Goal: Task Accomplishment & Management: Complete application form

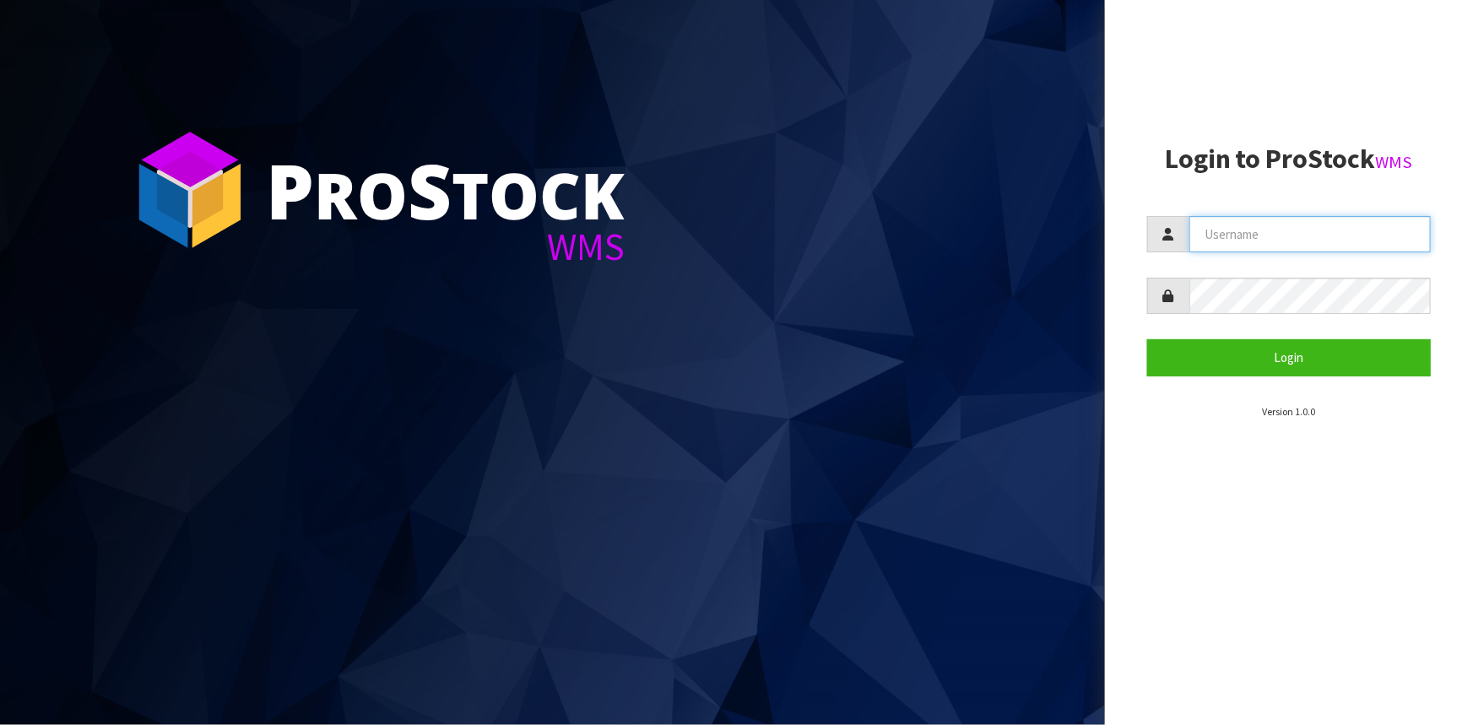
click at [1293, 240] on input "text" at bounding box center [1309, 234] width 241 height 36
type input "[PERSON_NAME]"
click at [1147, 339] on button "Login" at bounding box center [1289, 357] width 284 height 36
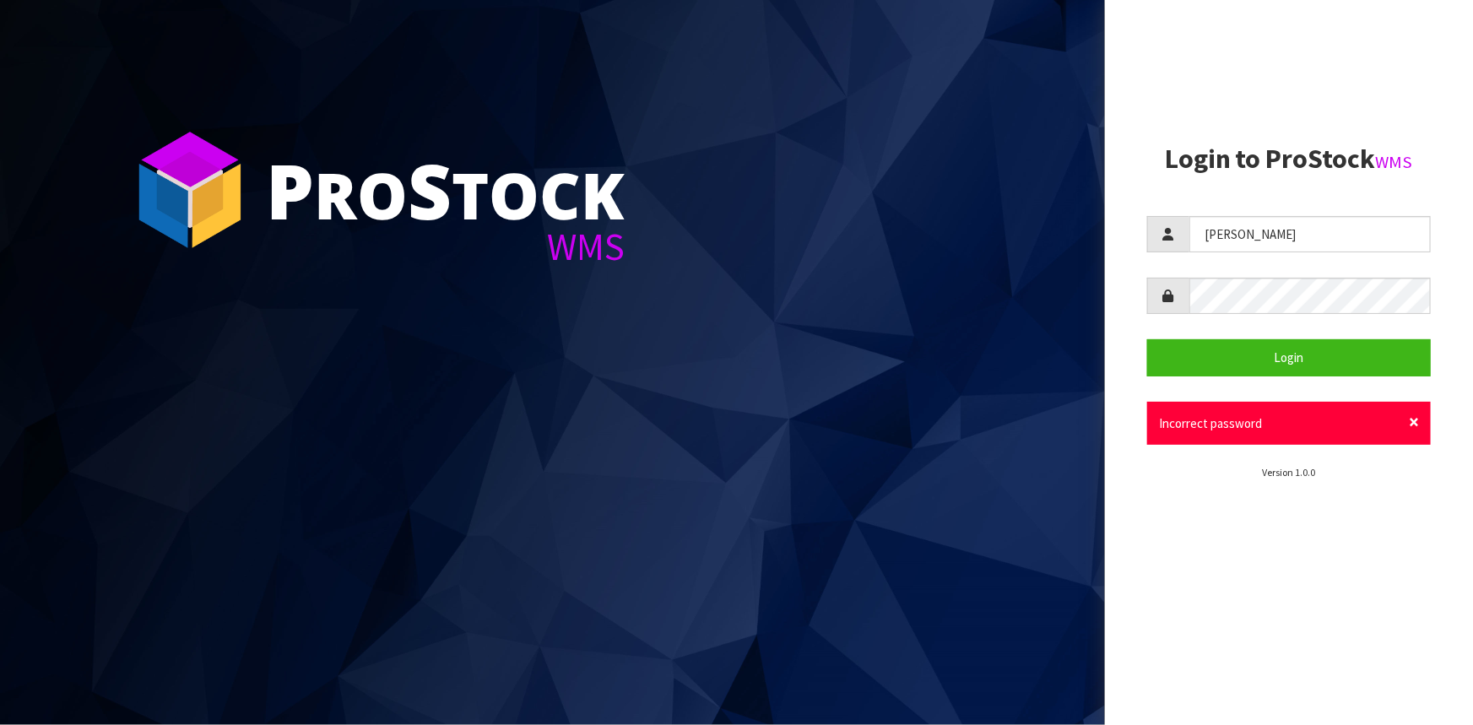
click at [1418, 420] on span "×" at bounding box center [1413, 422] width 10 height 24
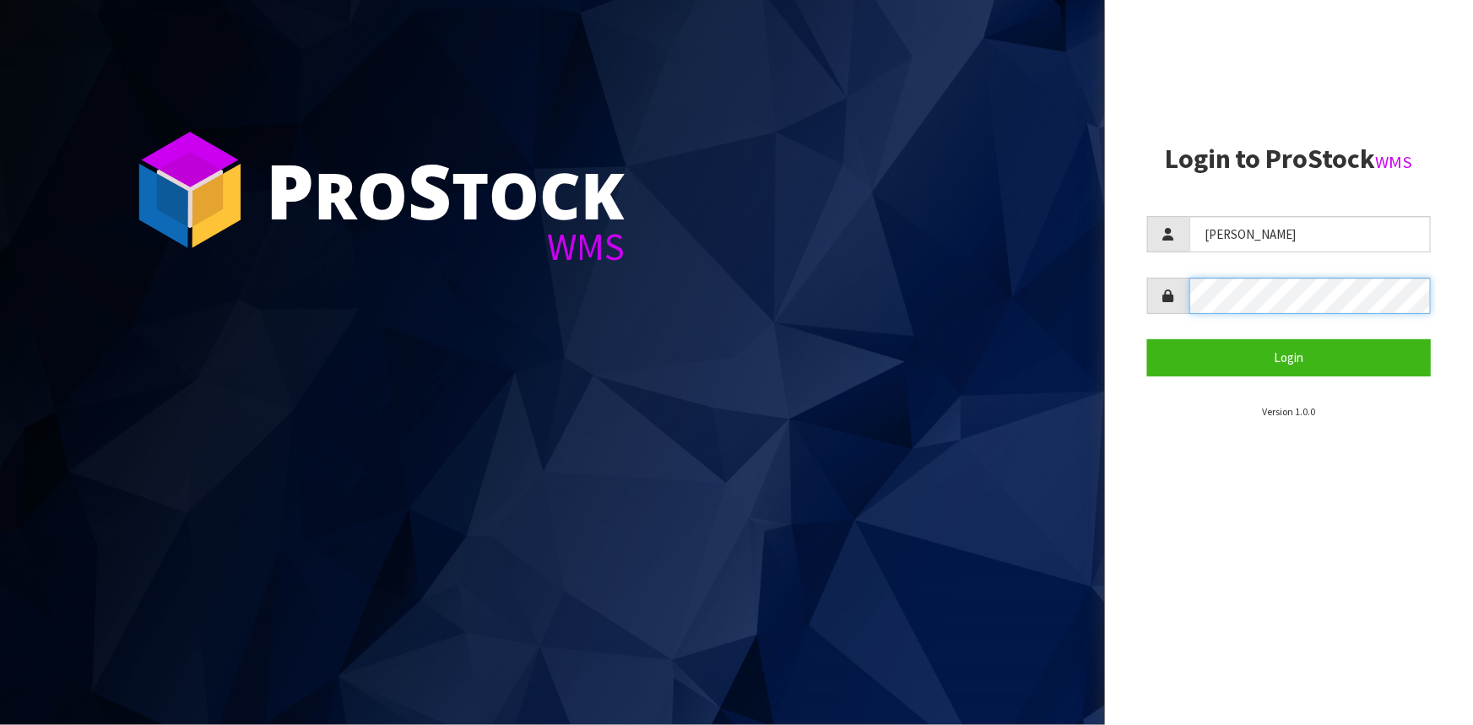
click at [1019, 294] on div "P ro S tock WMS Login to ProStock WMS [PERSON_NAME] Login Version 1.0.0" at bounding box center [736, 362] width 1473 height 725
click at [1147, 339] on button "Login" at bounding box center [1289, 357] width 284 height 36
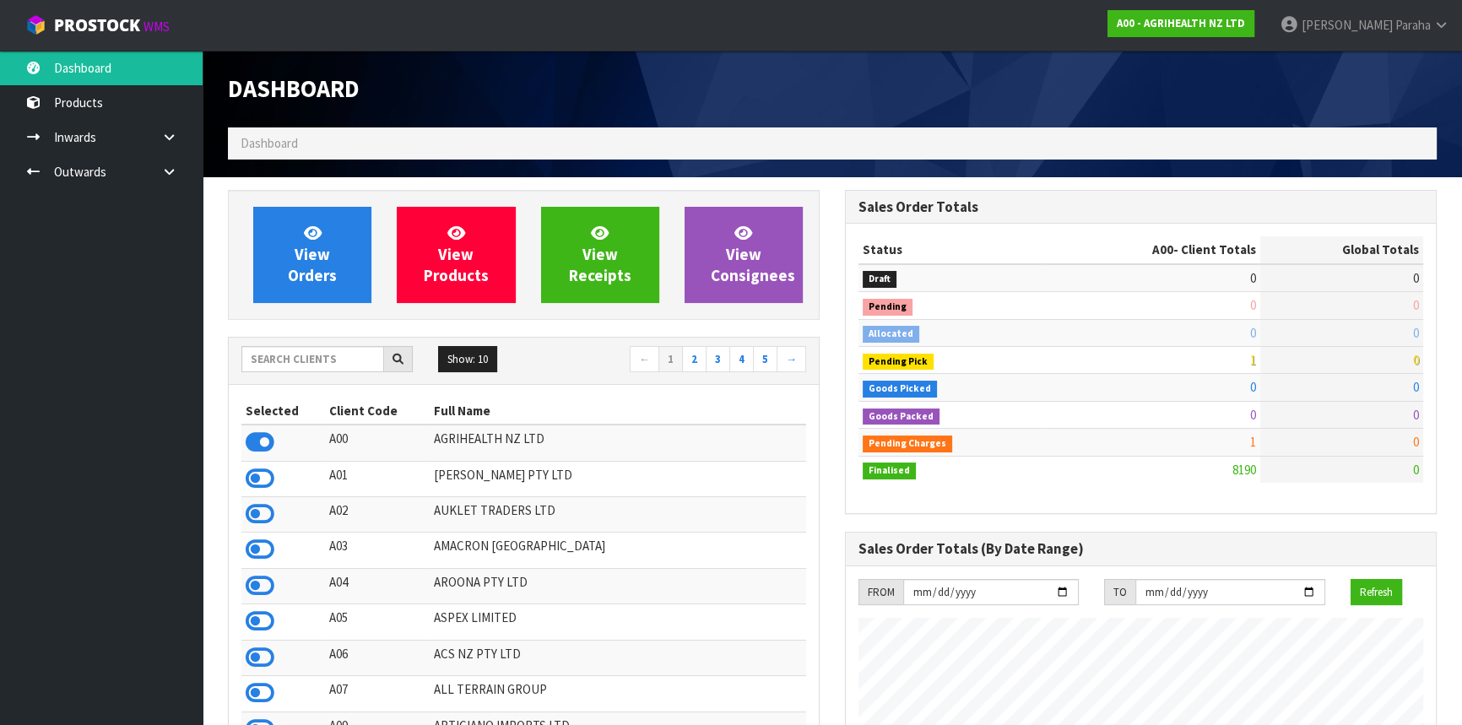
scroll to position [1276, 616]
click at [294, 354] on input "text" at bounding box center [312, 359] width 143 height 26
click at [298, 354] on input "text" at bounding box center [312, 359] width 143 height 26
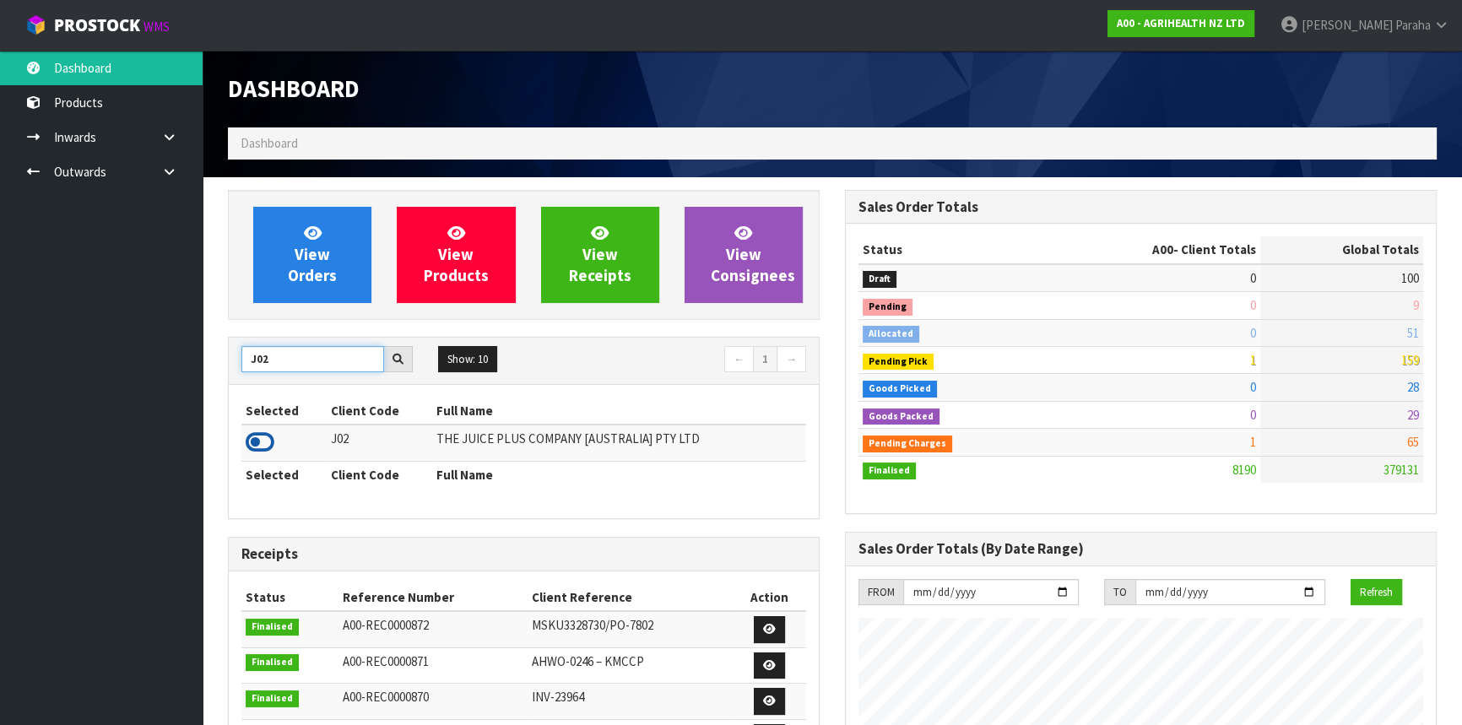
type input "J02"
click at [266, 441] on icon at bounding box center [260, 442] width 29 height 25
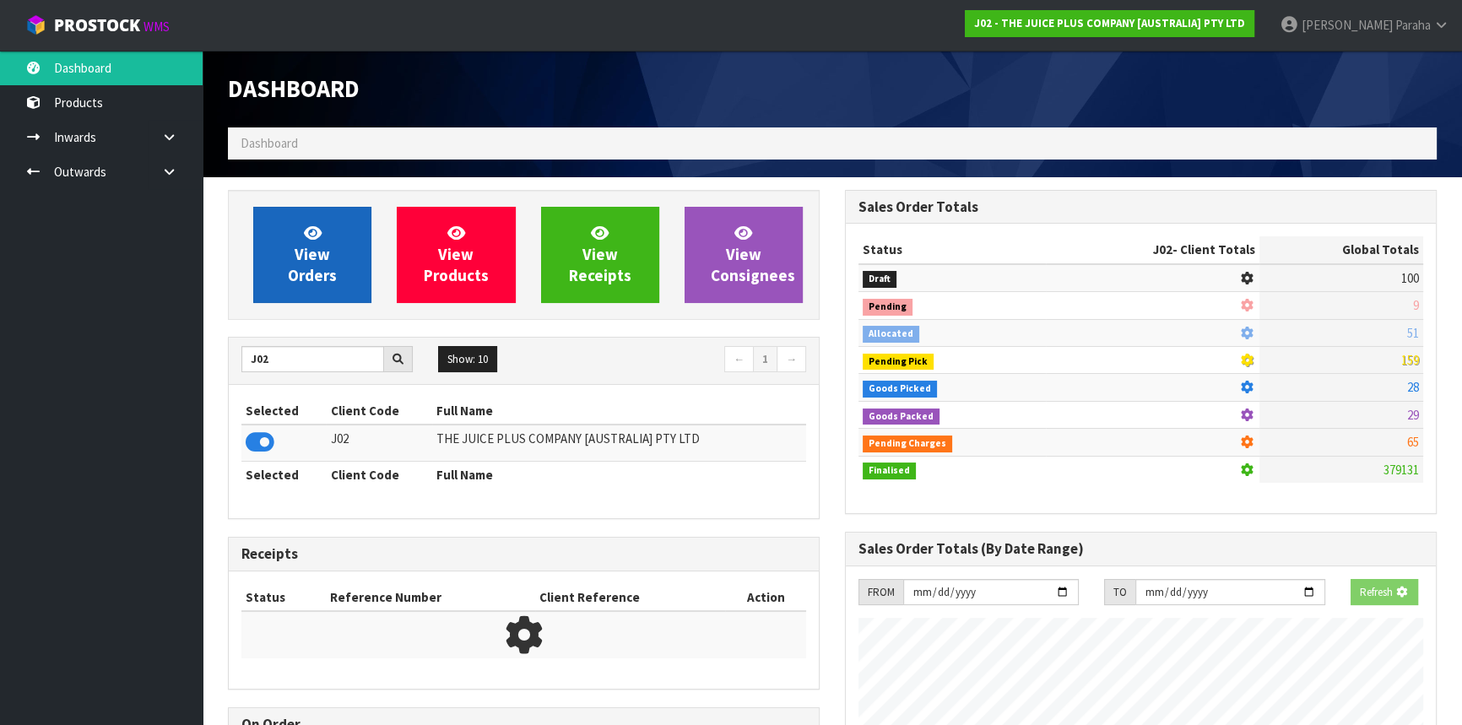
scroll to position [842860, 843294]
click at [319, 262] on span "View Orders" at bounding box center [312, 254] width 49 height 63
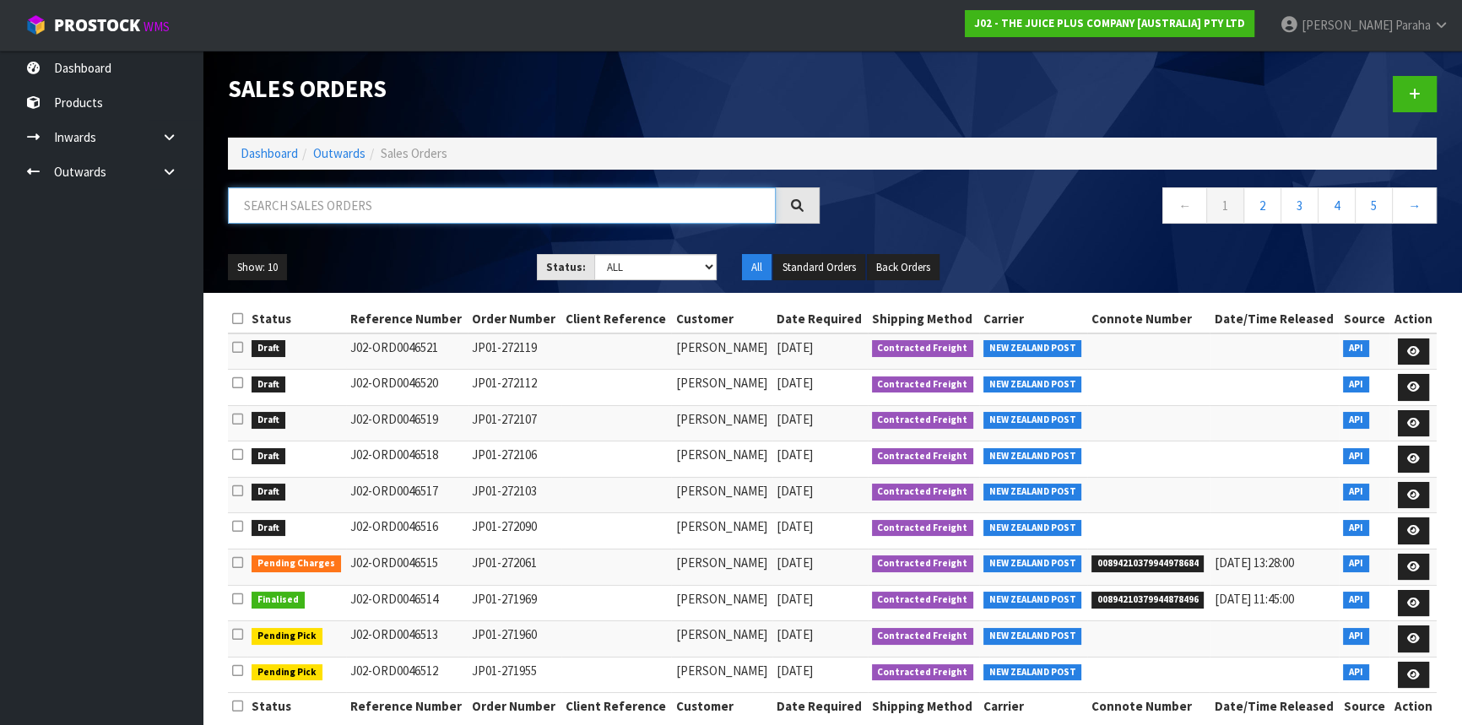
click at [304, 210] on input "text" at bounding box center [502, 205] width 548 height 36
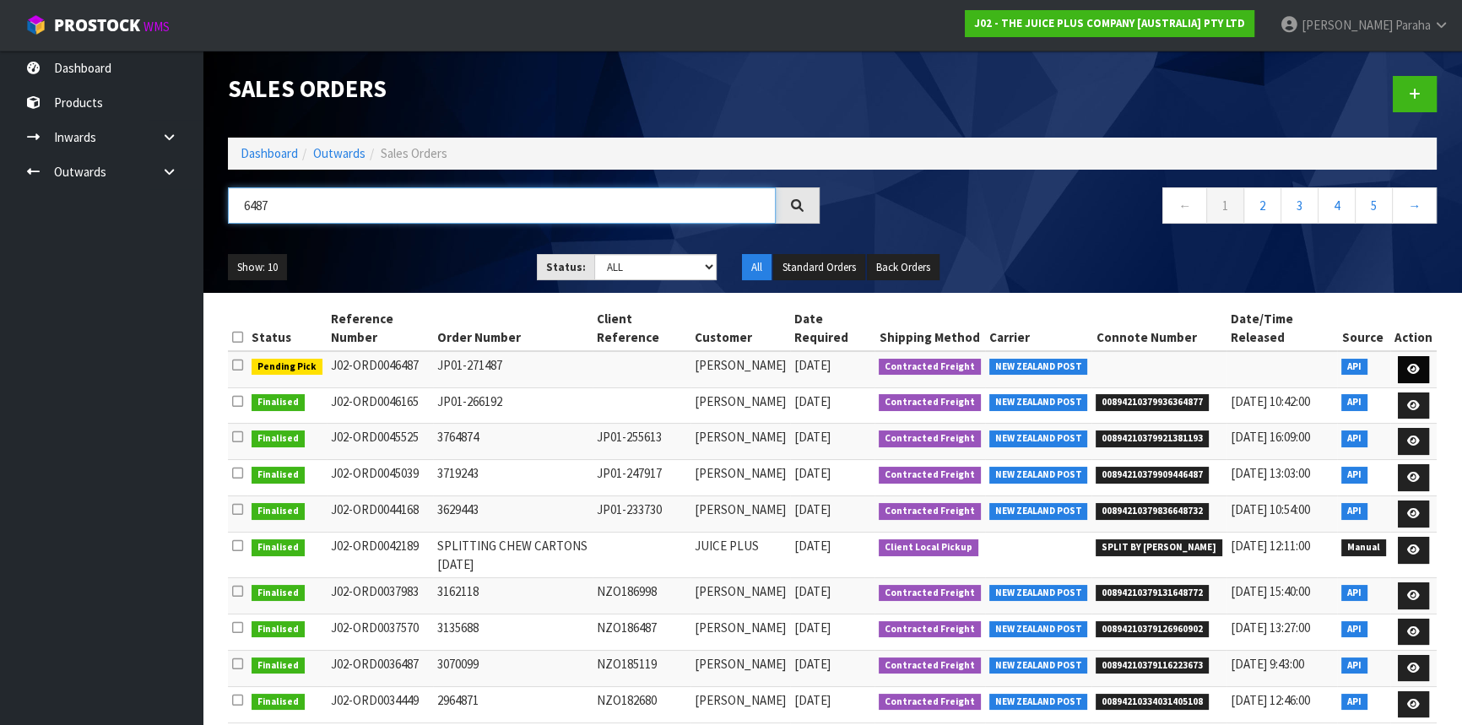
type input "6487"
click at [1414, 370] on icon at bounding box center [1413, 369] width 13 height 11
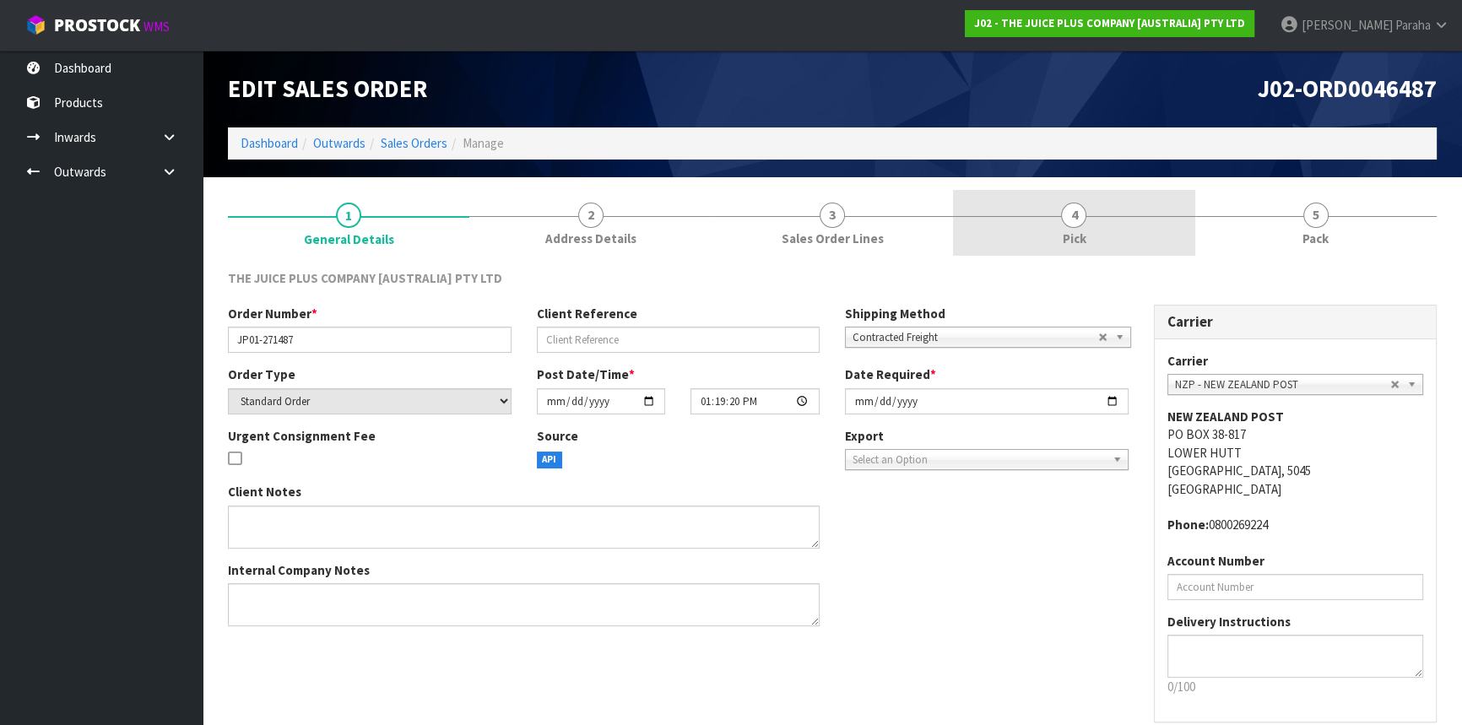
click at [1067, 219] on span "4" at bounding box center [1073, 215] width 25 height 25
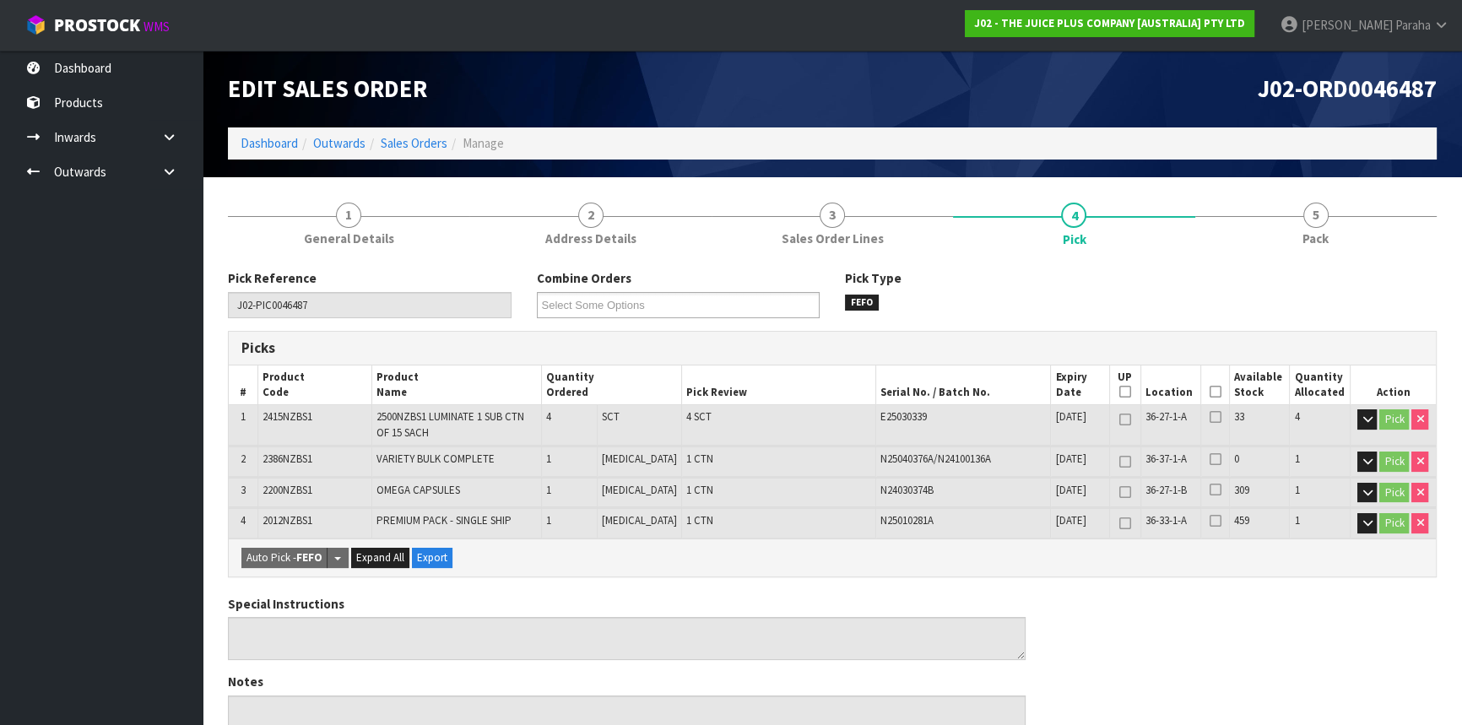
click at [1208, 392] on icon at bounding box center [1214, 392] width 12 height 1
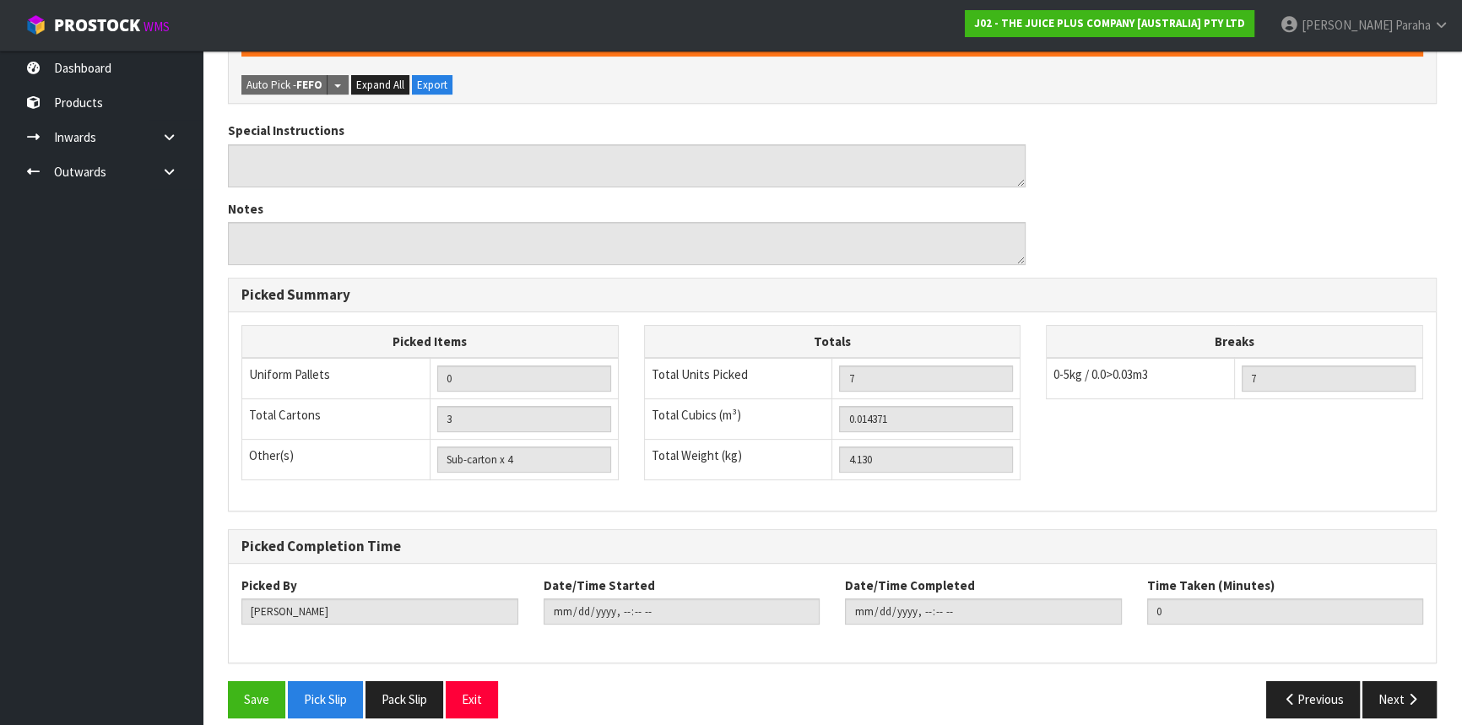
scroll to position [549, 0]
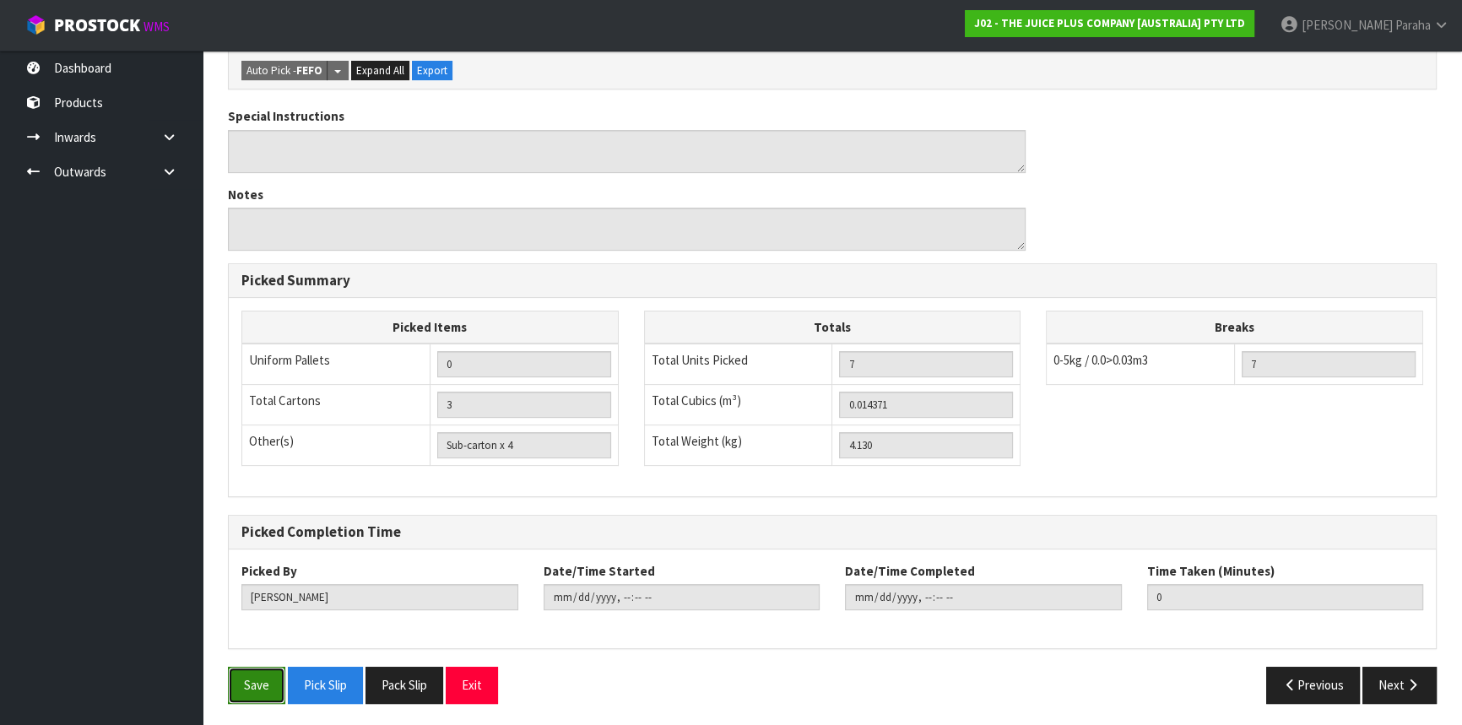
click at [241, 679] on button "Save" at bounding box center [256, 685] width 57 height 36
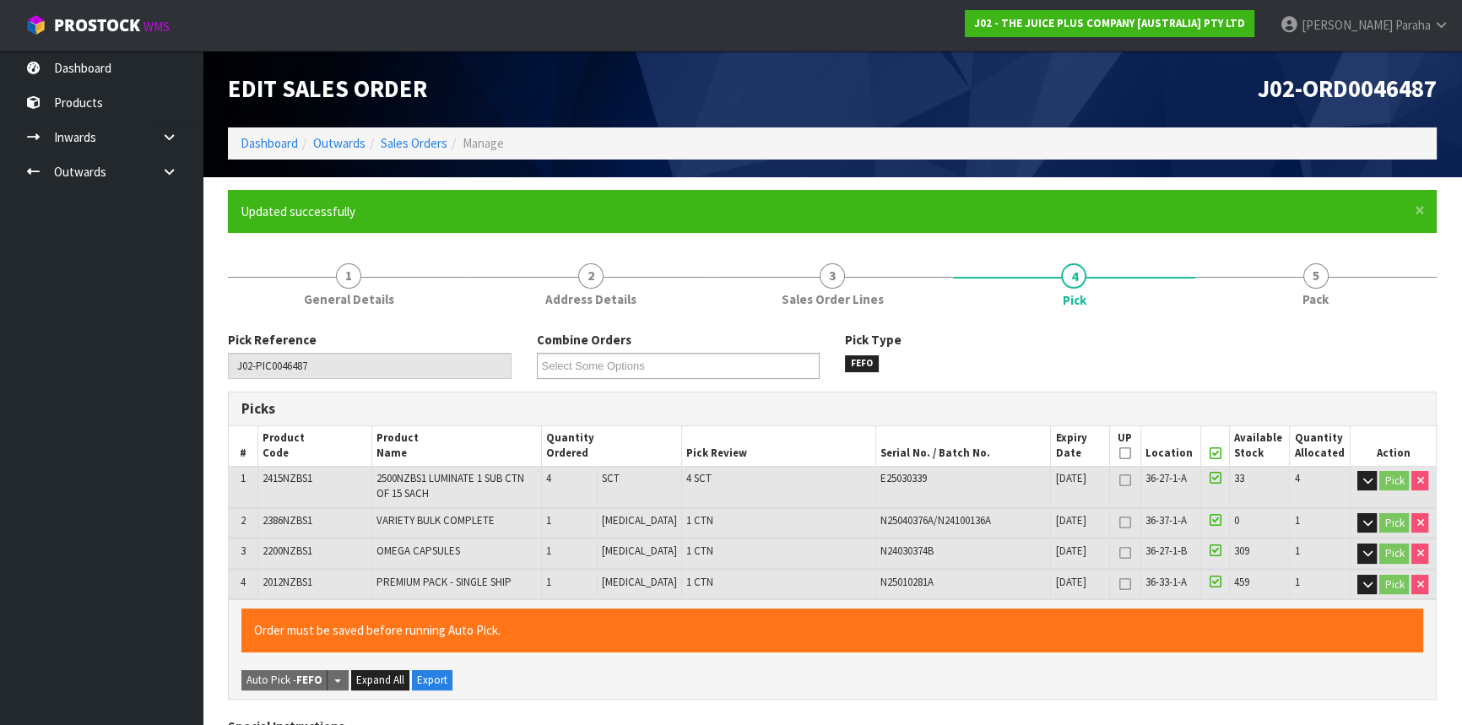
type input "[PERSON_NAME]"
type input "[DATE]T14:03:38"
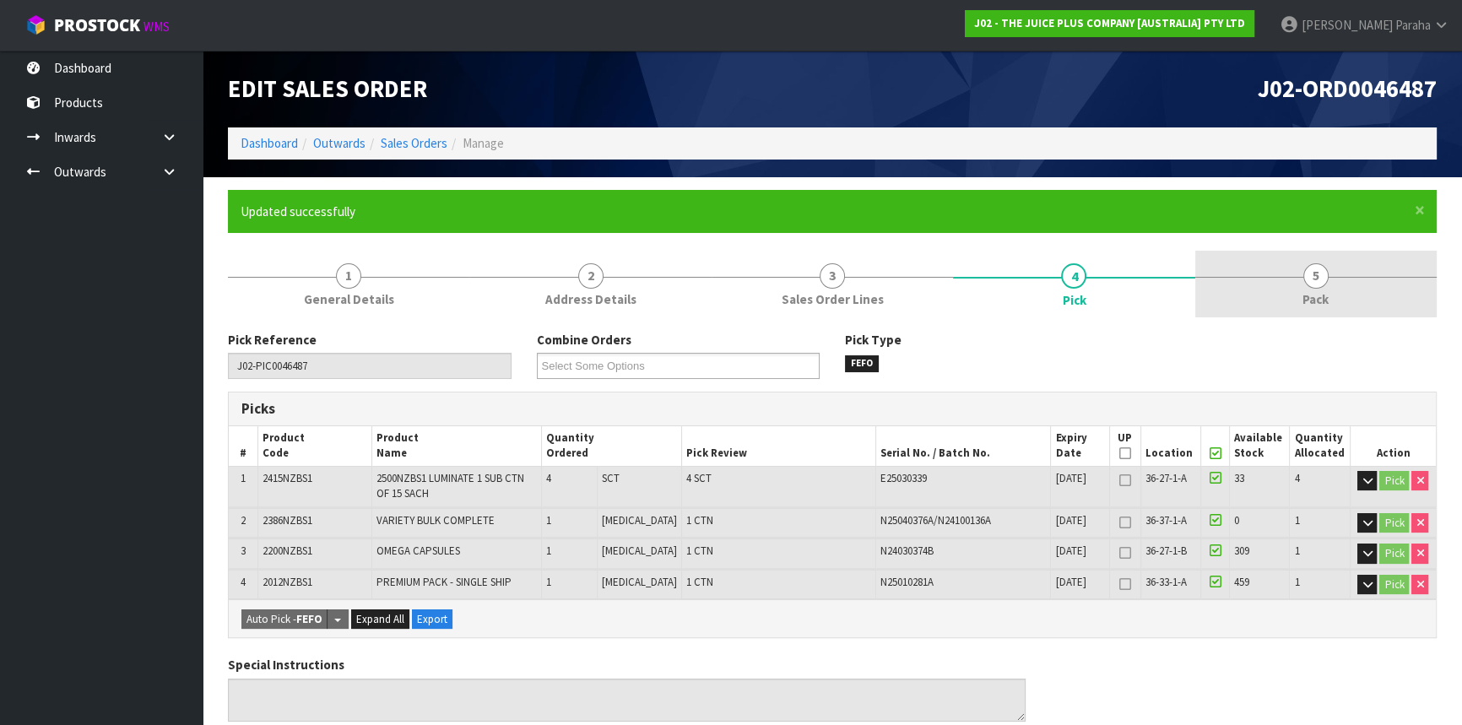
click at [1317, 274] on span "5" at bounding box center [1315, 275] width 25 height 25
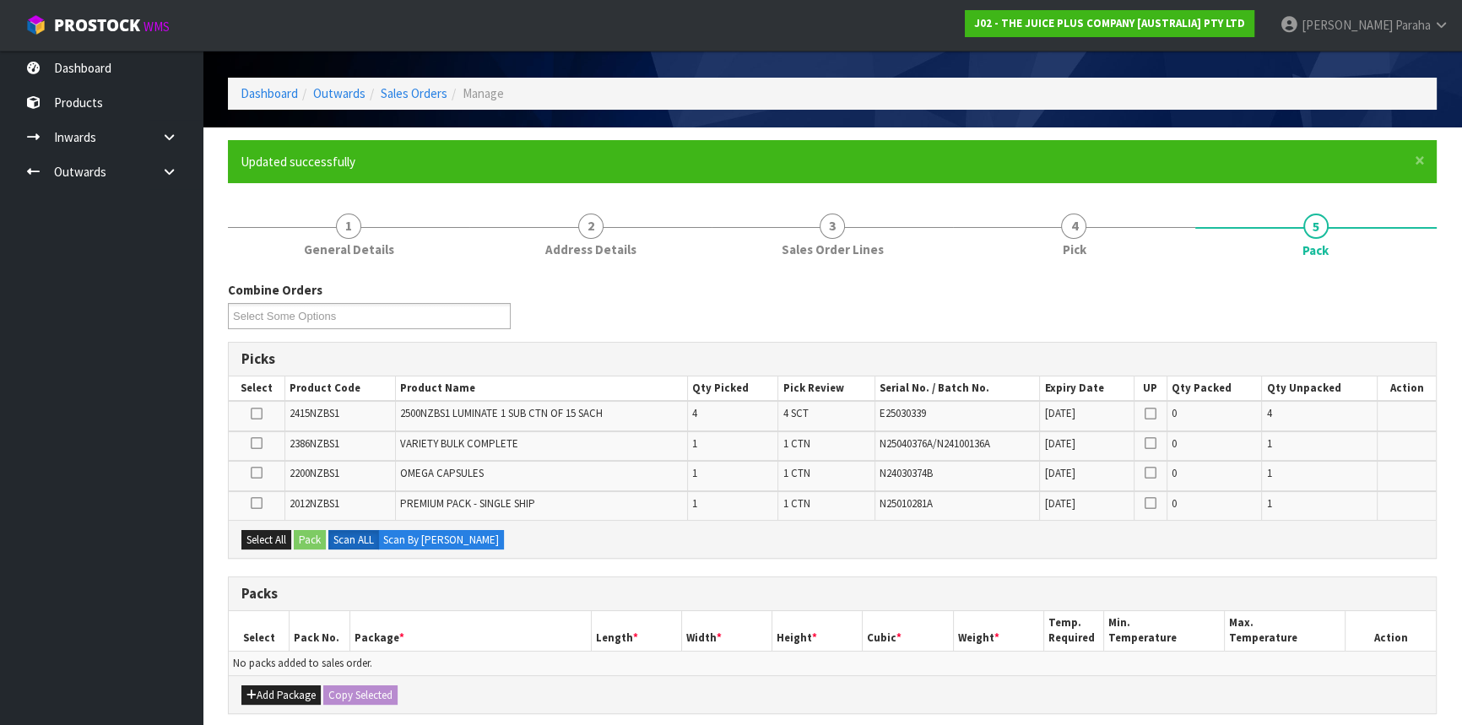
scroll to position [76, 0]
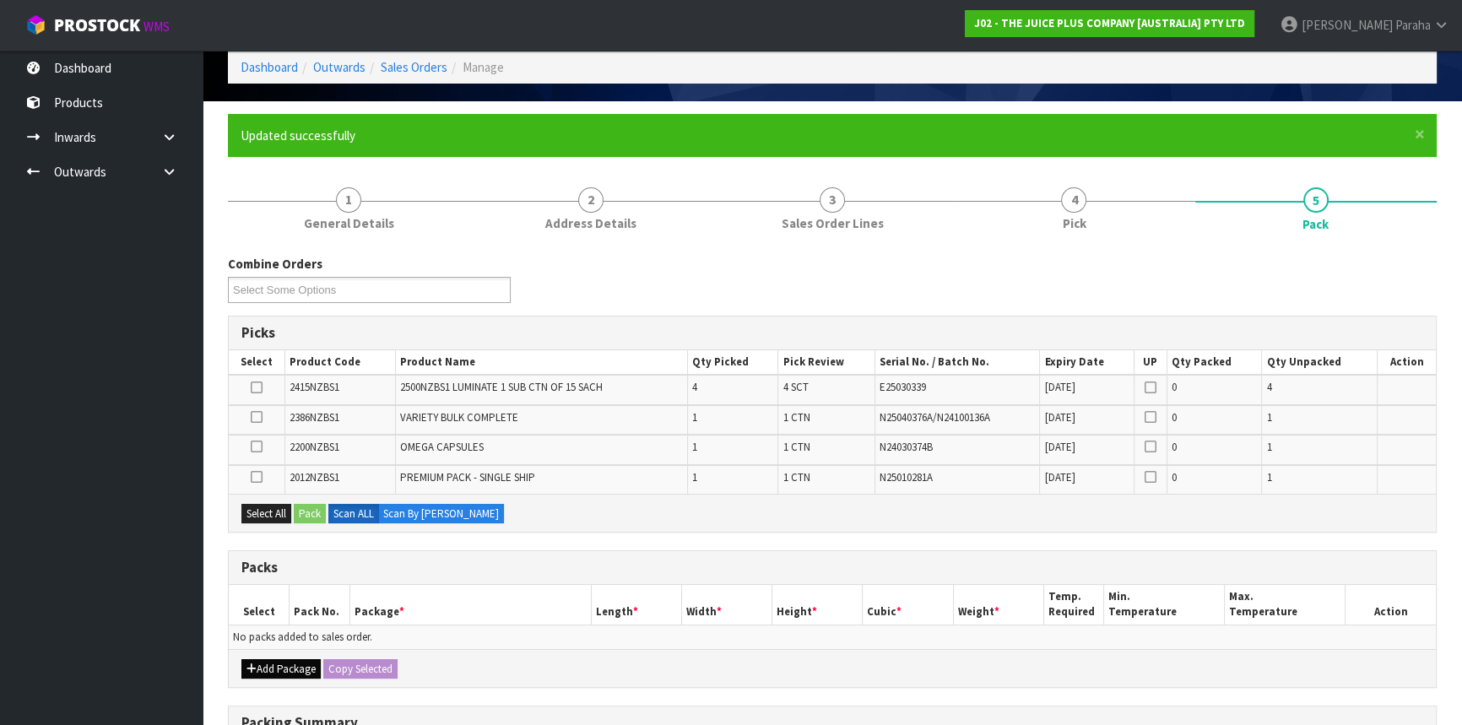
click at [284, 675] on div "Add Package Copy Selected" at bounding box center [832, 668] width 1207 height 38
click at [273, 668] on button "Add Package" at bounding box center [280, 669] width 79 height 20
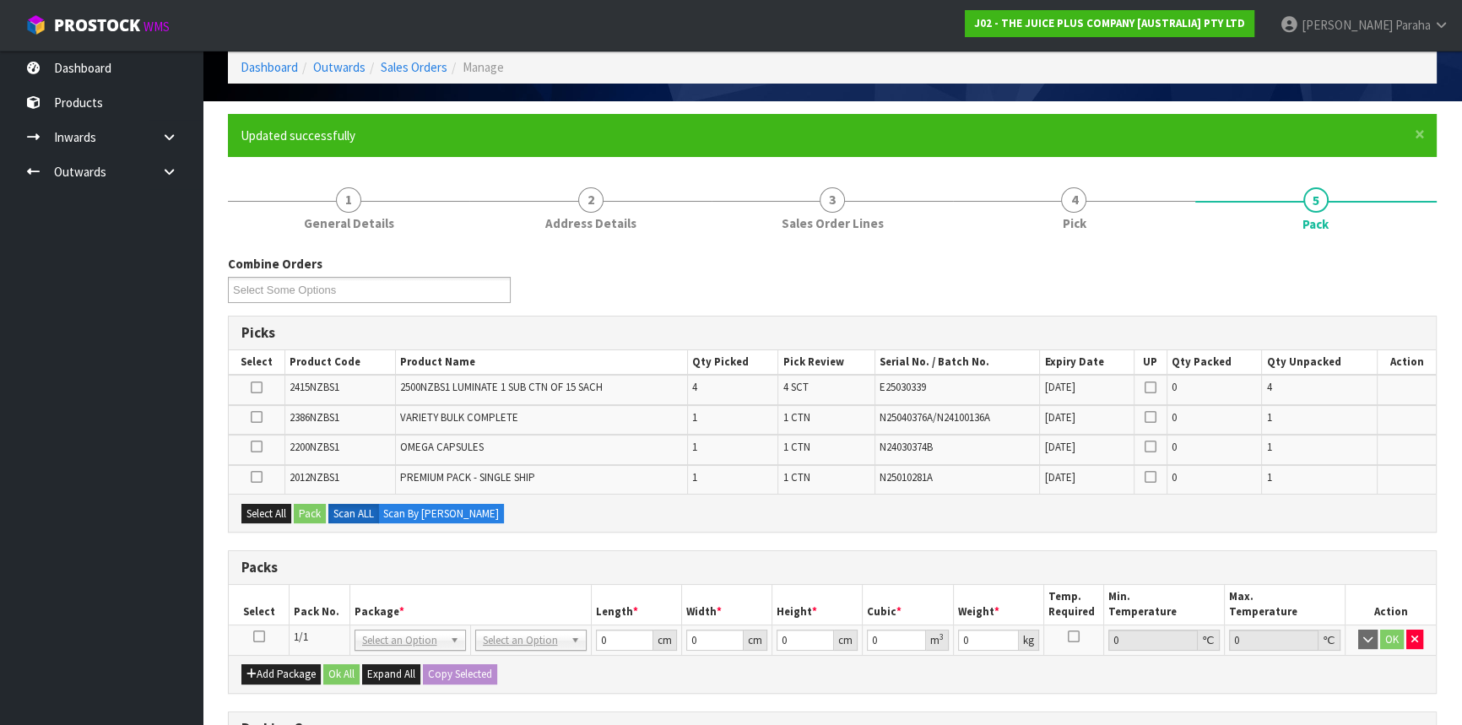
click at [257, 636] on icon at bounding box center [259, 636] width 12 height 1
click at [241, 506] on button "Select All" at bounding box center [266, 514] width 50 height 20
click at [321, 507] on button "Pack" at bounding box center [310, 514] width 32 height 20
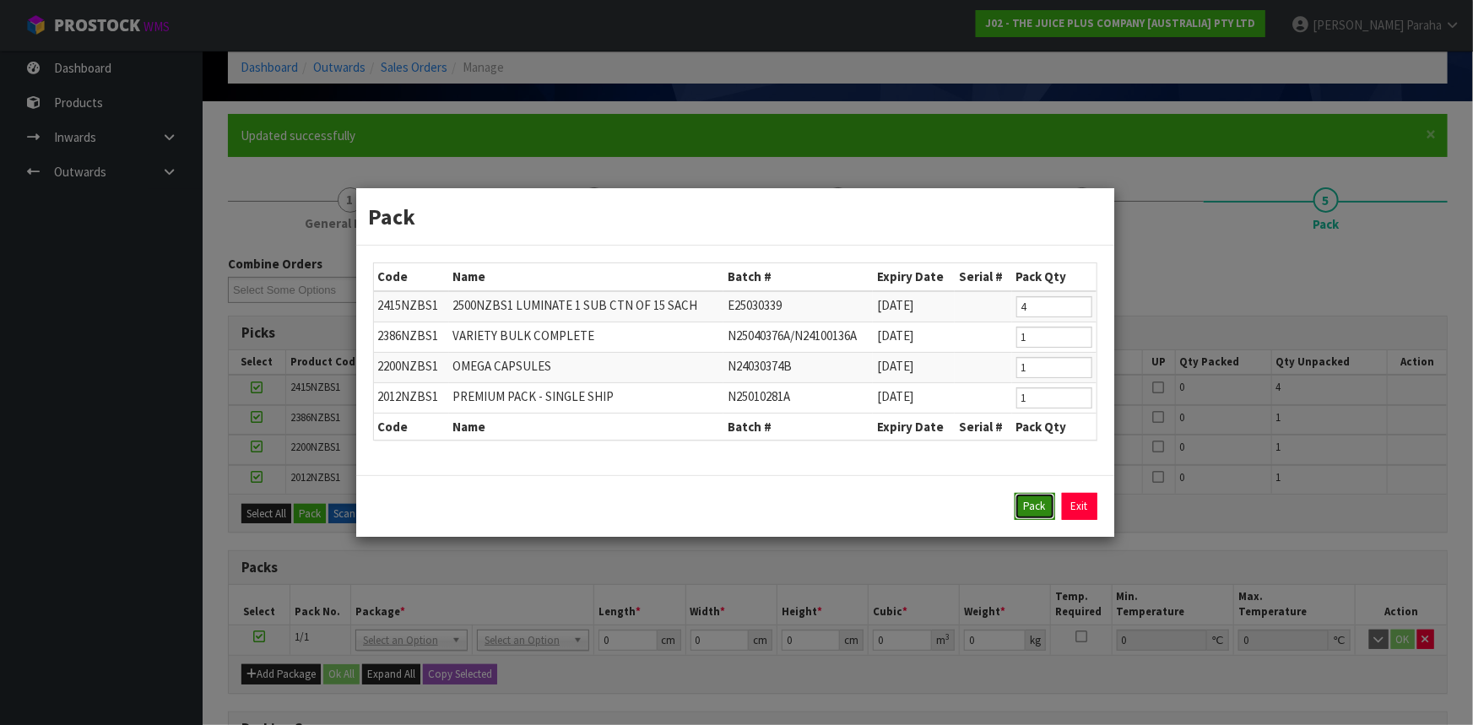
click at [1034, 500] on button "Pack" at bounding box center [1034, 506] width 41 height 27
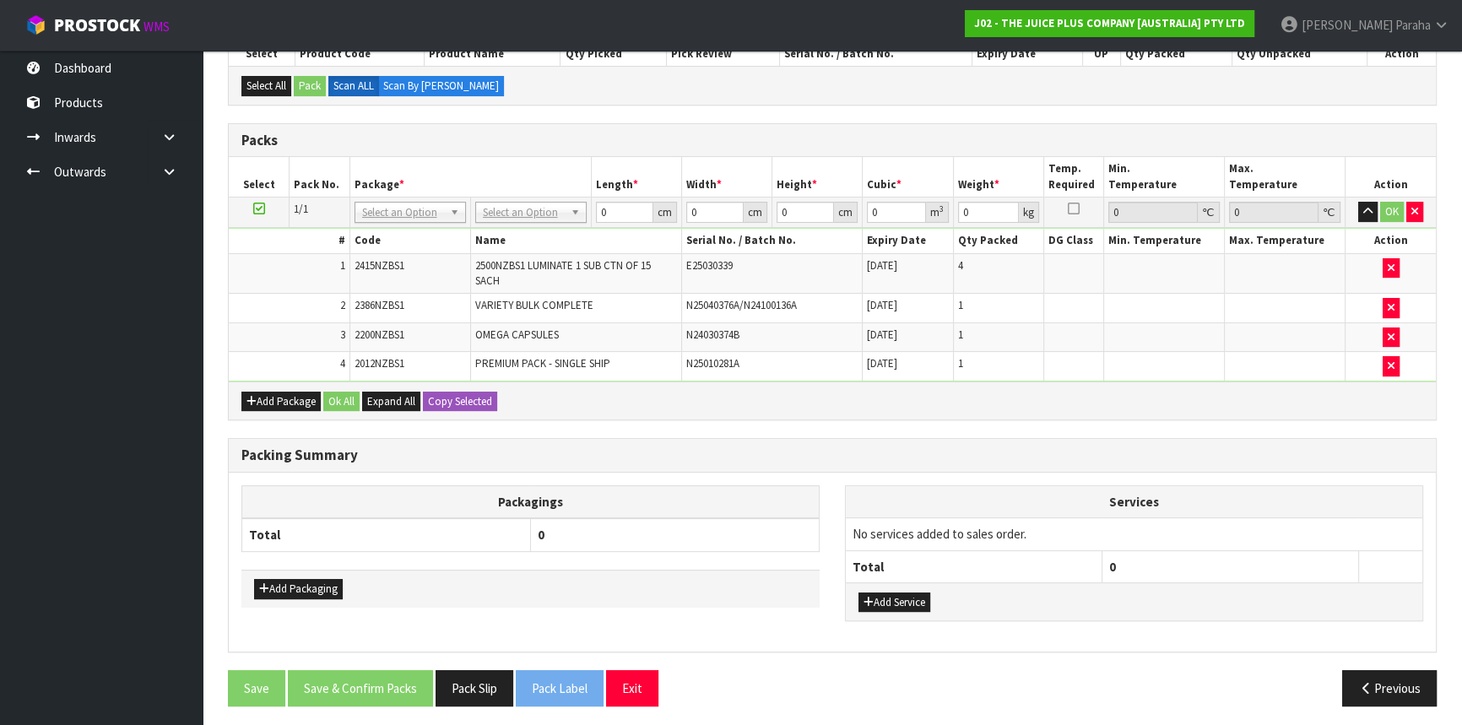
scroll to position [387, 0]
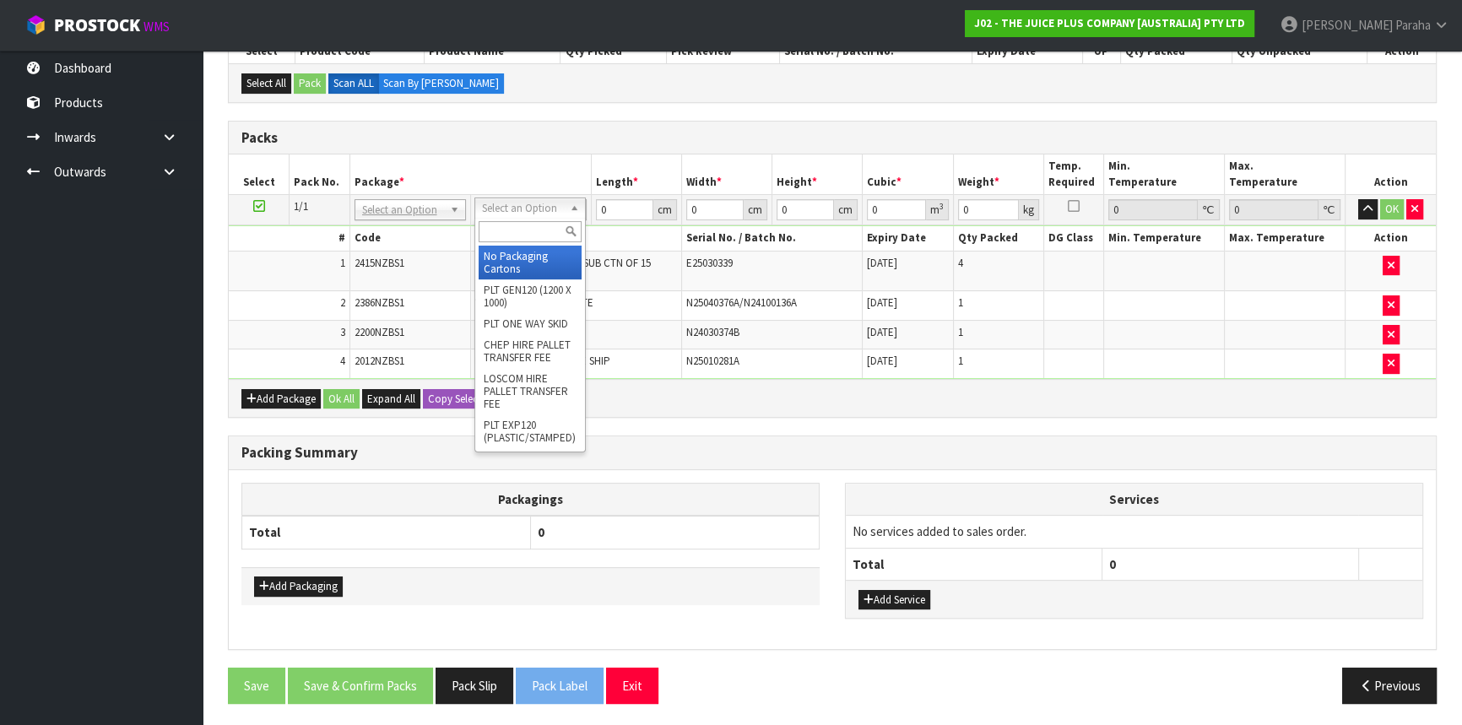
click at [548, 236] on input "text" at bounding box center [529, 231] width 103 height 21
type input "CTN5"
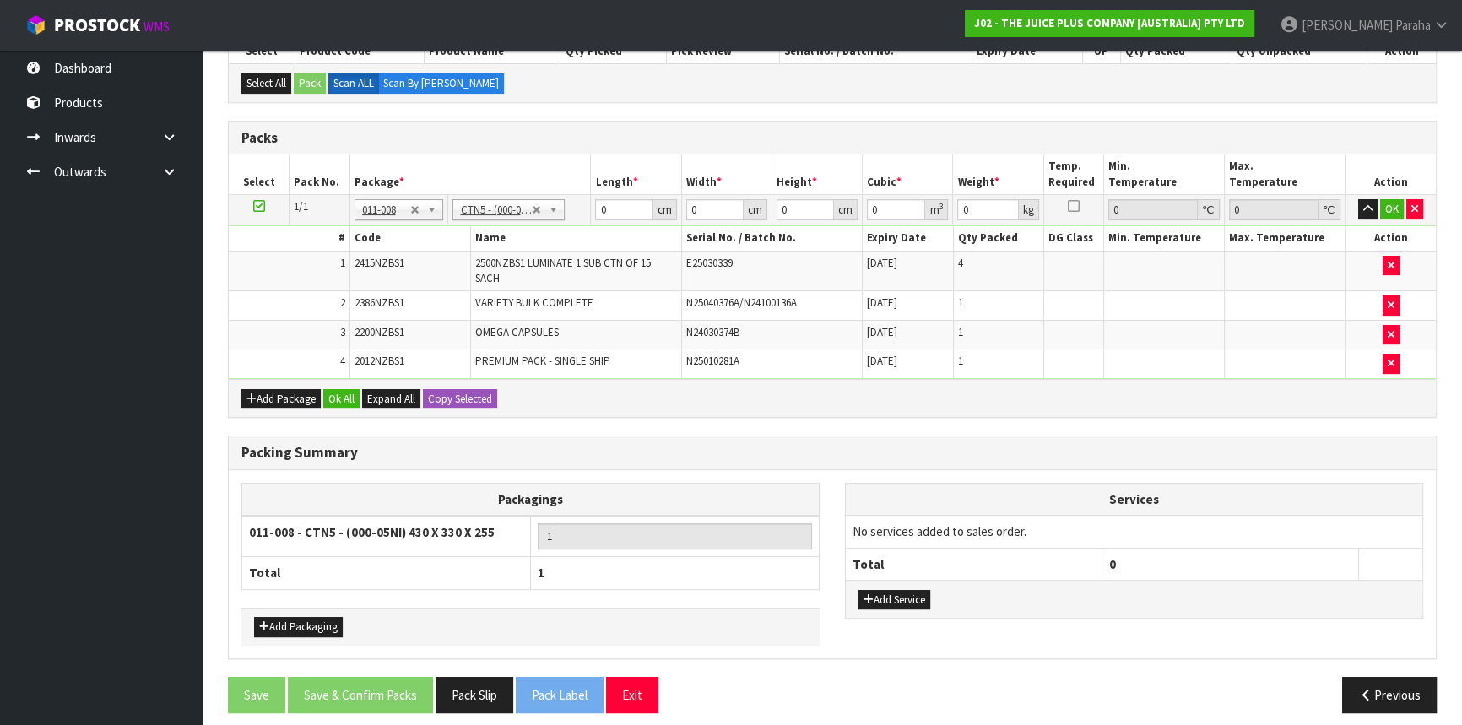
type input "43"
type input "33"
type input "25.5"
type input "0.036185"
type input "4.33"
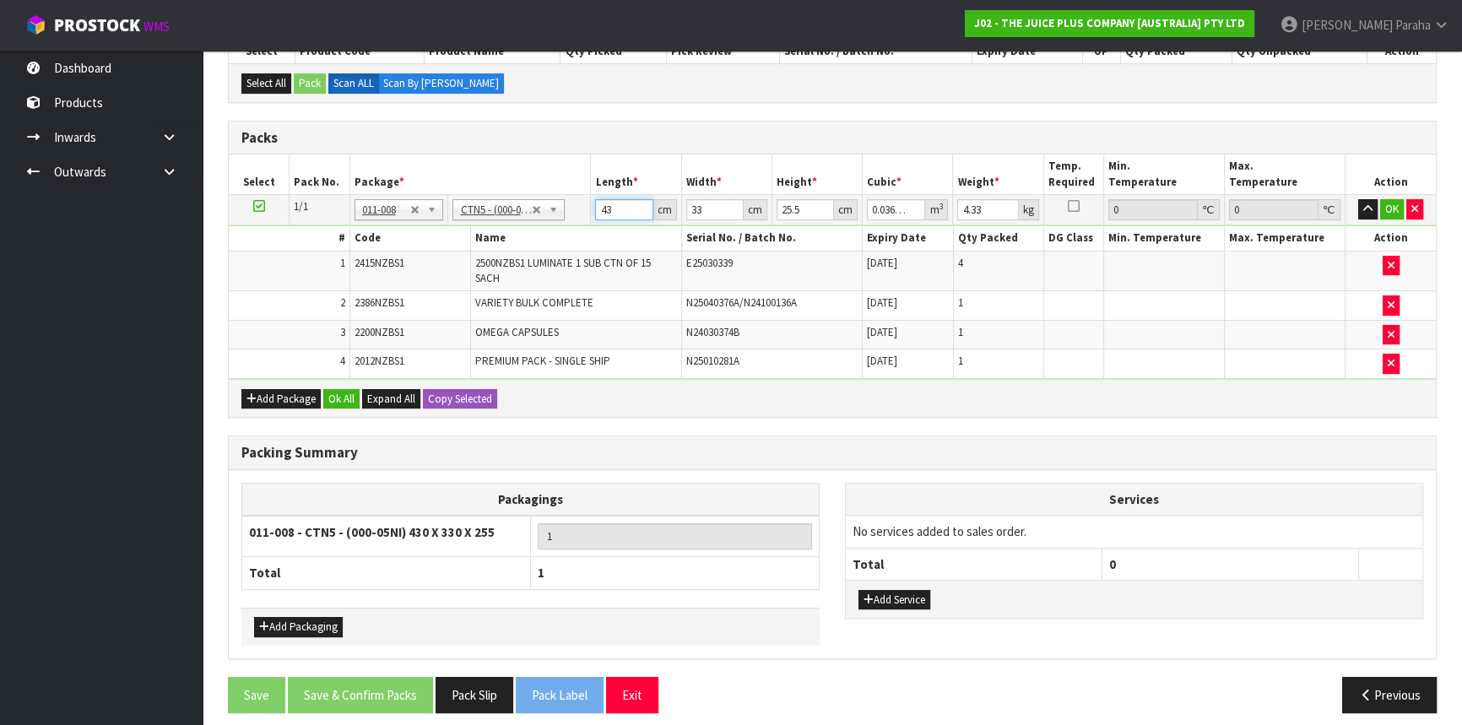
click at [595, 201] on input "43" at bounding box center [623, 209] width 57 height 21
type input "2"
type input "0.001683"
type input "21"
type input "0.017671"
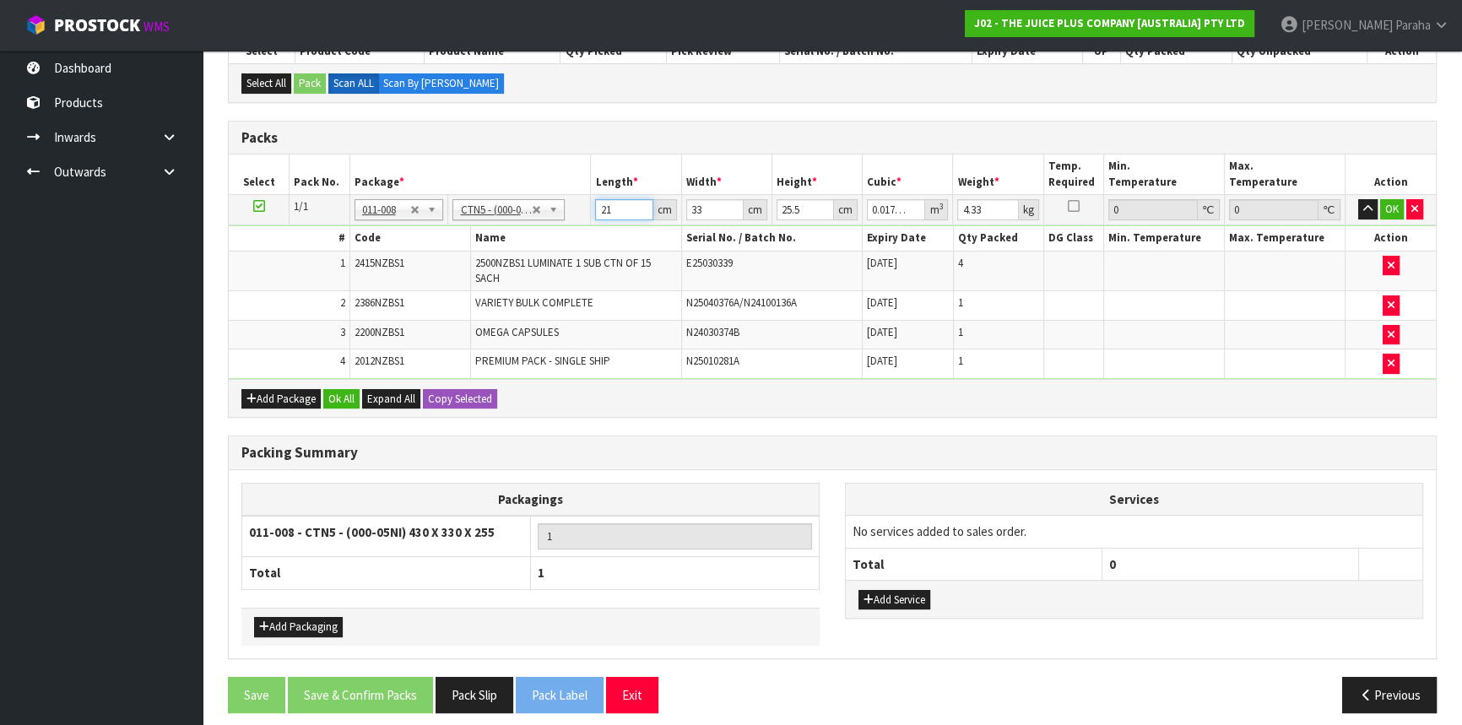
type input "21"
type input "1"
type input "0.000535"
type input "14"
type input "0.007497"
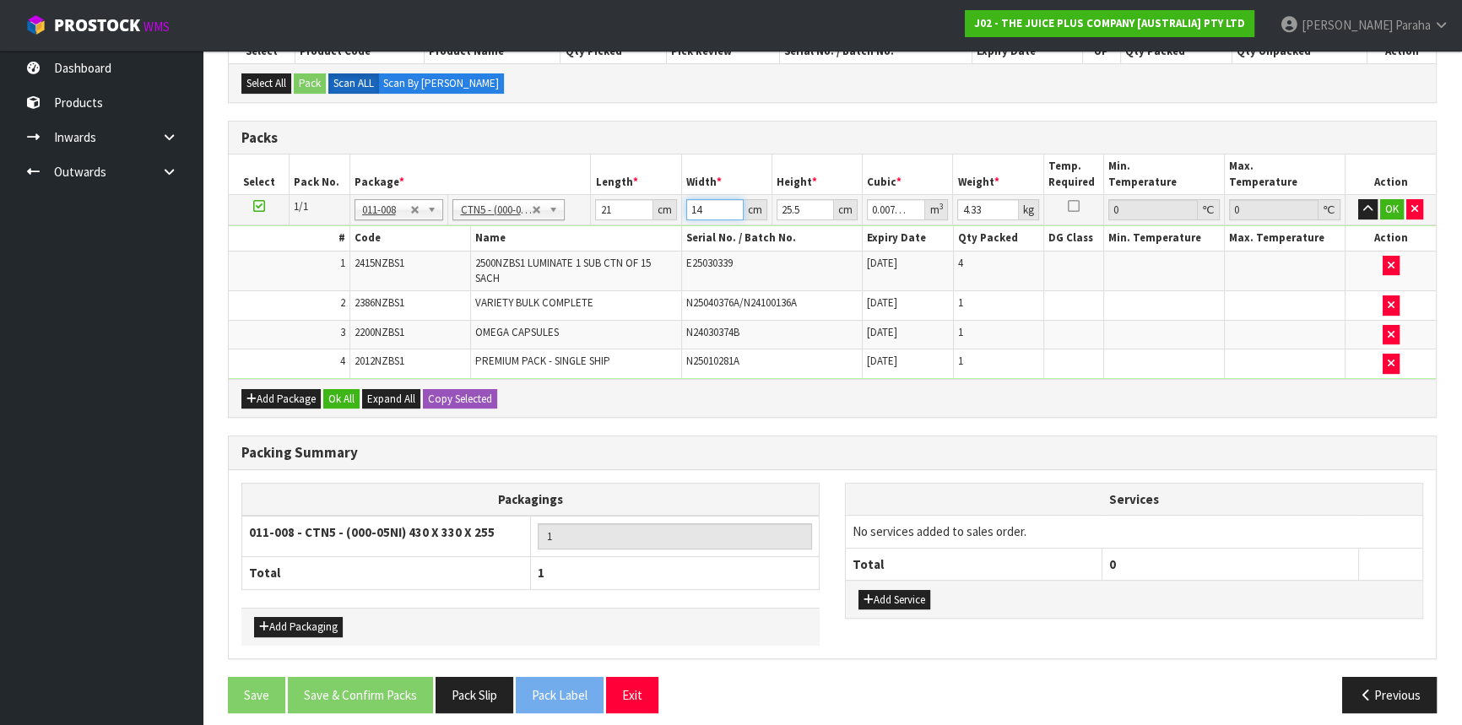
type input "14"
type input "1"
type input "0.000294"
type input "17"
type input "0.004998"
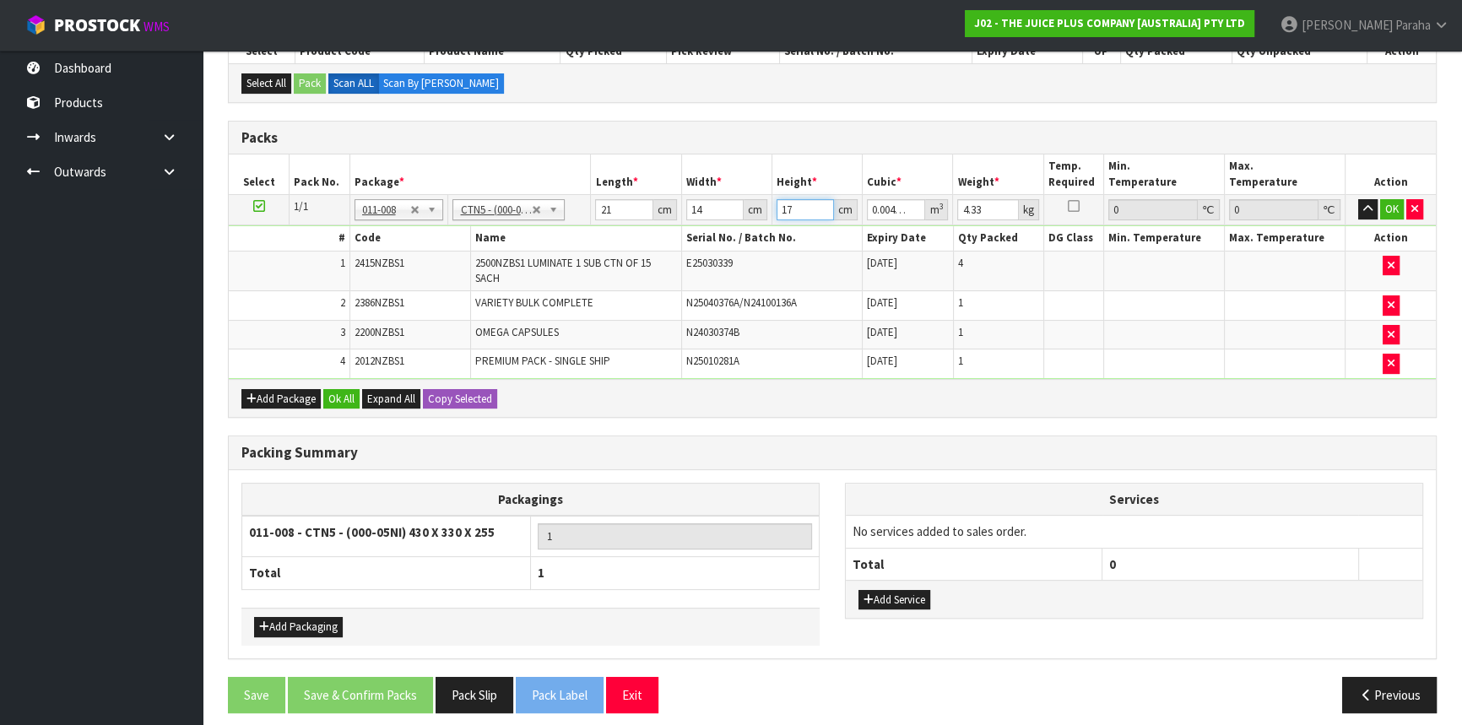
type input "17"
type input "5"
click at [1358, 199] on button "button" at bounding box center [1367, 209] width 19 height 20
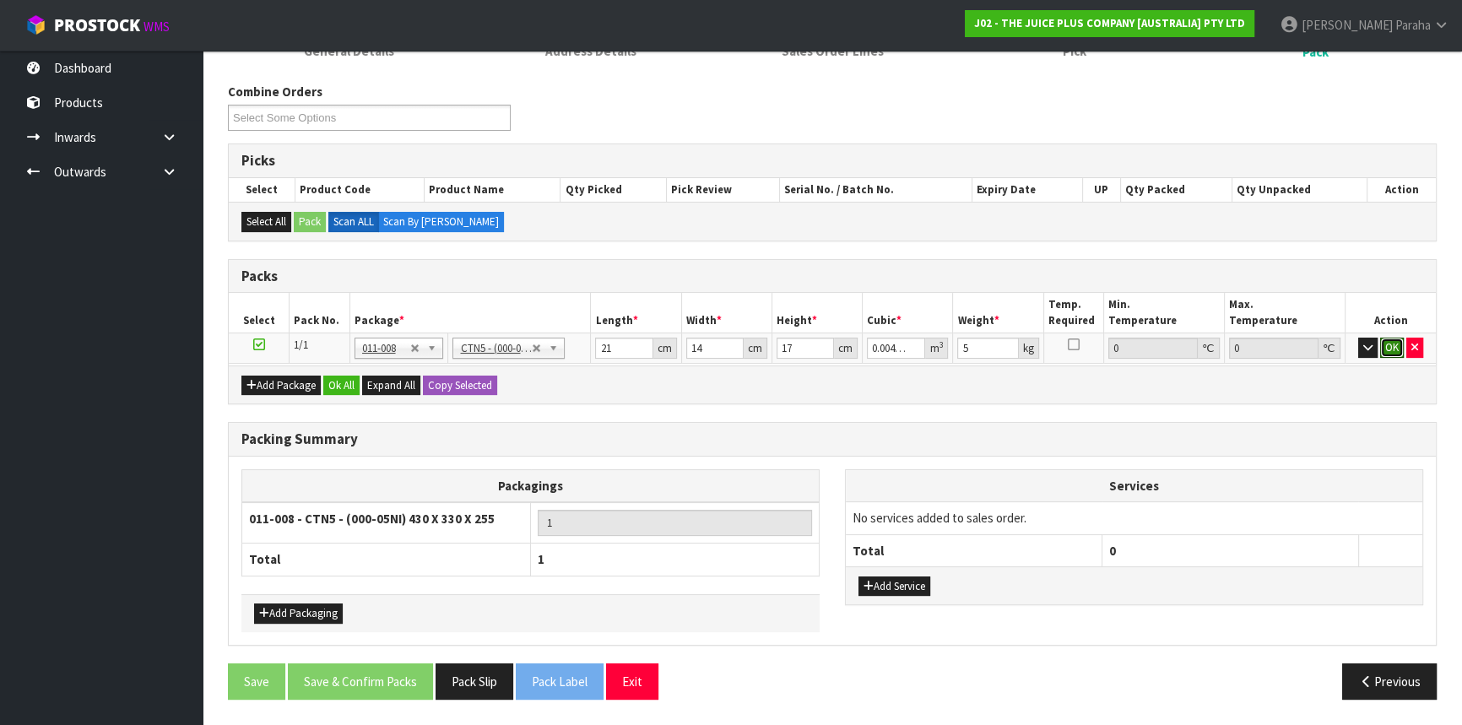
scroll to position [241, 0]
click button "OK" at bounding box center [1392, 348] width 24 height 20
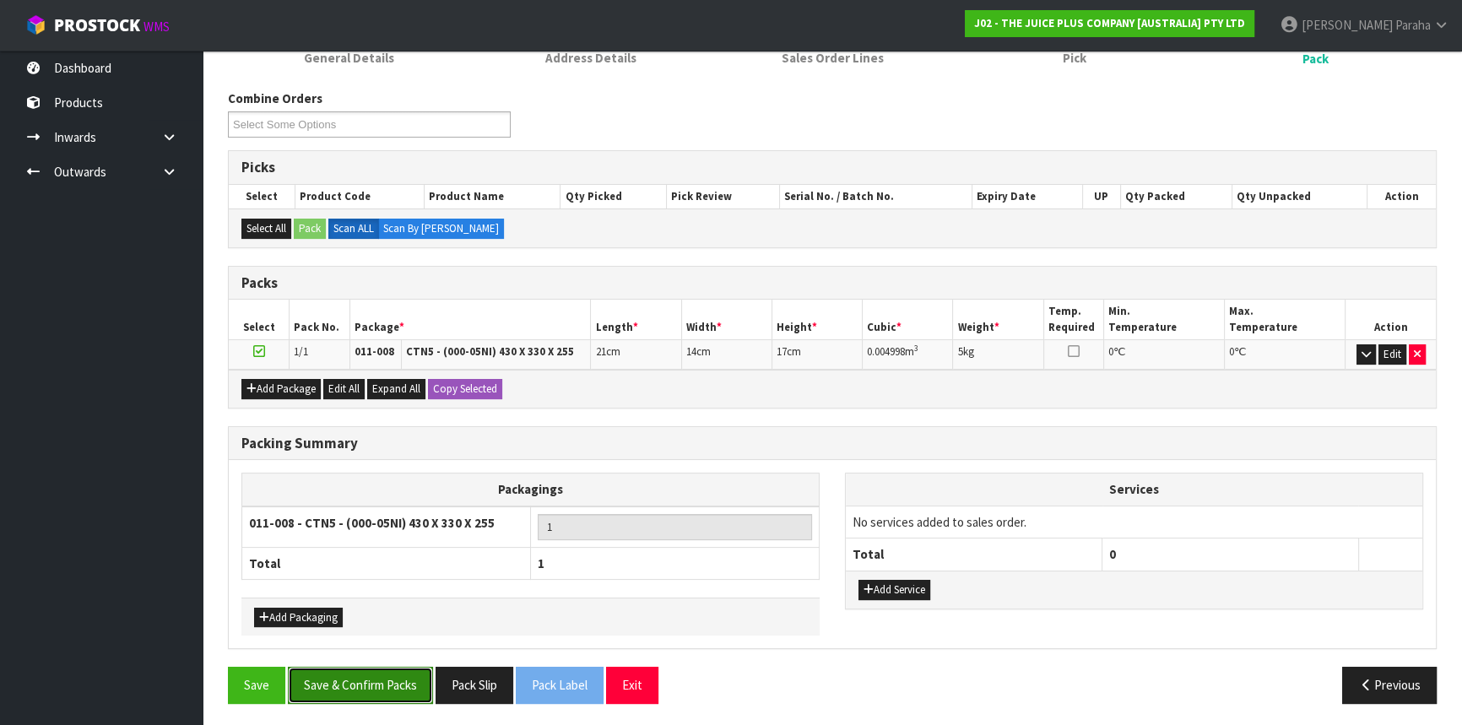
click at [381, 684] on button "Save & Confirm Packs" at bounding box center [360, 685] width 145 height 36
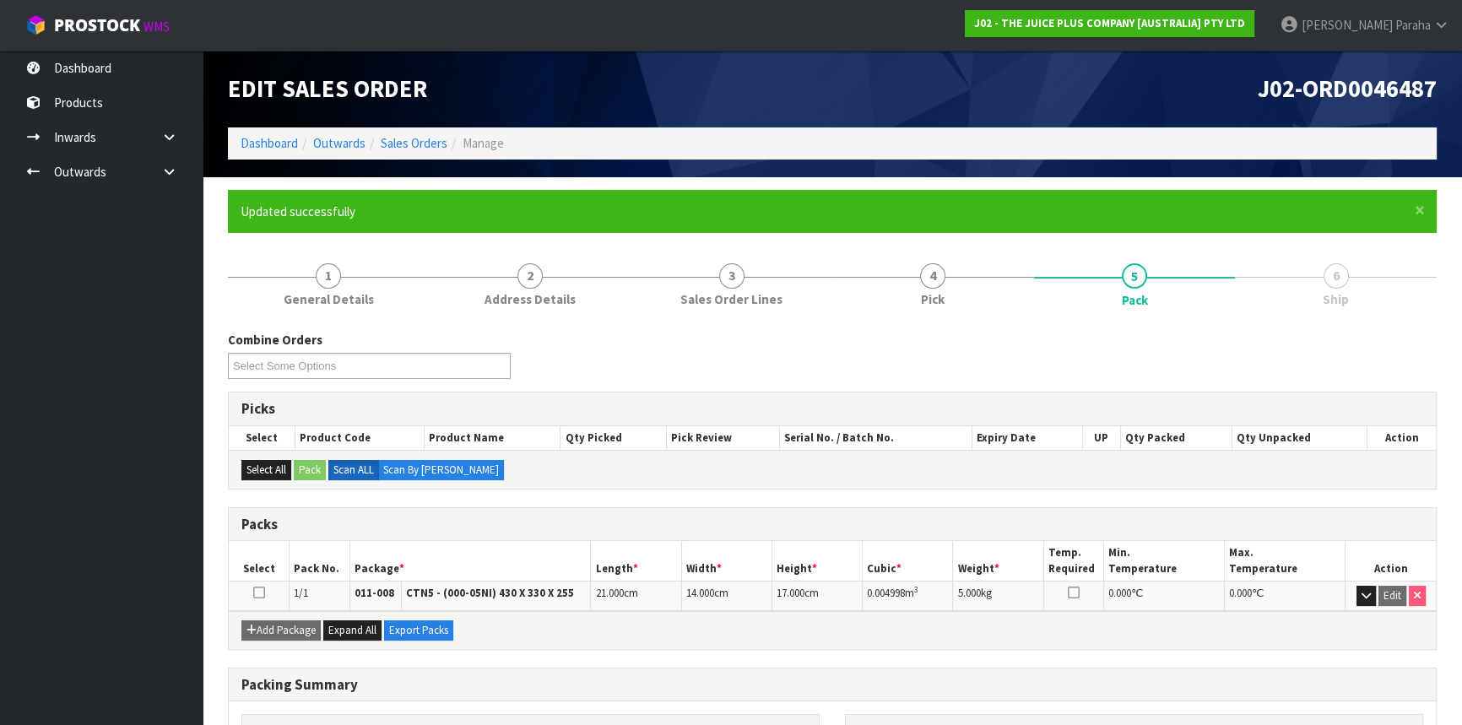
scroll to position [203, 0]
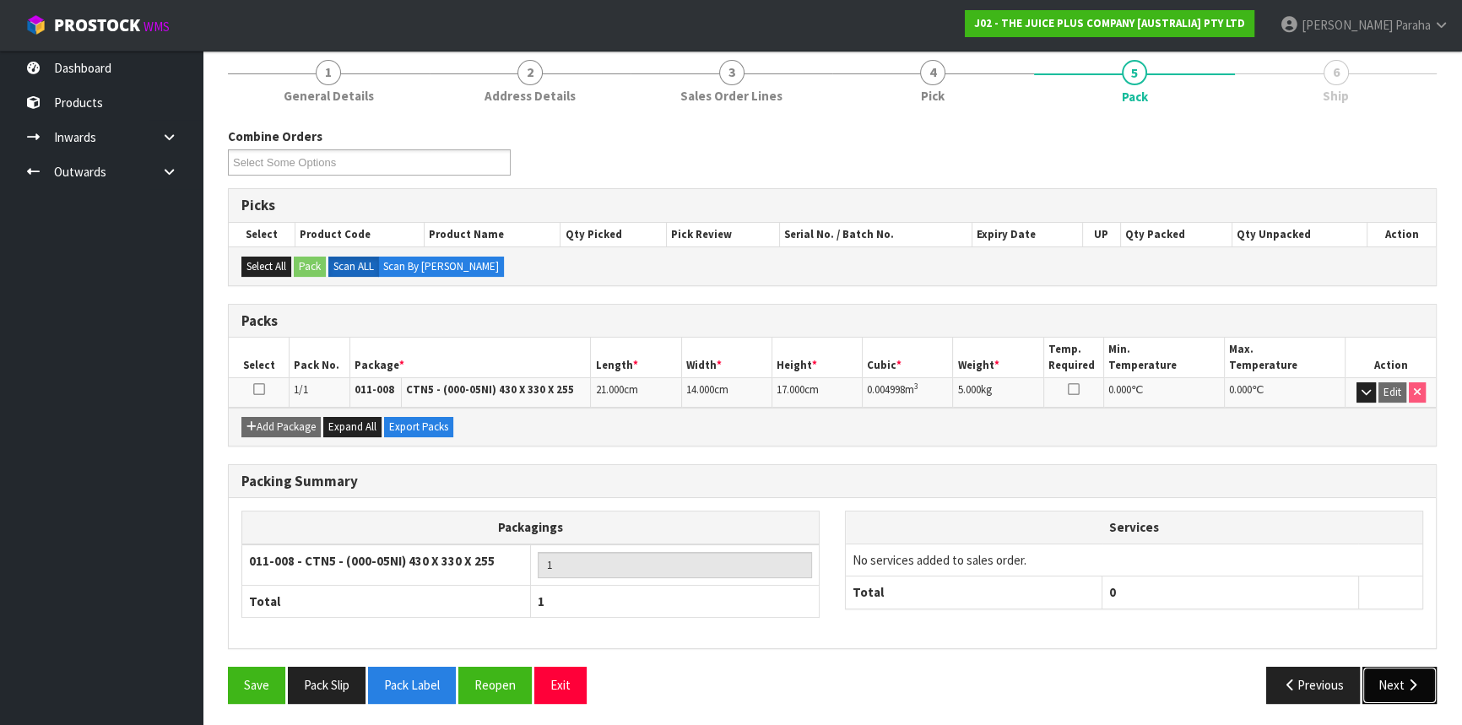
click at [1399, 681] on button "Next" at bounding box center [1399, 685] width 74 height 36
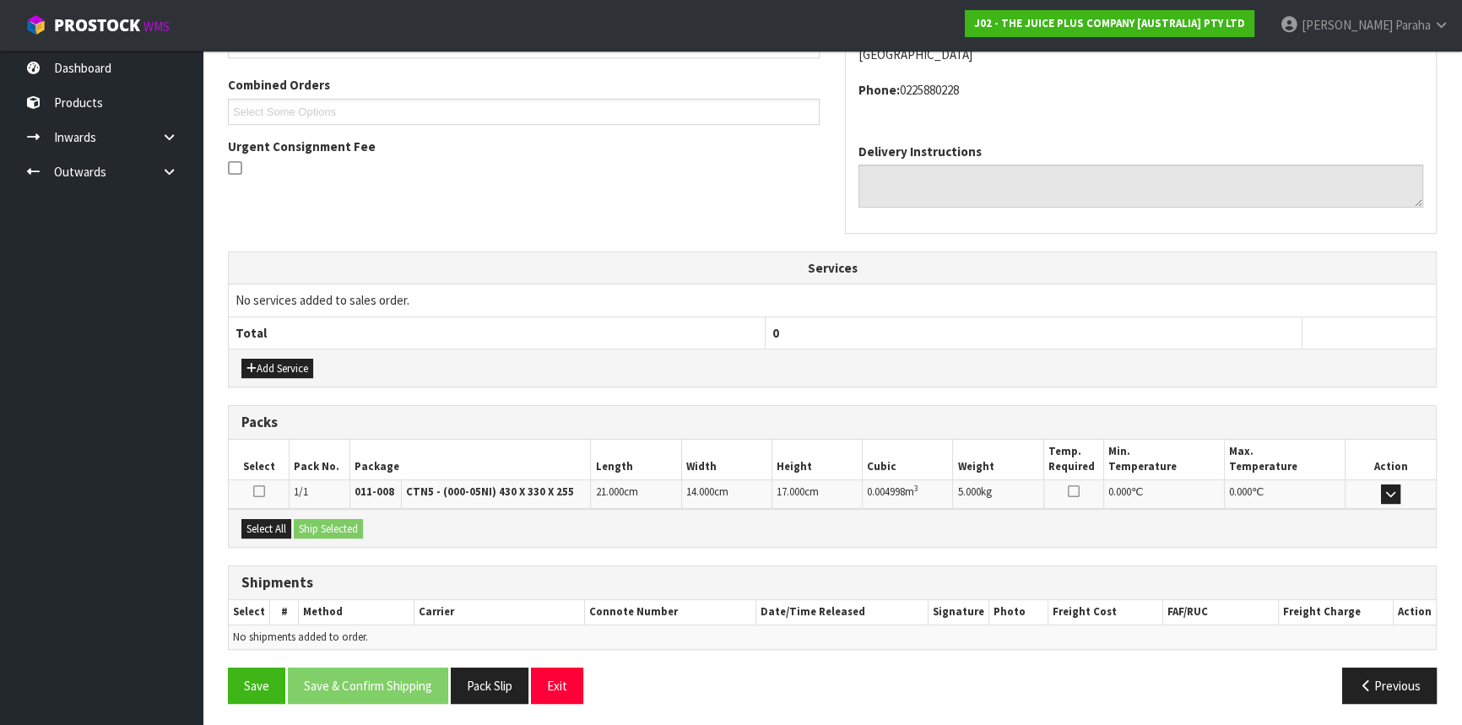
scroll to position [424, 0]
click at [264, 523] on button "Select All" at bounding box center [266, 528] width 50 height 20
click at [316, 522] on button "Ship Selected" at bounding box center [328, 528] width 69 height 20
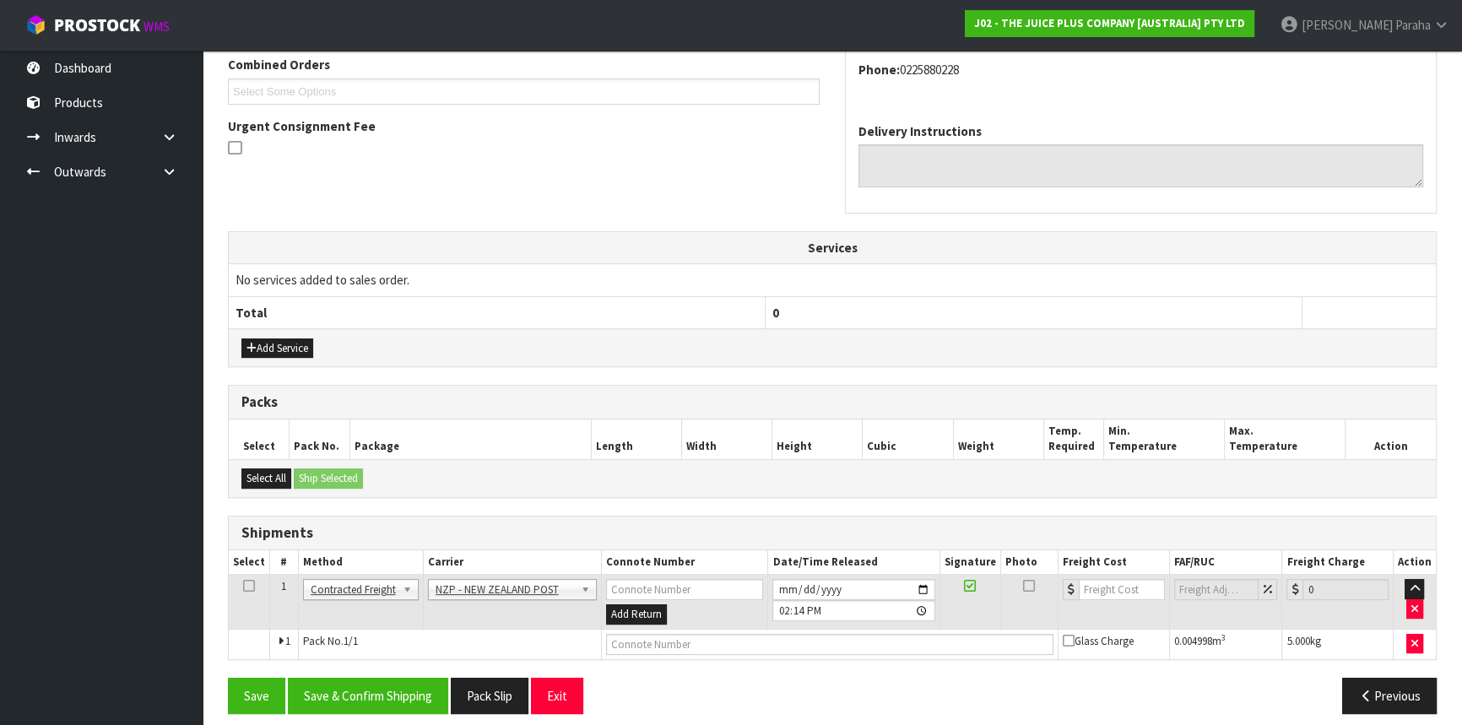
scroll to position [454, 0]
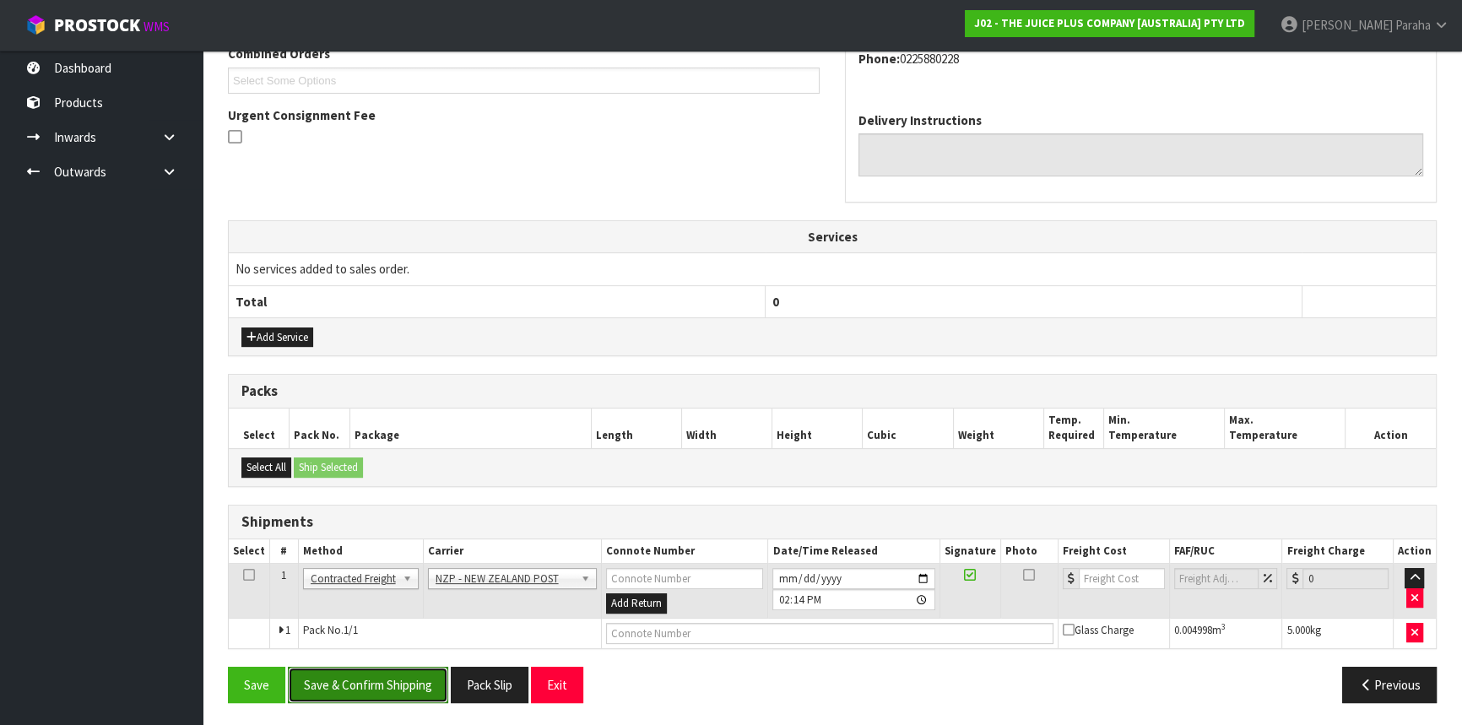
click at [365, 667] on button "Save & Confirm Shipping" at bounding box center [368, 685] width 160 height 36
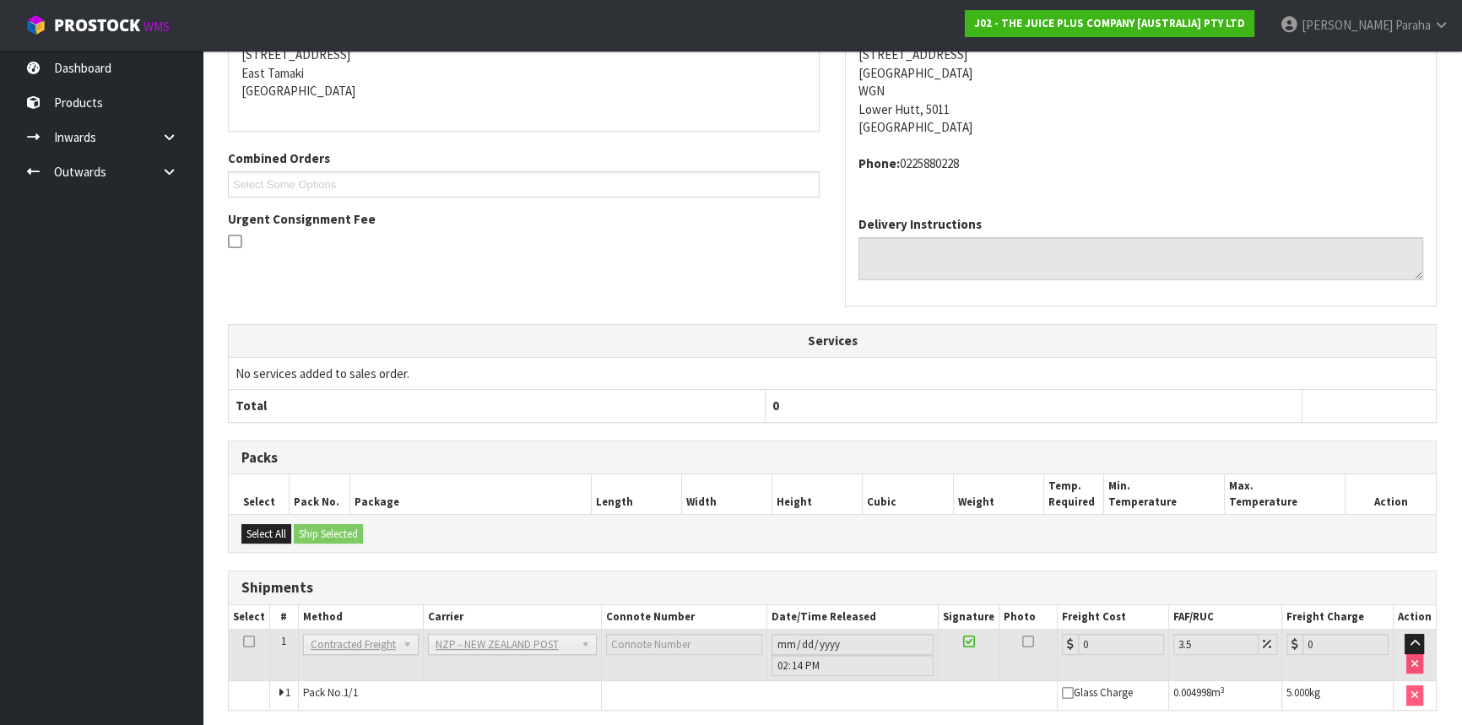
scroll to position [430, 0]
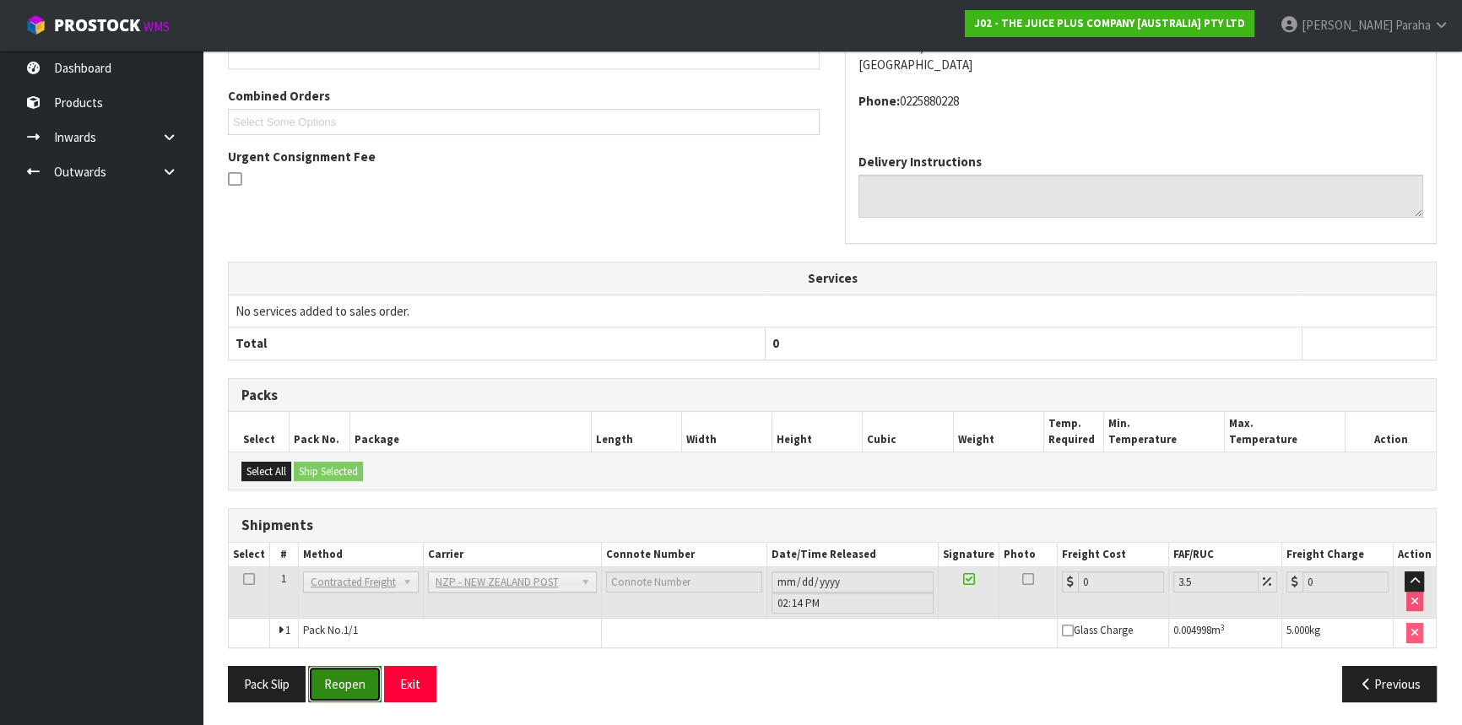
click at [349, 675] on button "Reopen" at bounding box center [344, 684] width 73 height 36
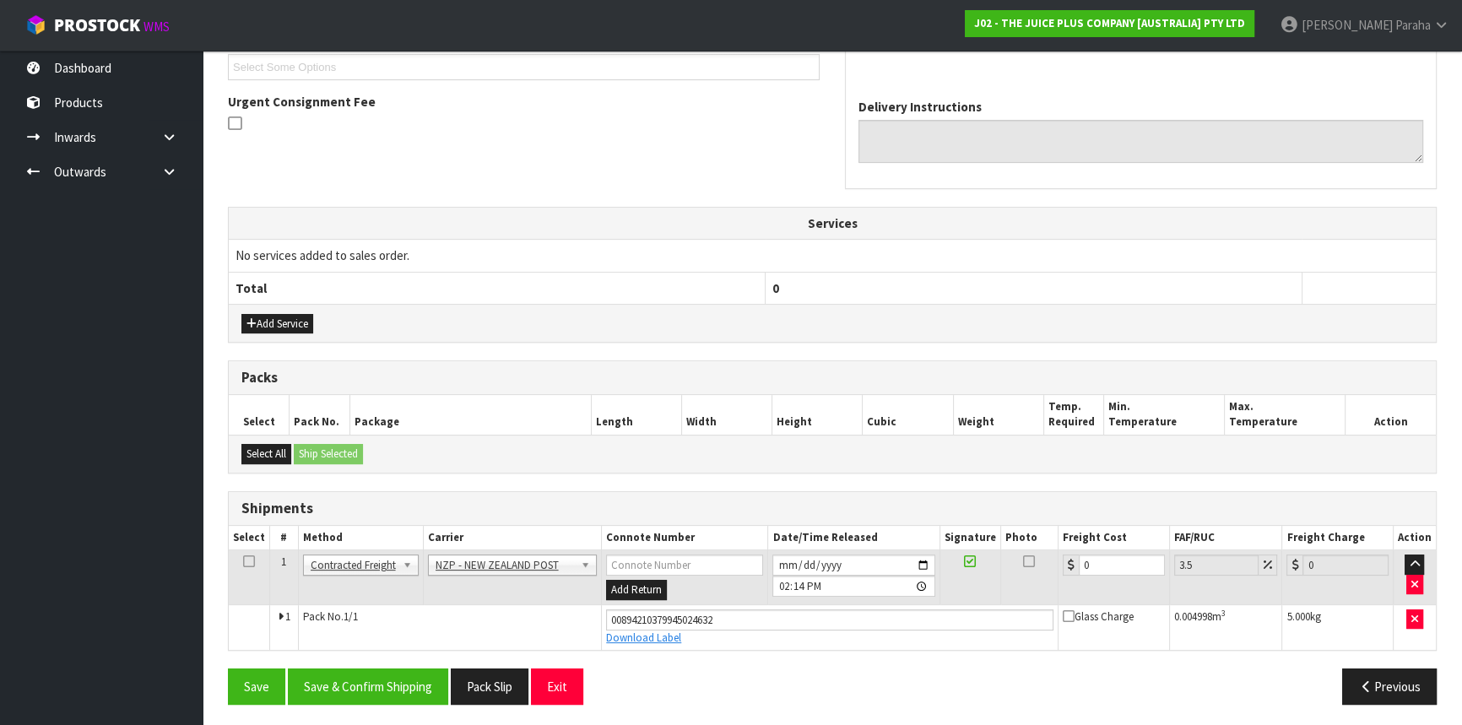
scroll to position [469, 0]
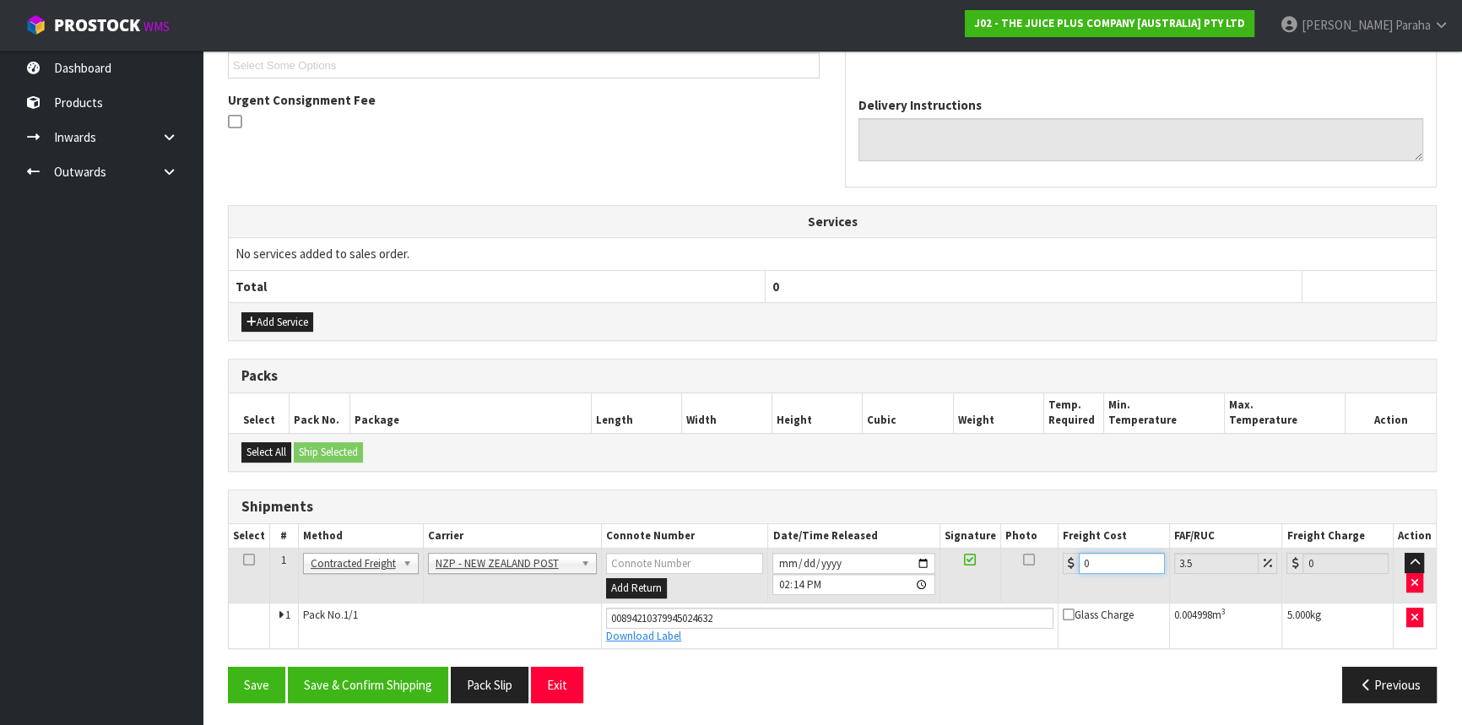
click at [1080, 562] on input "0" at bounding box center [1122, 563] width 86 height 21
type input "8"
type input "8.28"
type input "8.4"
type input "8.69"
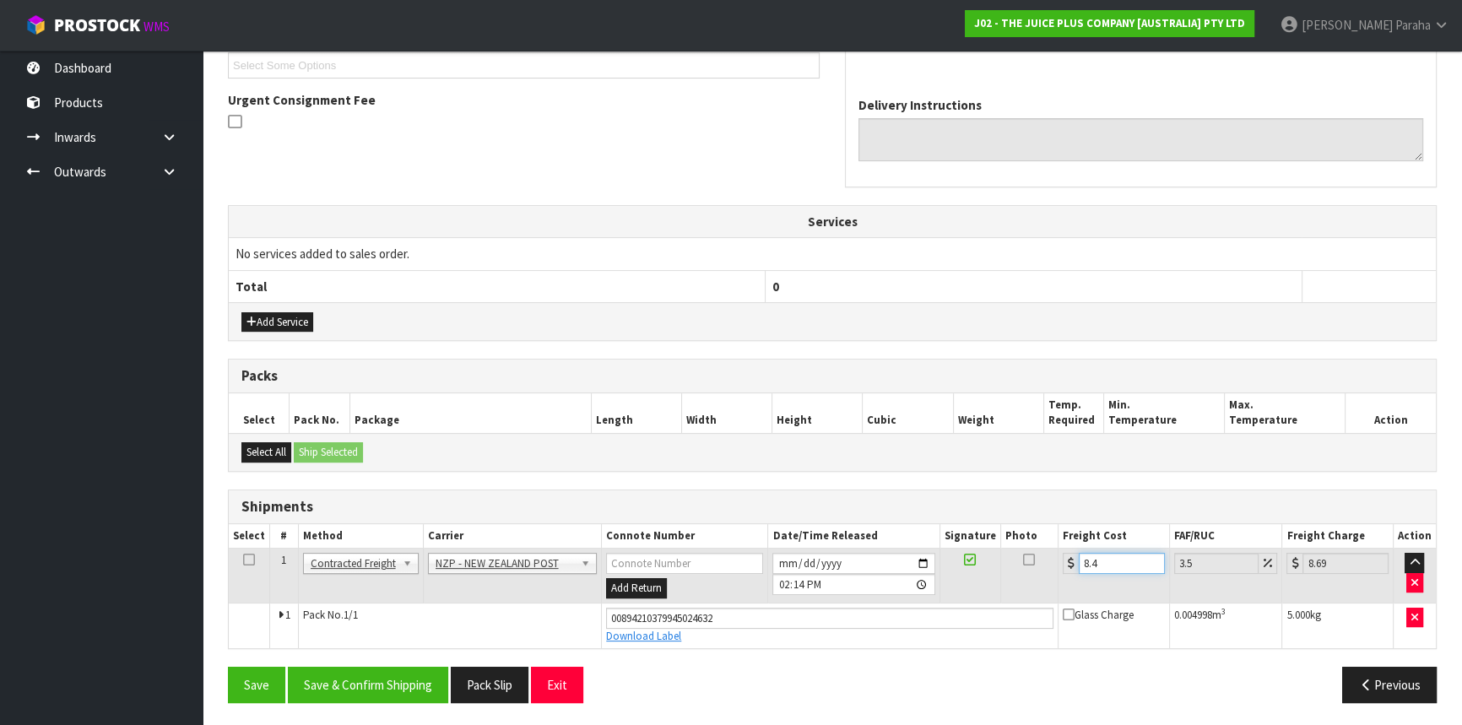
type input "8.45"
type input "8.75"
type input "8.45"
click at [368, 676] on button "Save & Confirm Shipping" at bounding box center [368, 685] width 160 height 36
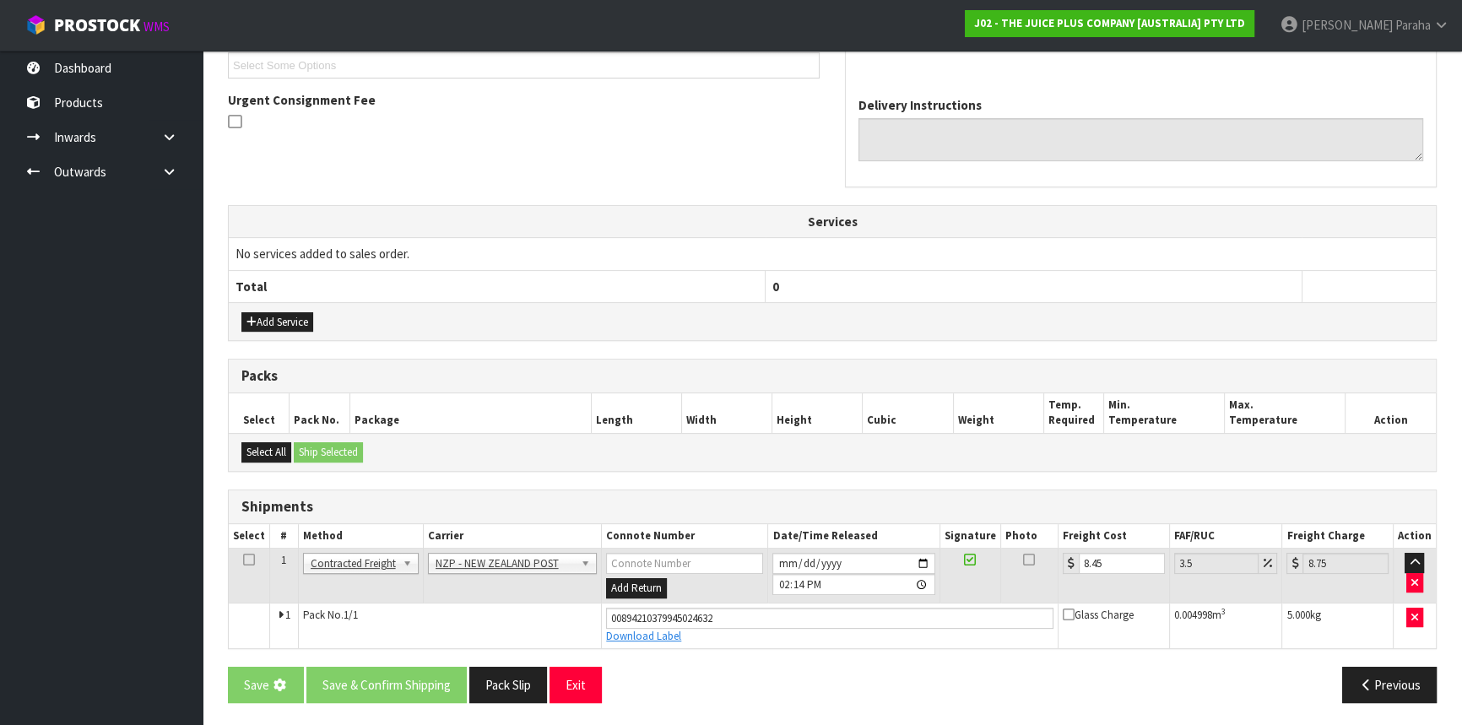
scroll to position [0, 0]
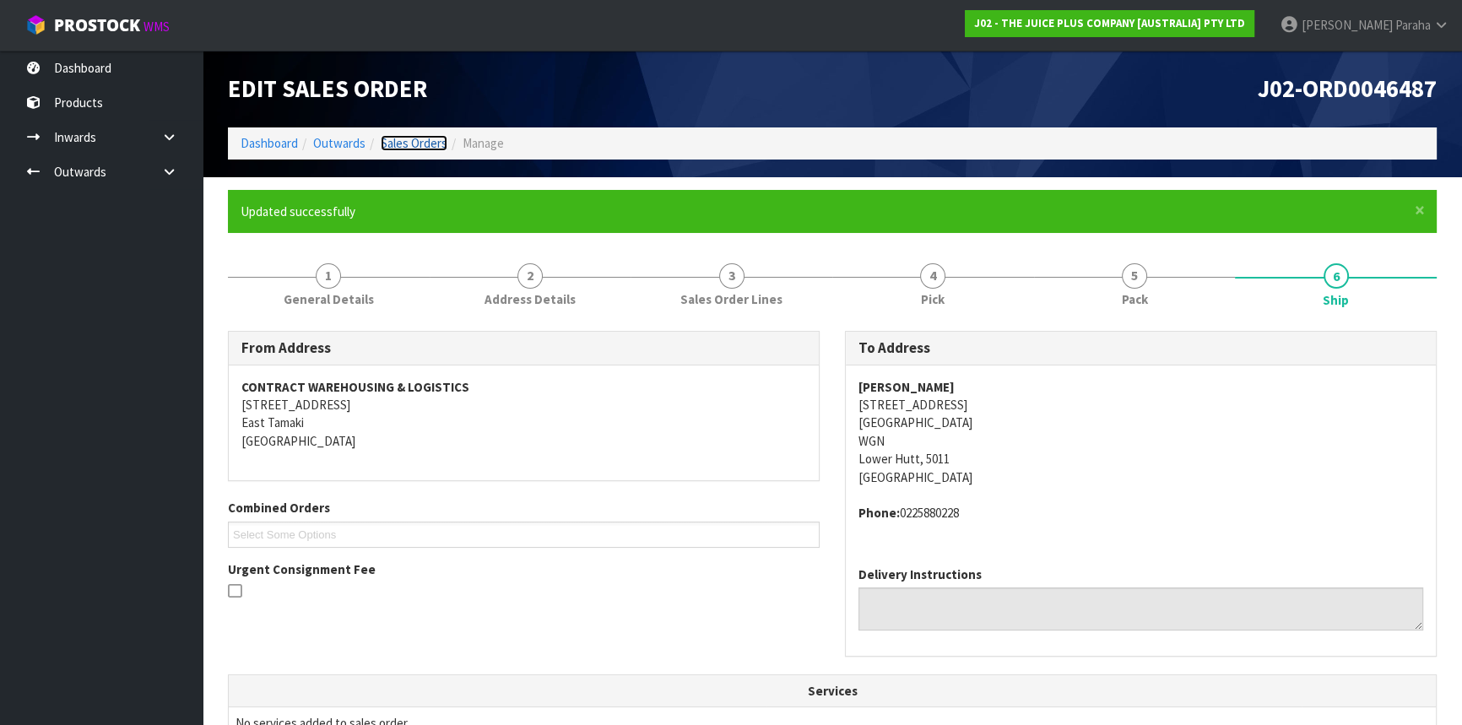
click at [406, 149] on link "Sales Orders" at bounding box center [414, 143] width 67 height 16
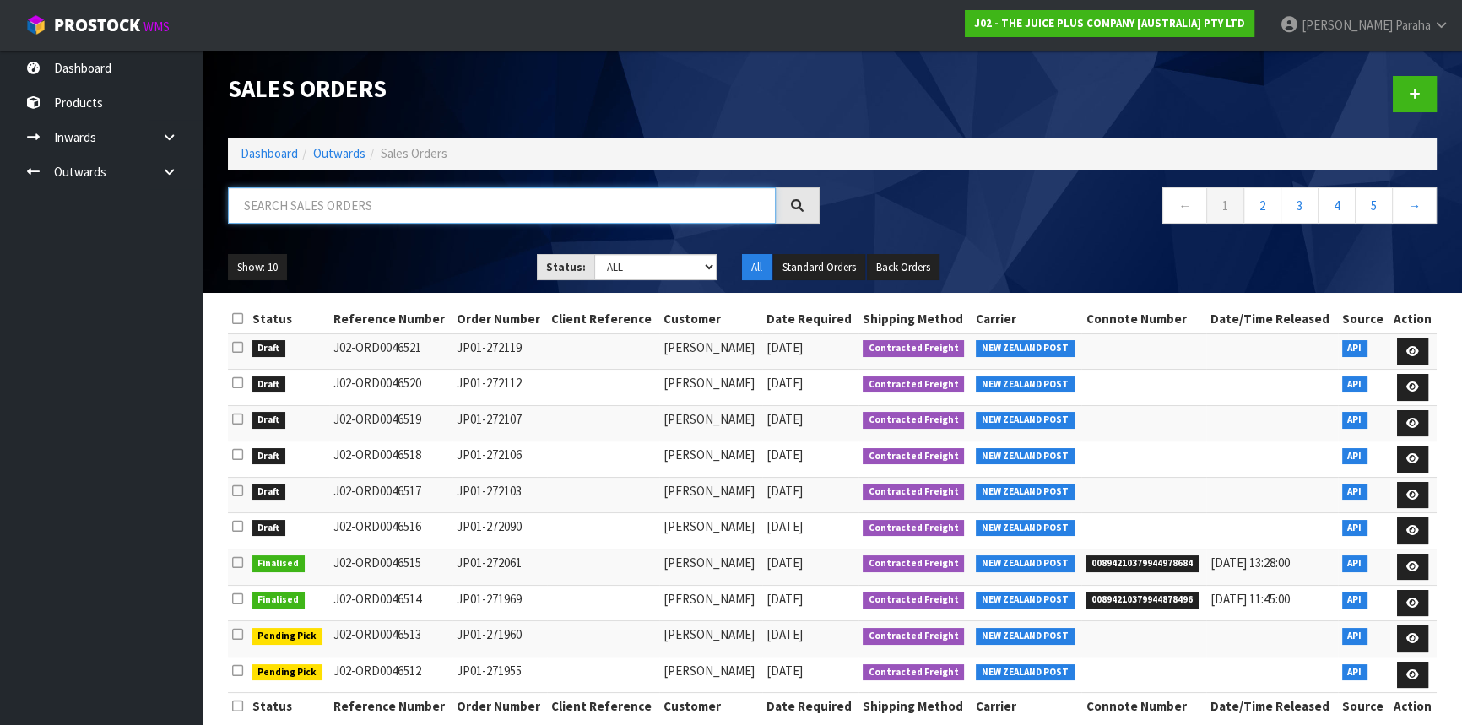
click at [469, 209] on input "text" at bounding box center [502, 205] width 548 height 36
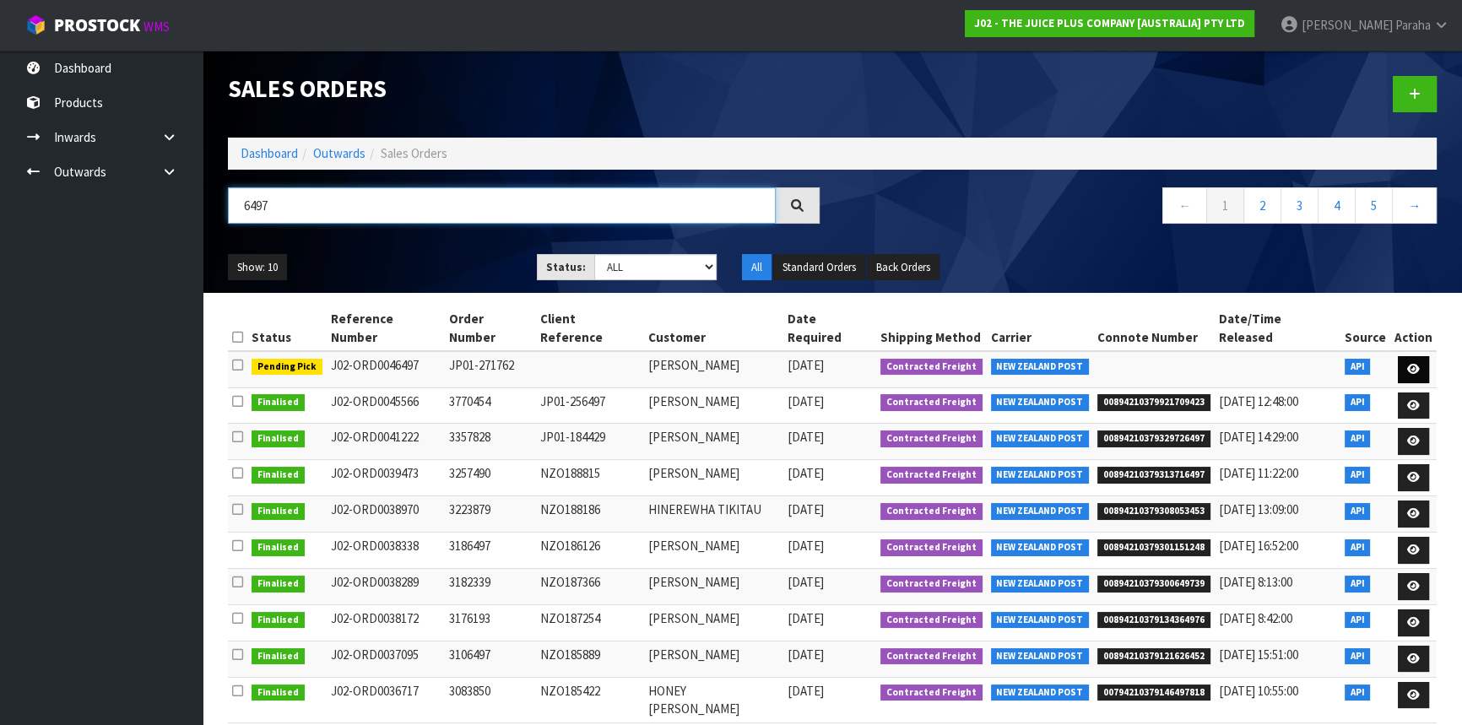
type input "6497"
click at [1416, 364] on icon at bounding box center [1413, 369] width 13 height 11
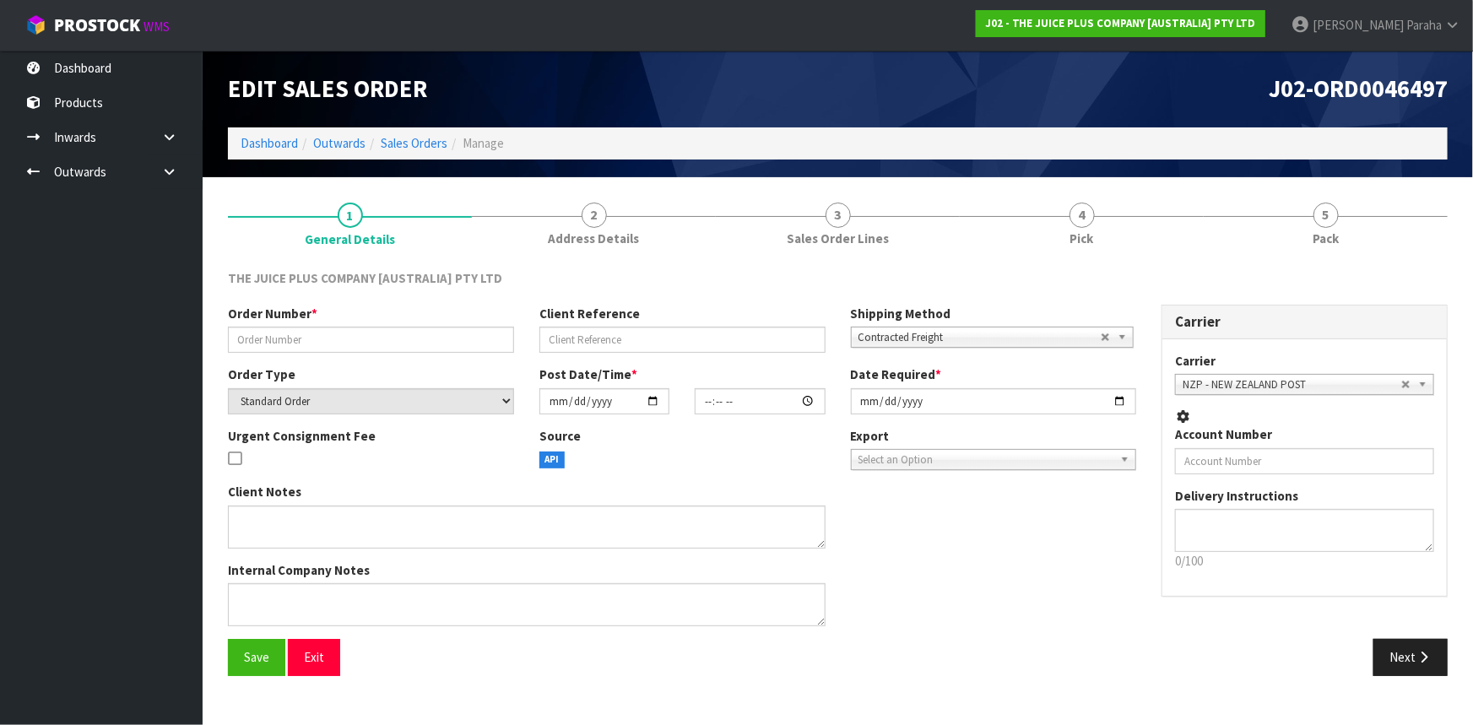
type input "JP01-271762"
select select "number:0"
type input "[DATE]"
type input "20:30:07.000"
type input "[DATE]"
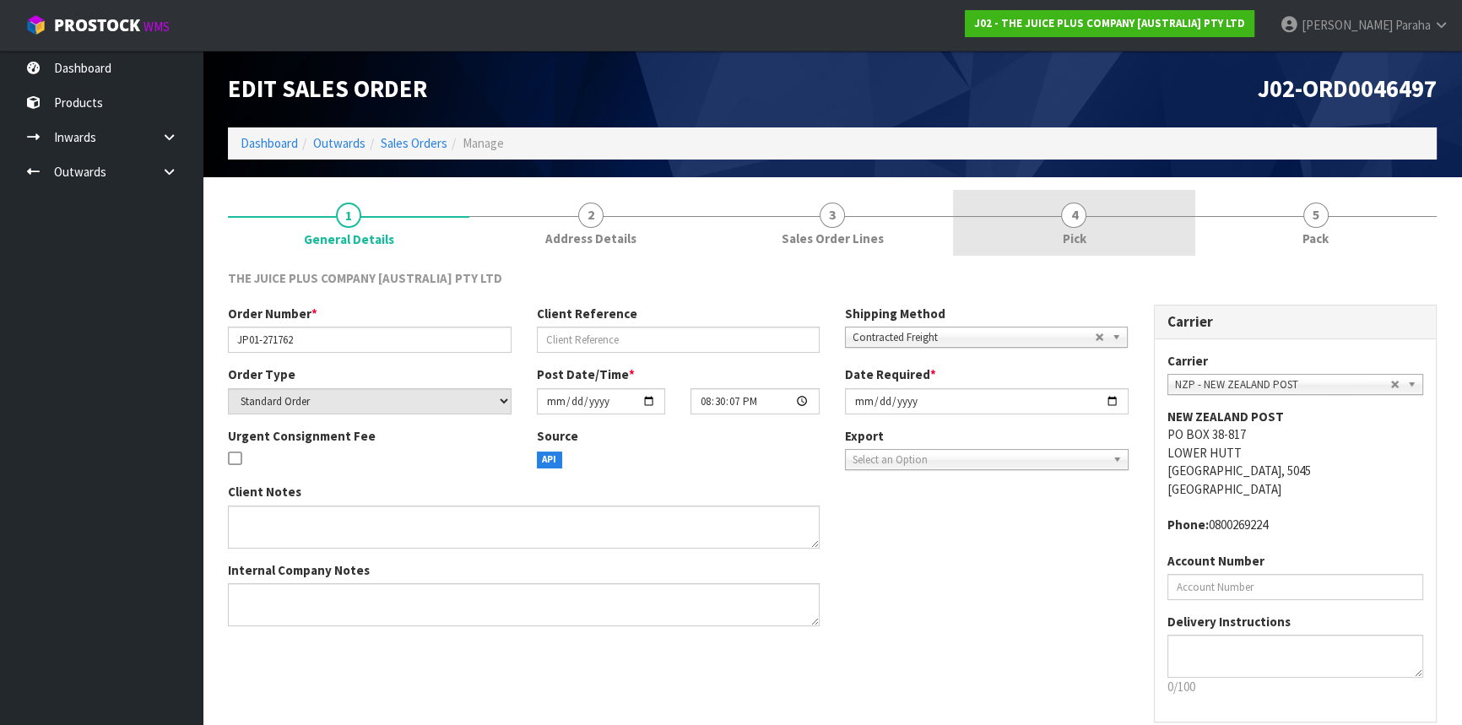
click at [1088, 216] on div at bounding box center [1073, 216] width 241 height 1
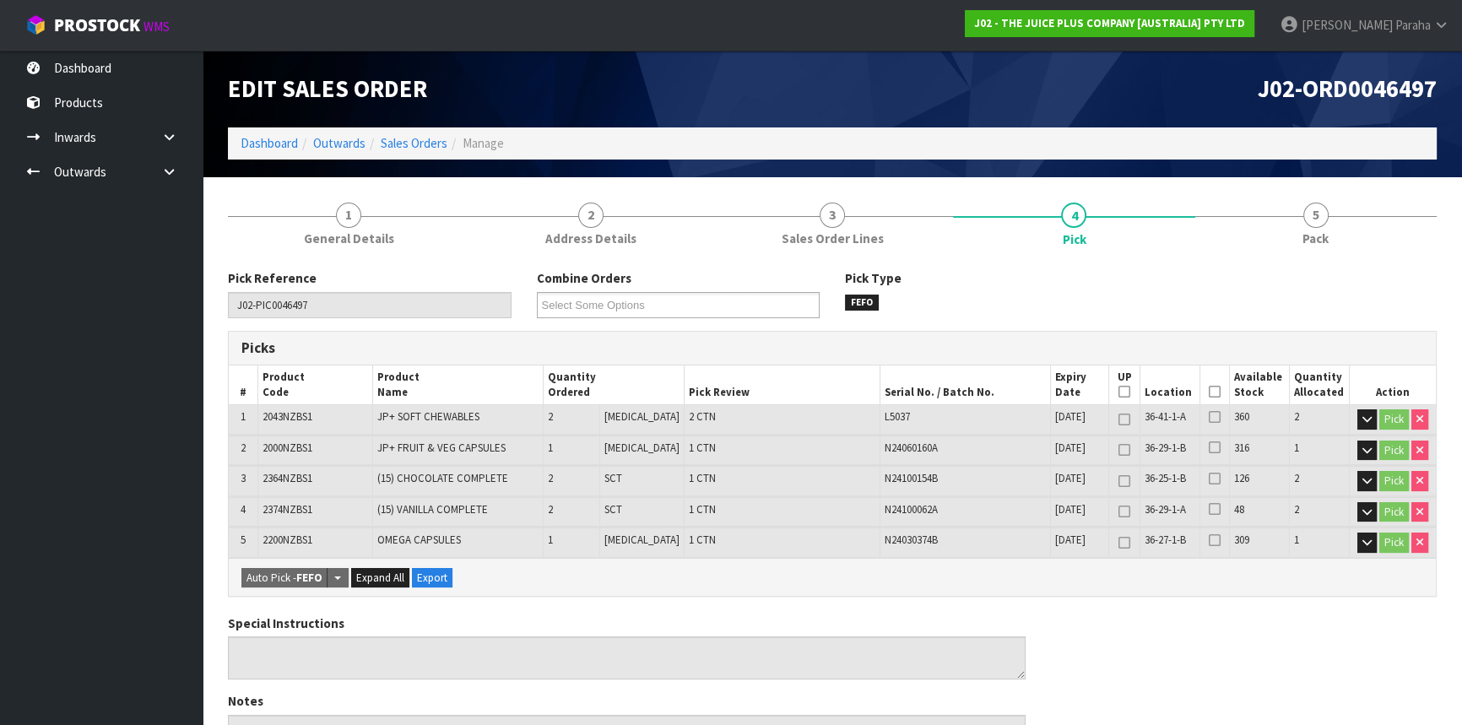
click at [1208, 392] on icon at bounding box center [1214, 392] width 12 height 1
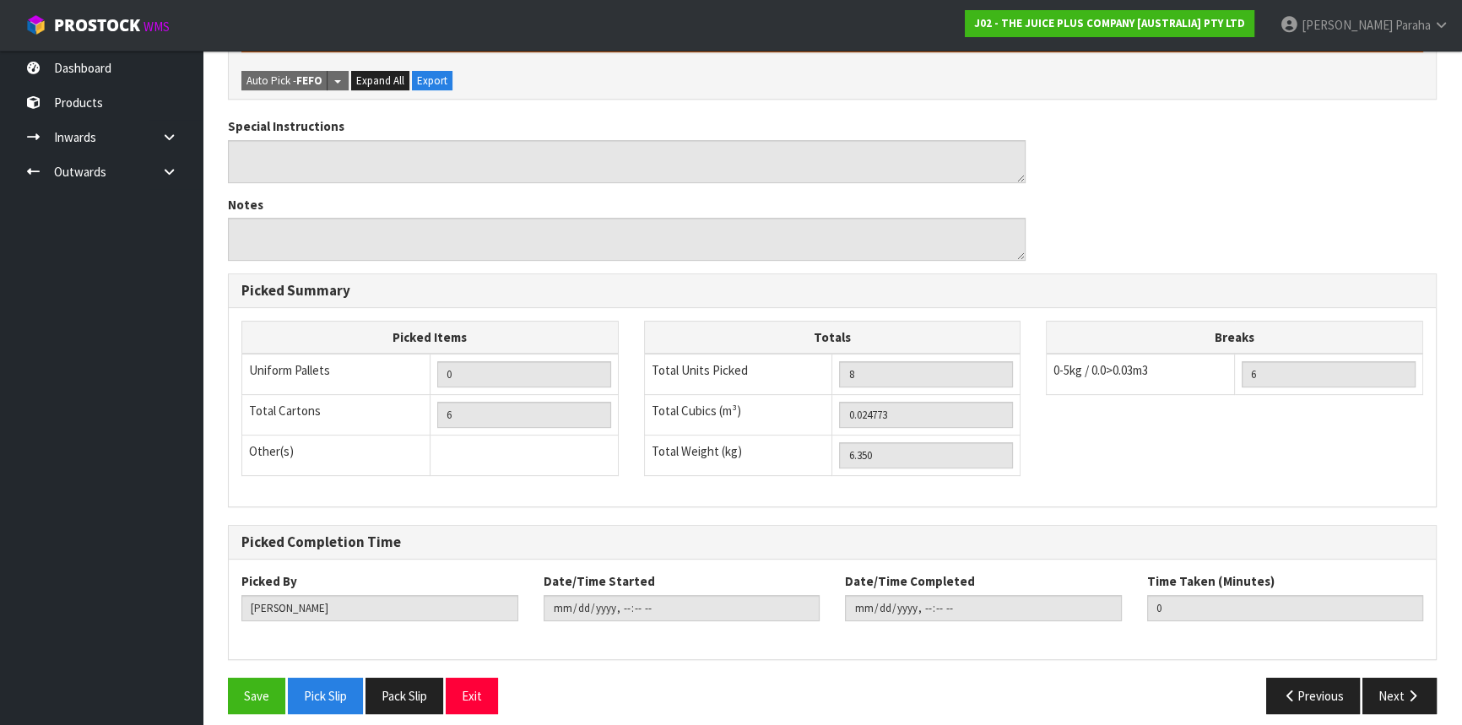
scroll to position [567, 0]
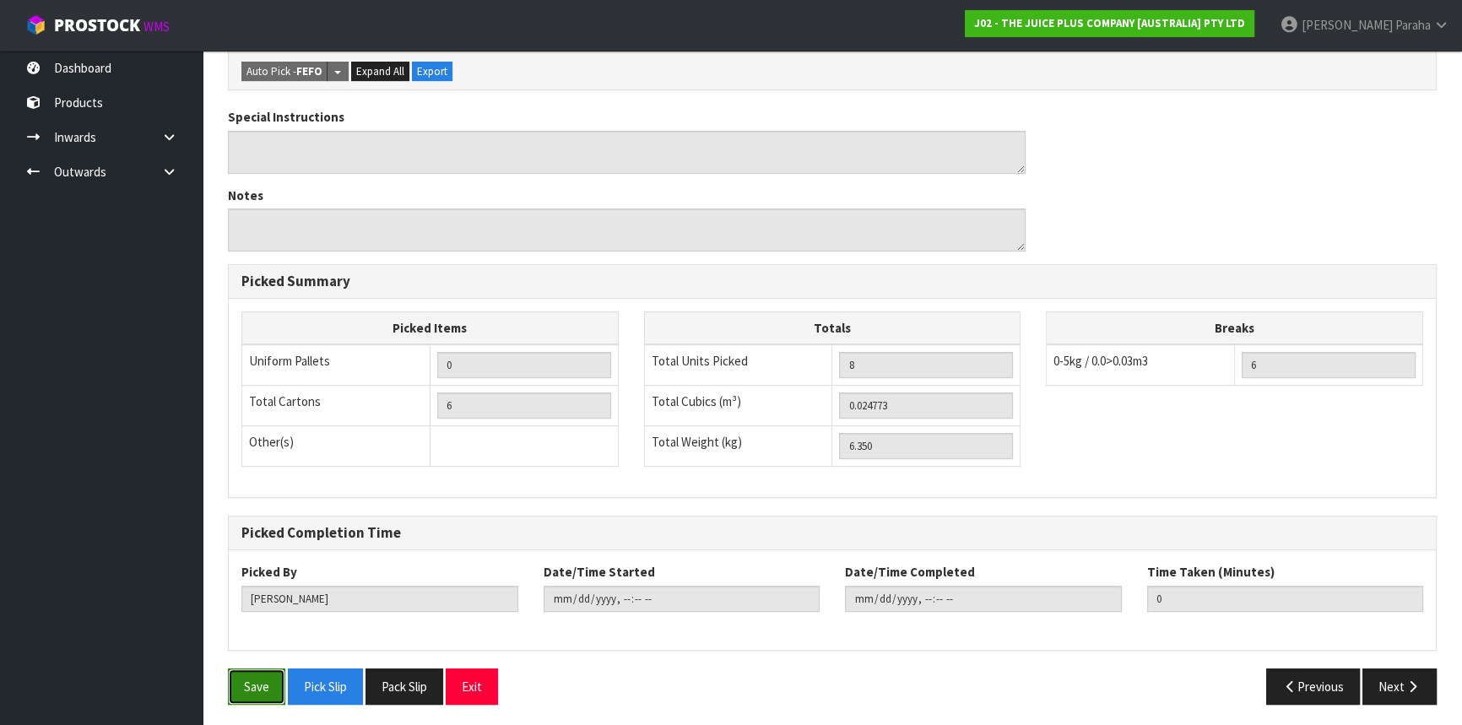
click at [265, 673] on button "Save" at bounding box center [256, 686] width 57 height 36
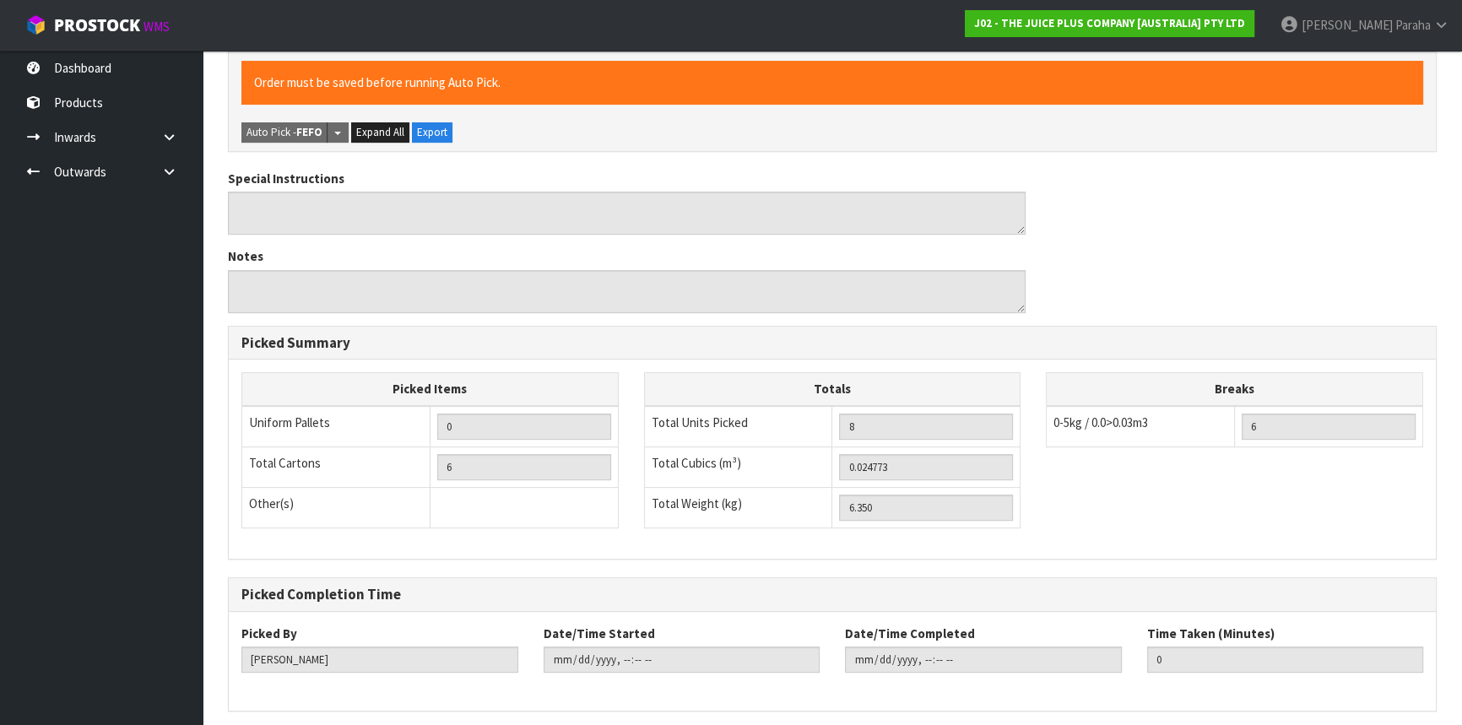
scroll to position [0, 0]
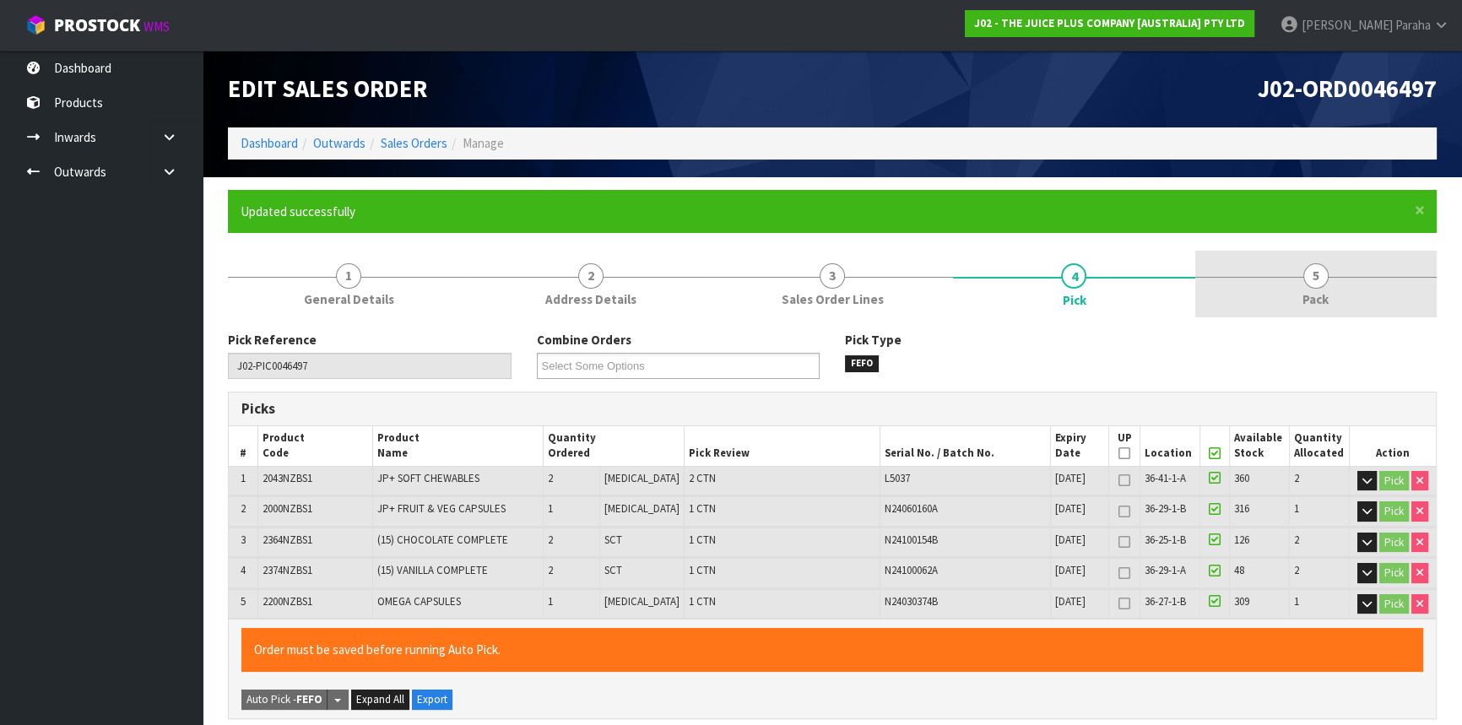
type input "[PERSON_NAME]"
type input "[DATE]T14:17:47"
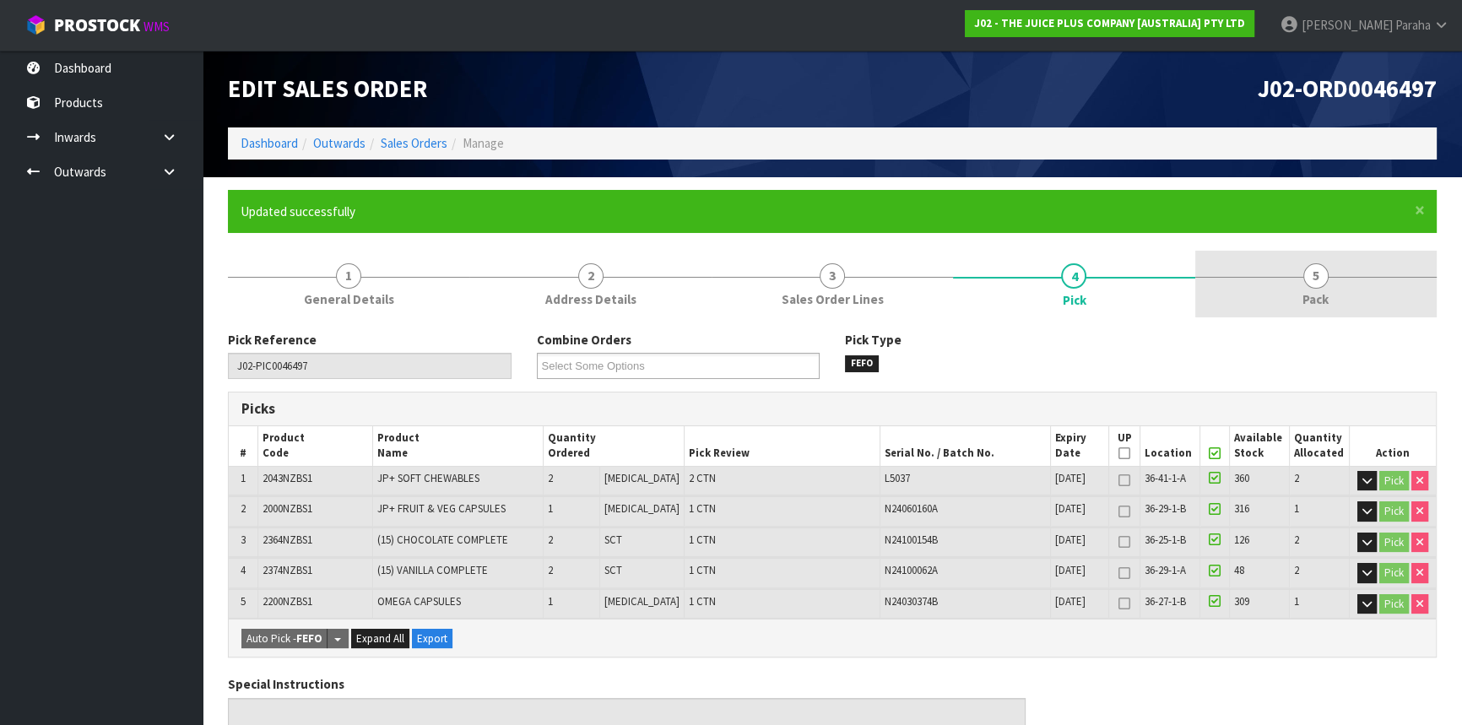
click at [1317, 280] on span "5" at bounding box center [1315, 275] width 25 height 25
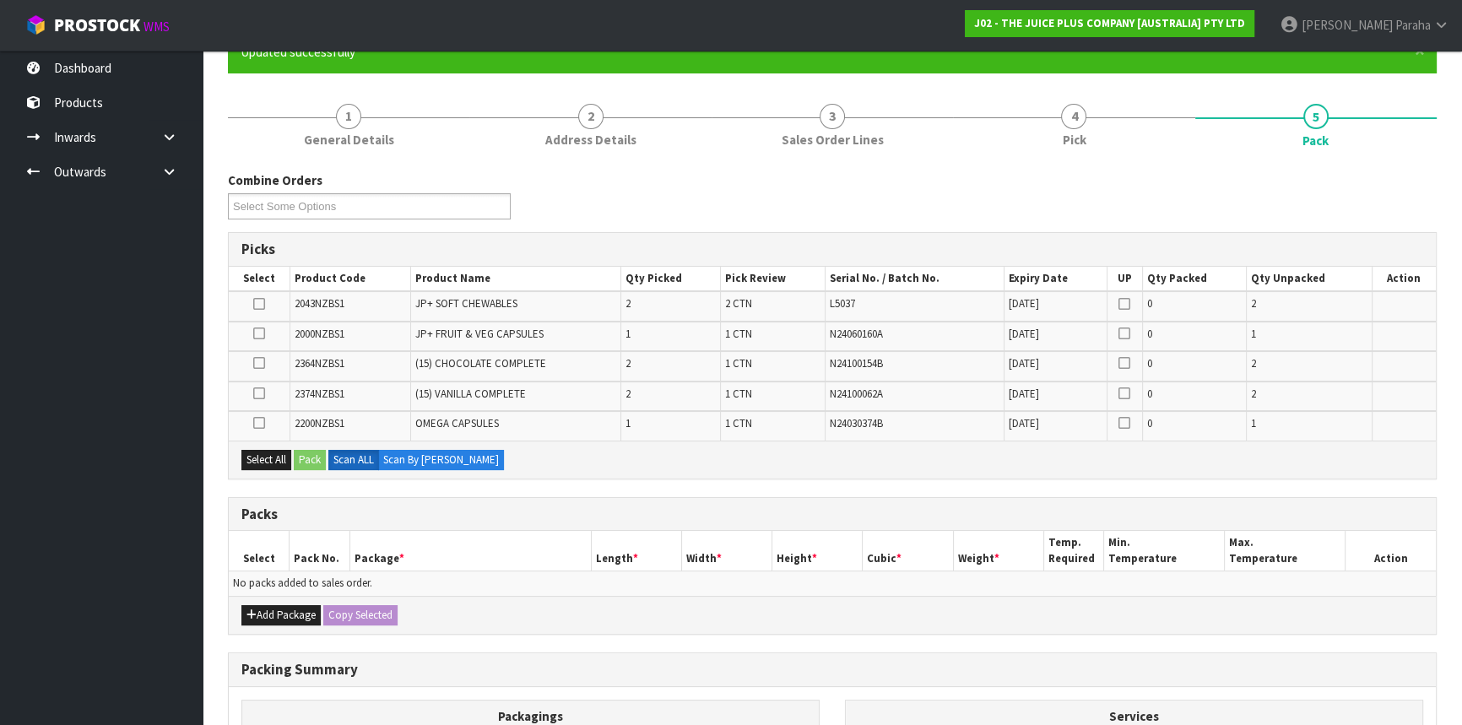
scroll to position [306, 0]
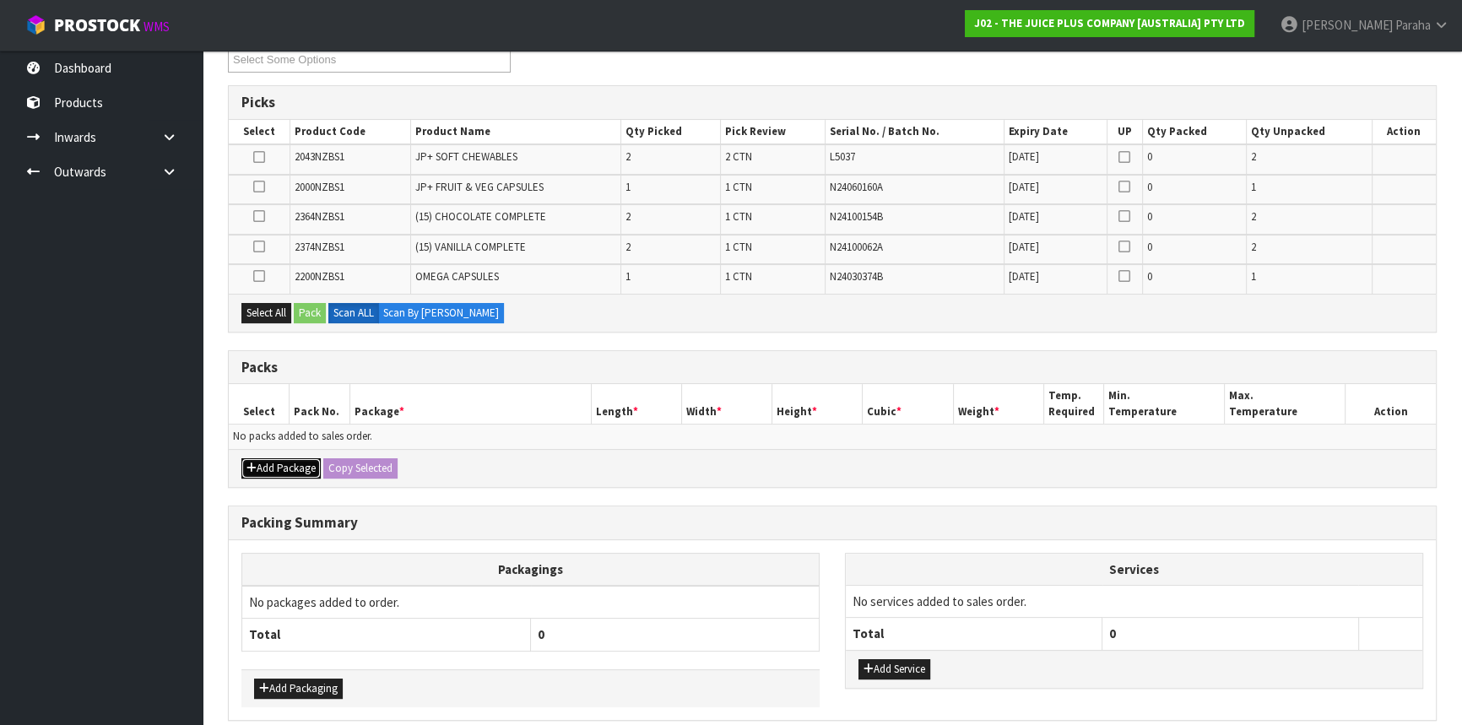
click at [278, 458] on button "Add Package" at bounding box center [280, 468] width 79 height 20
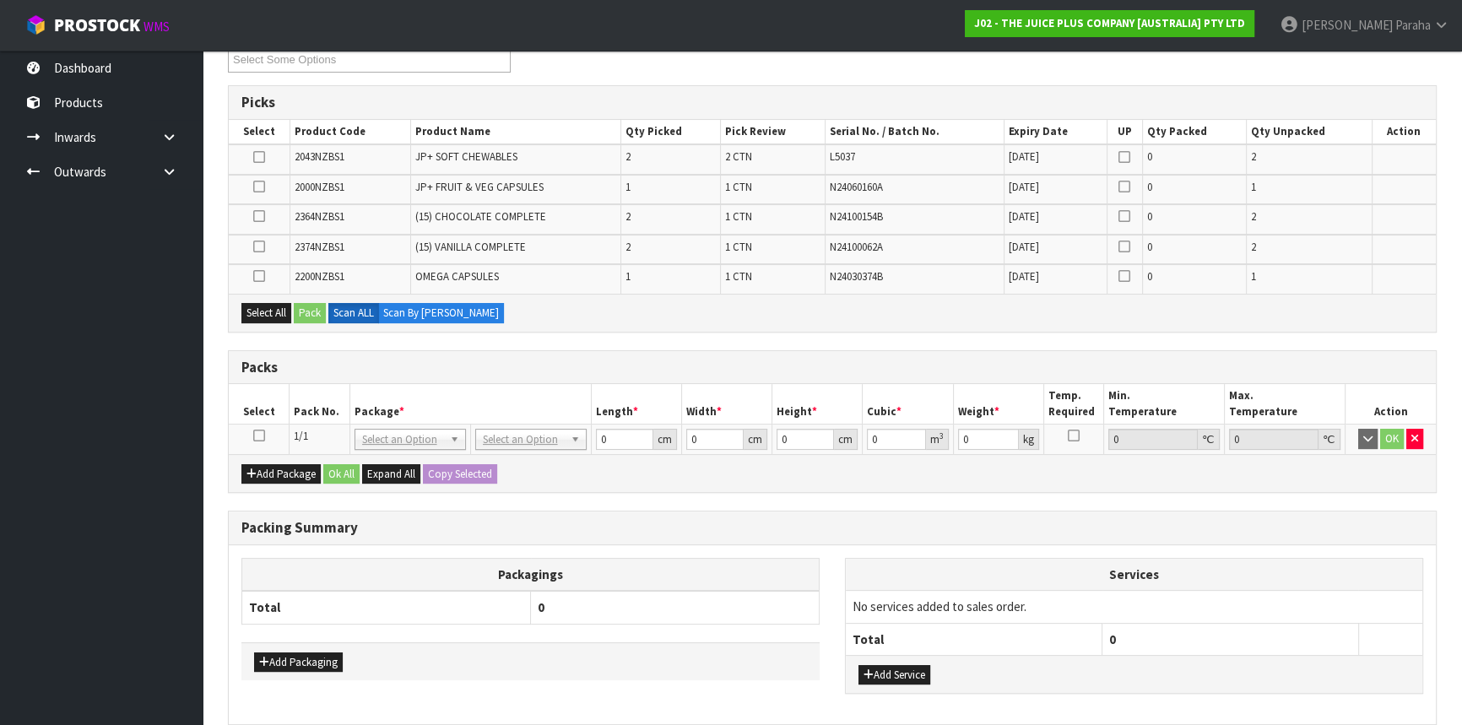
click at [254, 435] on icon at bounding box center [259, 435] width 12 height 1
click at [254, 314] on button "Select All" at bounding box center [266, 313] width 50 height 20
click at [313, 312] on button "Pack" at bounding box center [310, 313] width 32 height 20
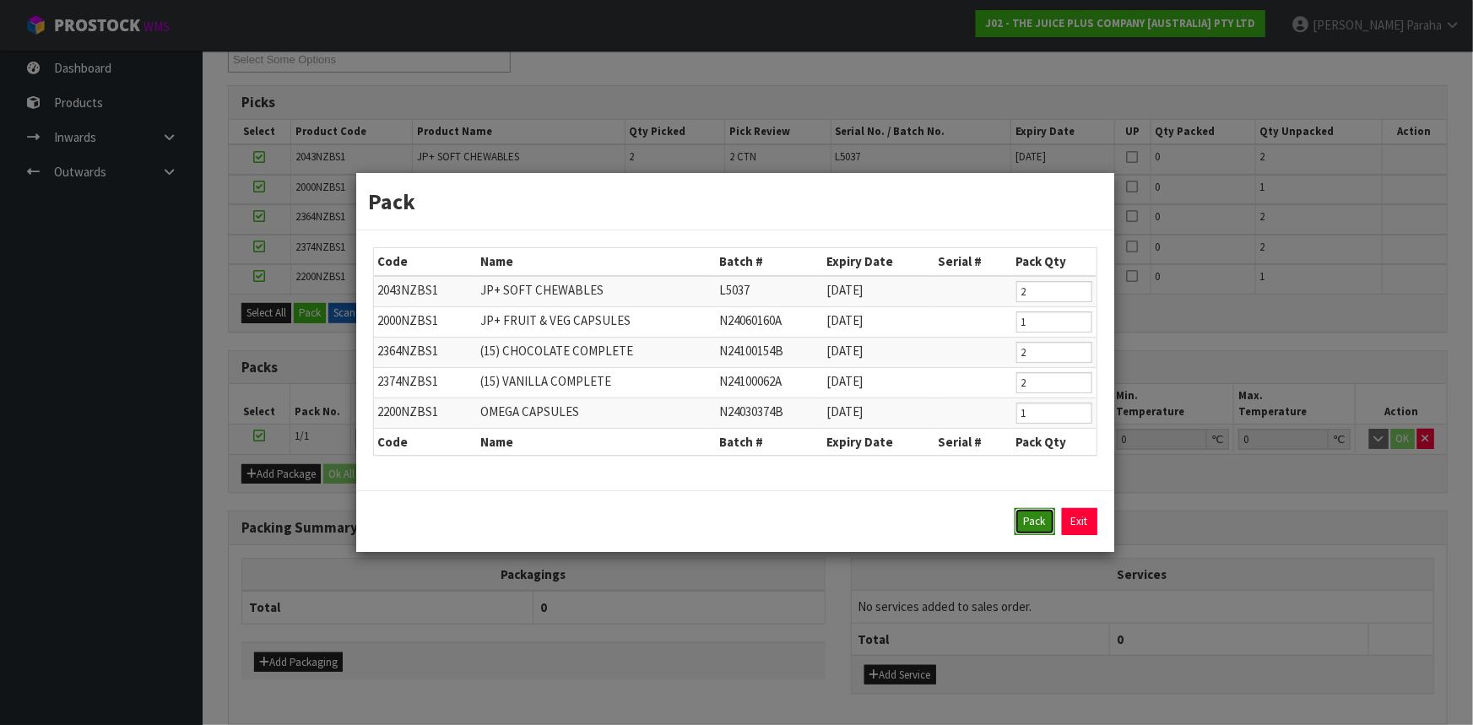
click at [1025, 526] on button "Pack" at bounding box center [1034, 521] width 41 height 27
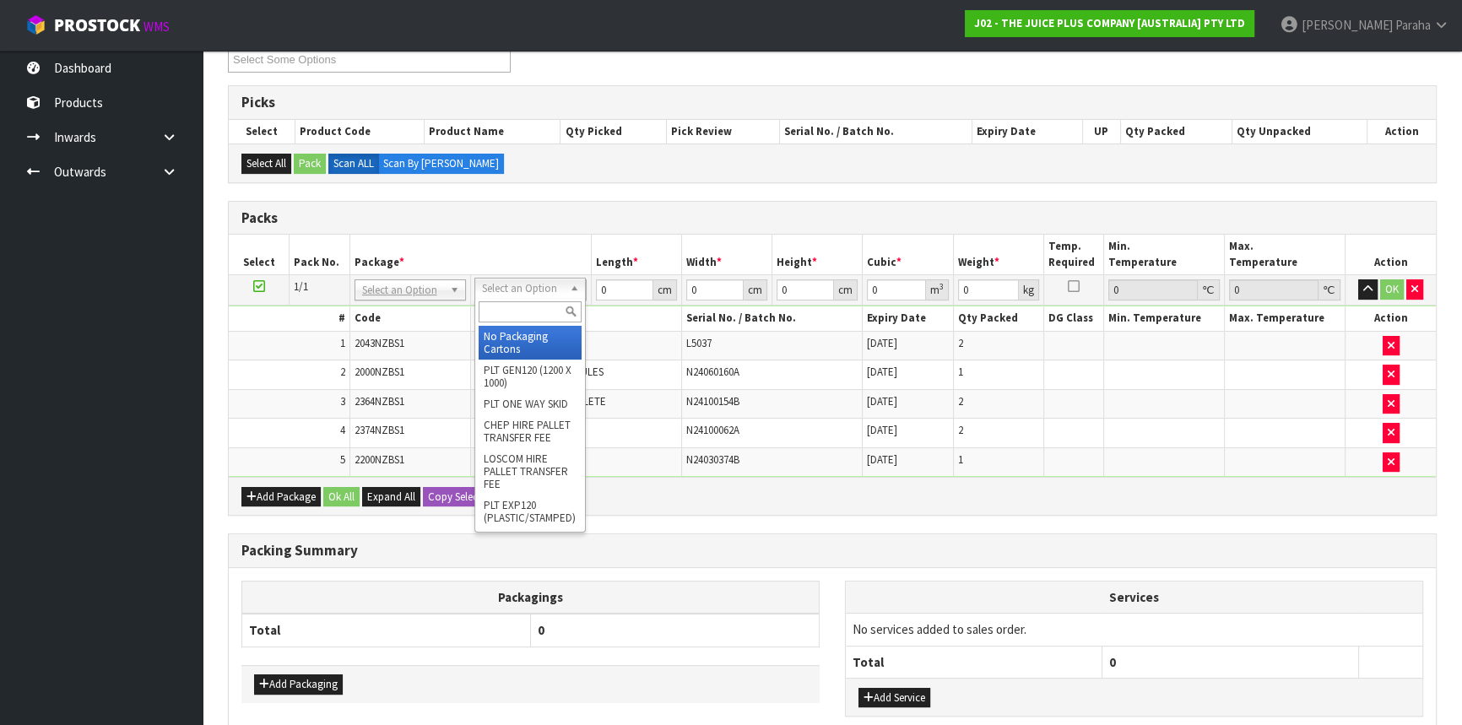
click at [516, 314] on input "text" at bounding box center [529, 311] width 103 height 21
type input "CTN5"
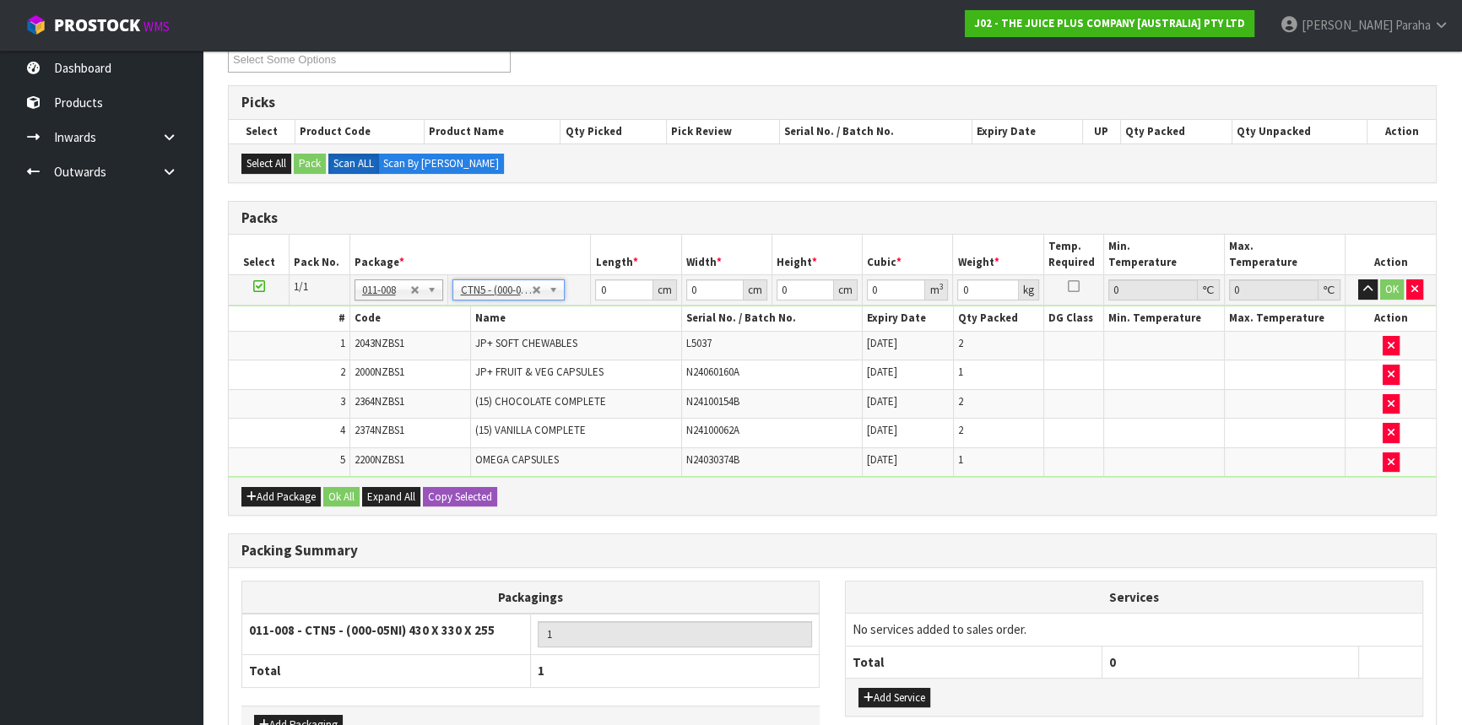
type input "43"
type input "33"
type input "25.5"
type input "0.036185"
type input "6.55"
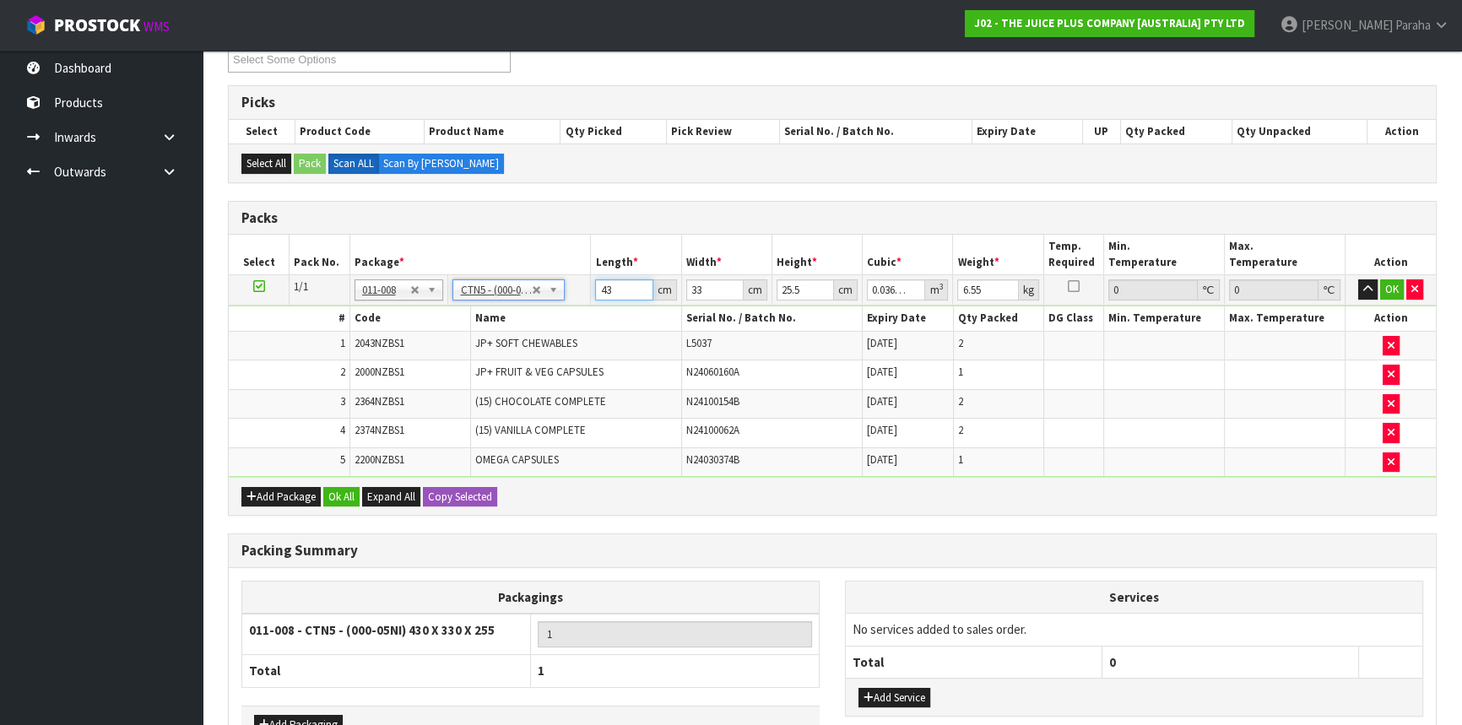
drag, startPoint x: 613, startPoint y: 284, endPoint x: 602, endPoint y: 284, distance: 11.0
click at [602, 284] on input "43" at bounding box center [623, 289] width 57 height 21
type input "2"
type input "0.001683"
type input "21"
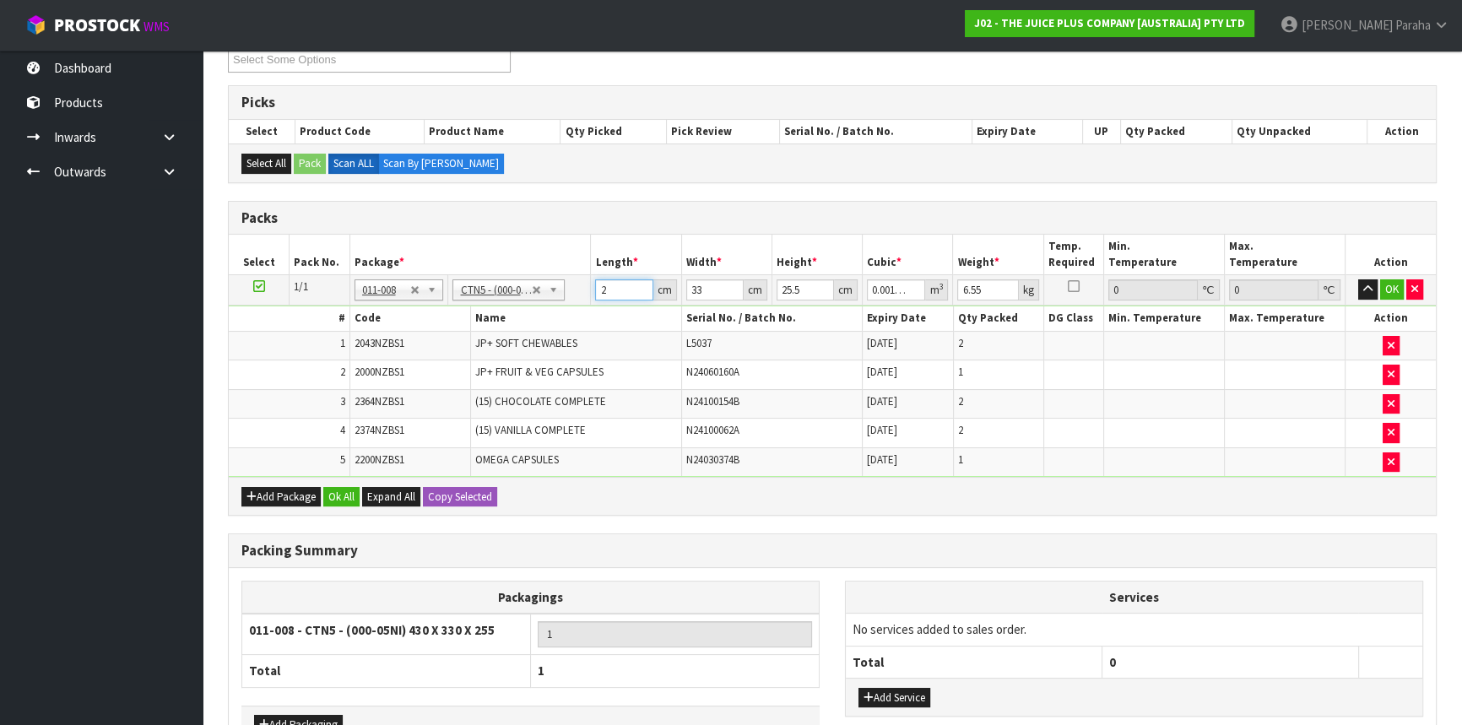
type input "0.017671"
type input "21"
type input "1"
type input "0.000535"
type input "14"
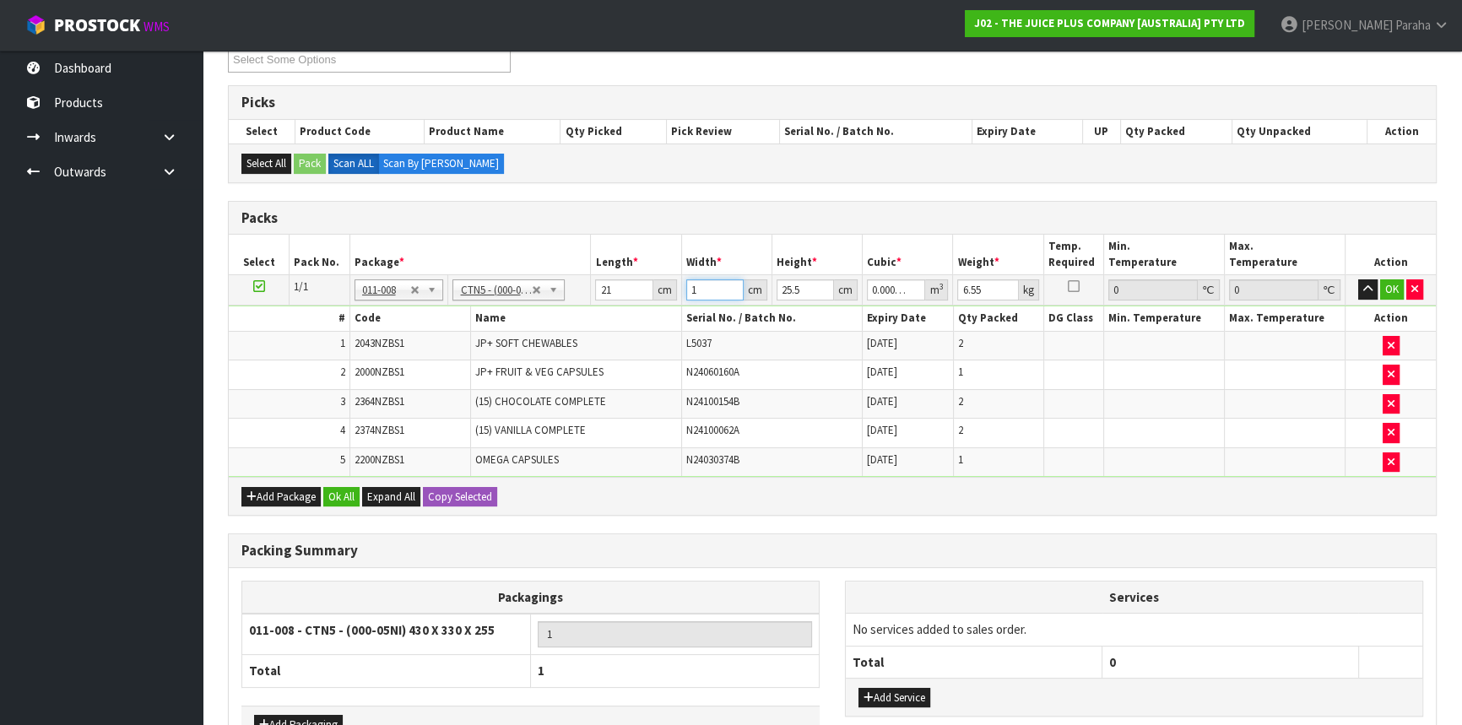
type input "0.007497"
type input "14"
type input "1"
type input "0.000294"
type input "17"
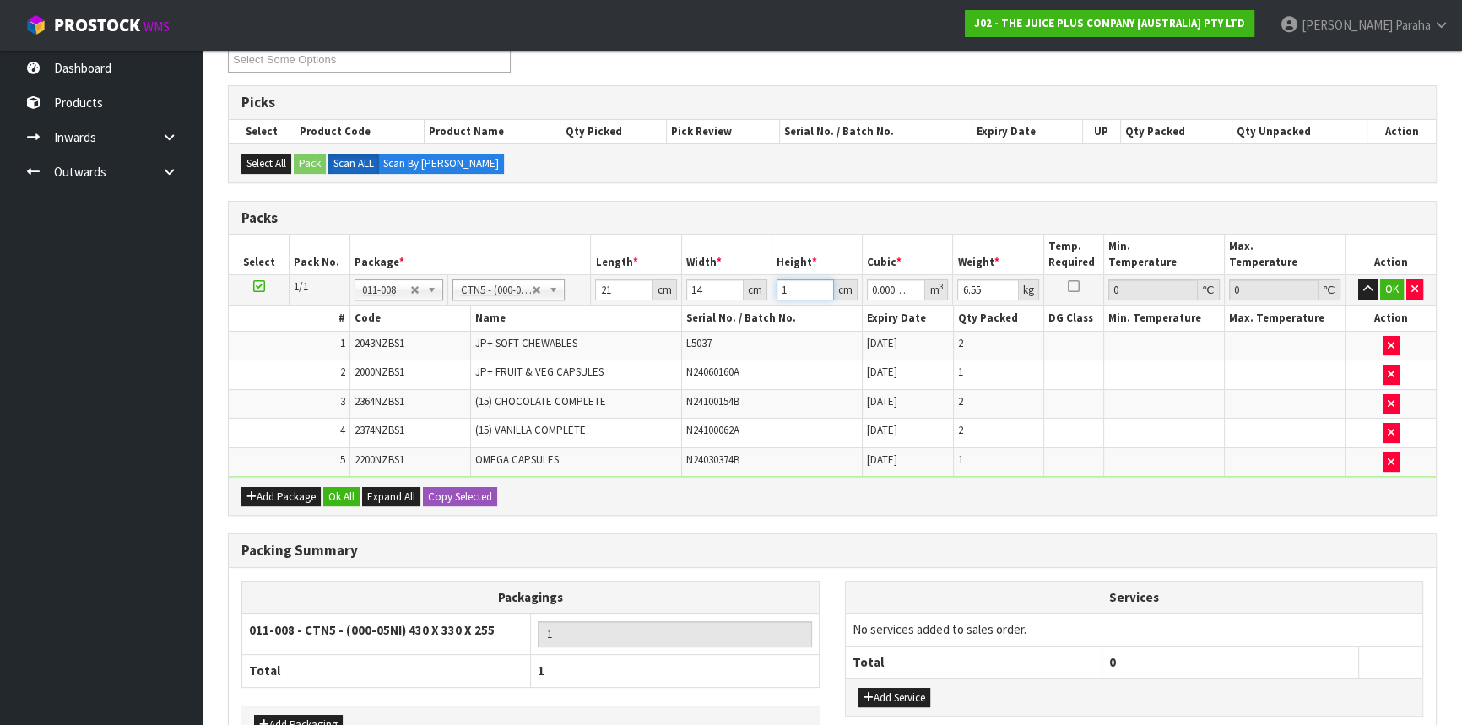
type input "0.004998"
type input "17"
type input "8"
click at [1358, 279] on button "button" at bounding box center [1367, 289] width 19 height 20
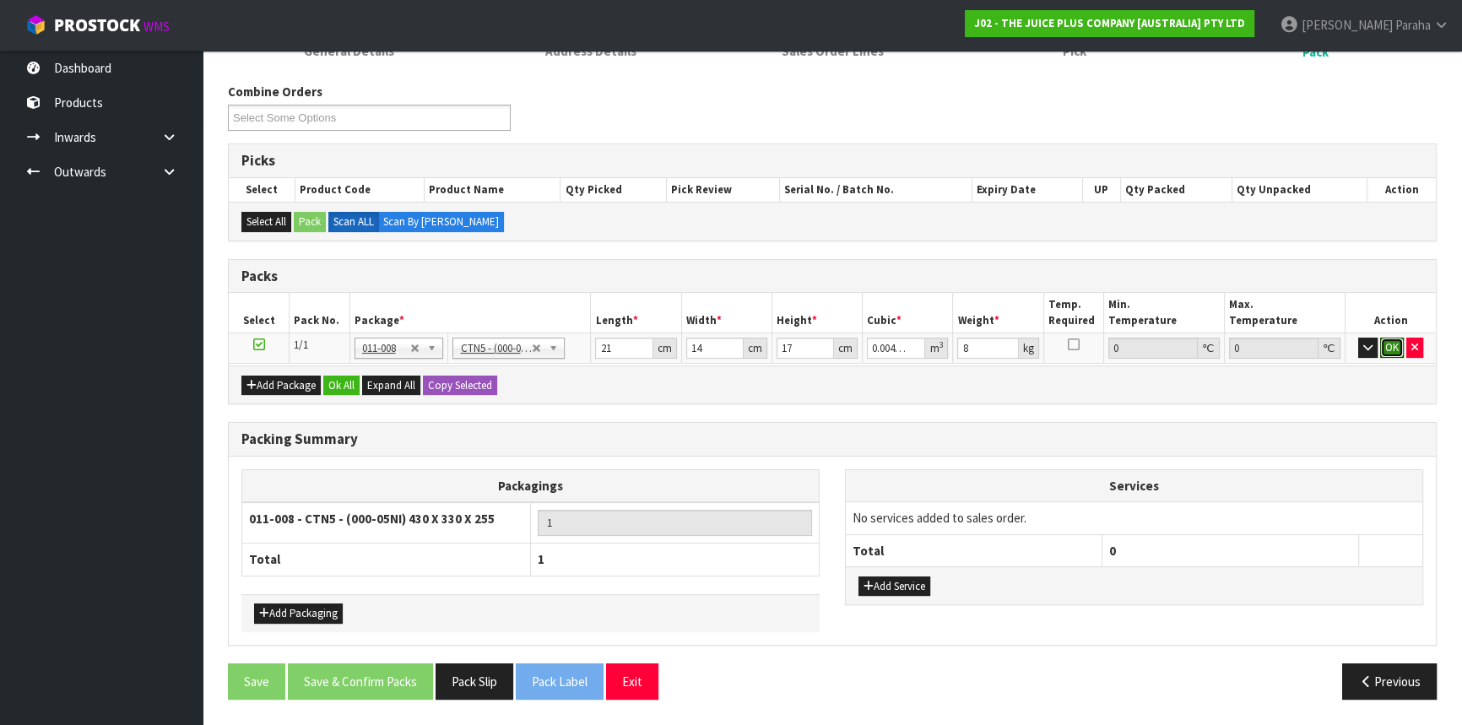
scroll to position [241, 0]
click button "OK" at bounding box center [1392, 348] width 24 height 20
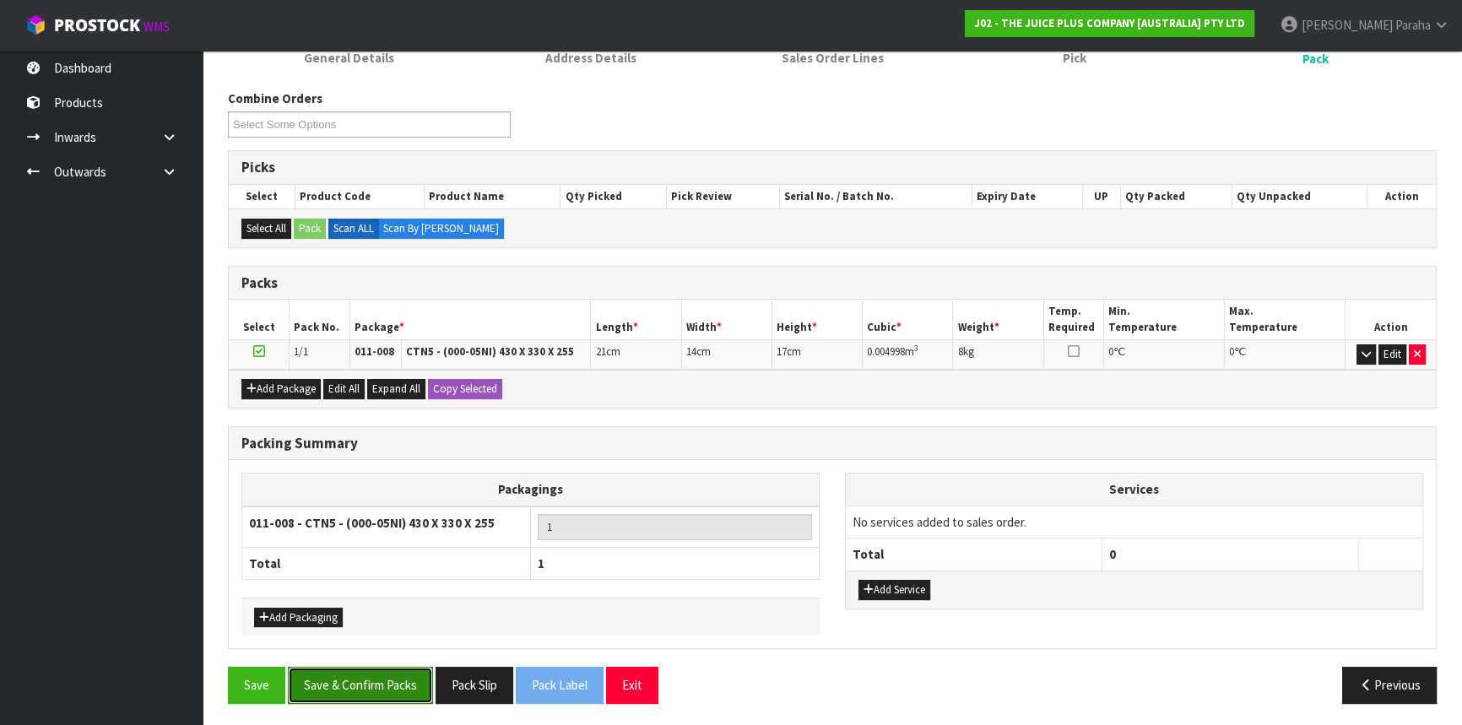
click at [375, 683] on button "Save & Confirm Packs" at bounding box center [360, 685] width 145 height 36
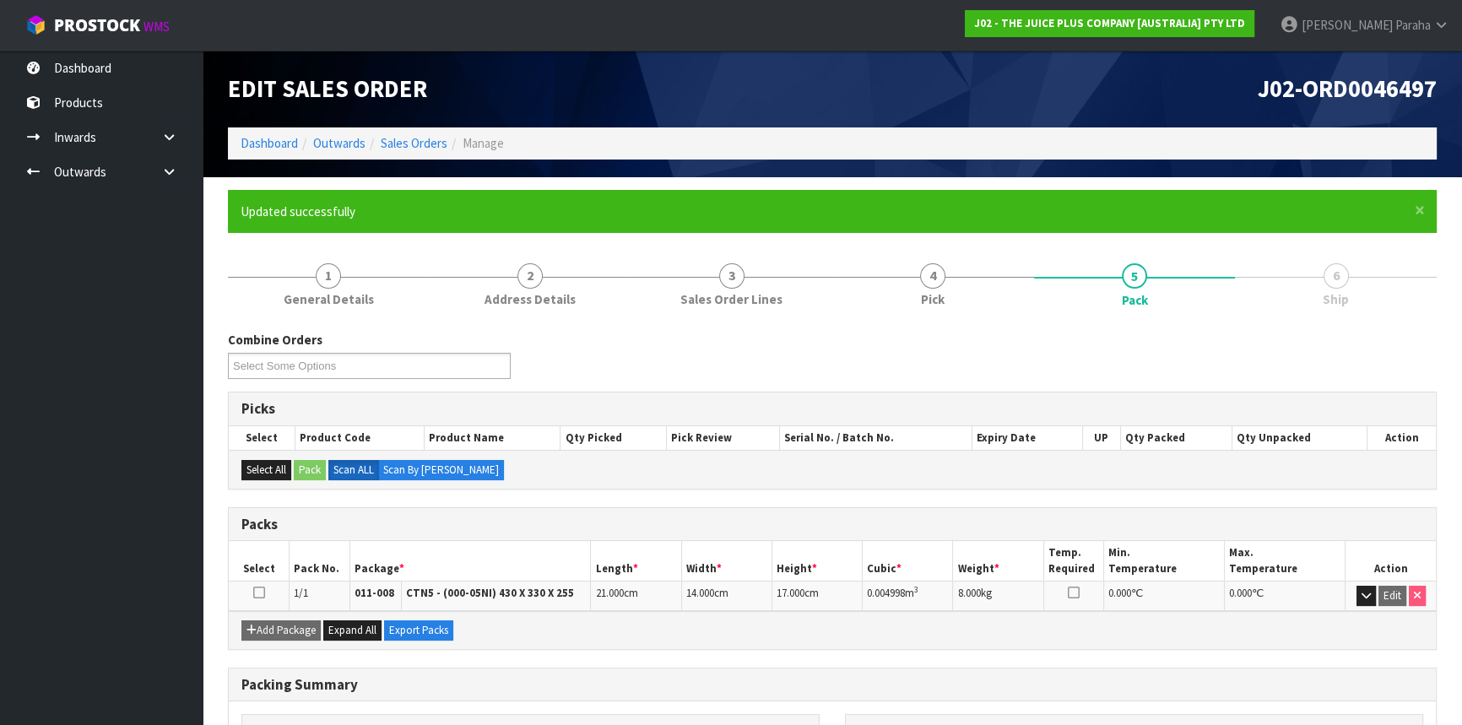
scroll to position [203, 0]
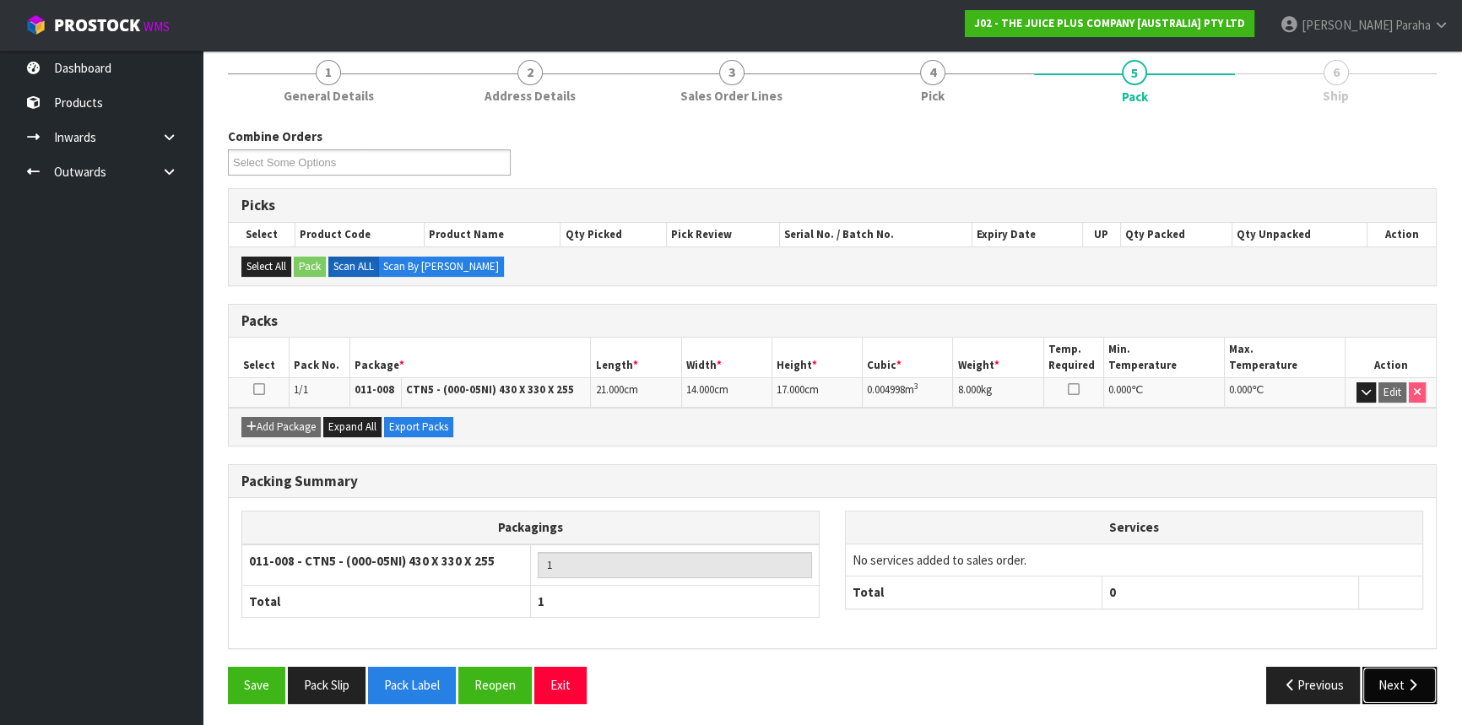
click at [1417, 679] on icon "button" at bounding box center [1412, 685] width 16 height 13
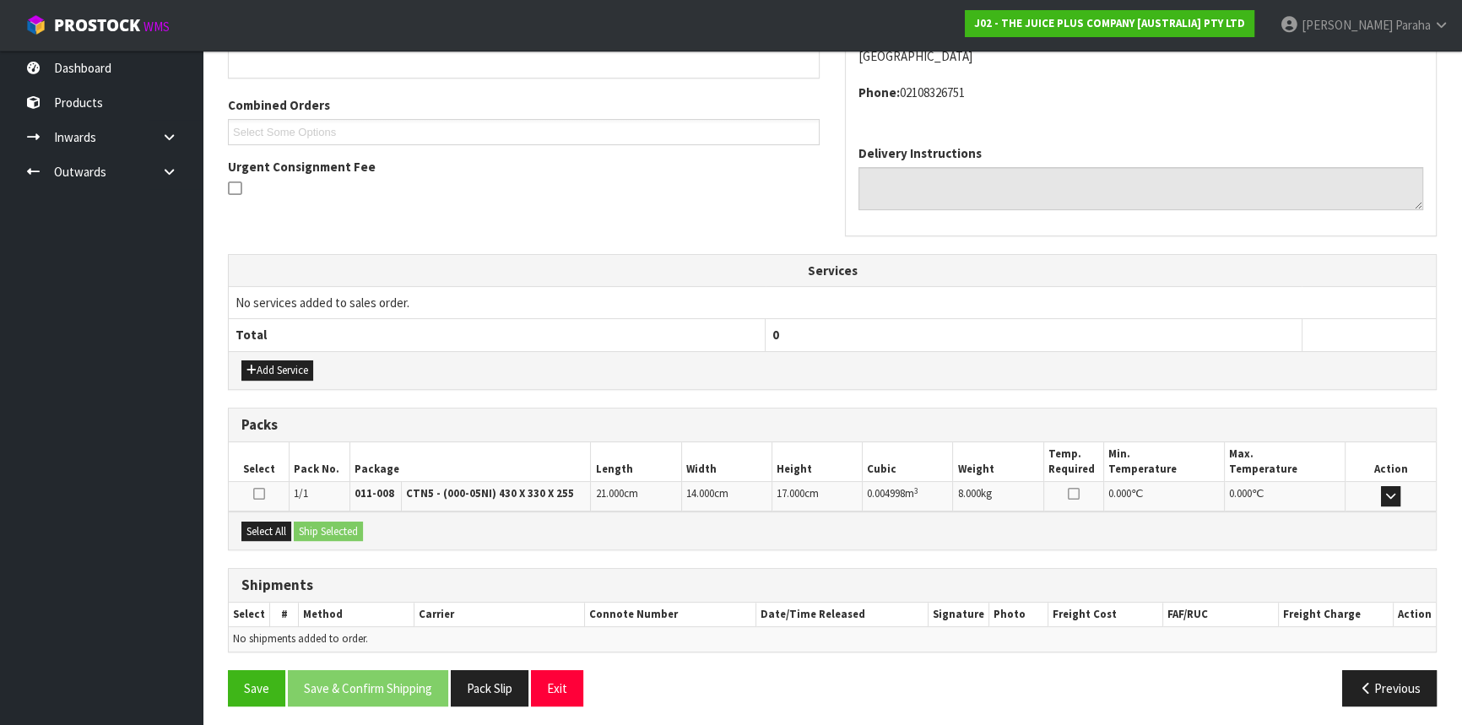
scroll to position [405, 0]
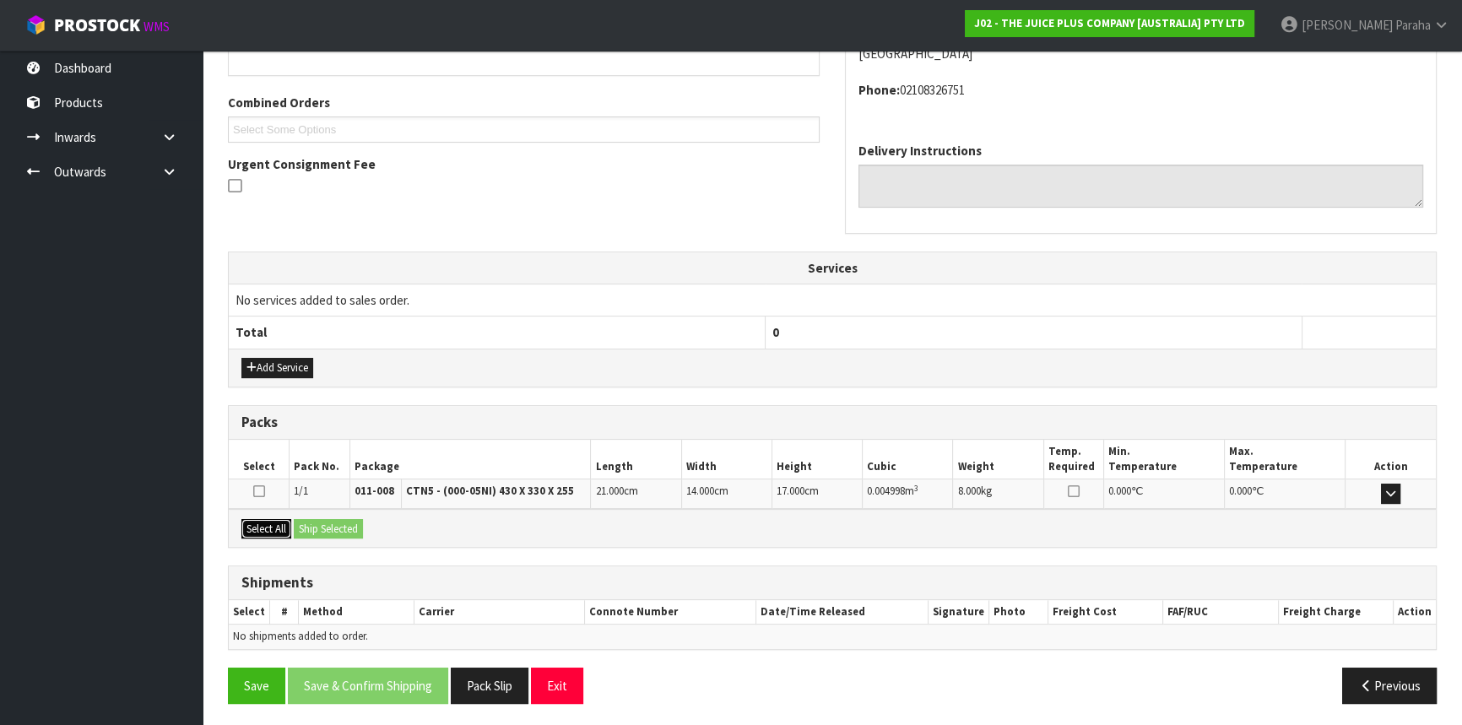
click at [263, 527] on button "Select All" at bounding box center [266, 529] width 50 height 20
click at [347, 514] on div "Select All Ship Selected" at bounding box center [832, 528] width 1207 height 38
click at [346, 520] on button "Ship Selected" at bounding box center [328, 529] width 69 height 20
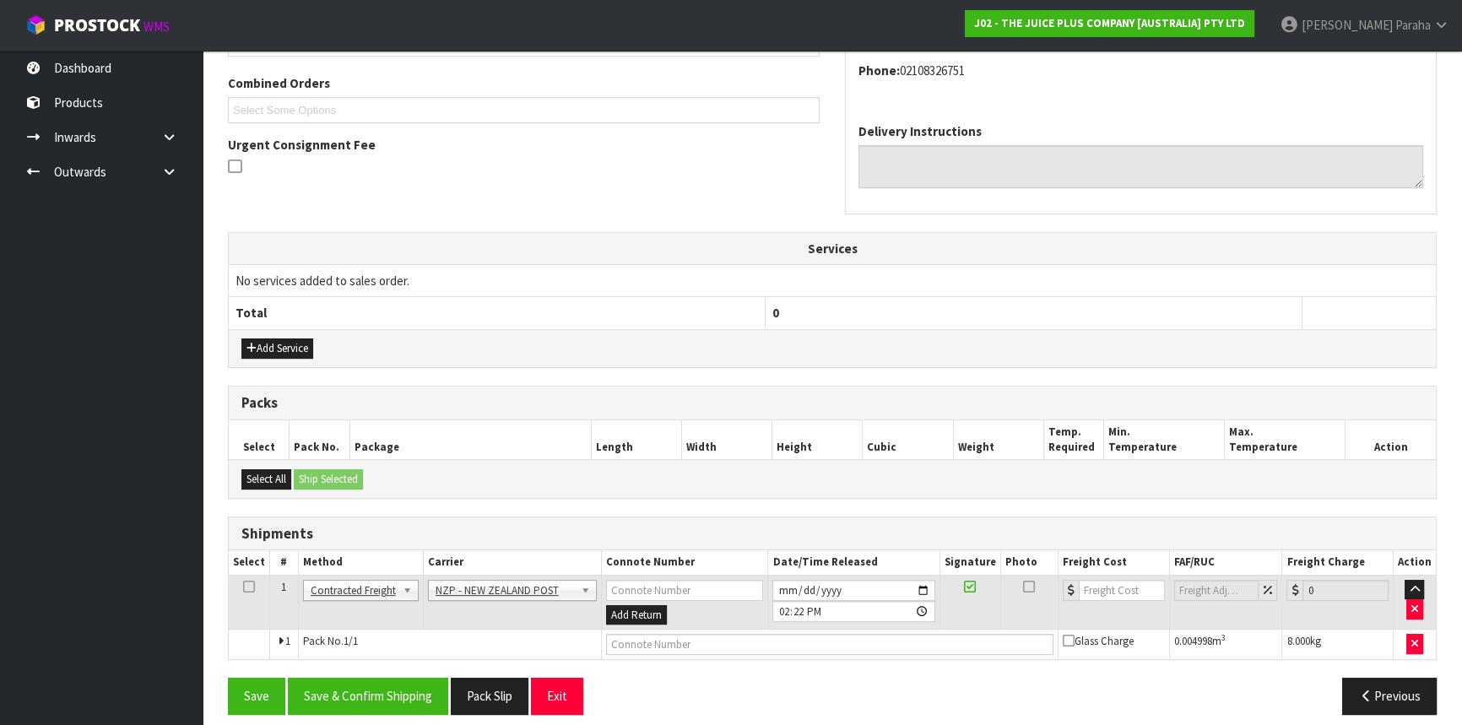
scroll to position [435, 0]
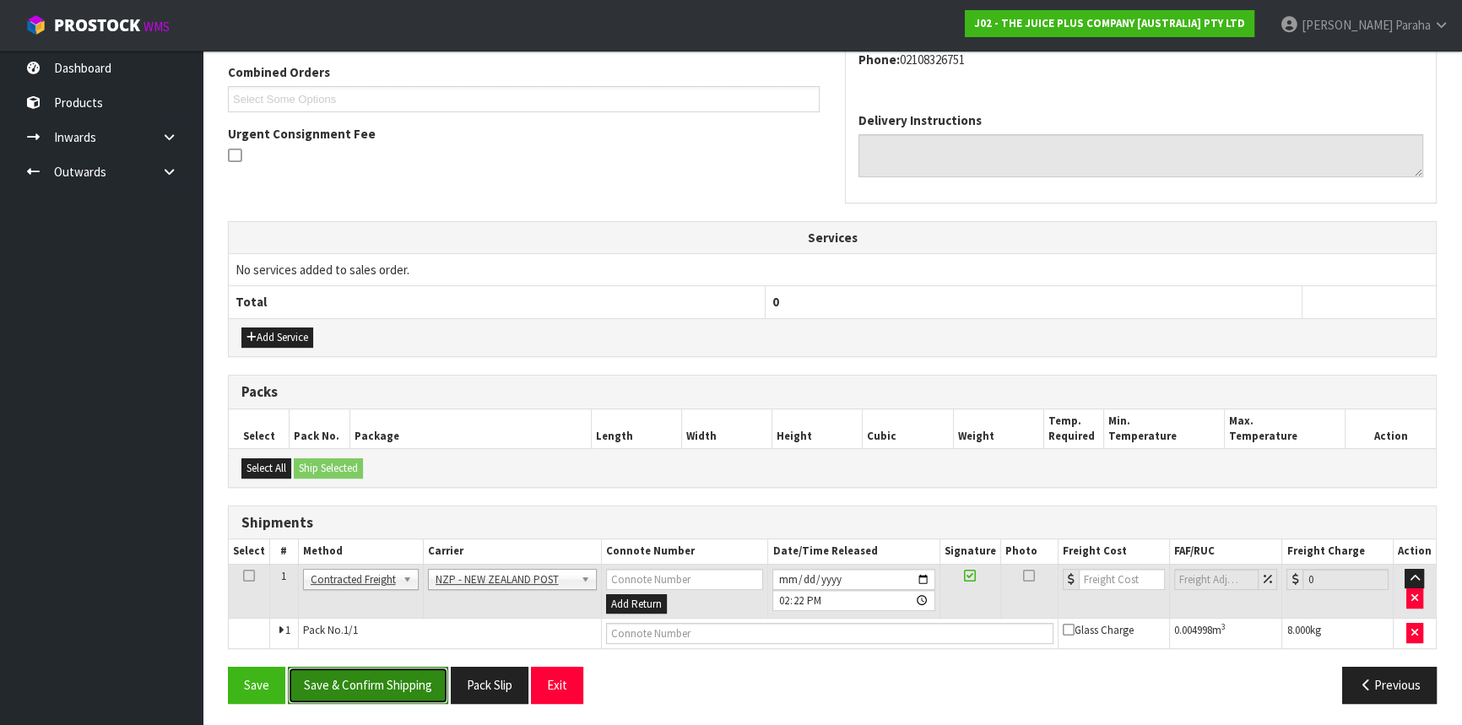
click at [380, 688] on button "Save & Confirm Shipping" at bounding box center [368, 685] width 160 height 36
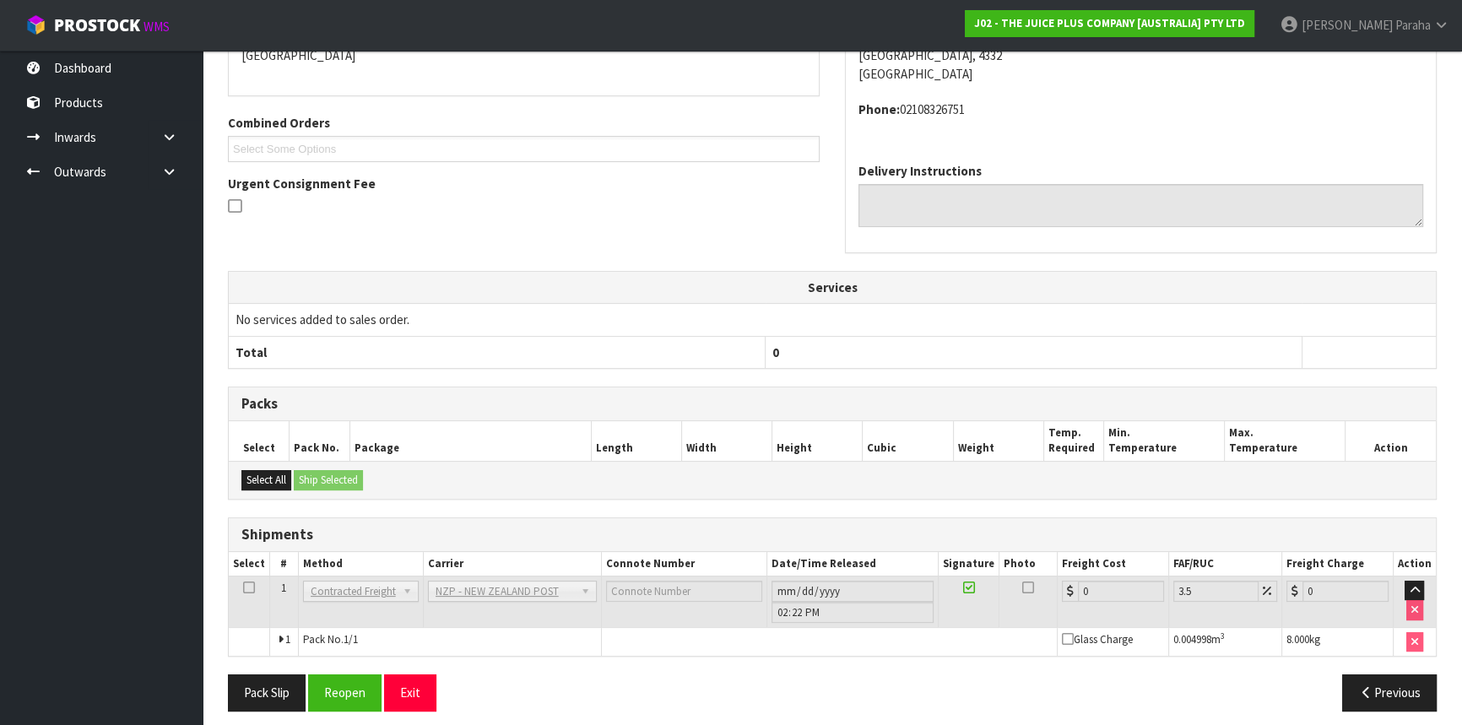
scroll to position [413, 0]
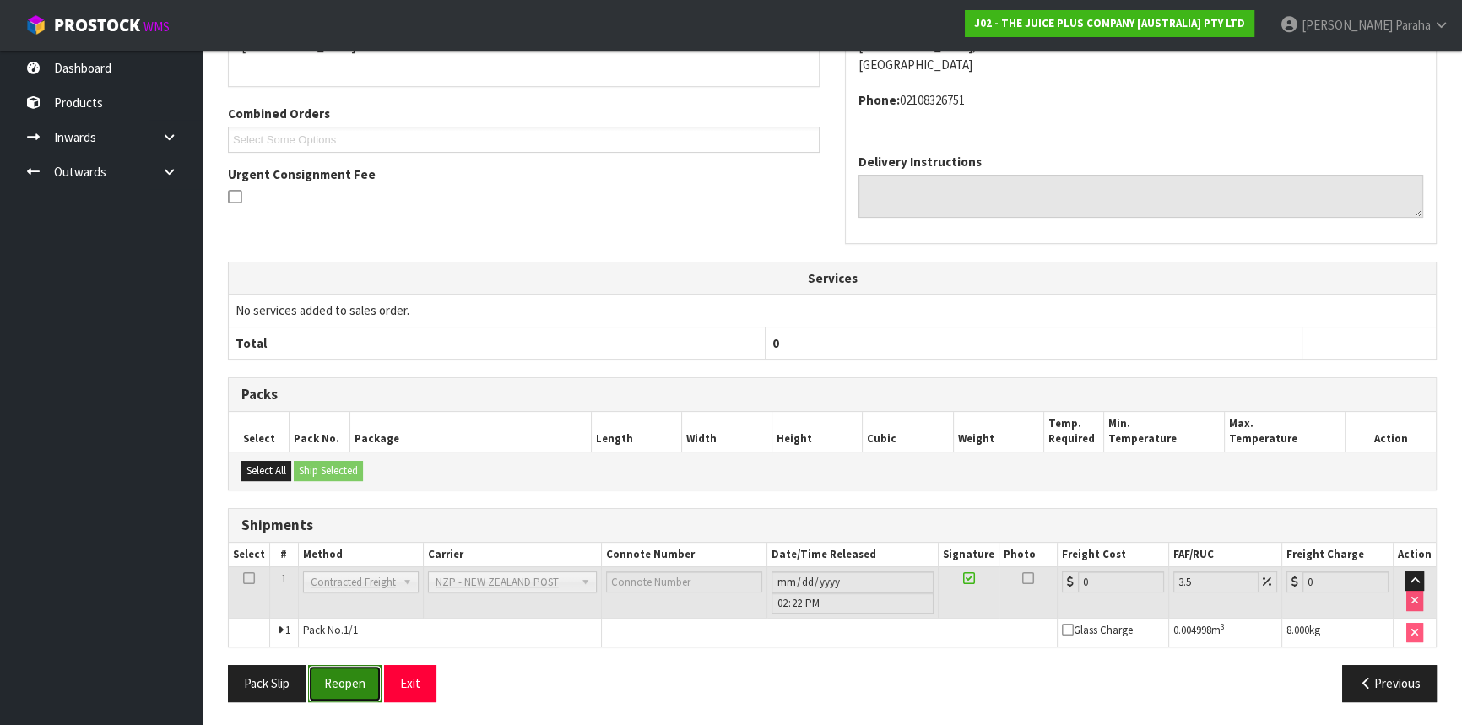
click at [338, 678] on button "Reopen" at bounding box center [344, 683] width 73 height 36
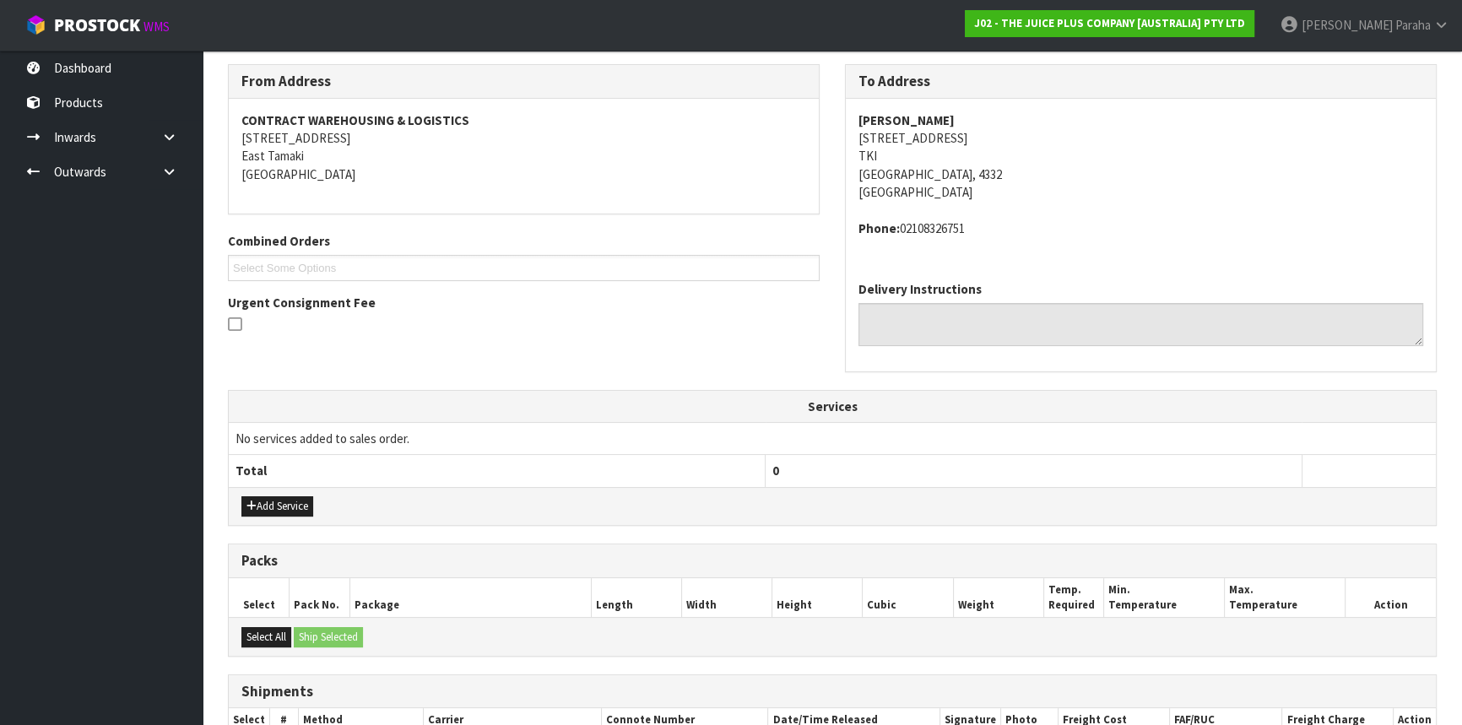
scroll to position [451, 0]
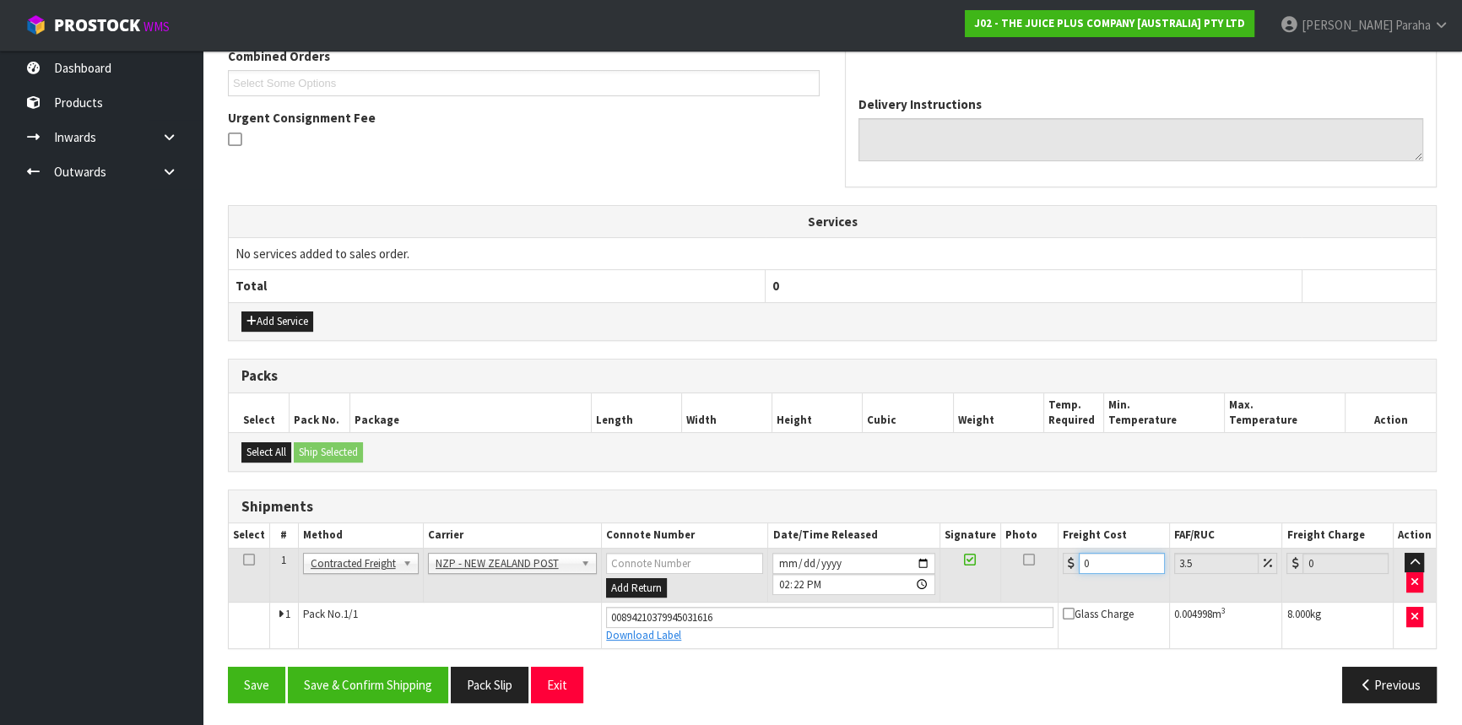
drag, startPoint x: 1092, startPoint y: 560, endPoint x: 1081, endPoint y: 560, distance: 11.0
click at [1081, 560] on input "0" at bounding box center [1122, 563] width 86 height 21
type input "8"
type input "8.28"
type input "8.4"
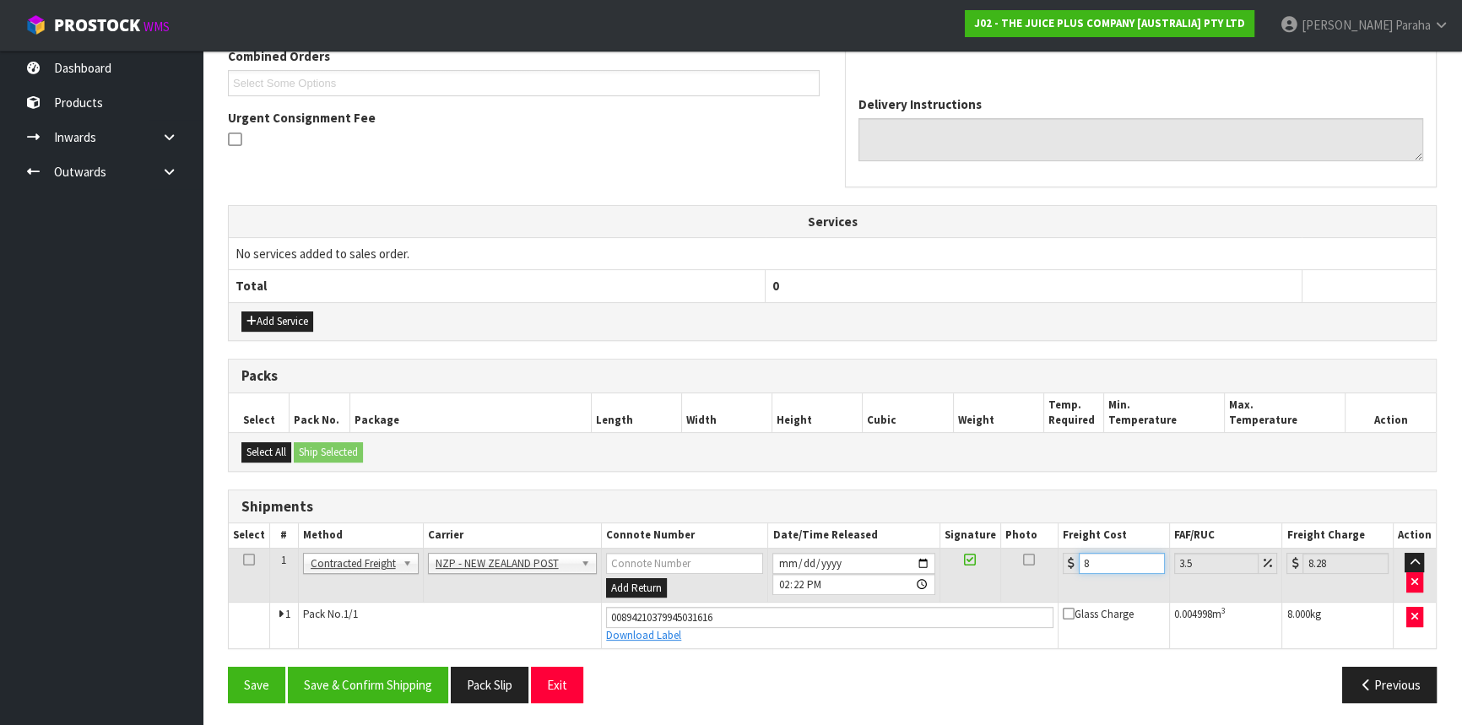
type input "8.69"
type input "8.45"
type input "8.75"
type input "8.45"
click at [404, 691] on button "Save & Confirm Shipping" at bounding box center [368, 685] width 160 height 36
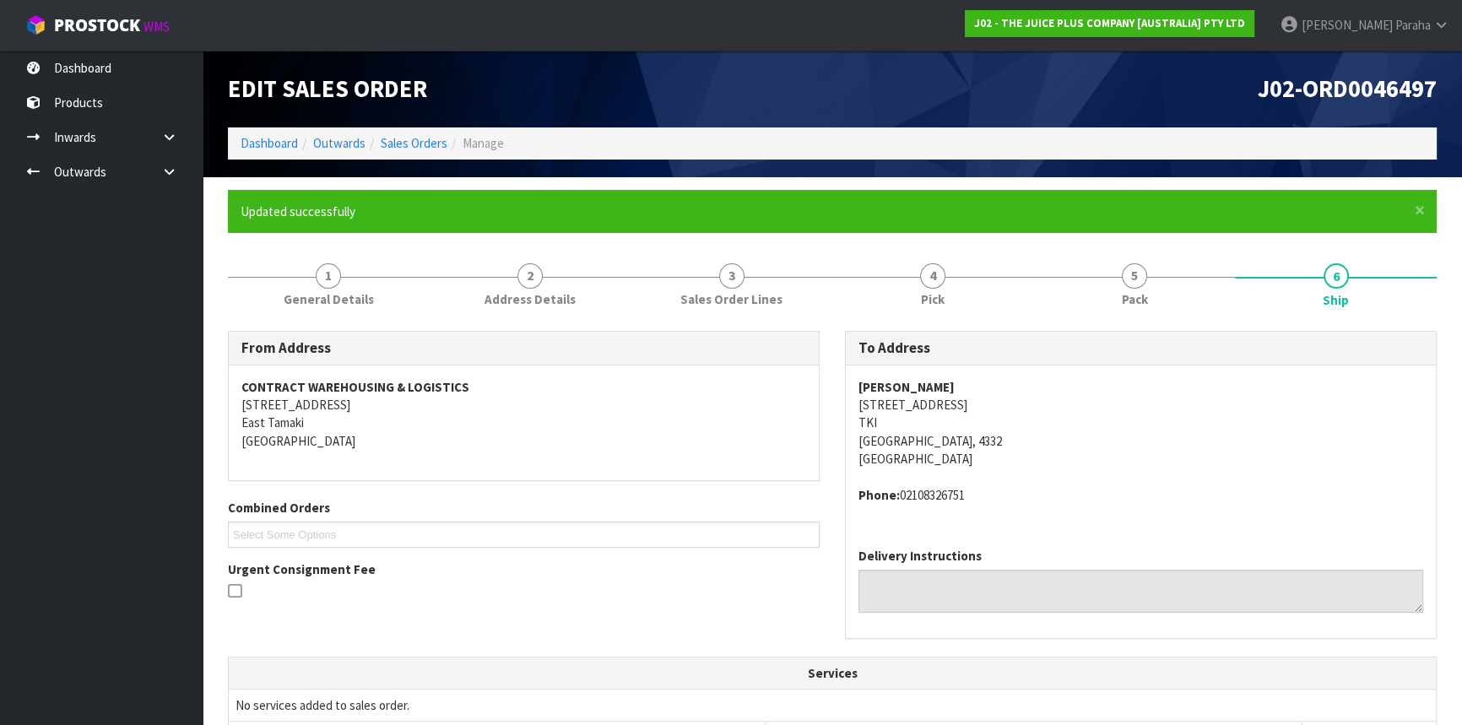
scroll to position [0, 0]
click at [419, 143] on link "Sales Orders" at bounding box center [414, 143] width 67 height 16
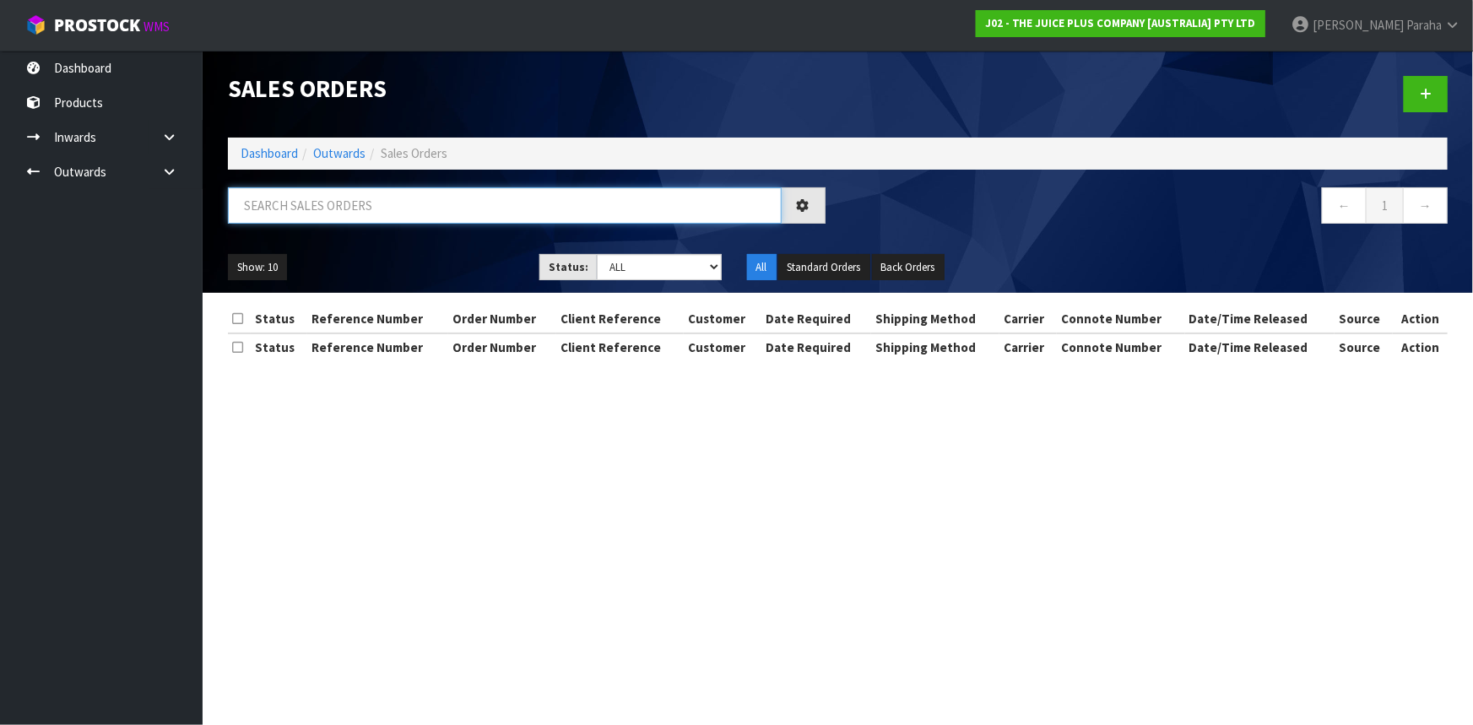
click at [386, 198] on input "text" at bounding box center [505, 205] width 554 height 36
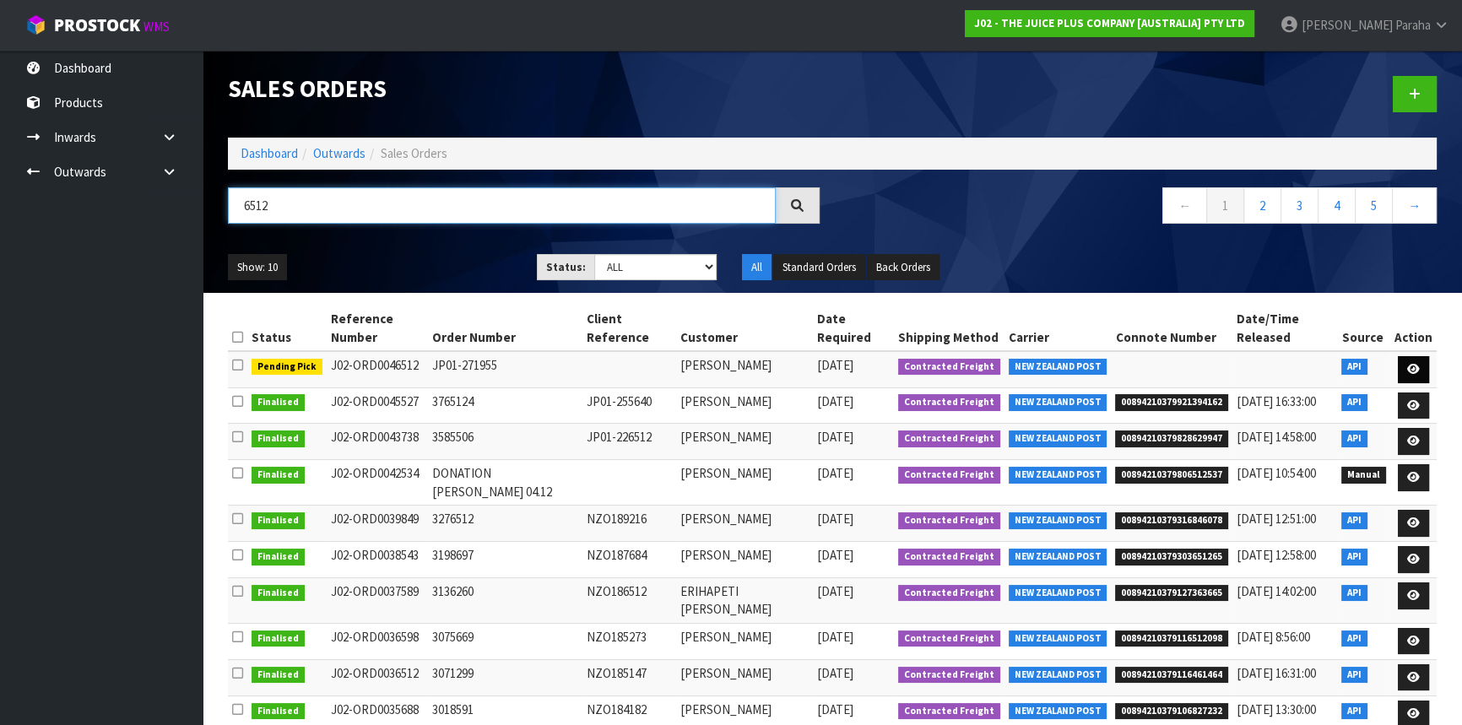
type input "6512"
click at [1416, 369] on icon at bounding box center [1413, 369] width 13 height 11
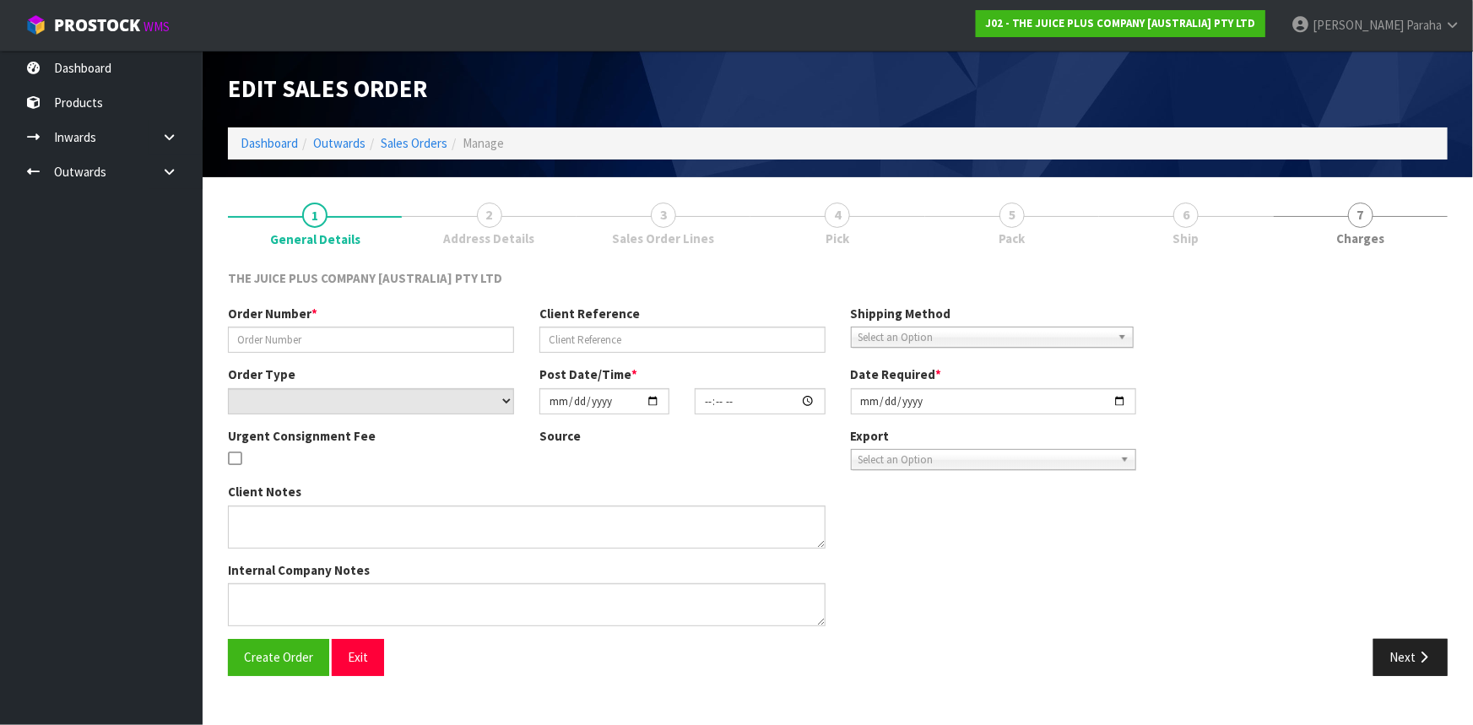
type input "JP01-271955"
select select "number:0"
type input "[DATE]"
type input "20:46:15.000"
type input "[DATE]"
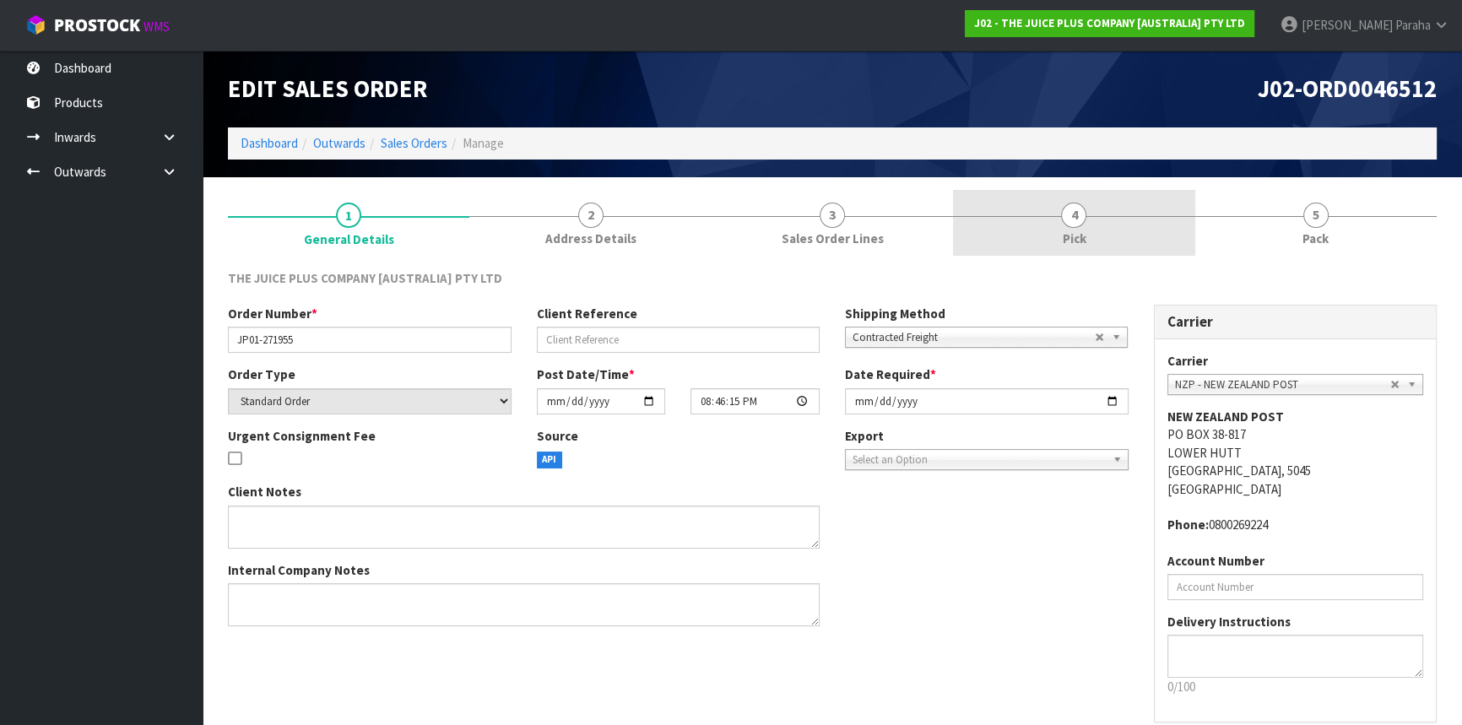
click at [1083, 214] on span "4" at bounding box center [1073, 215] width 25 height 25
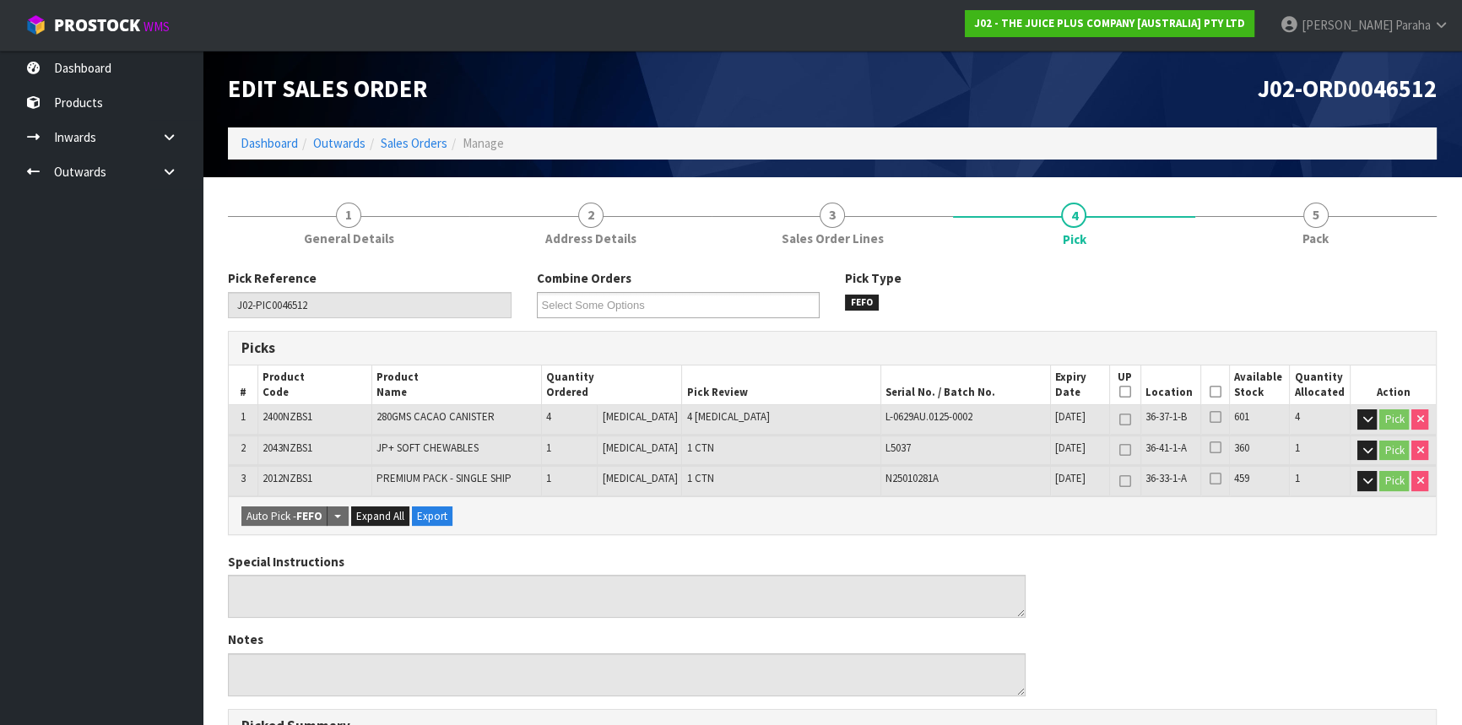
click at [1208, 392] on icon at bounding box center [1214, 392] width 12 height 1
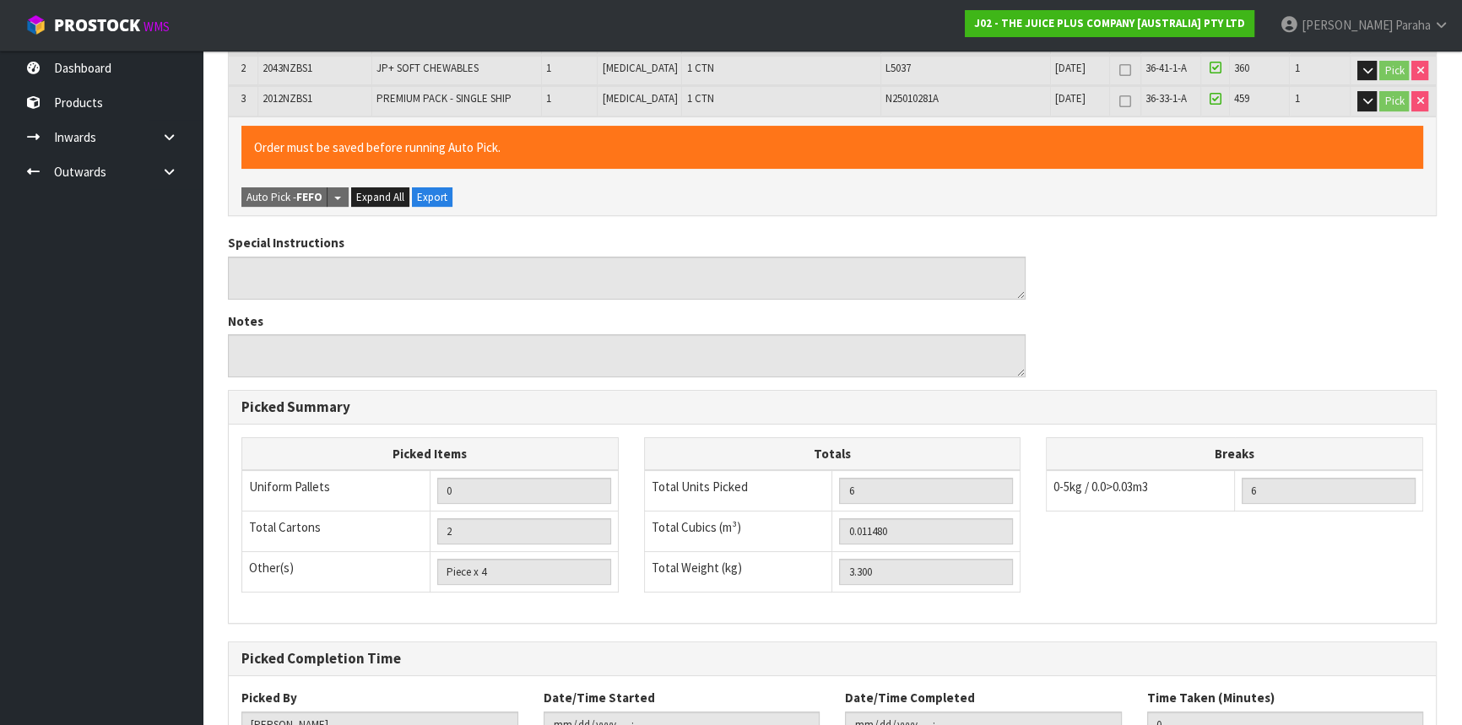
scroll to position [506, 0]
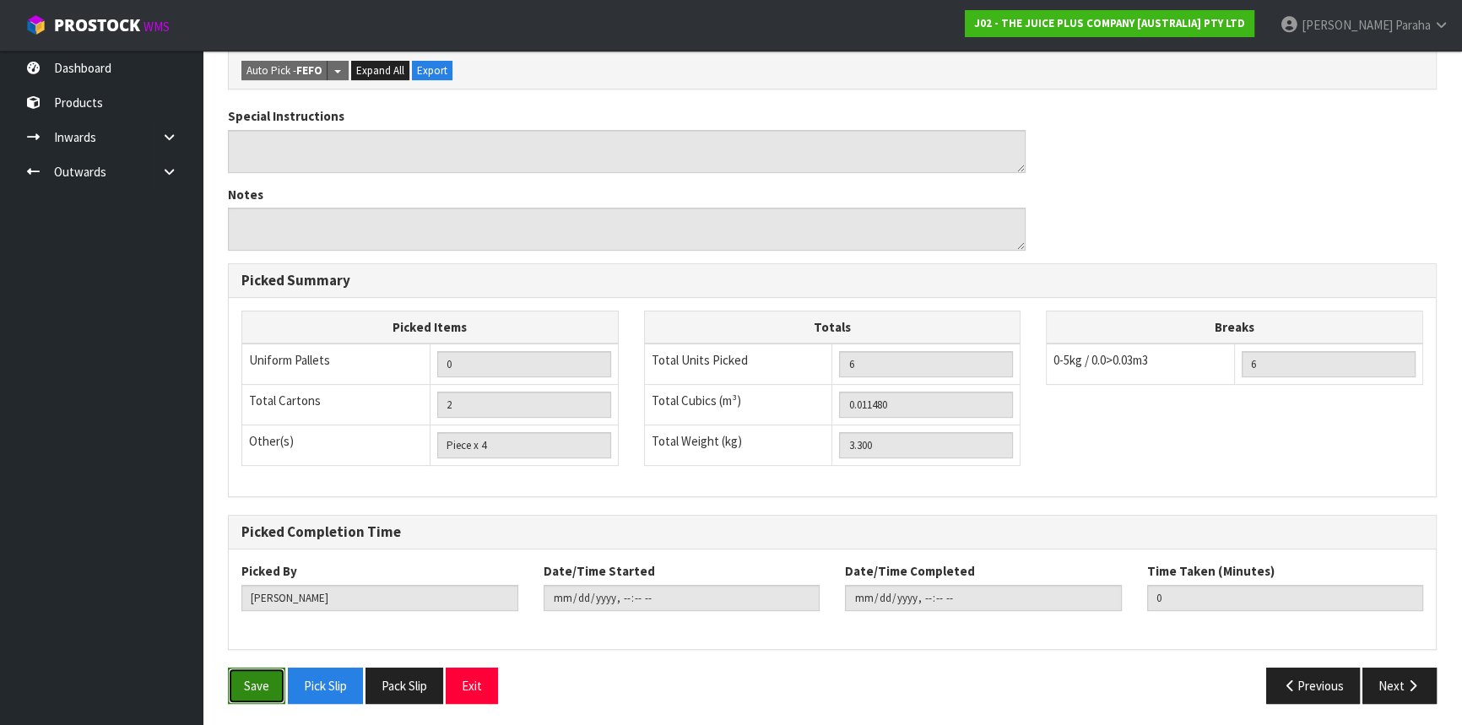
click at [251, 683] on button "Save" at bounding box center [256, 686] width 57 height 36
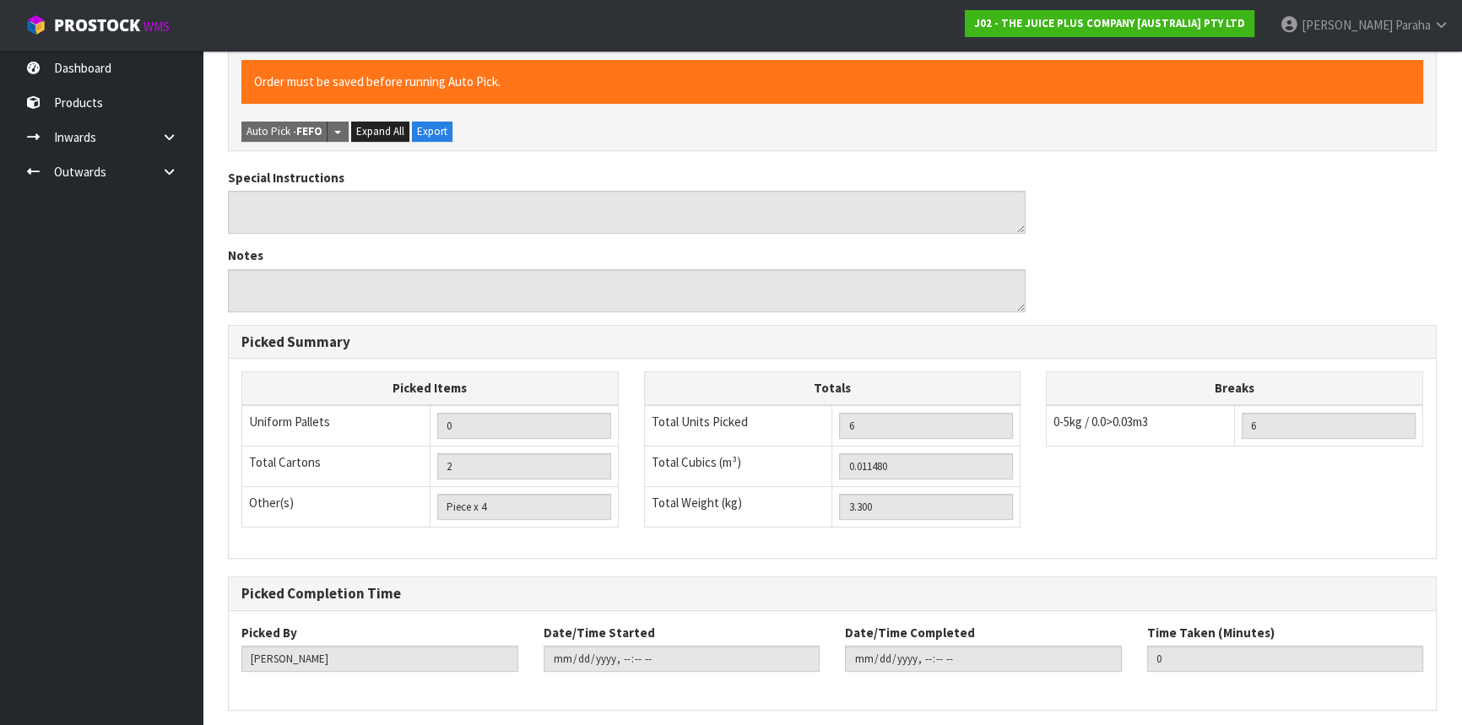
scroll to position [0, 0]
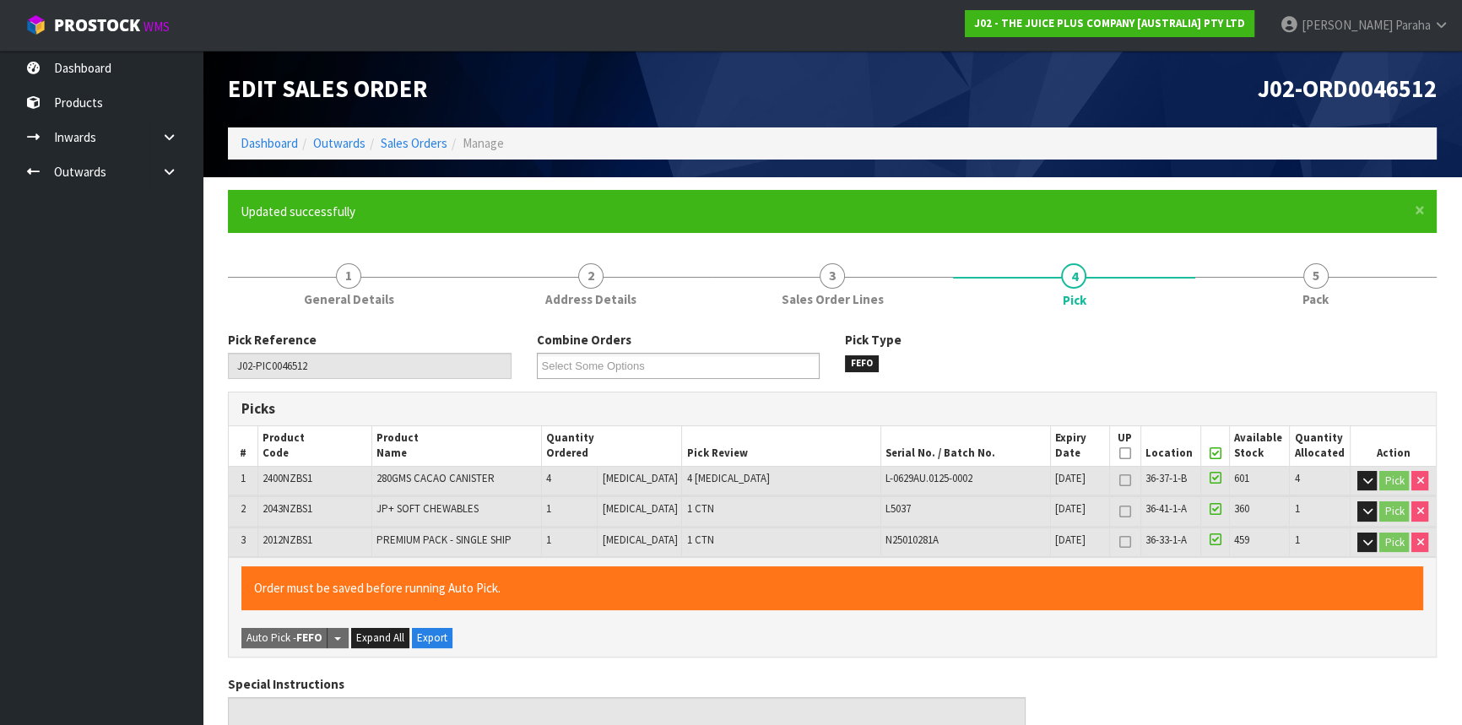
type input "[PERSON_NAME]"
type input "[DATE]T14:25:41"
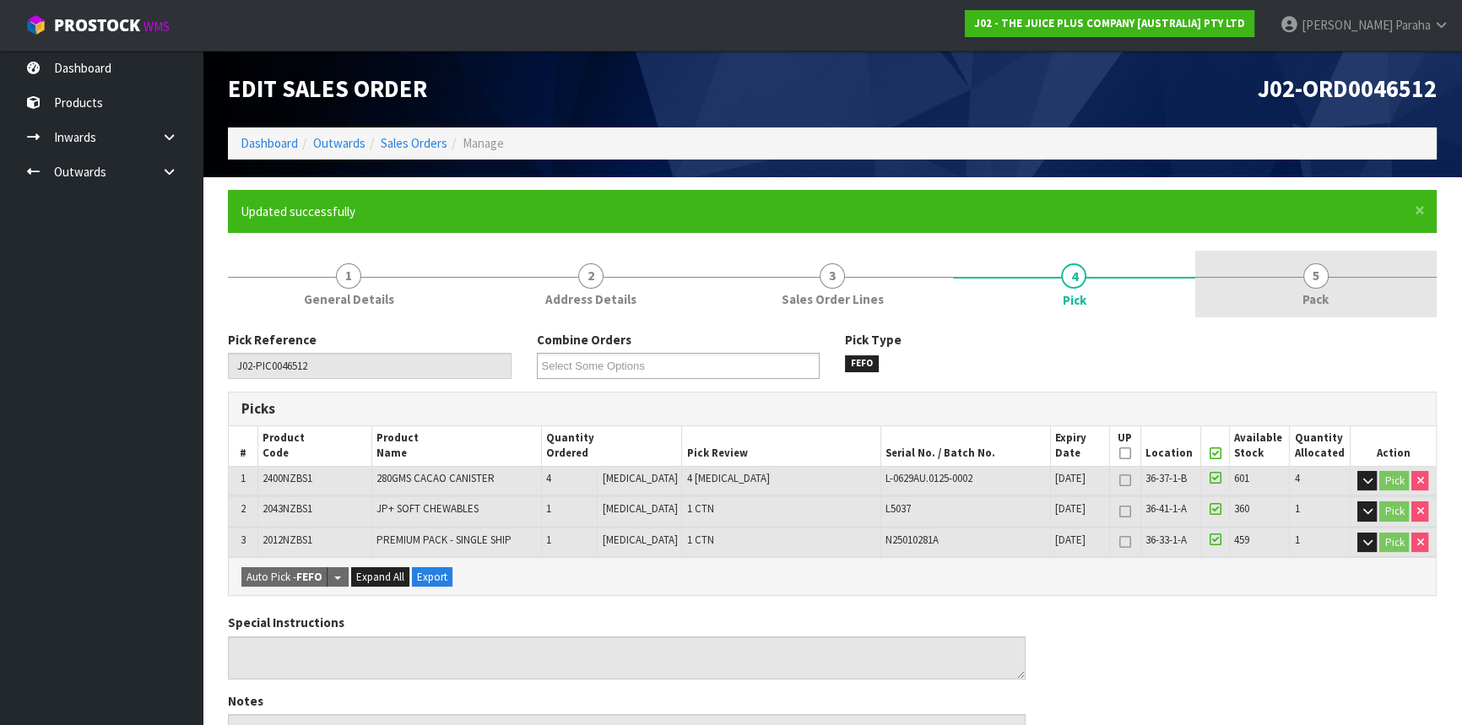
click at [1318, 287] on span "5" at bounding box center [1315, 275] width 25 height 25
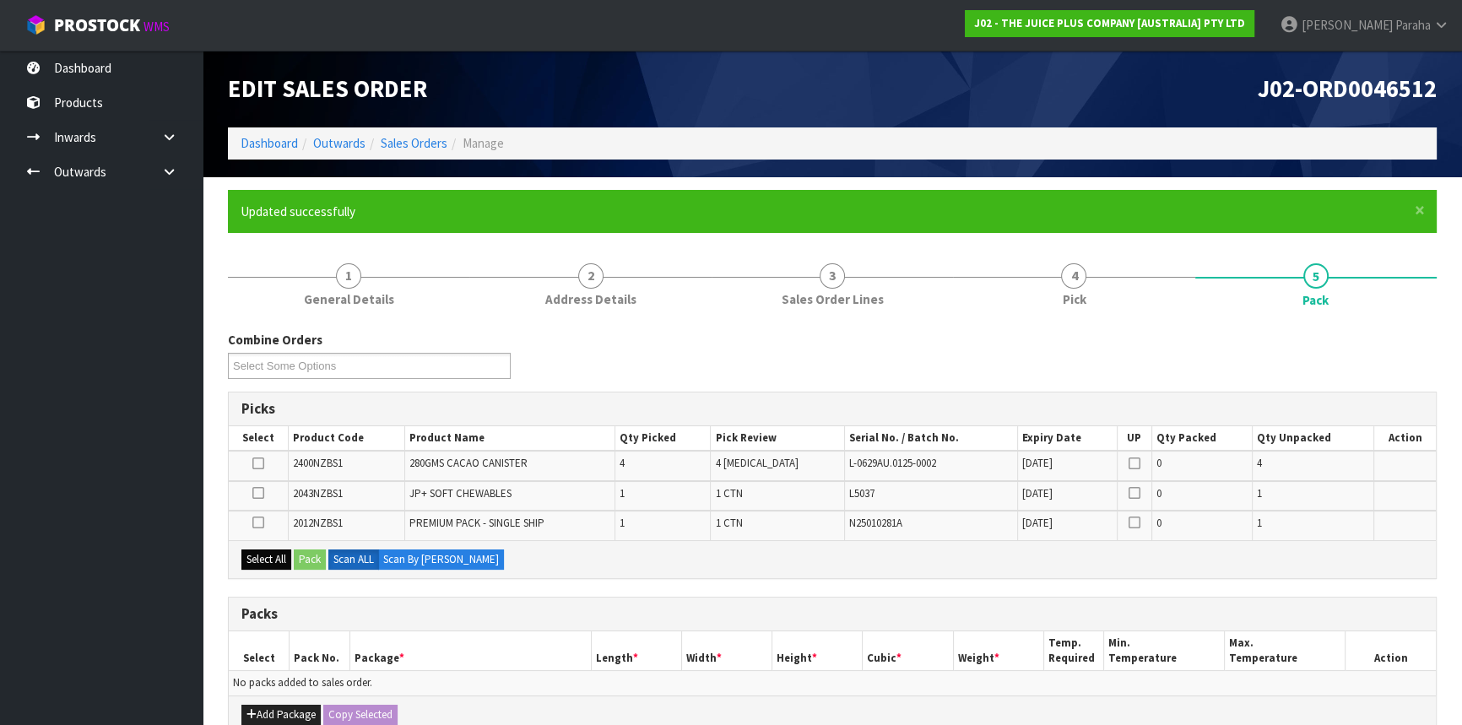
scroll to position [153, 0]
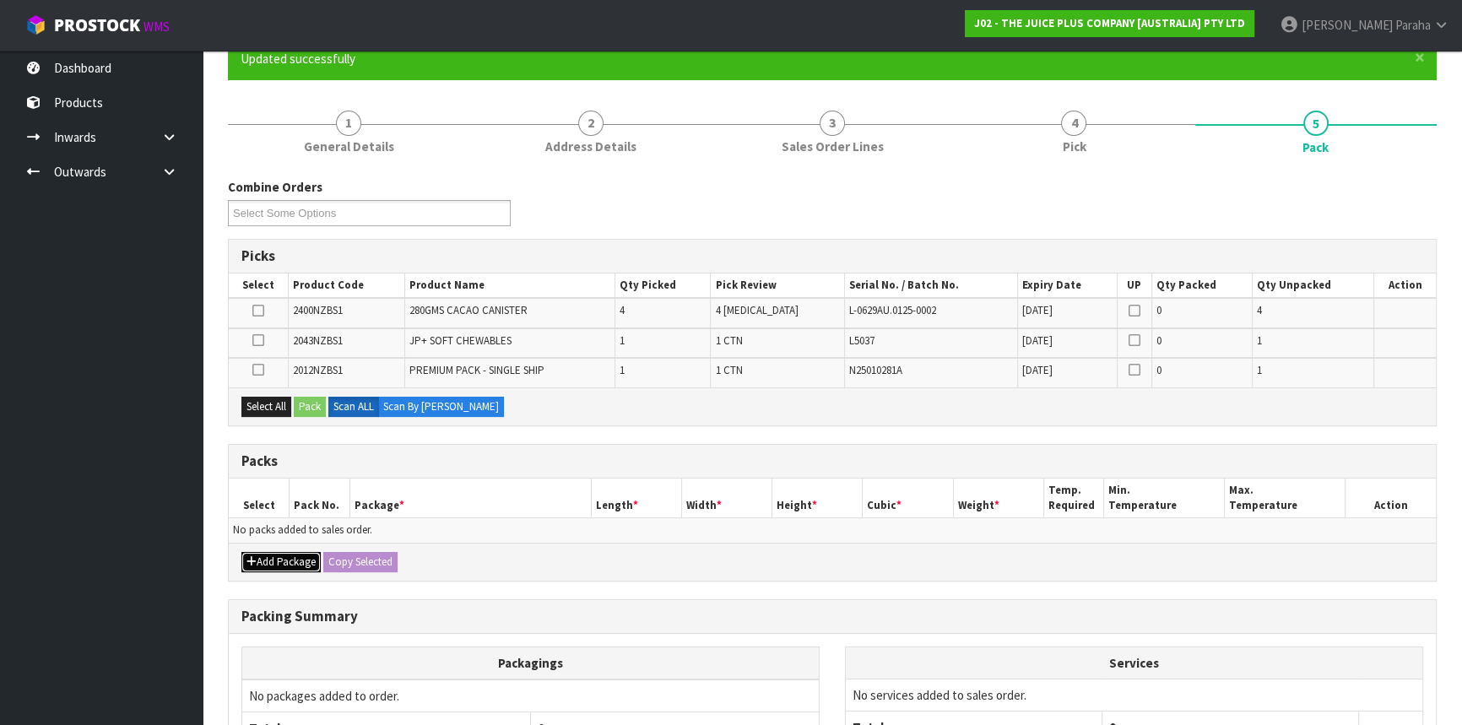
click at [274, 552] on button "Add Package" at bounding box center [280, 562] width 79 height 20
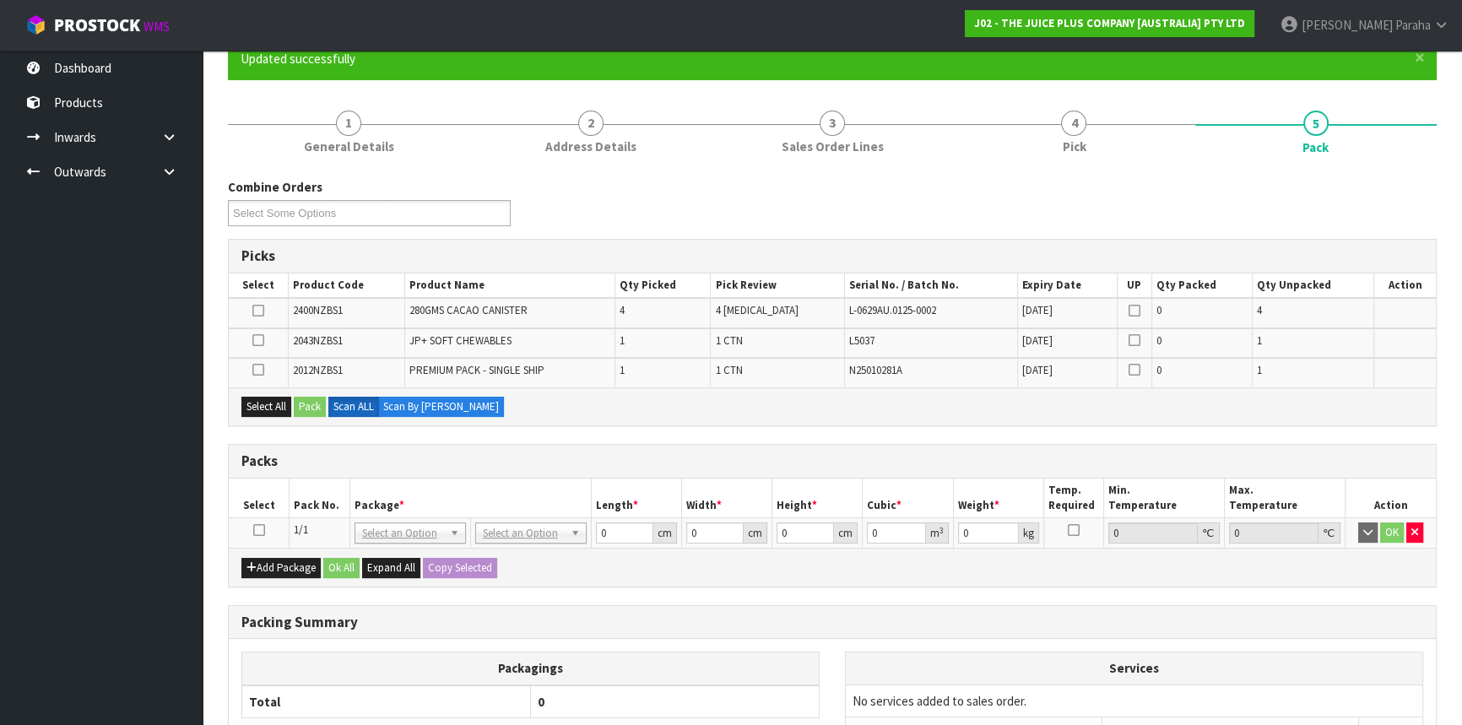
click at [253, 530] on icon at bounding box center [259, 530] width 12 height 1
click at [270, 403] on button "Select All" at bounding box center [266, 407] width 50 height 20
click at [302, 403] on button "Pack" at bounding box center [310, 407] width 32 height 20
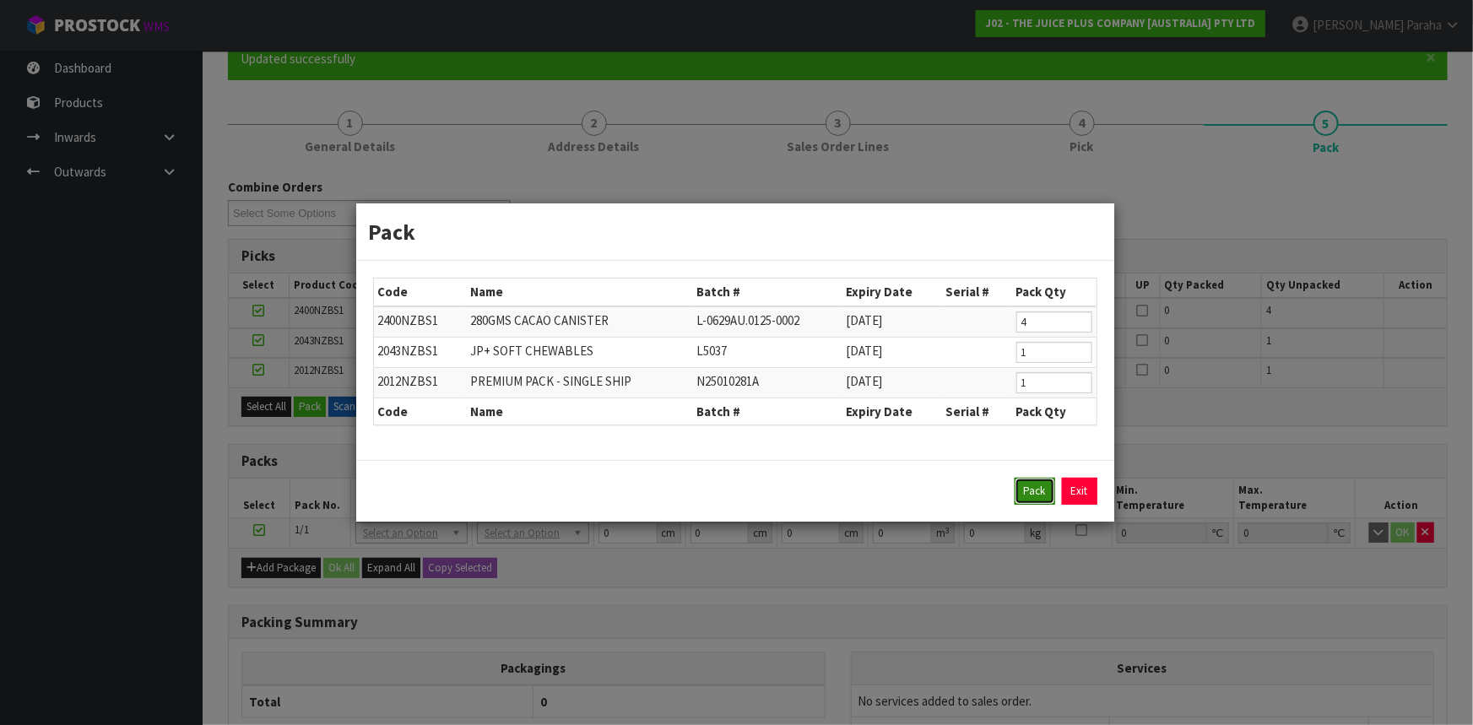
click at [1051, 495] on button "Pack" at bounding box center [1034, 491] width 41 height 27
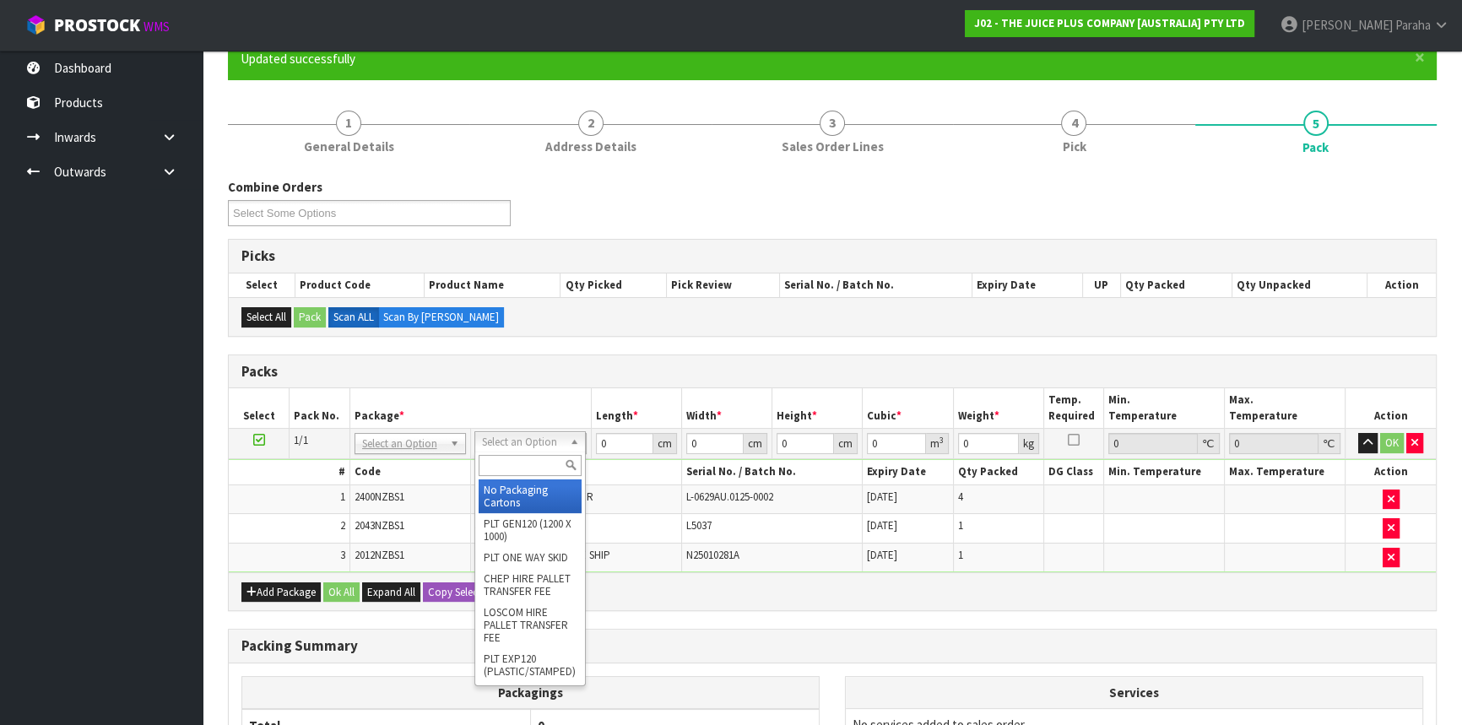
click at [533, 473] on div at bounding box center [530, 465] width 110 height 28
click at [543, 466] on input "text" at bounding box center [529, 465] width 103 height 21
type input "CTN5"
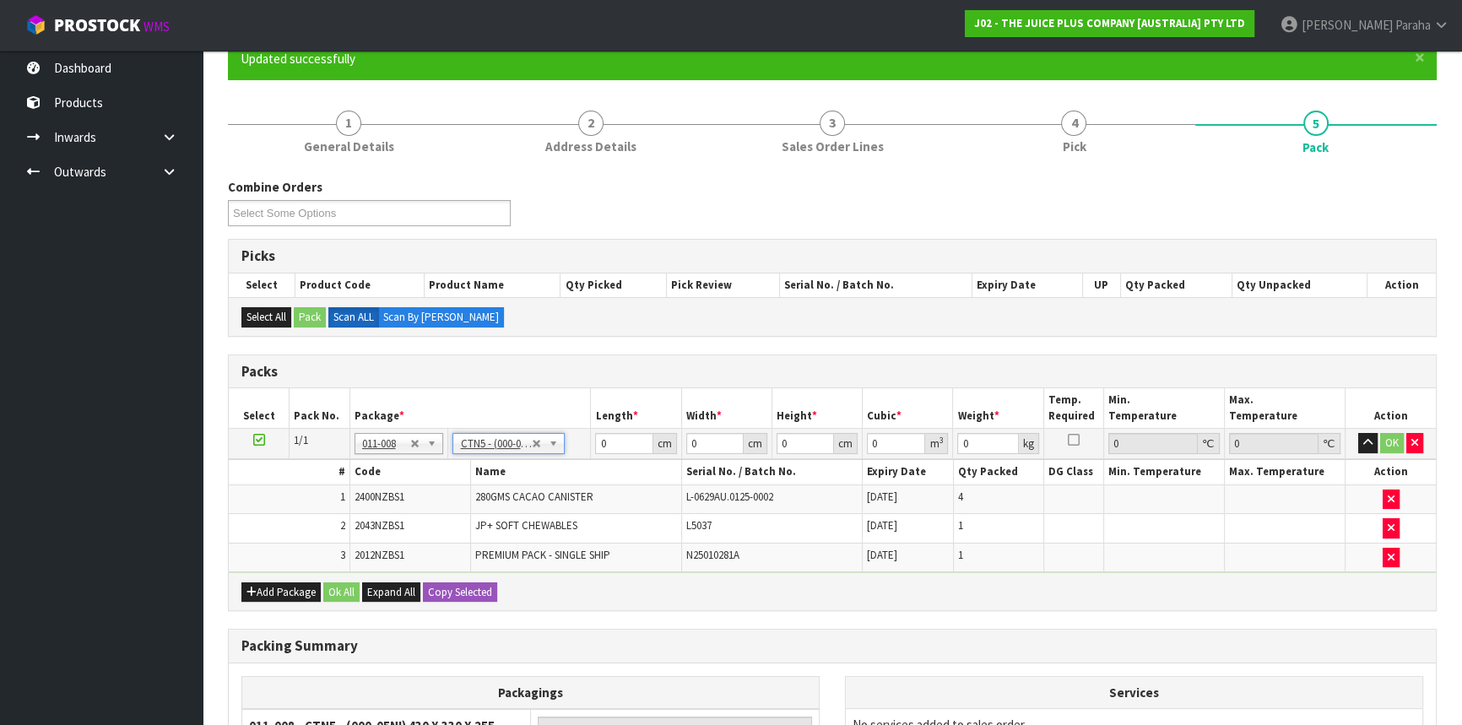
type input "43"
type input "33"
type input "25.5"
type input "0.036185"
type input "3.5"
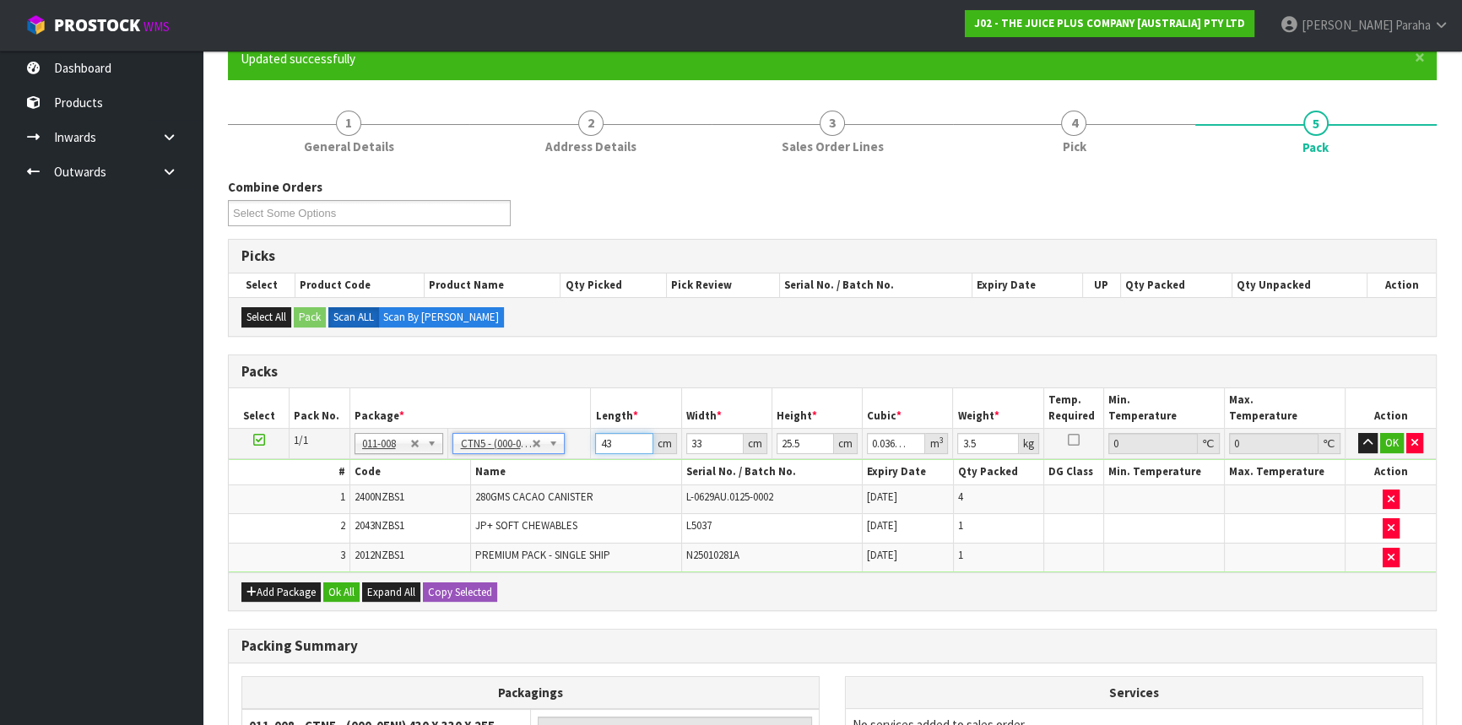
drag, startPoint x: 615, startPoint y: 443, endPoint x: 600, endPoint y: 441, distance: 15.3
click at [600, 441] on input "43" at bounding box center [623, 443] width 57 height 21
type input "2"
type input "0.001683"
type input "21"
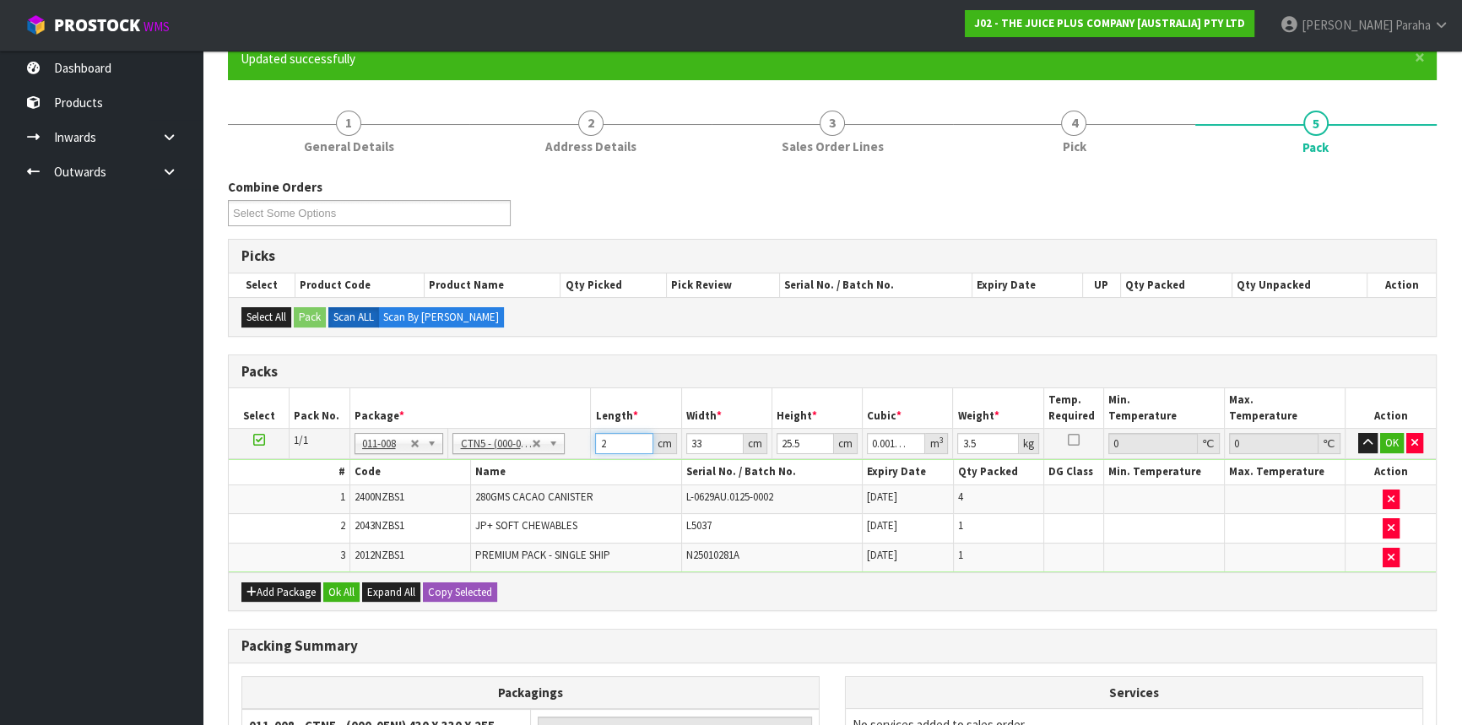
type input "0.017671"
type input "21"
type input "1"
type input "0.000535"
type input "14"
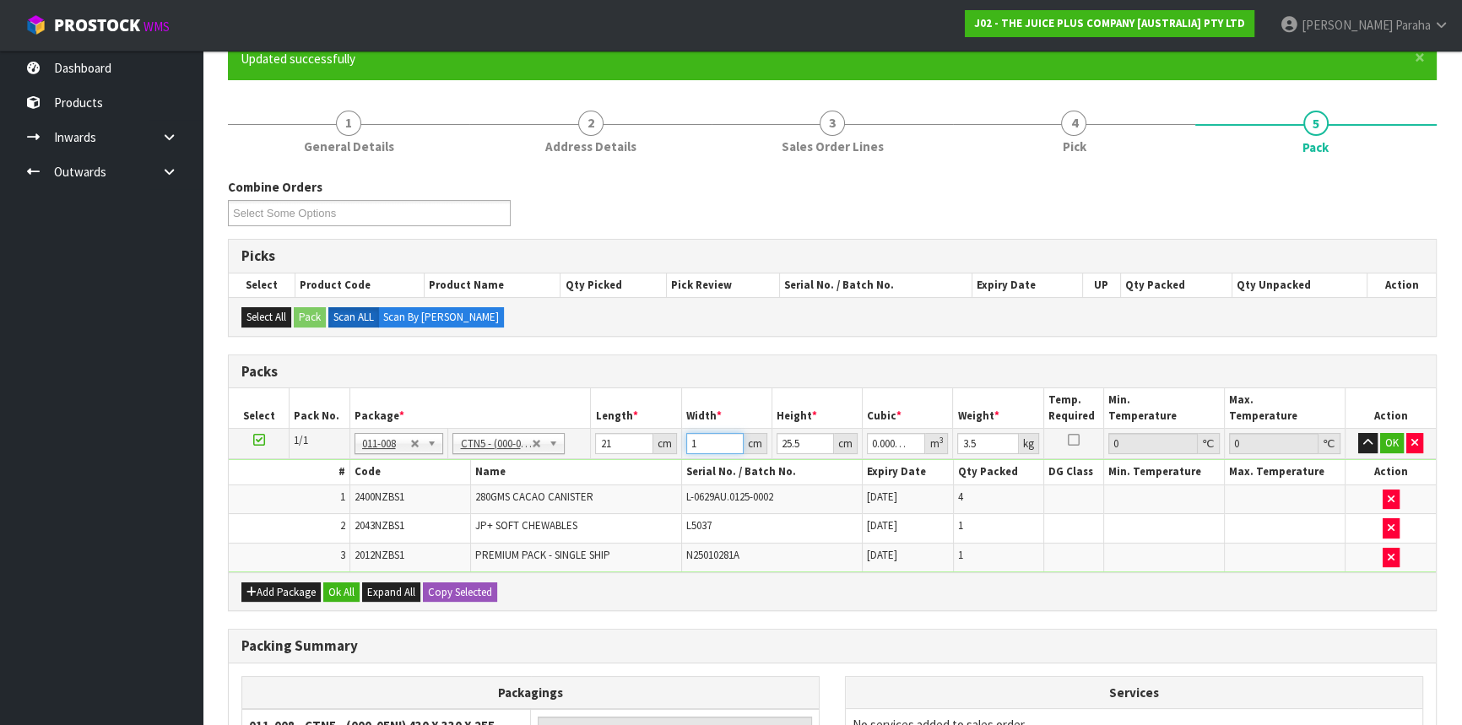
type input "0.007497"
type input "14"
type input "1"
type input "0.000294"
type input "17"
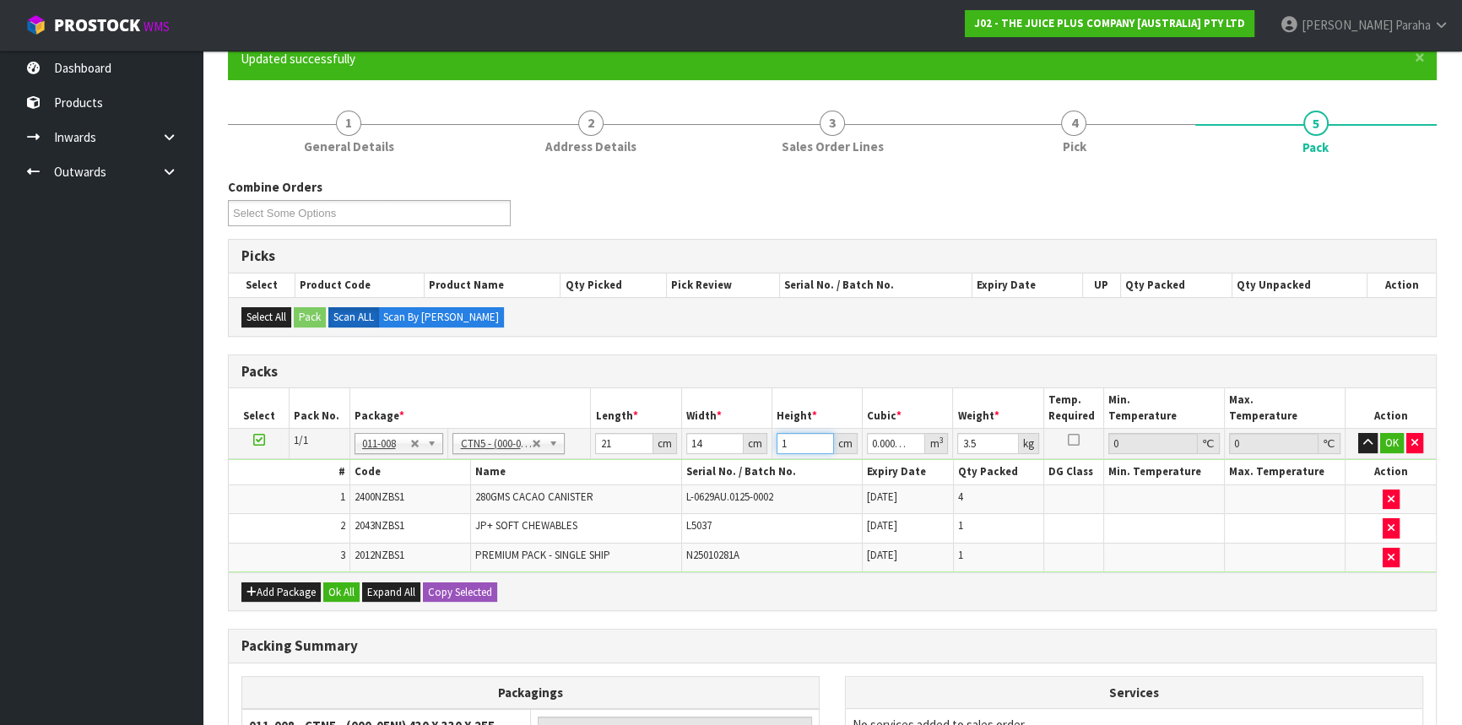
type input "0.004998"
type input "17"
type input "5"
click at [1358, 433] on button "button" at bounding box center [1367, 443] width 19 height 20
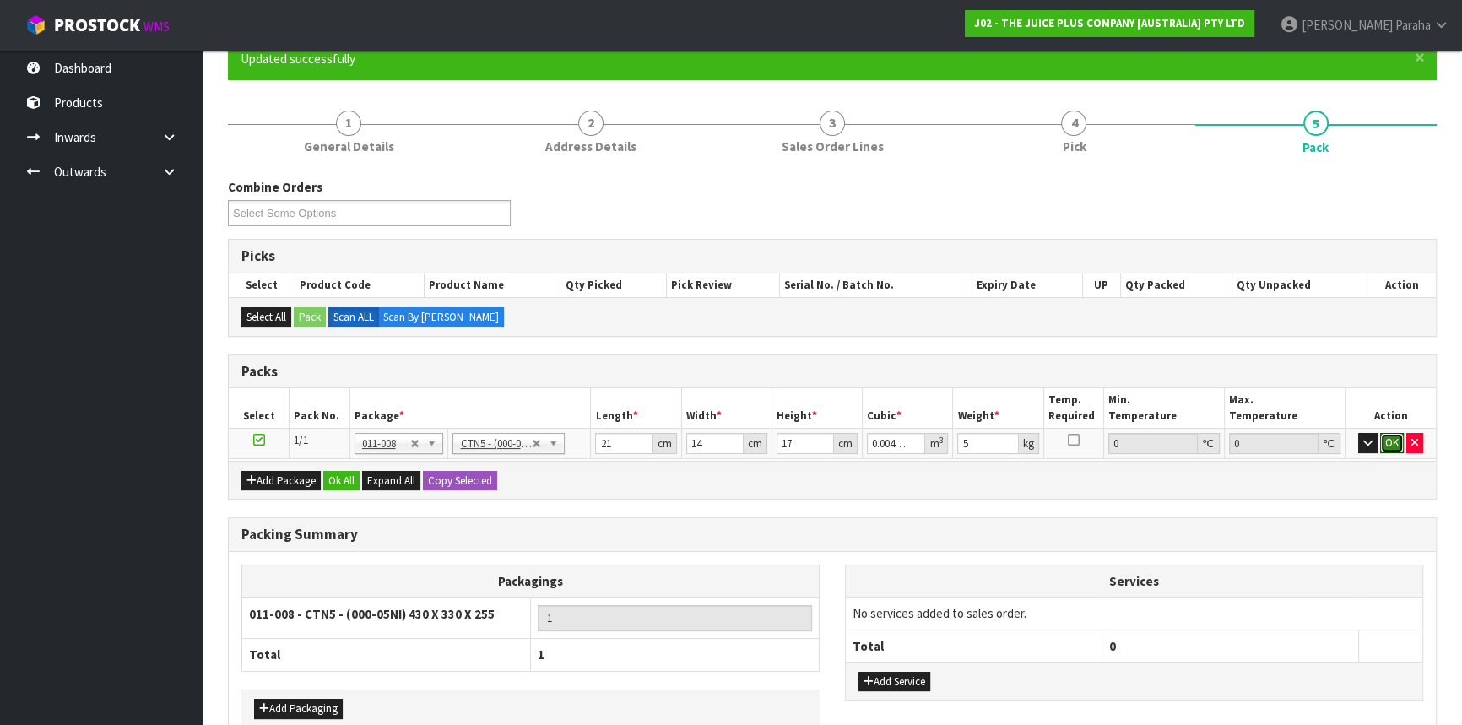
click button "OK" at bounding box center [1392, 443] width 24 height 20
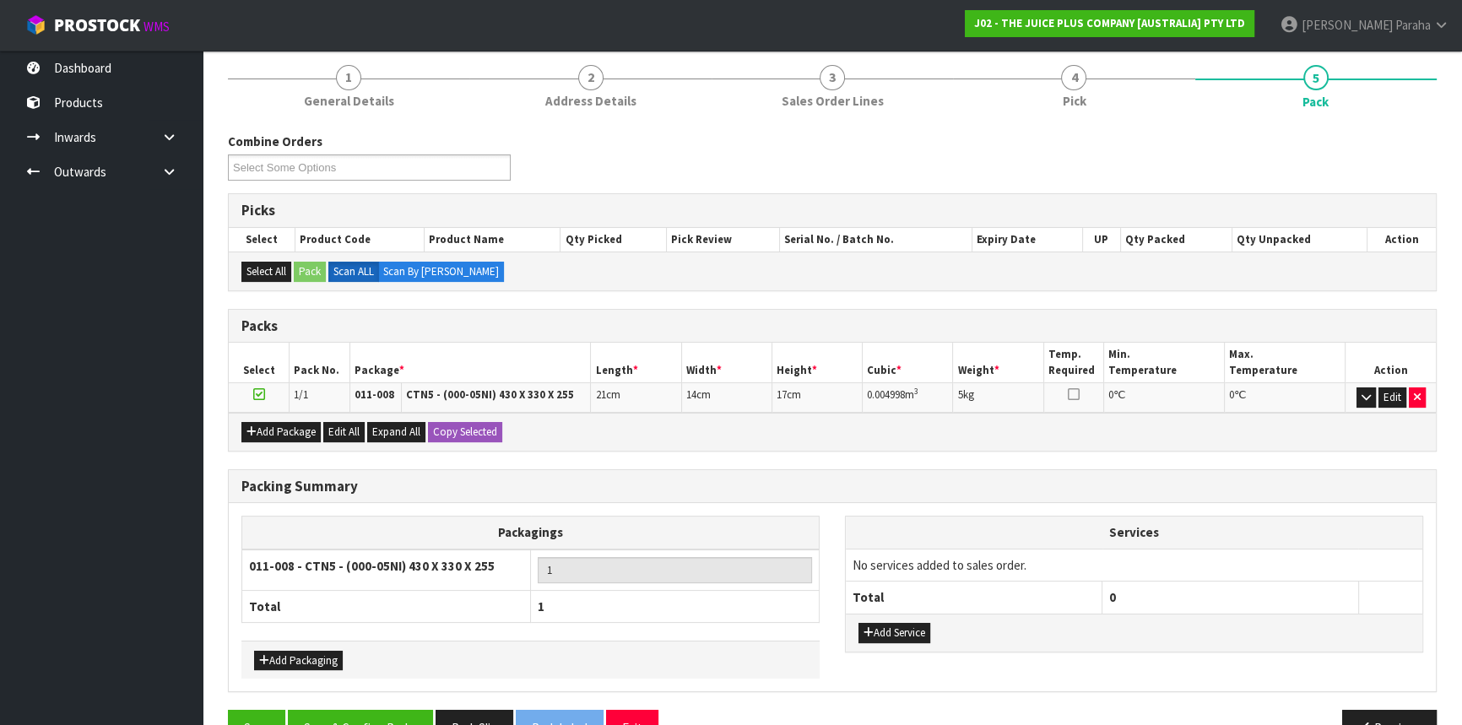
scroll to position [241, 0]
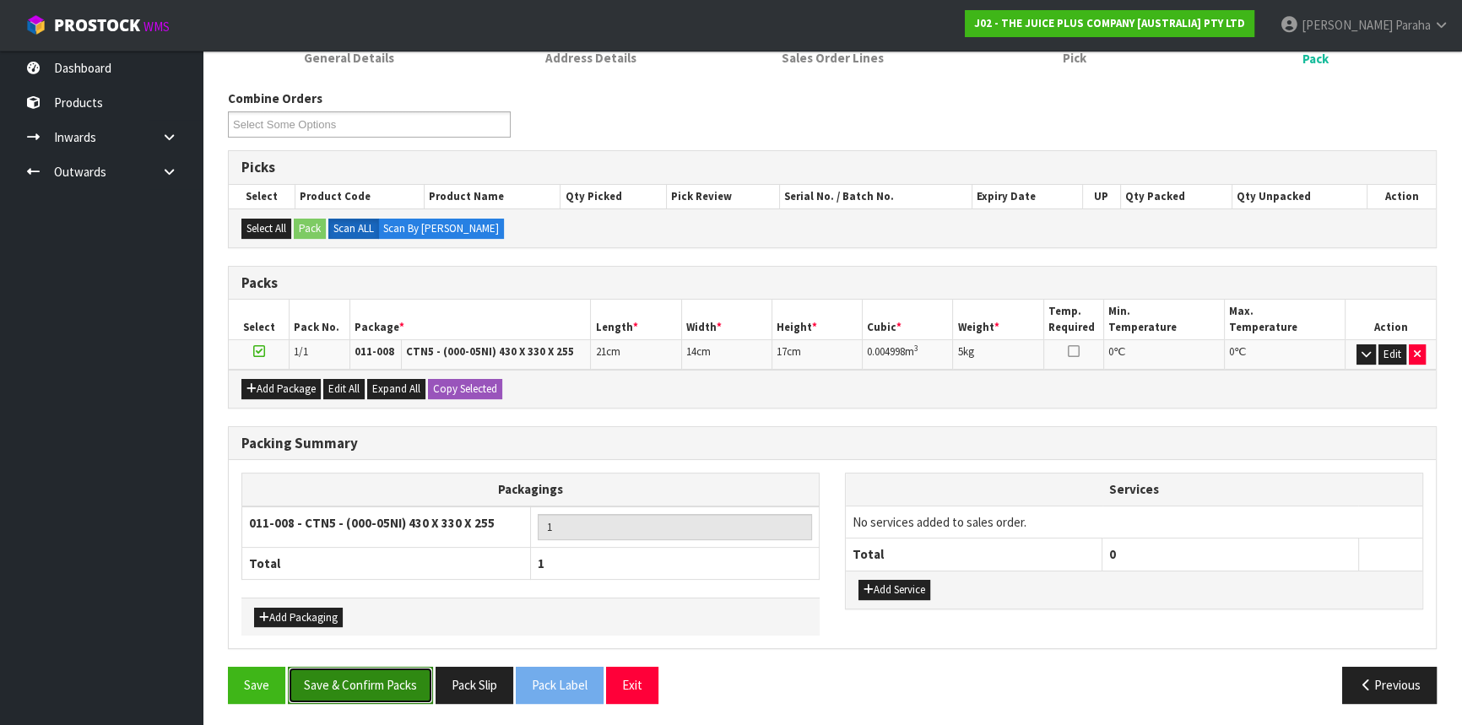
click at [403, 689] on button "Save & Confirm Packs" at bounding box center [360, 685] width 145 height 36
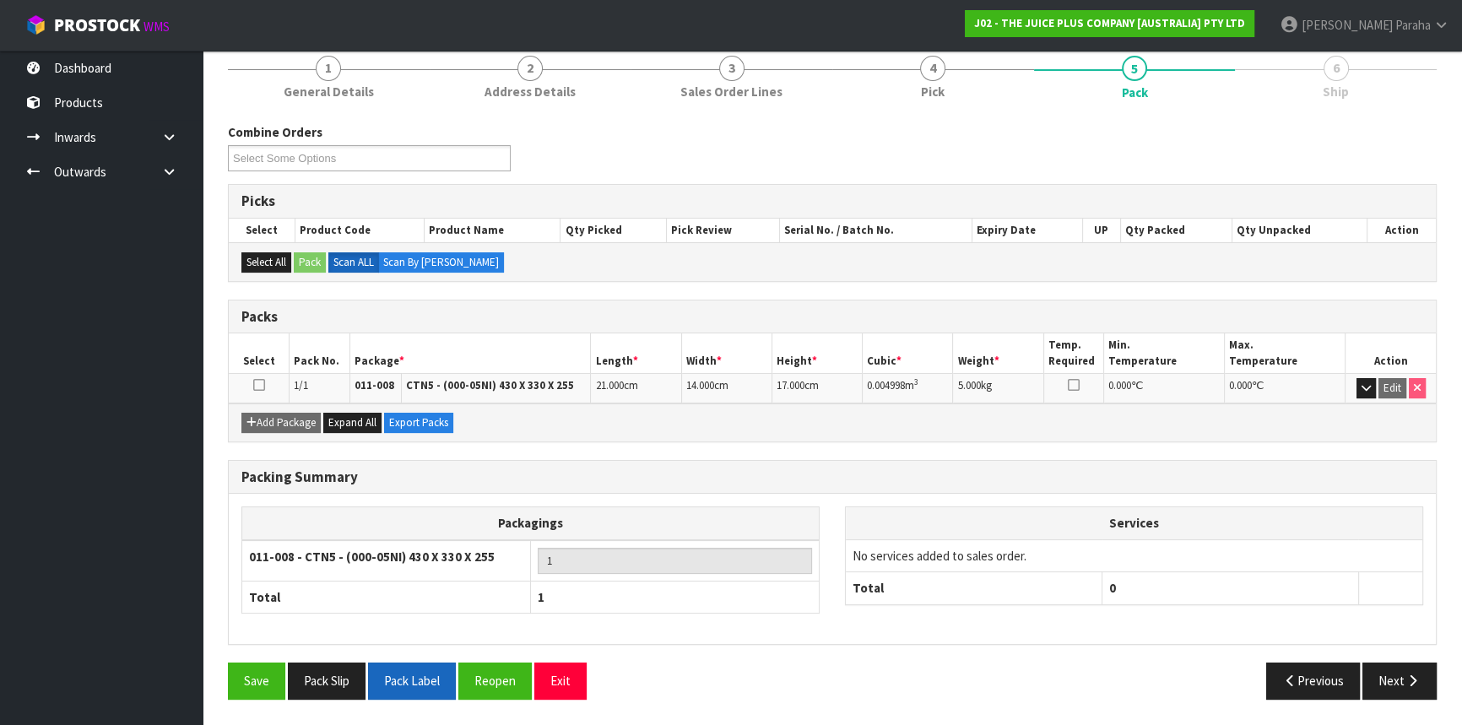
scroll to position [203, 0]
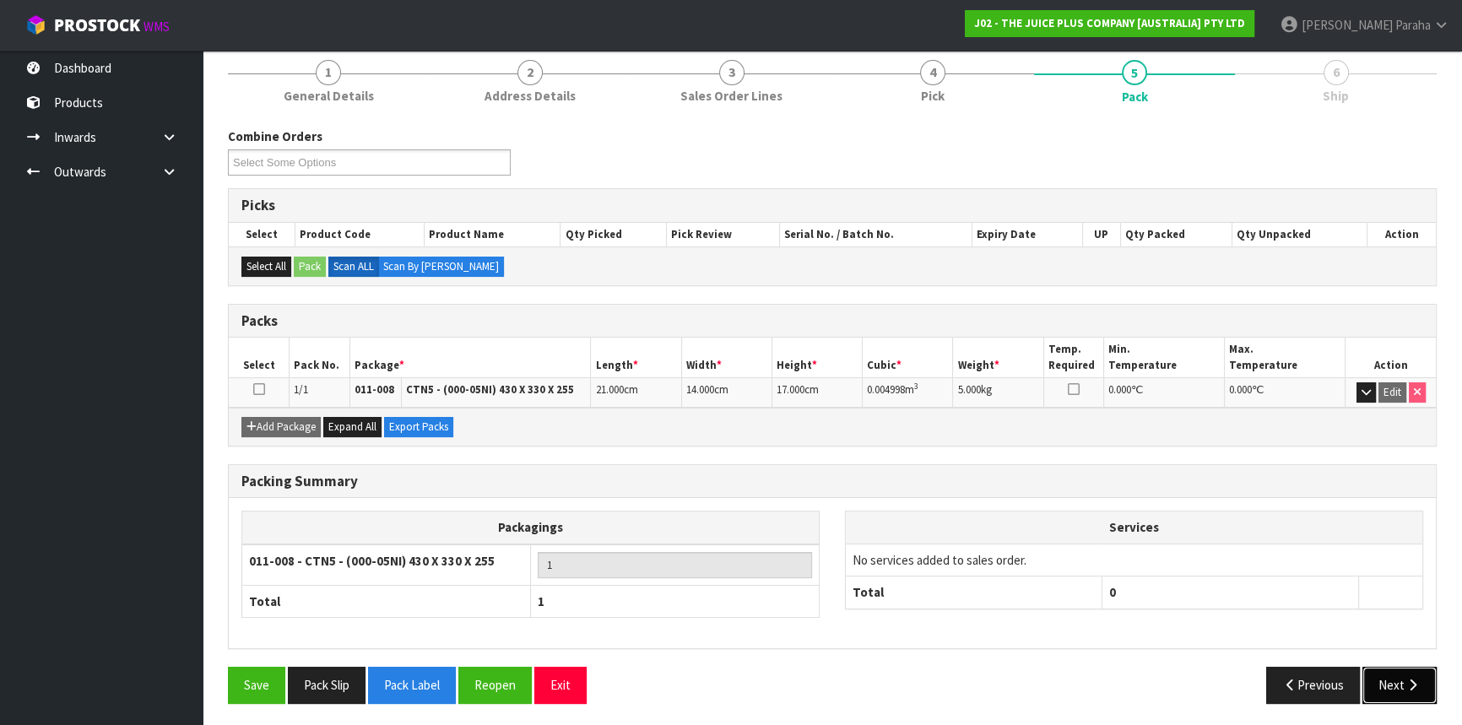
click at [1416, 680] on icon "button" at bounding box center [1412, 685] width 16 height 13
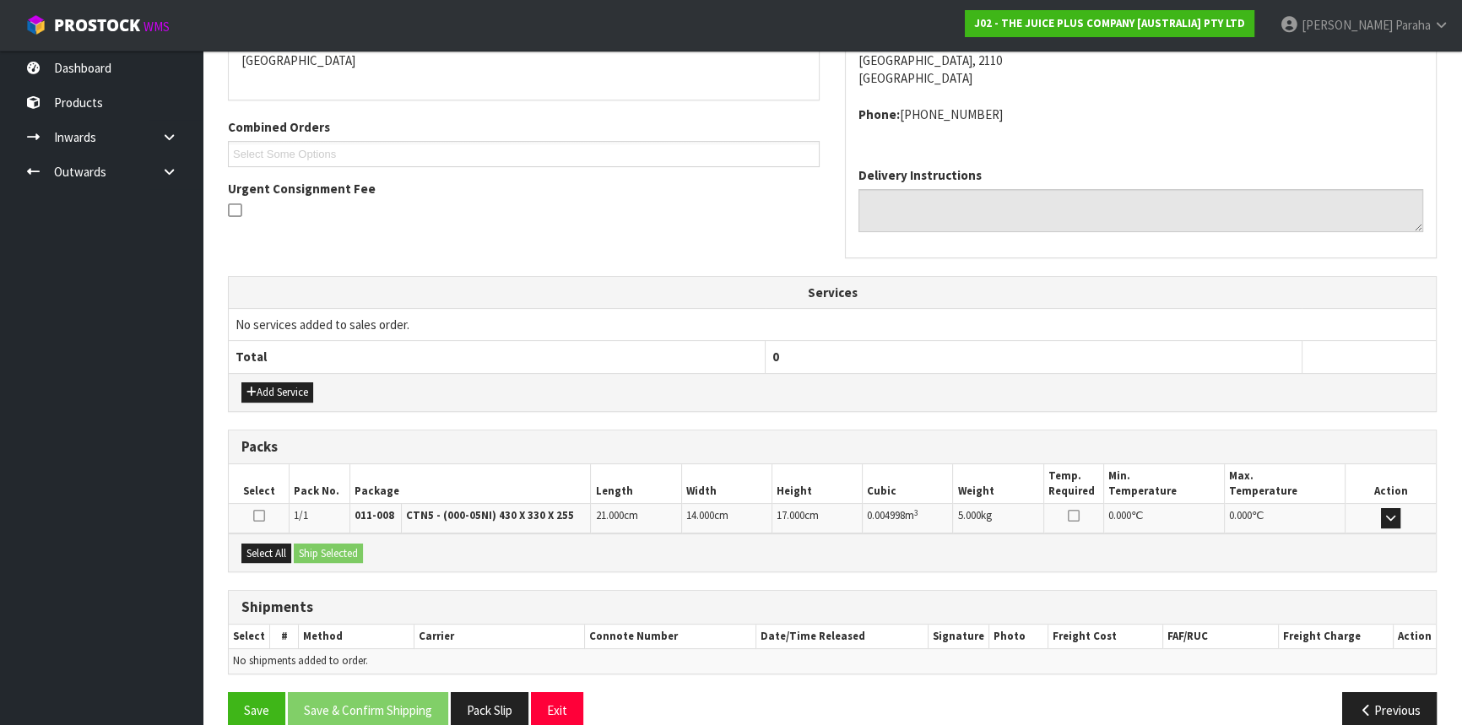
scroll to position [405, 0]
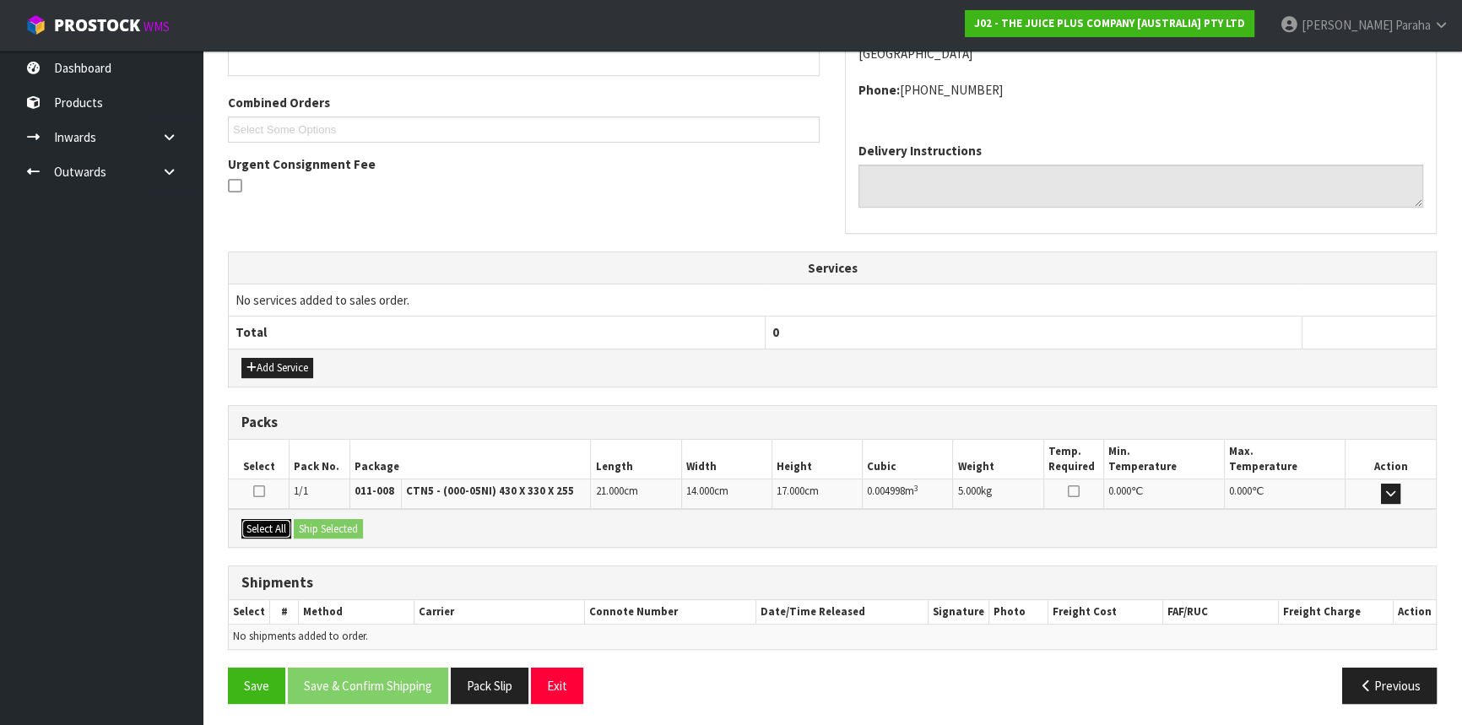
drag, startPoint x: 263, startPoint y: 527, endPoint x: 346, endPoint y: 524, distance: 82.8
click at [265, 527] on button "Select All" at bounding box center [266, 529] width 50 height 20
click at [346, 524] on button "Ship Selected" at bounding box center [328, 529] width 69 height 20
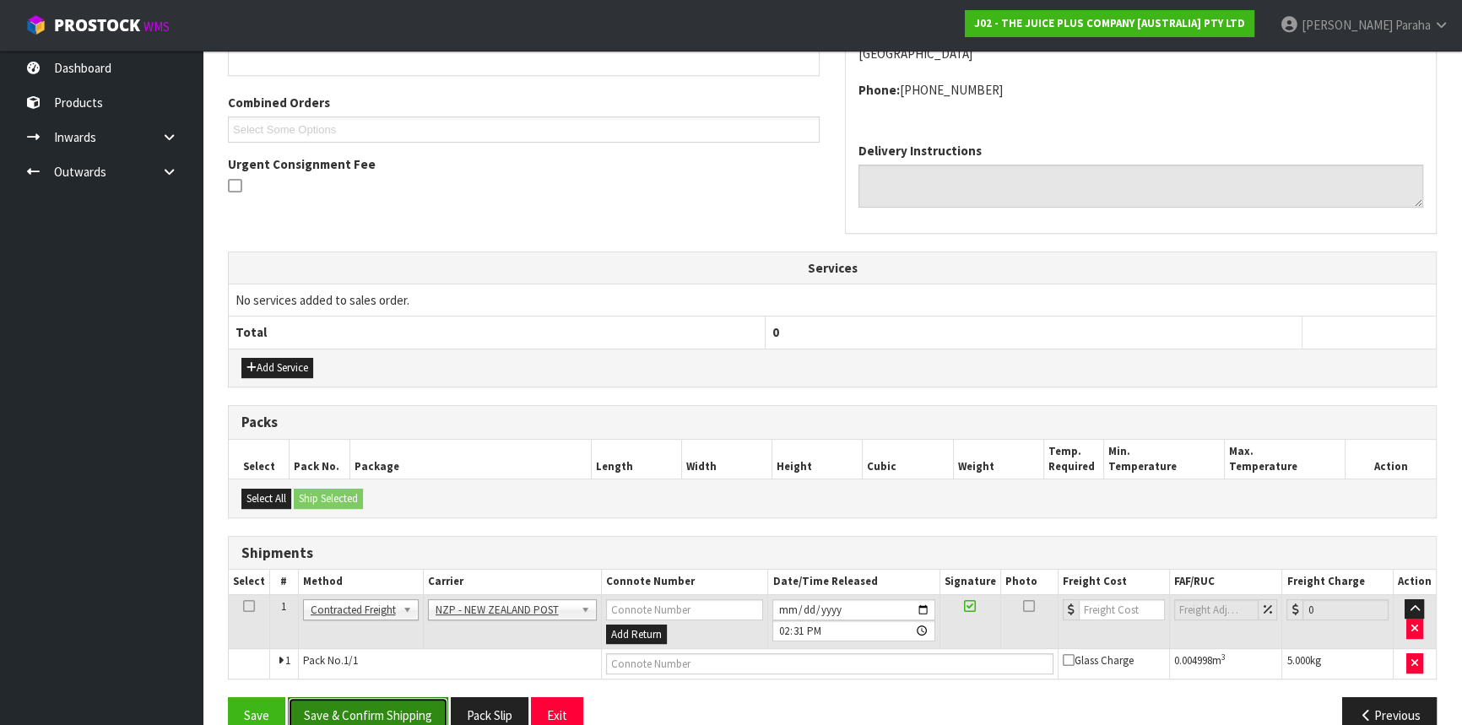
click at [395, 697] on button "Save & Confirm Shipping" at bounding box center [368, 715] width 160 height 36
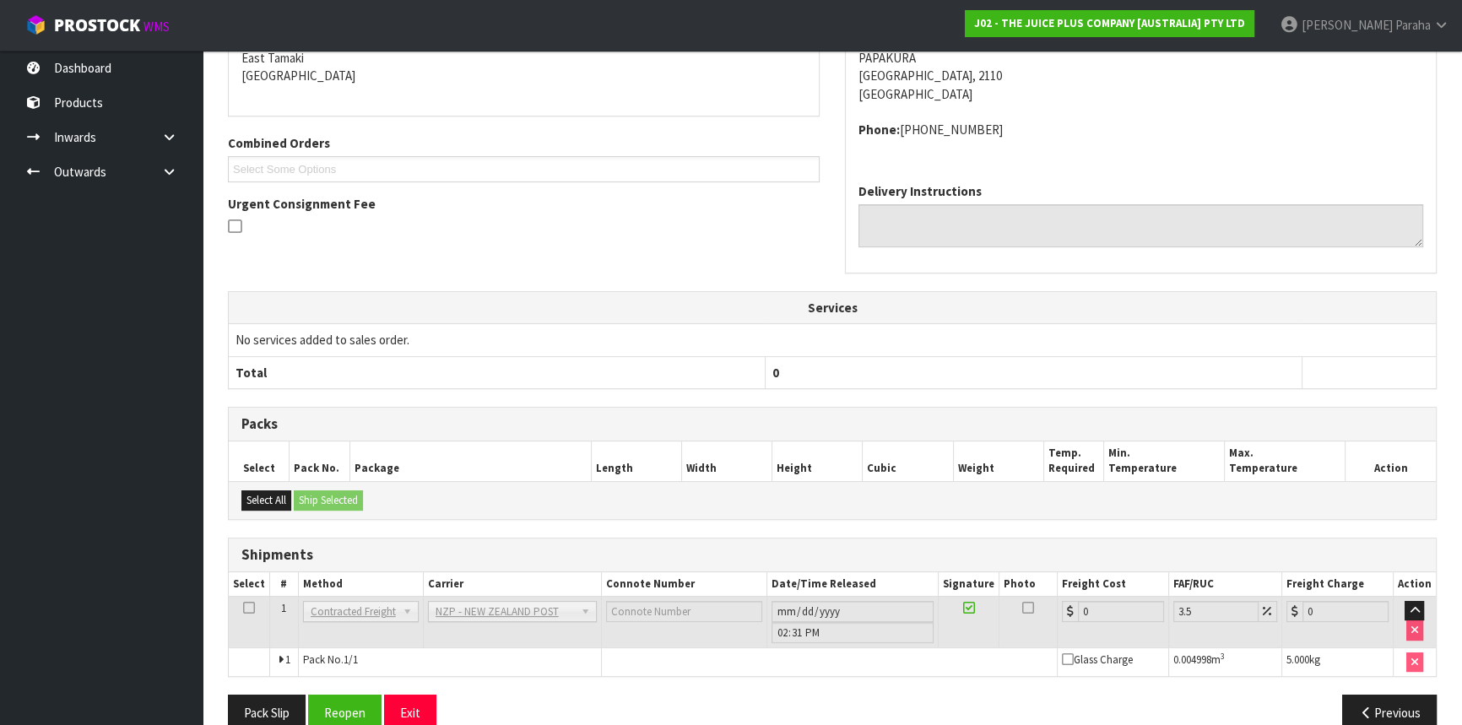
scroll to position [413, 0]
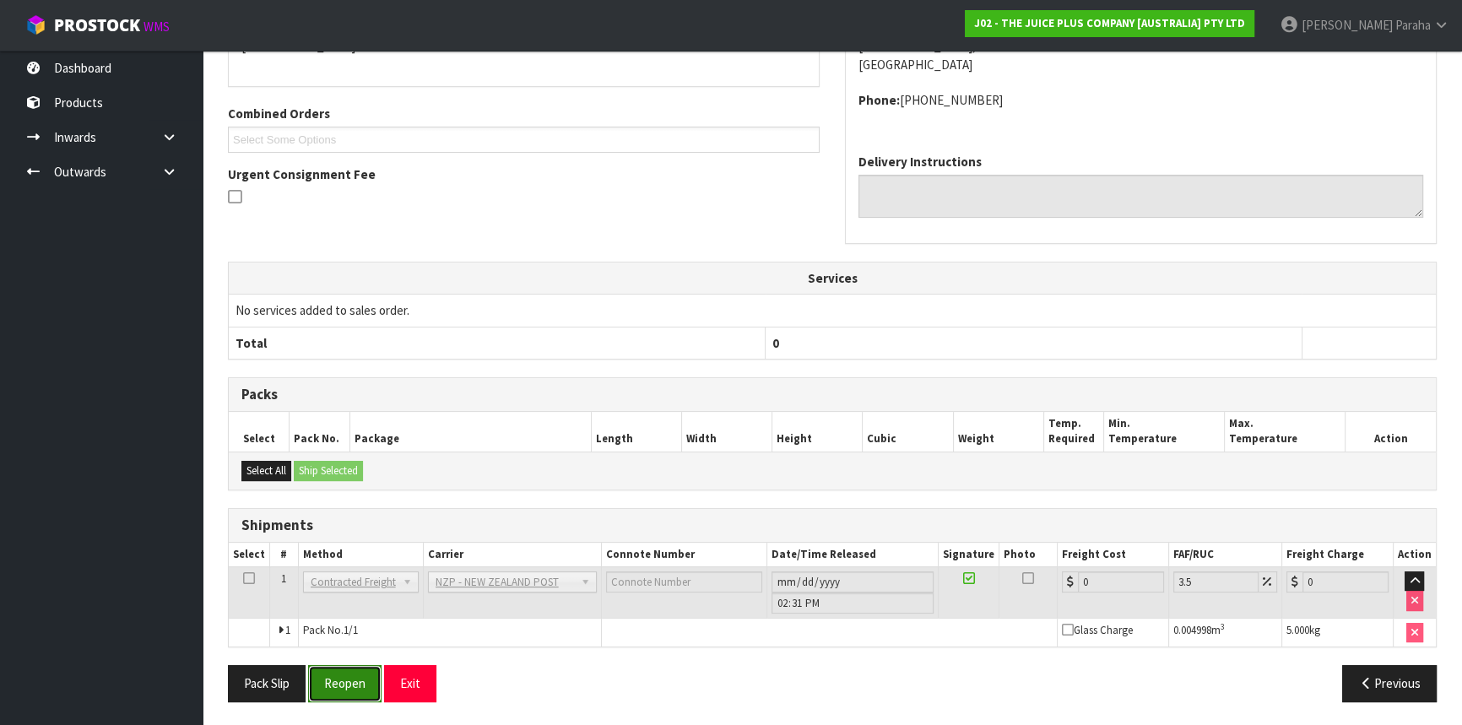
click at [354, 684] on button "Reopen" at bounding box center [344, 683] width 73 height 36
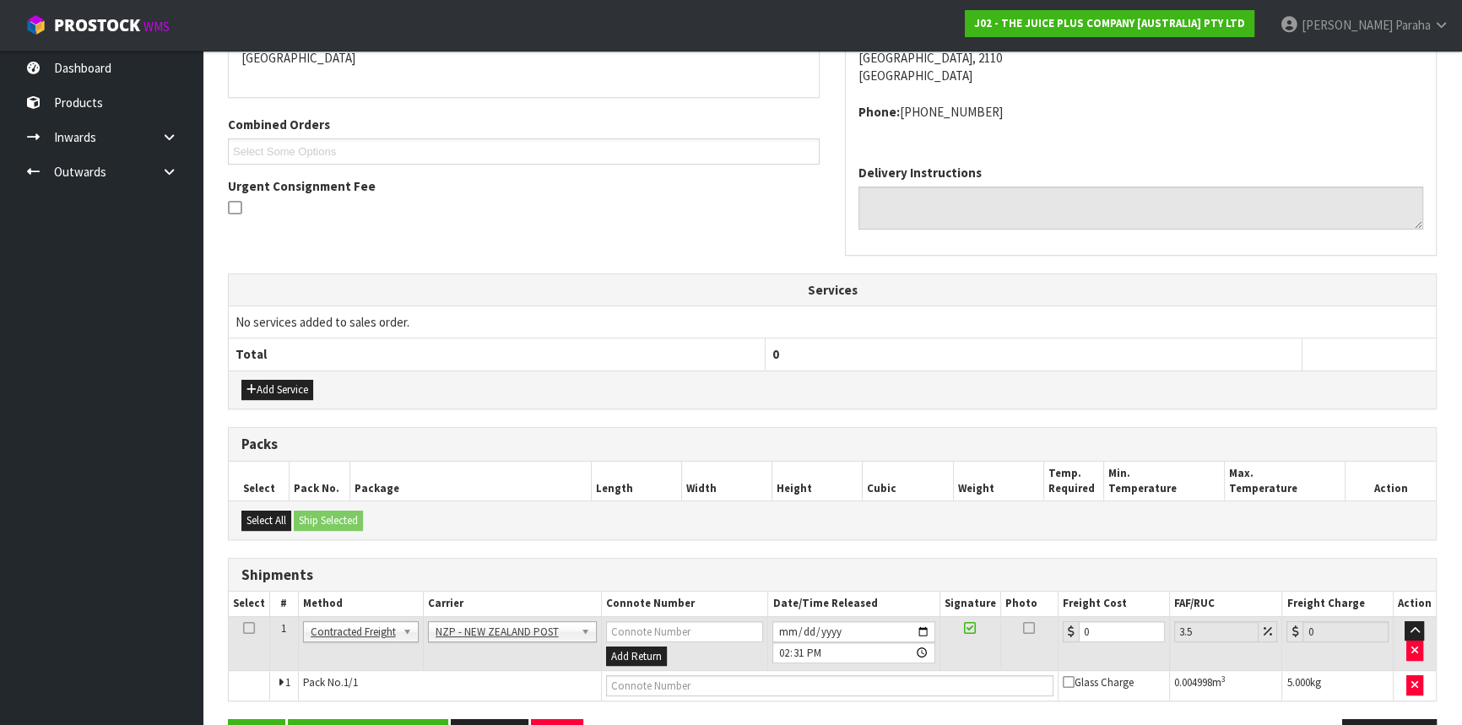
scroll to position [435, 0]
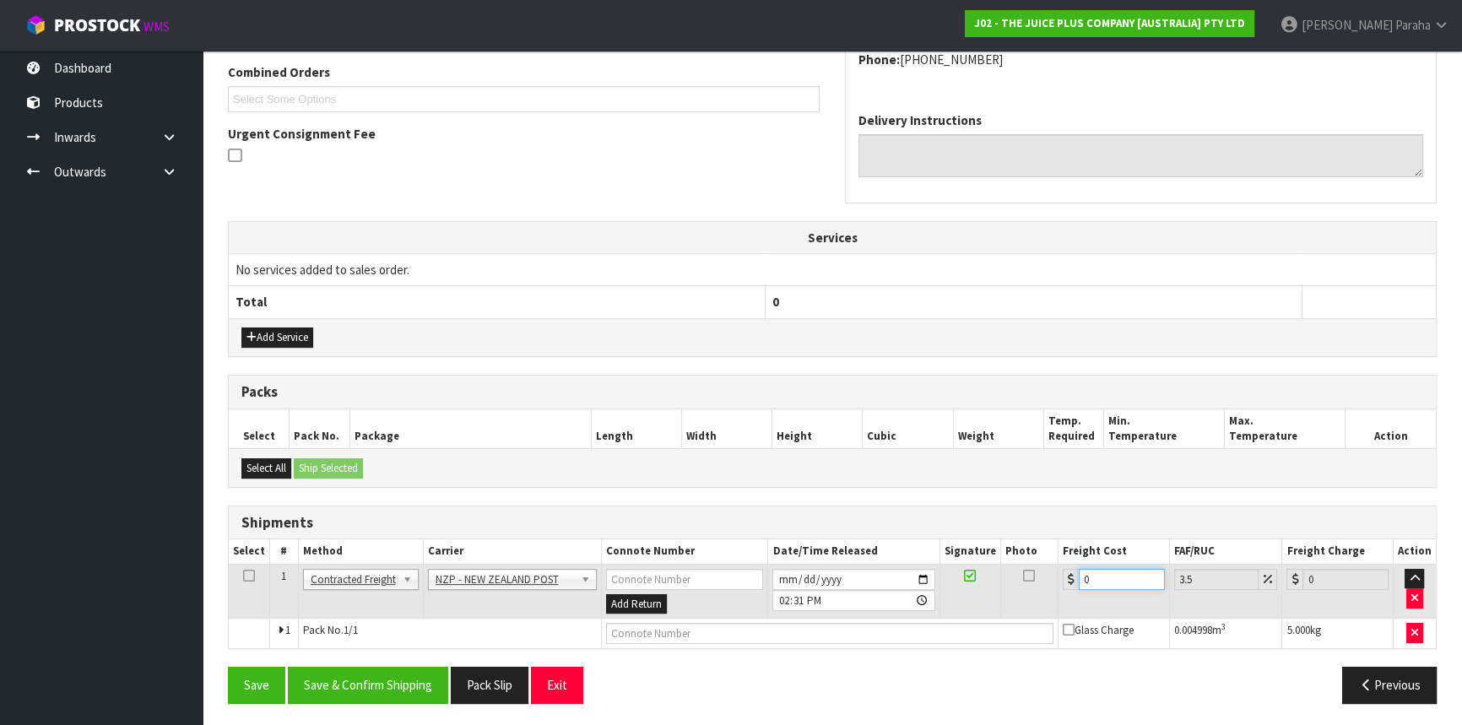
drag, startPoint x: 1092, startPoint y: 572, endPoint x: 1084, endPoint y: 570, distance: 8.8
click at [1084, 570] on input "0" at bounding box center [1122, 579] width 86 height 21
type input "4"
type input "4.14"
type input "4.3"
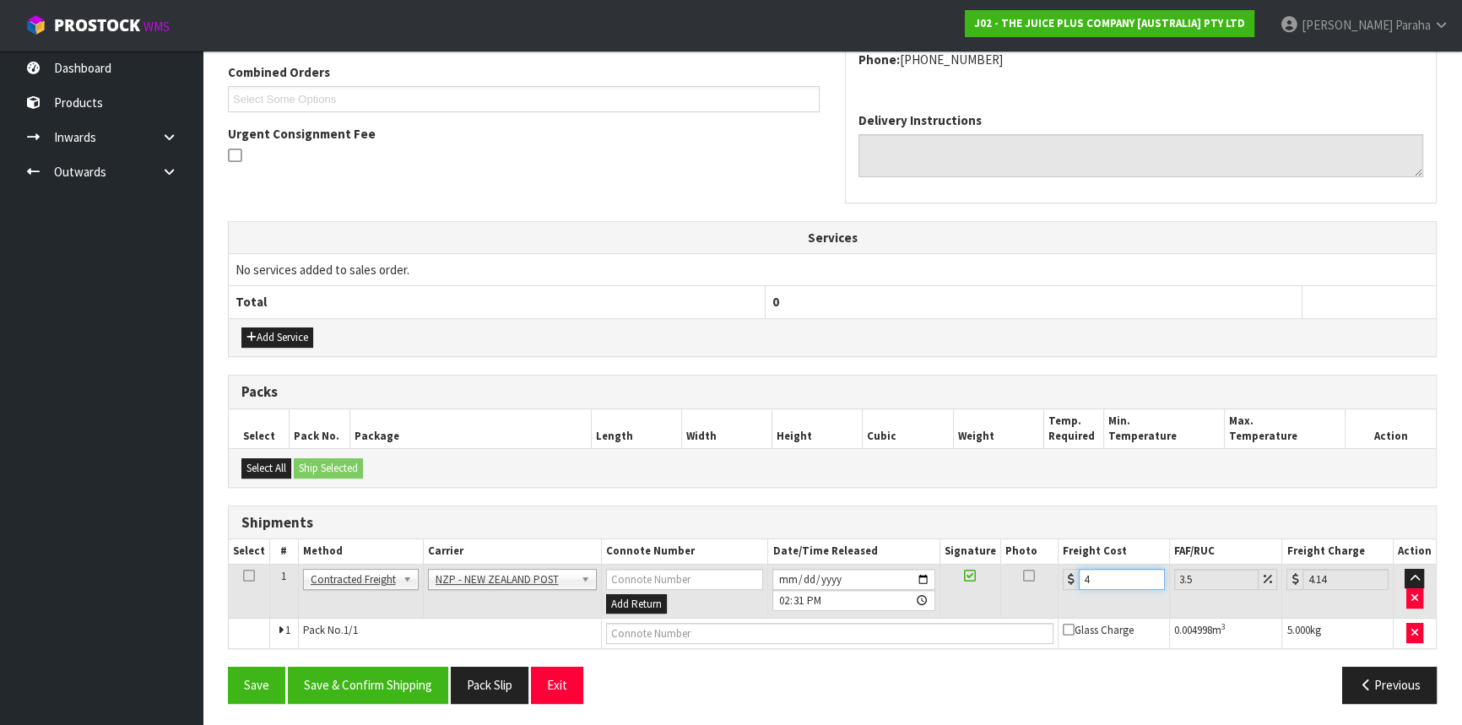
type input "4.45"
type input "4.33"
type input "4.48"
type input "4.33"
click at [352, 692] on button "Save & Confirm Shipping" at bounding box center [368, 685] width 160 height 36
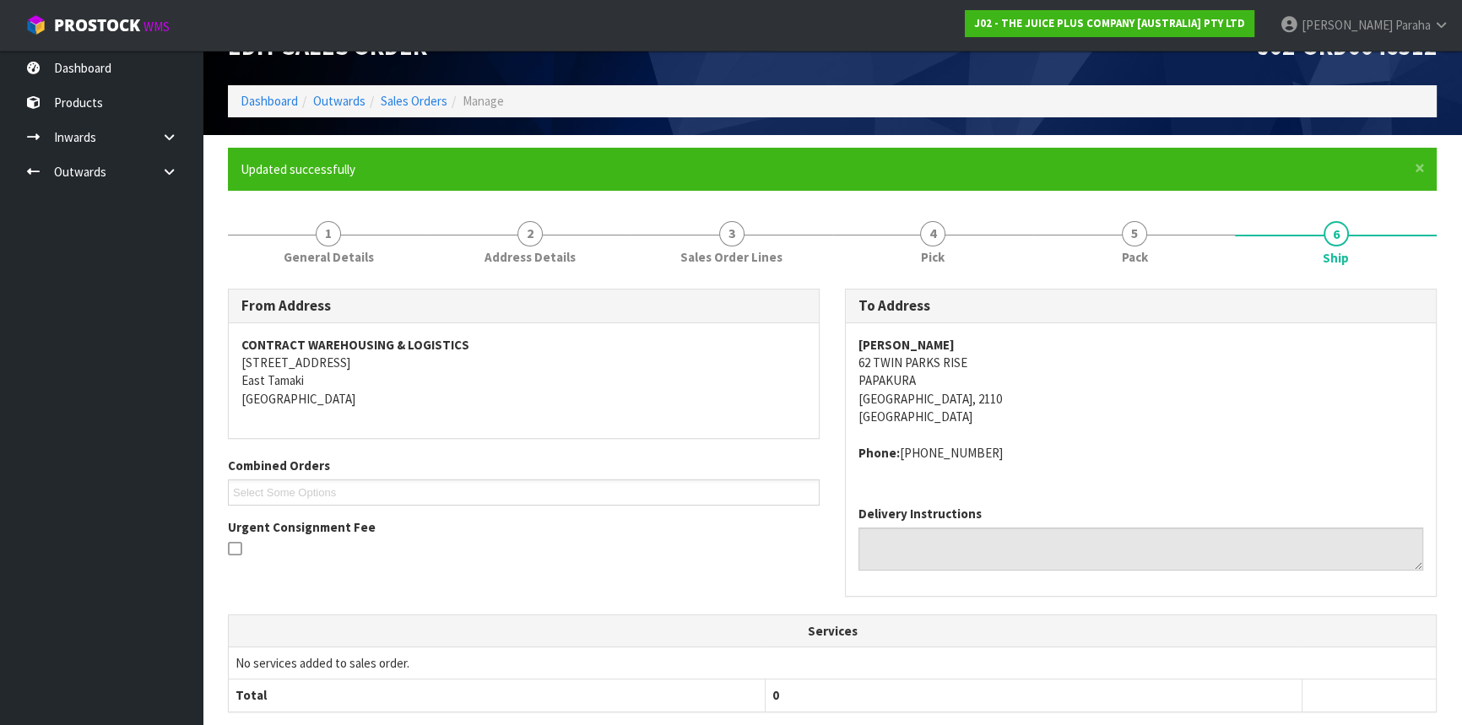
scroll to position [0, 0]
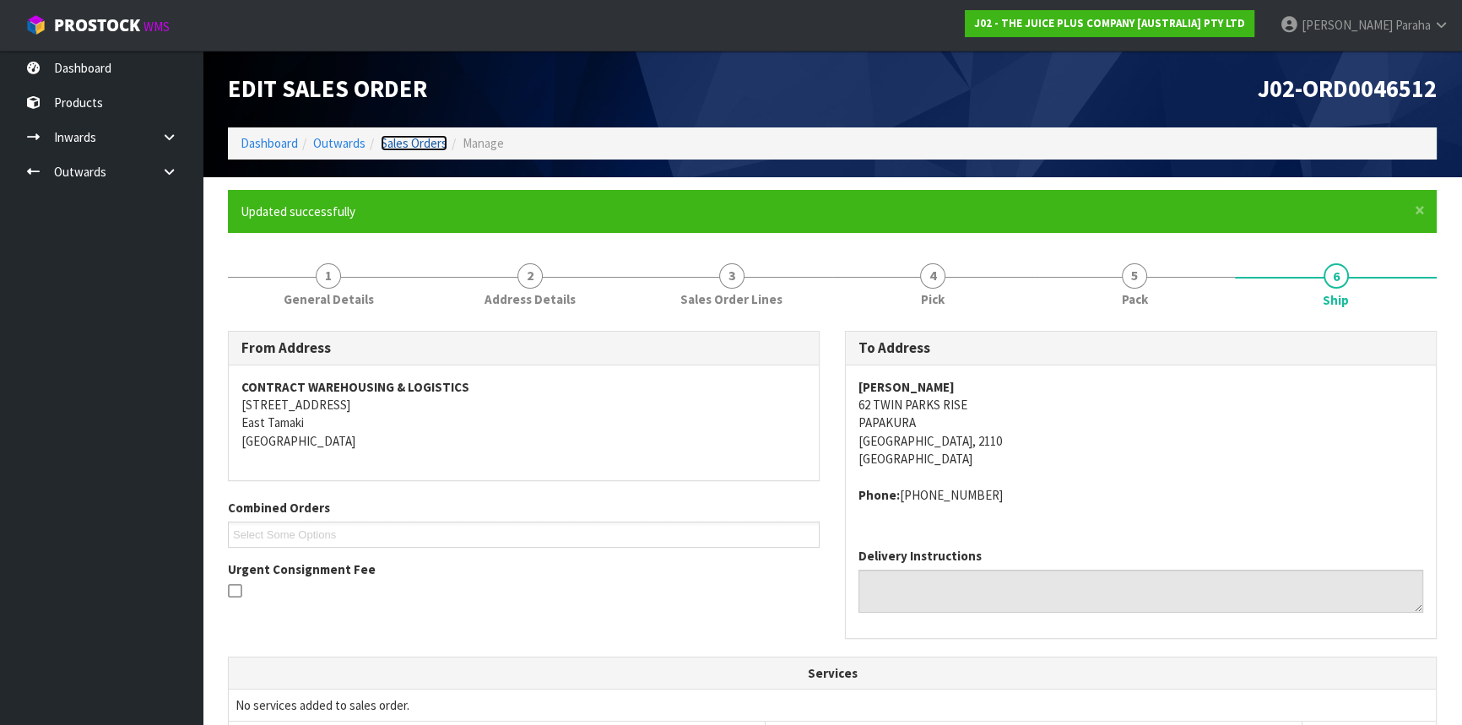
click at [403, 137] on link "Sales Orders" at bounding box center [414, 143] width 67 height 16
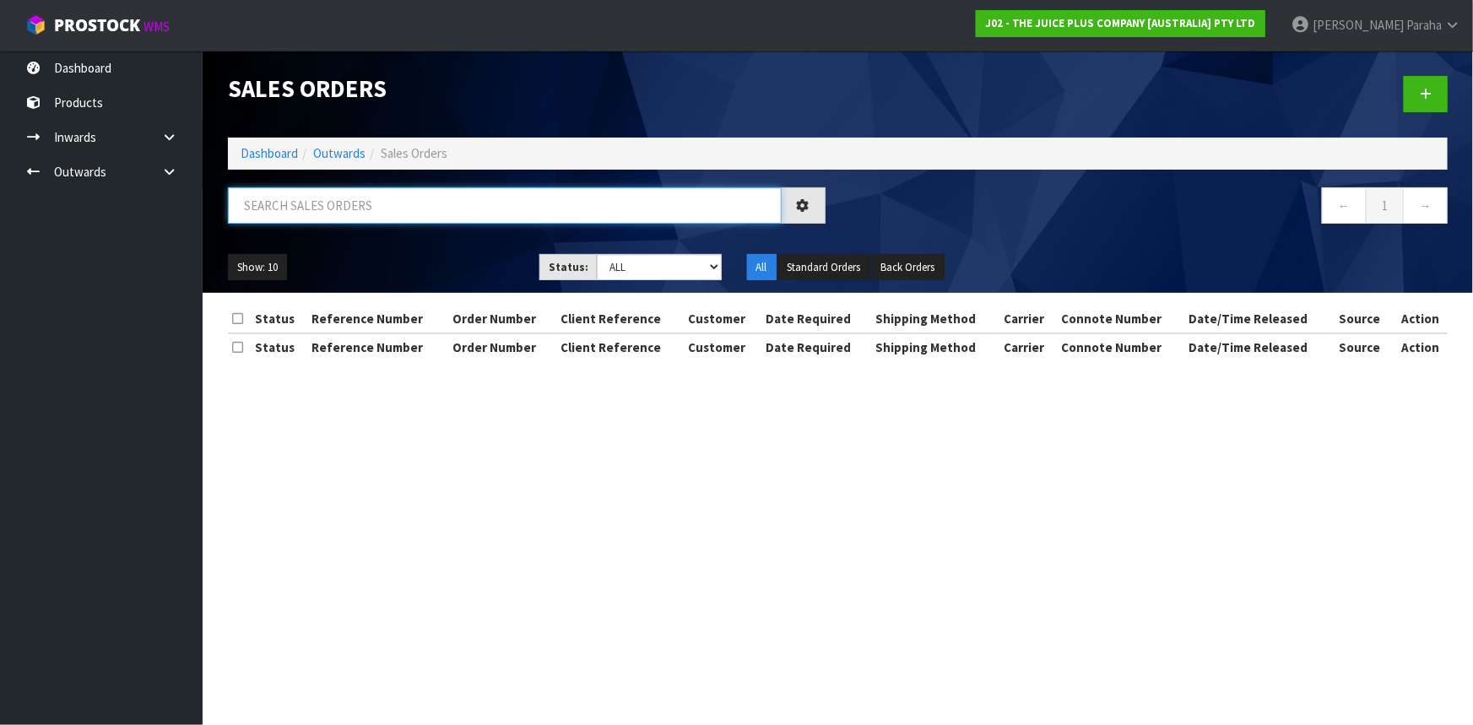
click at [334, 206] on input "text" at bounding box center [505, 205] width 554 height 36
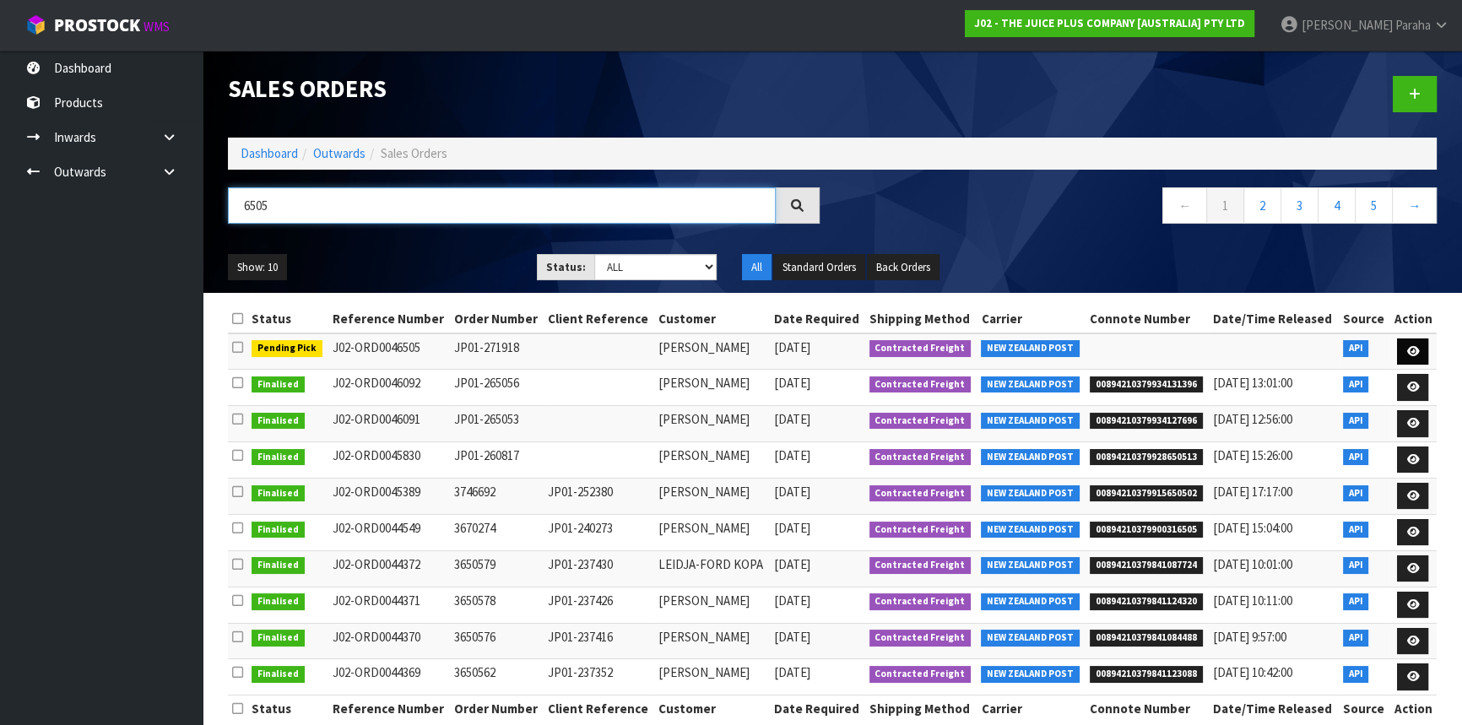
type input "6505"
click at [1414, 354] on icon at bounding box center [1412, 351] width 13 height 11
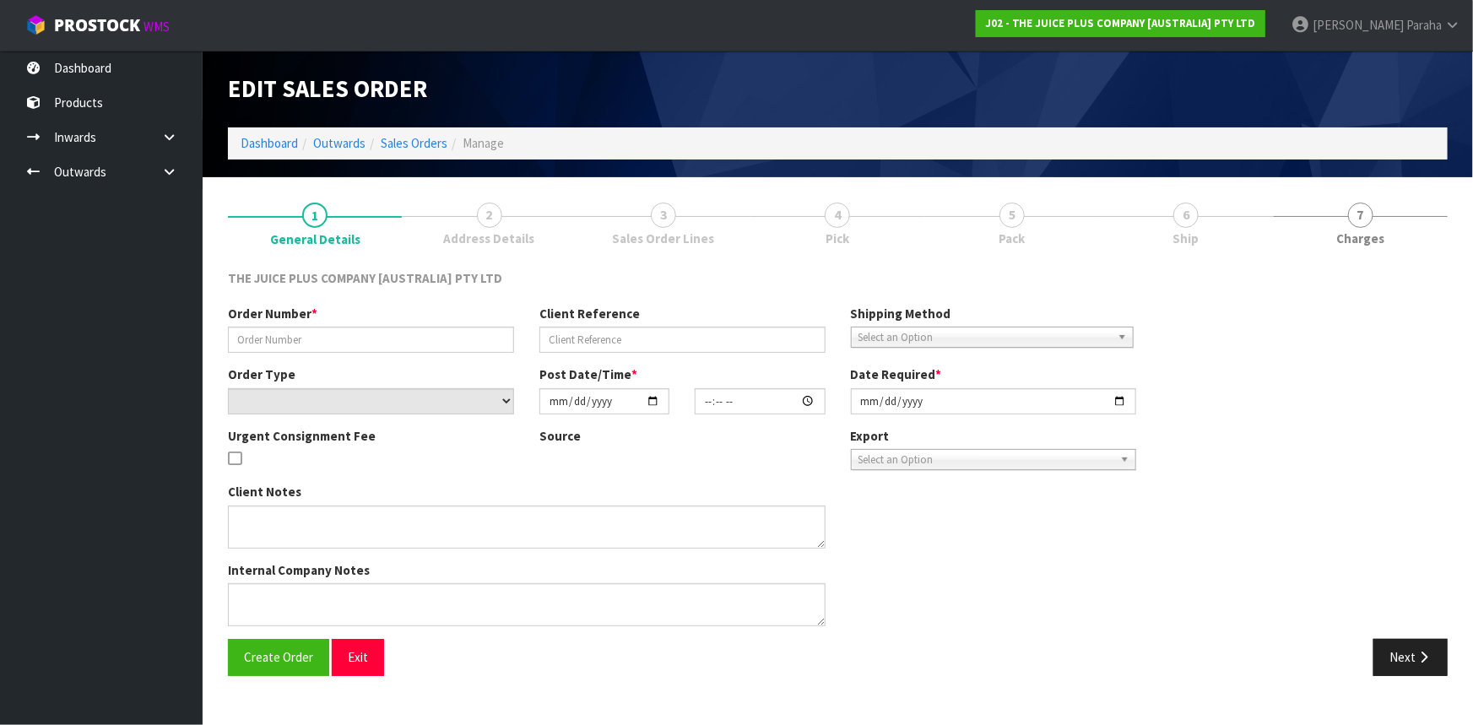
type input "JP01-271918"
select select "number:0"
type input "[DATE]"
type input "14:49:48.000"
type input "[DATE]"
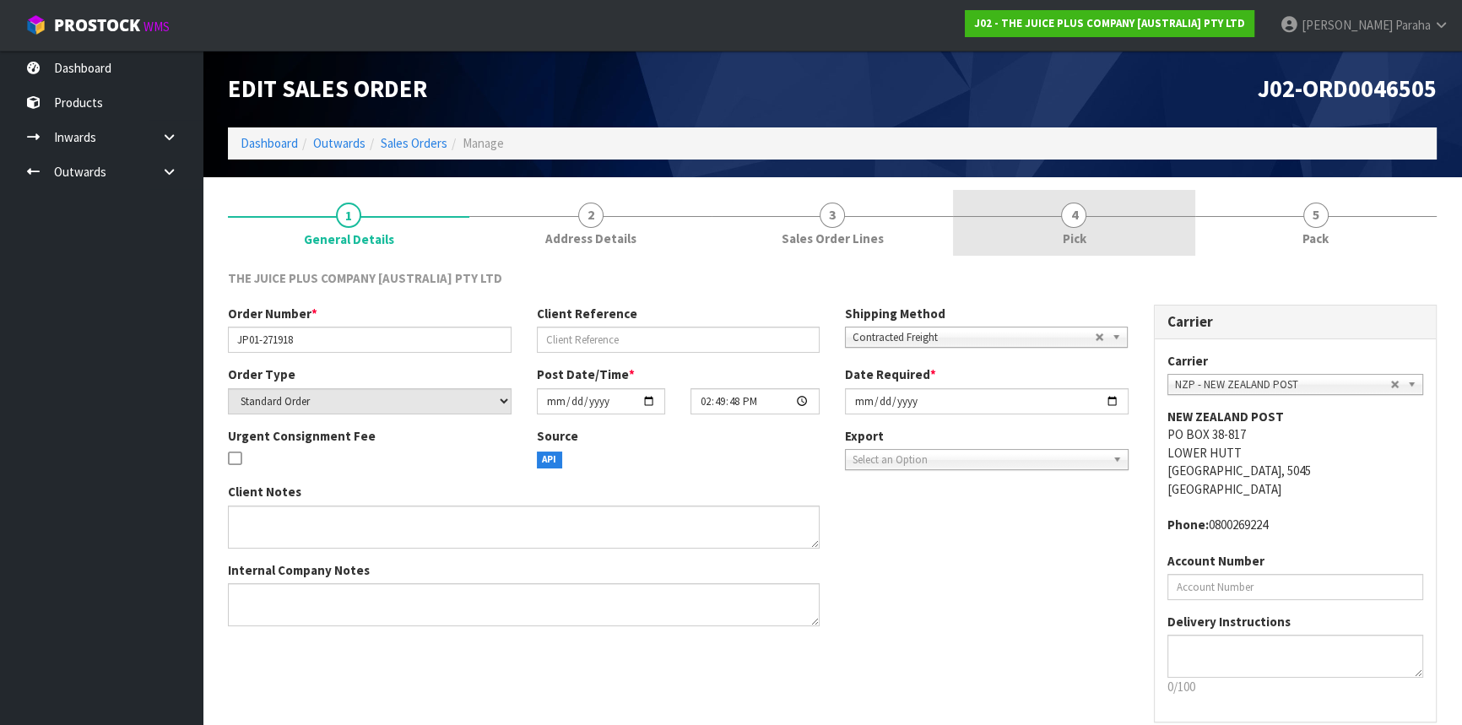
click at [1064, 230] on span "Pick" at bounding box center [1074, 239] width 24 height 18
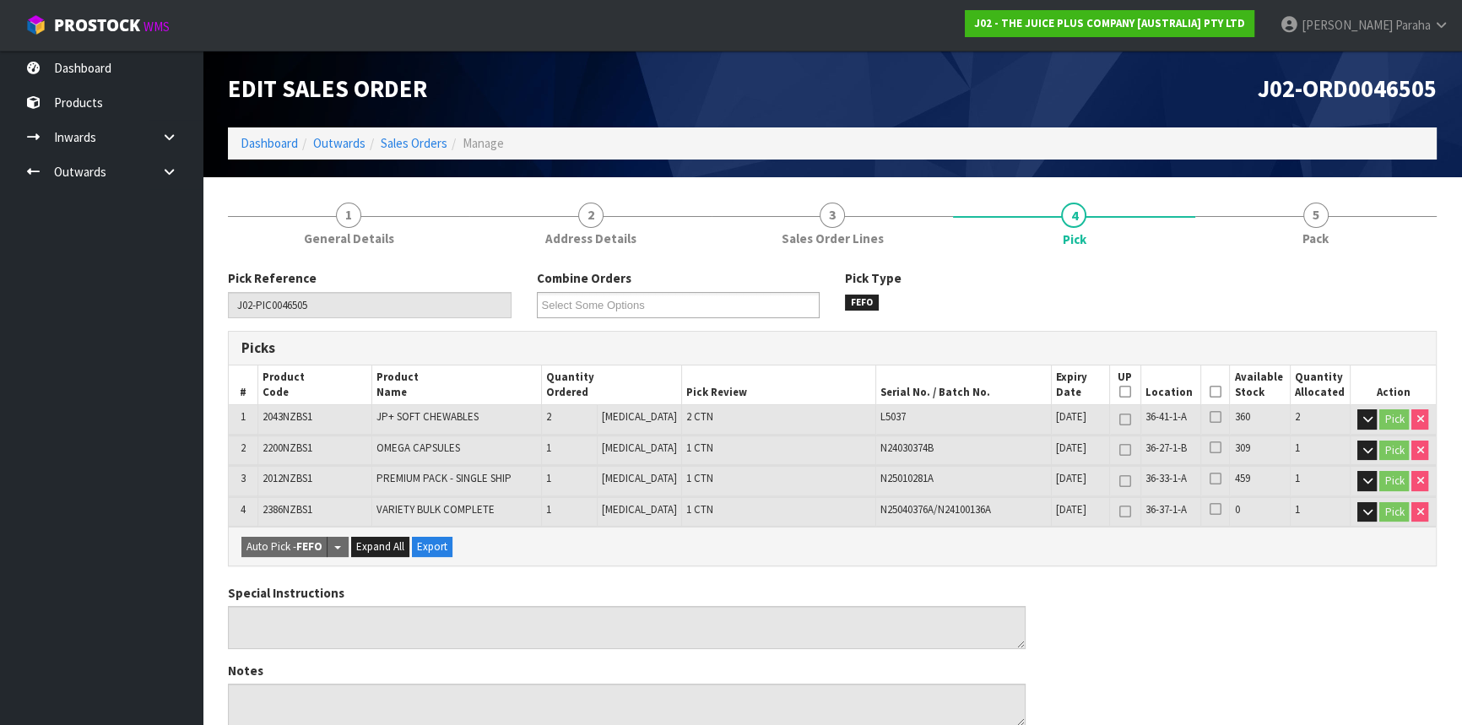
click at [1209, 392] on icon at bounding box center [1215, 392] width 12 height 1
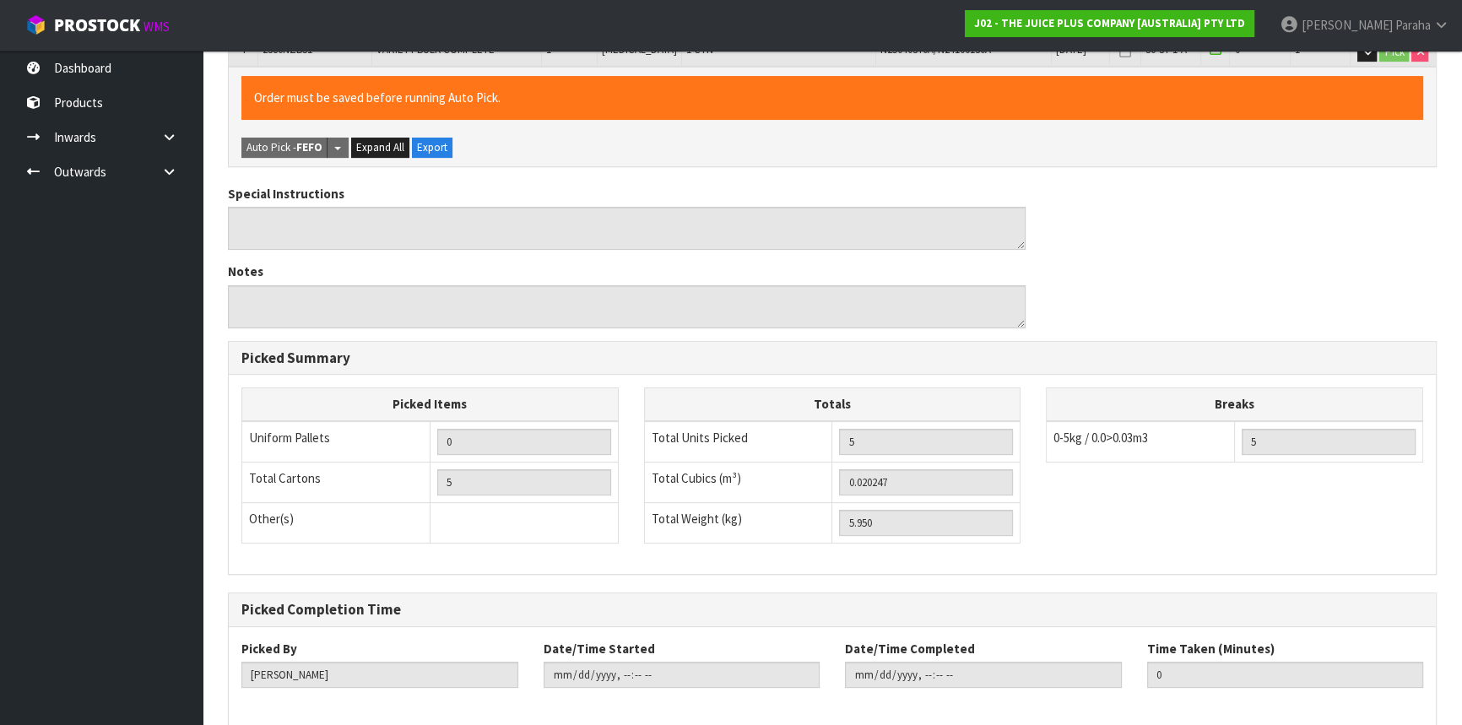
scroll to position [537, 0]
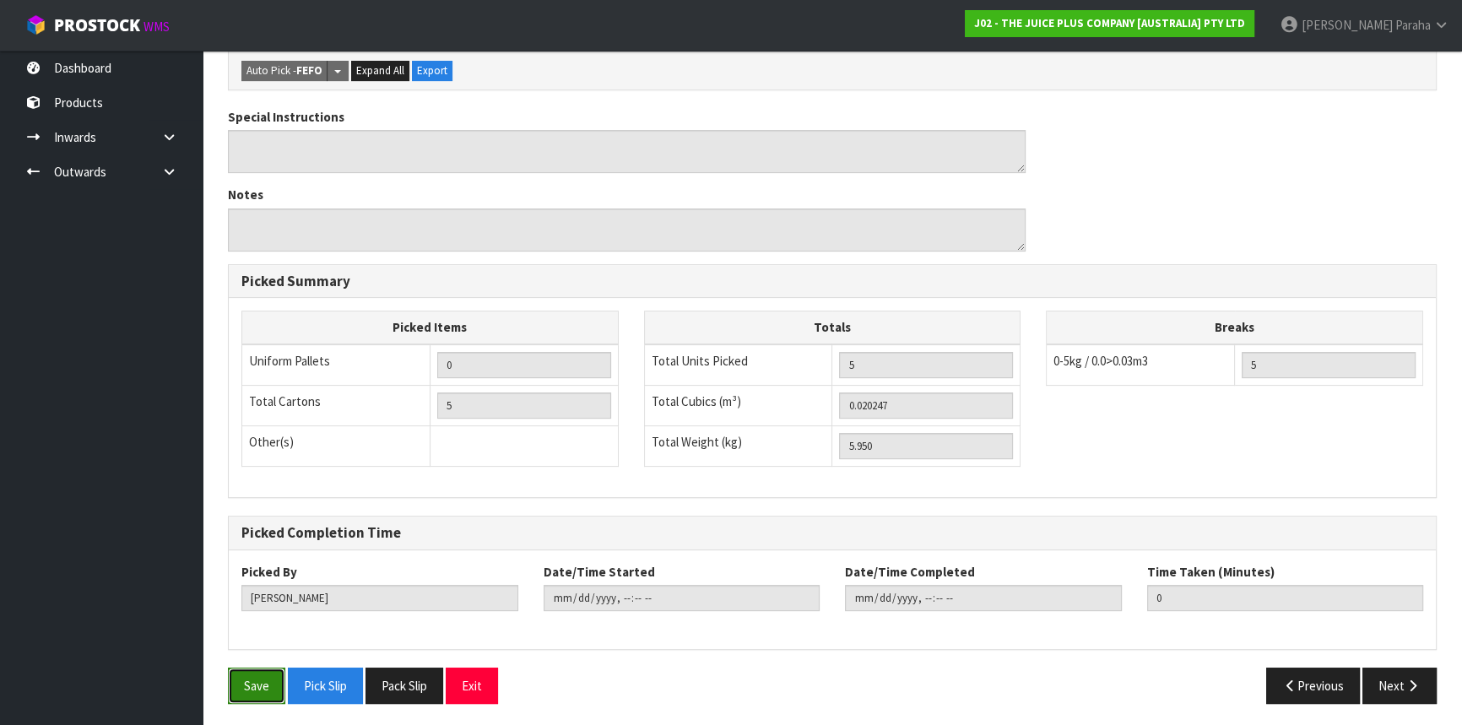
click at [253, 668] on button "Save" at bounding box center [256, 686] width 57 height 36
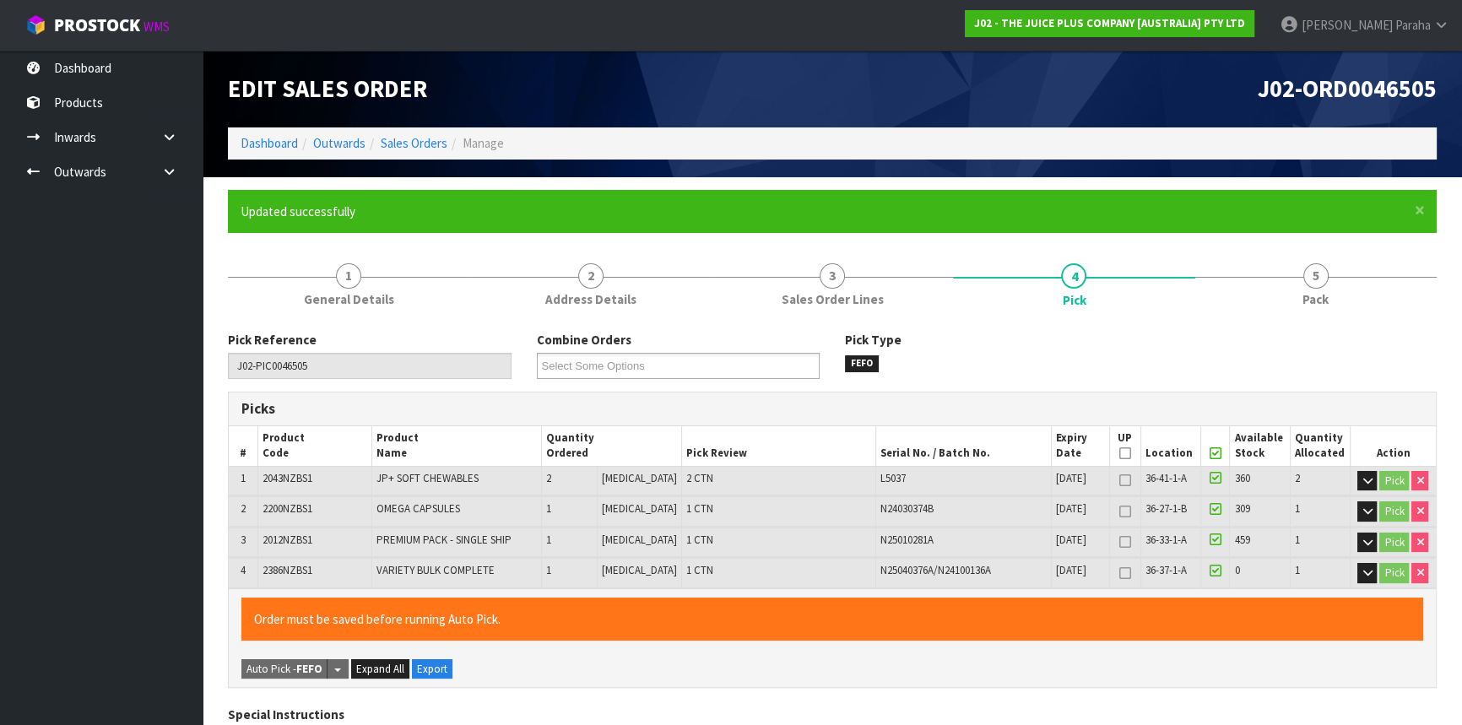
type input "[PERSON_NAME]"
type input "[DATE]T14:33:17"
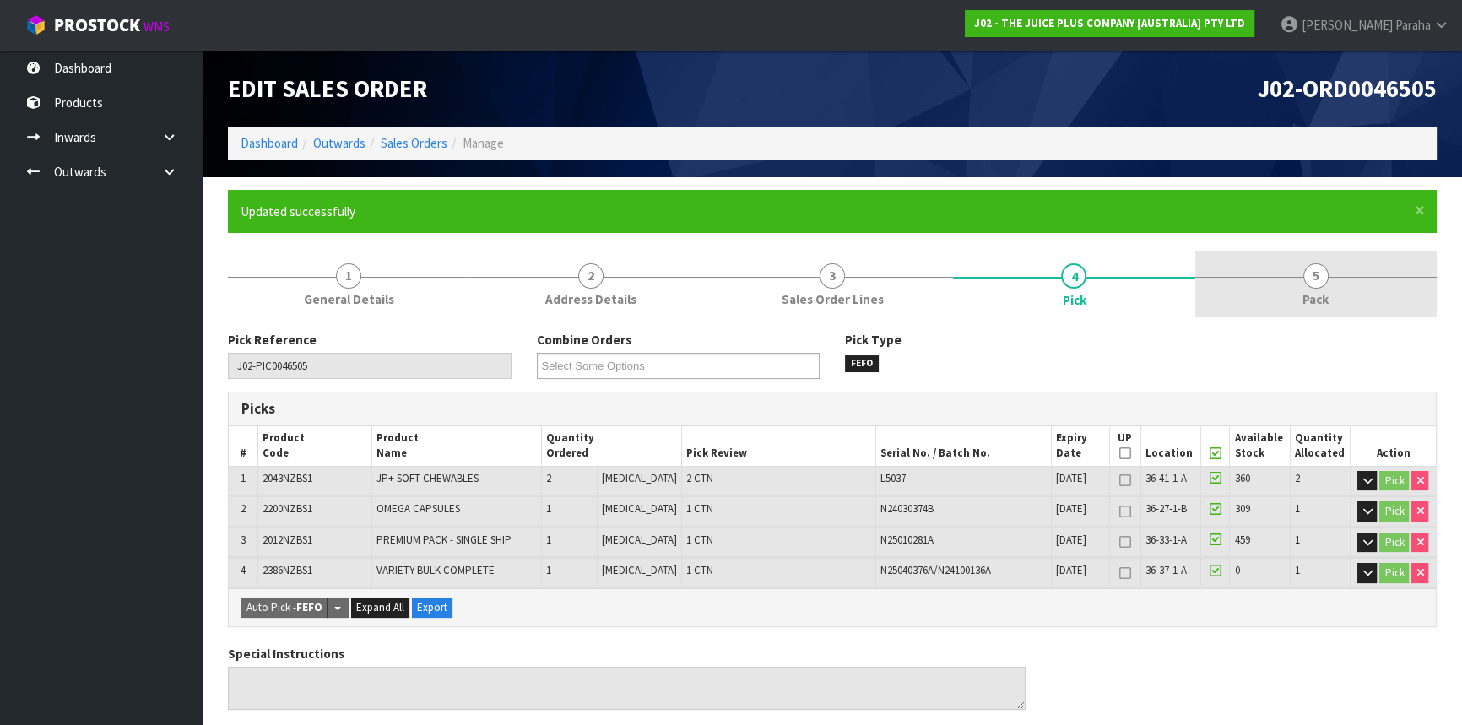
click at [1312, 278] on span "5" at bounding box center [1315, 275] width 25 height 25
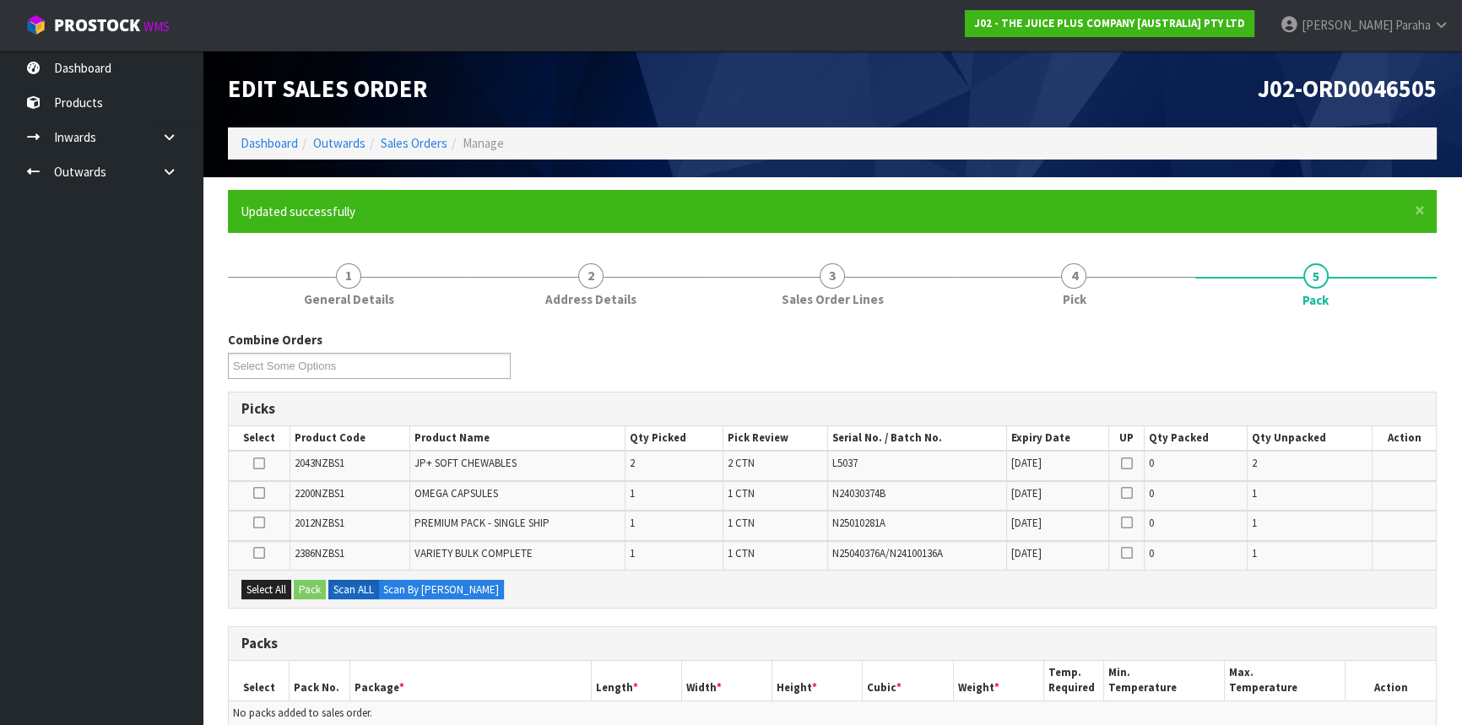
scroll to position [306, 0]
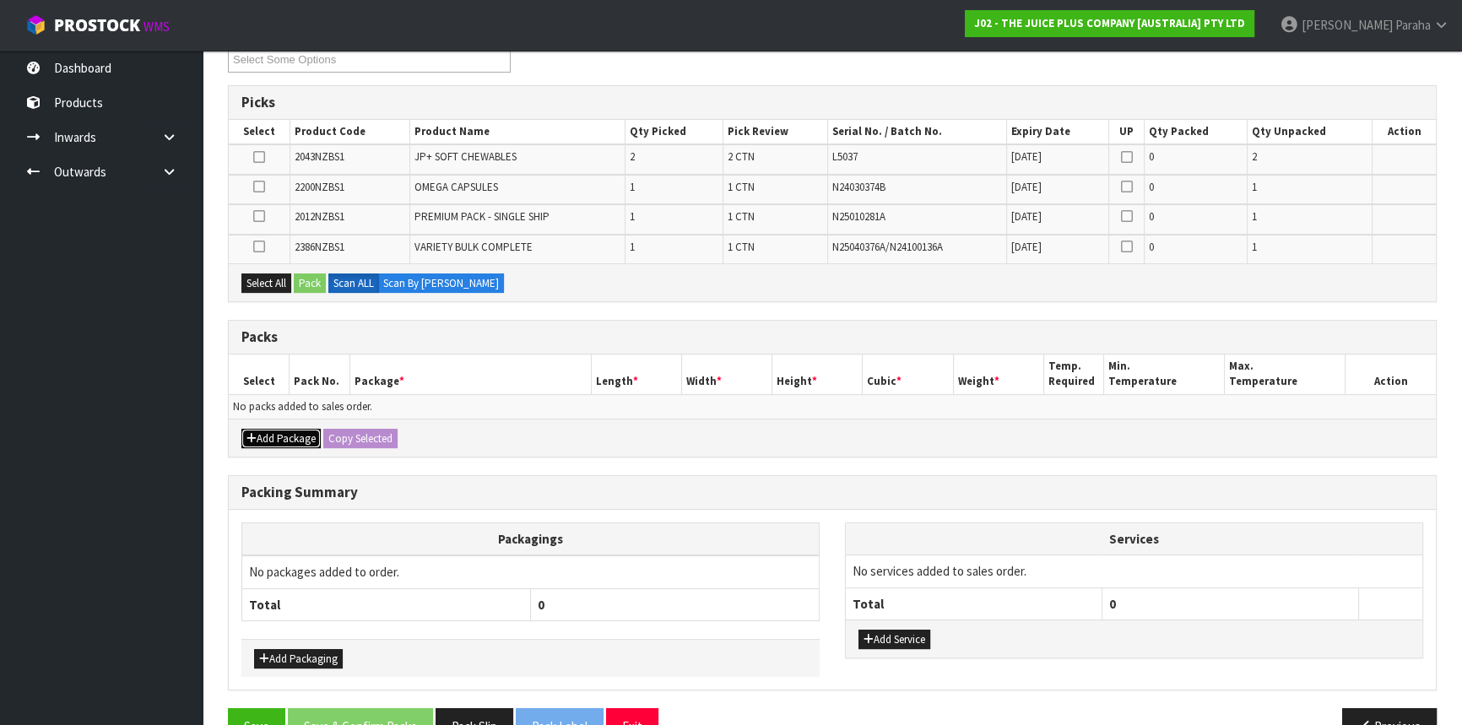
click at [254, 439] on icon "button" at bounding box center [251, 438] width 10 height 11
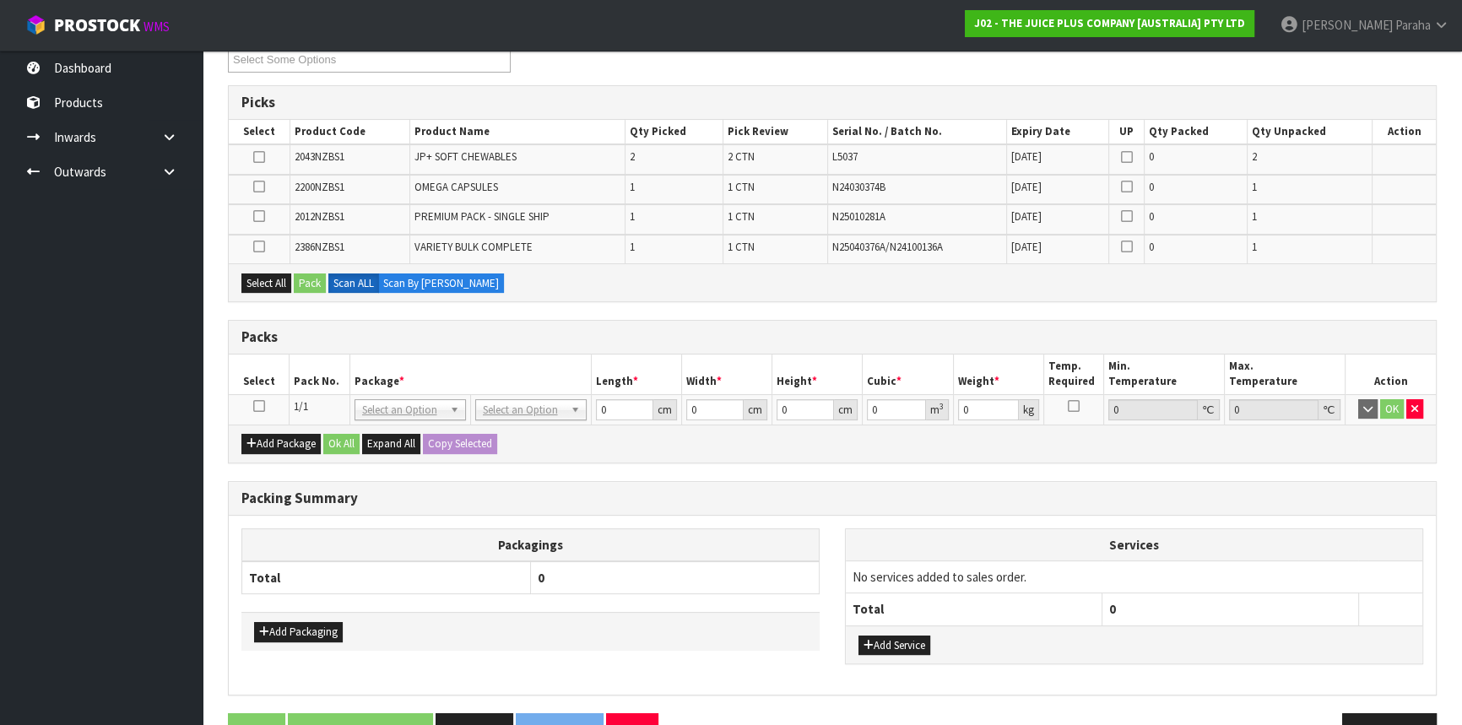
click at [257, 406] on icon at bounding box center [259, 406] width 12 height 1
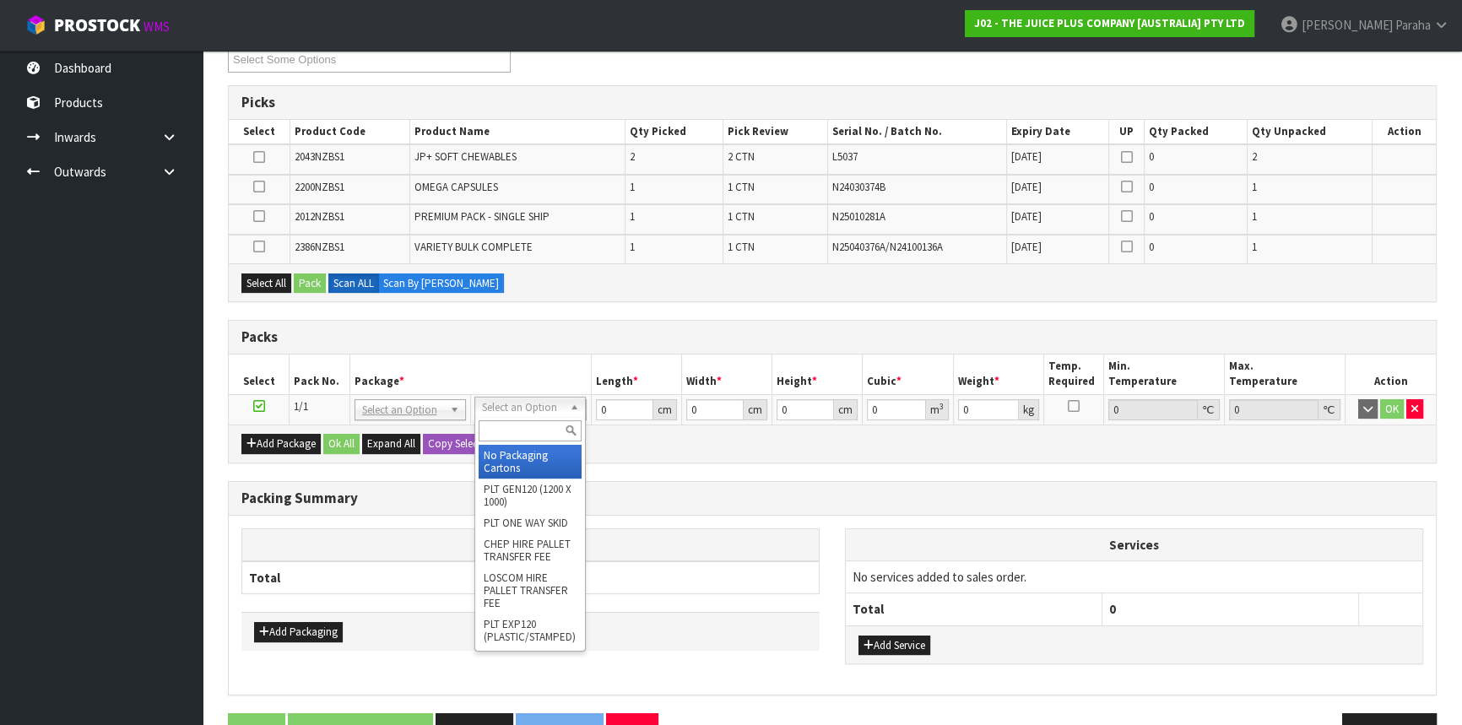
click at [532, 421] on input "text" at bounding box center [529, 430] width 103 height 21
type input "CTN5"
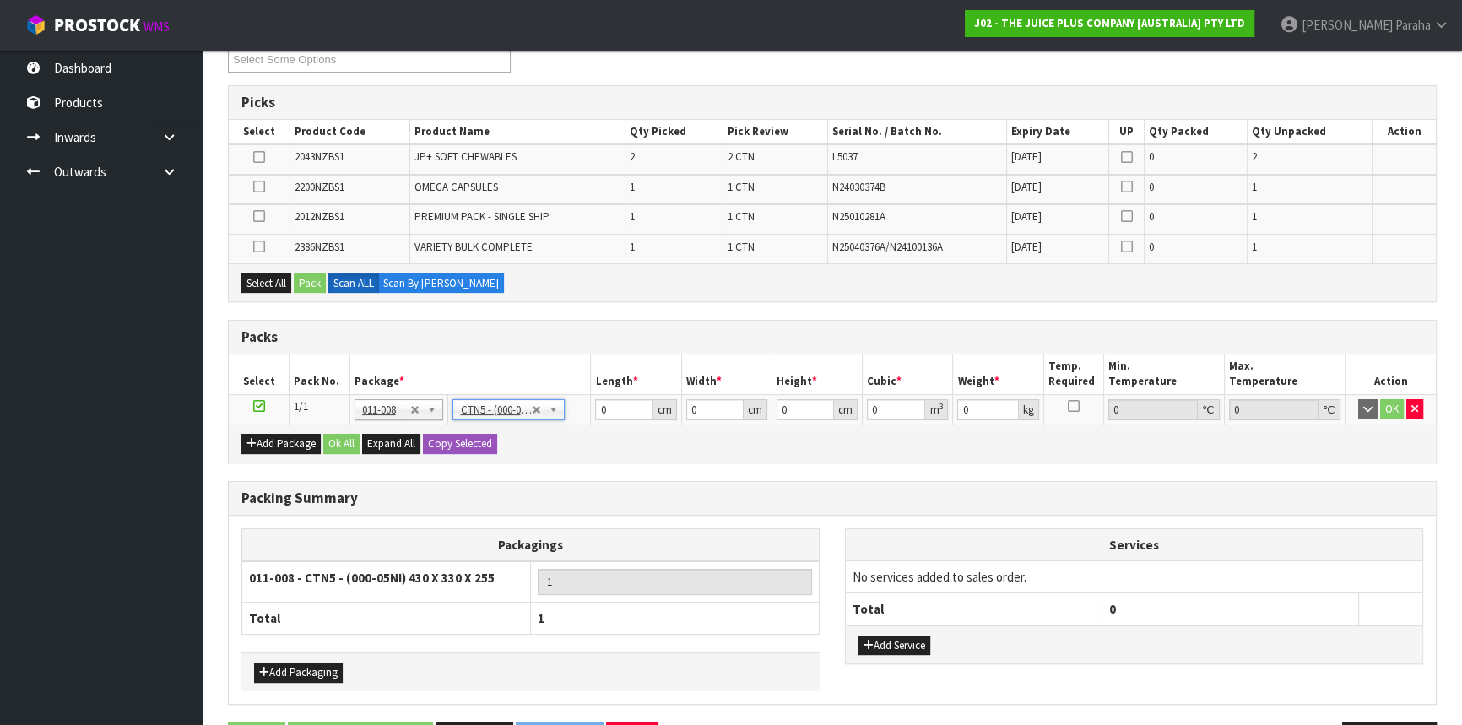
type input "43"
type input "33"
type input "25.5"
type input "0.036185"
type input "0.2"
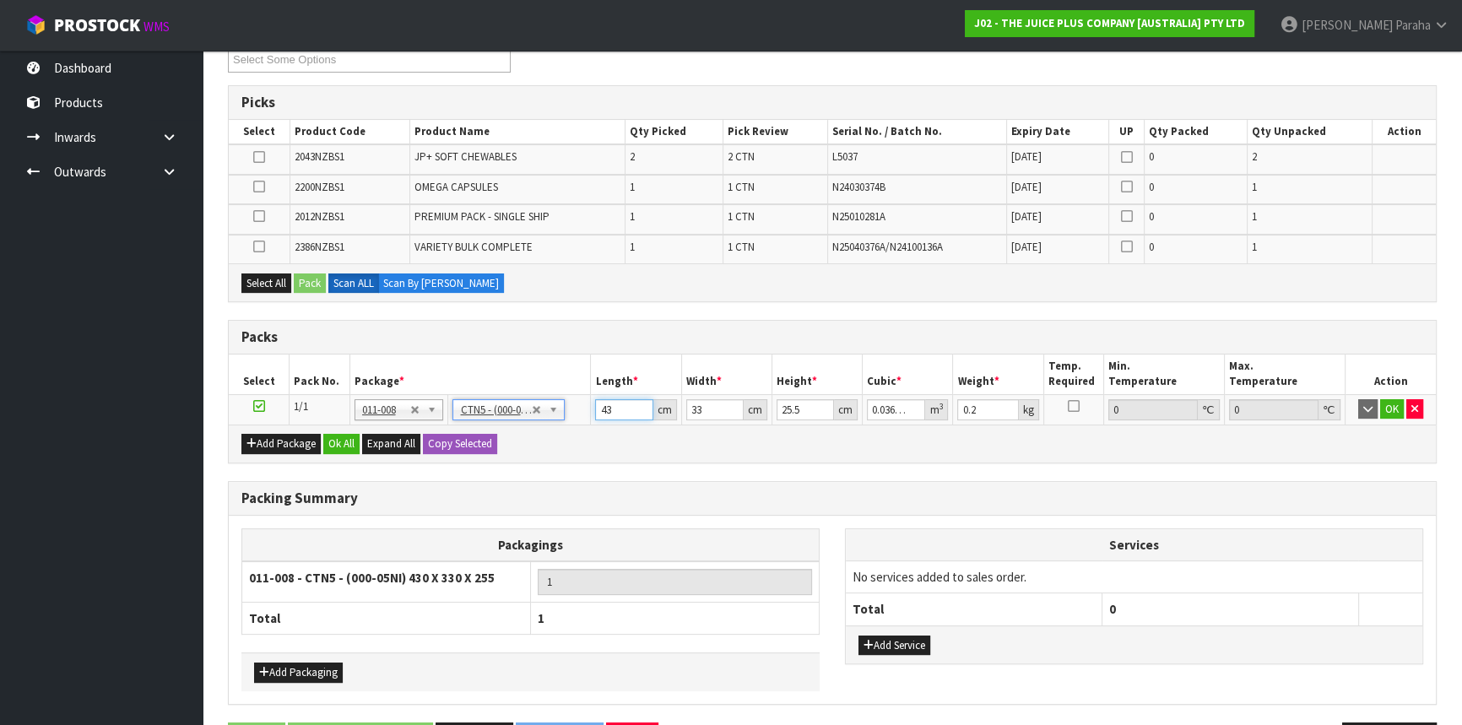
drag, startPoint x: 614, startPoint y: 405, endPoint x: 592, endPoint y: 406, distance: 22.0
click at [593, 406] on td "43 cm" at bounding box center [636, 409] width 90 height 30
type input "2"
type input "0.001683"
type input "21"
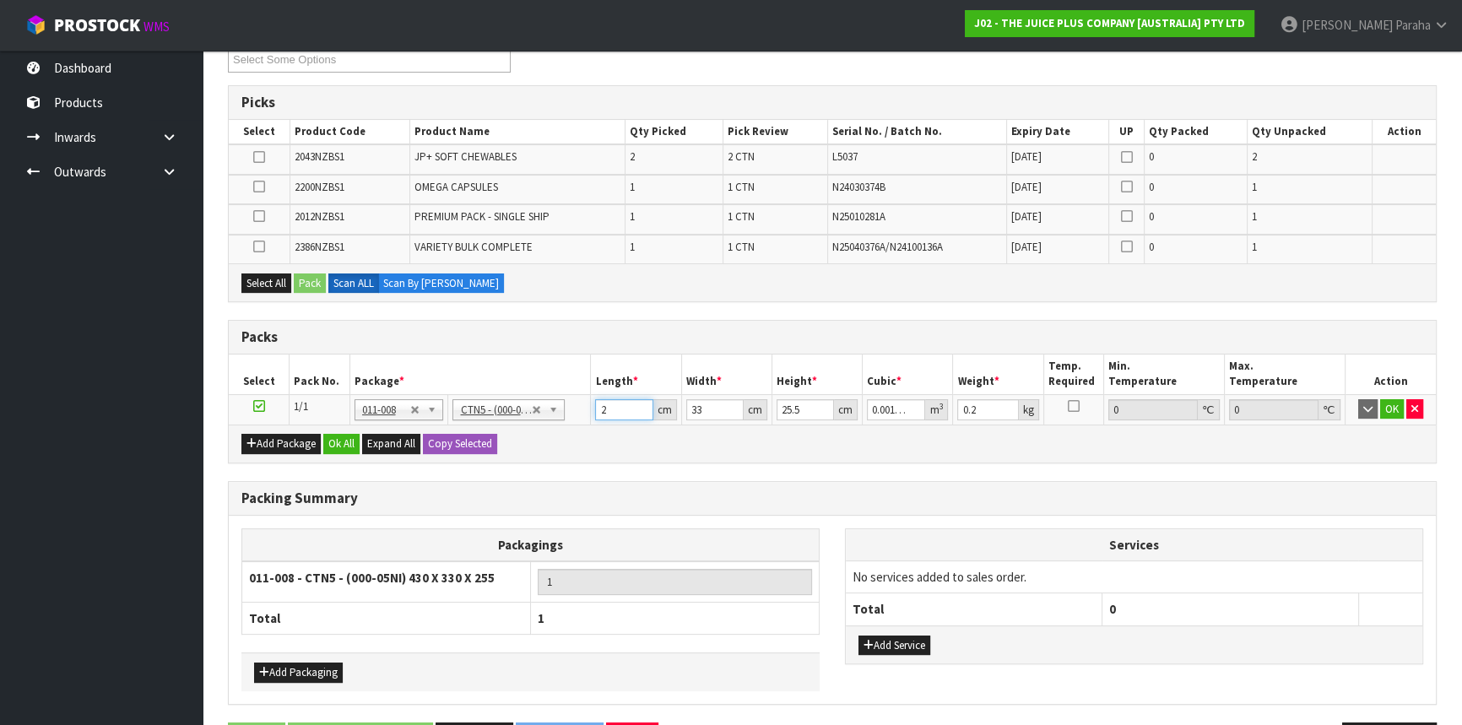
type input "0.017671"
type input "21"
type input "1"
type input "0.000535"
type input "14"
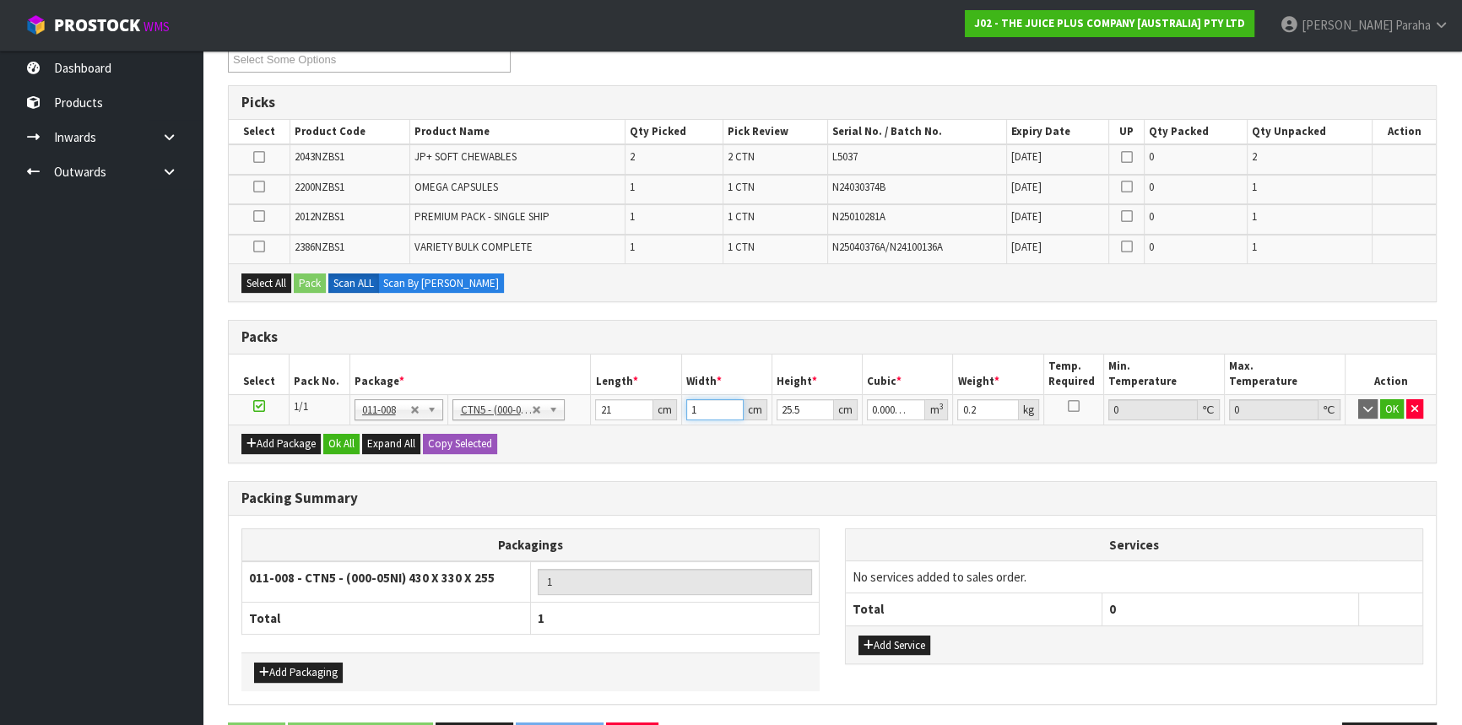
type input "0.007497"
type input "14"
type input "1"
type input "0.000294"
type input "17"
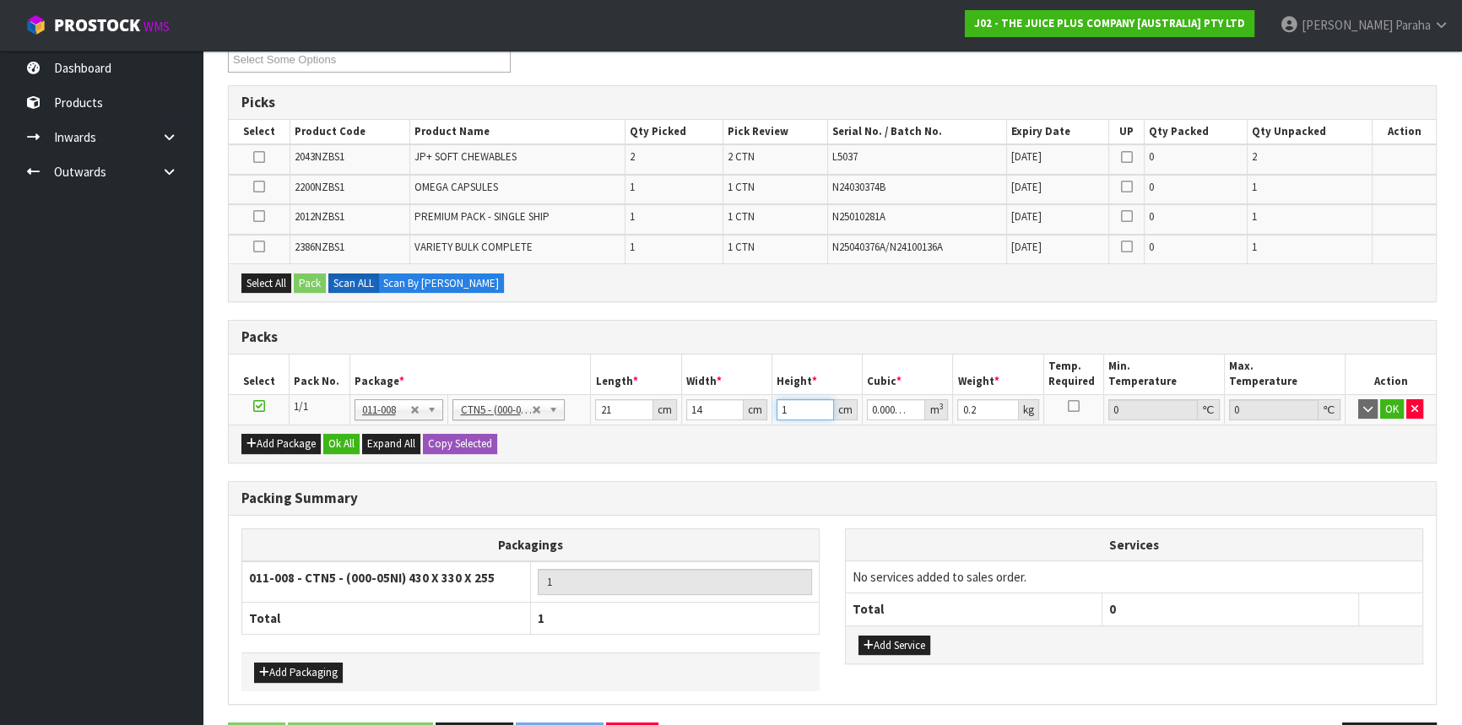
type input "0.004998"
type input "17"
type input "8"
click at [273, 282] on button "Select All" at bounding box center [266, 283] width 50 height 20
click at [306, 279] on button "Pack" at bounding box center [310, 283] width 32 height 20
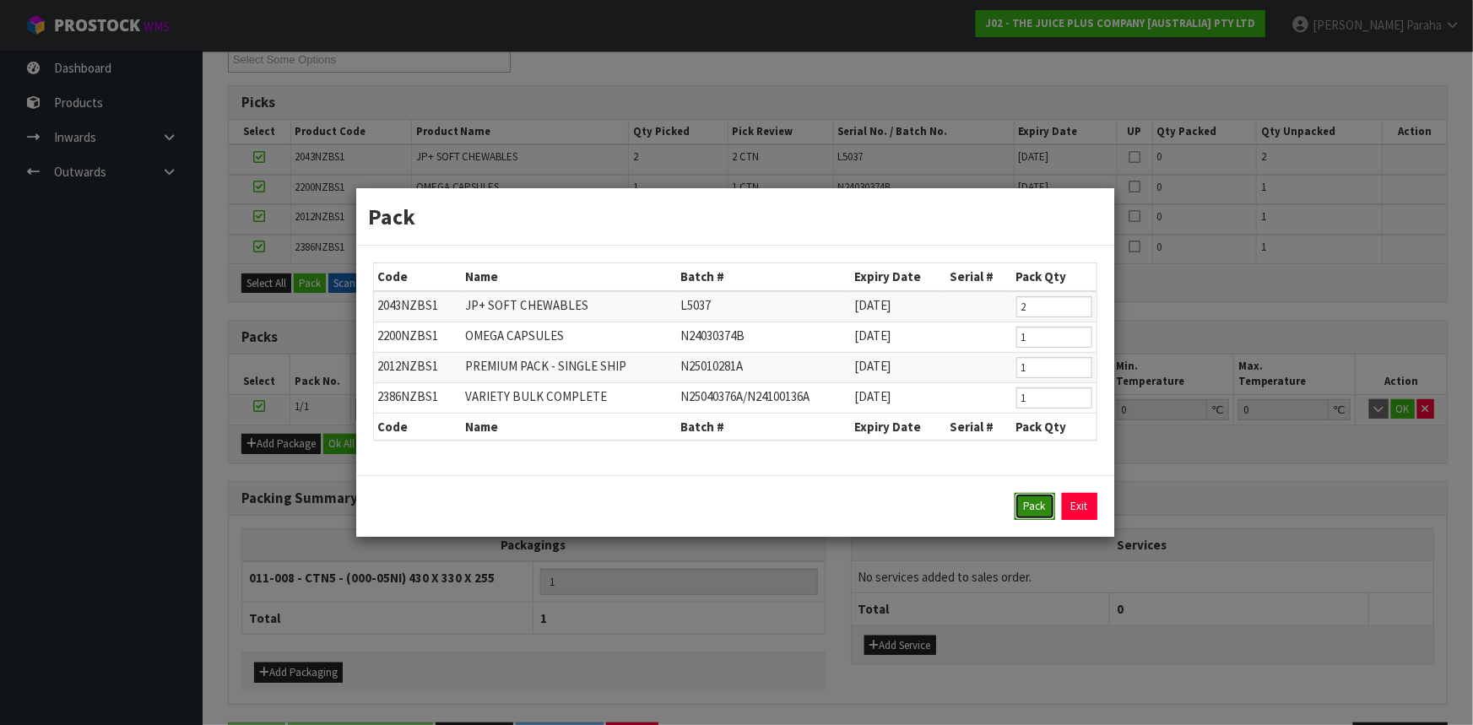
click at [1031, 501] on button "Pack" at bounding box center [1034, 506] width 41 height 27
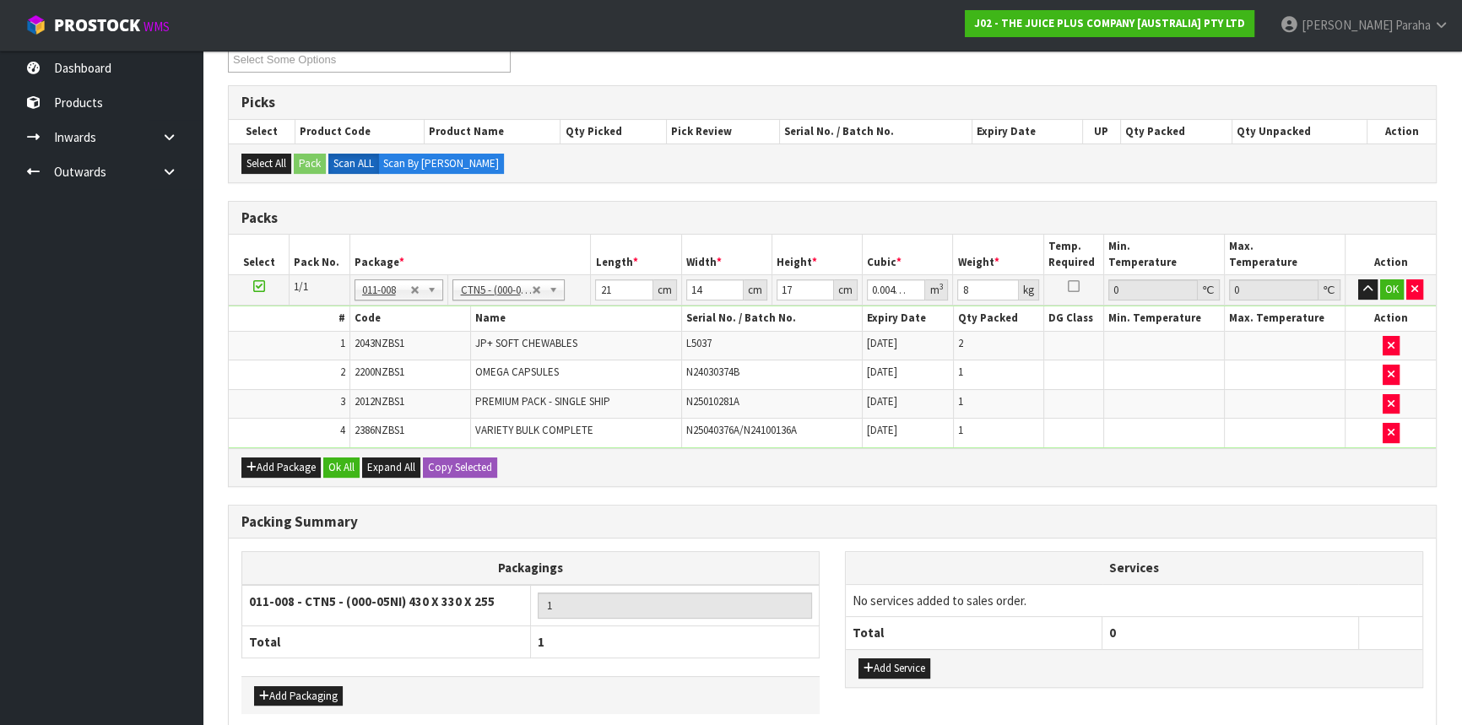
type input "43"
type input "33"
type input "25.5"
type input "0.036185"
drag, startPoint x: 987, startPoint y: 287, endPoint x: 954, endPoint y: 279, distance: 33.0
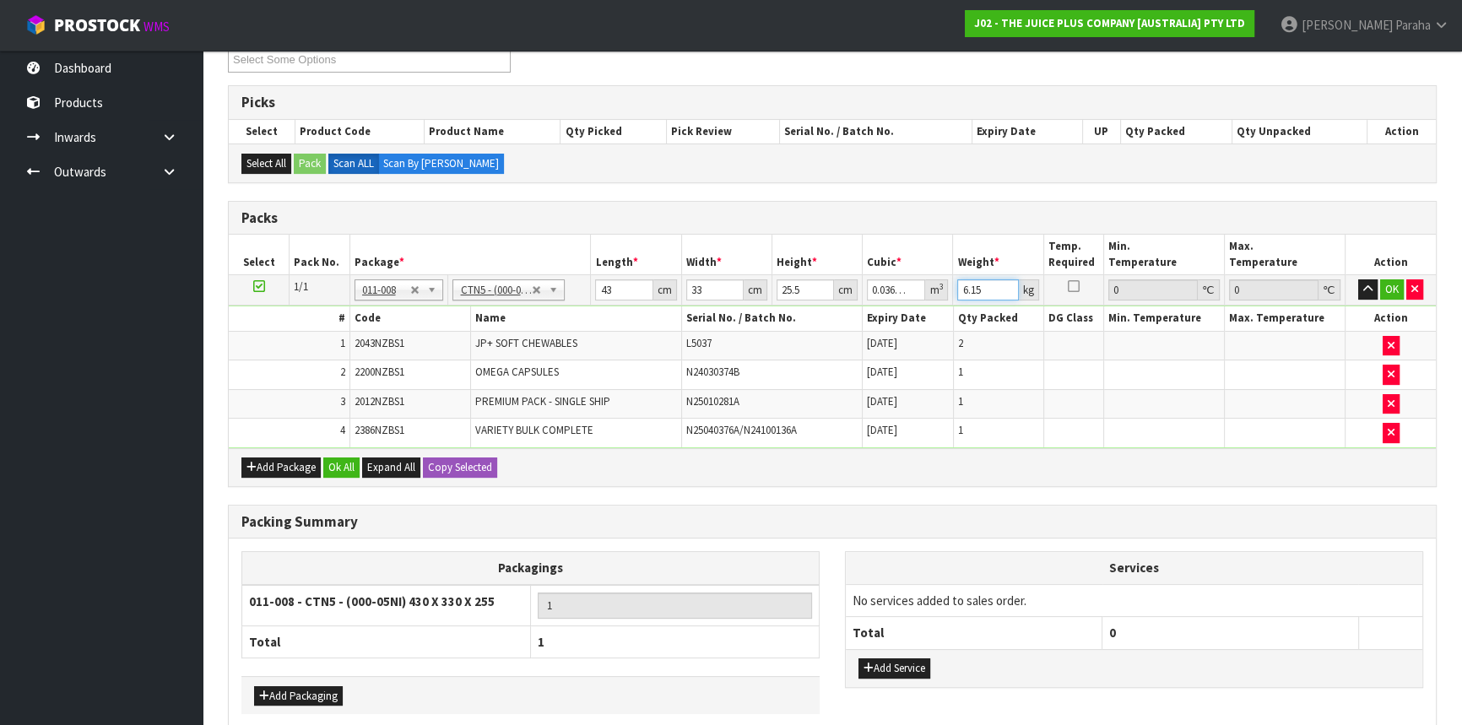
click at [954, 279] on td "6.15 kg" at bounding box center [998, 290] width 90 height 30
type input "8"
click at [1358, 279] on button "button" at bounding box center [1367, 289] width 19 height 20
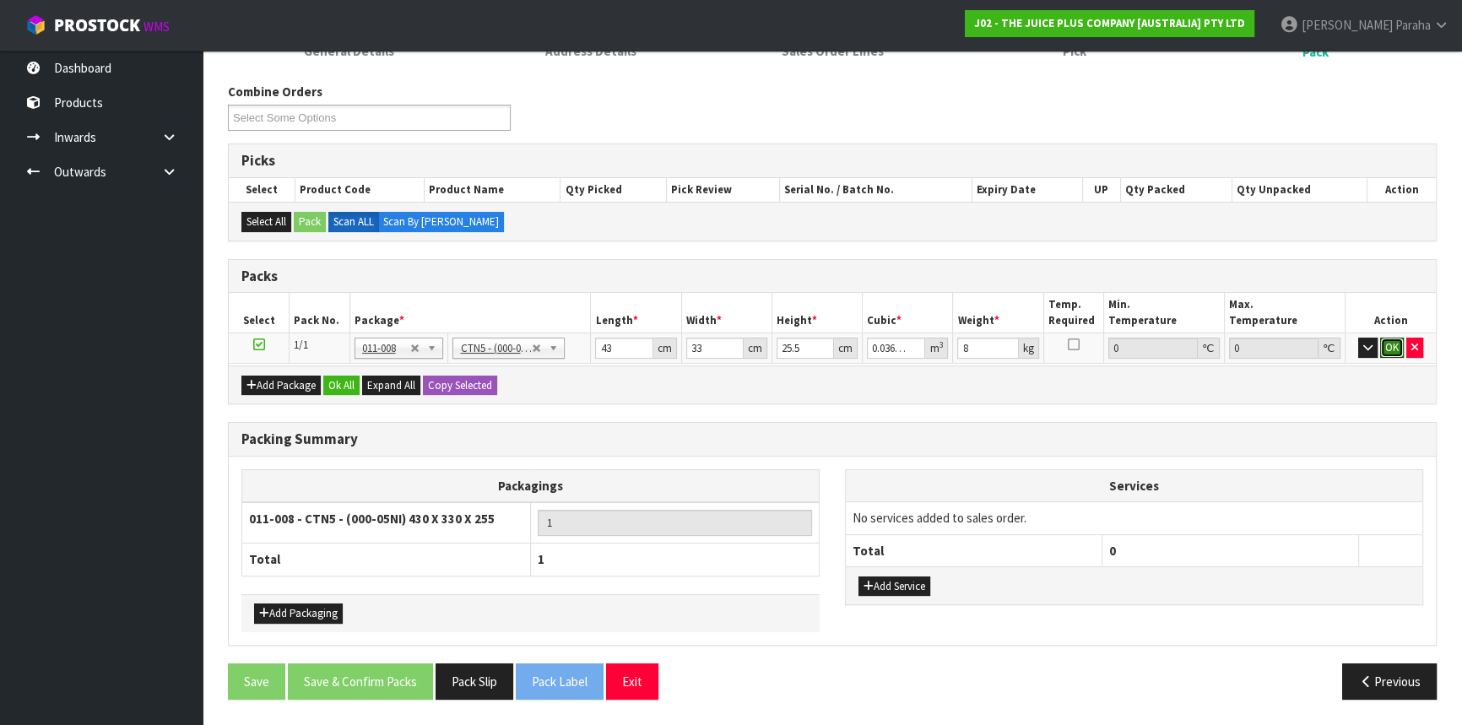
click button "OK" at bounding box center [1392, 348] width 24 height 20
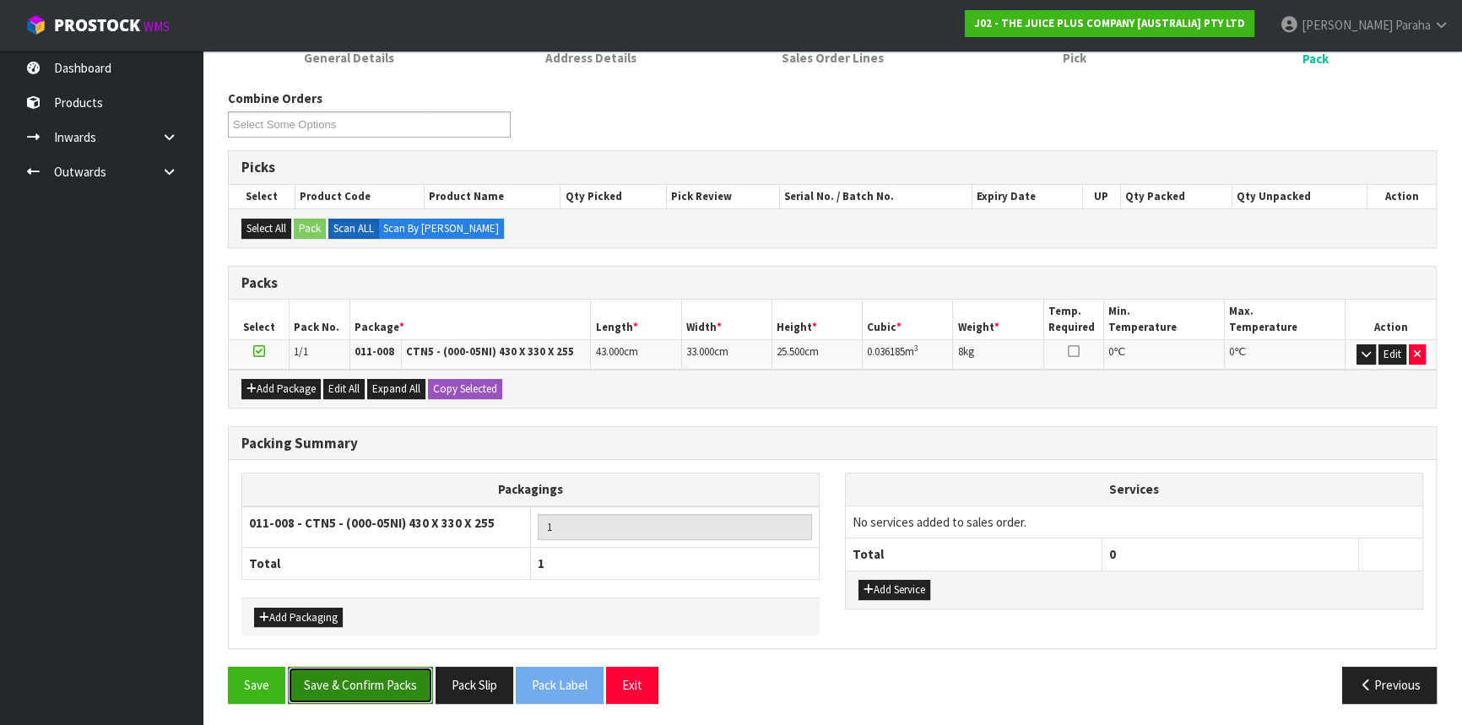
click at [399, 690] on button "Save & Confirm Packs" at bounding box center [360, 685] width 145 height 36
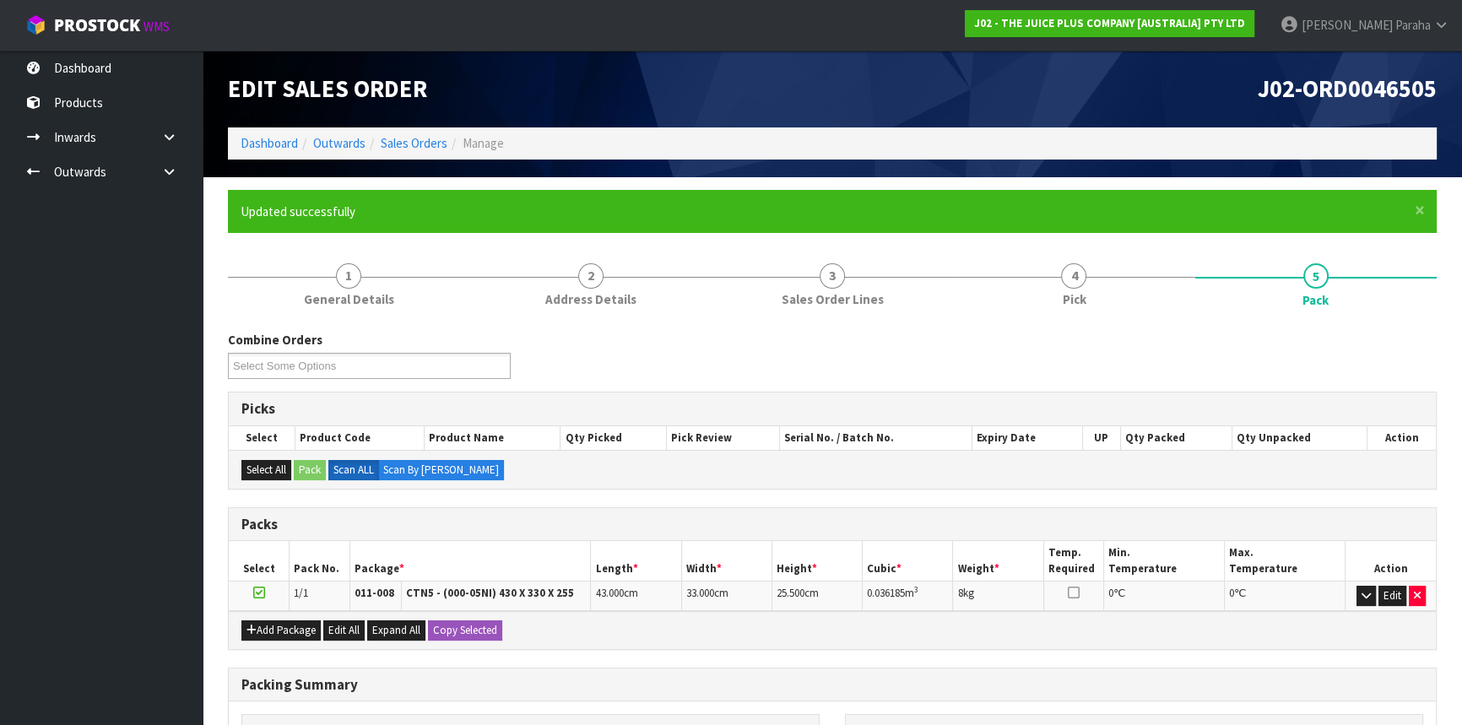
scroll to position [203, 0]
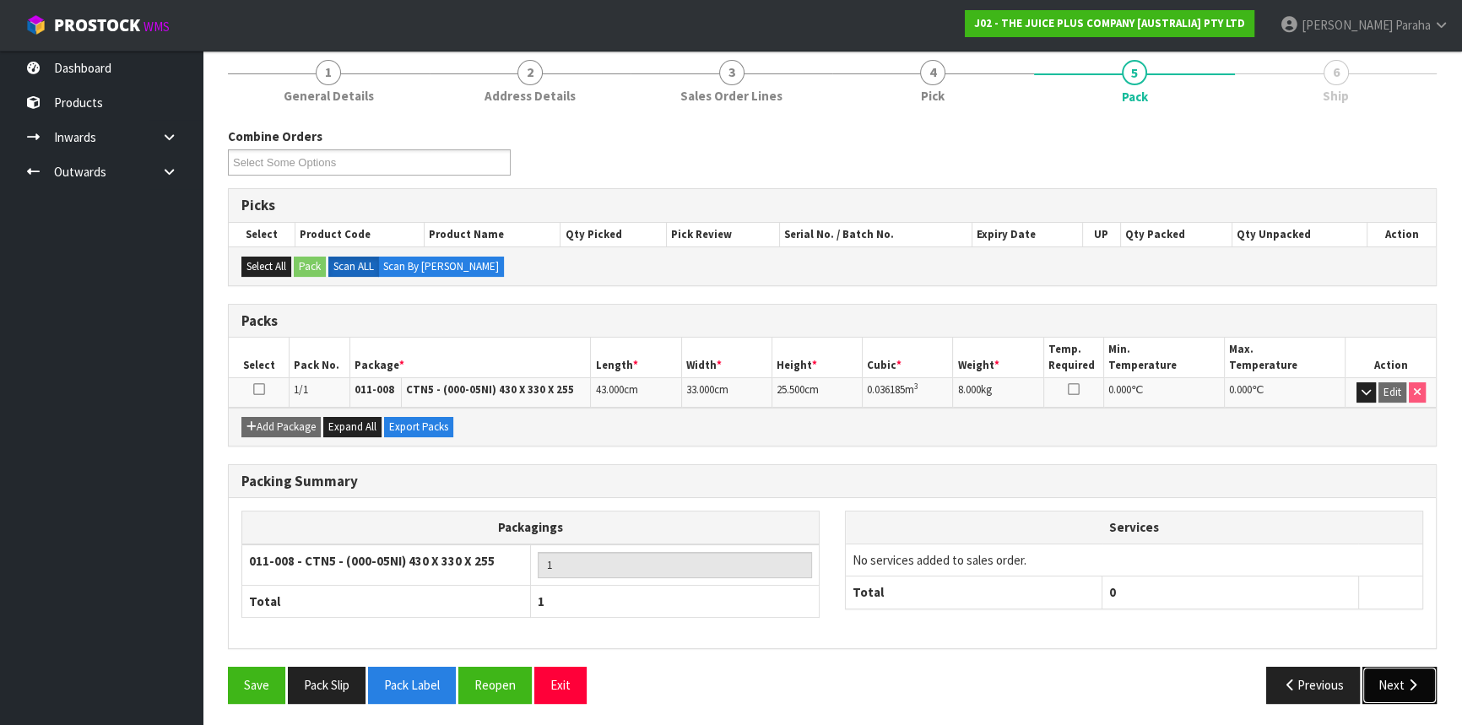
click at [1401, 676] on button "Next" at bounding box center [1399, 685] width 74 height 36
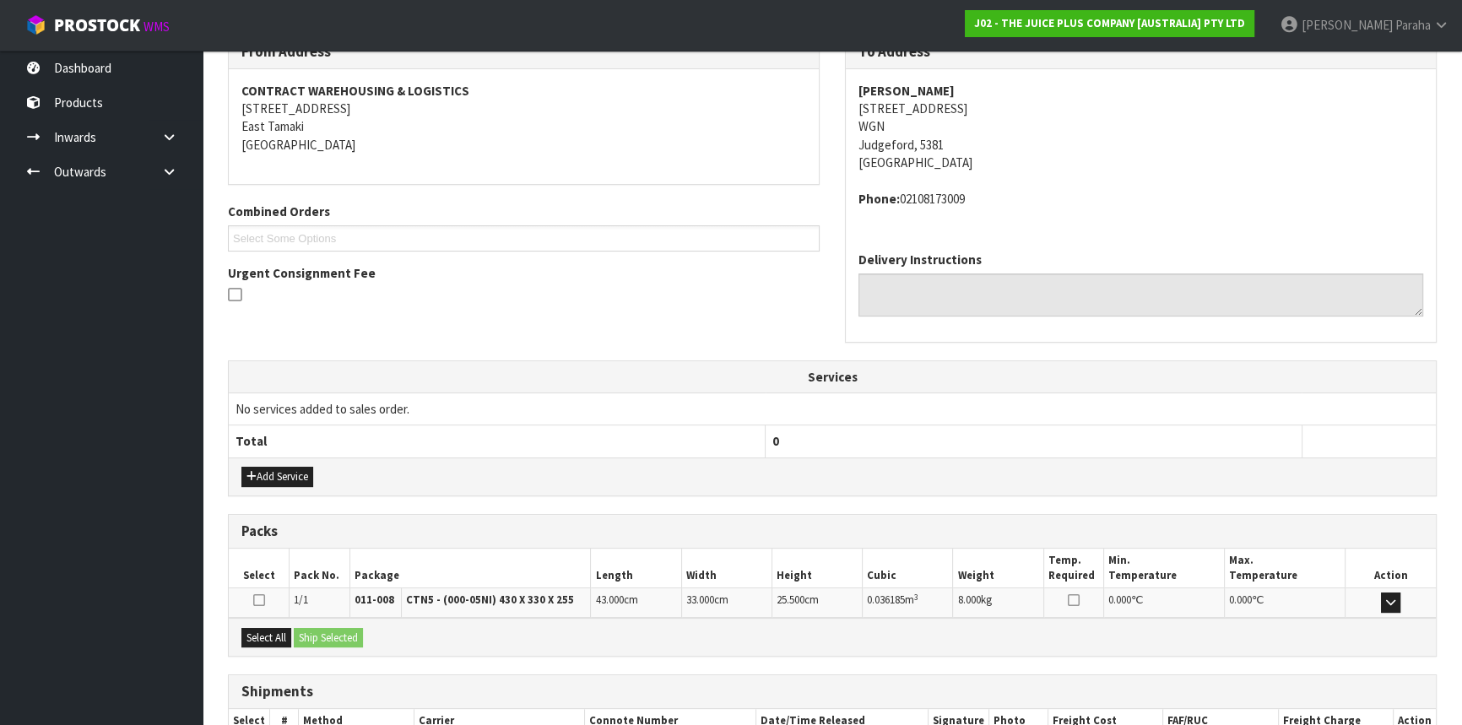
scroll to position [405, 0]
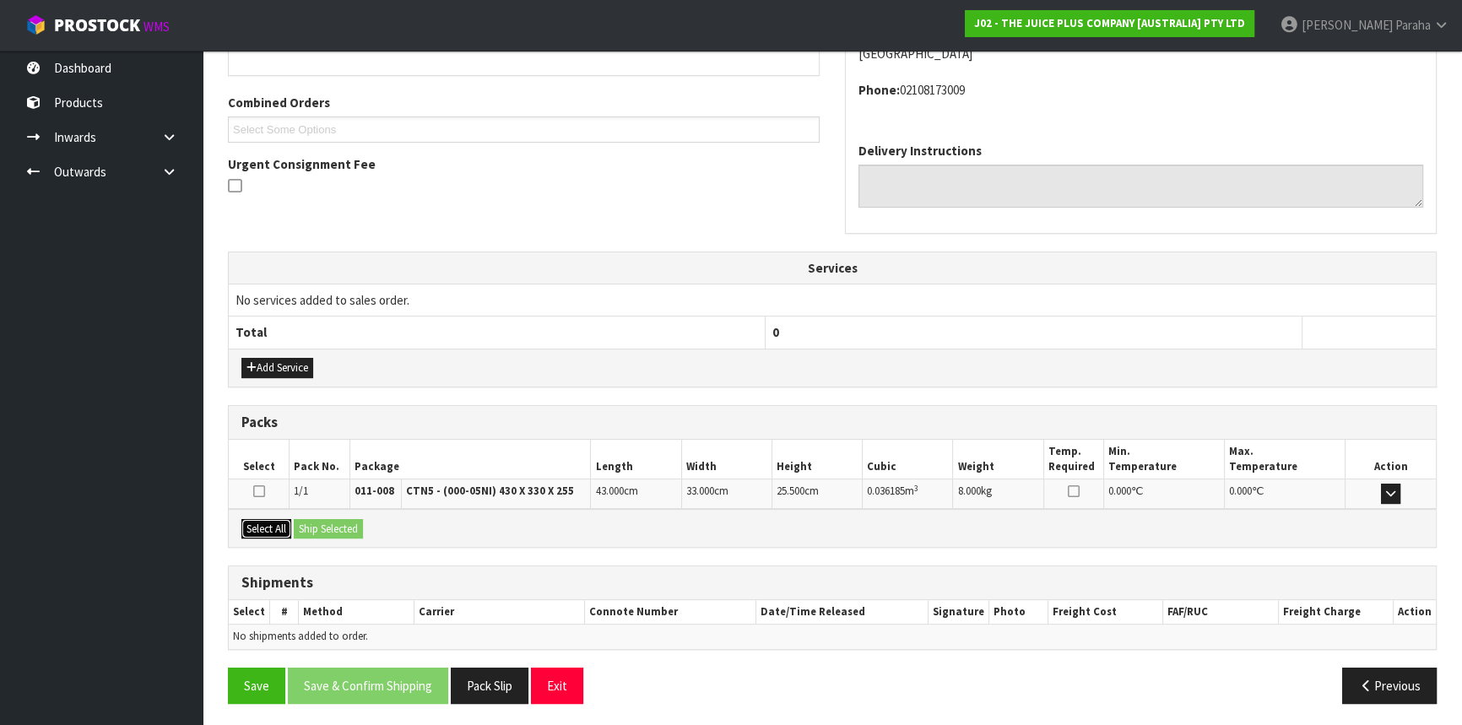
click at [268, 519] on button "Select All" at bounding box center [266, 529] width 50 height 20
click at [327, 529] on button "Ship Selected" at bounding box center [328, 529] width 69 height 20
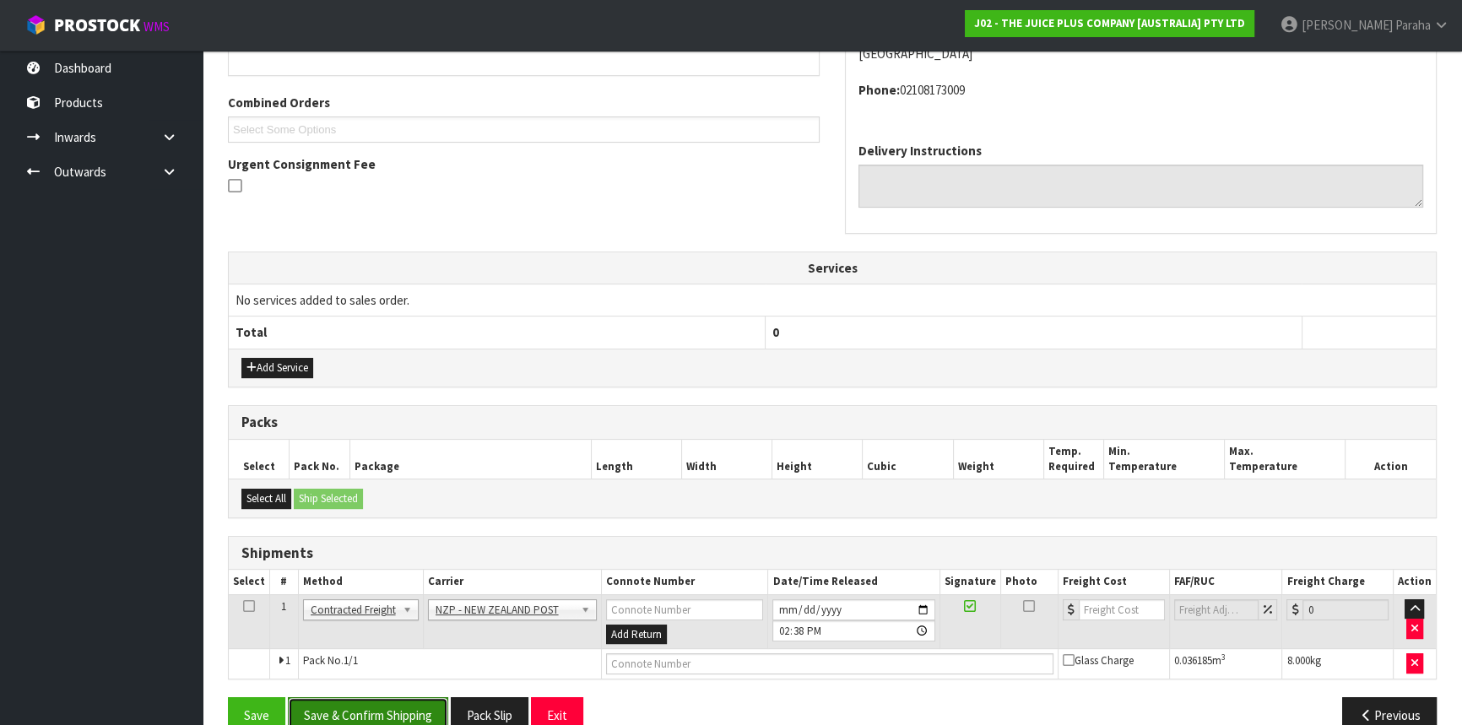
click at [399, 715] on button "Save & Confirm Shipping" at bounding box center [368, 715] width 160 height 36
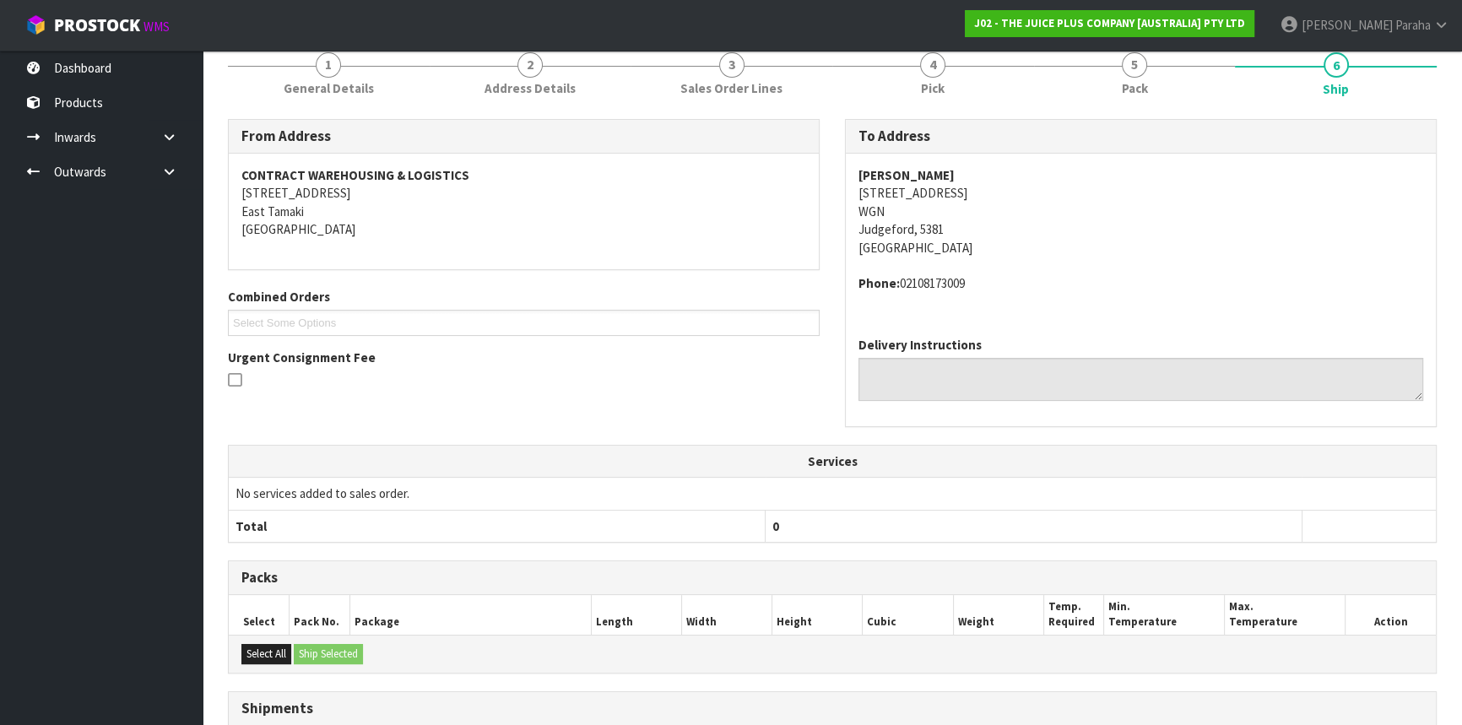
scroll to position [413, 0]
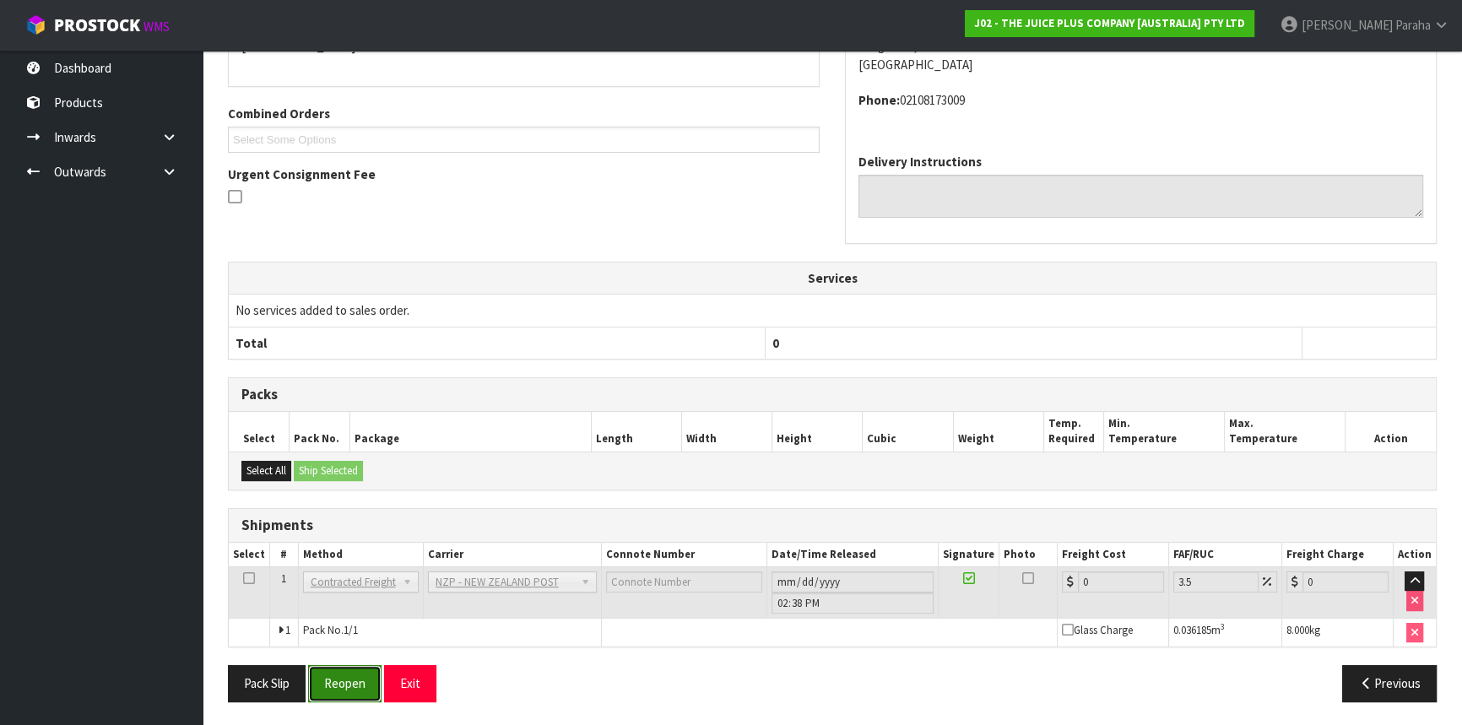
click at [354, 674] on button "Reopen" at bounding box center [344, 683] width 73 height 36
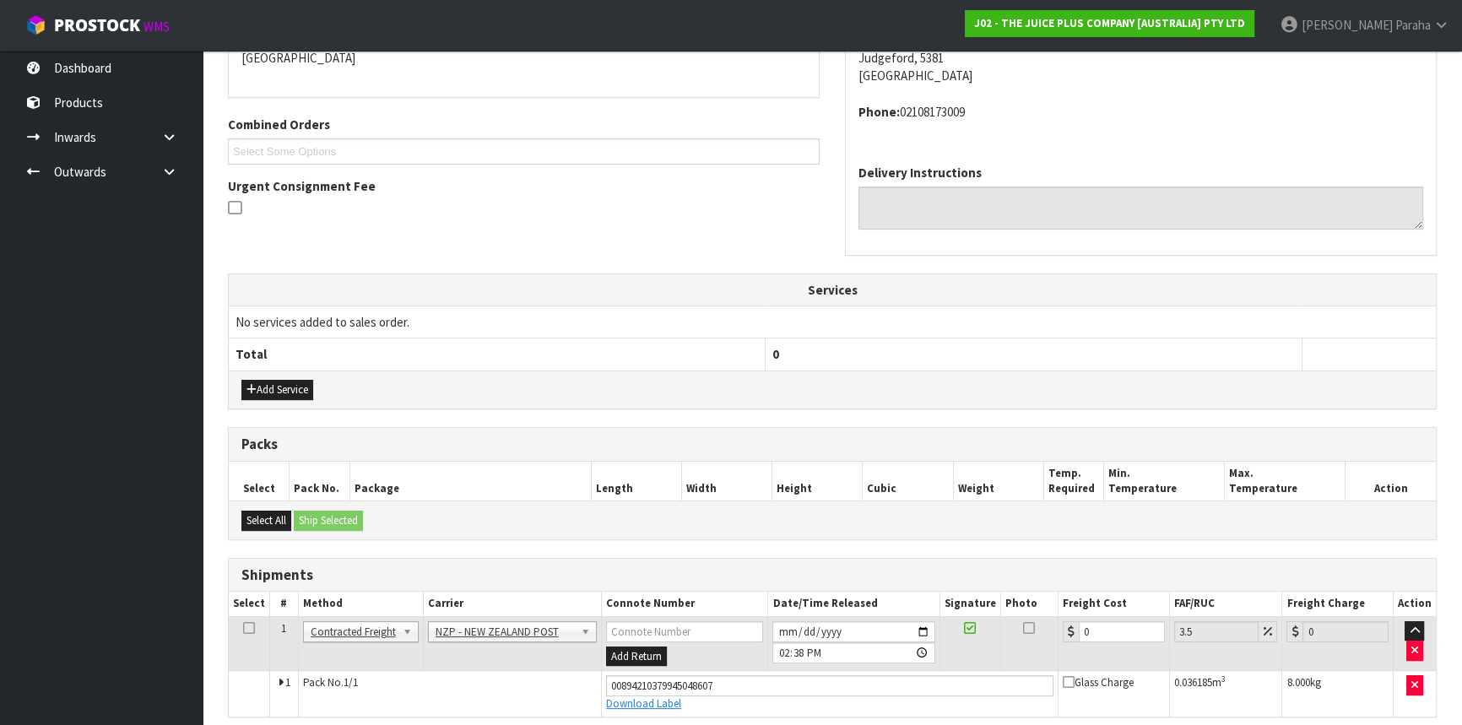
scroll to position [451, 0]
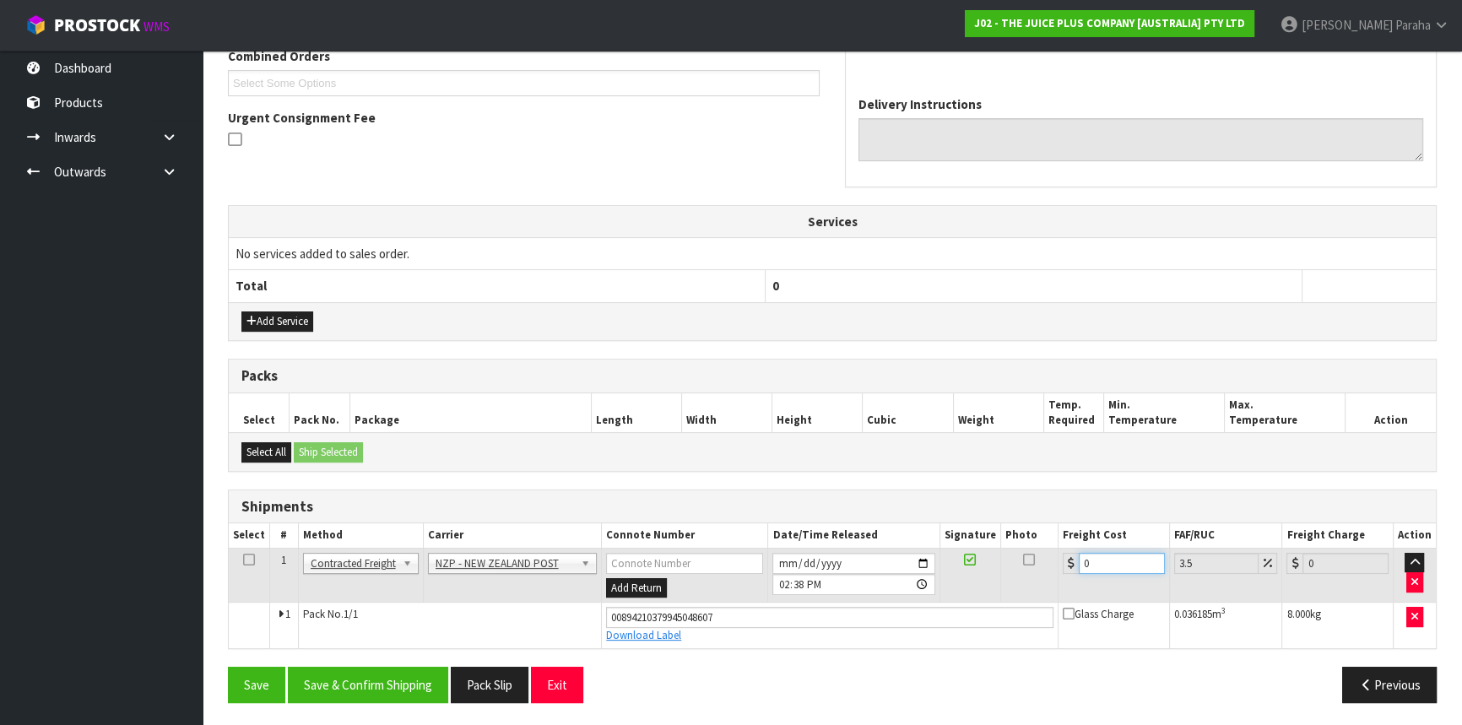
click at [1092, 563] on input "0" at bounding box center [1122, 563] width 86 height 21
type input "1"
type input "1.03"
type input "13"
type input "13.45"
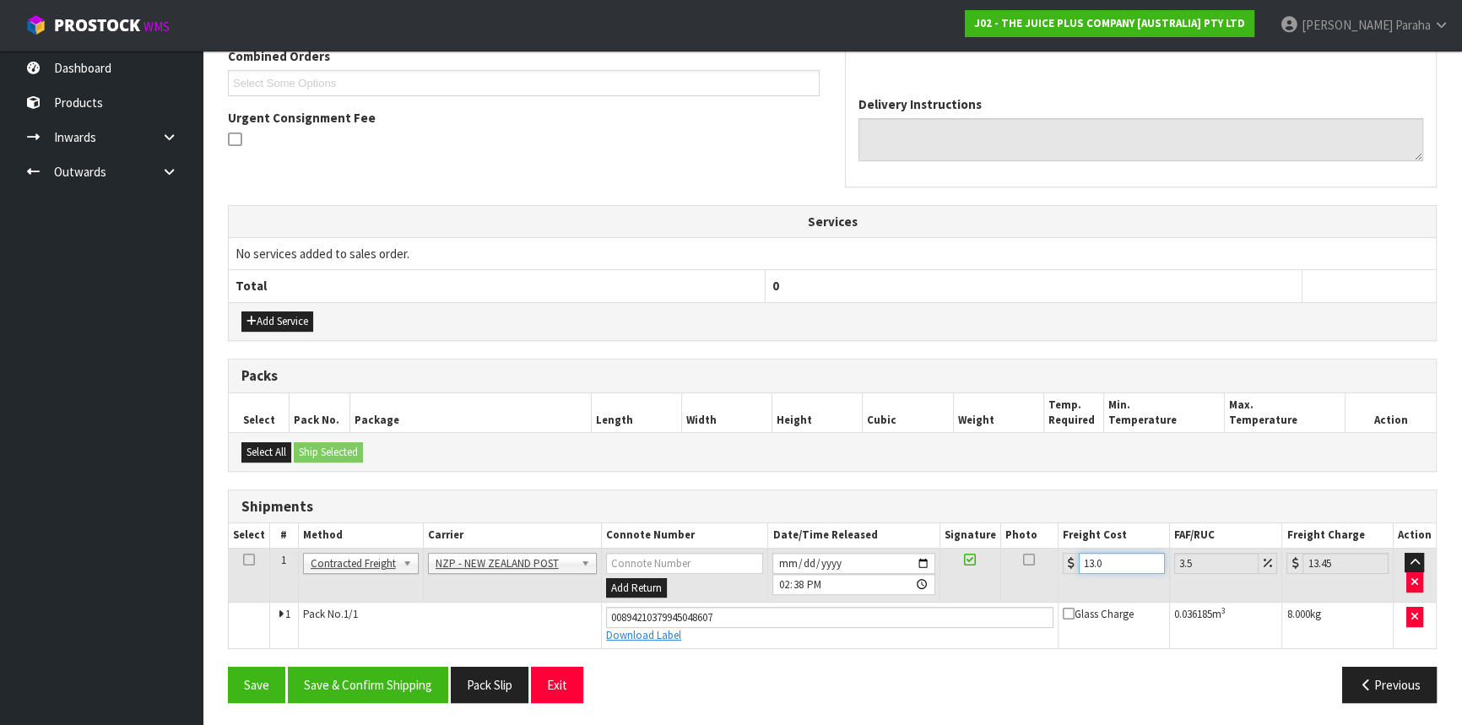
type input "13.04"
type input "13.5"
type input "13.04"
click at [357, 686] on button "Save & Confirm Shipping" at bounding box center [368, 685] width 160 height 36
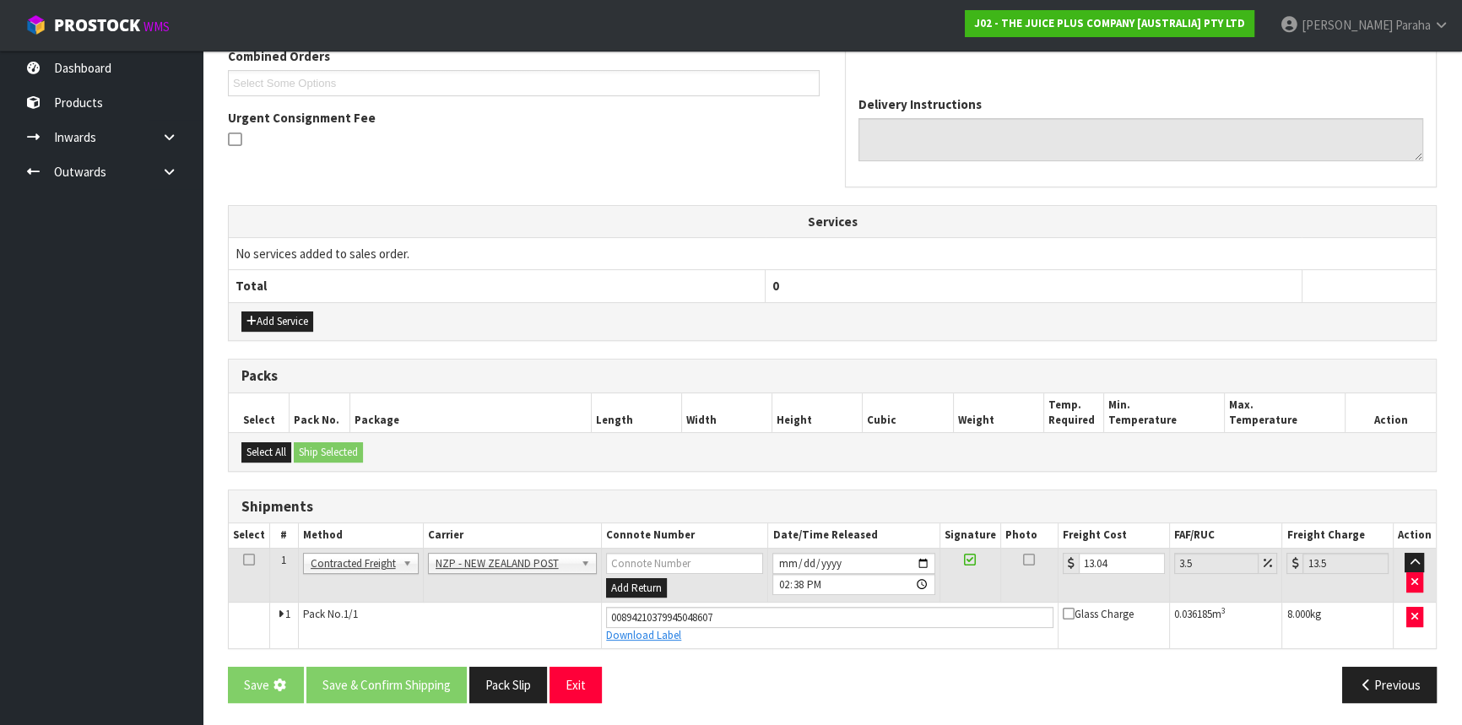
scroll to position [0, 0]
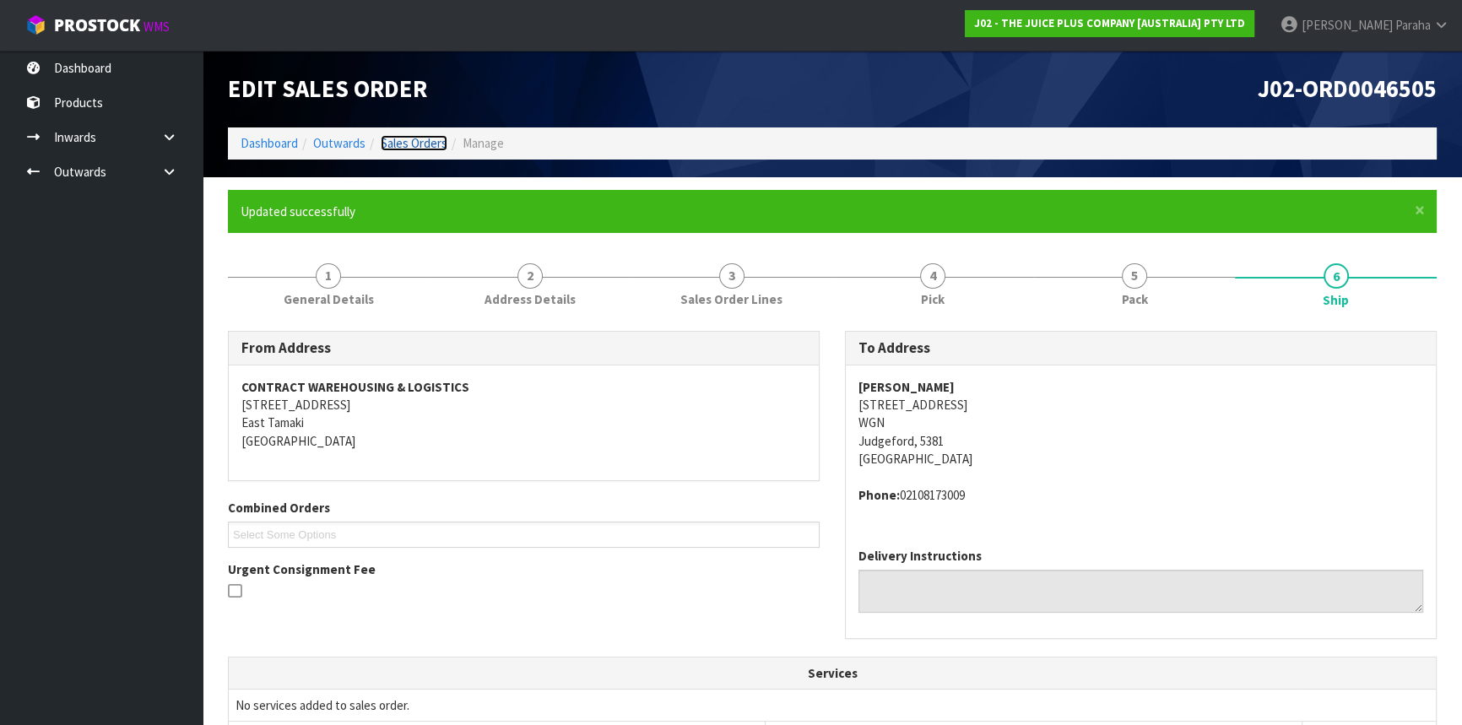
click at [414, 139] on link "Sales Orders" at bounding box center [414, 143] width 67 height 16
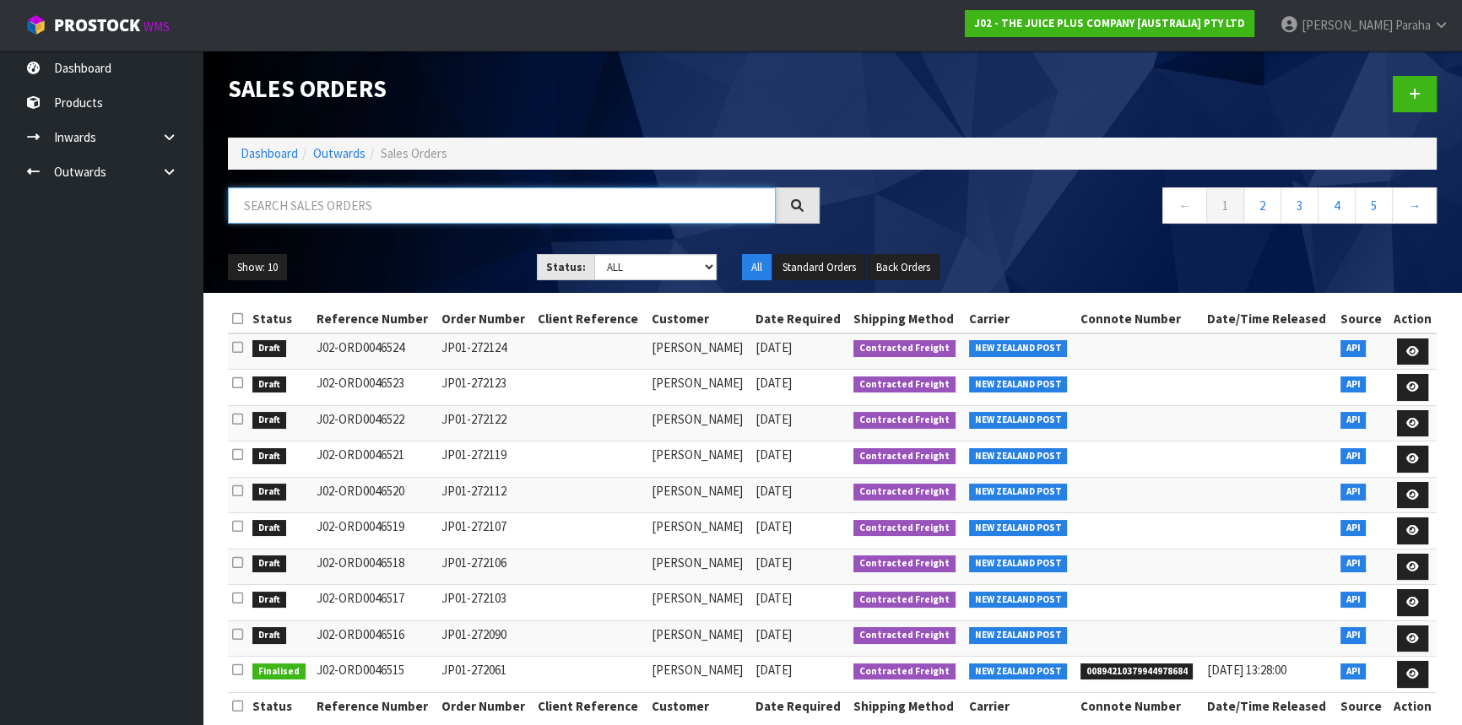
click at [454, 214] on input "text" at bounding box center [502, 205] width 548 height 36
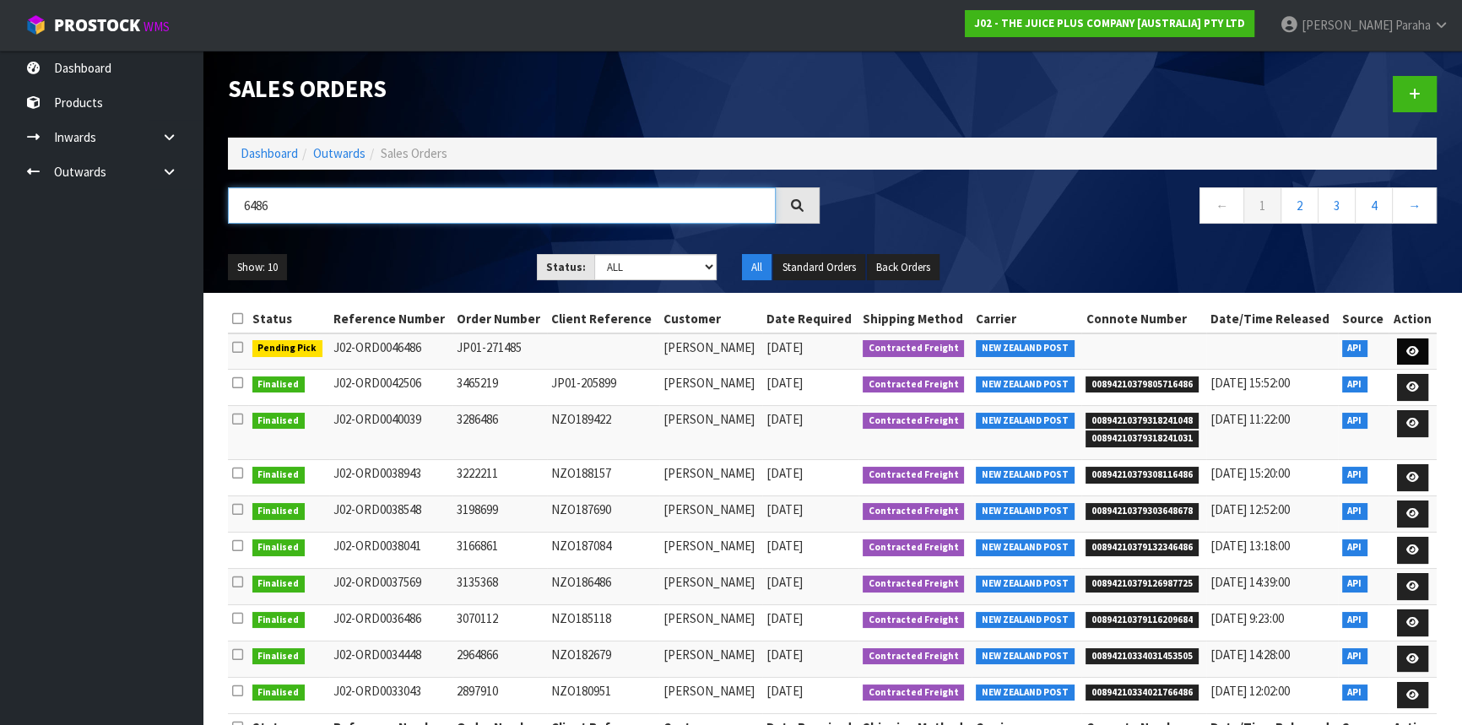
type input "6486"
click at [1425, 353] on link at bounding box center [1412, 351] width 31 height 27
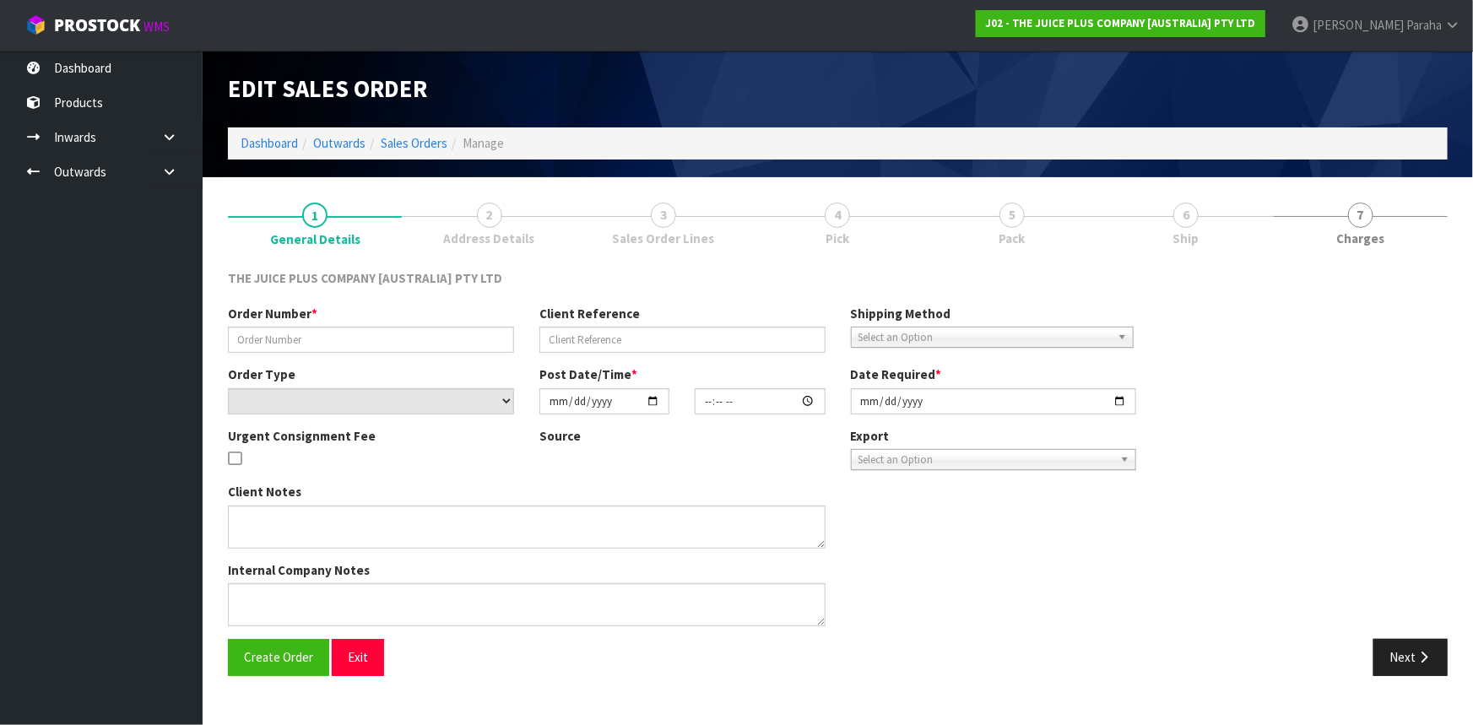
type input "JP01-271485"
select select "number:0"
type input "[DATE]"
type input "12:56:00.000"
type input "[DATE]"
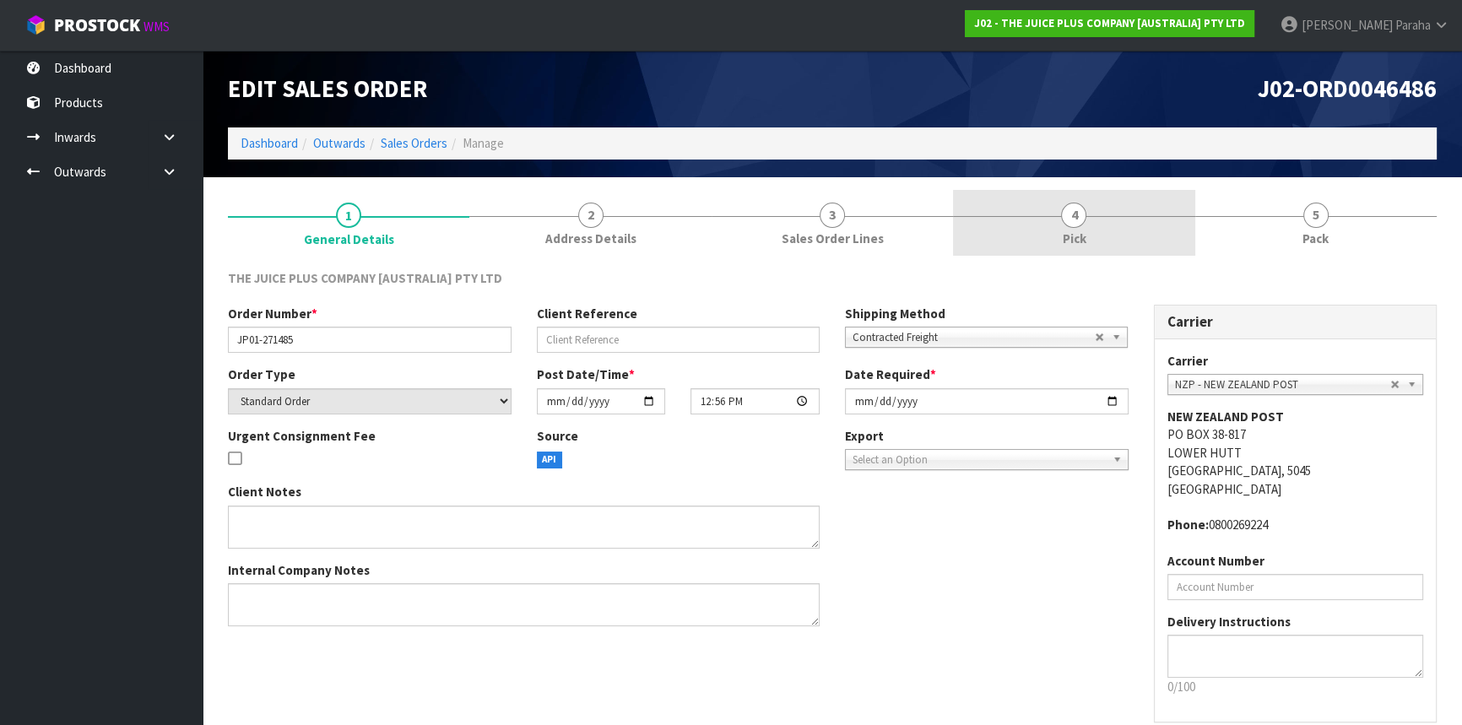
click at [1070, 214] on span "4" at bounding box center [1073, 215] width 25 height 25
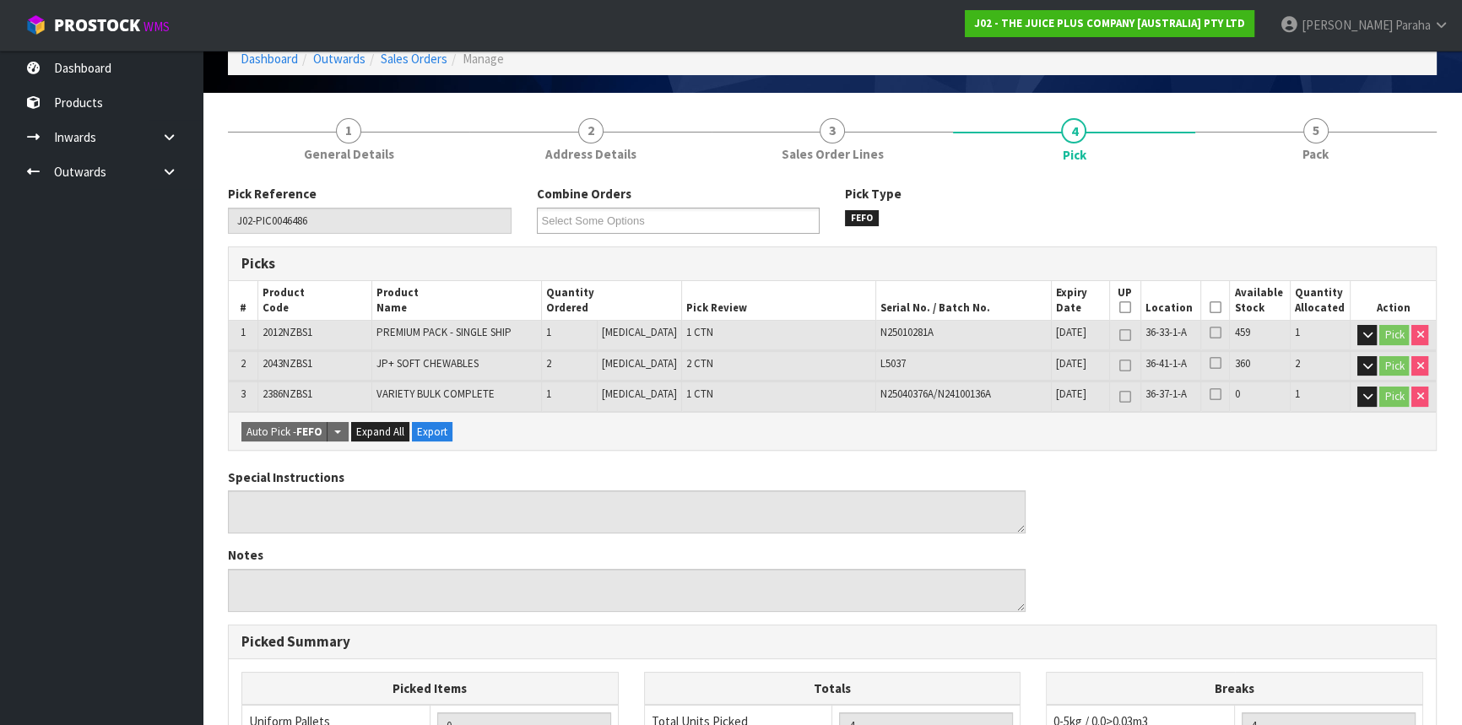
scroll to position [230, 0]
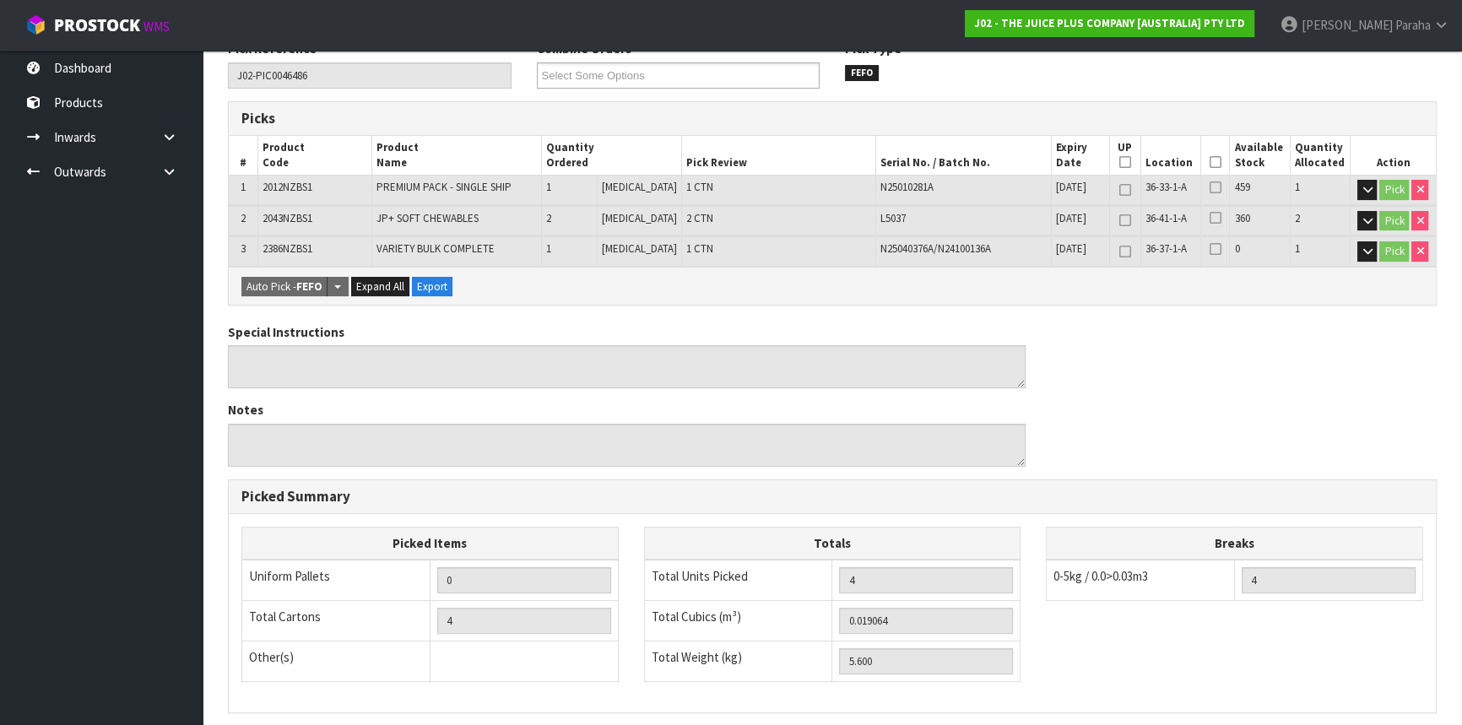
click at [1212, 162] on icon at bounding box center [1215, 162] width 12 height 1
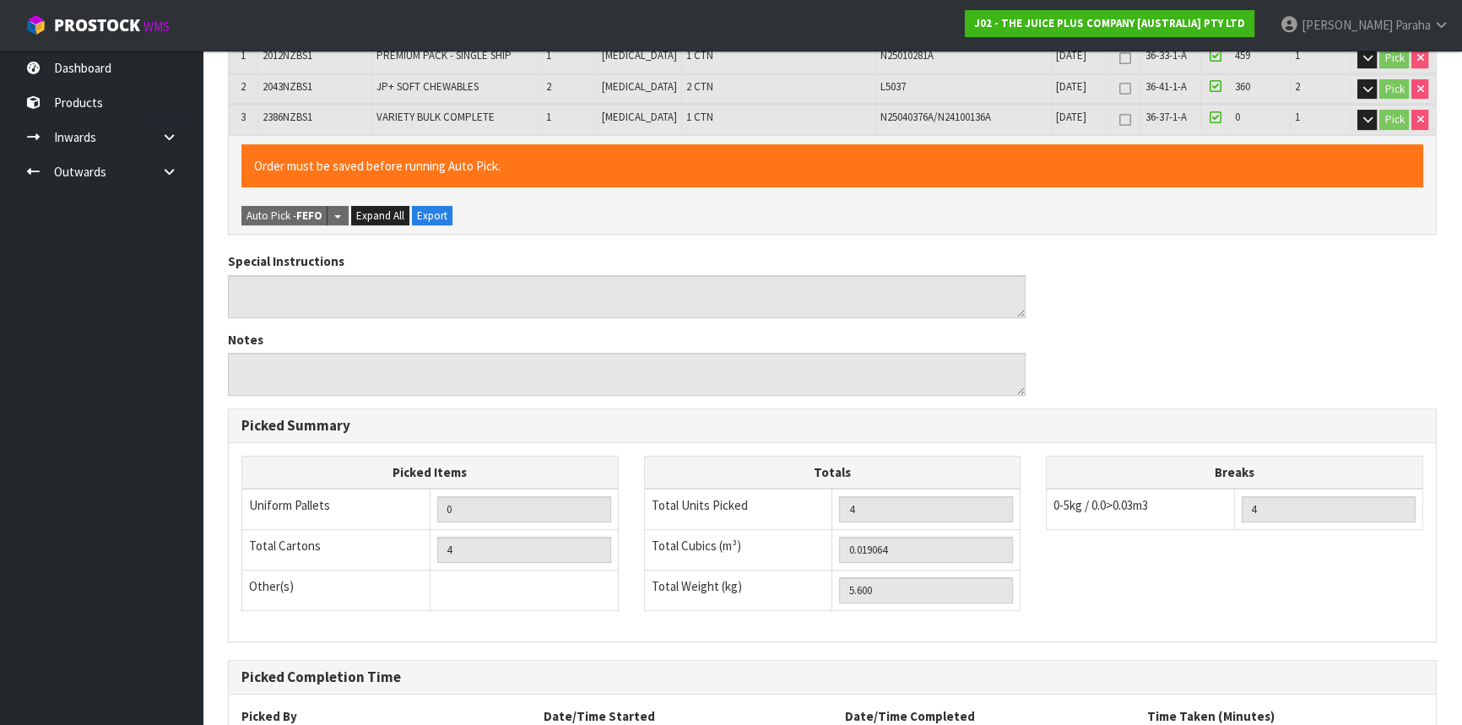
scroll to position [506, 0]
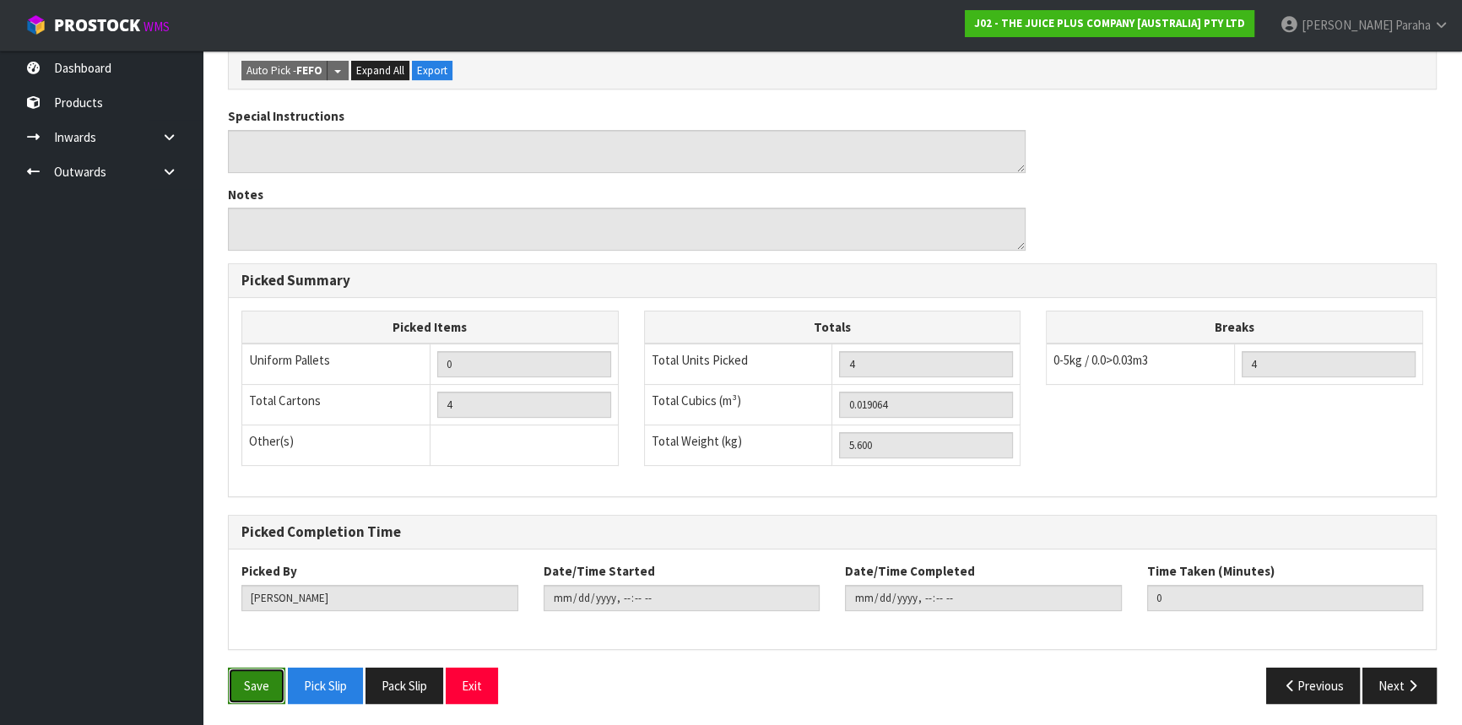
click at [253, 670] on button "Save" at bounding box center [256, 686] width 57 height 36
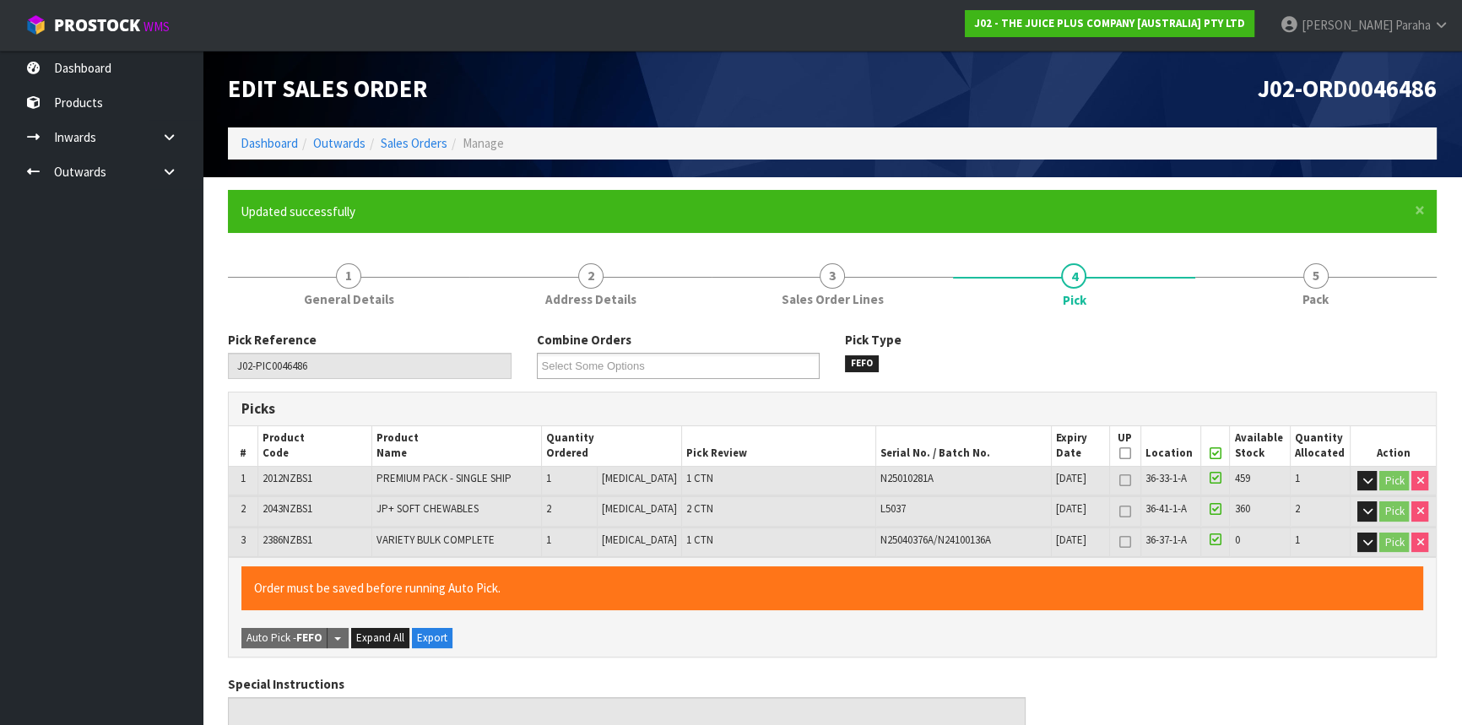
type input "[PERSON_NAME]"
type input "[DATE]T14:39:55"
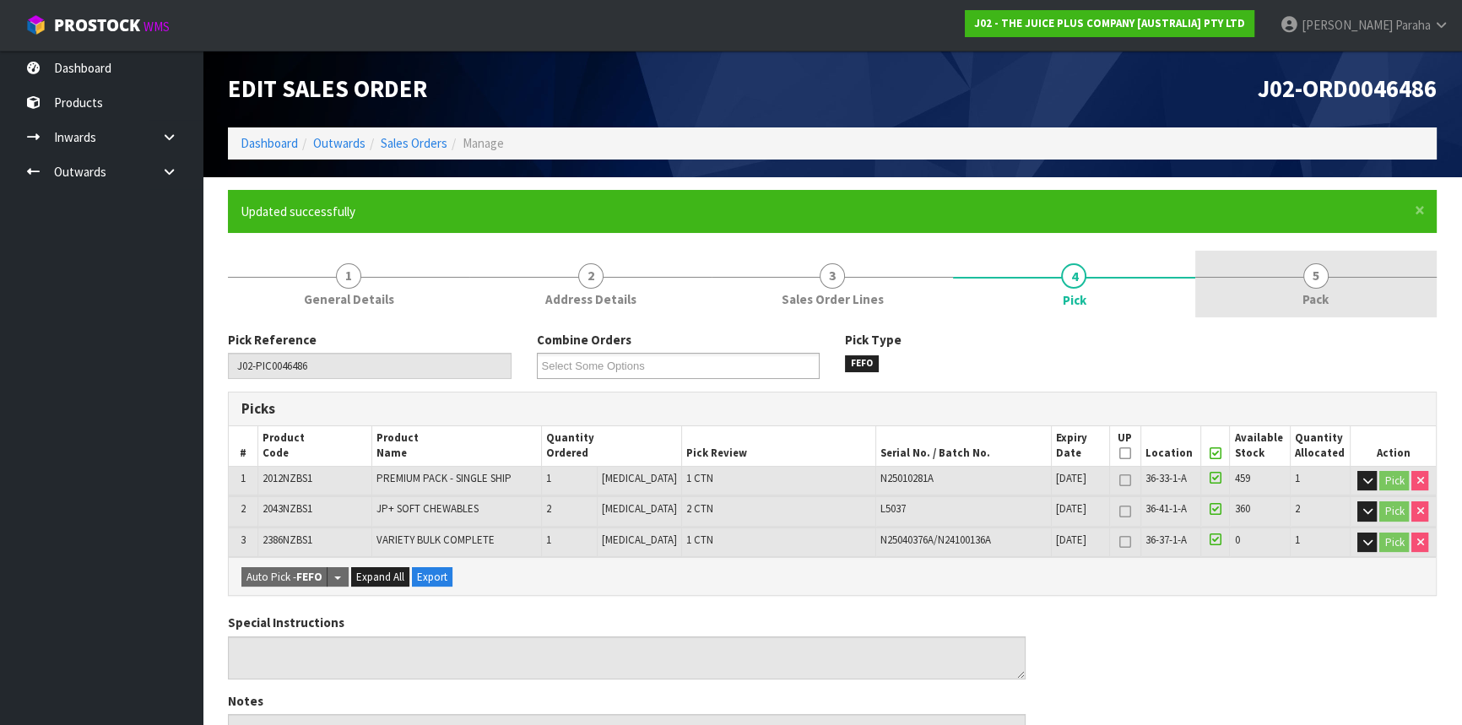
click at [1325, 285] on link "5 Pack" at bounding box center [1315, 284] width 241 height 67
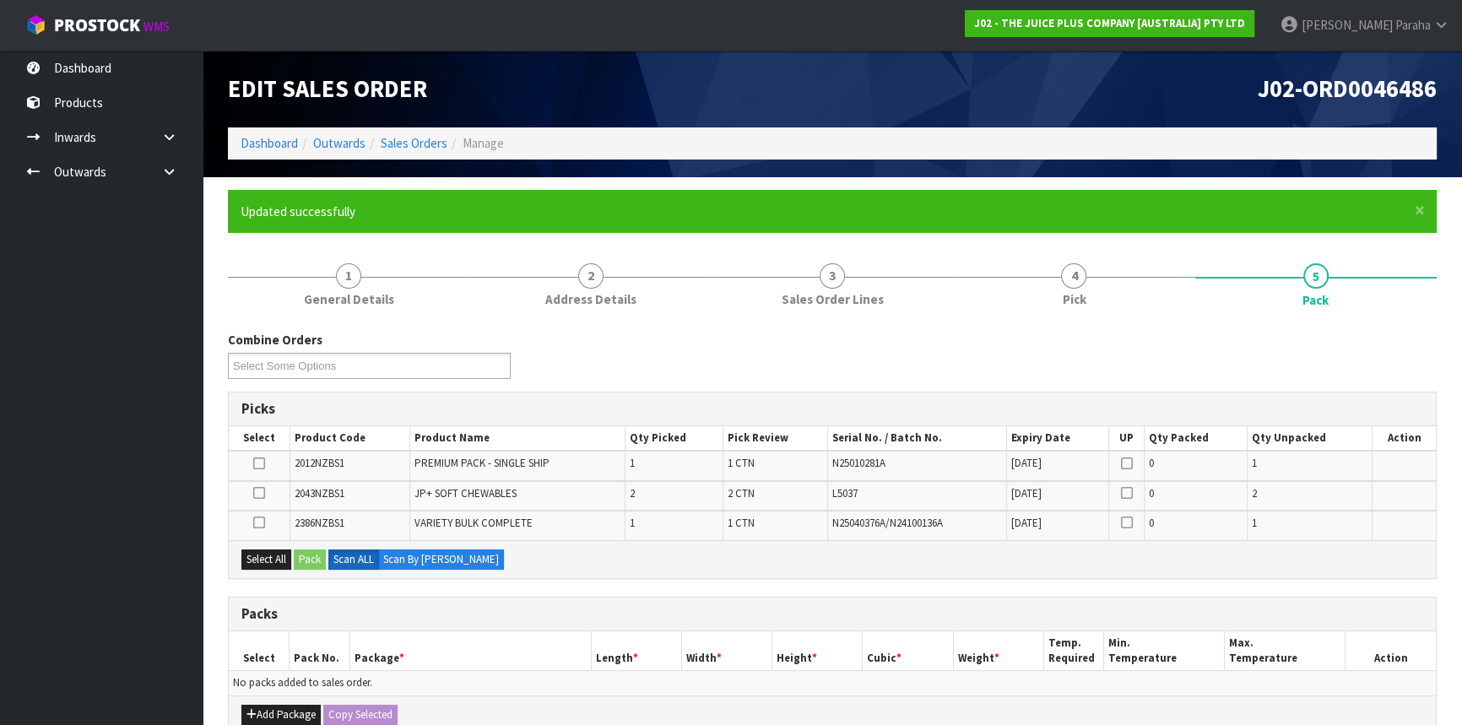
scroll to position [230, 0]
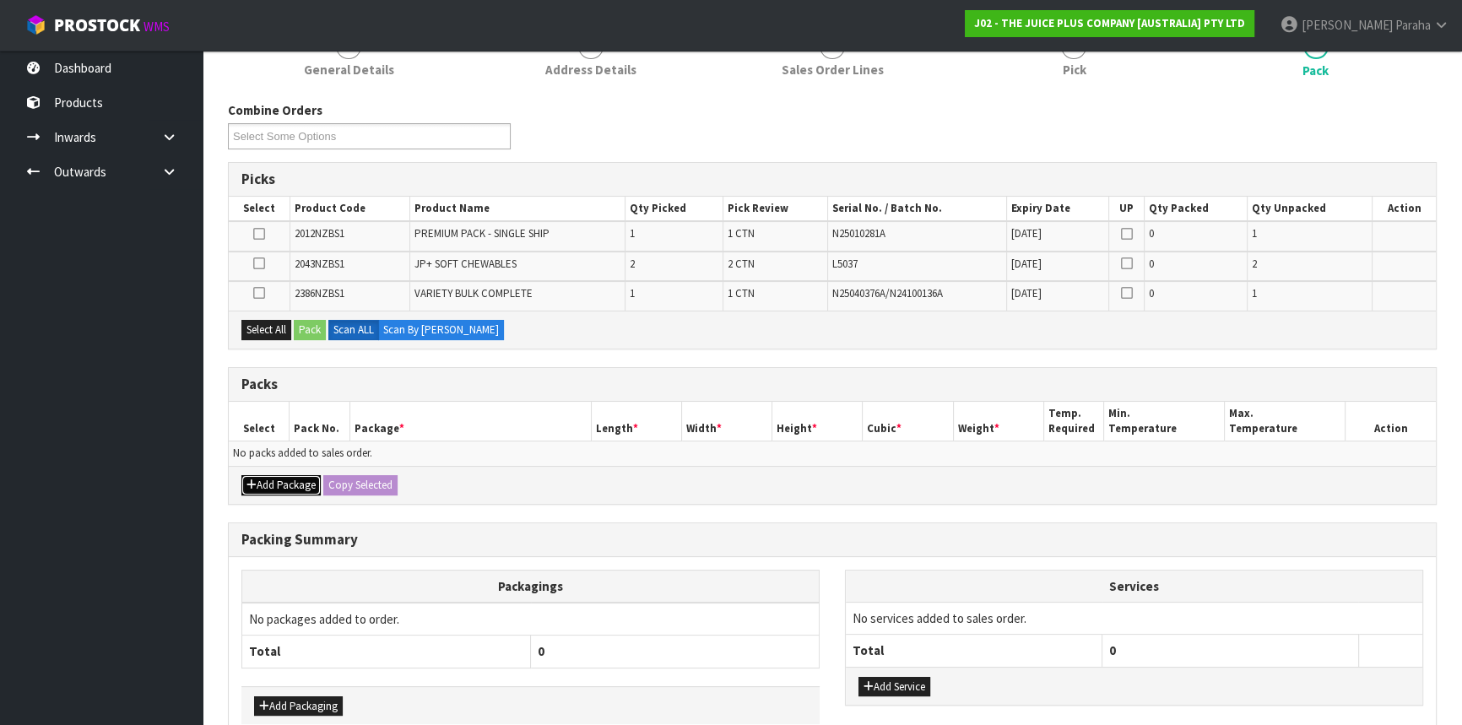
click at [285, 488] on button "Add Package" at bounding box center [280, 485] width 79 height 20
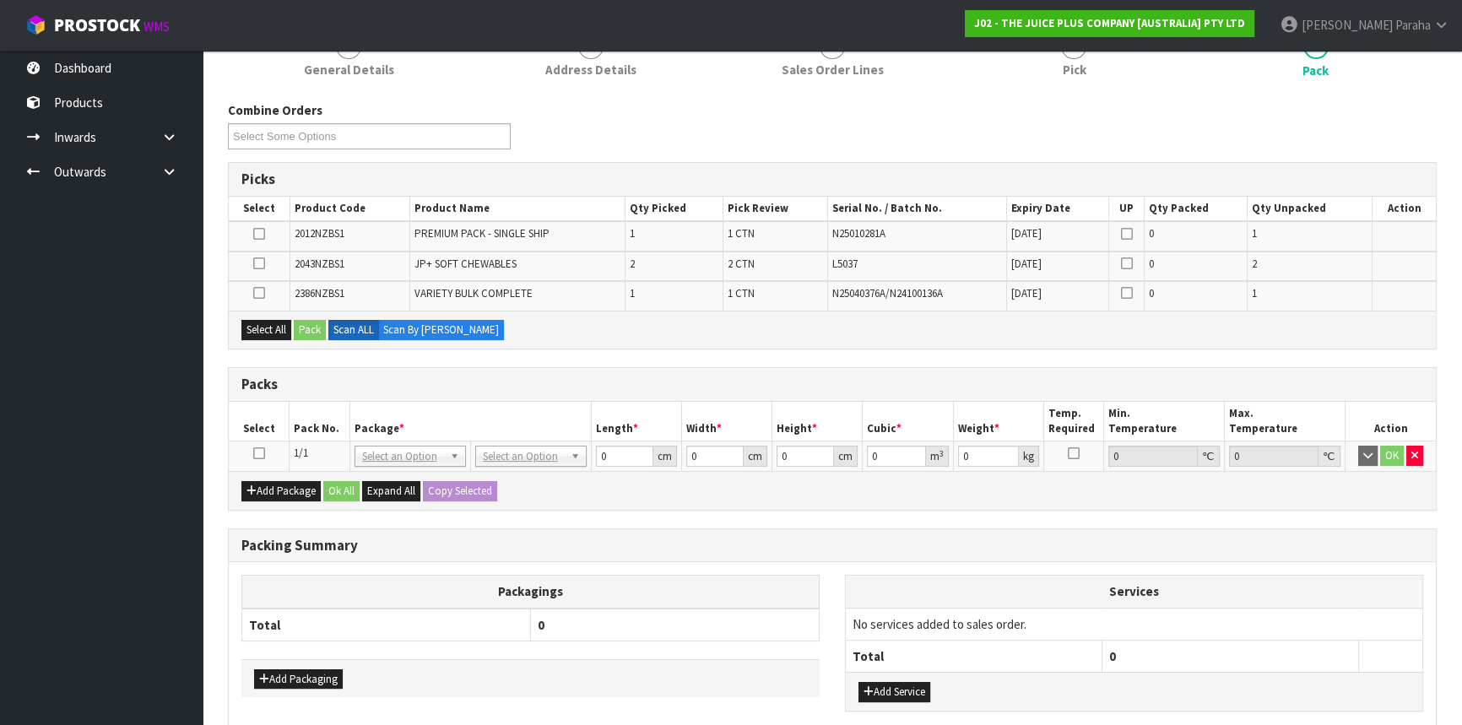
click at [257, 454] on icon at bounding box center [259, 453] width 12 height 1
click at [263, 329] on button "Select All" at bounding box center [266, 330] width 50 height 20
click at [311, 327] on button "Pack" at bounding box center [310, 330] width 32 height 20
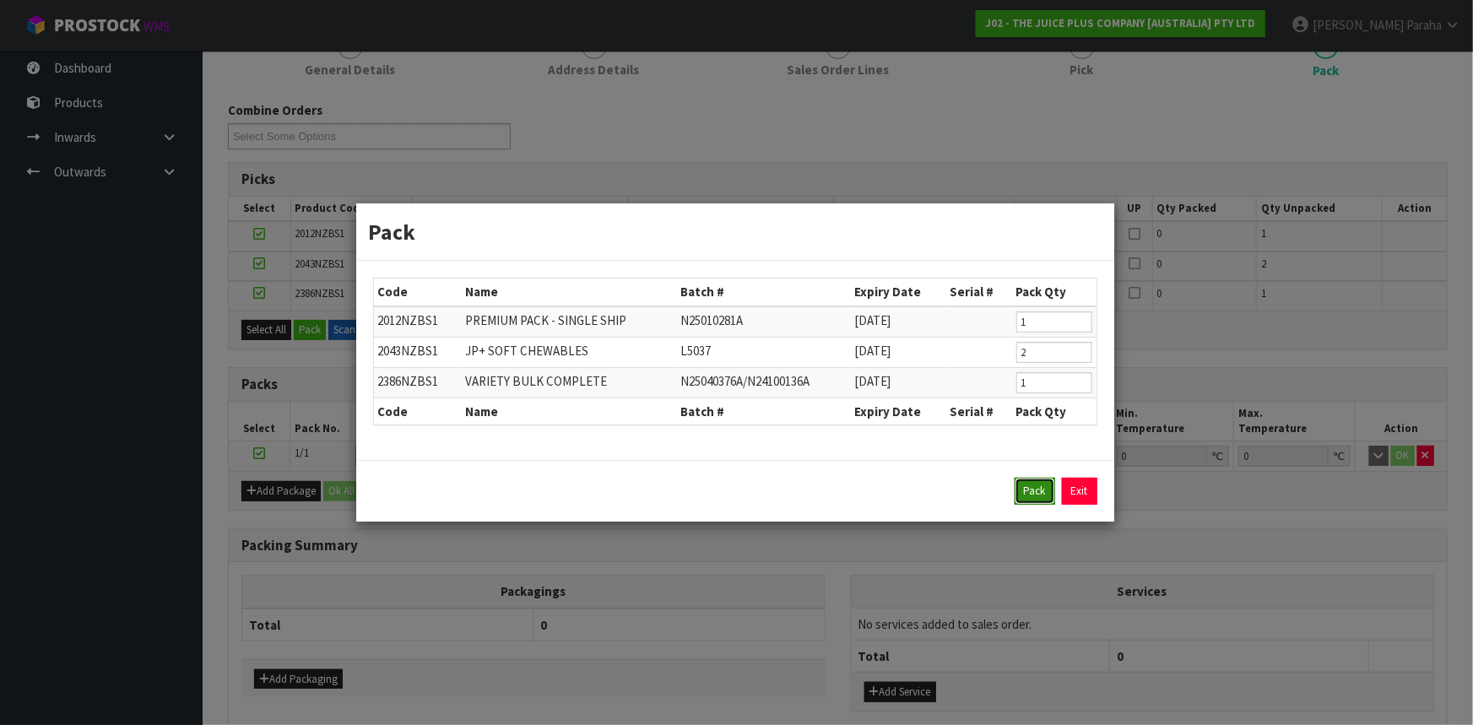
click at [1046, 489] on button "Pack" at bounding box center [1034, 491] width 41 height 27
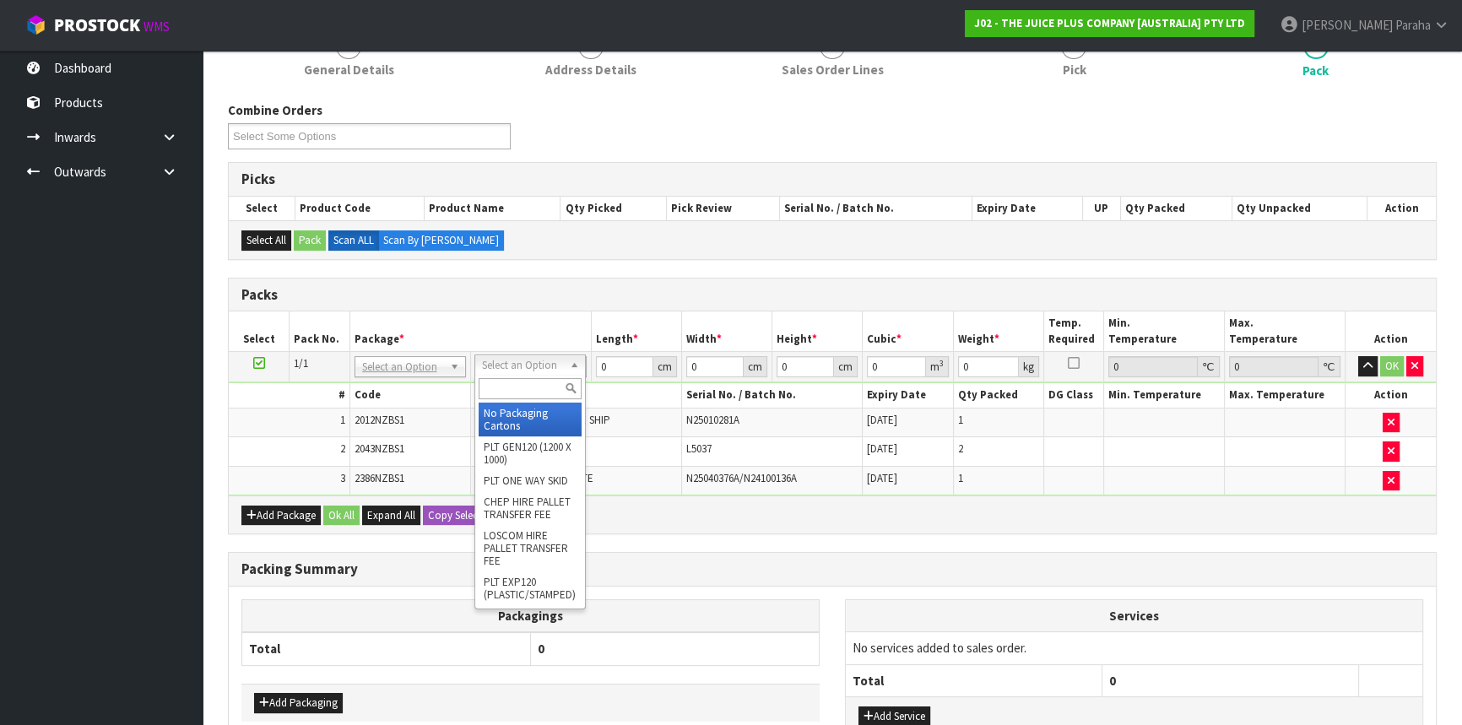
click at [494, 384] on input "text" at bounding box center [529, 388] width 103 height 21
type input "CTN5"
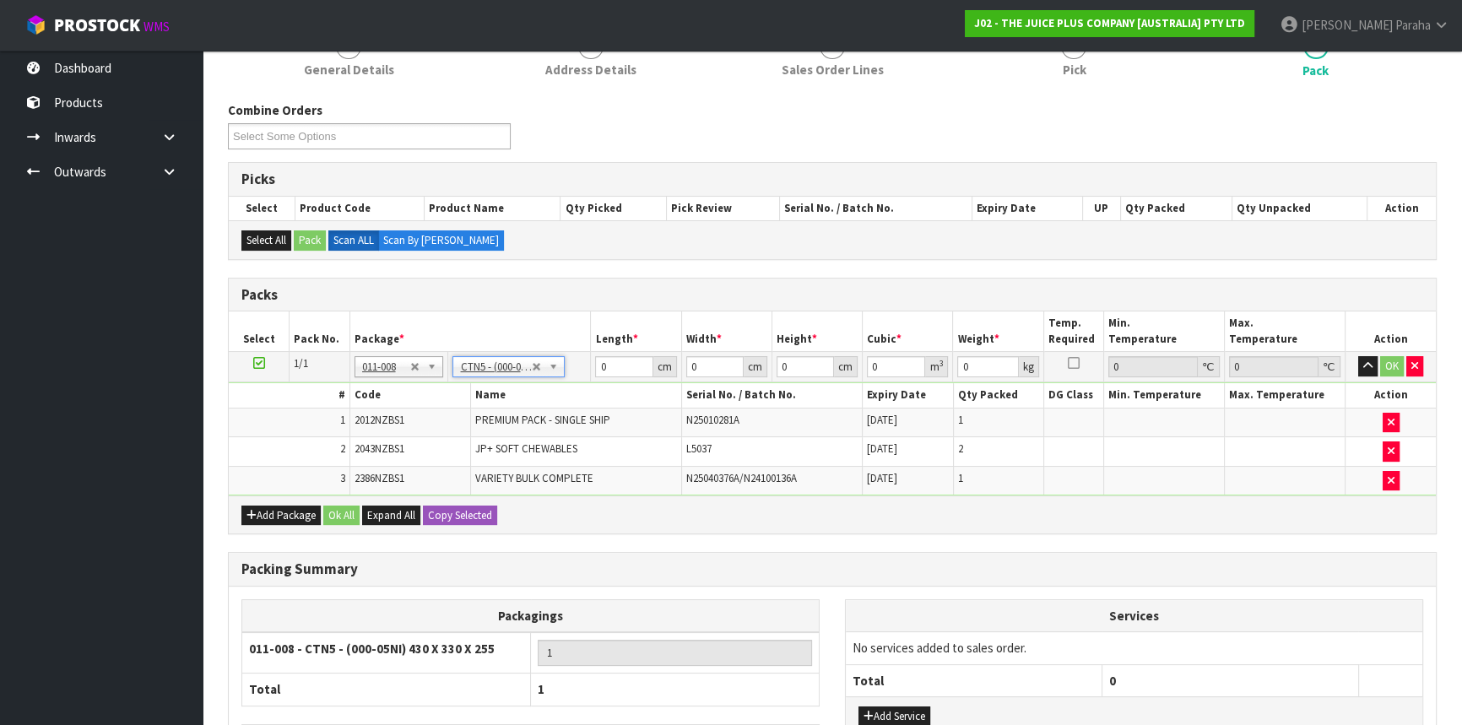
type input "43"
type input "33"
type input "25.5"
type input "0.036185"
type input "5.8"
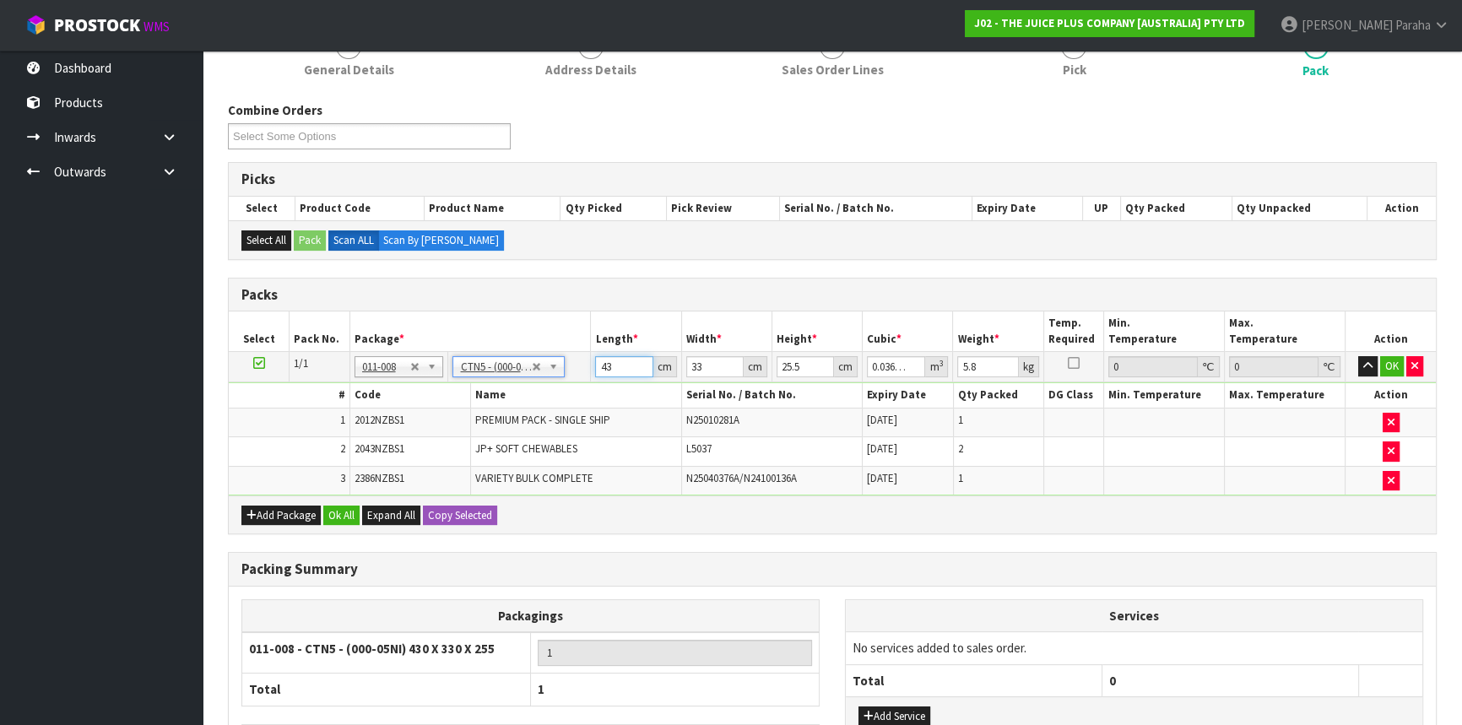
click at [615, 360] on input "43" at bounding box center [623, 366] width 57 height 21
type input "4"
type input "0.003366"
type input "0"
type input "2"
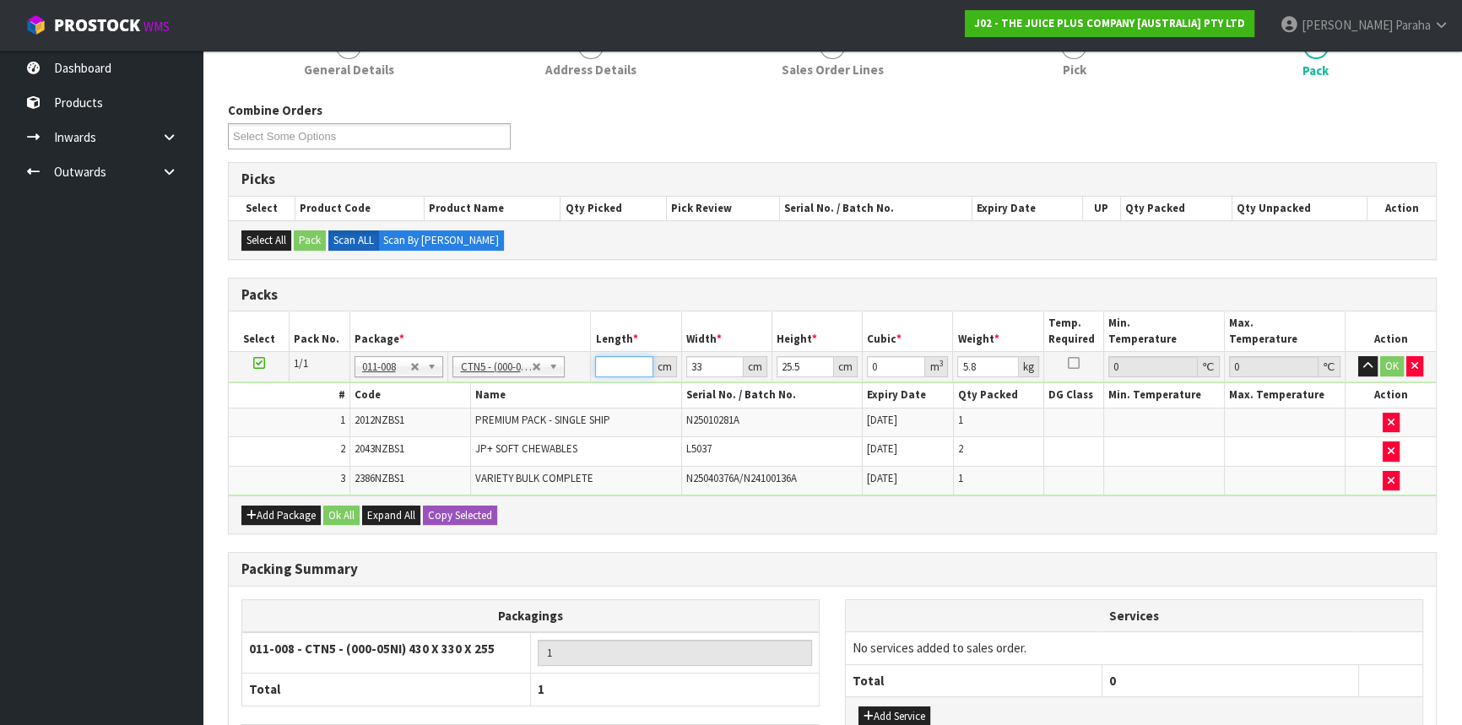
type input "0.001683"
type input "21"
type input "0.017671"
type input "21"
type input "1"
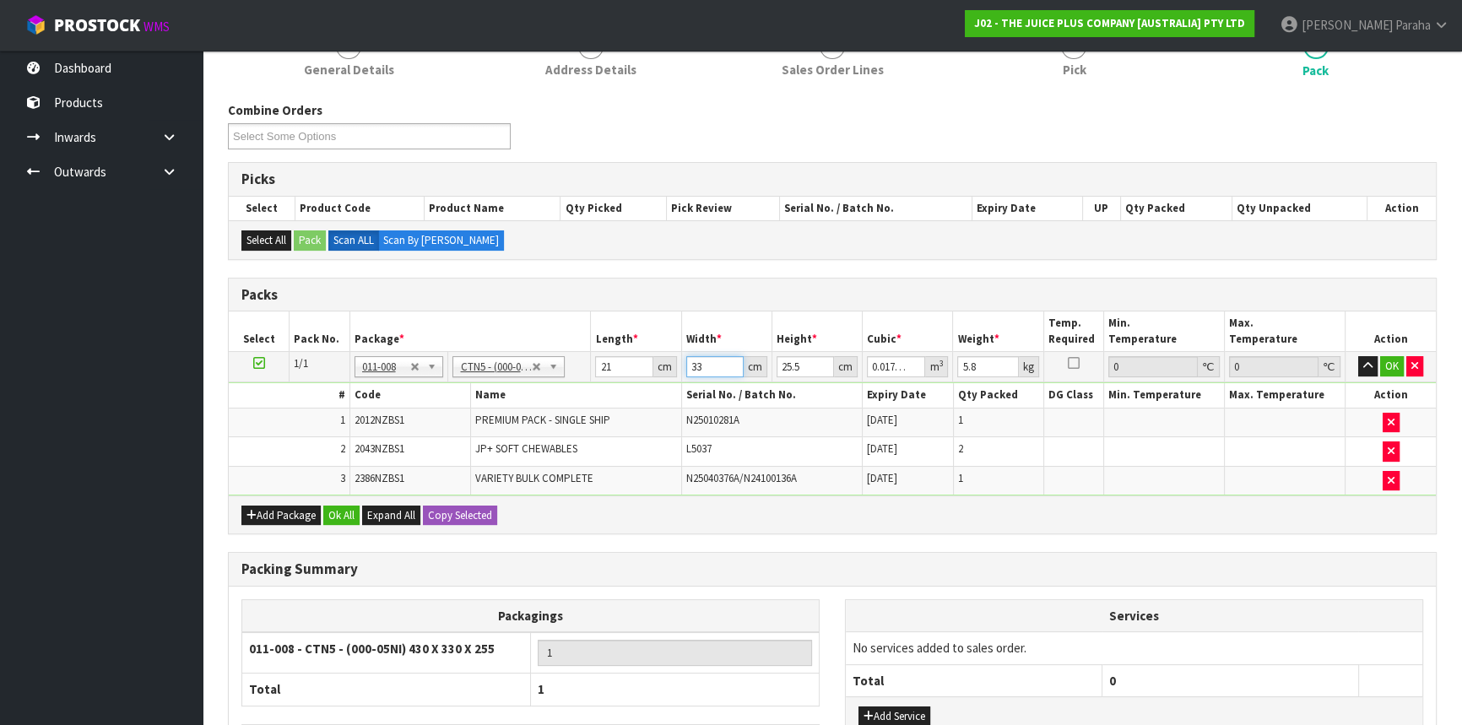
type input "0.000535"
type input "14"
type input "0.007497"
type input "14"
type input "1"
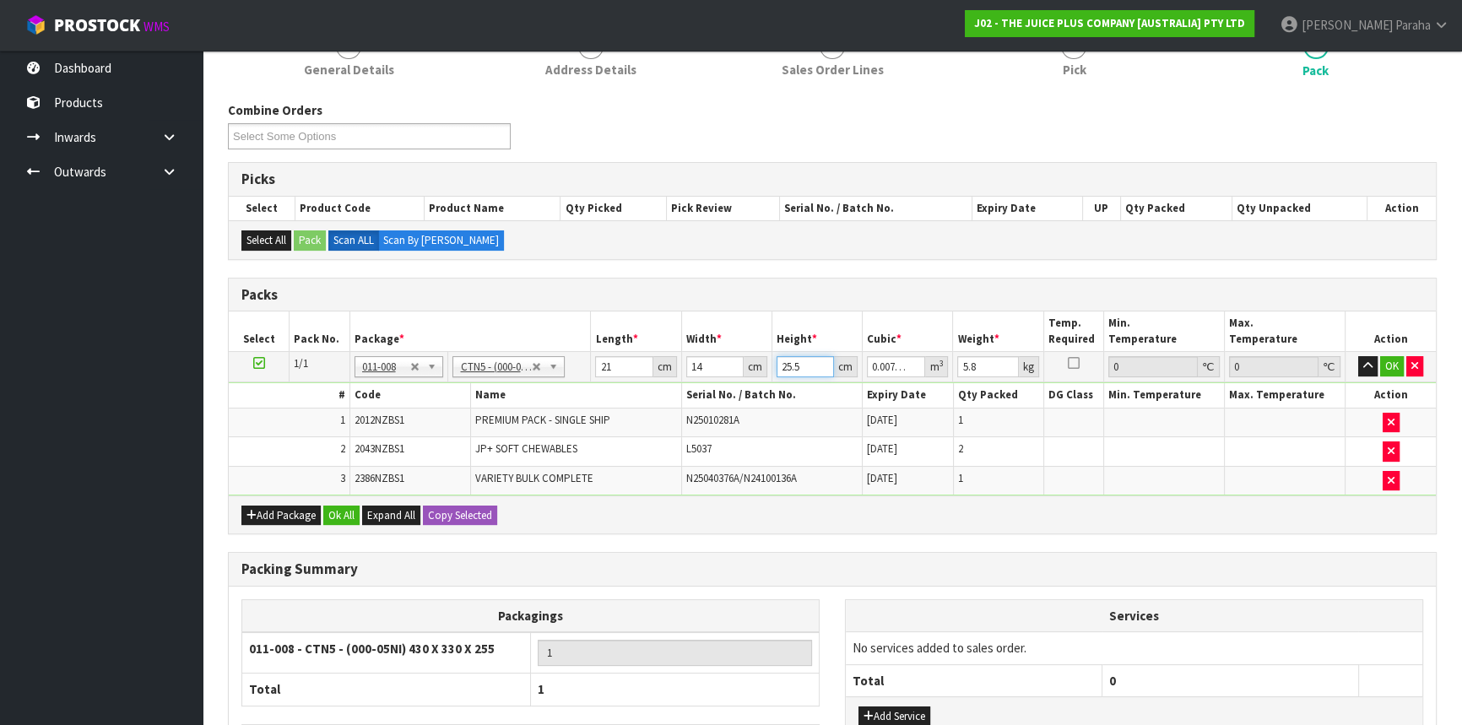
type input "0.000294"
type input "17"
type input "0.004998"
type input "17"
type input "7"
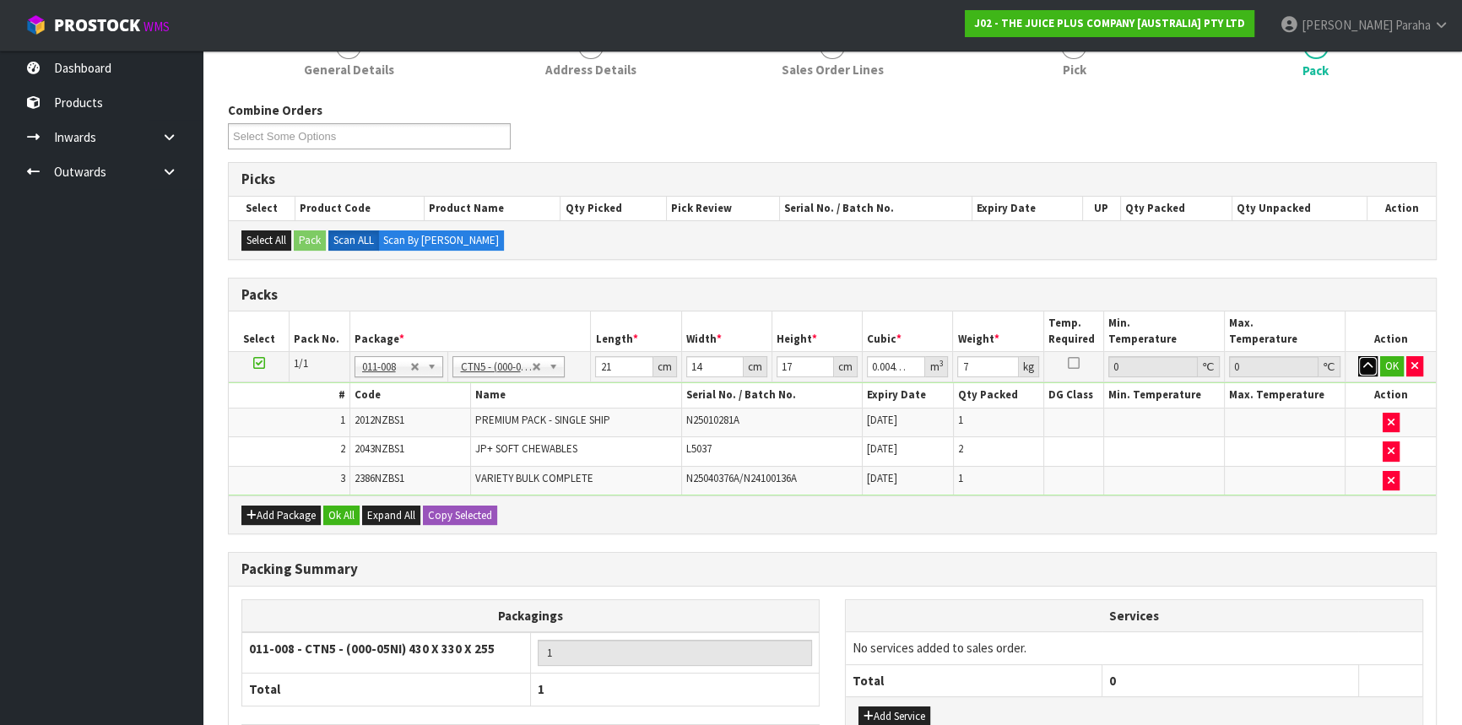
click at [1358, 356] on button "button" at bounding box center [1367, 366] width 19 height 20
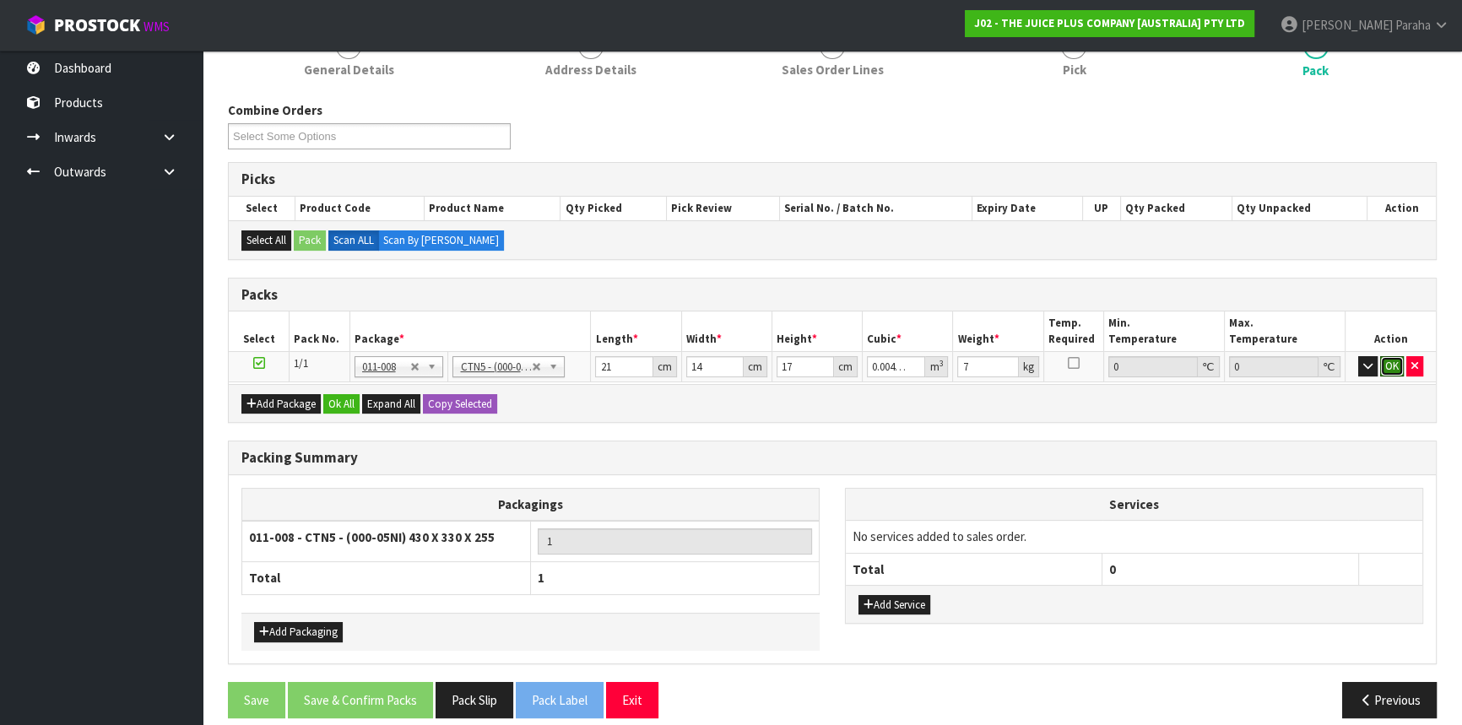
click button "OK" at bounding box center [1392, 366] width 24 height 20
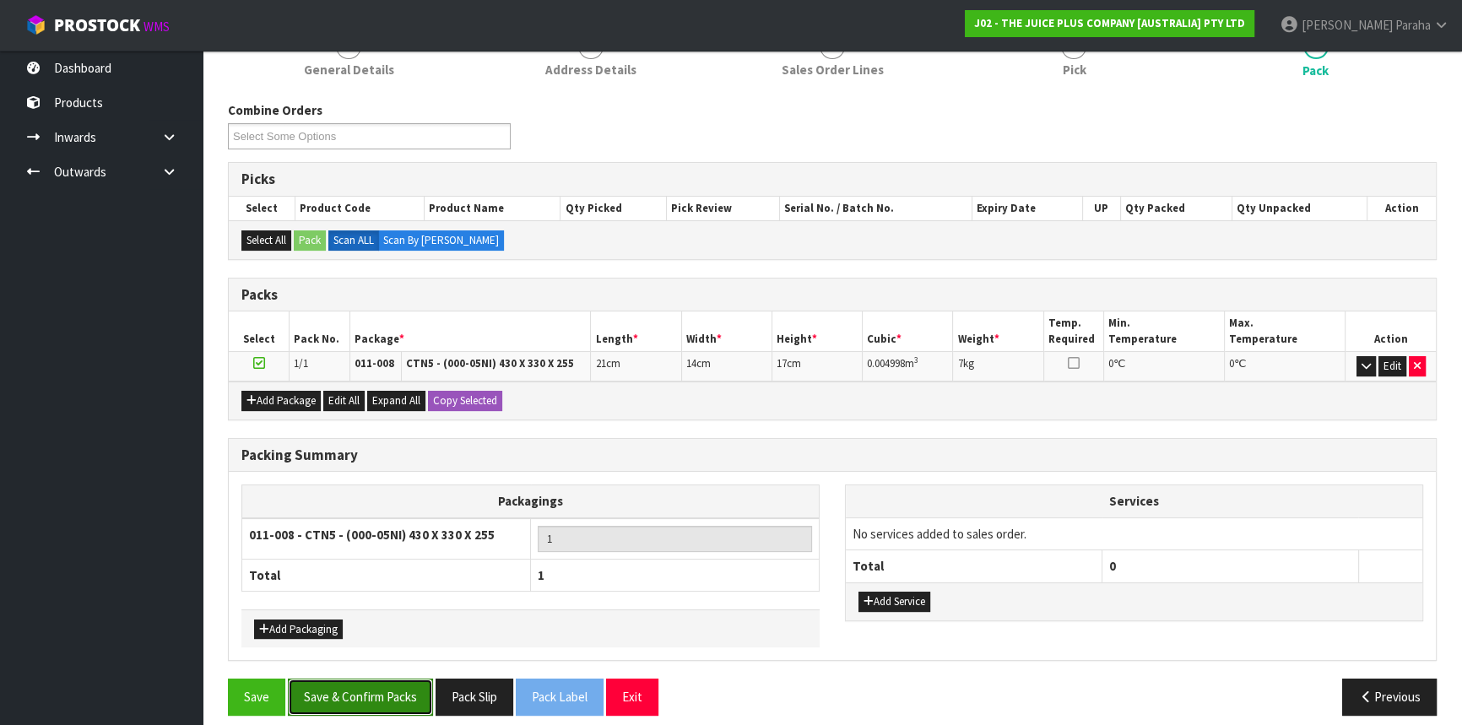
click at [368, 687] on button "Save & Confirm Packs" at bounding box center [360, 697] width 145 height 36
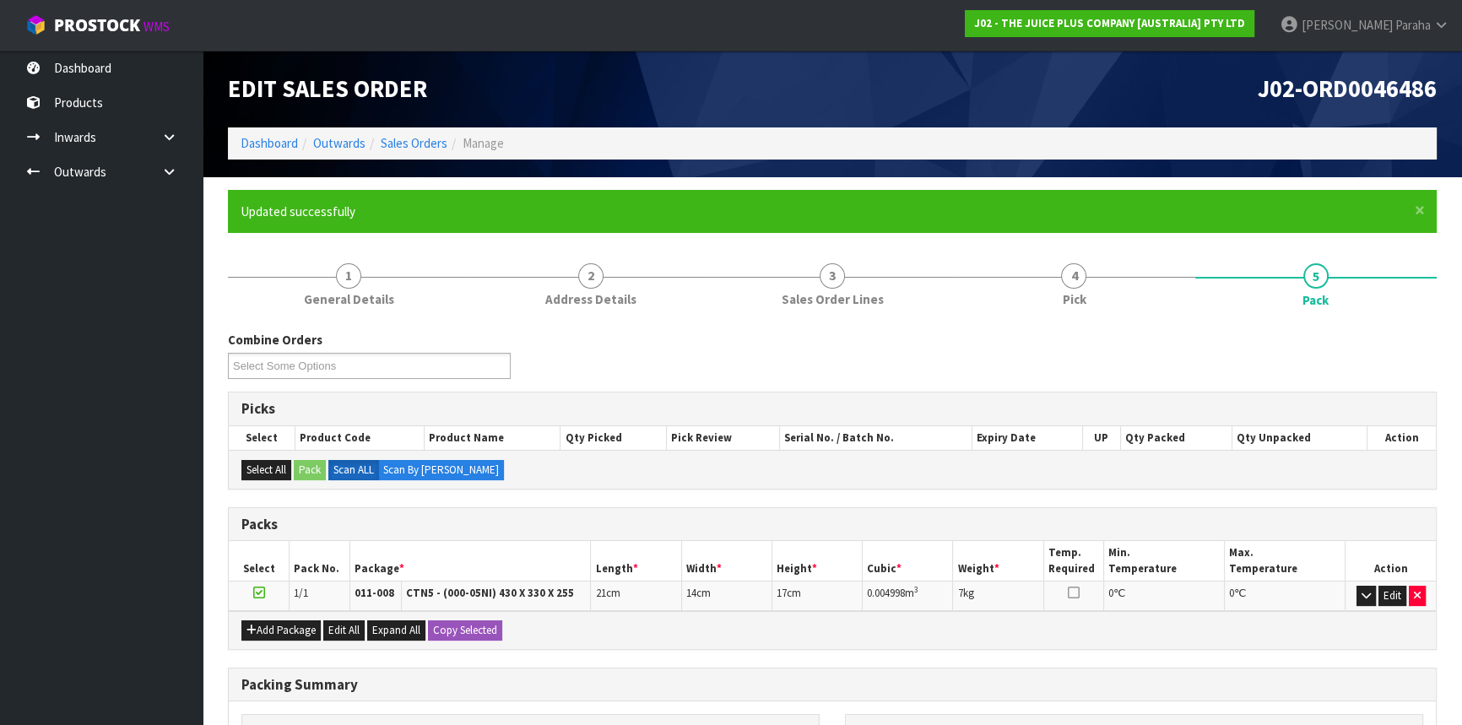
scroll to position [203, 0]
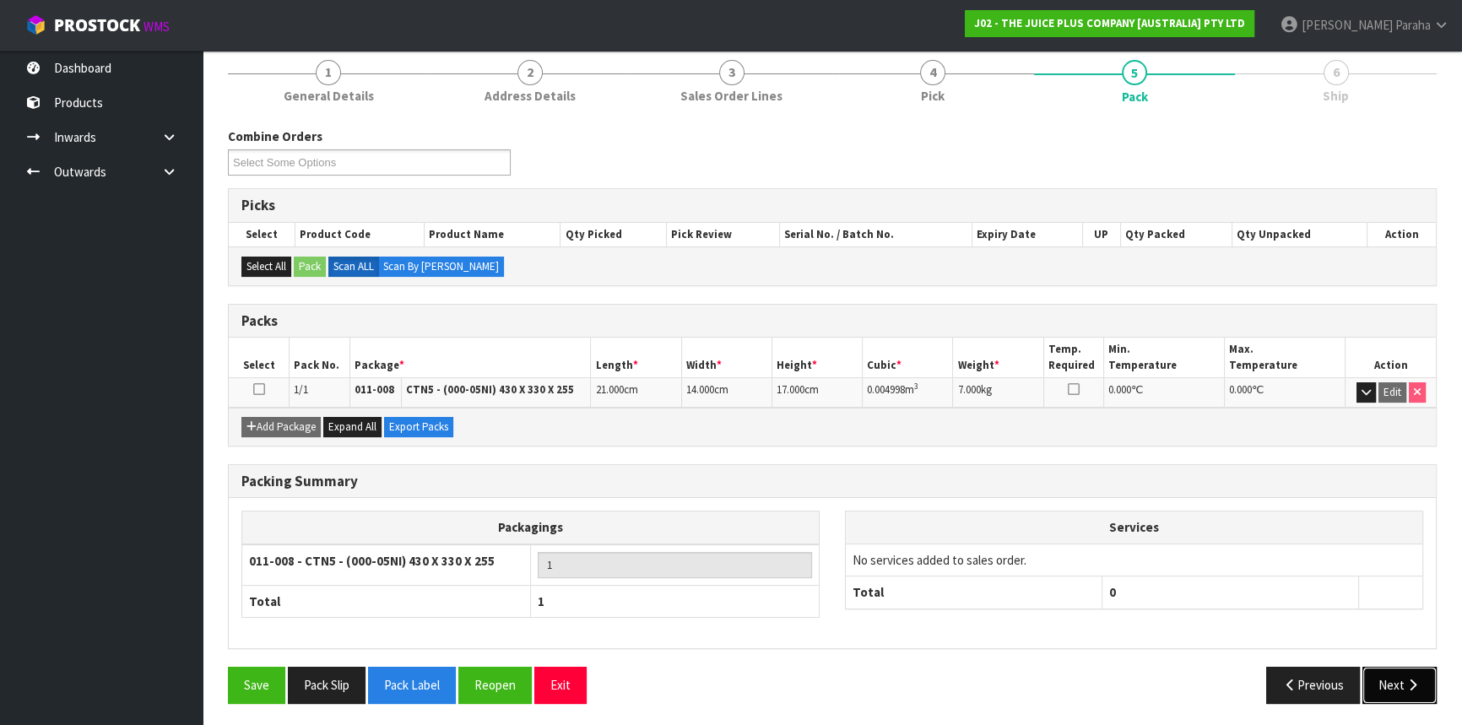
click at [1409, 679] on icon "button" at bounding box center [1412, 685] width 16 height 13
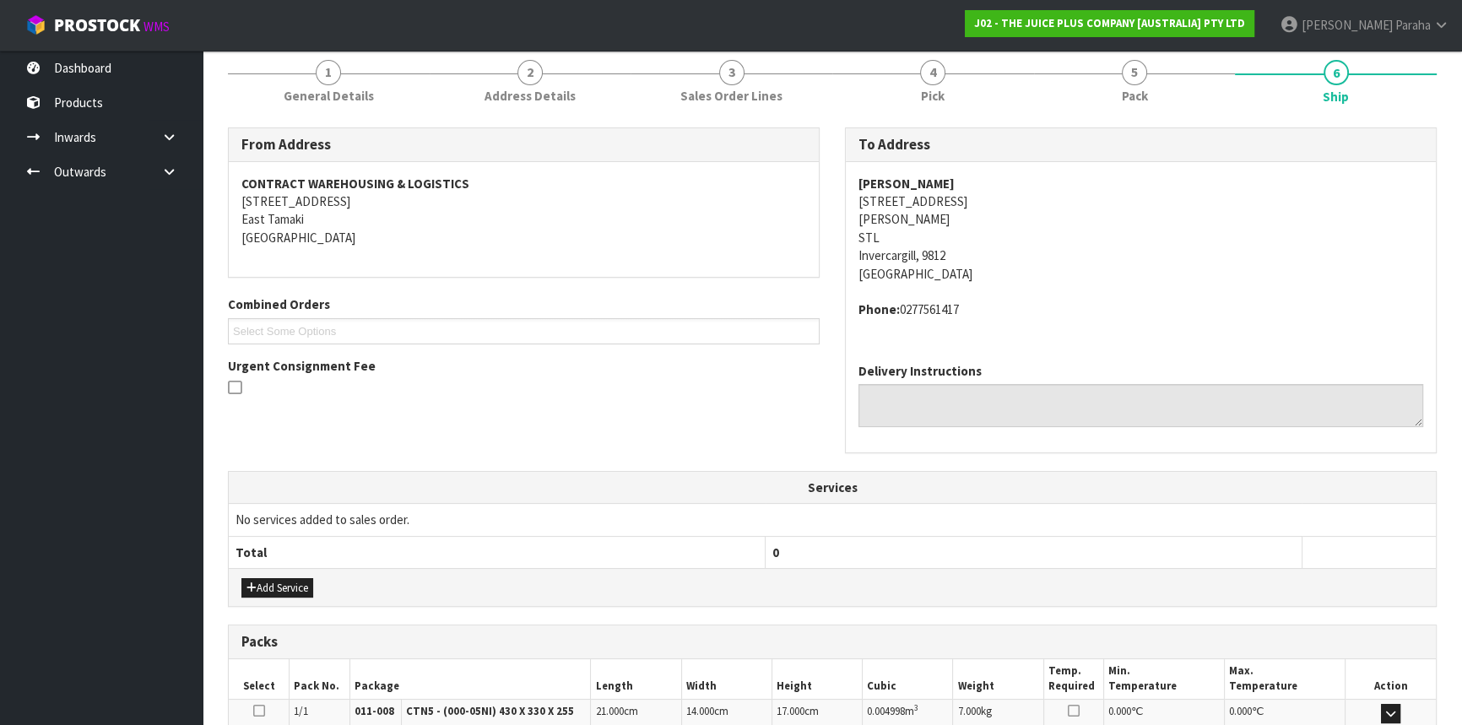
scroll to position [424, 0]
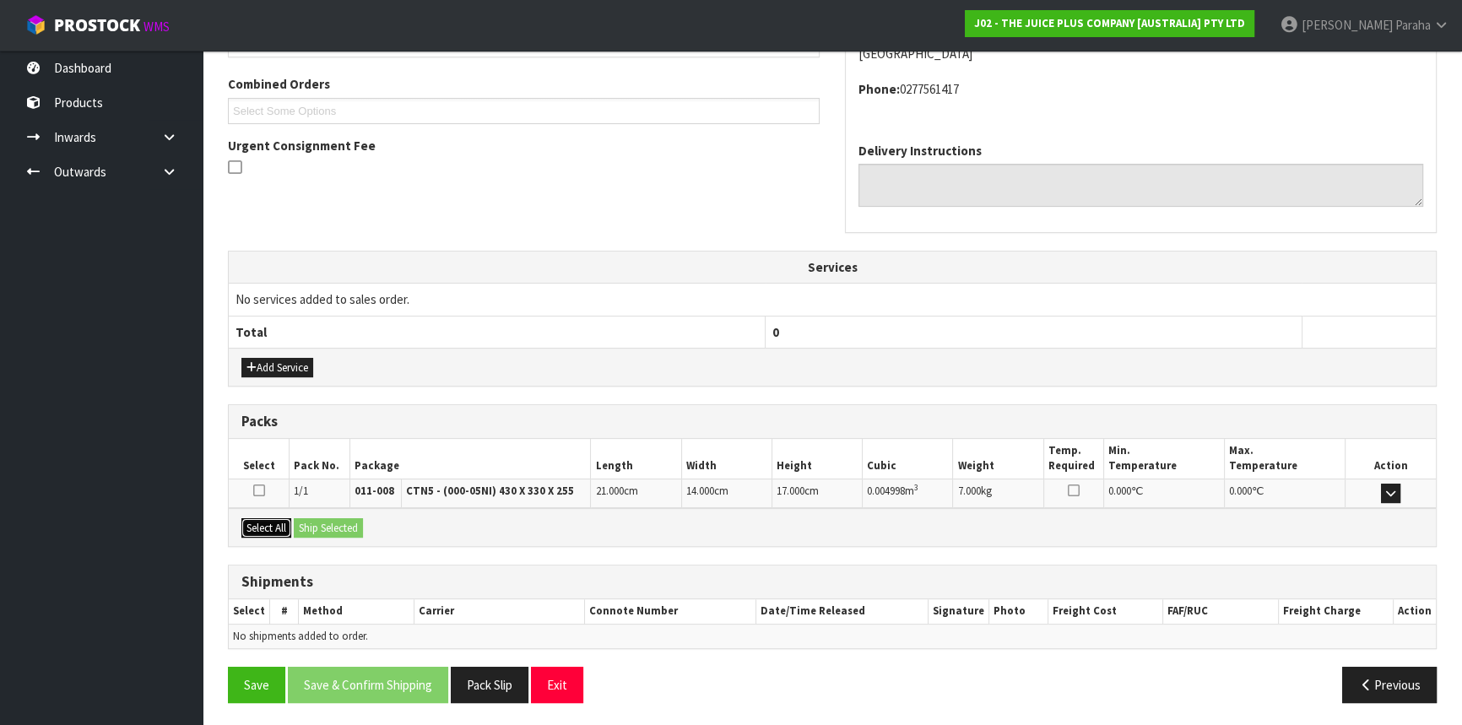
click at [287, 525] on button "Select All" at bounding box center [266, 528] width 50 height 20
click at [317, 523] on button "Ship Selected" at bounding box center [328, 528] width 69 height 20
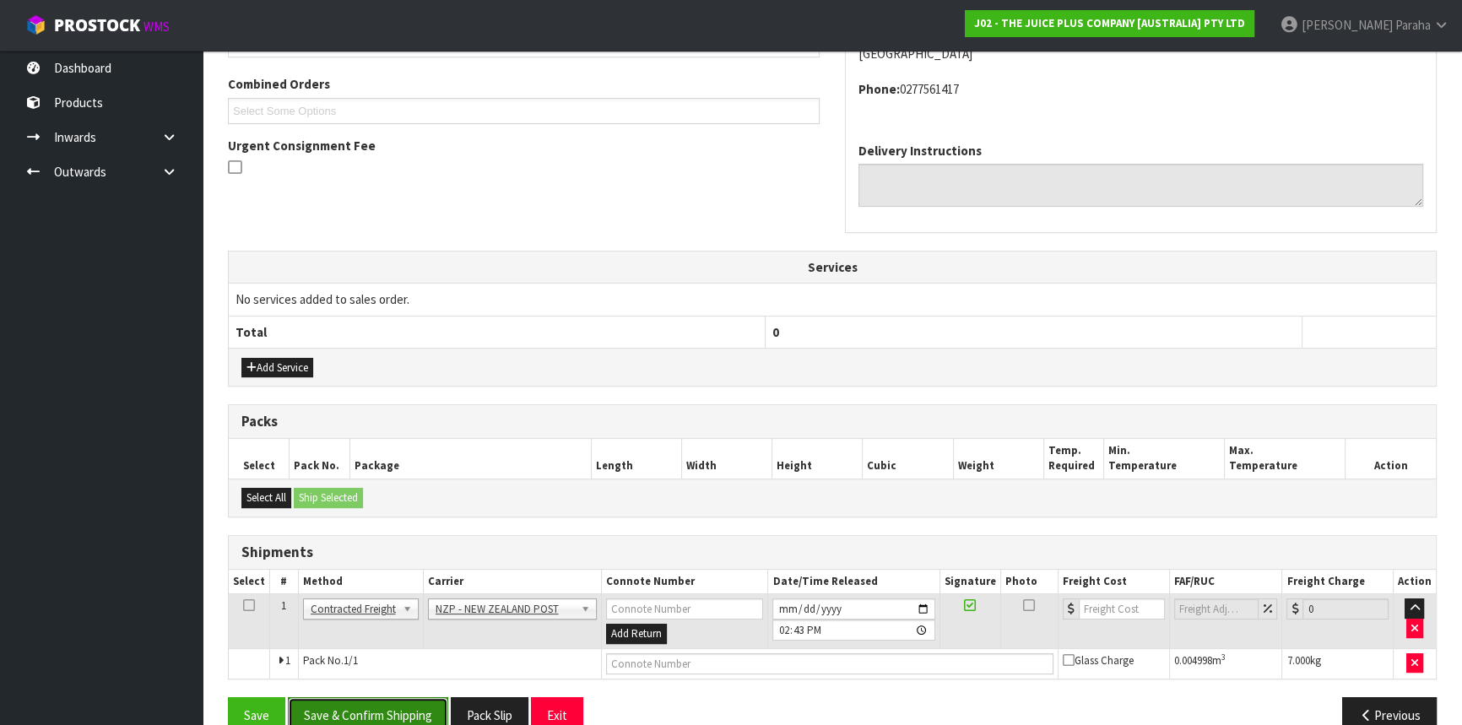
click at [387, 700] on button "Save & Confirm Shipping" at bounding box center [368, 715] width 160 height 36
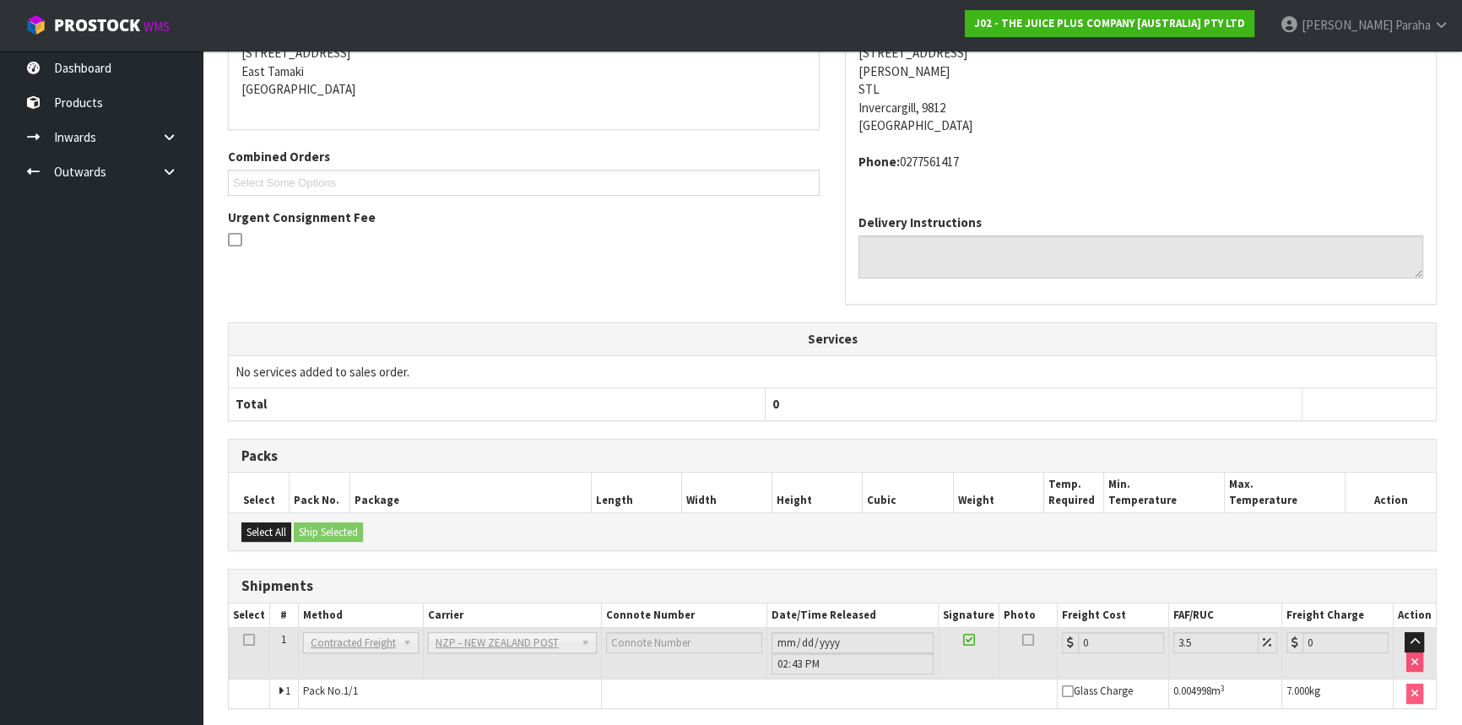
scroll to position [430, 0]
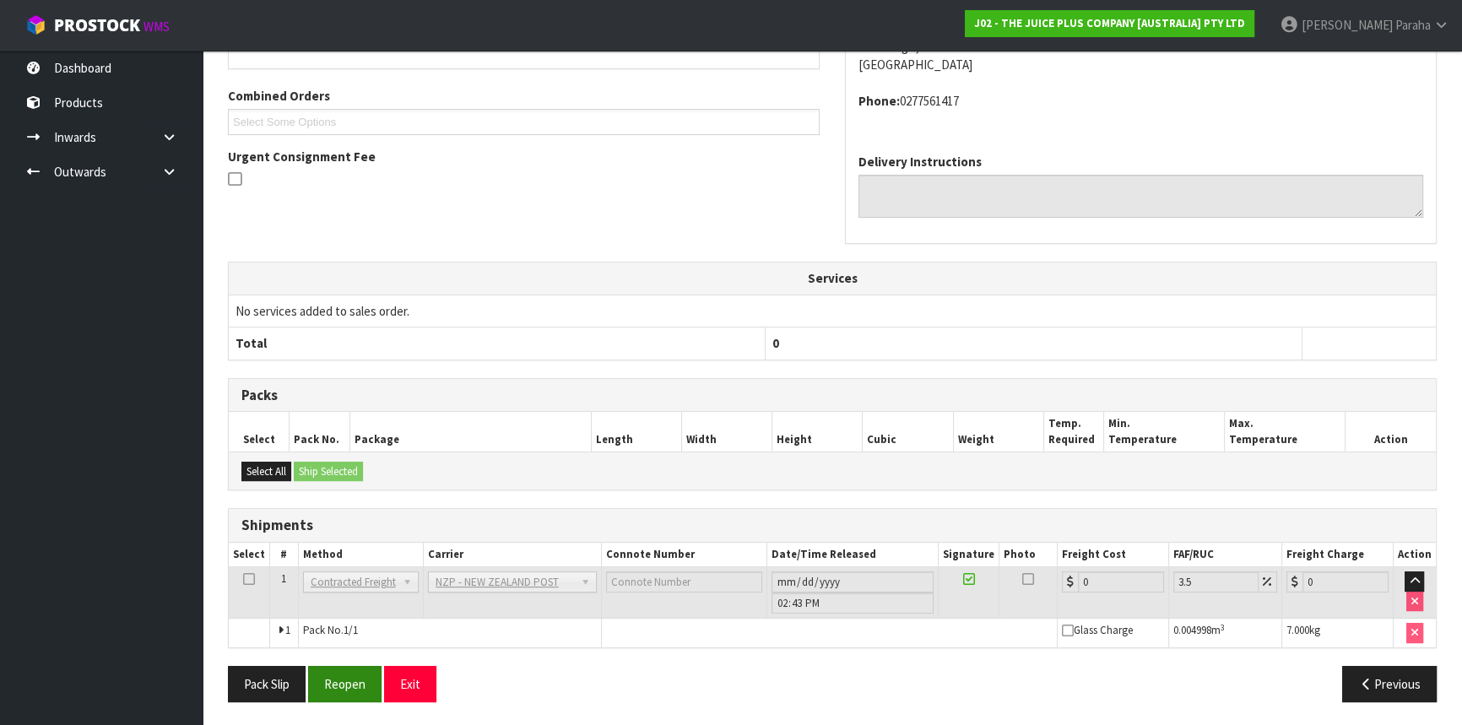
drag, startPoint x: 309, startPoint y: 678, endPoint x: 325, endPoint y: 675, distance: 16.2
click at [309, 678] on div "Pack Slip Reopen Exit" at bounding box center [523, 684] width 617 height 36
click at [340, 679] on button "Reopen" at bounding box center [344, 684] width 73 height 36
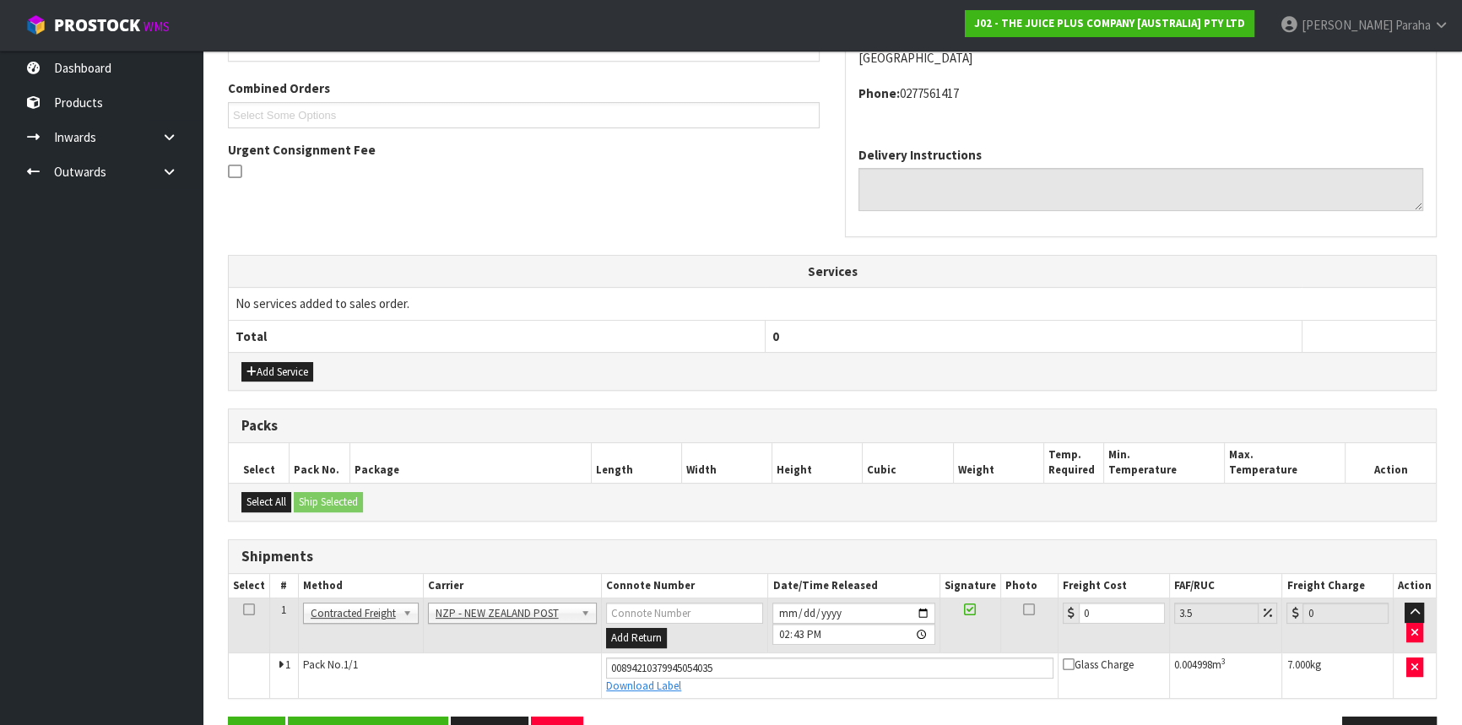
scroll to position [469, 0]
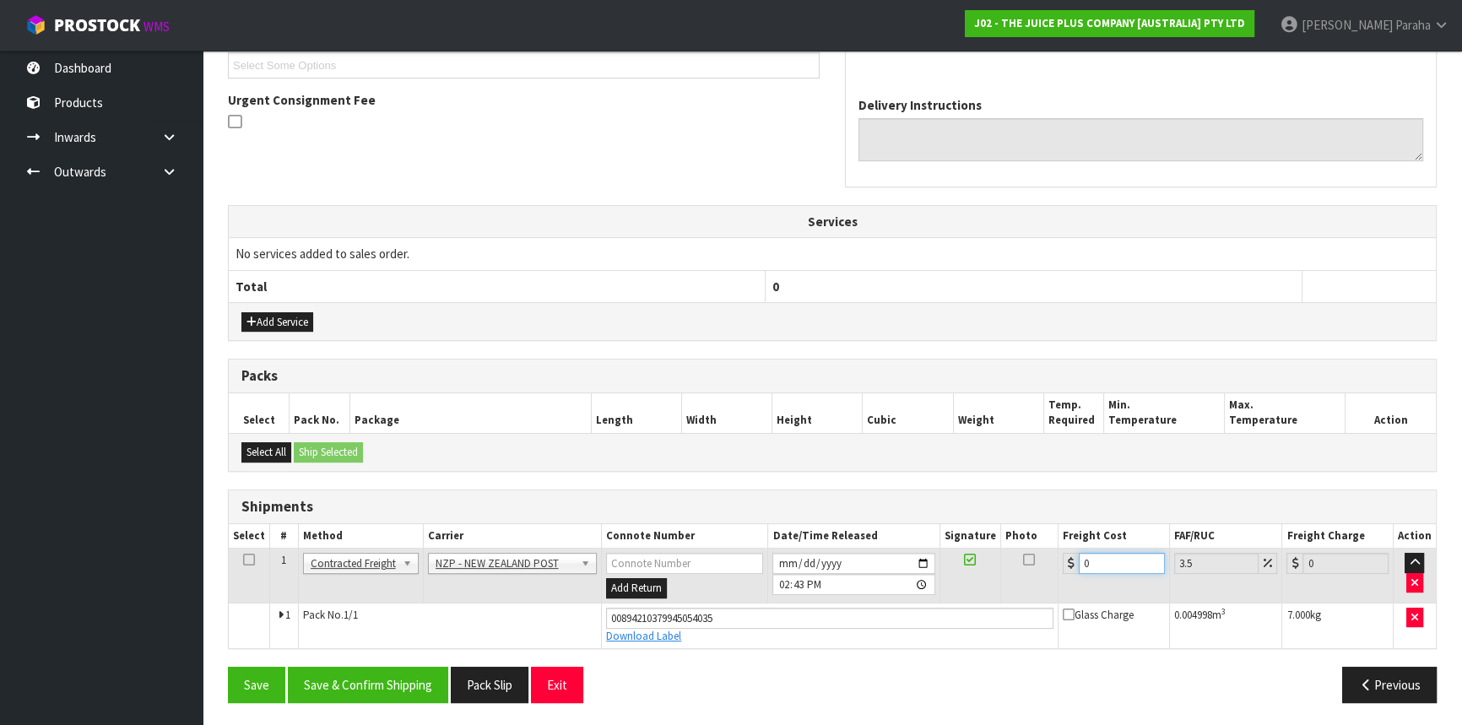
click at [1106, 558] on input "0" at bounding box center [1122, 563] width 86 height 21
type input "1"
type input "1.03"
type input "11"
type input "11.38"
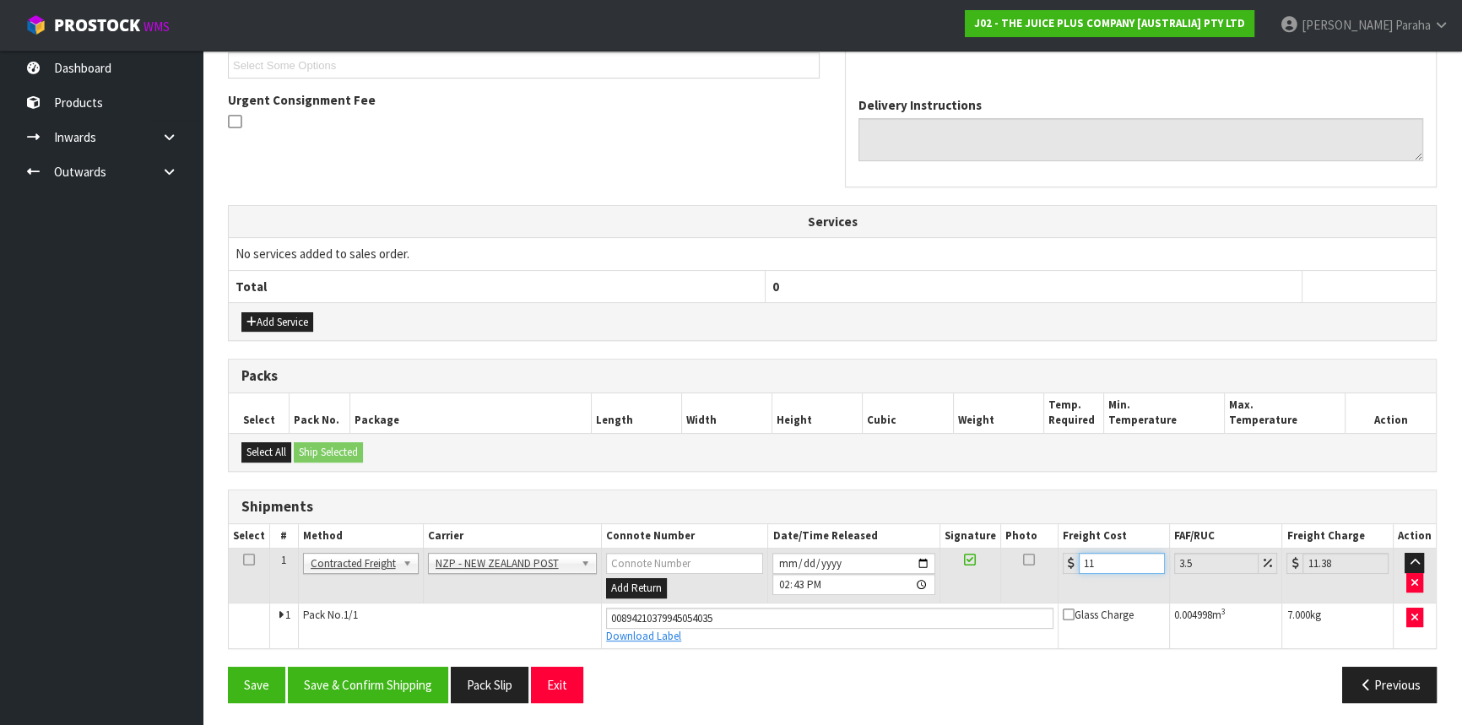
type input "11.6"
type input "12.01"
click at [372, 677] on button "Save & Confirm Shipping" at bounding box center [368, 685] width 160 height 36
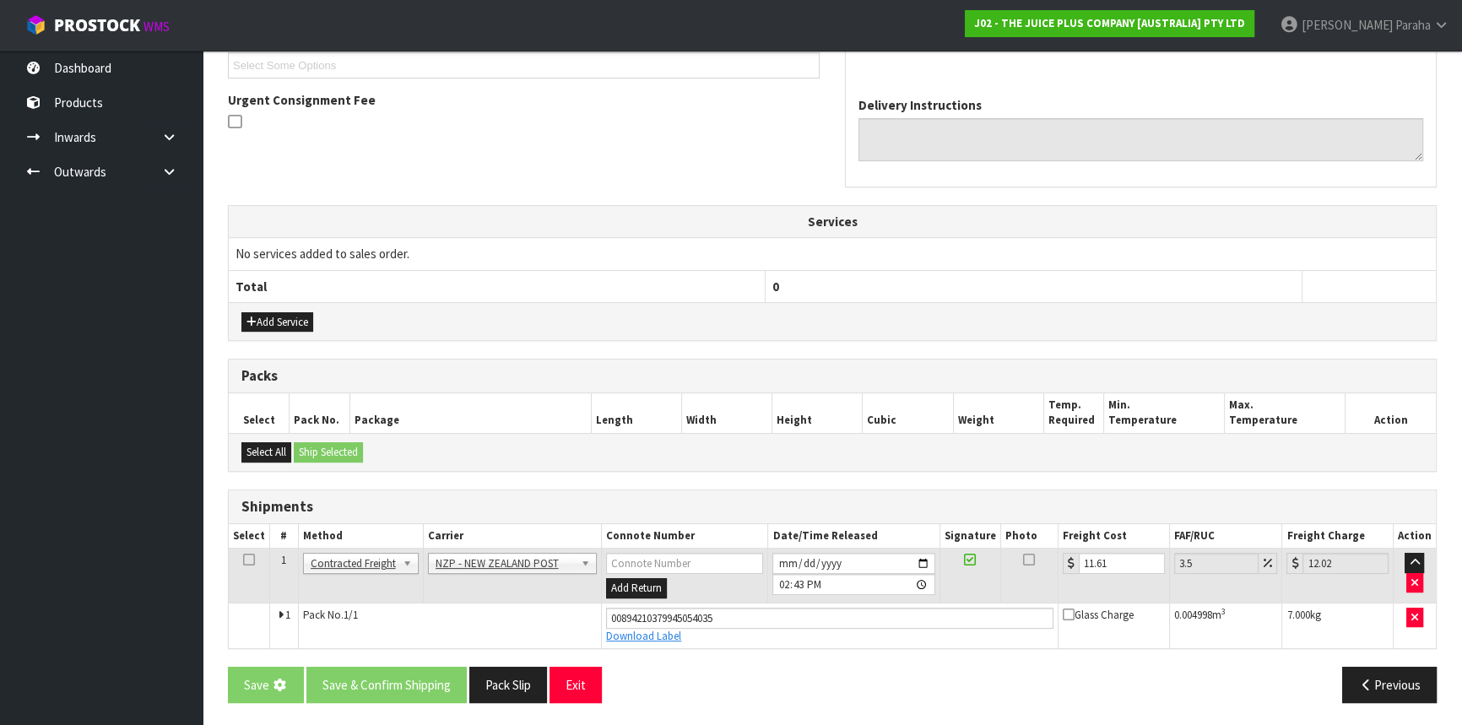
scroll to position [0, 0]
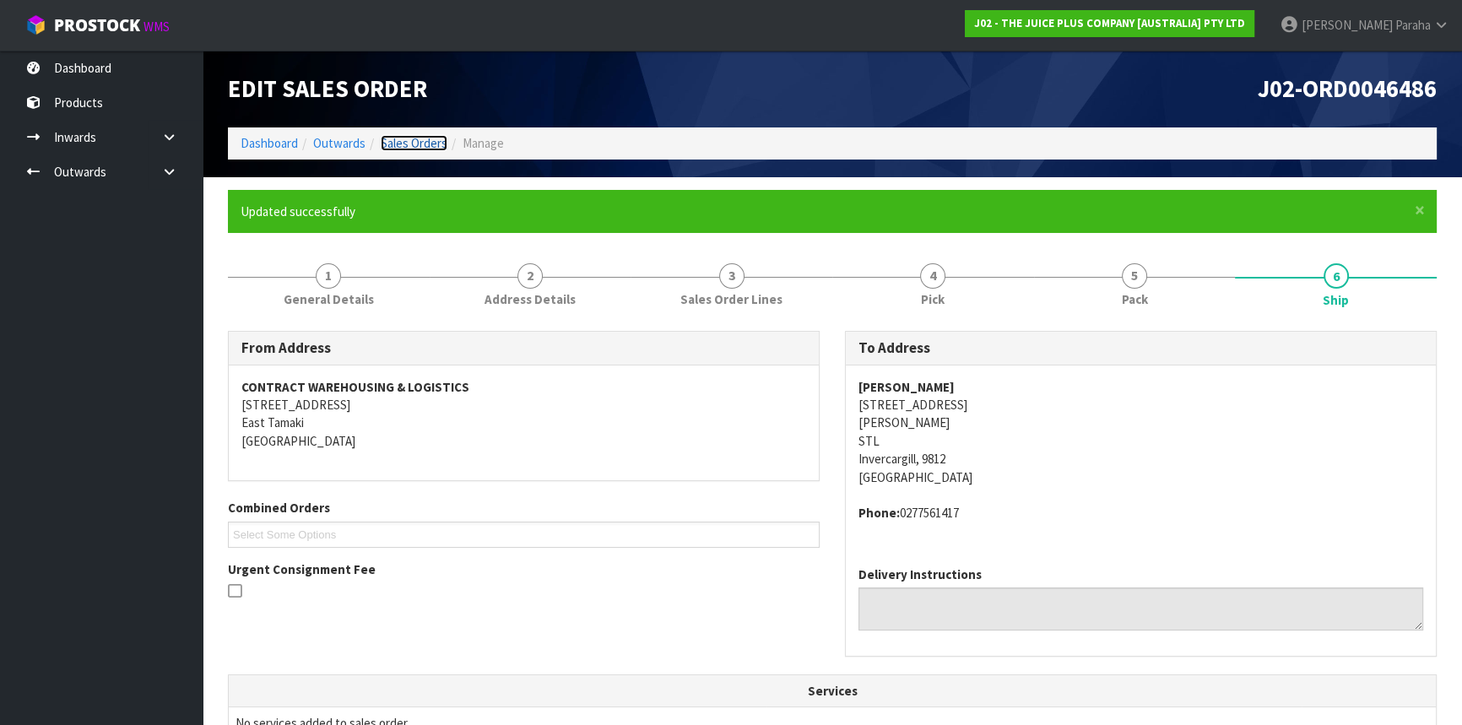
click at [398, 145] on link "Sales Orders" at bounding box center [414, 143] width 67 height 16
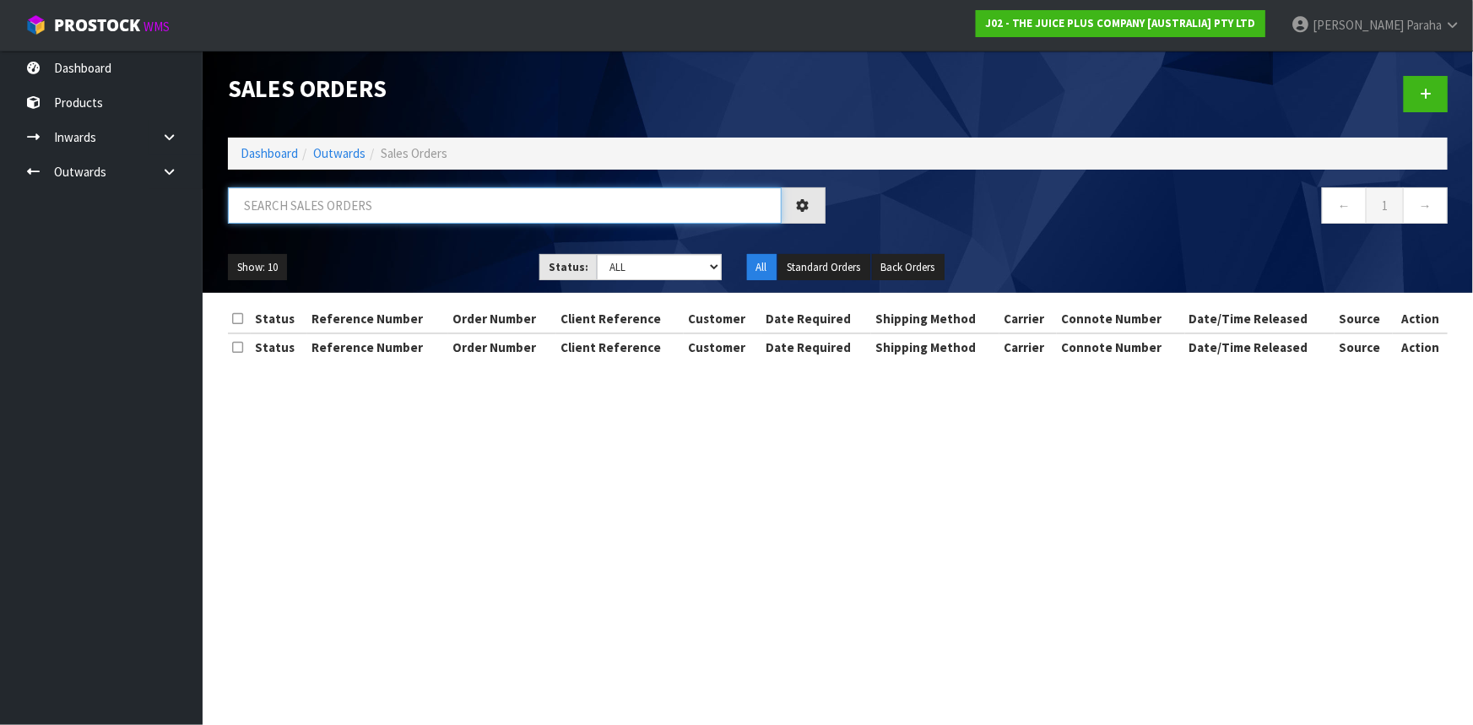
click at [361, 202] on input "text" at bounding box center [505, 205] width 554 height 36
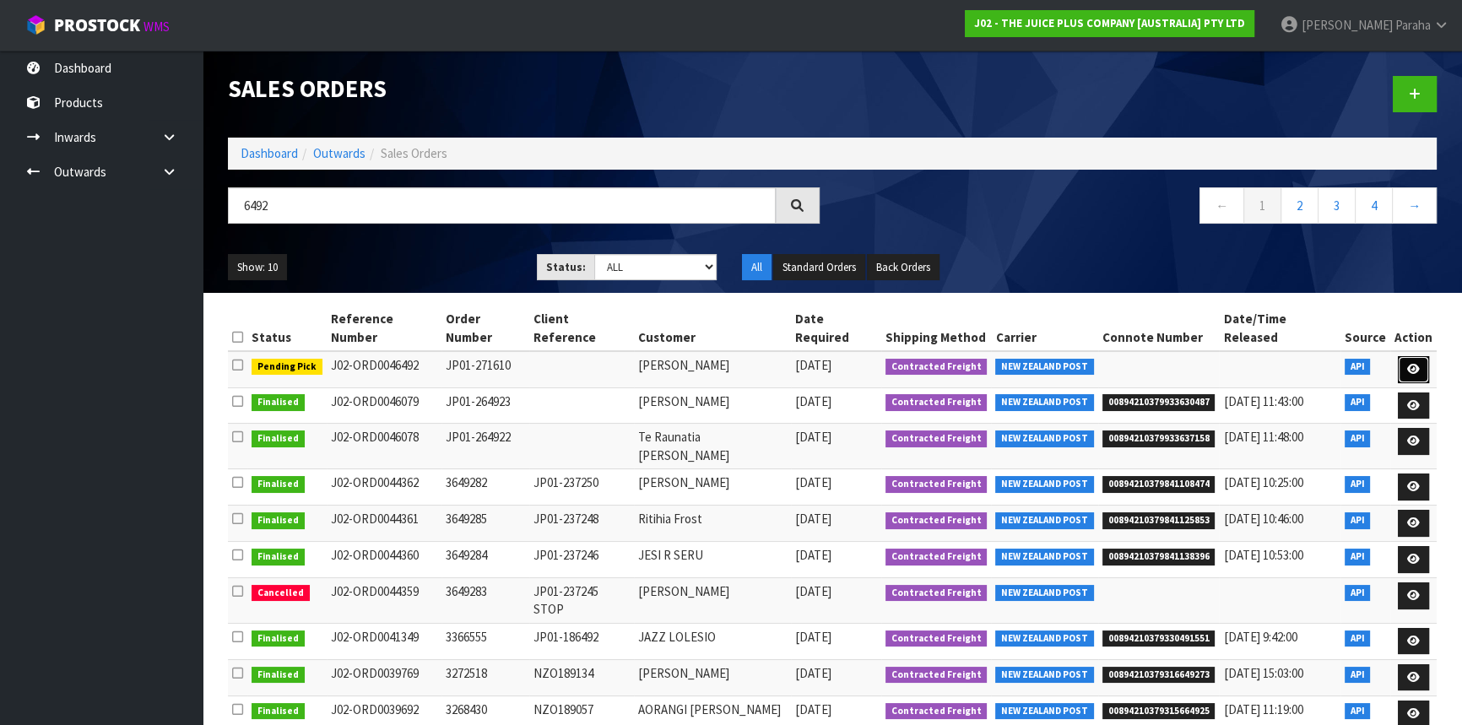
click at [1417, 359] on link at bounding box center [1413, 369] width 31 height 27
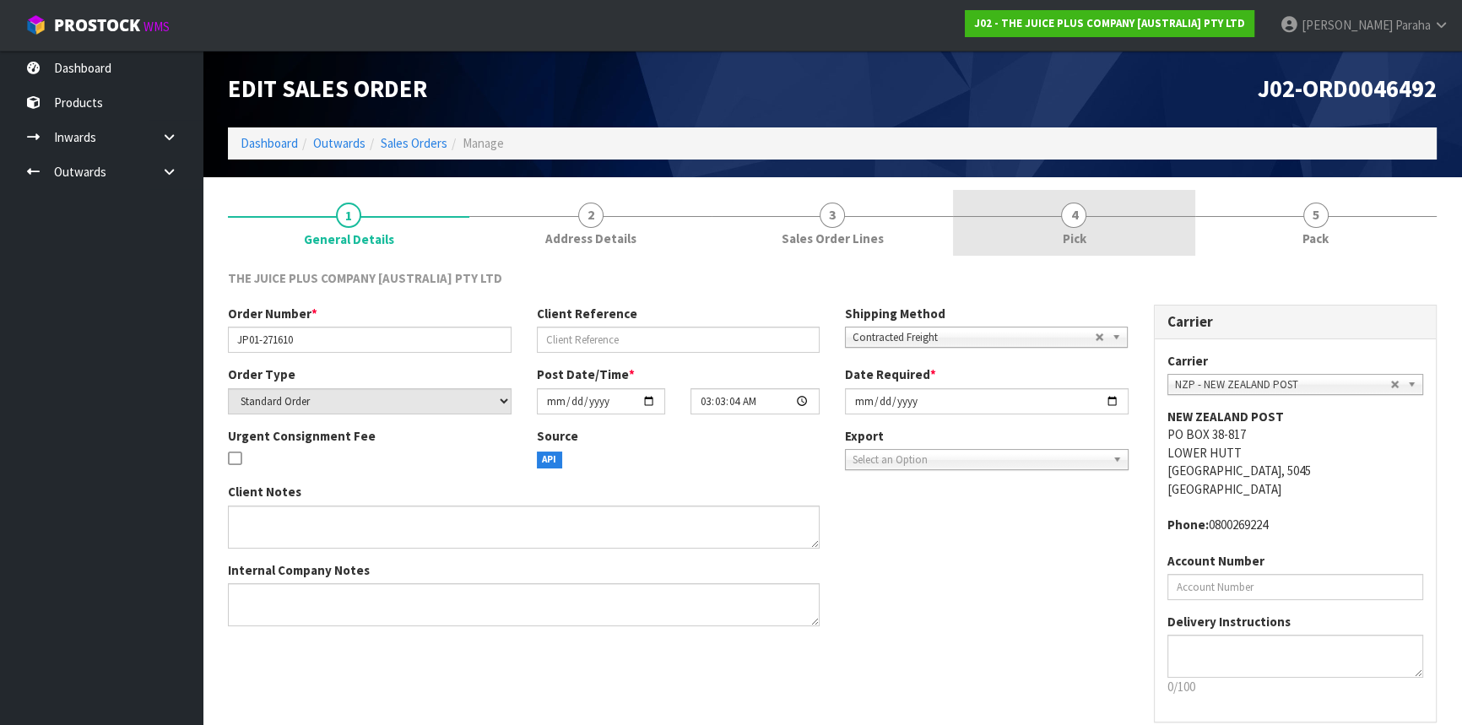
click at [1081, 219] on span "4" at bounding box center [1073, 215] width 25 height 25
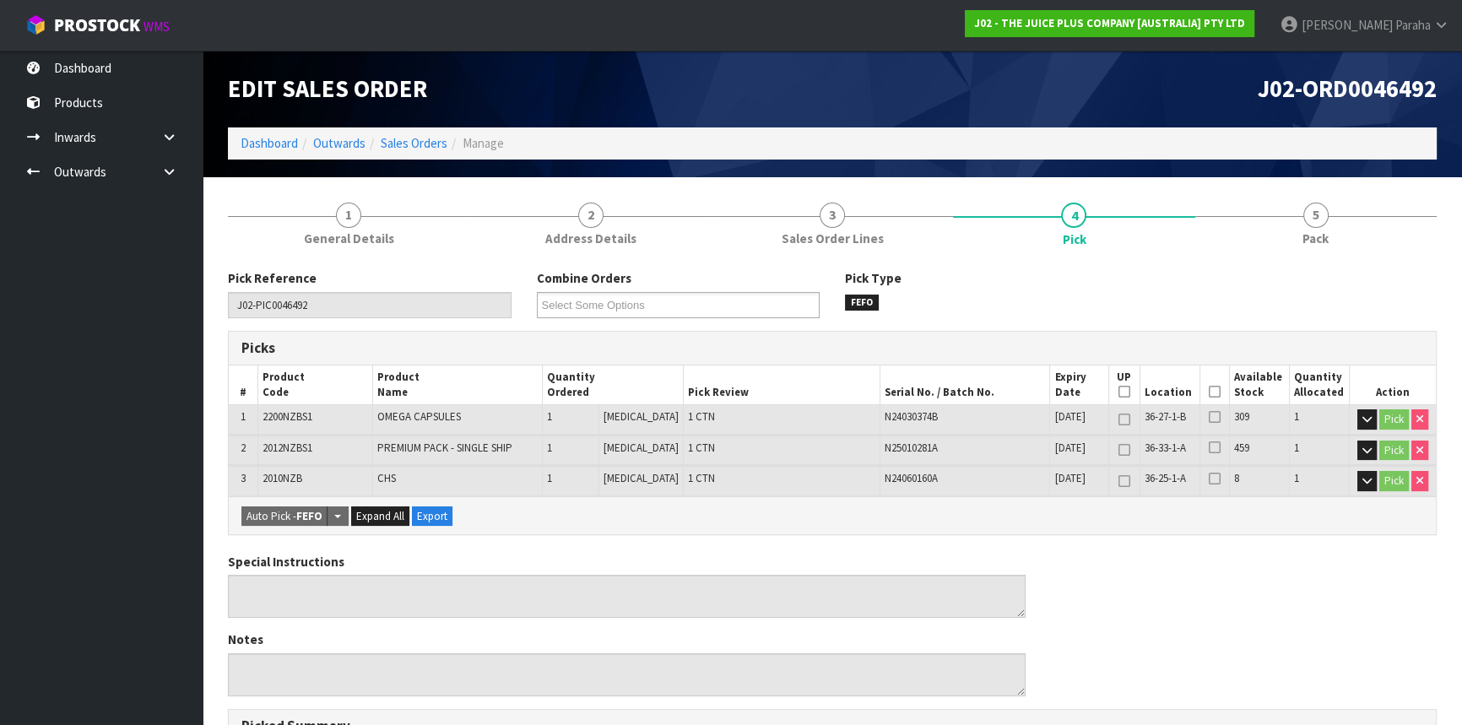
click at [1223, 388] on th "Picked" at bounding box center [1214, 385] width 30 height 40
click at [1215, 388] on th "Picked" at bounding box center [1214, 385] width 30 height 40
click at [1208, 392] on icon at bounding box center [1214, 392] width 12 height 1
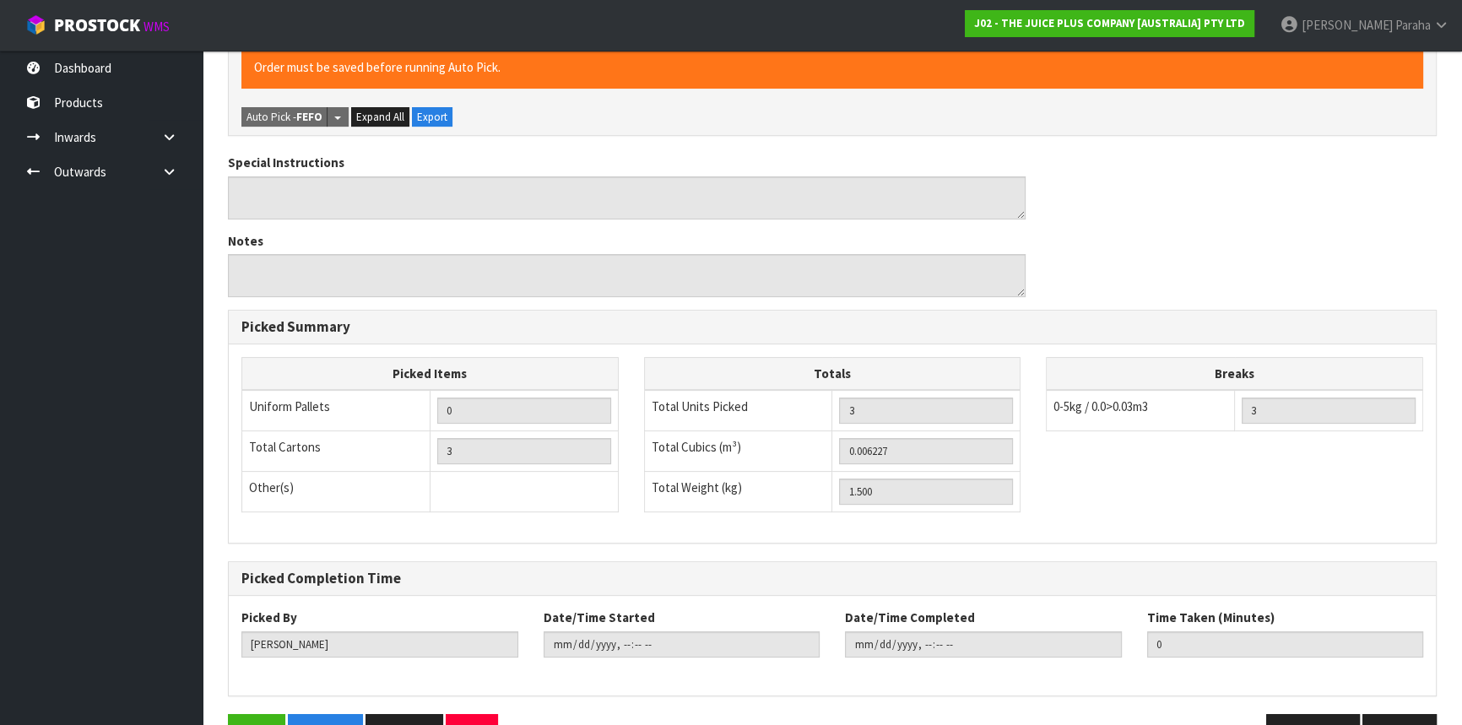
scroll to position [506, 0]
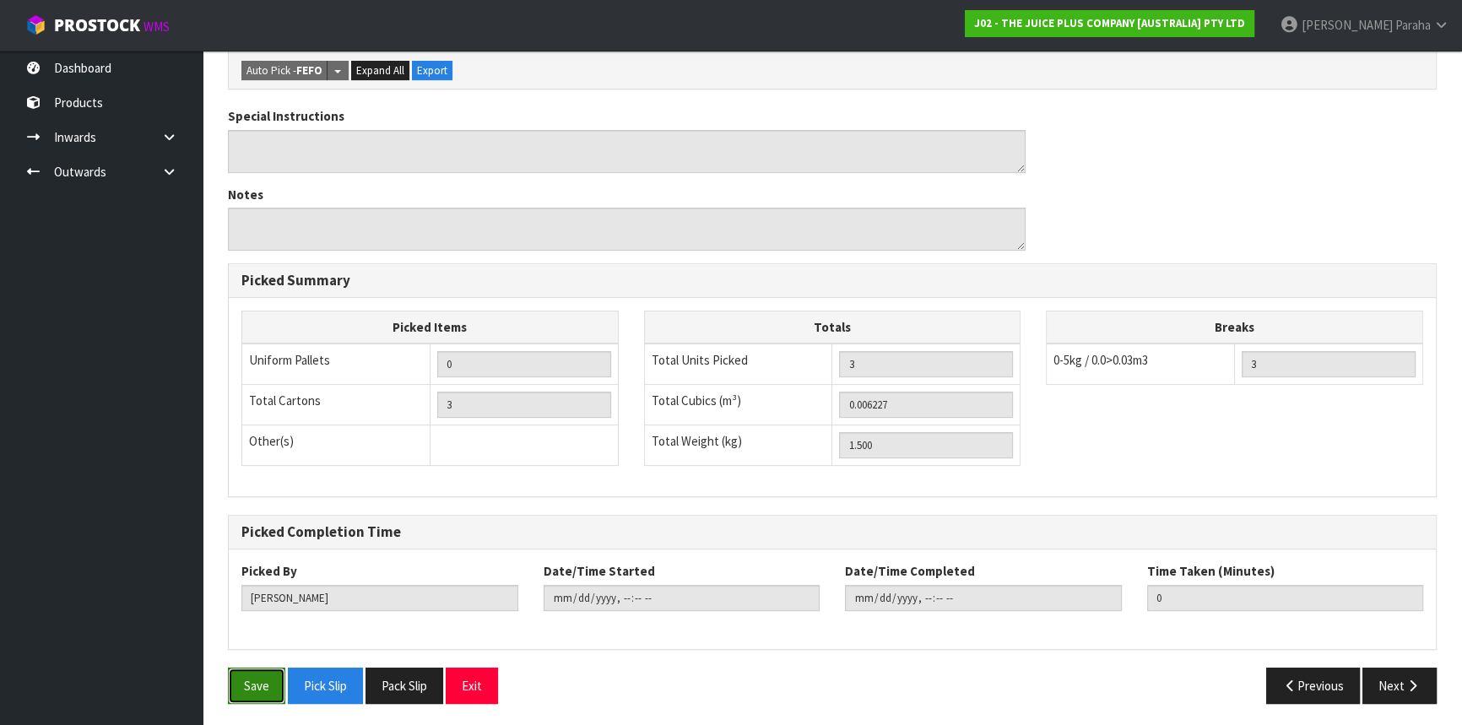
click at [246, 689] on button "Save" at bounding box center [256, 686] width 57 height 36
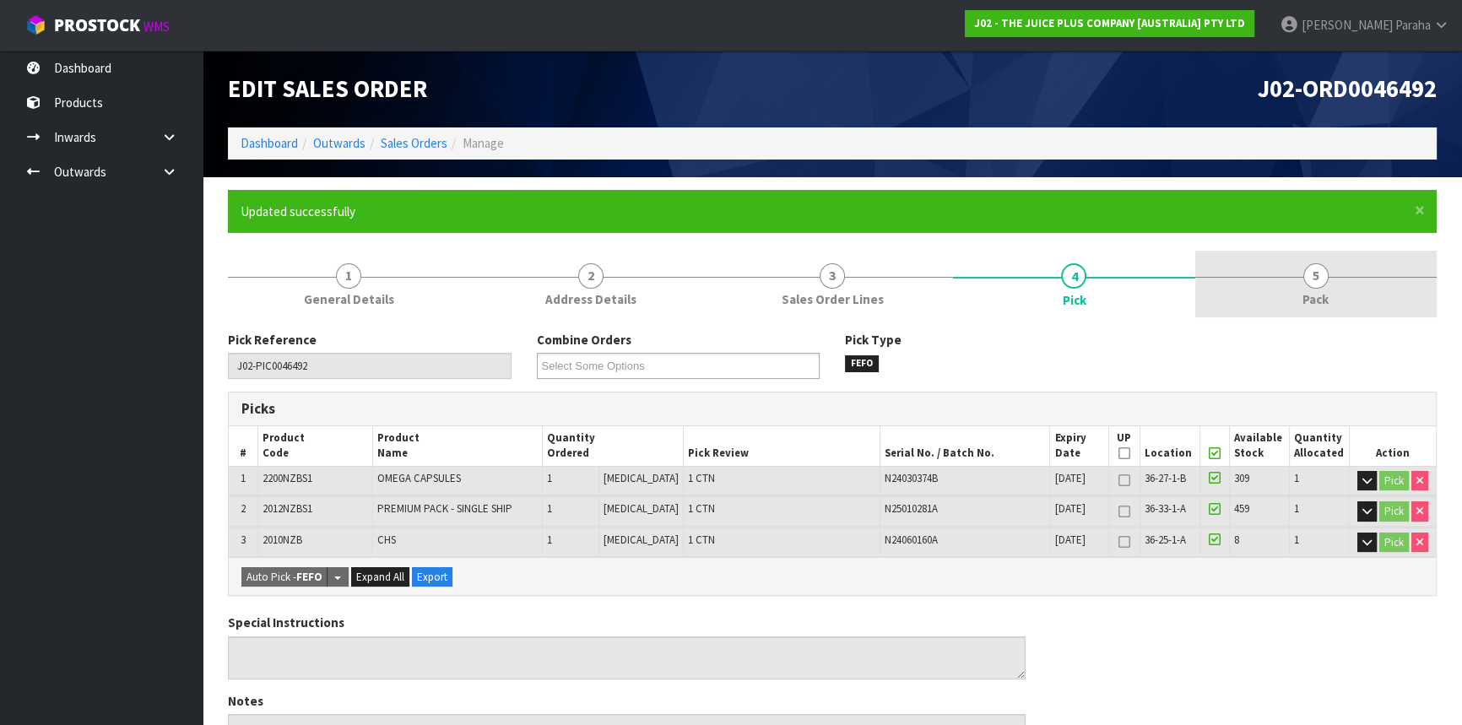
click at [1317, 278] on span "5" at bounding box center [1315, 275] width 25 height 25
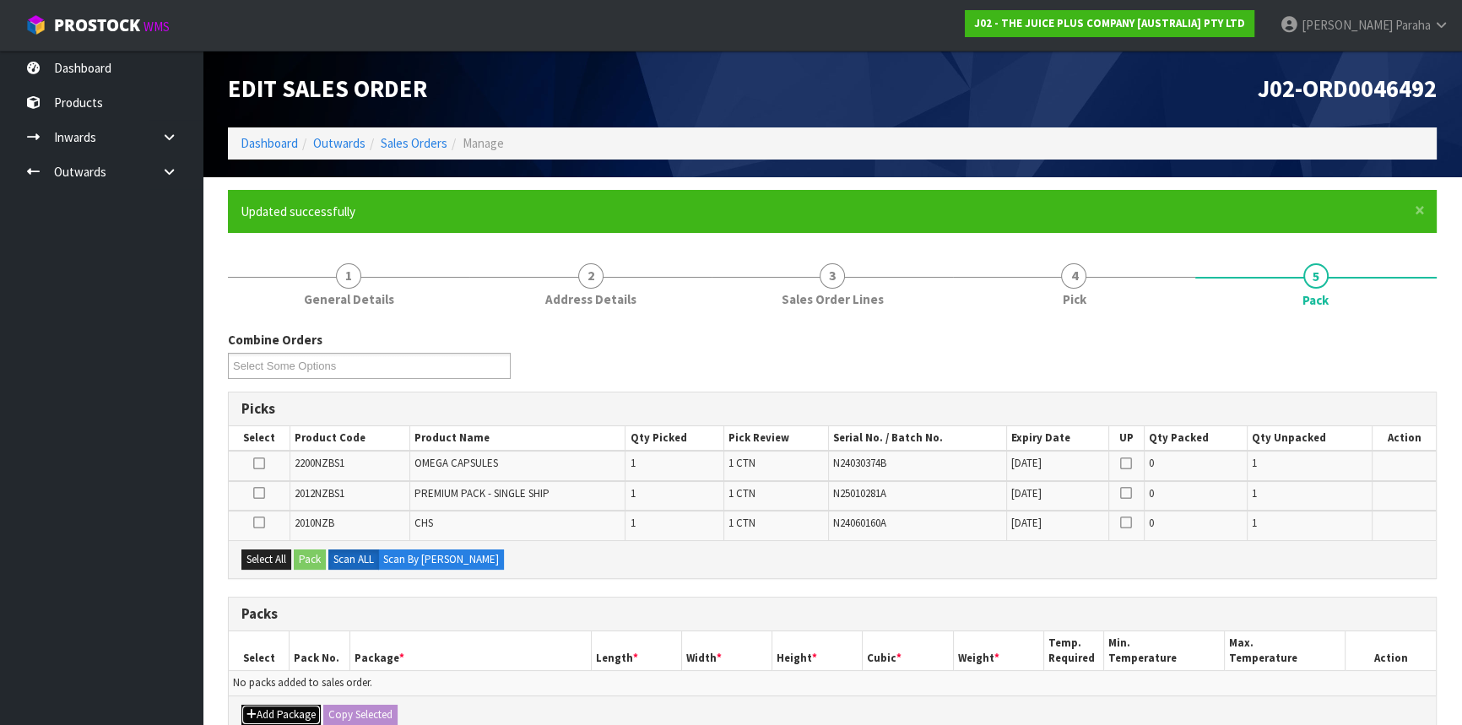
click at [301, 715] on button "Add Package" at bounding box center [280, 715] width 79 height 20
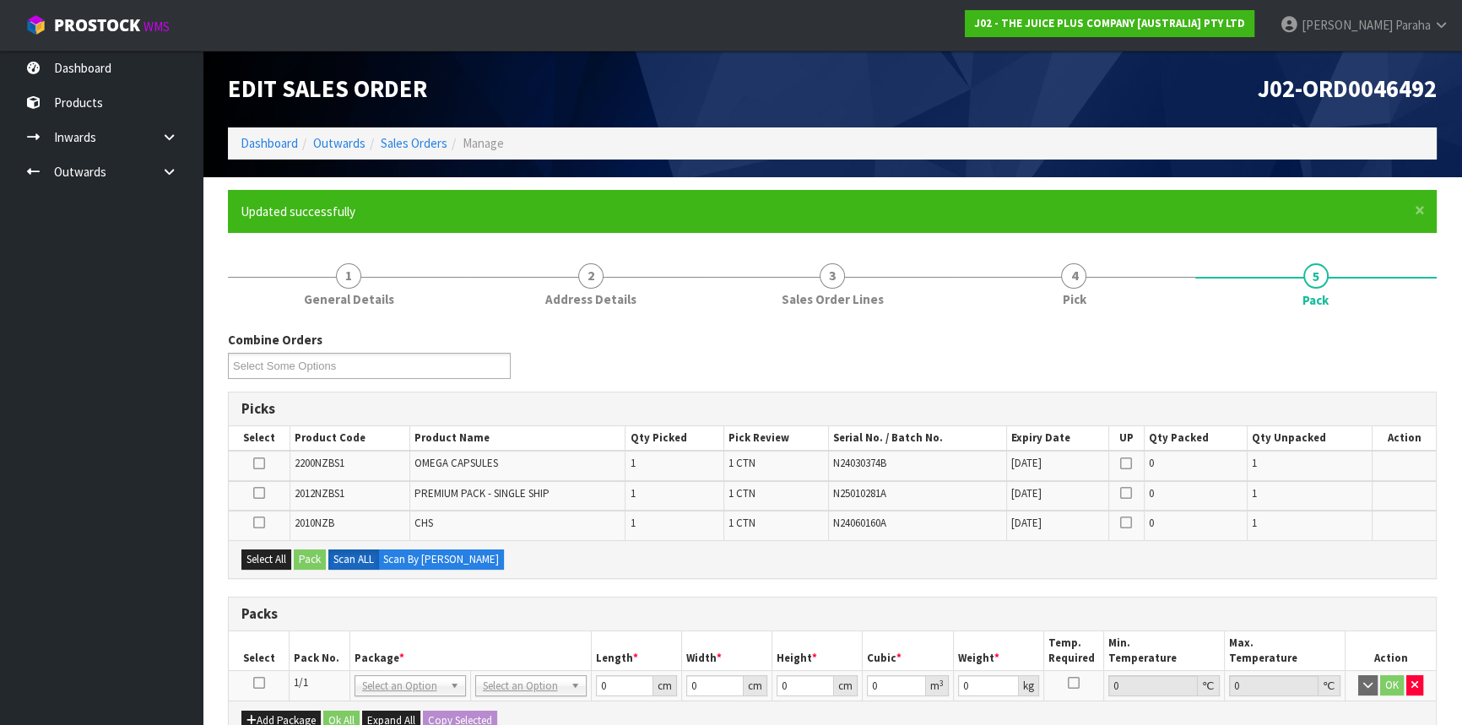
click at [261, 684] on icon at bounding box center [259, 683] width 12 height 1
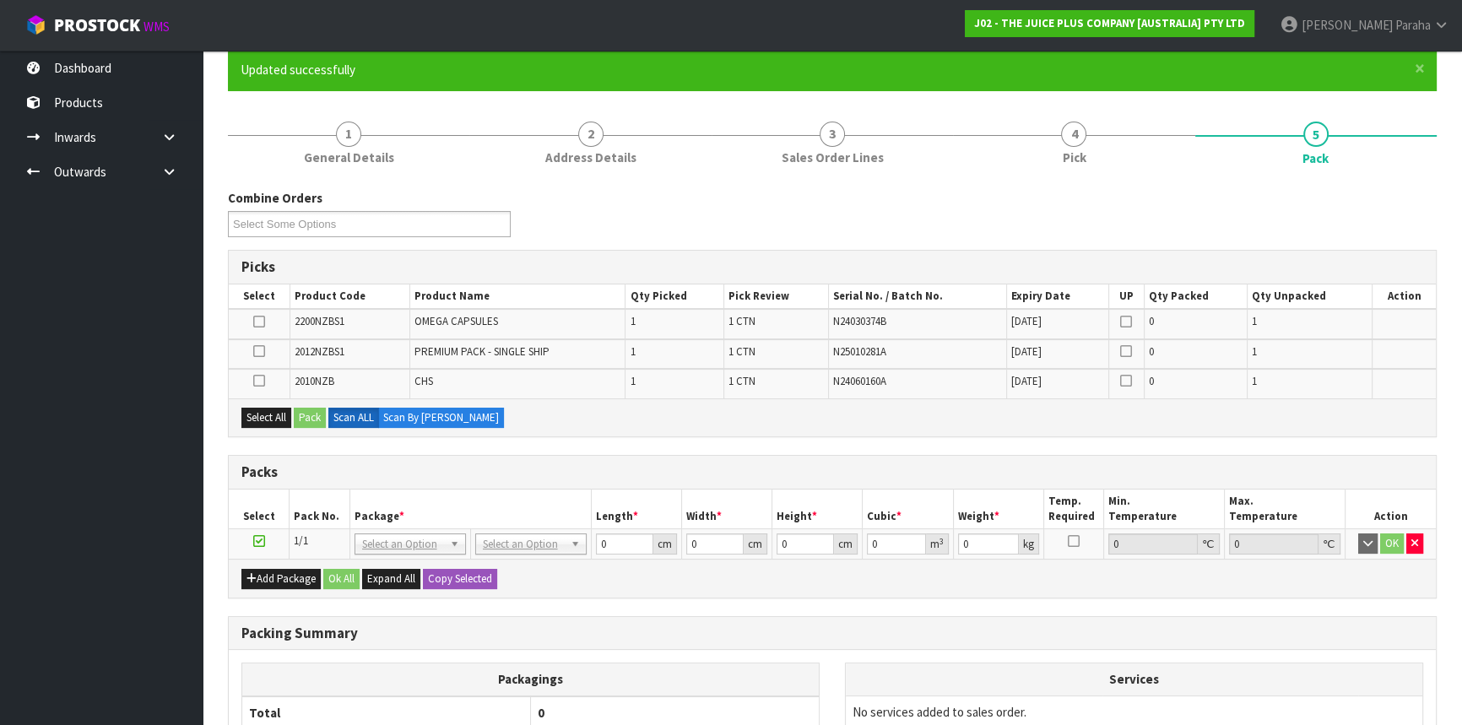
scroll to position [153, 0]
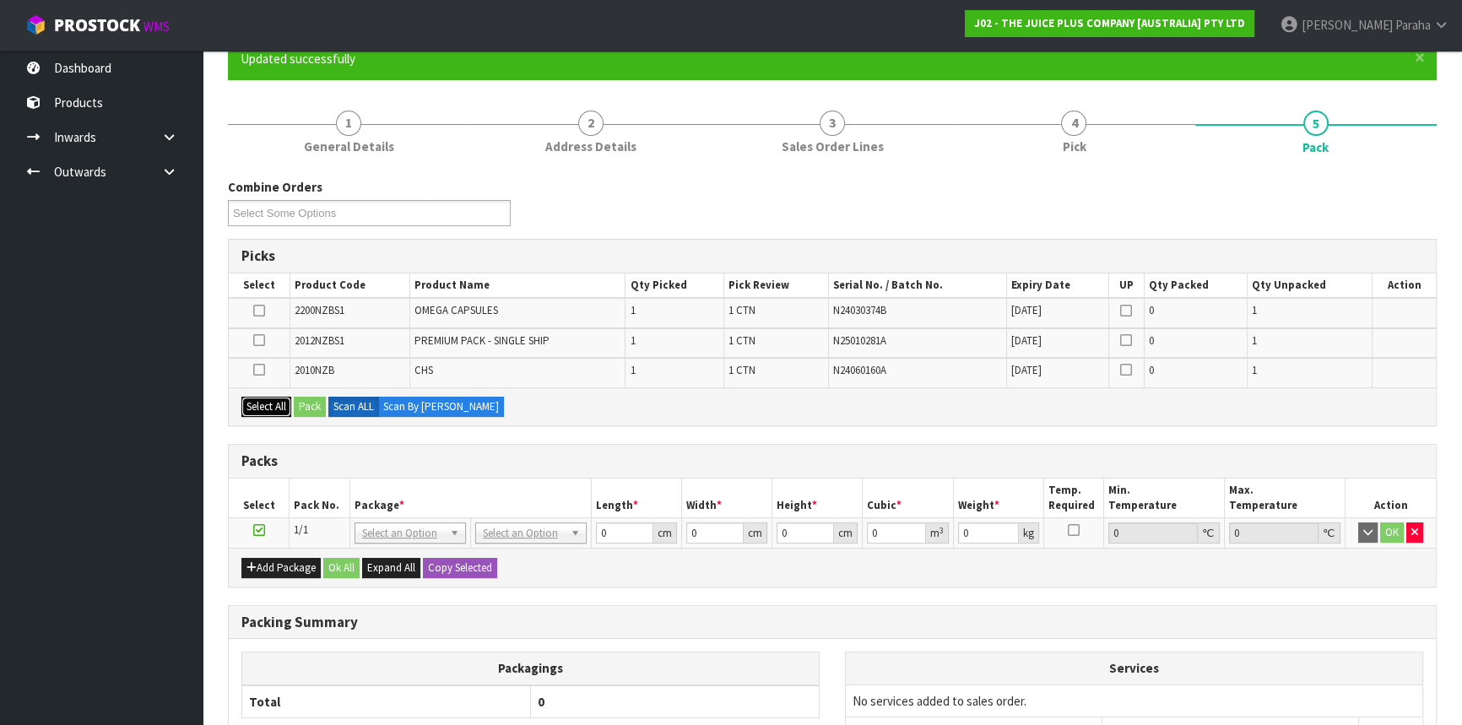
drag, startPoint x: 265, startPoint y: 407, endPoint x: 275, endPoint y: 406, distance: 10.2
click at [262, 407] on button "Select All" at bounding box center [266, 407] width 50 height 20
click at [318, 403] on button "Pack" at bounding box center [310, 407] width 32 height 20
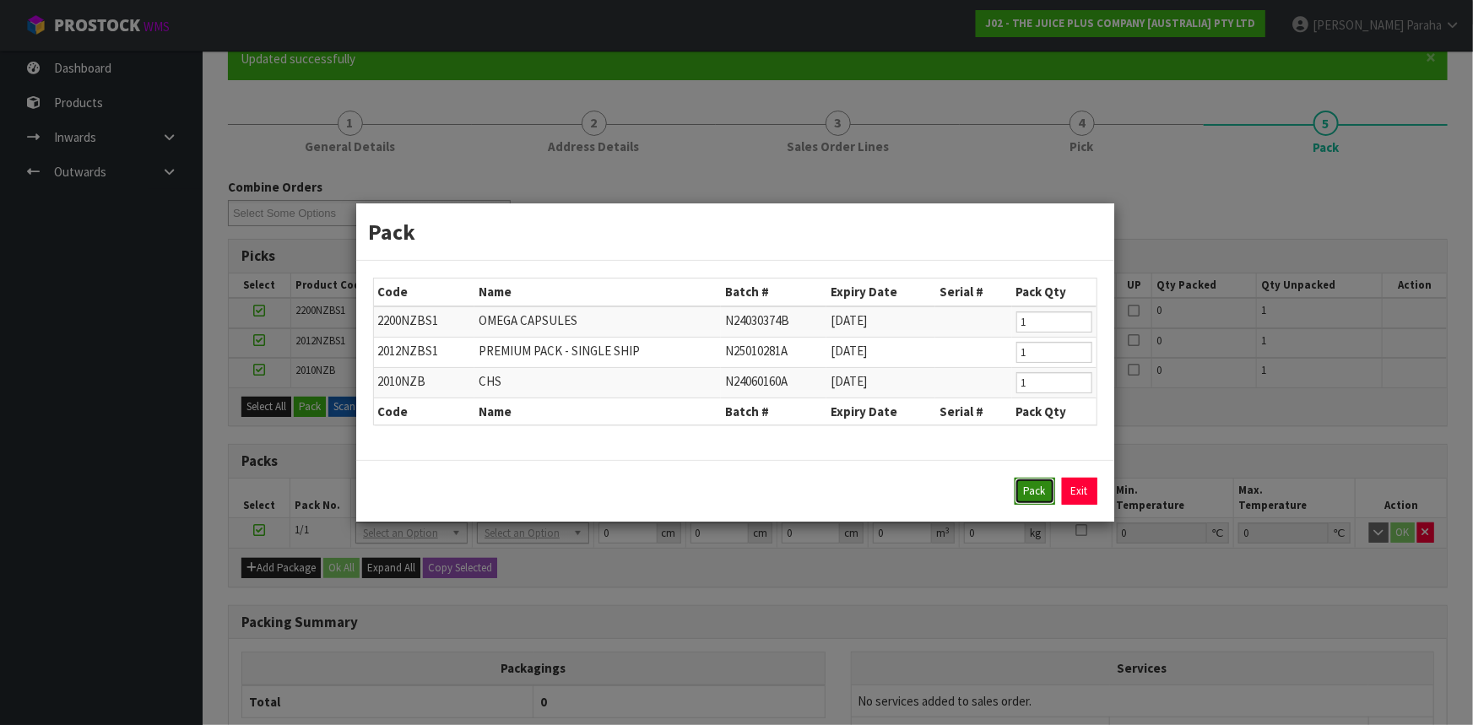
click at [1044, 489] on button "Pack" at bounding box center [1034, 491] width 41 height 27
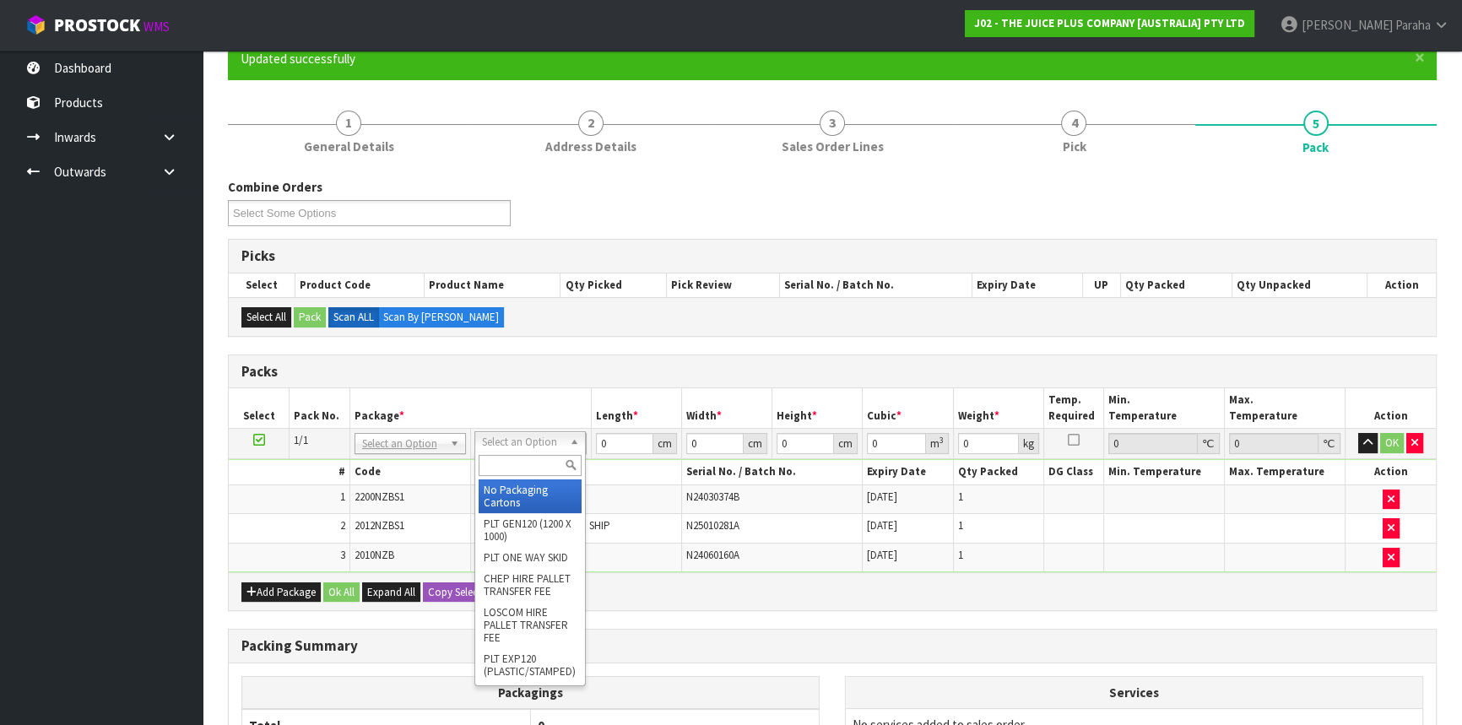
click at [520, 463] on input "text" at bounding box center [529, 465] width 103 height 21
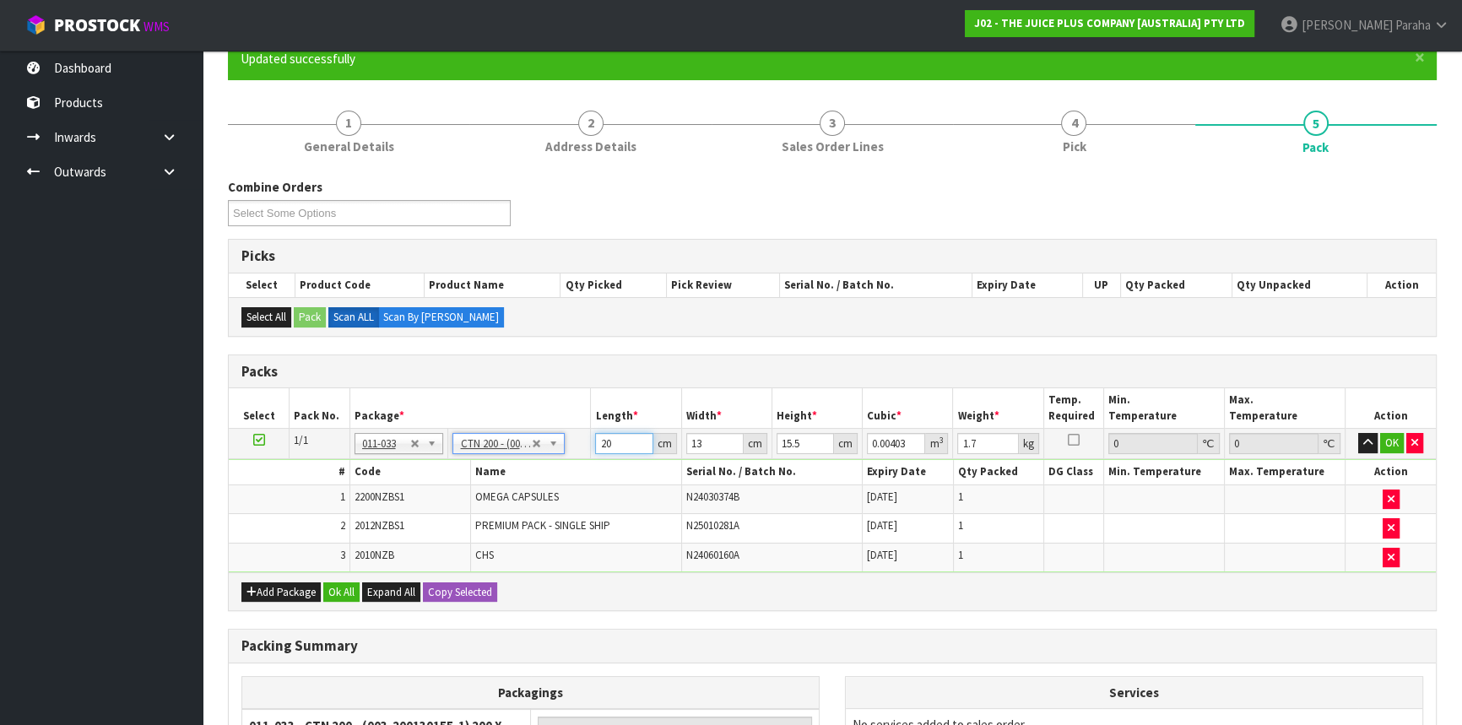
drag, startPoint x: 612, startPoint y: 440, endPoint x: 595, endPoint y: 441, distance: 16.9
click at [595, 441] on input "20" at bounding box center [623, 443] width 57 height 21
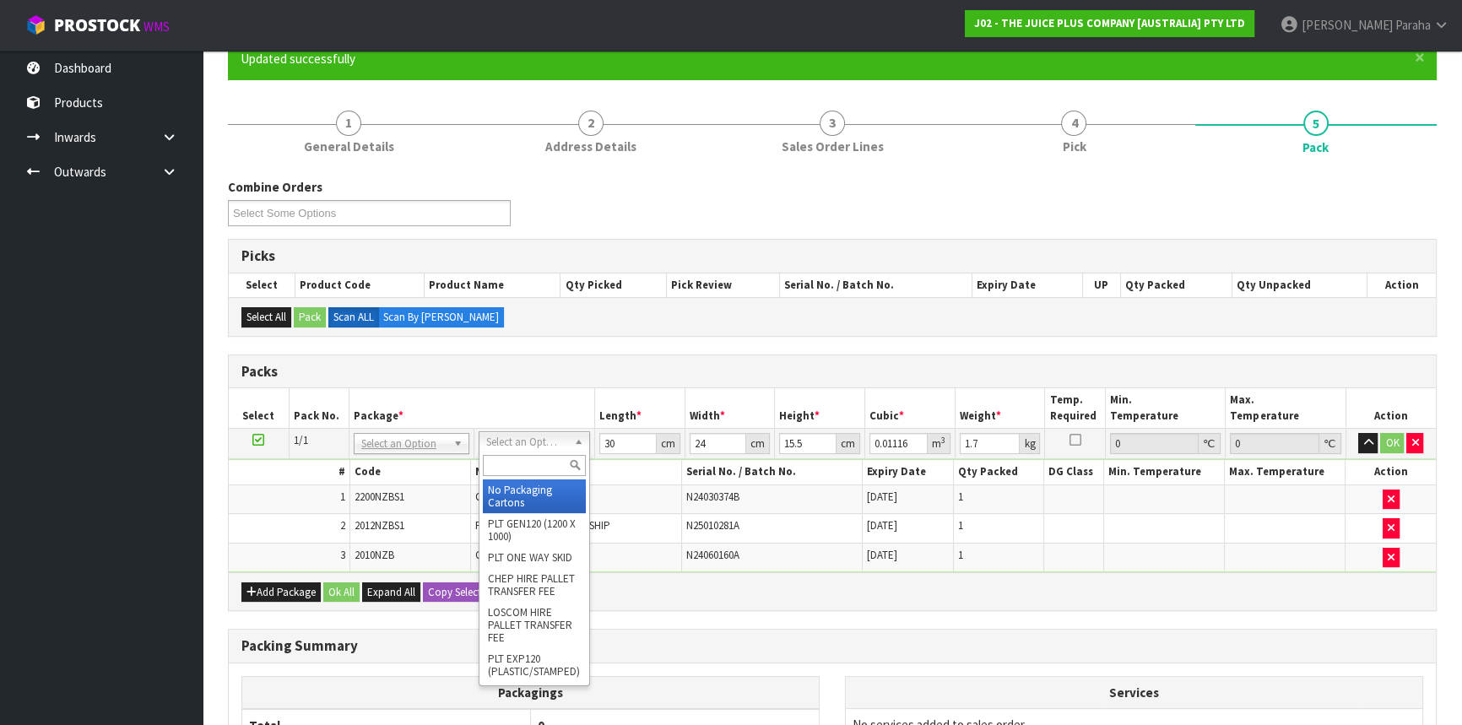
click at [521, 461] on input "text" at bounding box center [534, 465] width 103 height 21
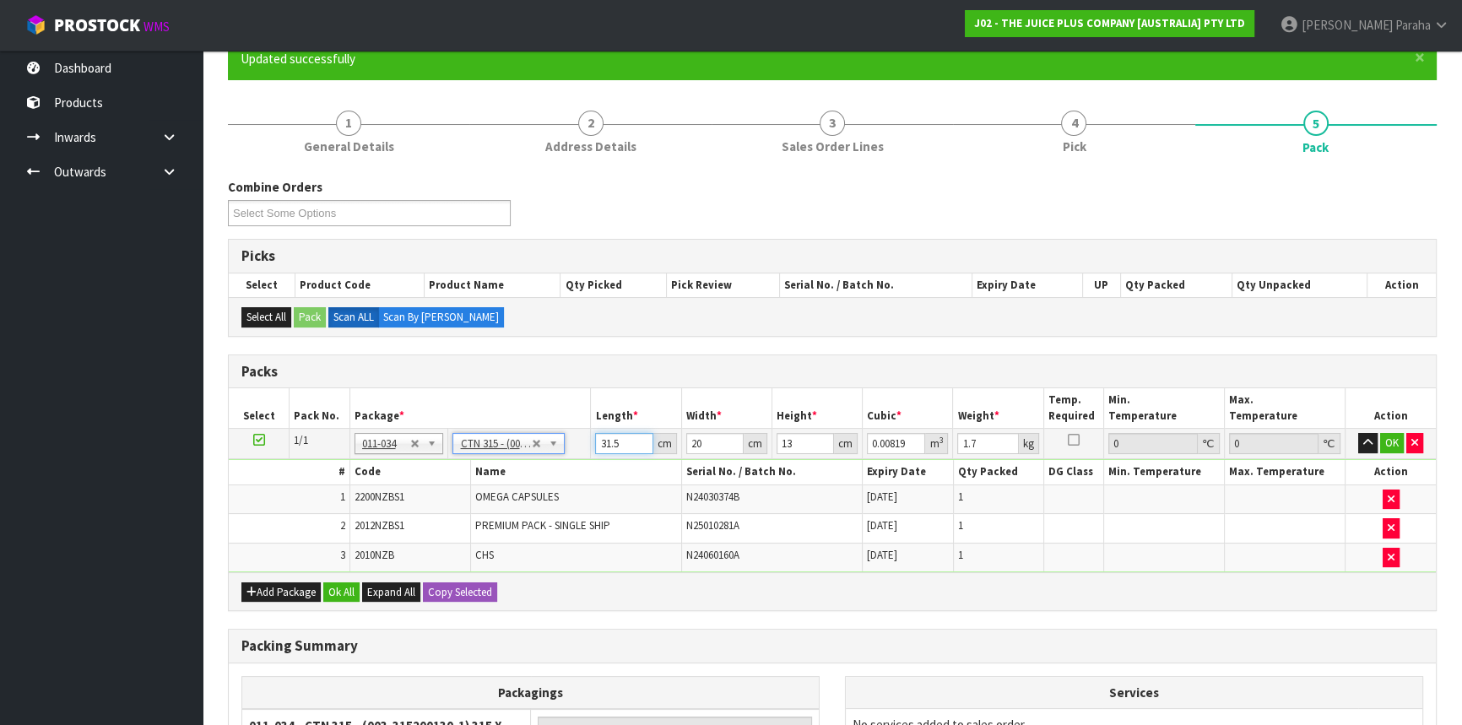
click at [586, 438] on tr "1/1 NONE 007-001 007-002 007-004 007-009 007-013 007-014 007-015 007-017 007-01…" at bounding box center [832, 444] width 1207 height 30
click at [1358, 433] on button "button" at bounding box center [1367, 443] width 19 height 20
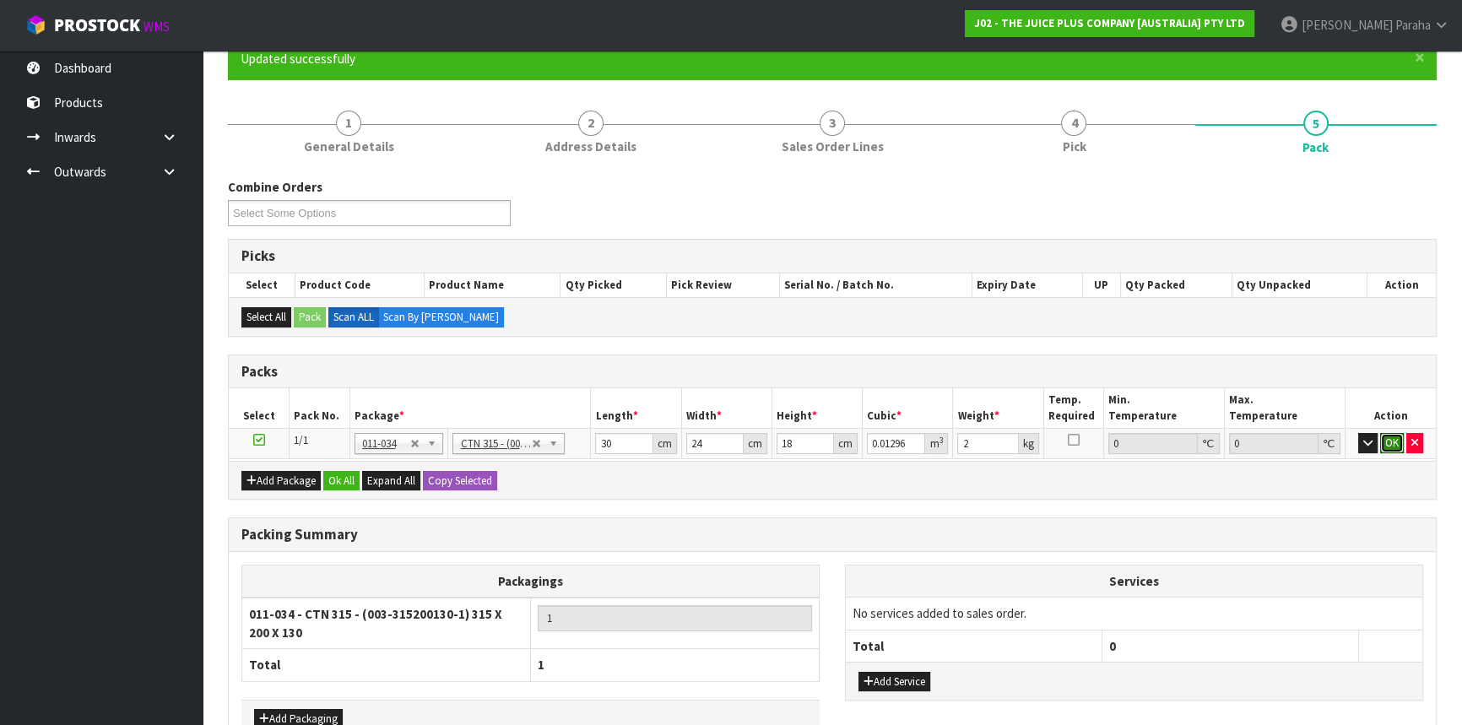
click button "OK" at bounding box center [1392, 443] width 24 height 20
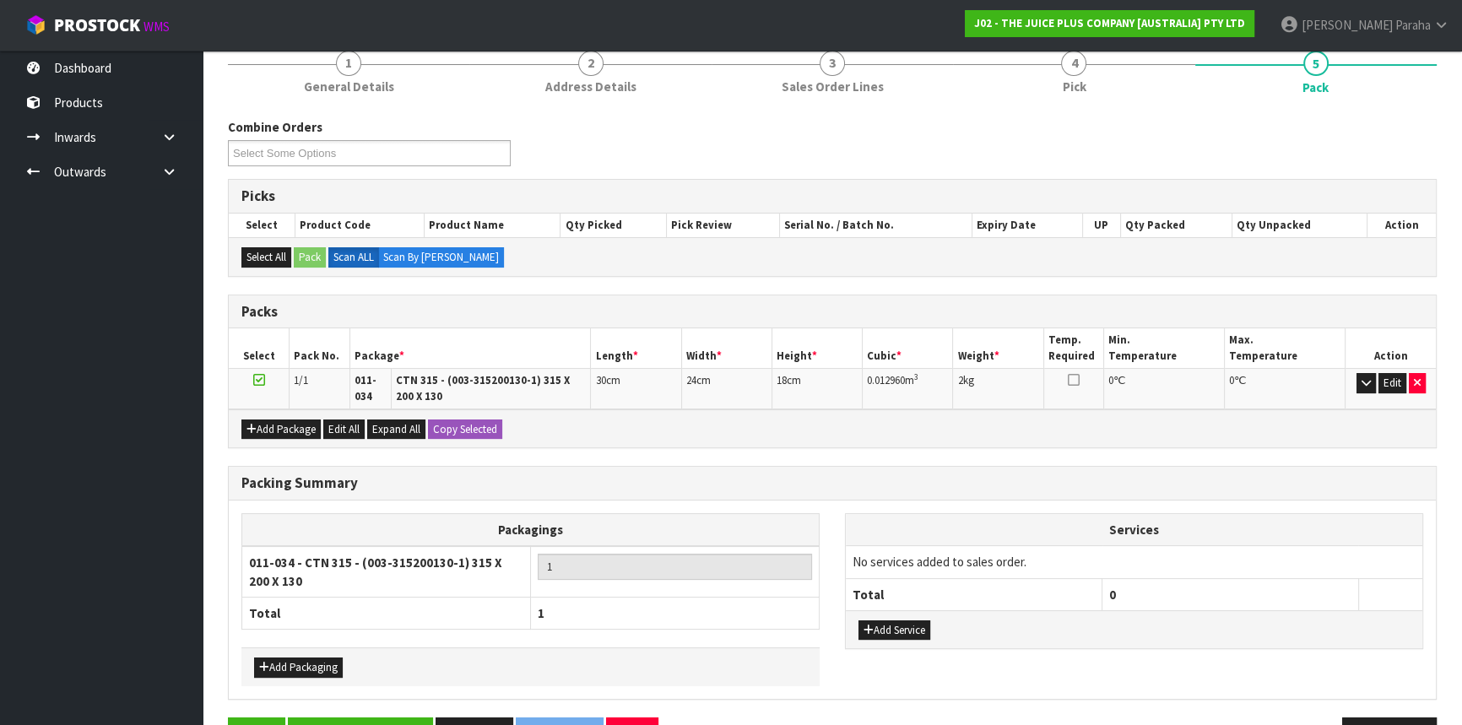
scroll to position [262, 0]
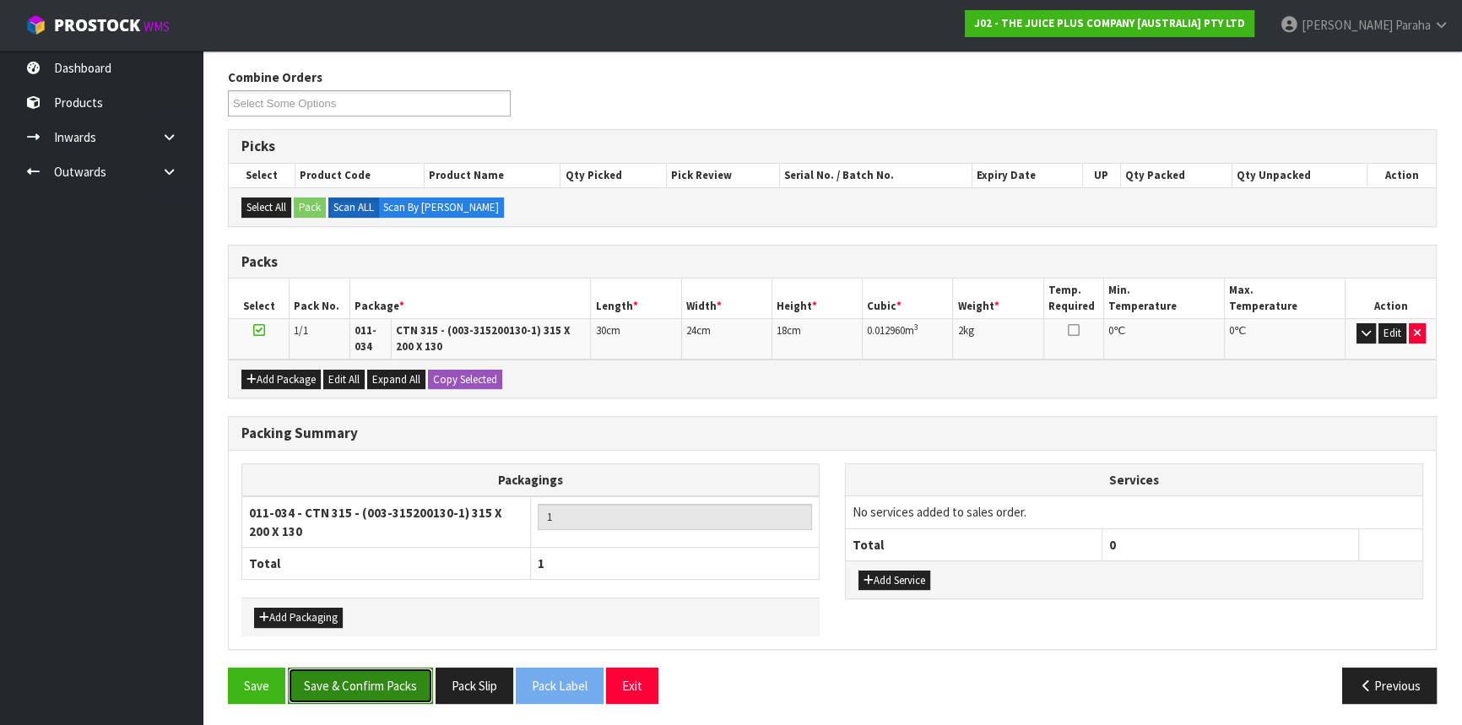
click at [363, 670] on button "Save & Confirm Packs" at bounding box center [360, 686] width 145 height 36
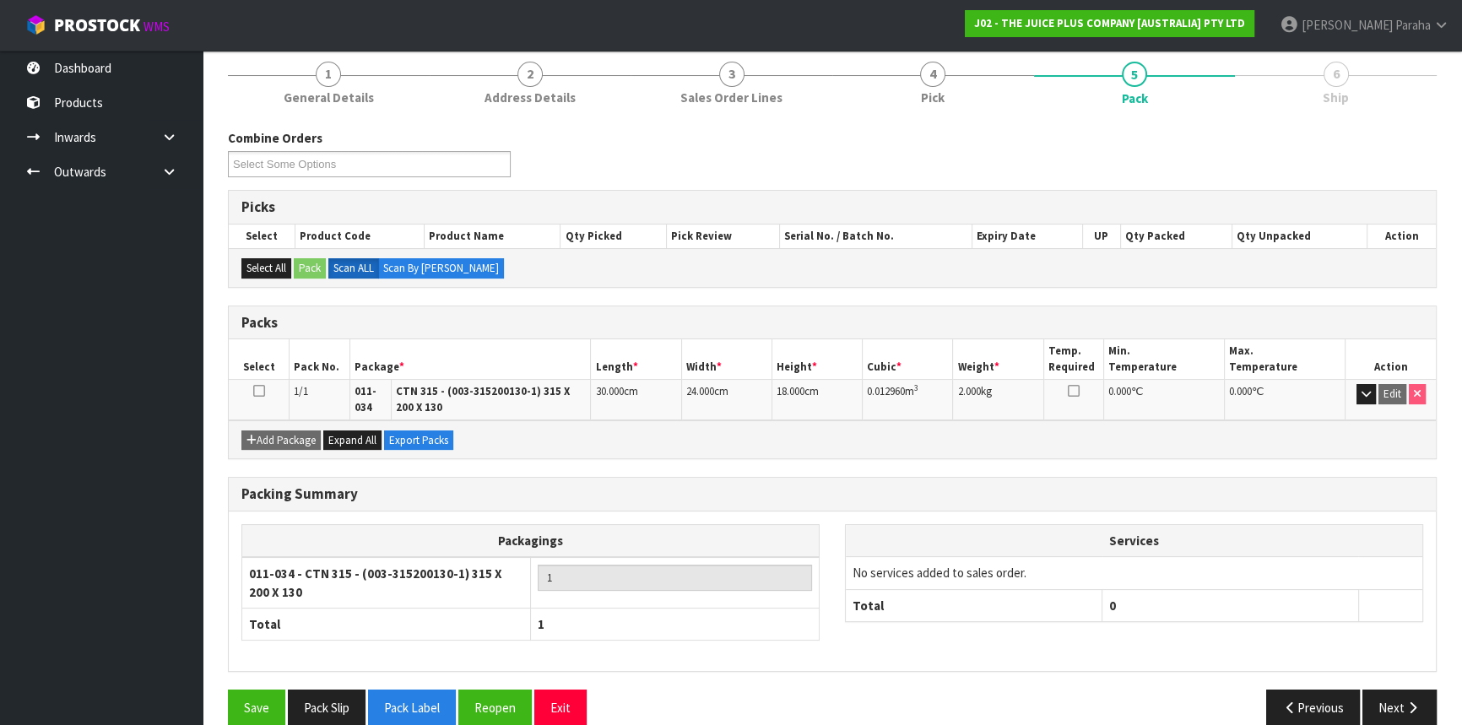
scroll to position [225, 0]
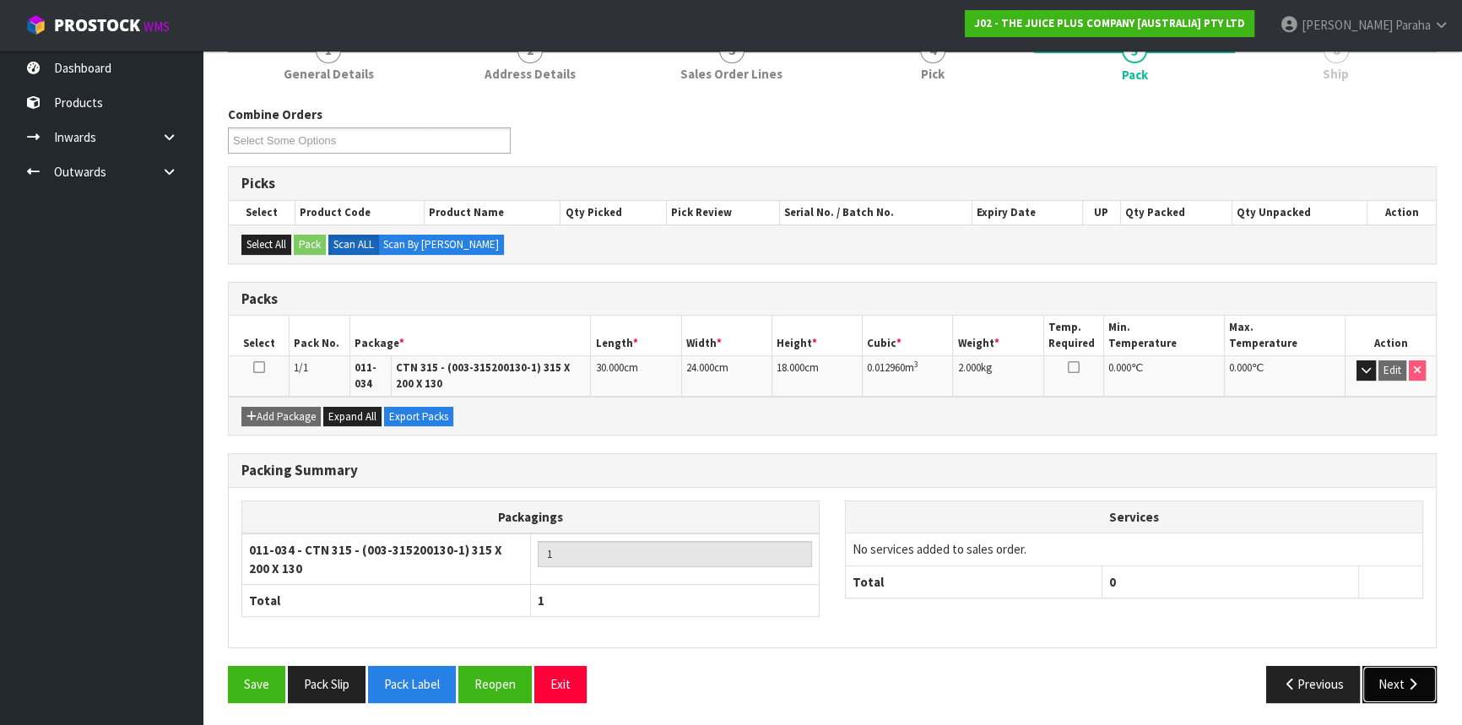
click at [1414, 688] on button "Next" at bounding box center [1399, 684] width 74 height 36
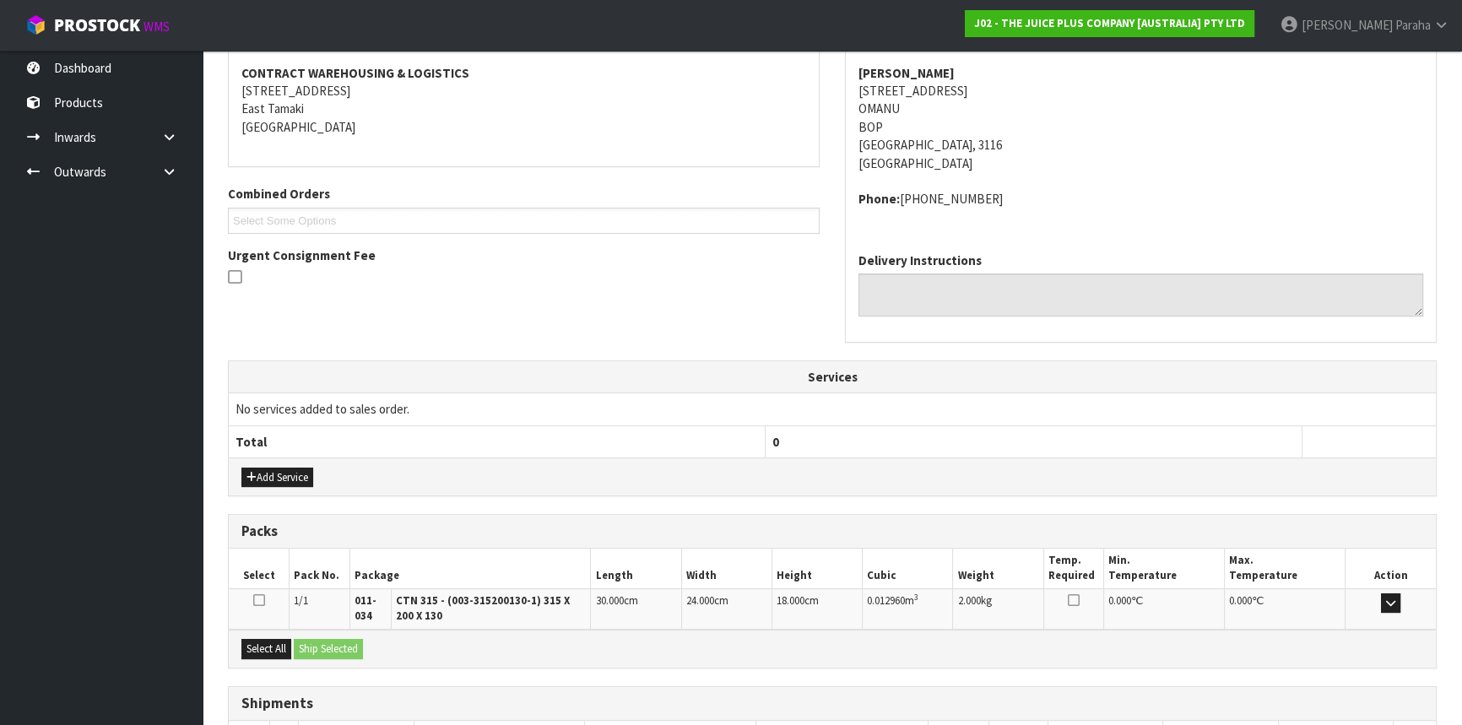
scroll to position [435, 0]
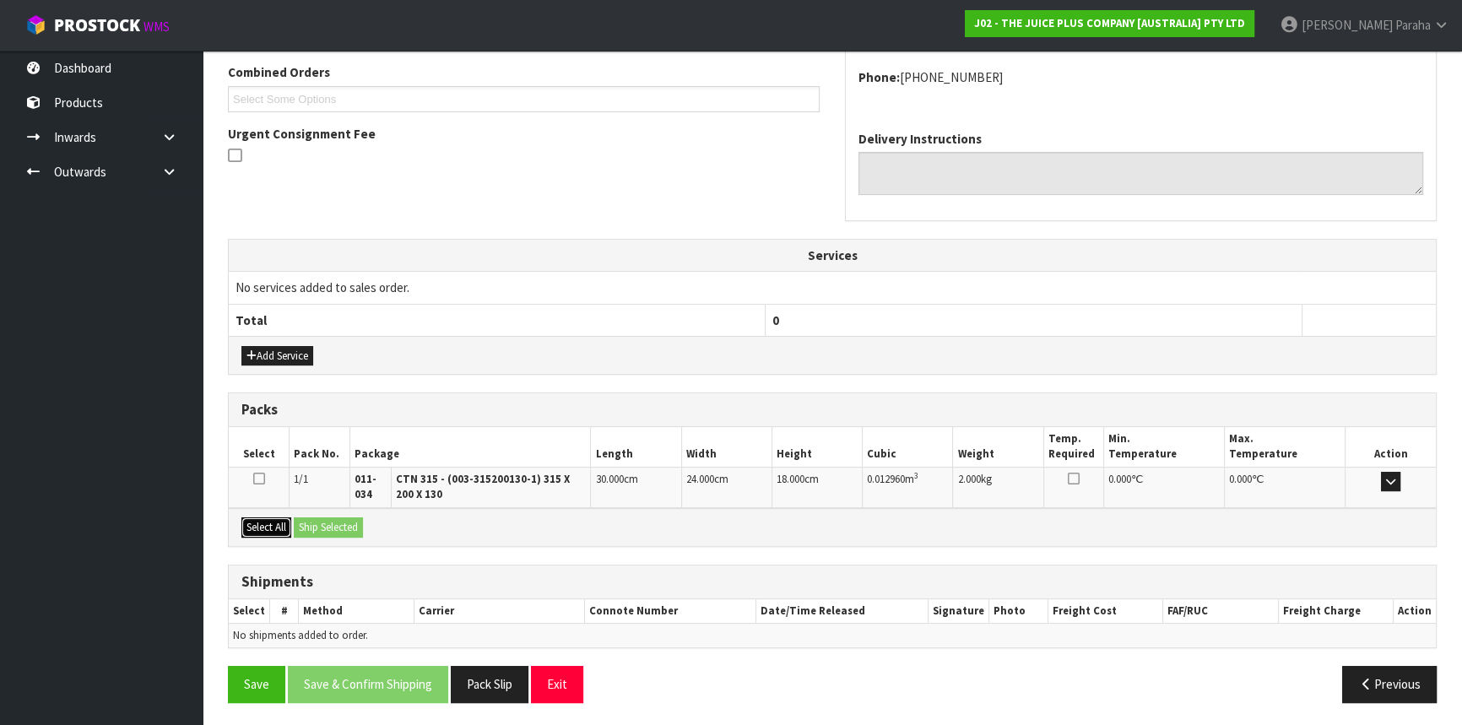
click at [277, 526] on button "Select All" at bounding box center [266, 527] width 50 height 20
click at [330, 524] on button "Ship Selected" at bounding box center [328, 527] width 69 height 20
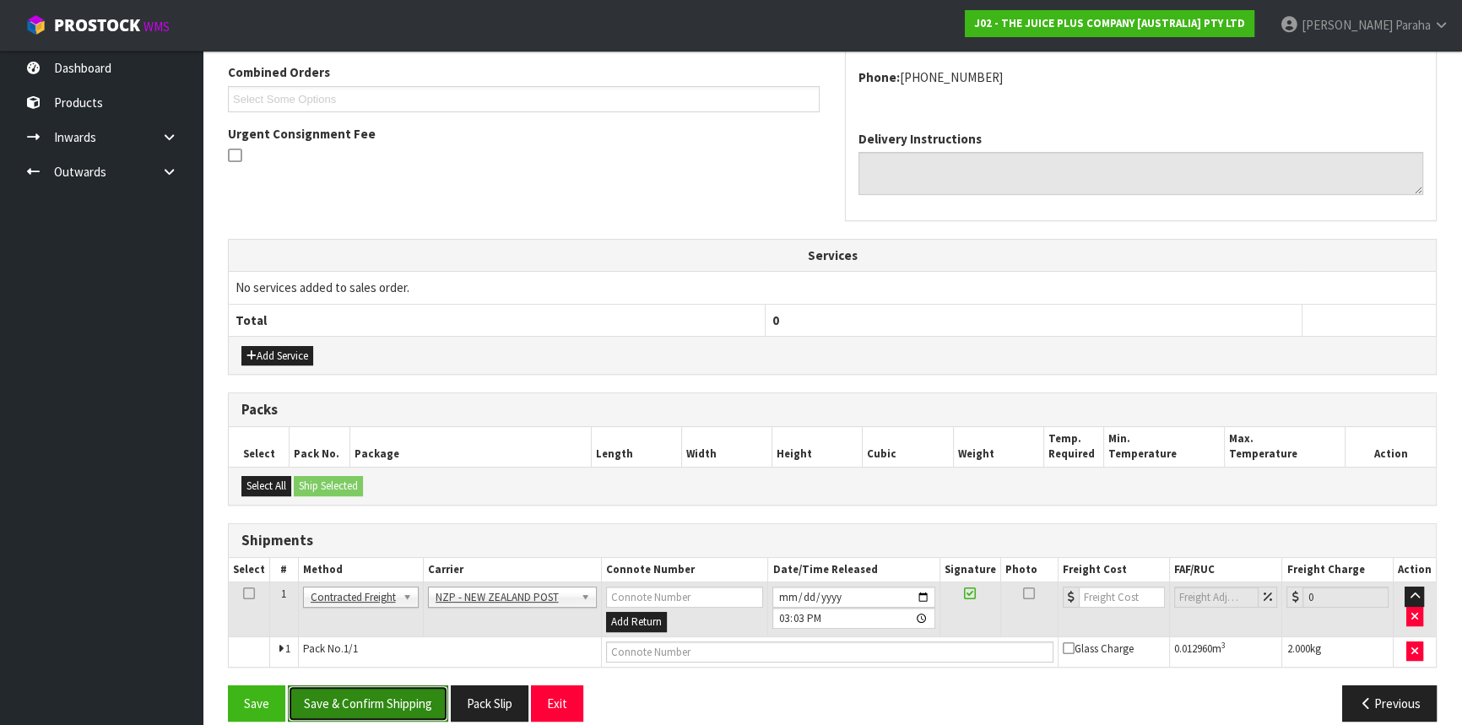
click at [374, 700] on button "Save & Confirm Shipping" at bounding box center [368, 703] width 160 height 36
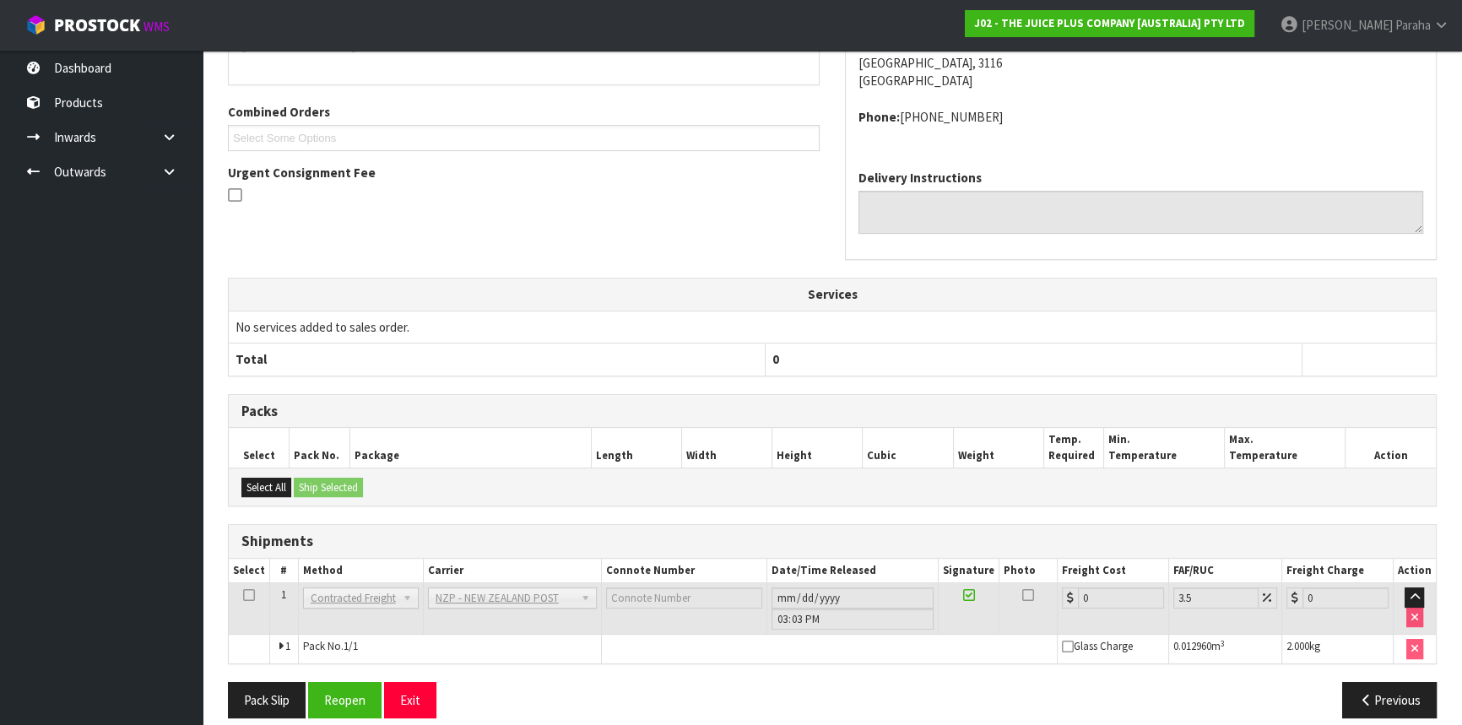
scroll to position [430, 0]
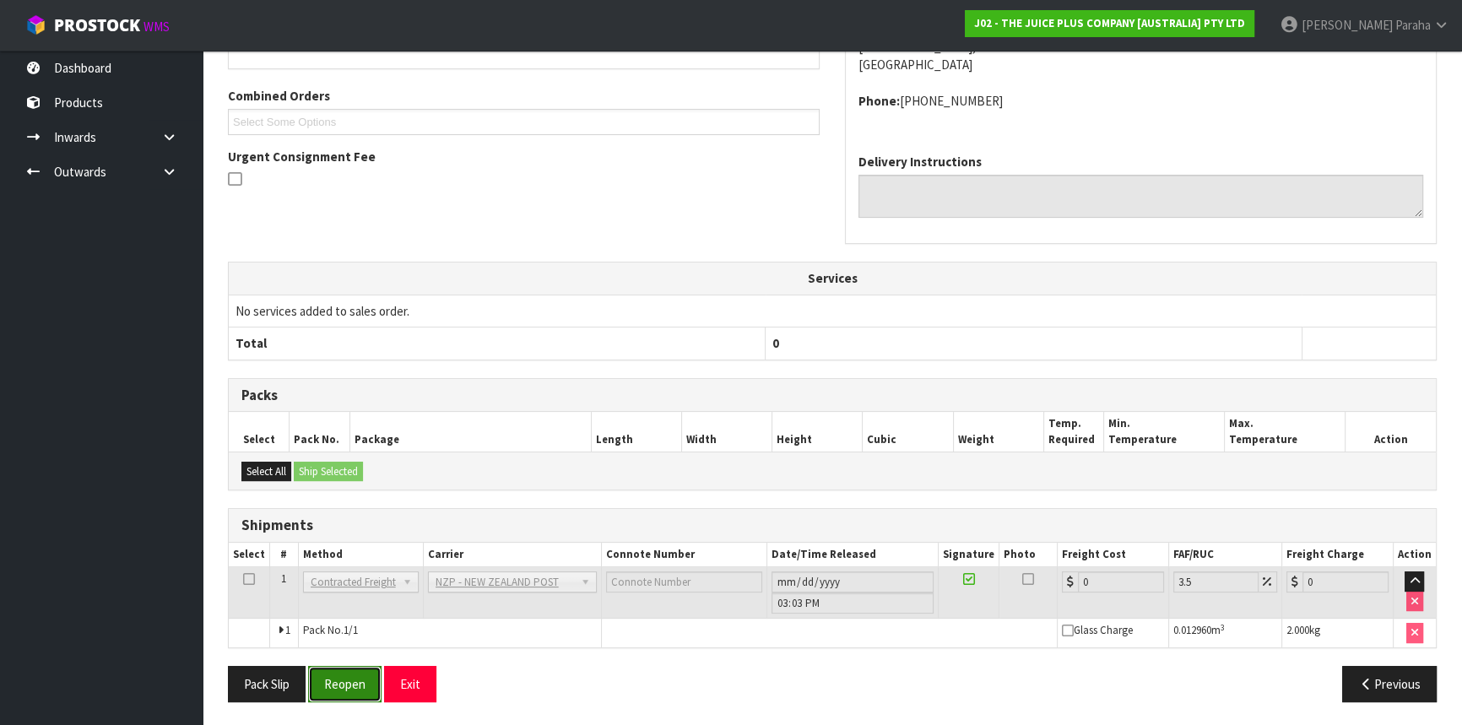
click at [338, 671] on button "Reopen" at bounding box center [344, 684] width 73 height 36
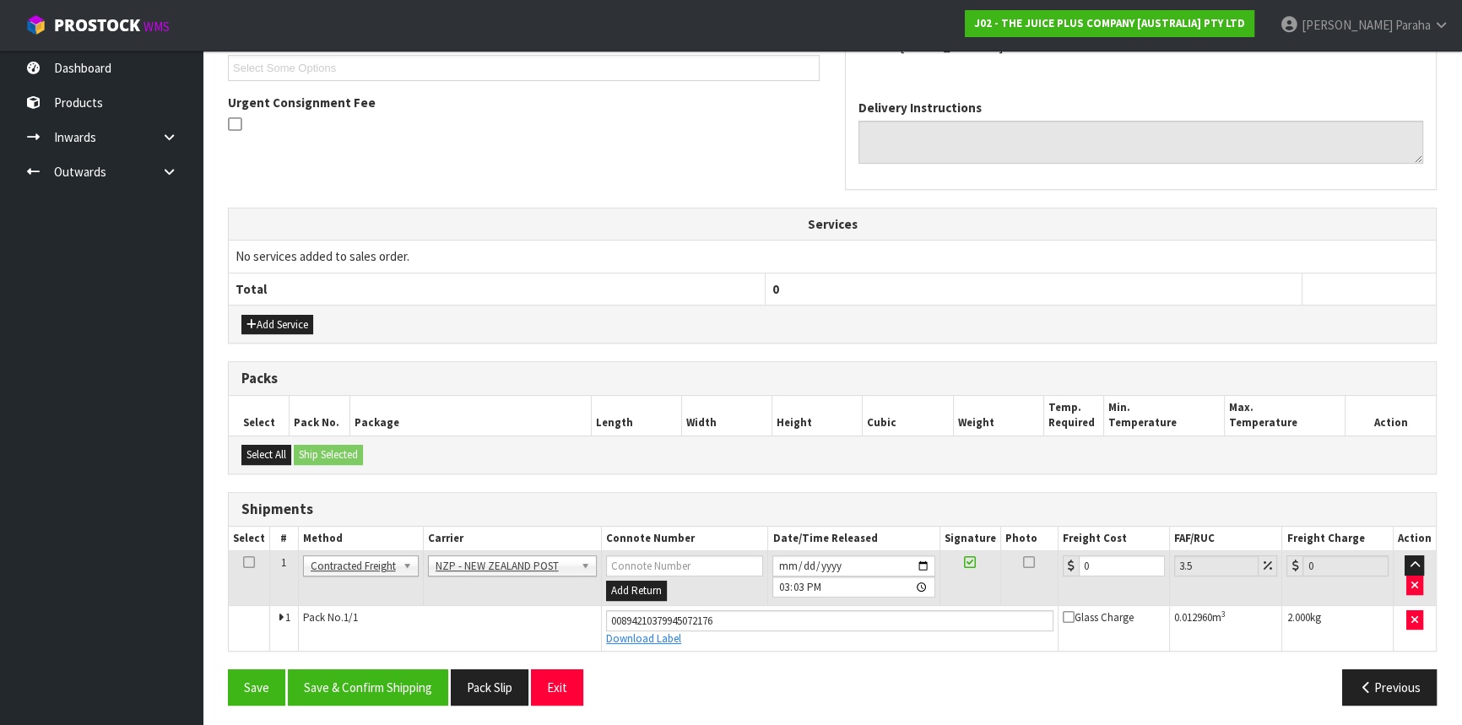
scroll to position [469, 0]
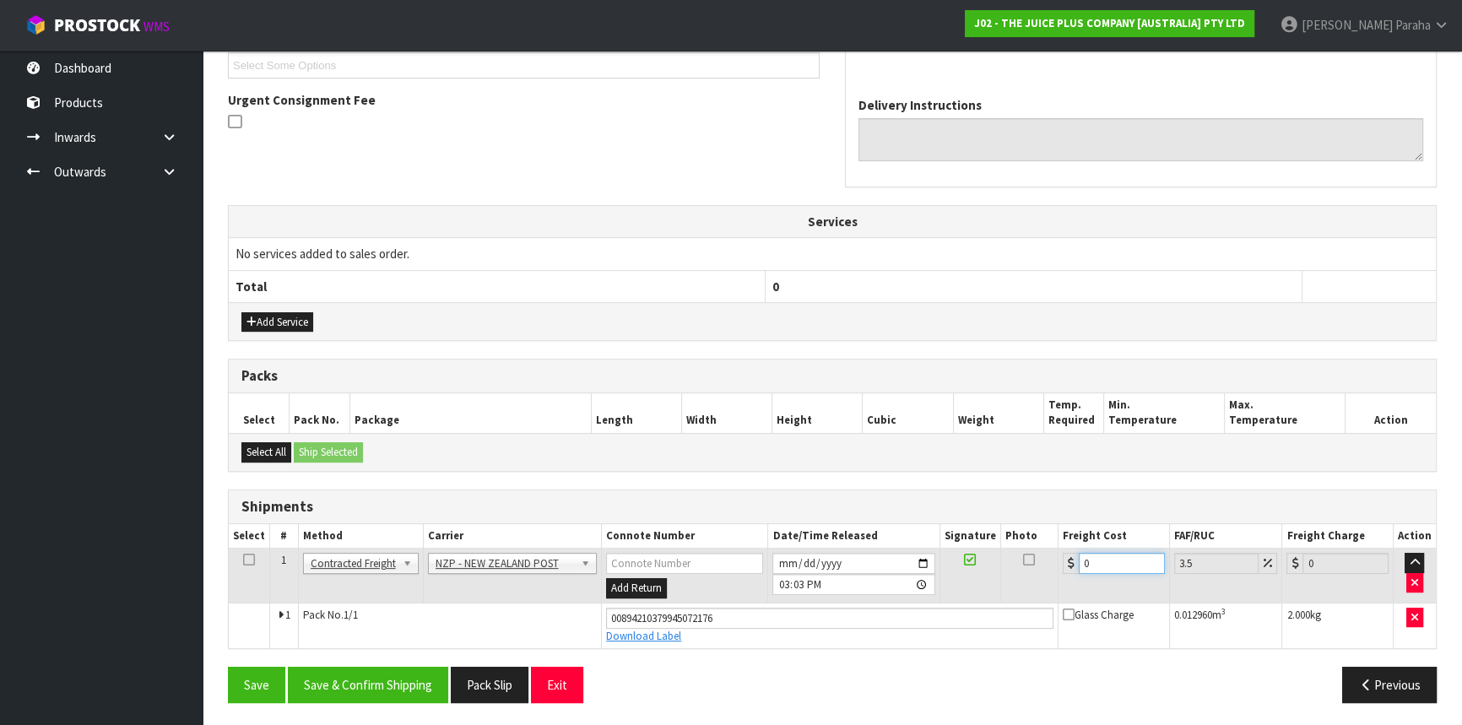
click at [1104, 558] on input "0" at bounding box center [1122, 563] width 86 height 21
click at [373, 687] on button "Save & Confirm Shipping" at bounding box center [368, 685] width 160 height 36
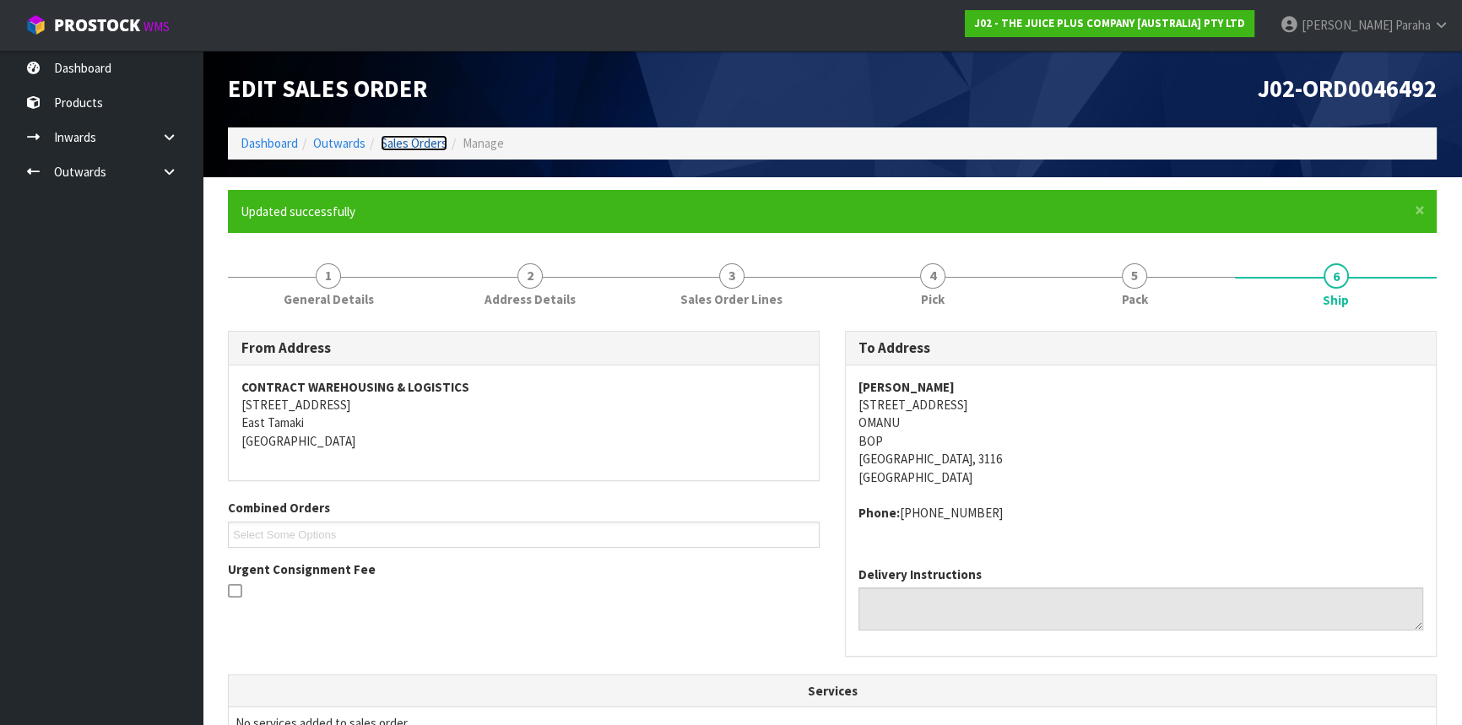
click at [408, 147] on link "Sales Orders" at bounding box center [414, 143] width 67 height 16
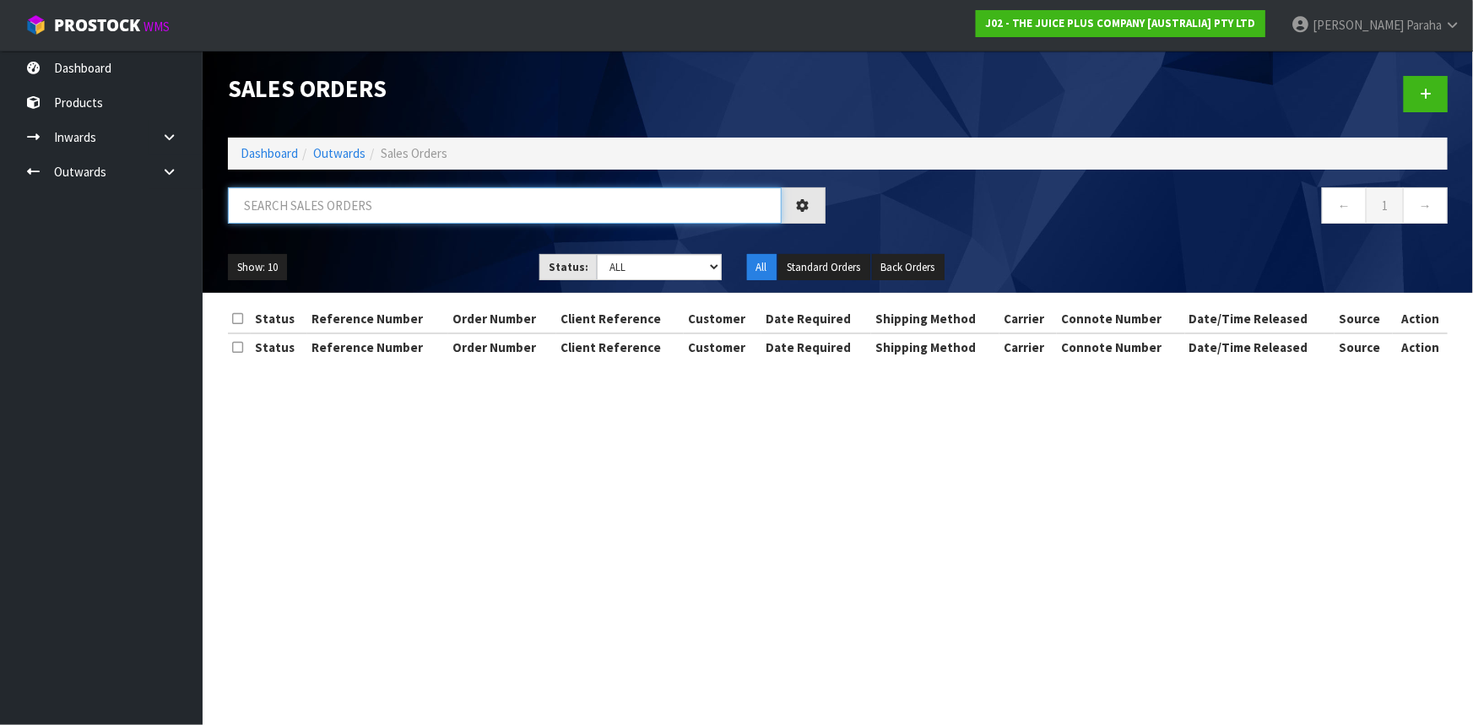
click at [408, 189] on input "text" at bounding box center [505, 205] width 554 height 36
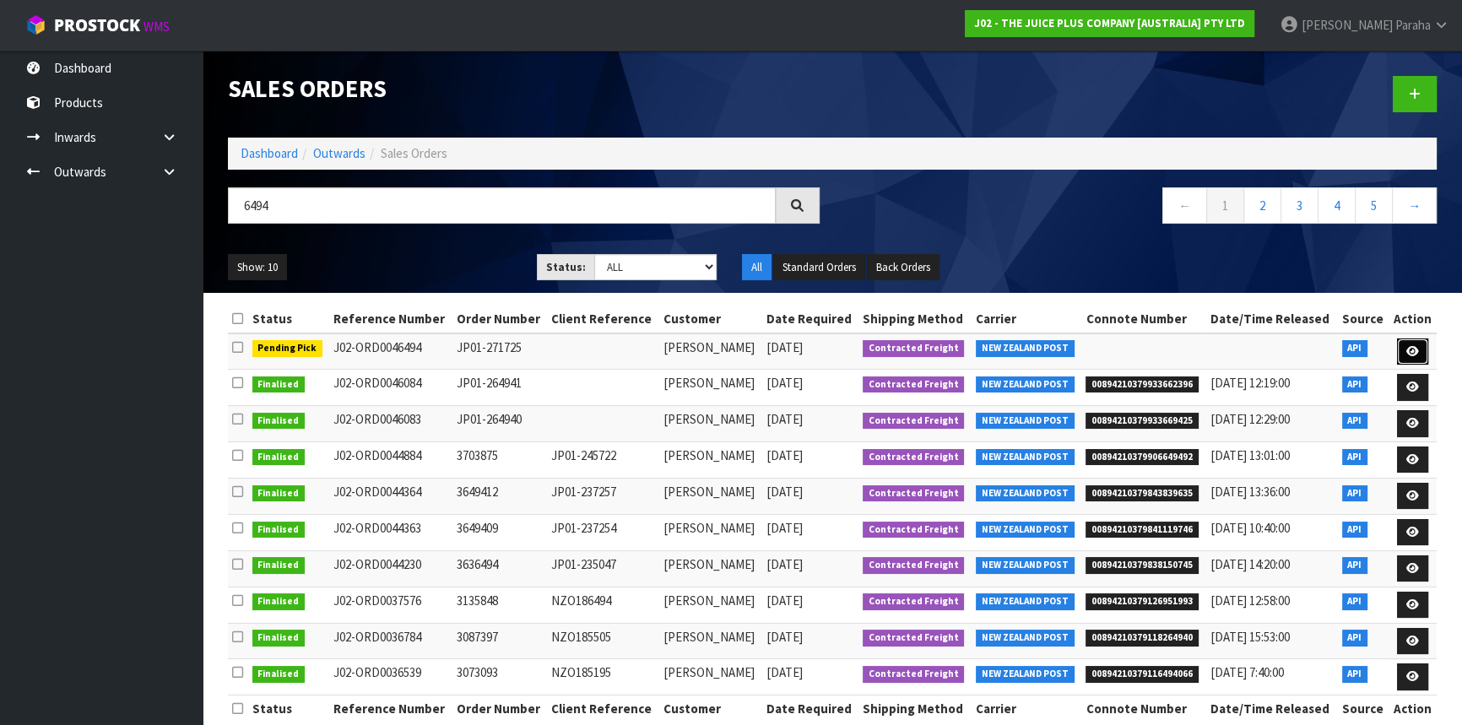
click at [1417, 349] on icon at bounding box center [1412, 351] width 13 height 11
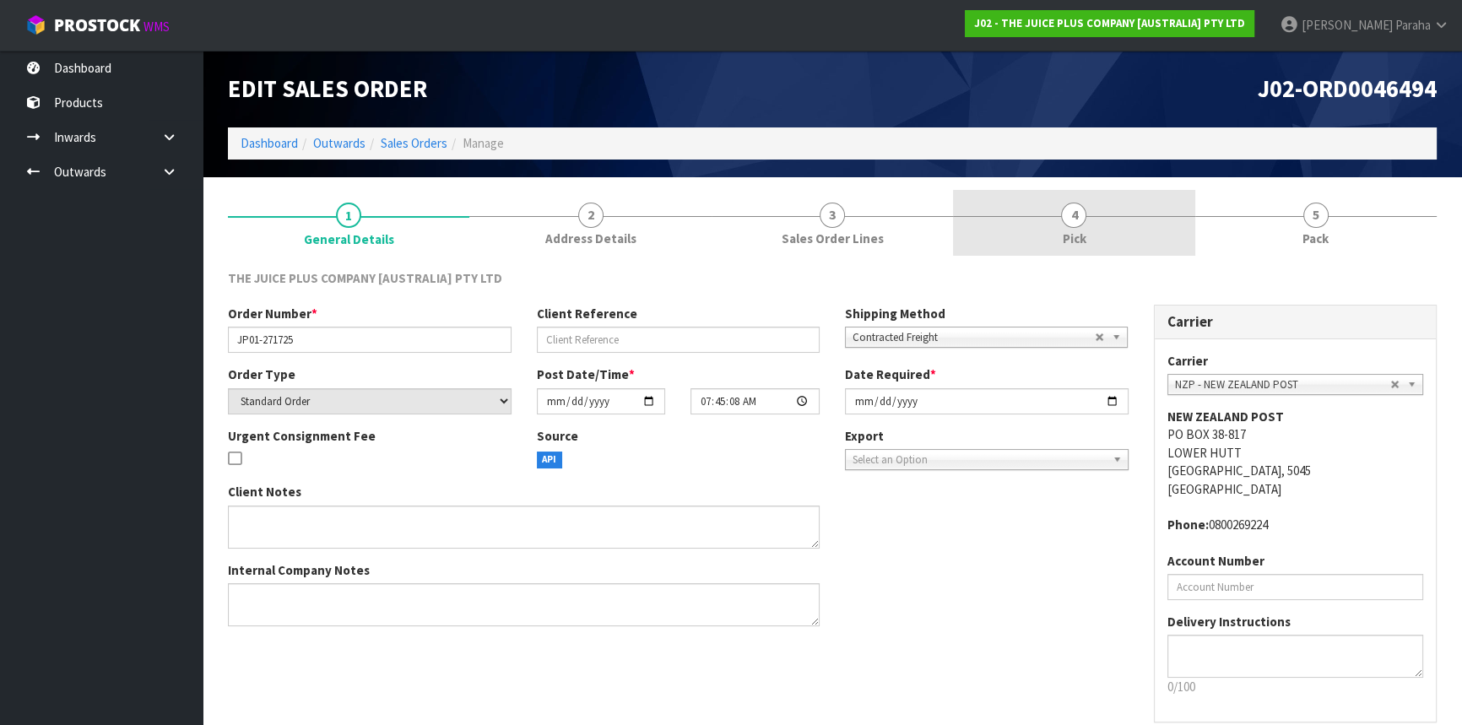
click at [1068, 210] on span "4" at bounding box center [1073, 215] width 25 height 25
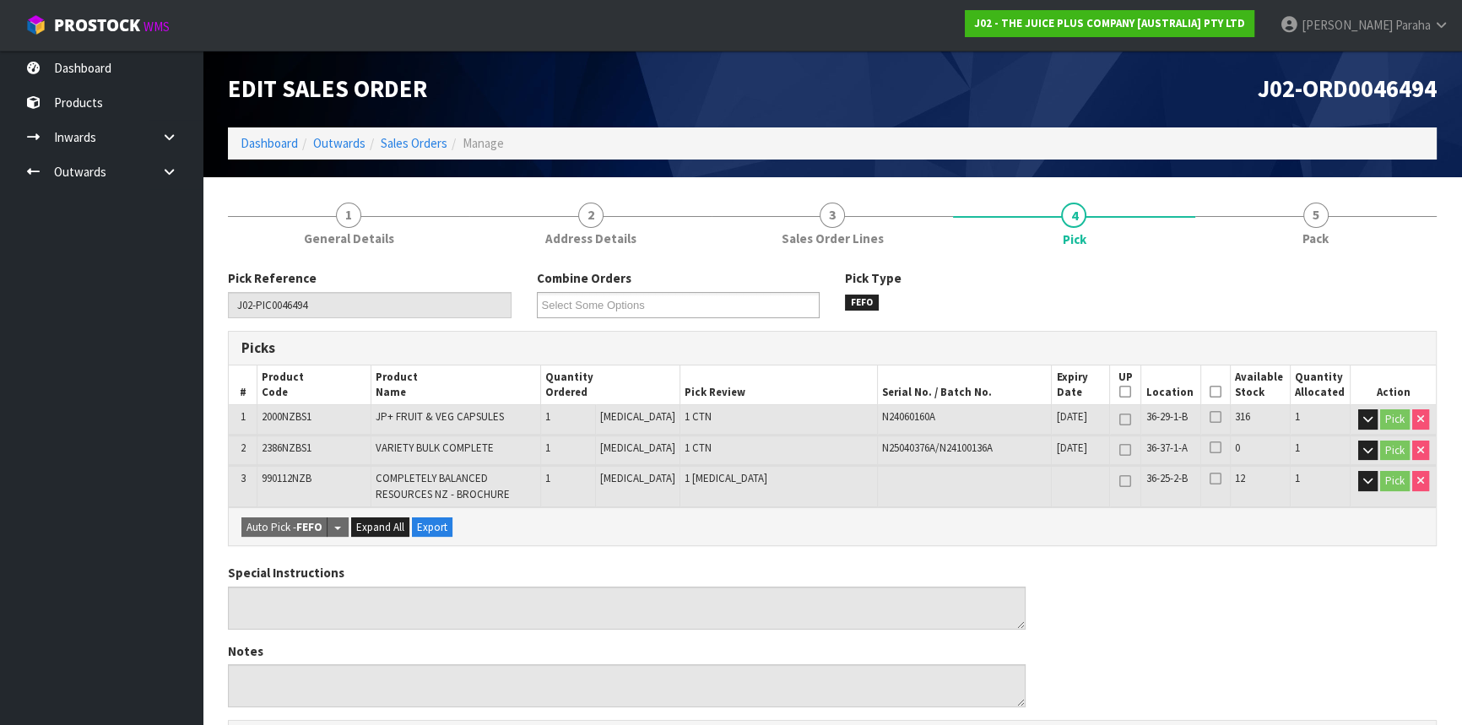
click at [1209, 392] on icon at bounding box center [1215, 392] width 12 height 1
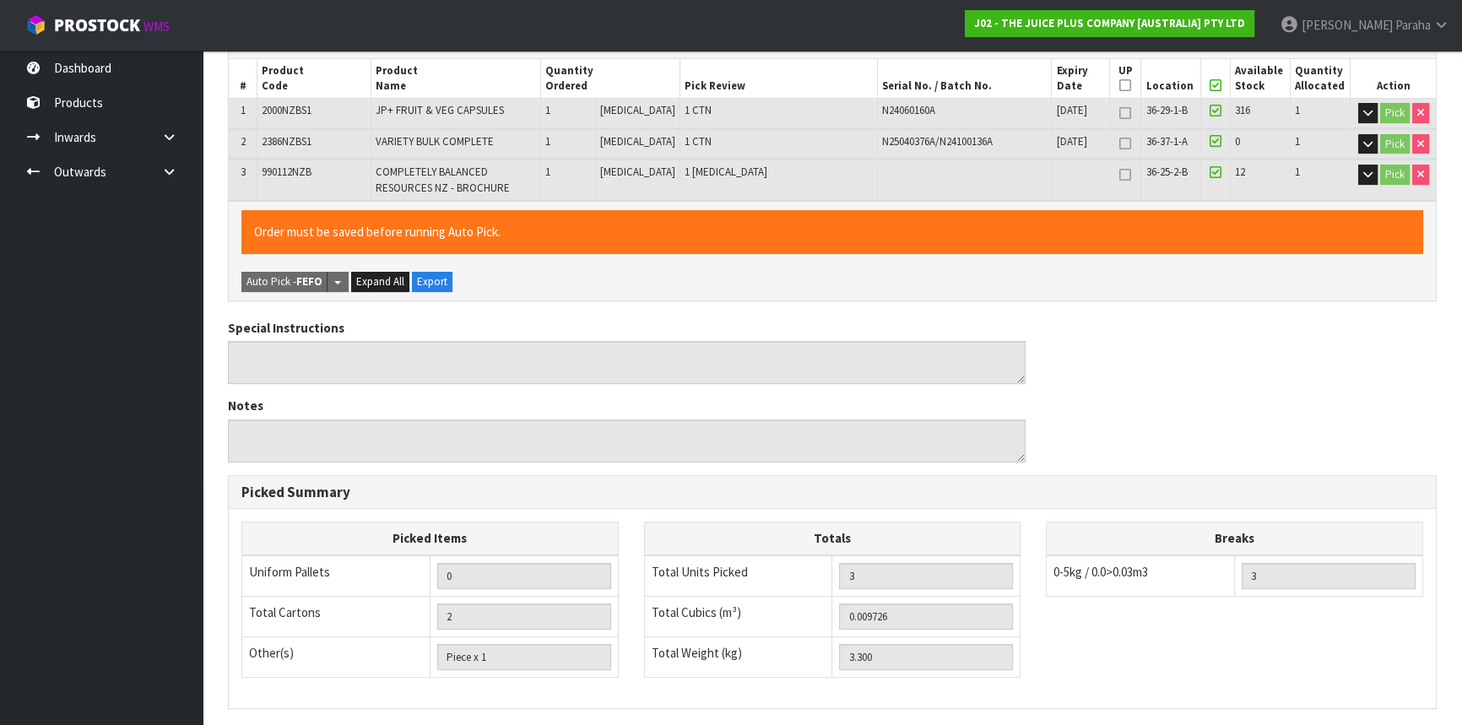
scroll to position [518, 0]
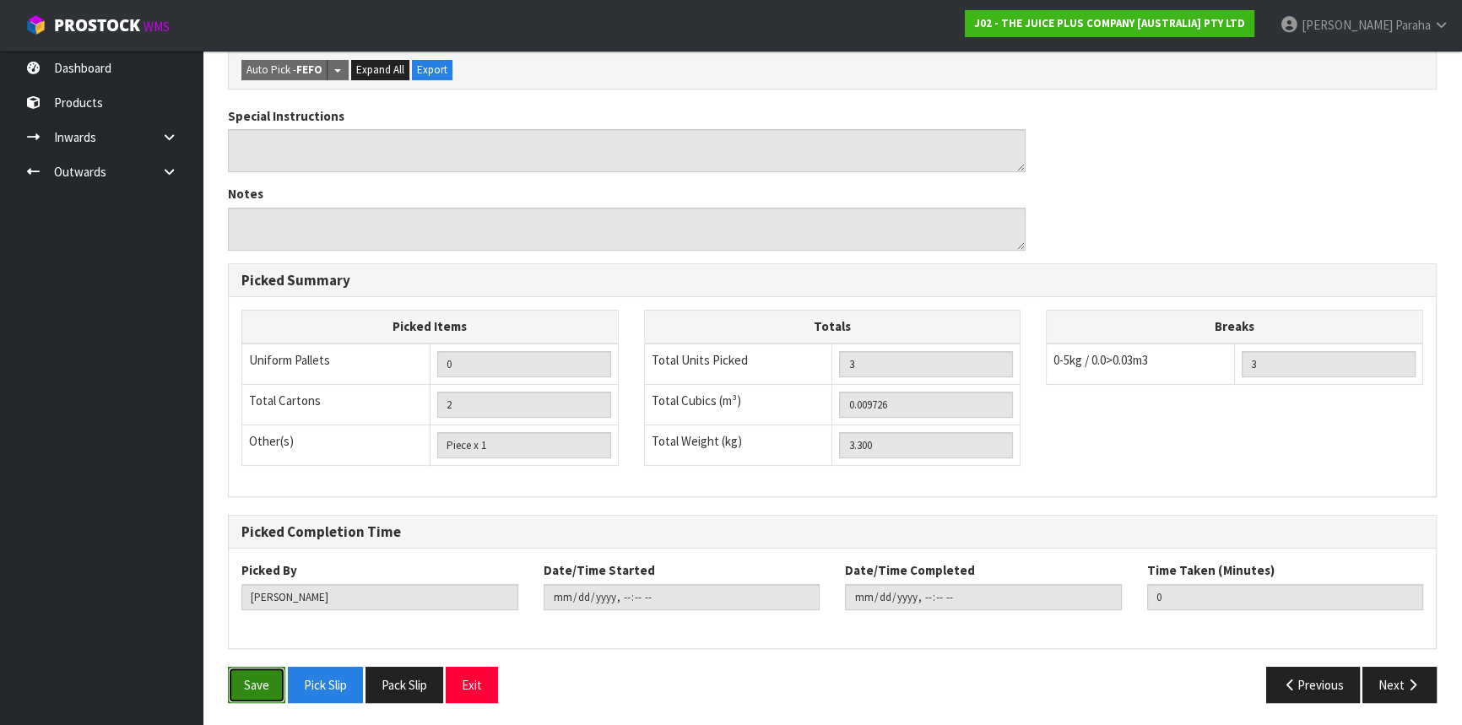
click at [249, 667] on button "Save" at bounding box center [256, 685] width 57 height 36
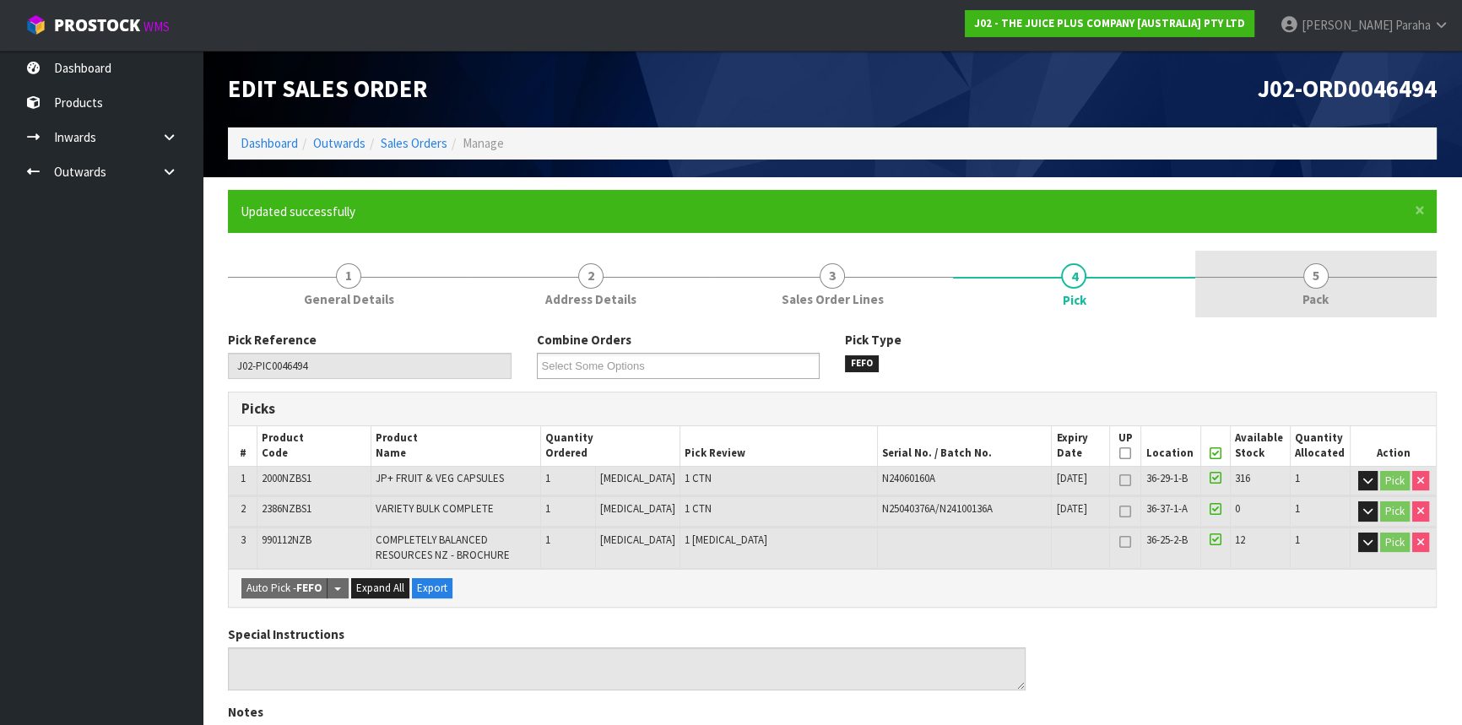
click at [1319, 278] on span "5" at bounding box center [1315, 275] width 25 height 25
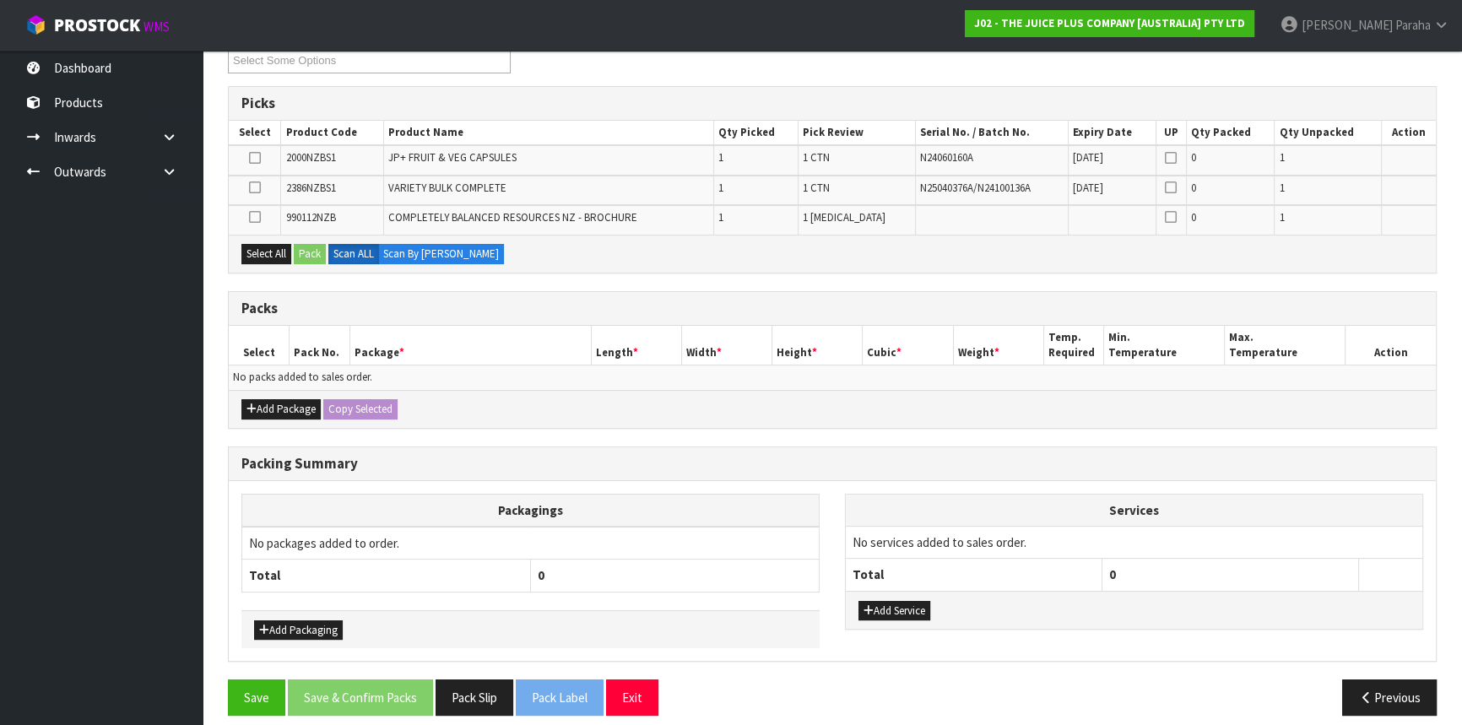
scroll to position [317, 0]
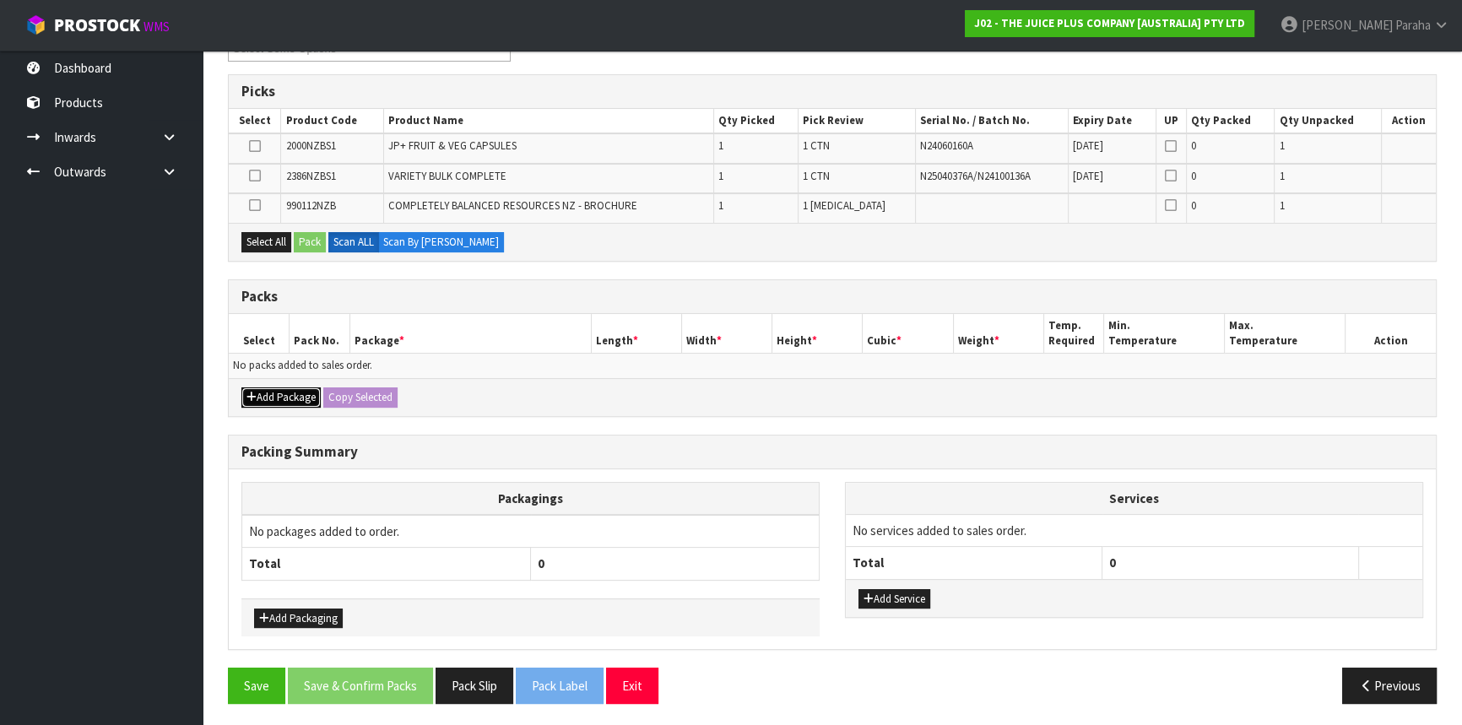
click at [277, 397] on button "Add Package" at bounding box center [280, 397] width 79 height 20
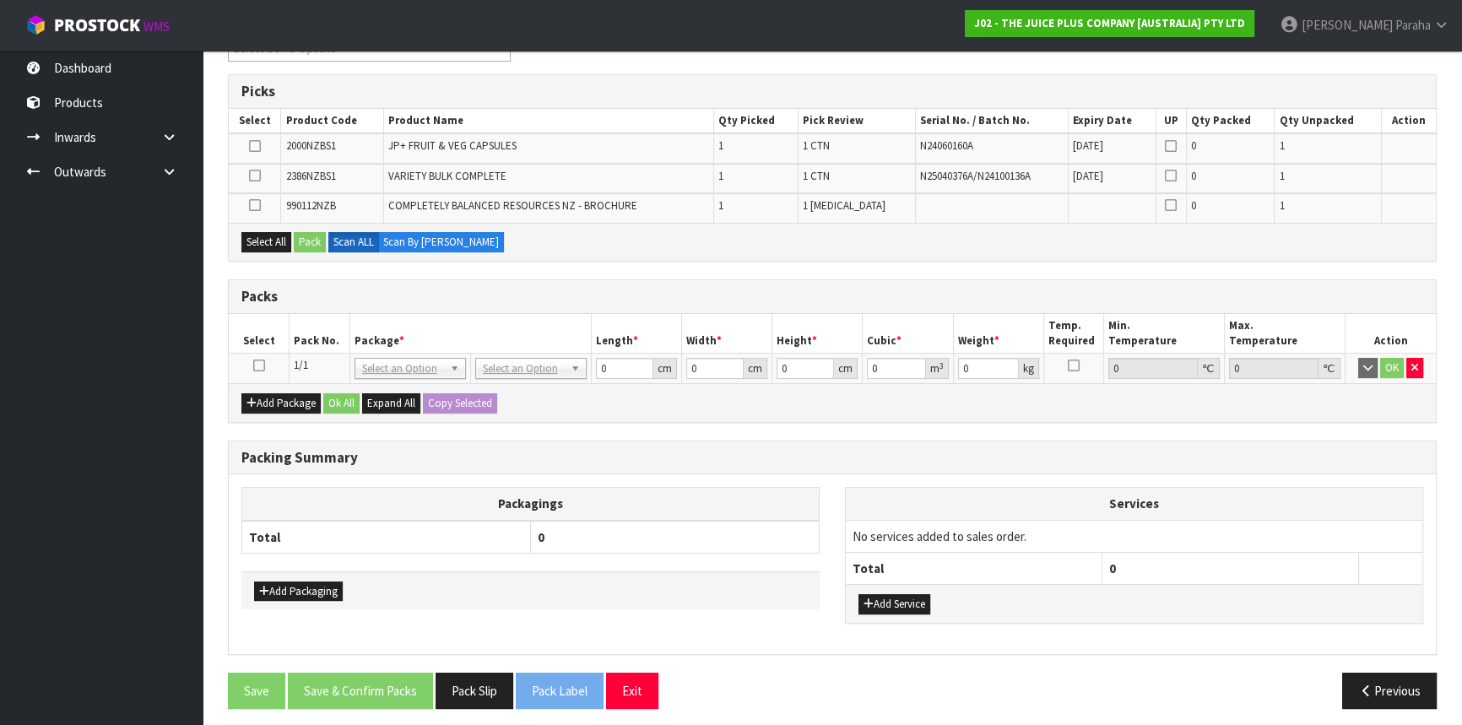
click at [256, 365] on icon at bounding box center [259, 365] width 12 height 1
click at [274, 243] on button "Select All" at bounding box center [266, 242] width 50 height 20
click at [318, 240] on button "Pack" at bounding box center [310, 242] width 32 height 20
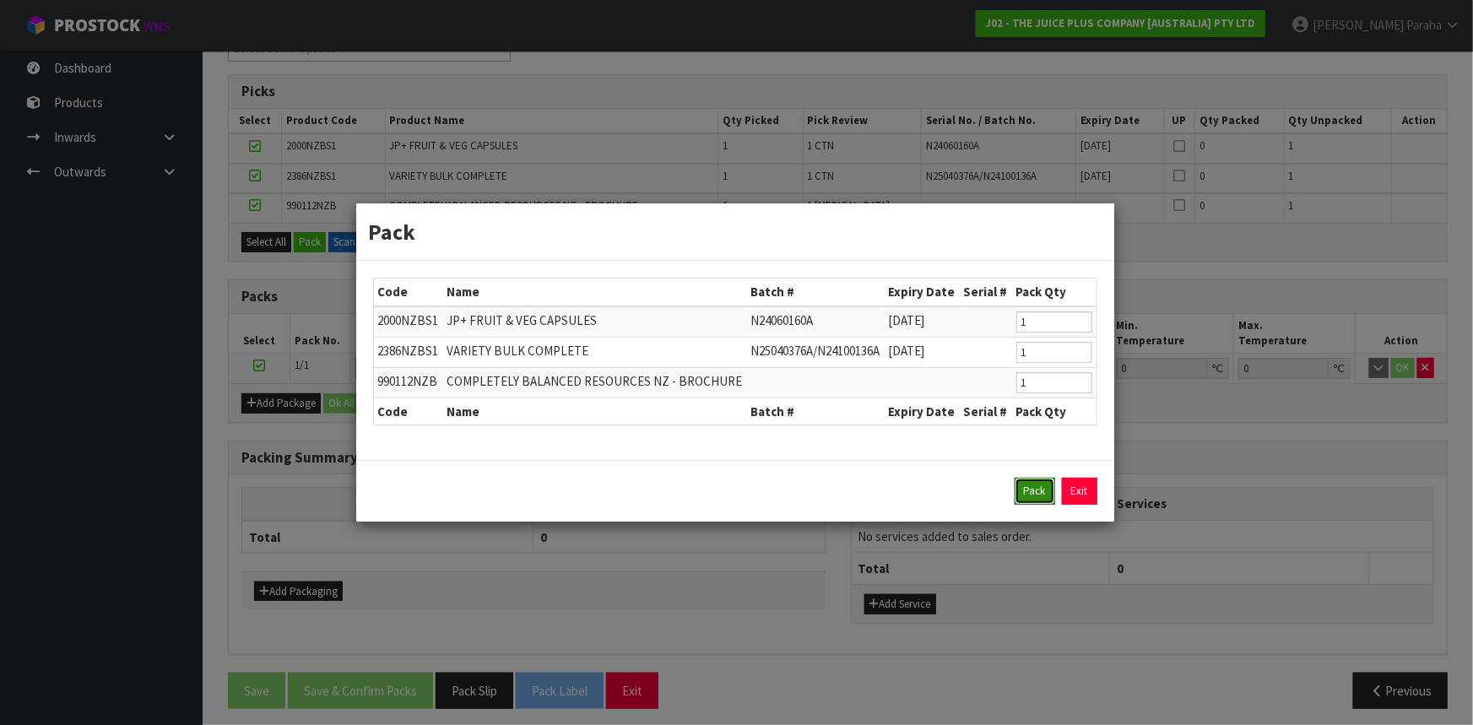
click at [1044, 486] on button "Pack" at bounding box center [1034, 491] width 41 height 27
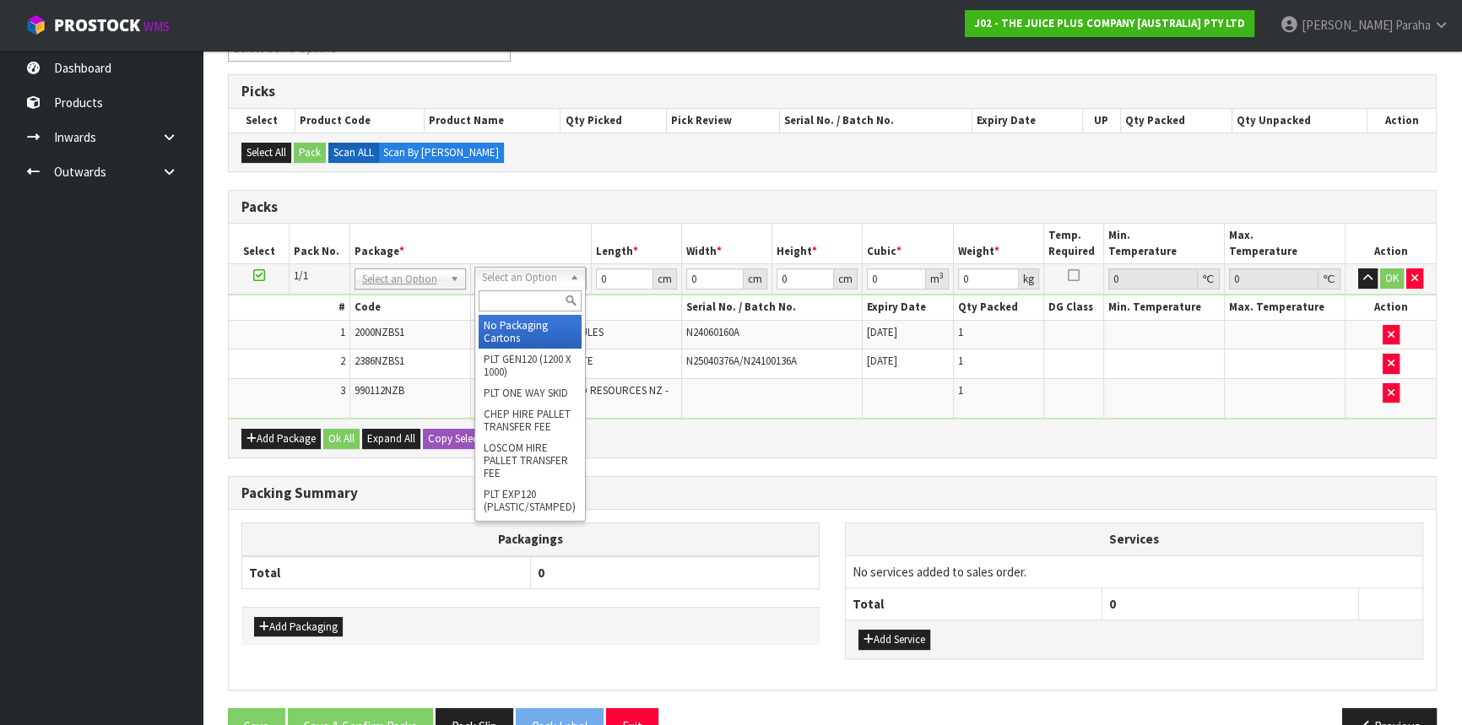
click at [535, 298] on input "text" at bounding box center [529, 300] width 103 height 21
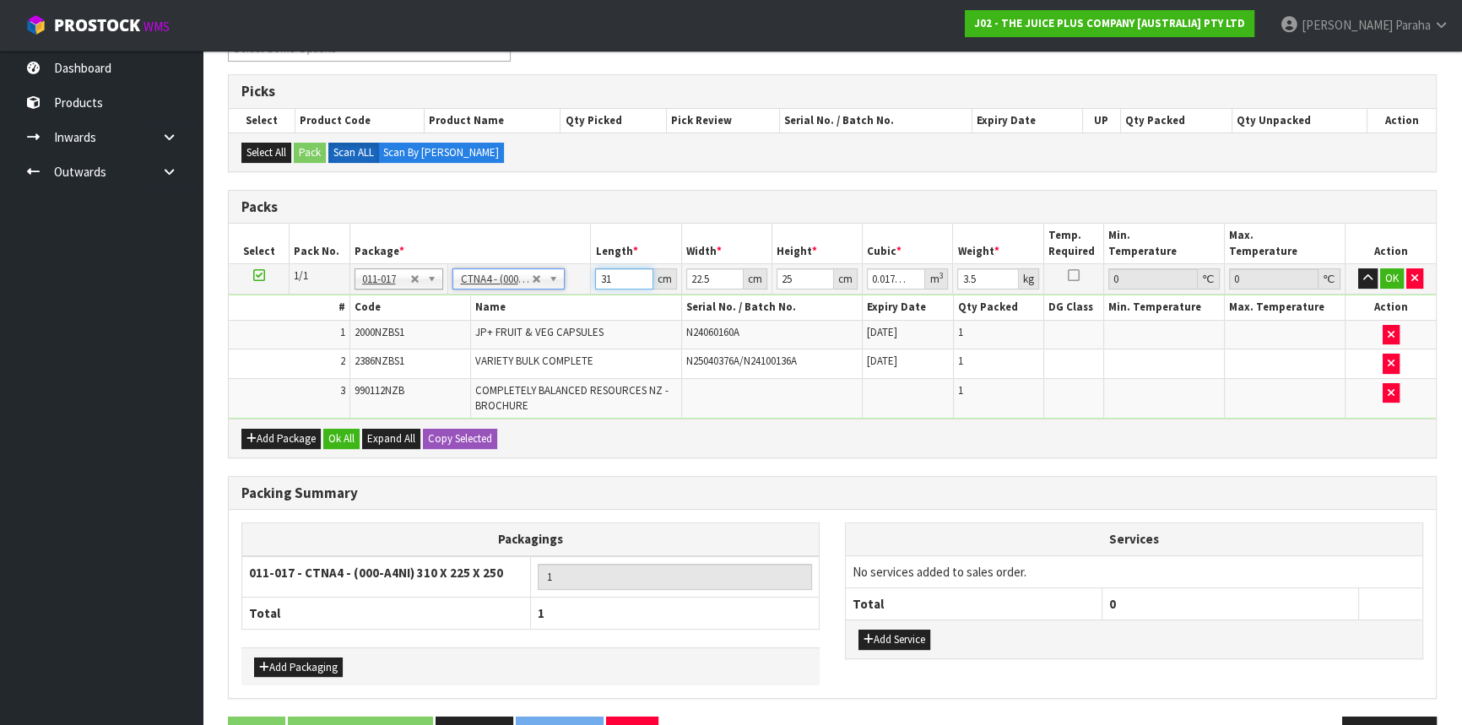
drag, startPoint x: 618, startPoint y: 273, endPoint x: 596, endPoint y: 272, distance: 22.0
click at [596, 272] on input "31" at bounding box center [623, 278] width 57 height 21
click at [1358, 268] on button "button" at bounding box center [1367, 278] width 19 height 20
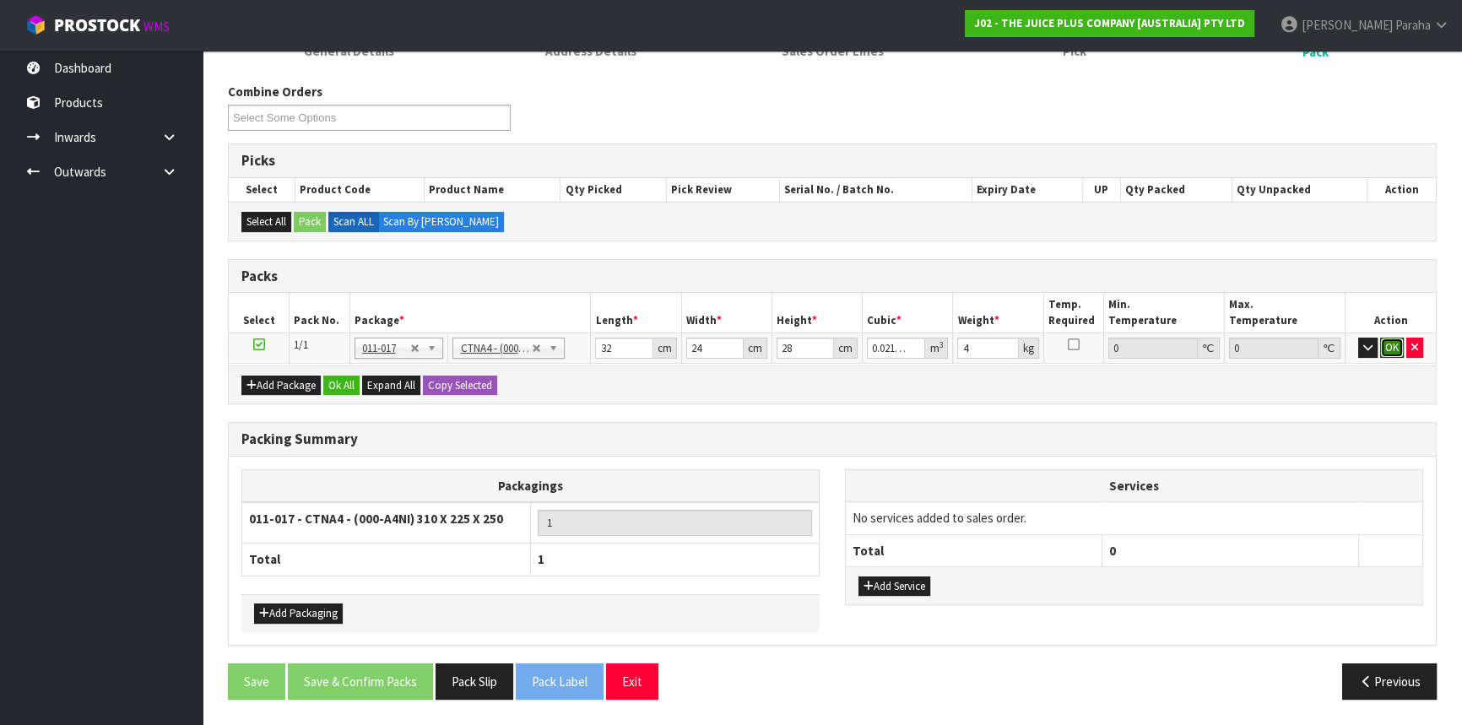
click button "OK" at bounding box center [1392, 348] width 24 height 20
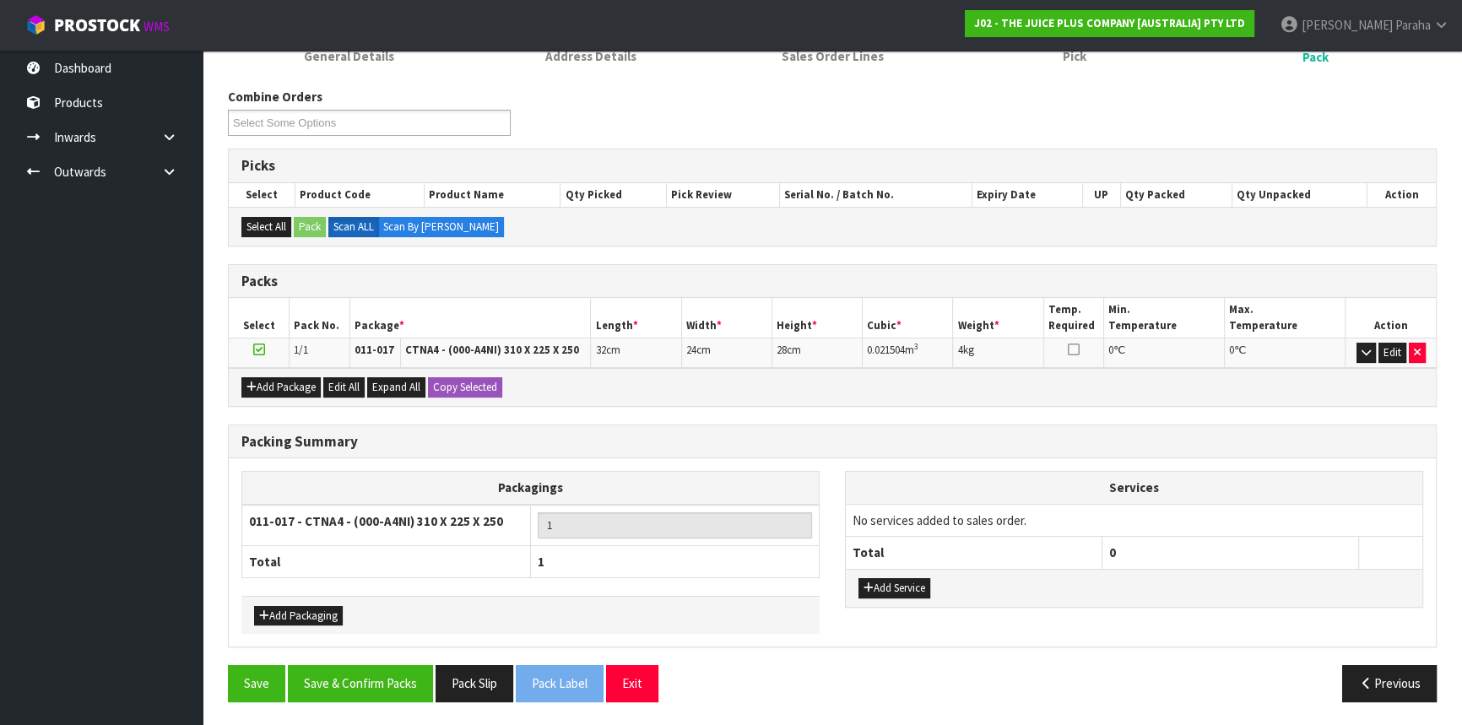
scroll to position [241, 0]
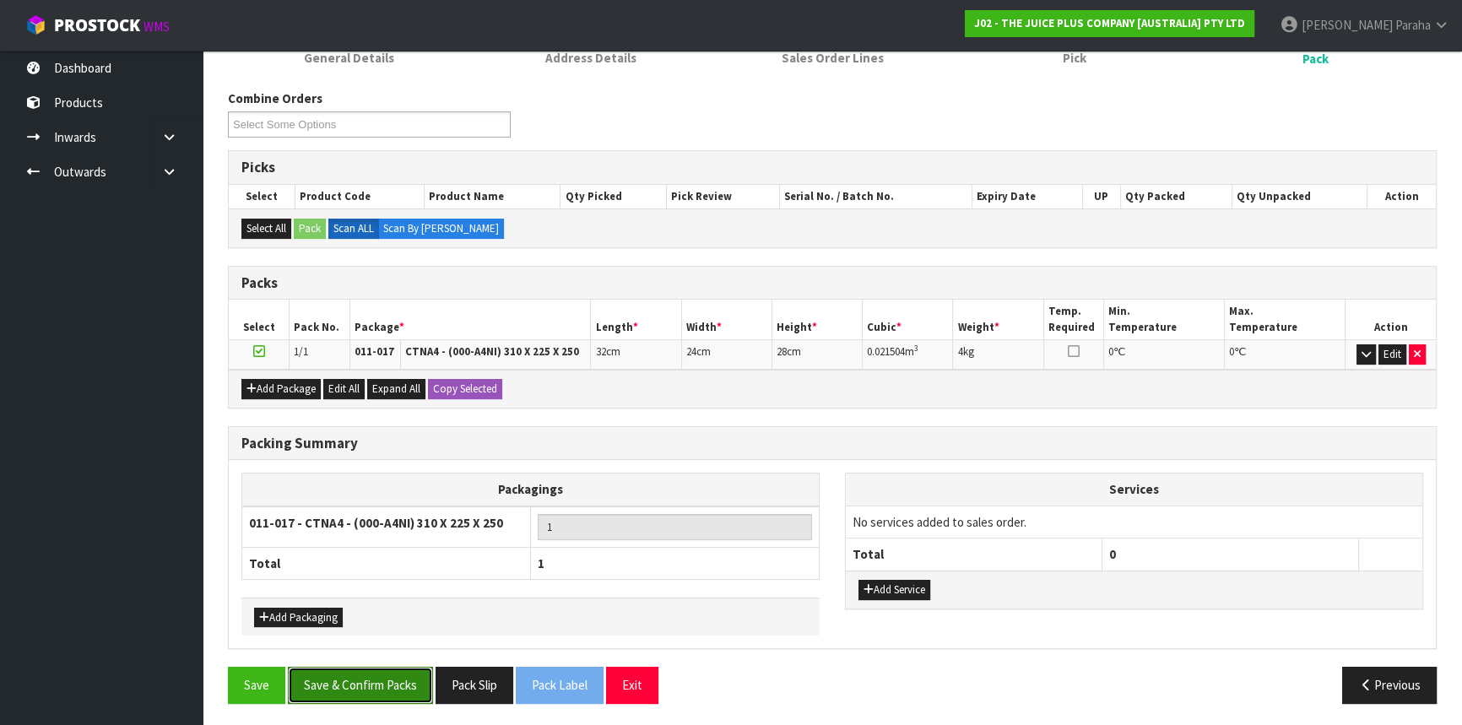
click at [354, 672] on button "Save & Confirm Packs" at bounding box center [360, 685] width 145 height 36
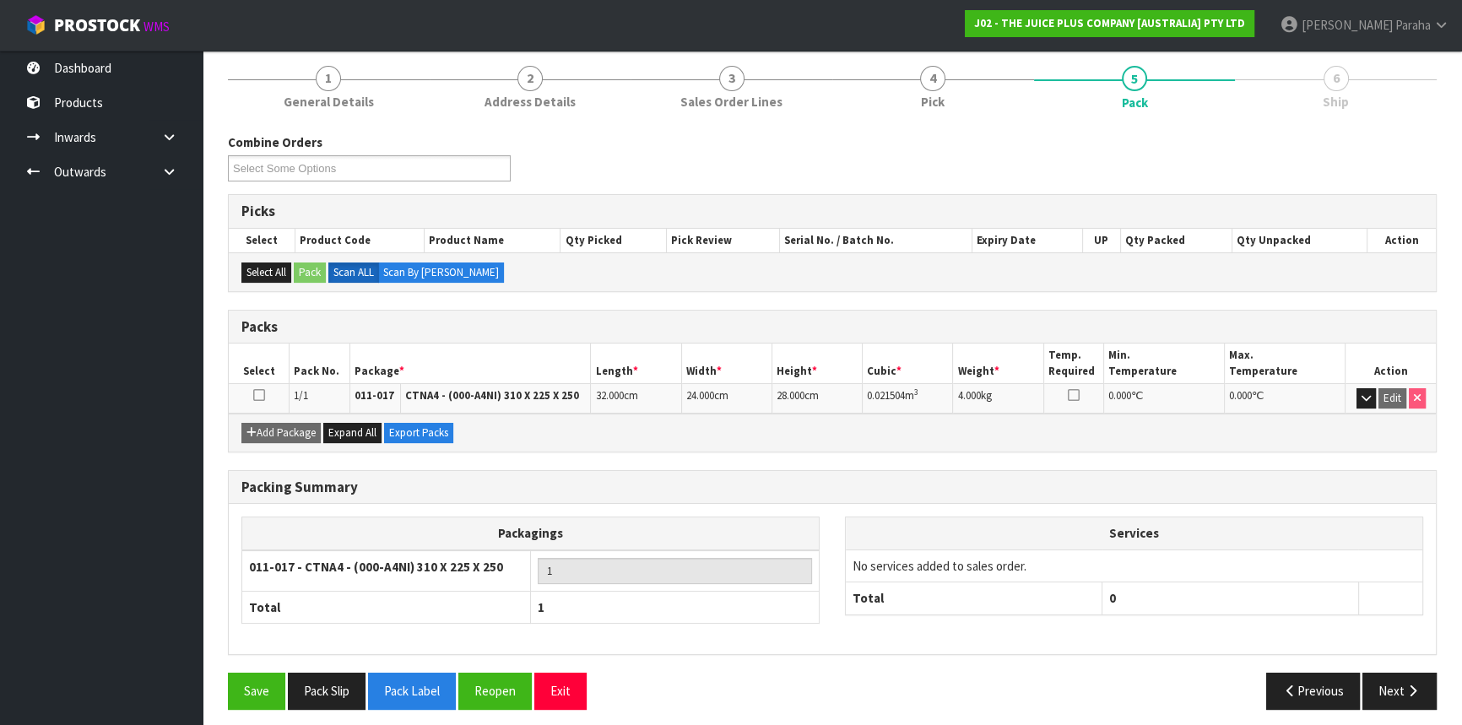
scroll to position [203, 0]
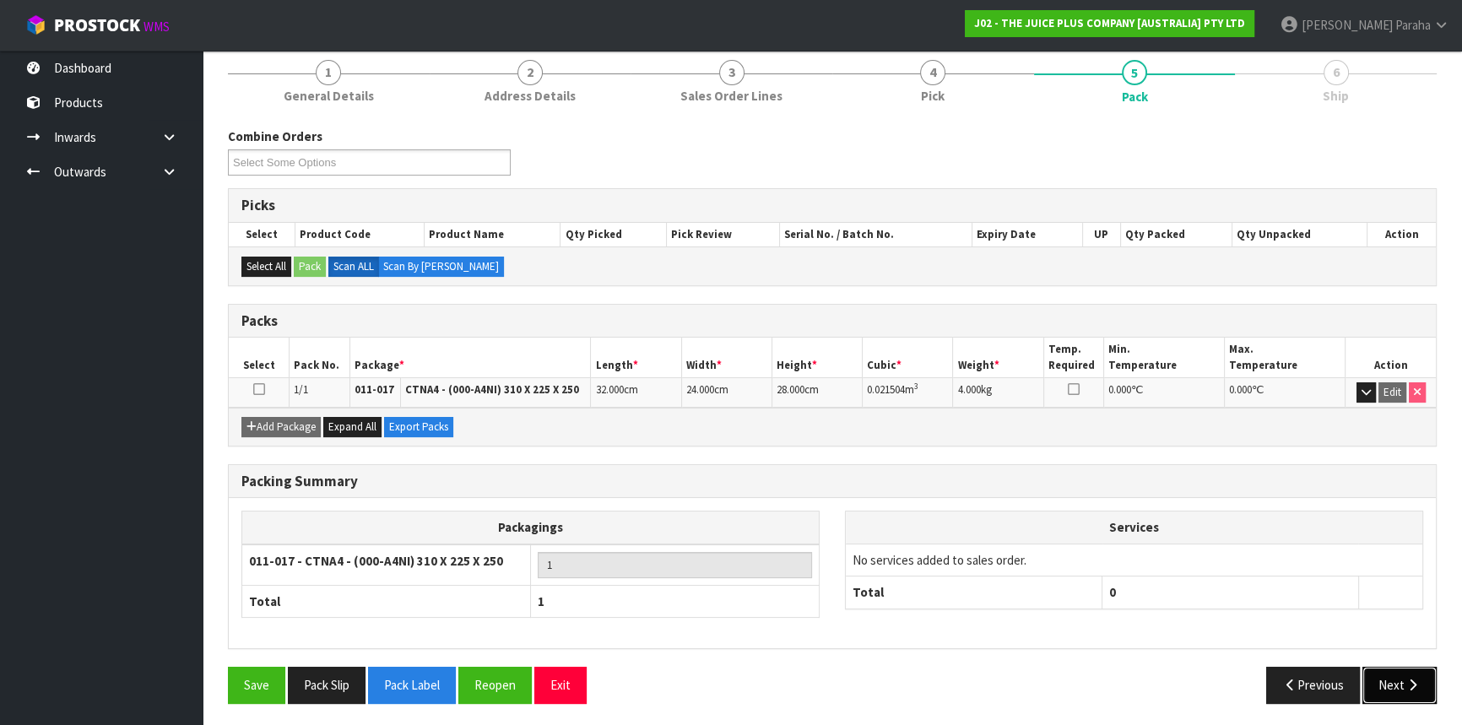
click at [1426, 669] on button "Next" at bounding box center [1399, 685] width 74 height 36
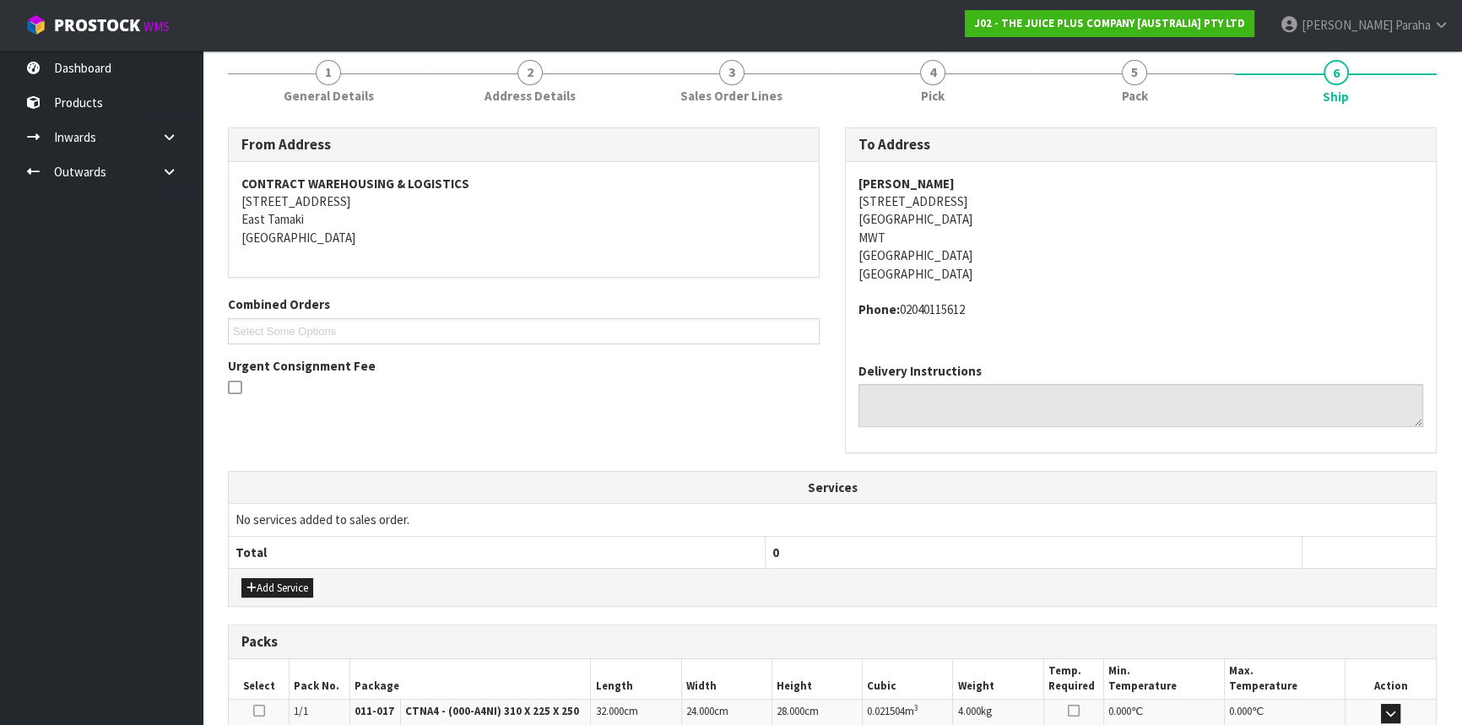
scroll to position [424, 0]
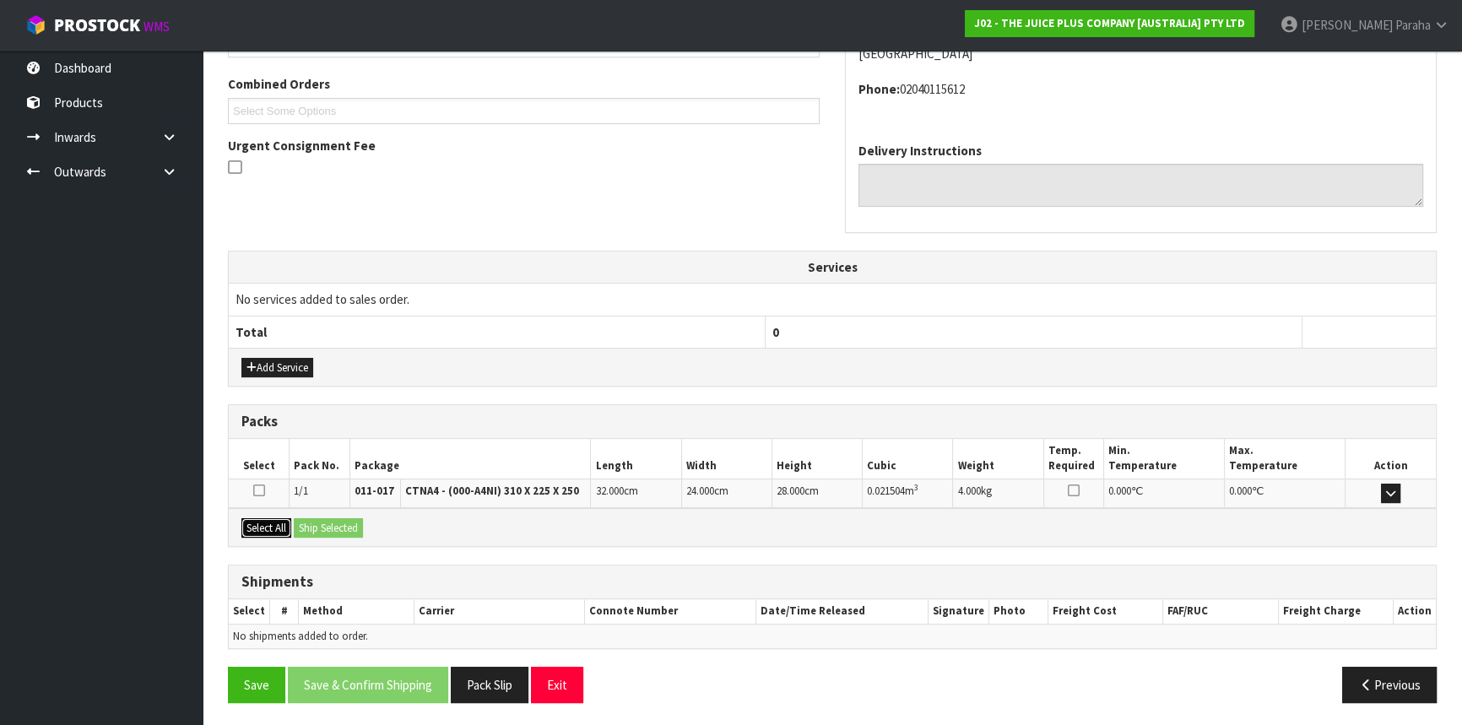
click at [273, 525] on button "Select All" at bounding box center [266, 528] width 50 height 20
click at [339, 520] on button "Ship Selected" at bounding box center [328, 528] width 69 height 20
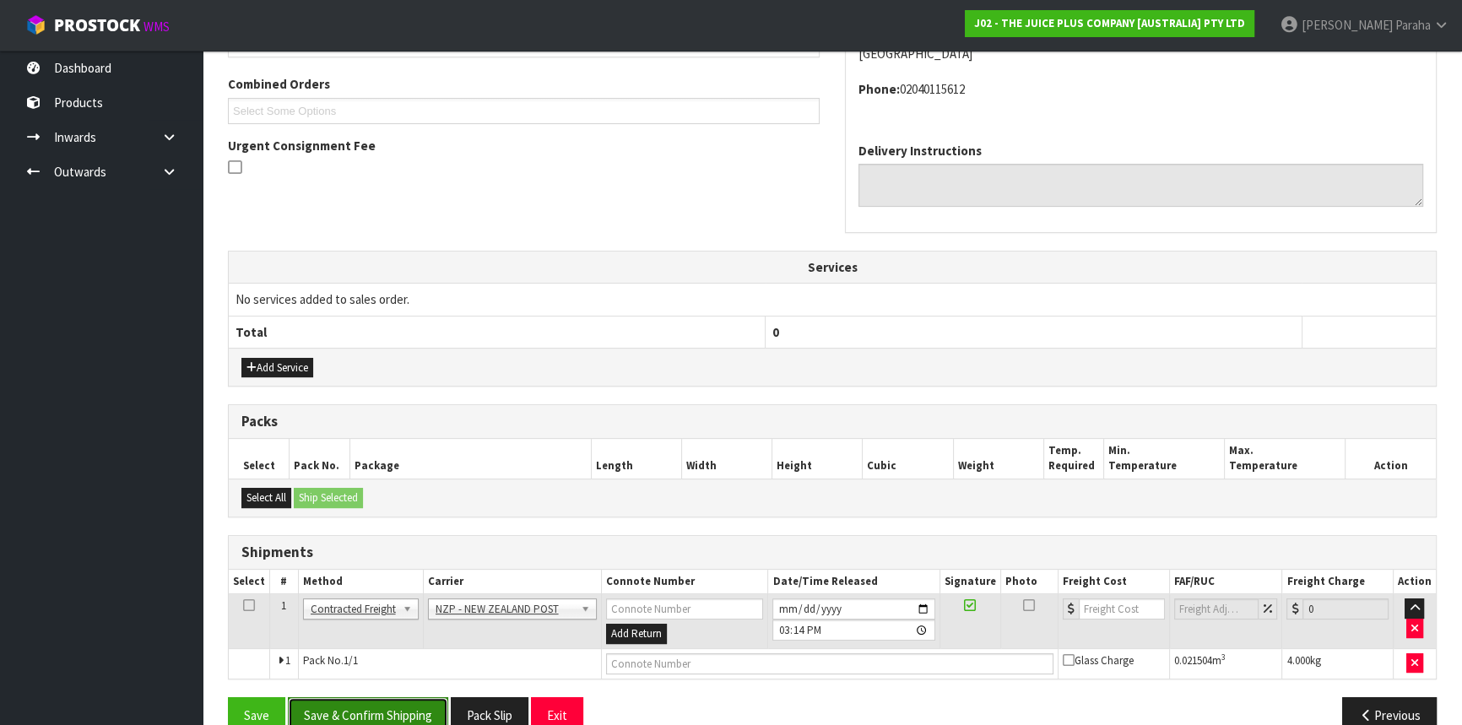
click at [390, 706] on button "Save & Confirm Shipping" at bounding box center [368, 715] width 160 height 36
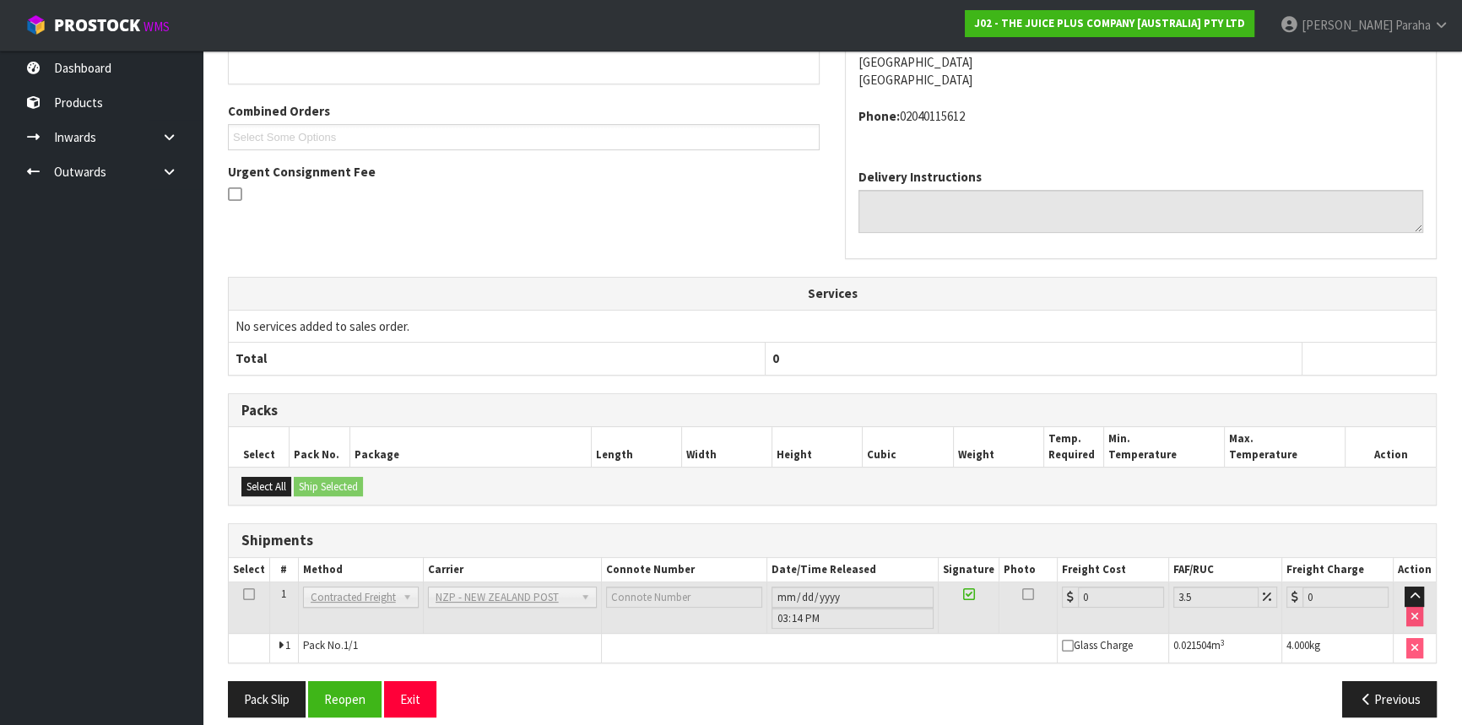
scroll to position [430, 0]
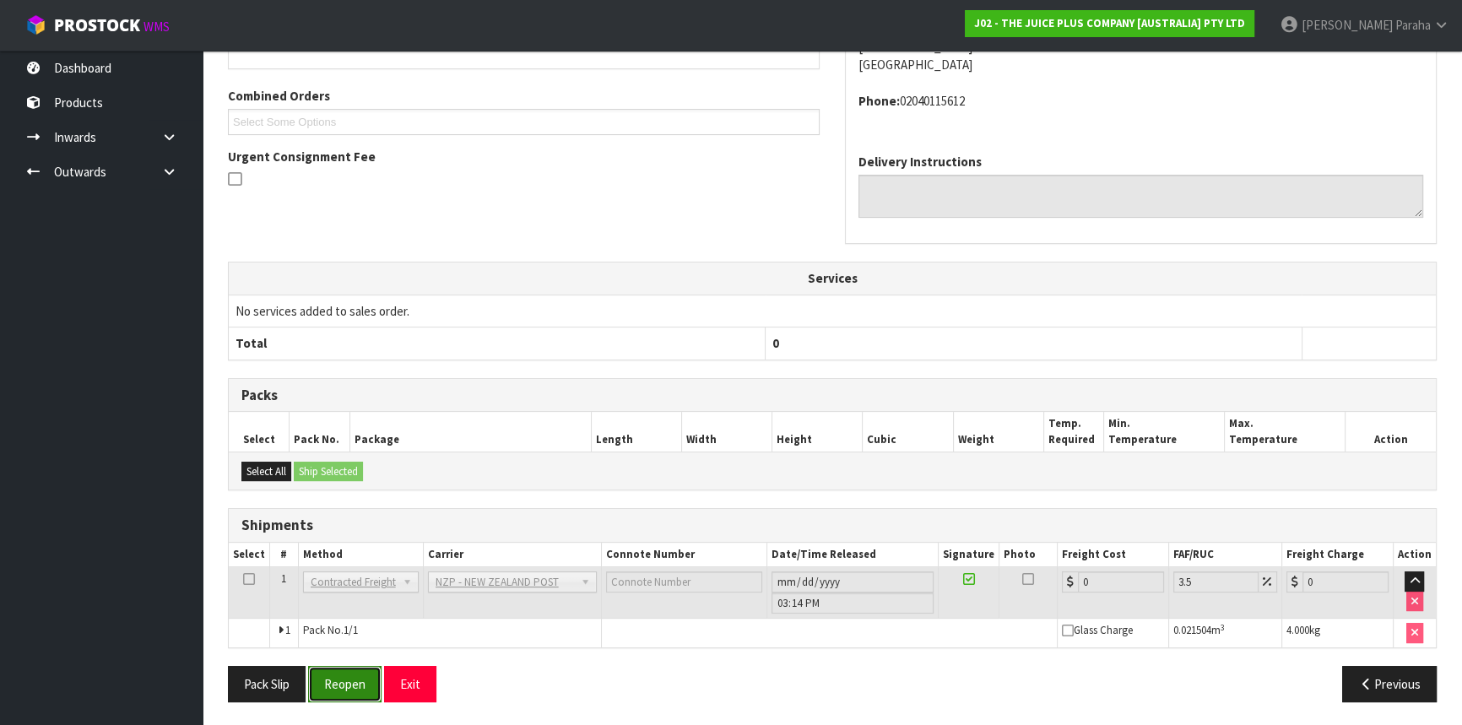
click at [338, 684] on button "Reopen" at bounding box center [344, 684] width 73 height 36
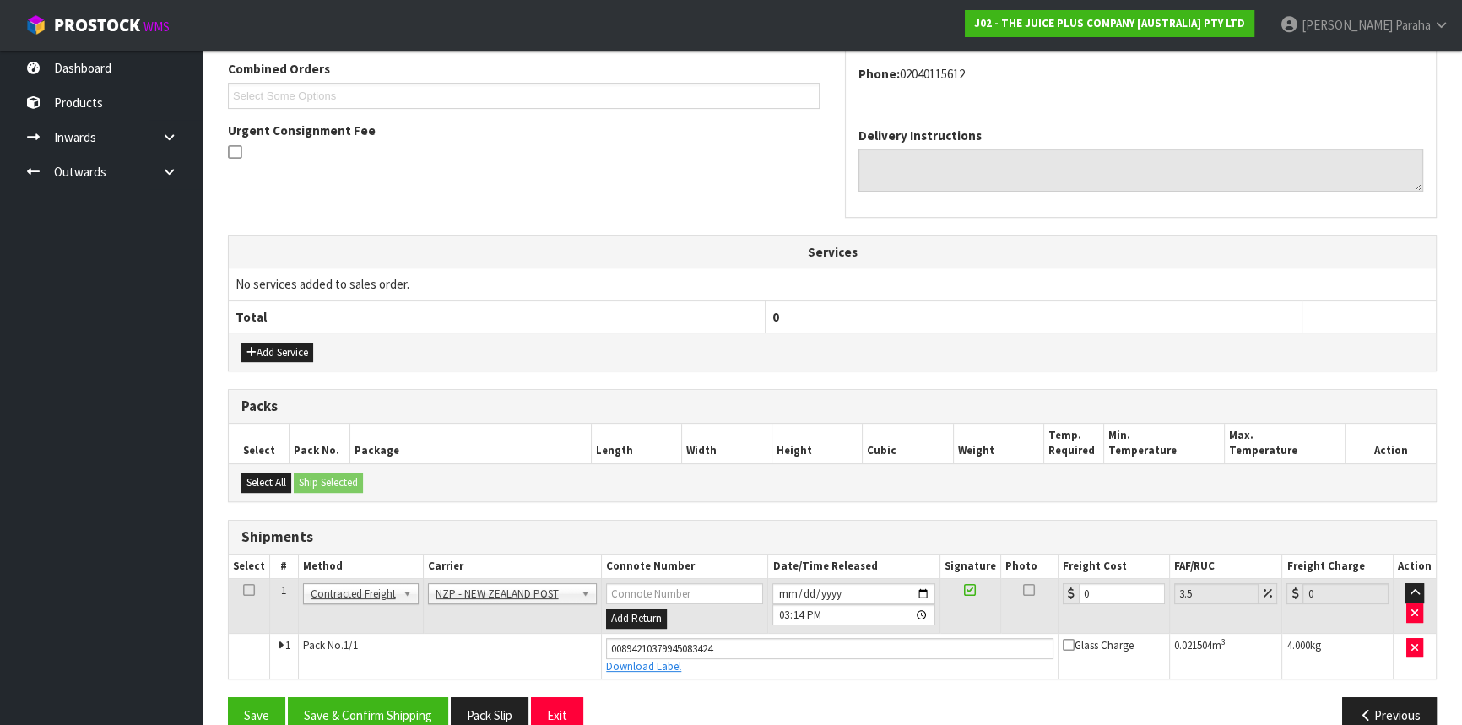
scroll to position [469, 0]
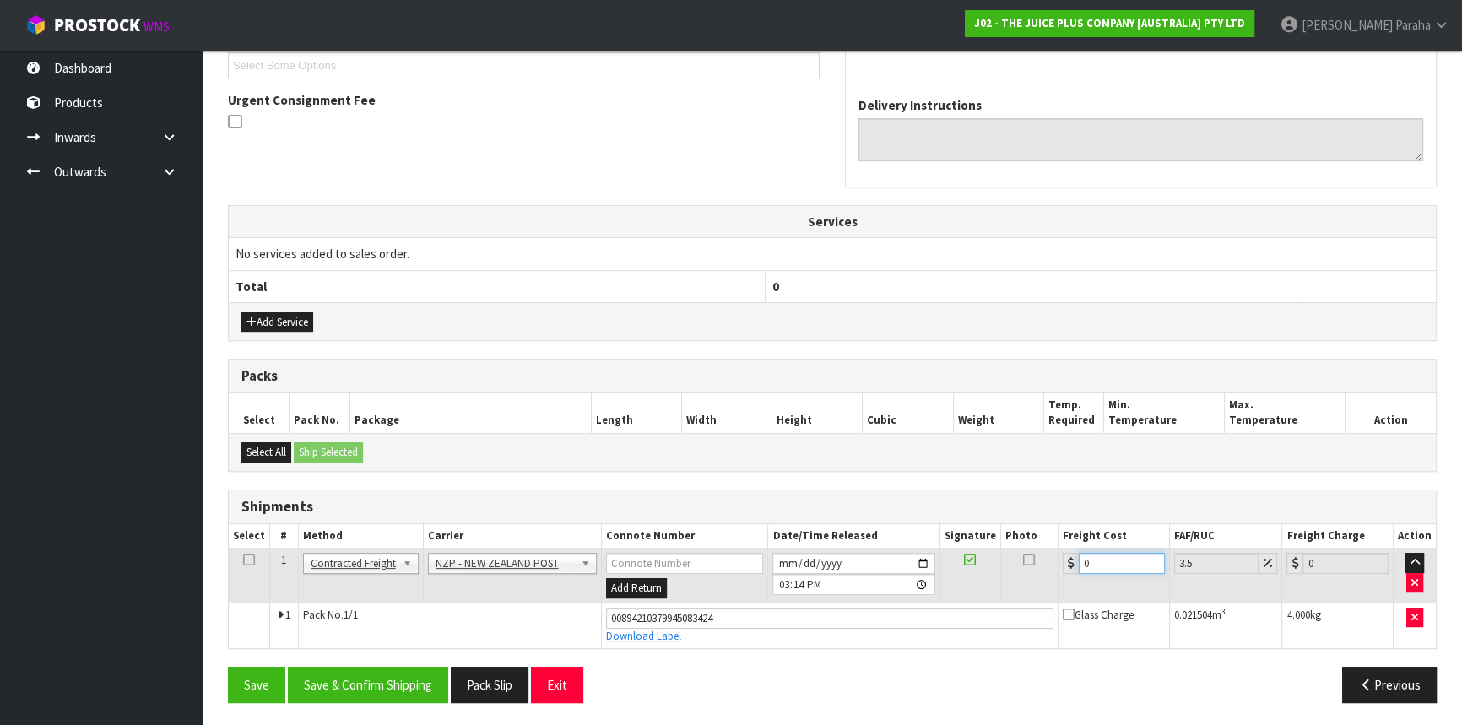
click at [1098, 558] on input "0" at bounding box center [1122, 563] width 86 height 21
click at [367, 679] on button "Save & Confirm Shipping" at bounding box center [368, 685] width 160 height 36
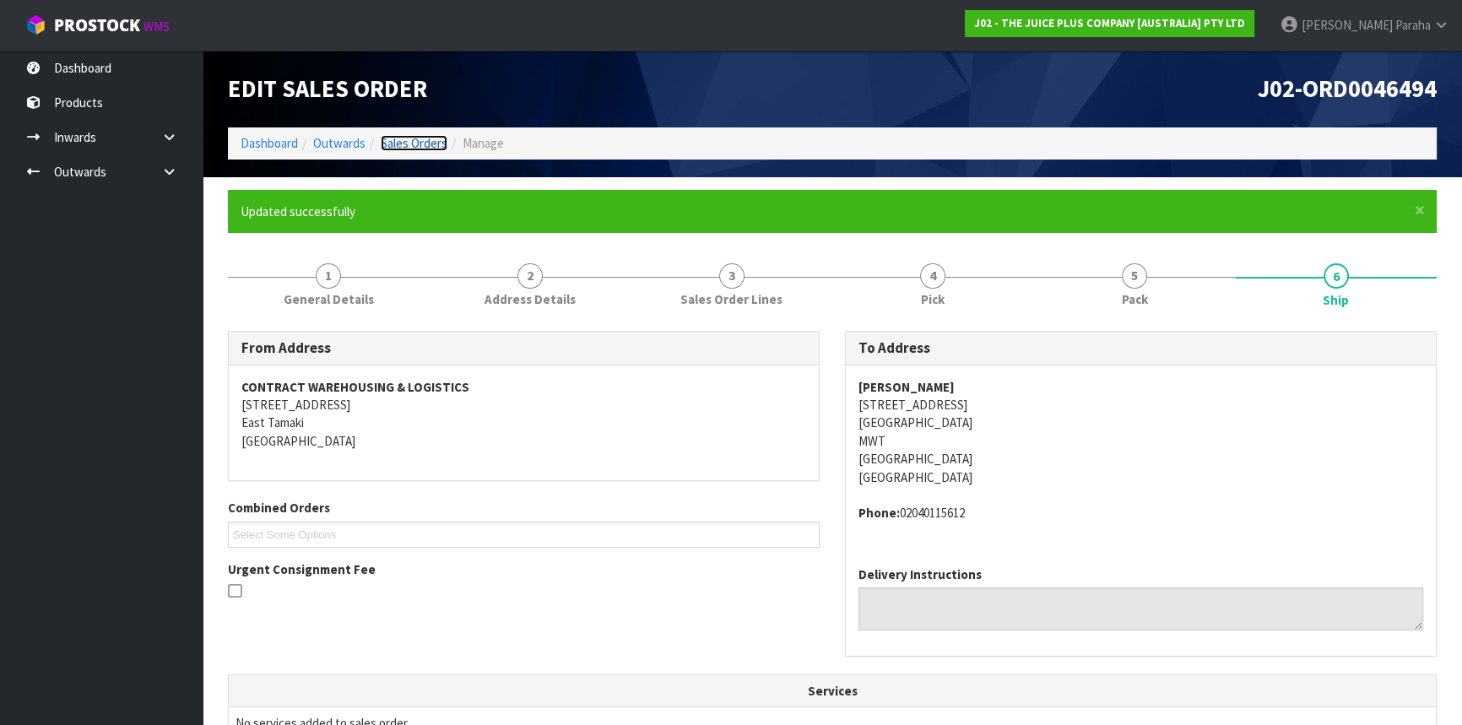
click at [401, 139] on link "Sales Orders" at bounding box center [414, 143] width 67 height 16
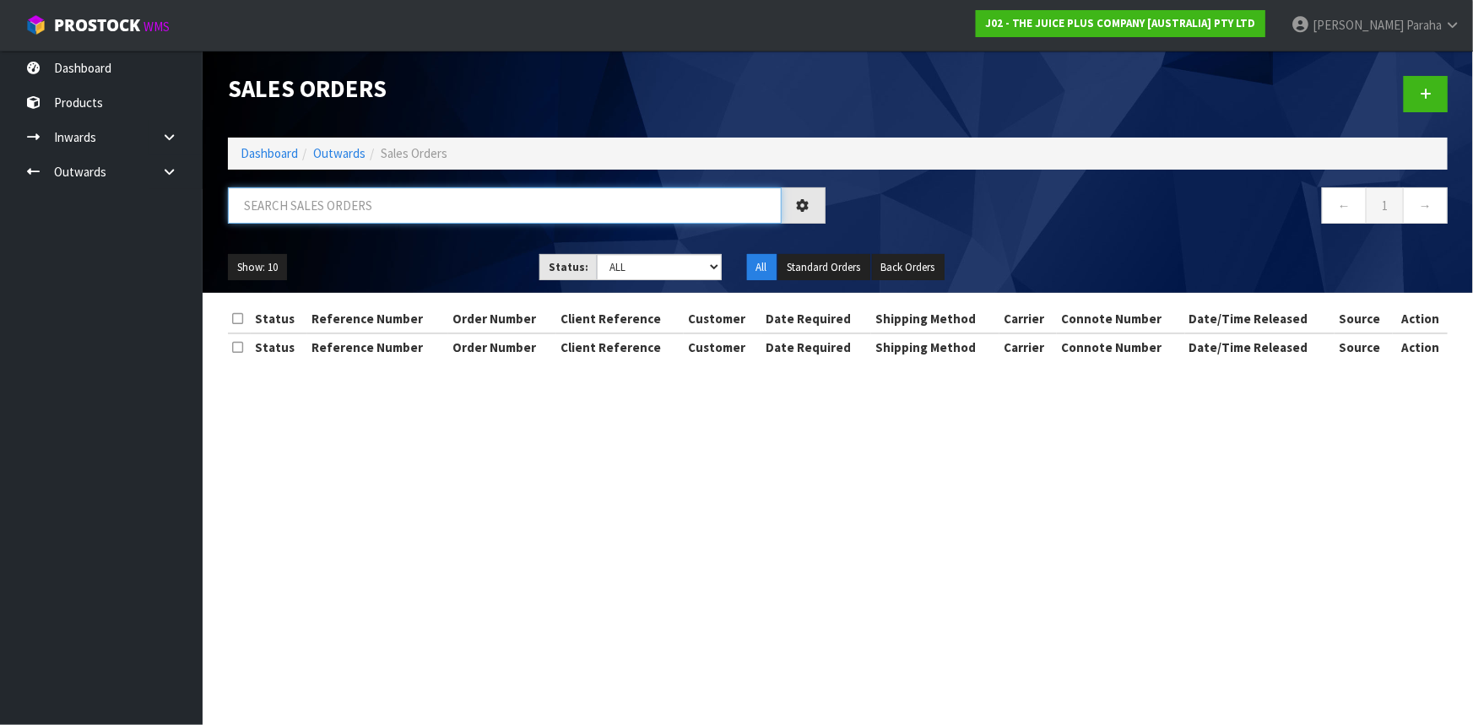
click at [385, 201] on input "text" at bounding box center [505, 205] width 554 height 36
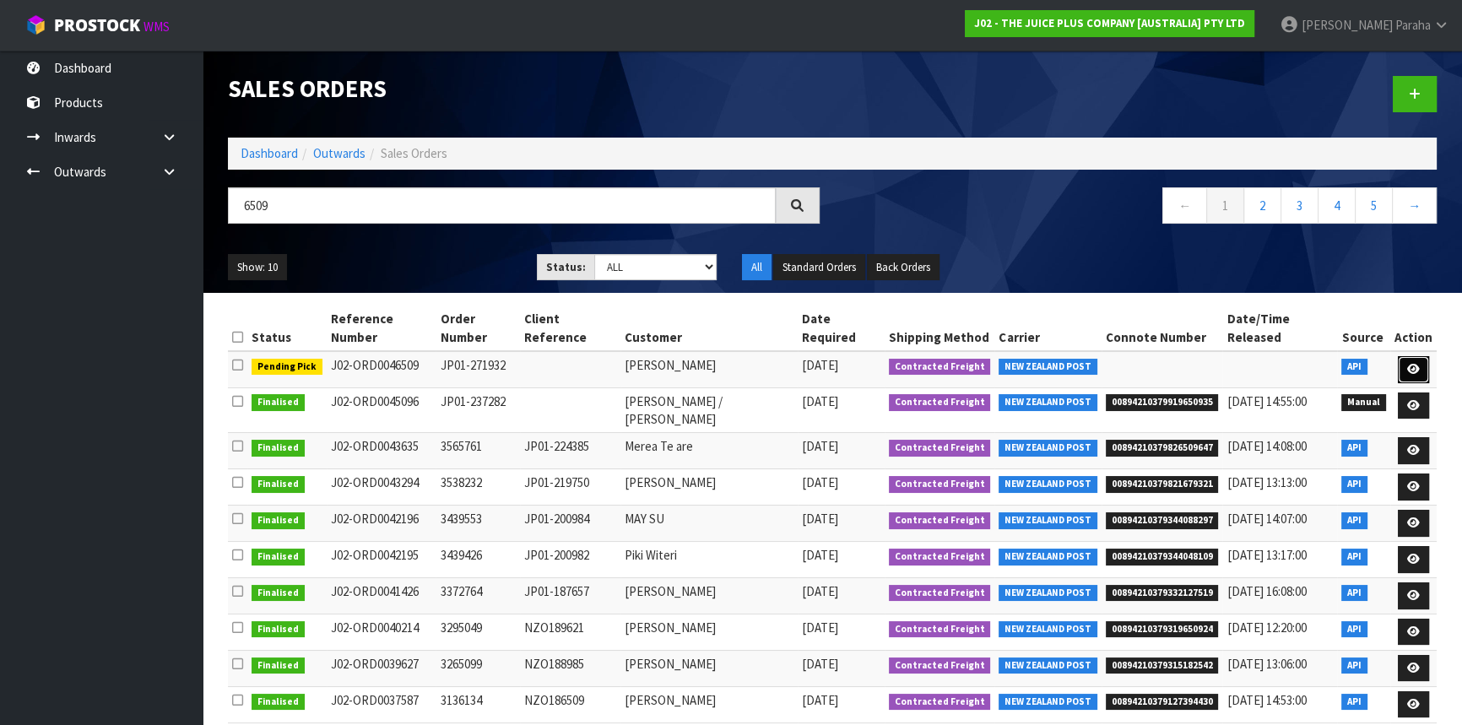
click at [1419, 364] on icon at bounding box center [1413, 369] width 13 height 11
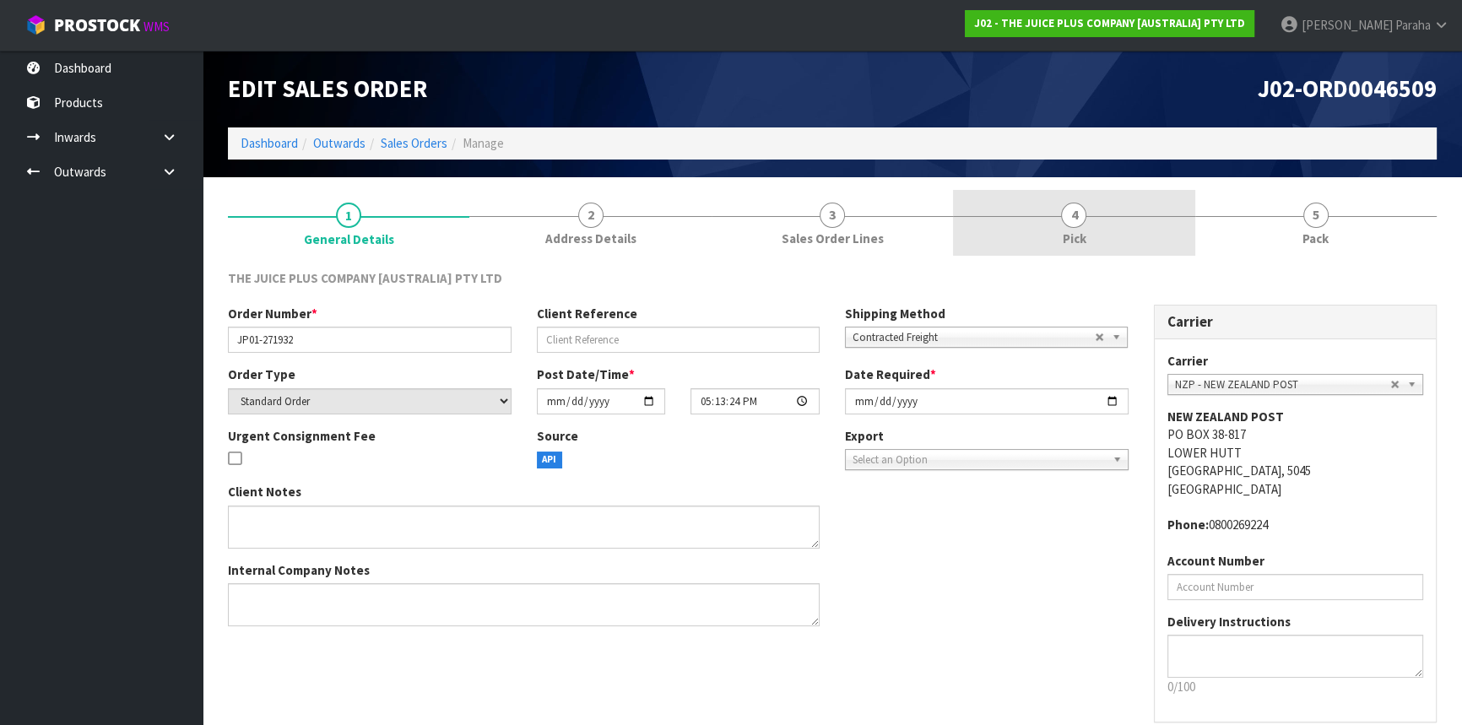
click at [1062, 215] on span "4" at bounding box center [1073, 215] width 25 height 25
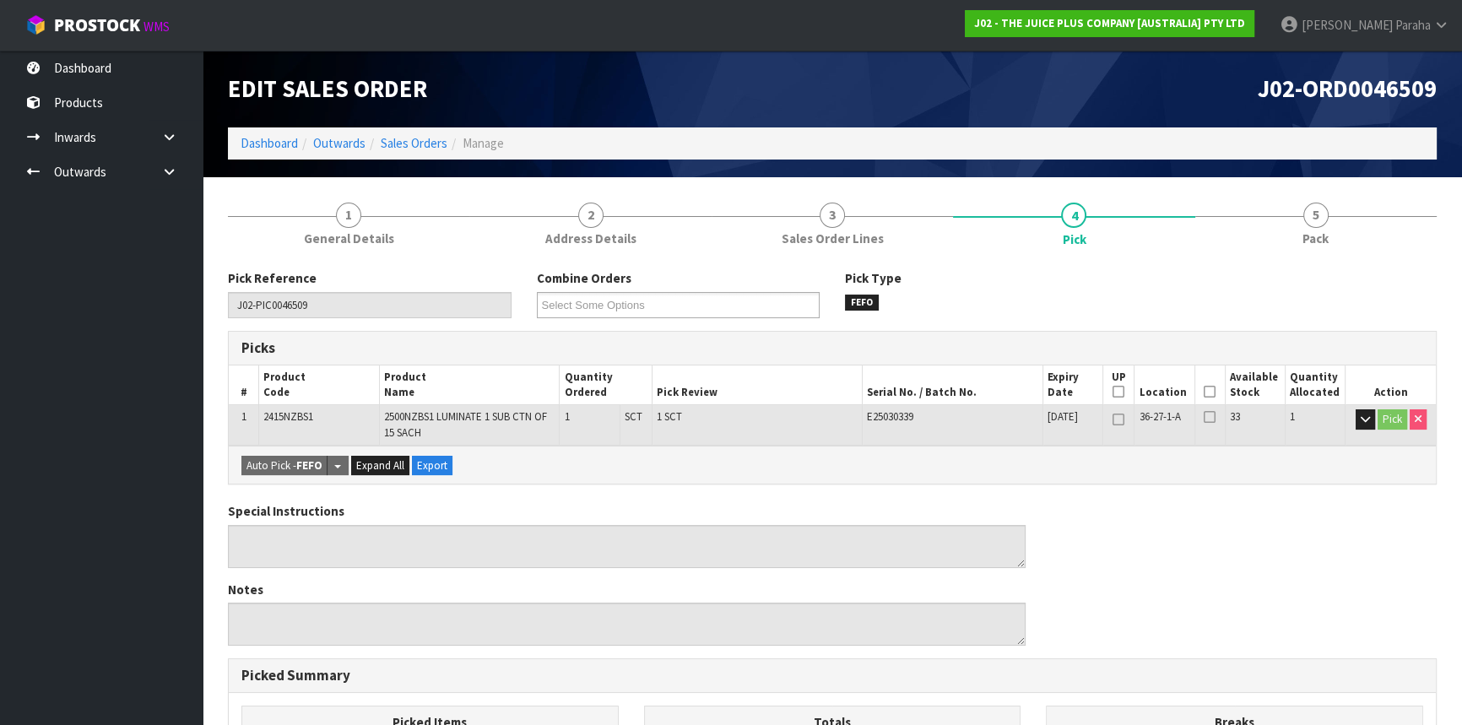
click at [1207, 392] on icon at bounding box center [1209, 392] width 12 height 1
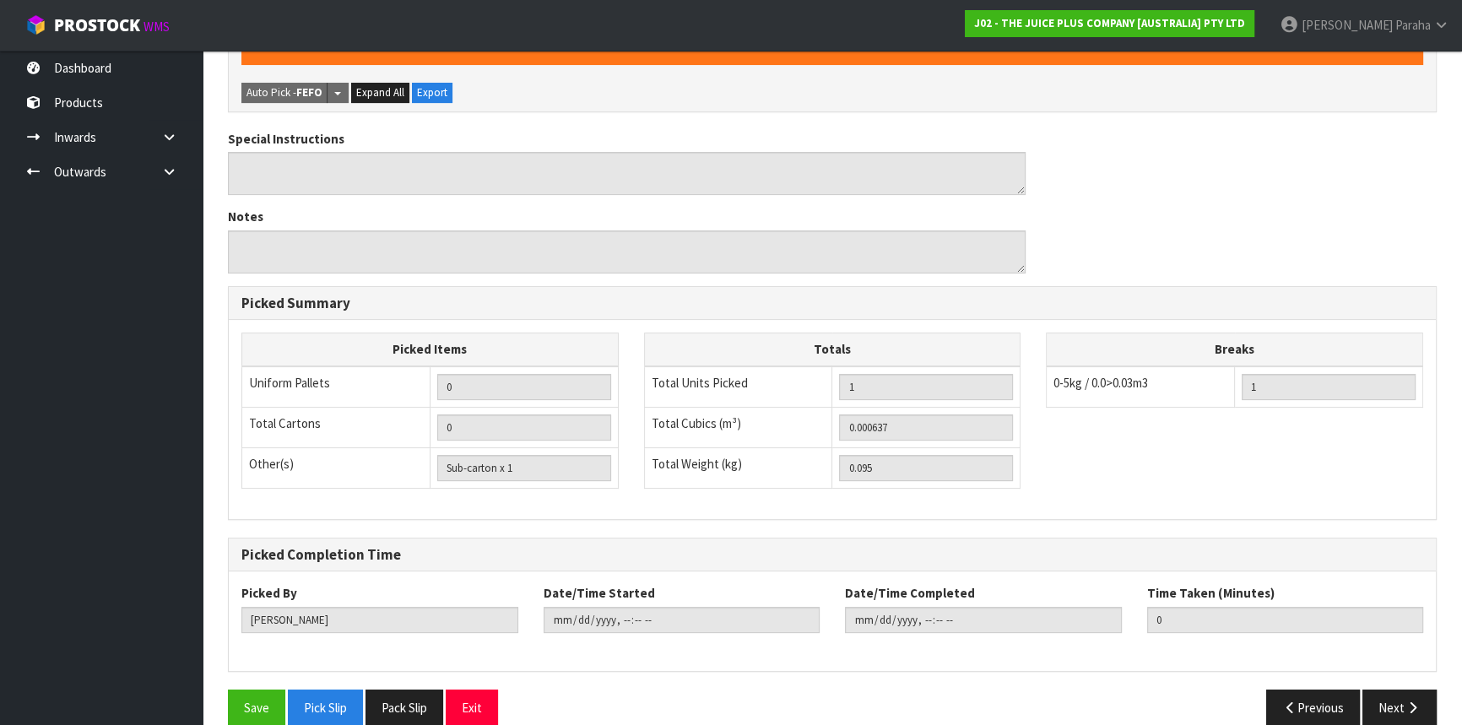
scroll to position [457, 0]
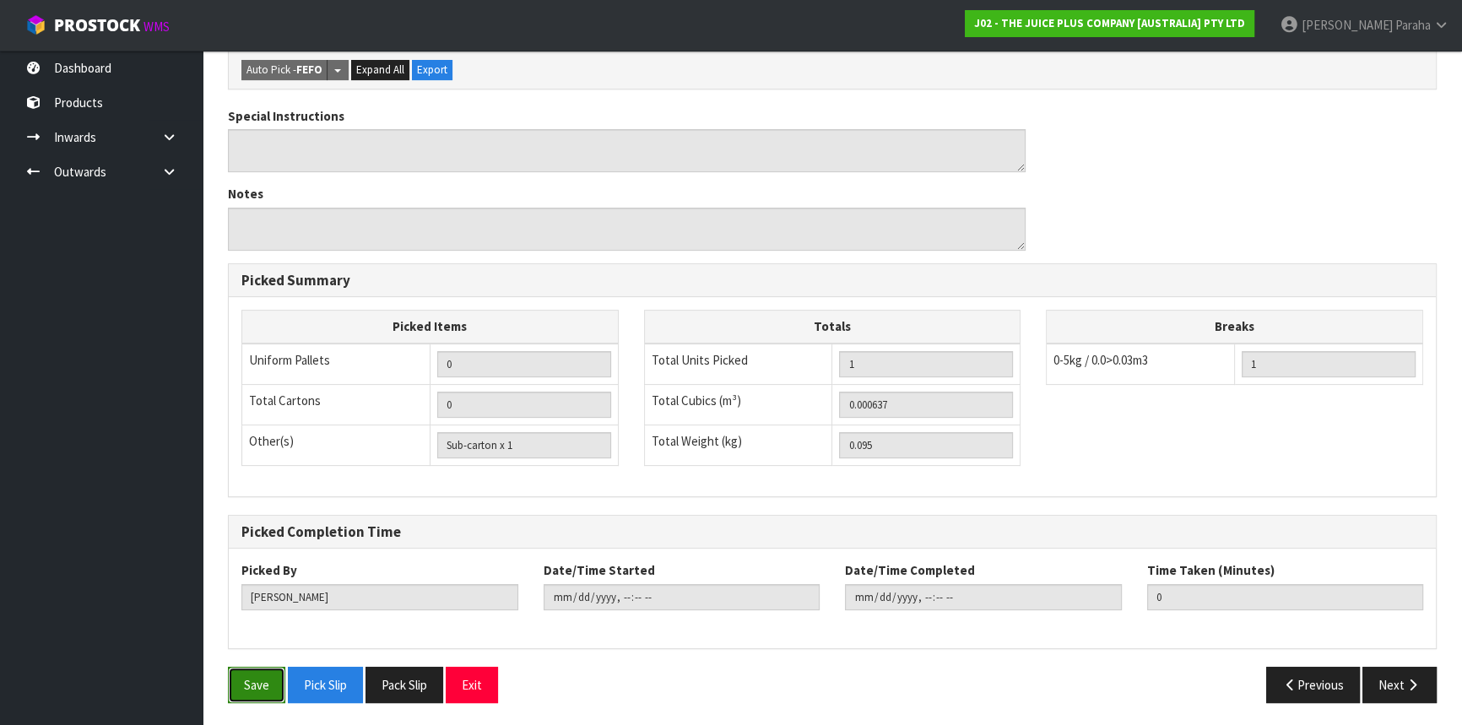
click at [243, 676] on button "Save" at bounding box center [256, 685] width 57 height 36
click at [257, 684] on button "Save" at bounding box center [256, 685] width 57 height 36
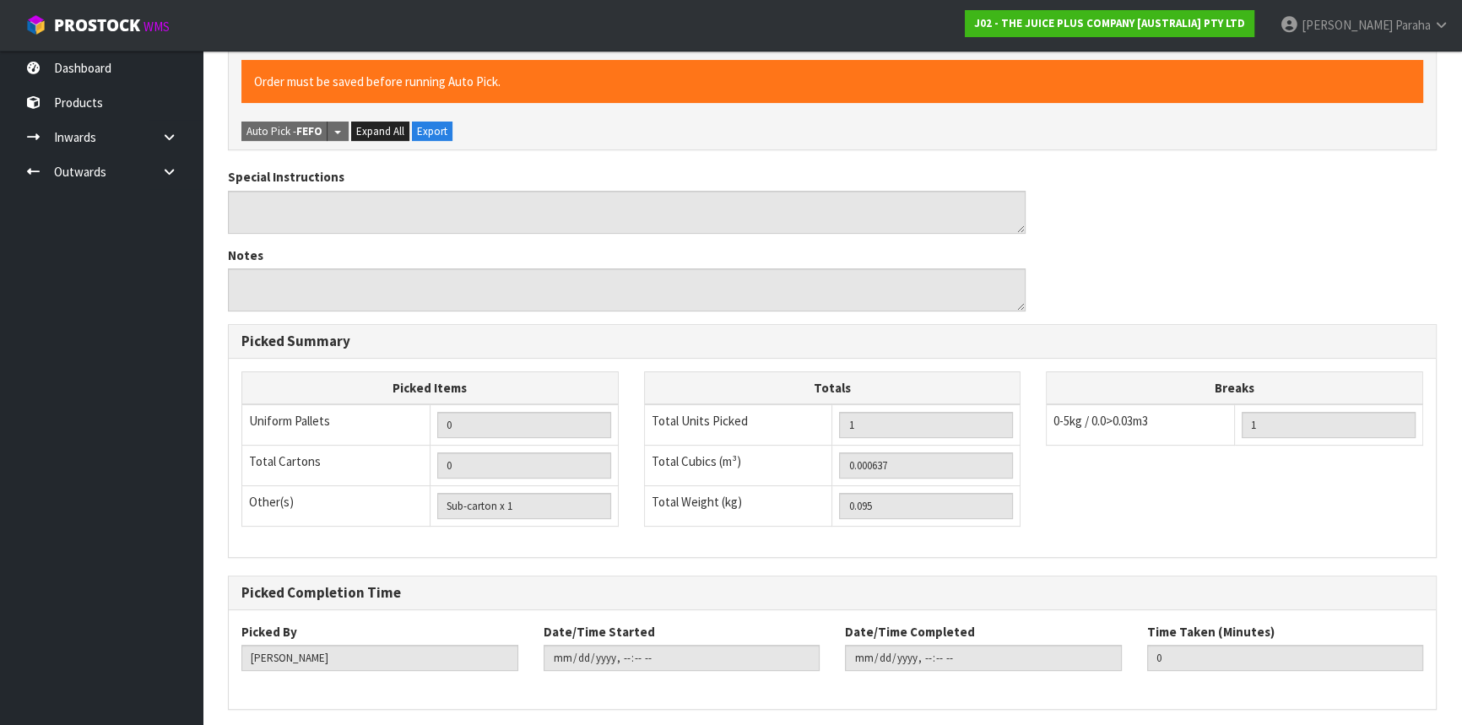
scroll to position [0, 0]
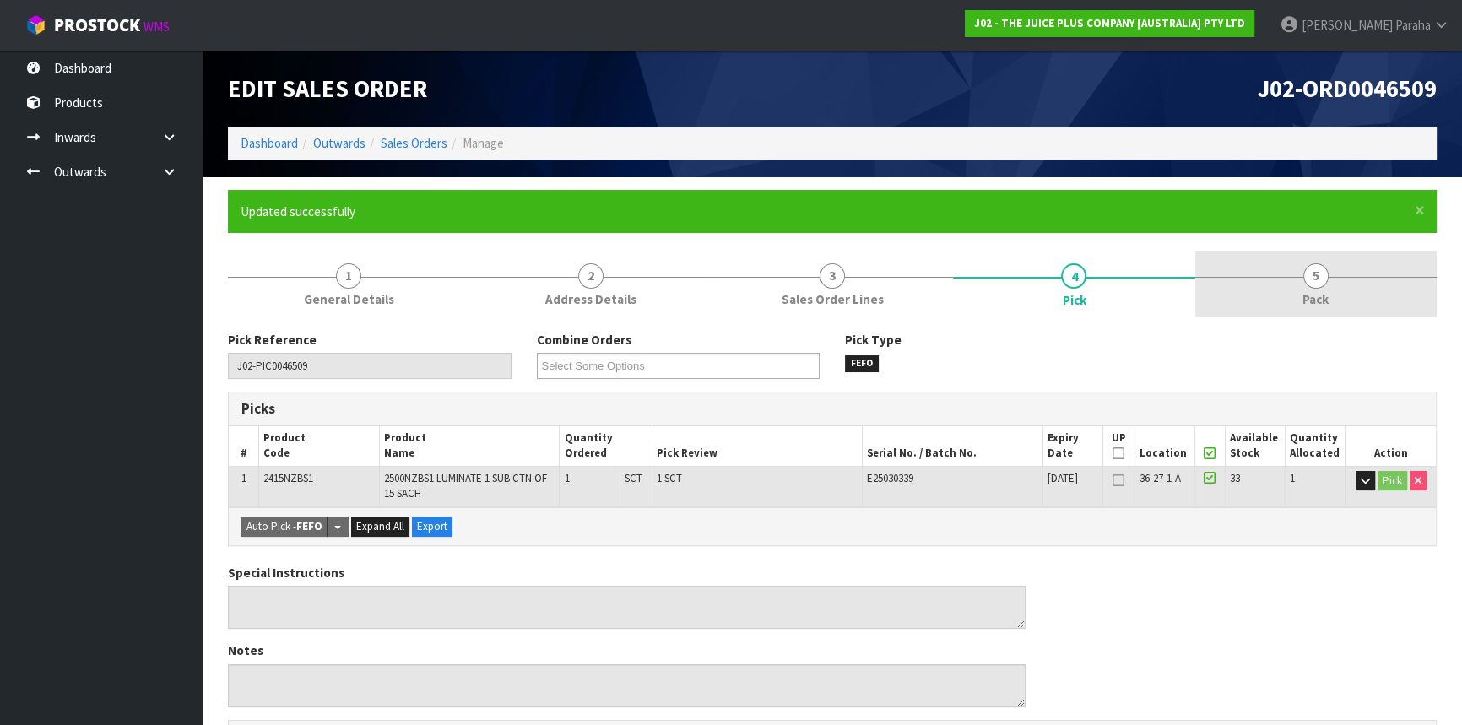
click at [1324, 280] on span "5" at bounding box center [1315, 275] width 25 height 25
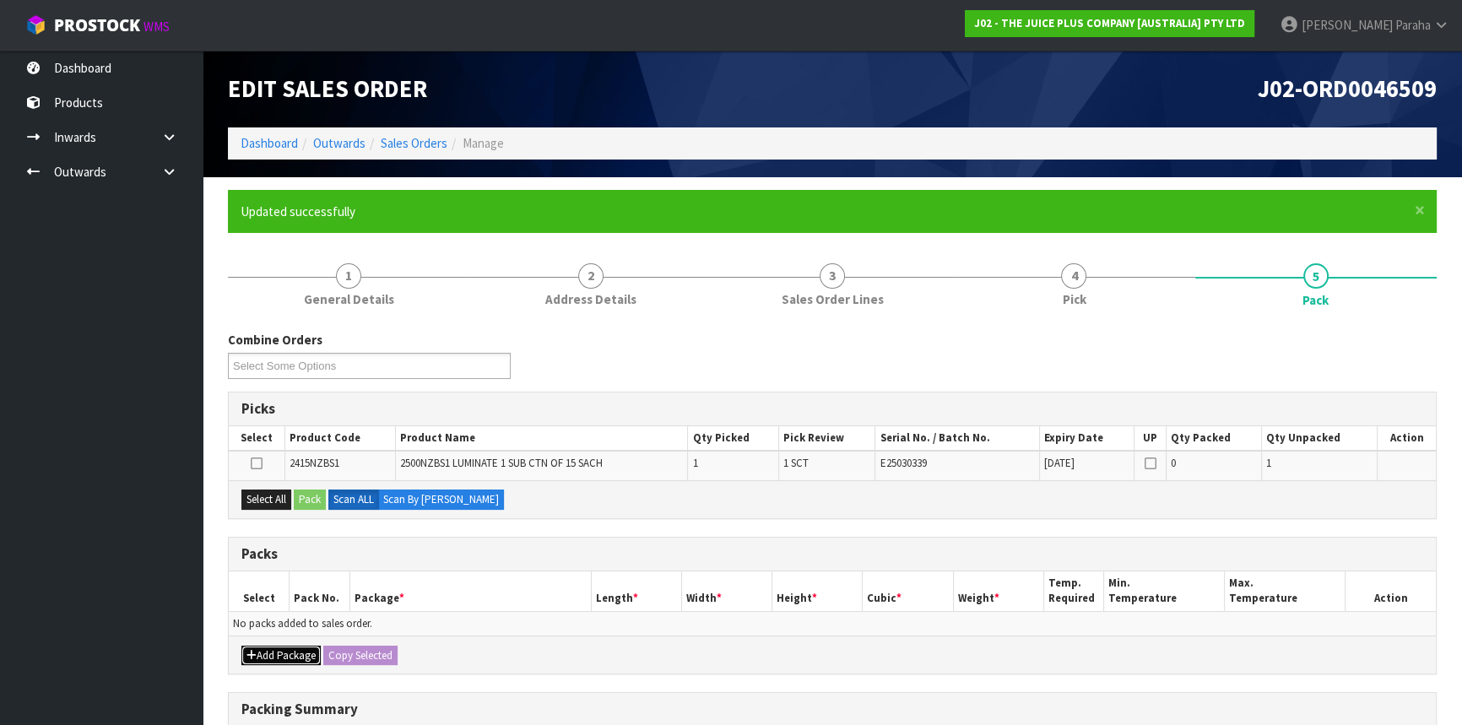
click at [282, 659] on button "Add Package" at bounding box center [280, 656] width 79 height 20
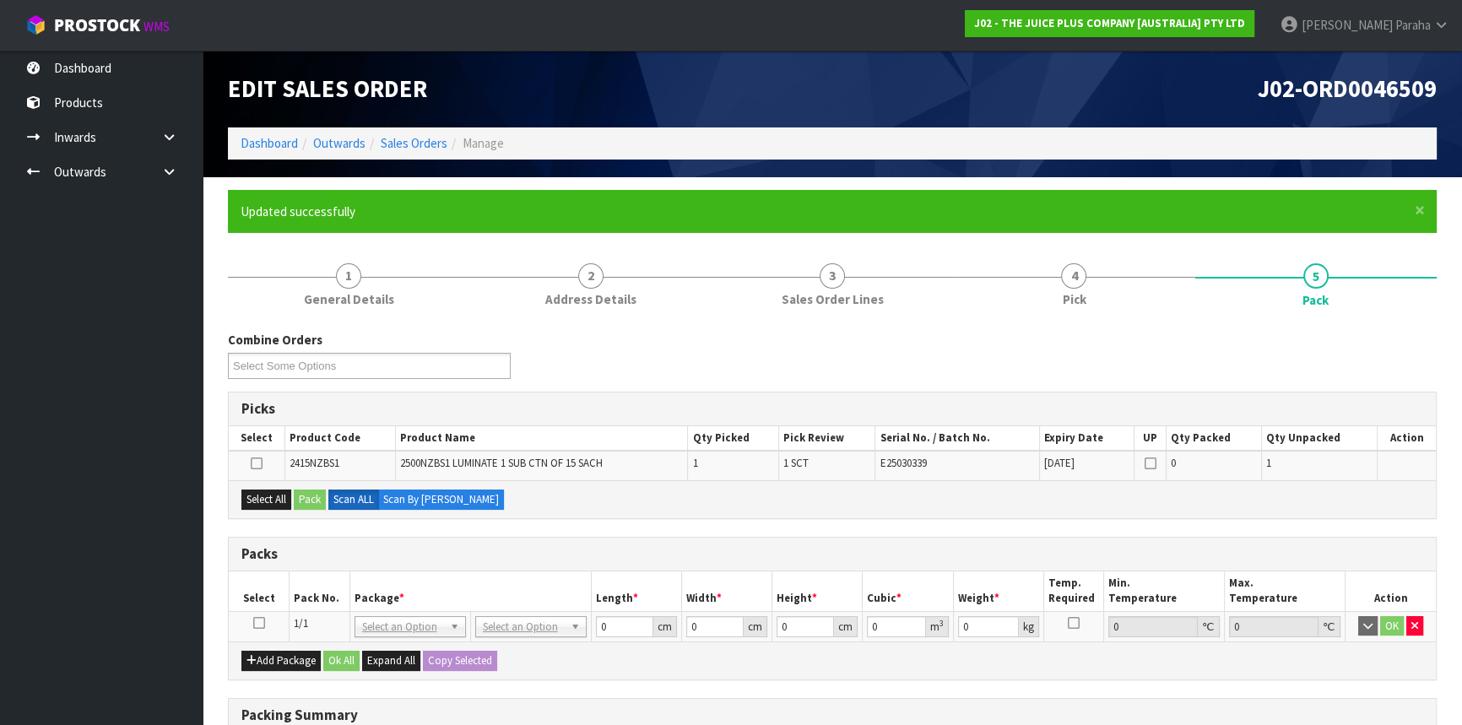
click at [262, 623] on icon at bounding box center [259, 623] width 12 height 1
click at [270, 500] on button "Select All" at bounding box center [266, 499] width 50 height 20
click at [316, 500] on button "Pack" at bounding box center [310, 499] width 32 height 20
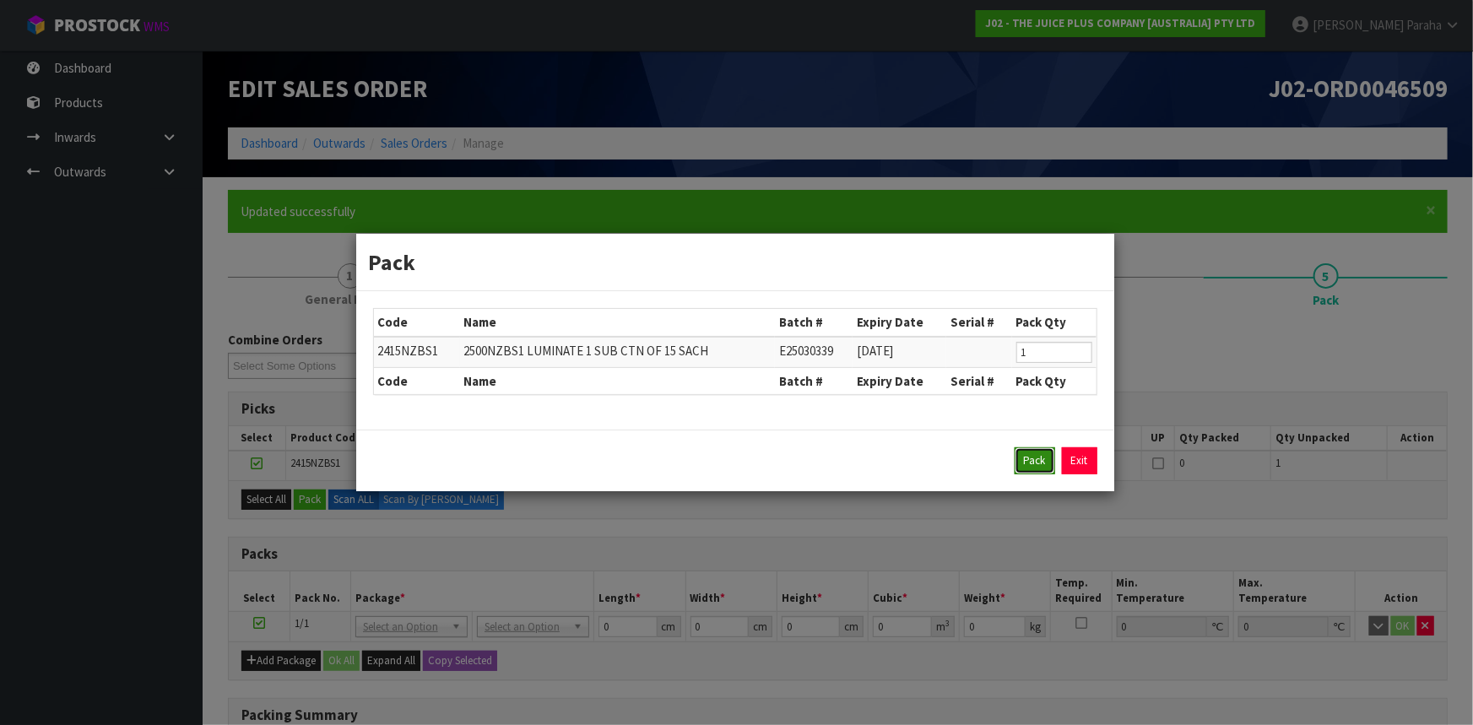
click at [1038, 468] on button "Pack" at bounding box center [1034, 460] width 41 height 27
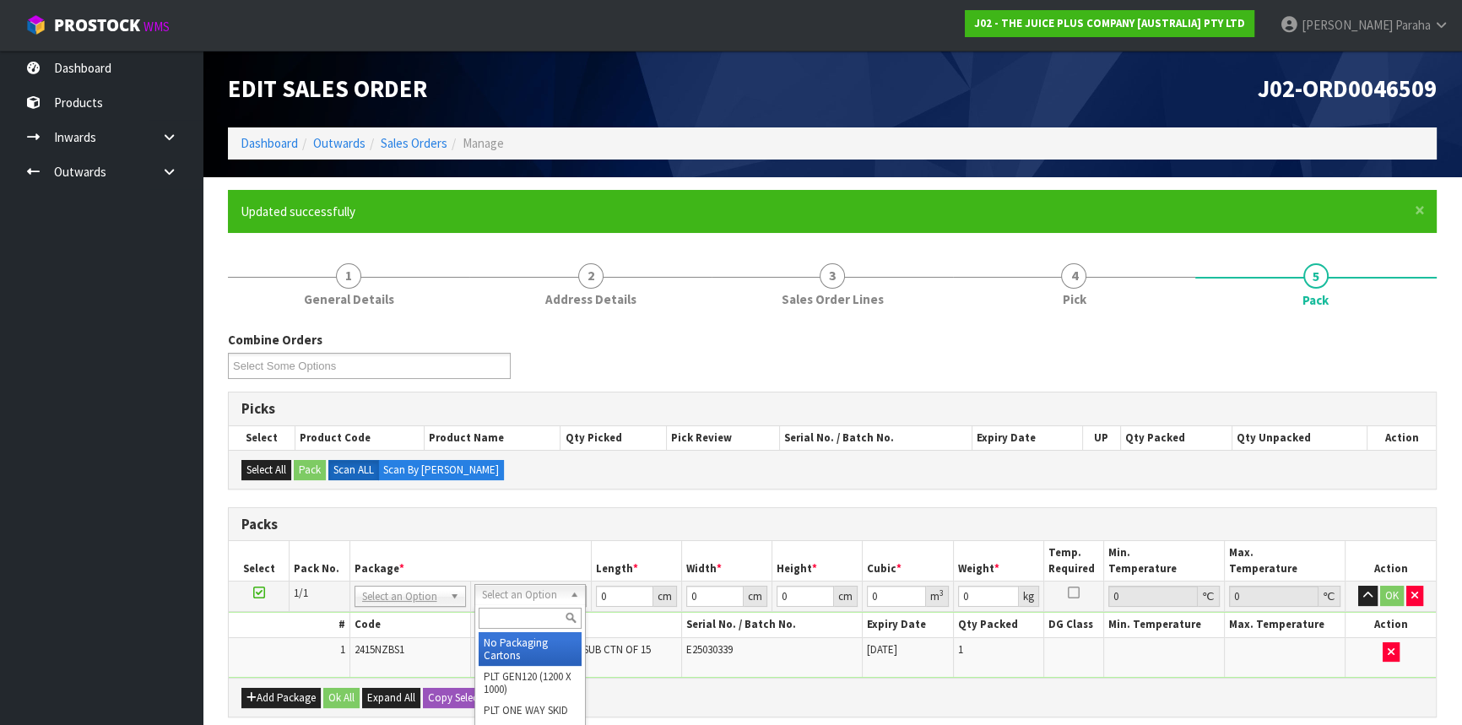
click at [525, 615] on input "text" at bounding box center [529, 618] width 103 height 21
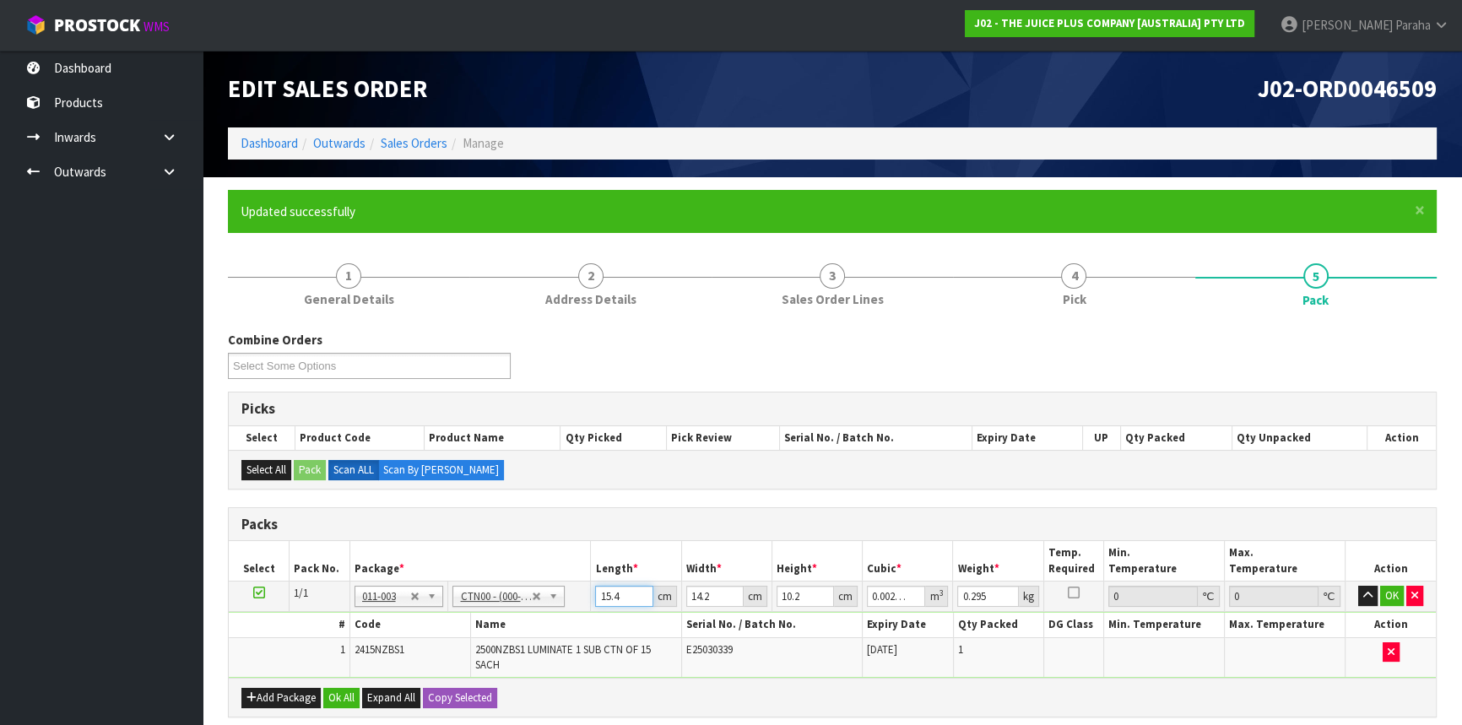
drag, startPoint x: 625, startPoint y: 596, endPoint x: 599, endPoint y: 599, distance: 26.4
click at [597, 599] on input "15.4" at bounding box center [623, 596] width 57 height 21
click at [1358, 586] on button "button" at bounding box center [1367, 596] width 19 height 20
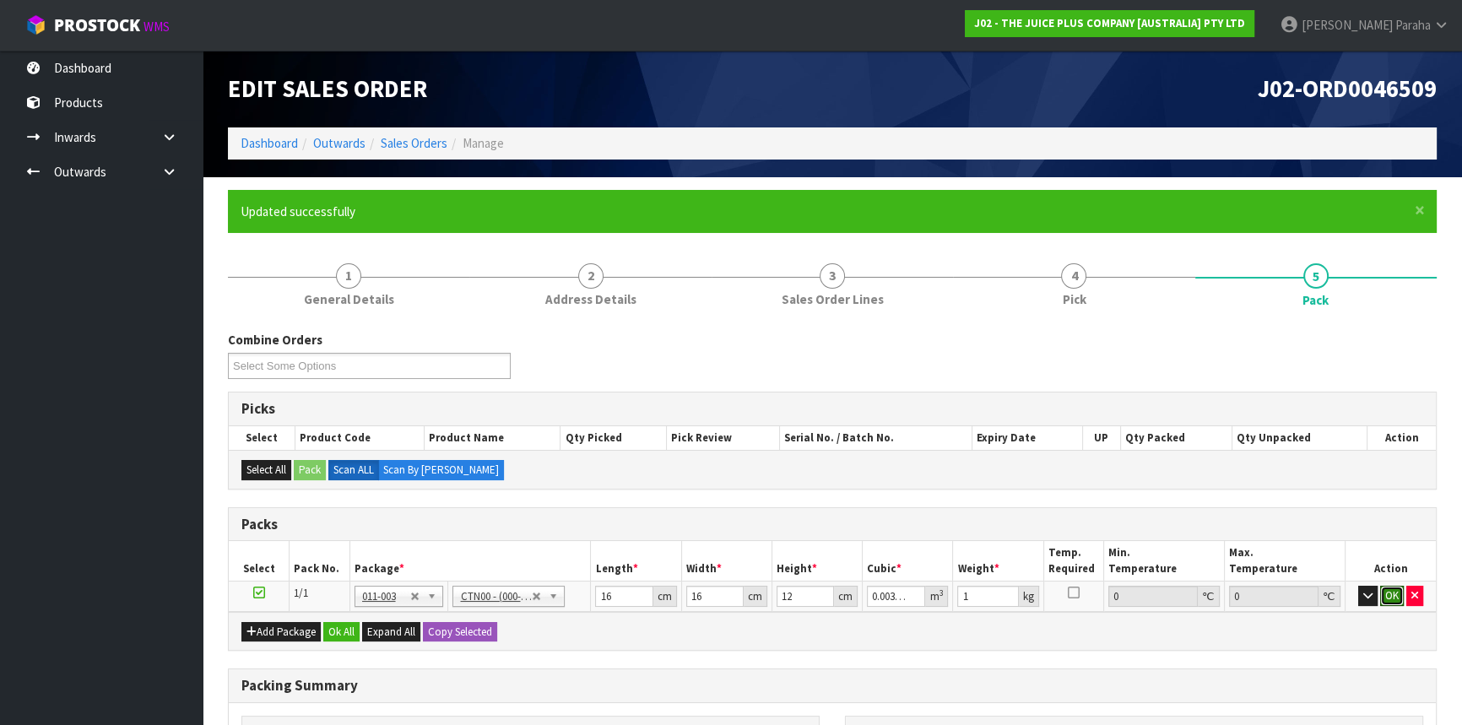
click button "OK" at bounding box center [1392, 596] width 24 height 20
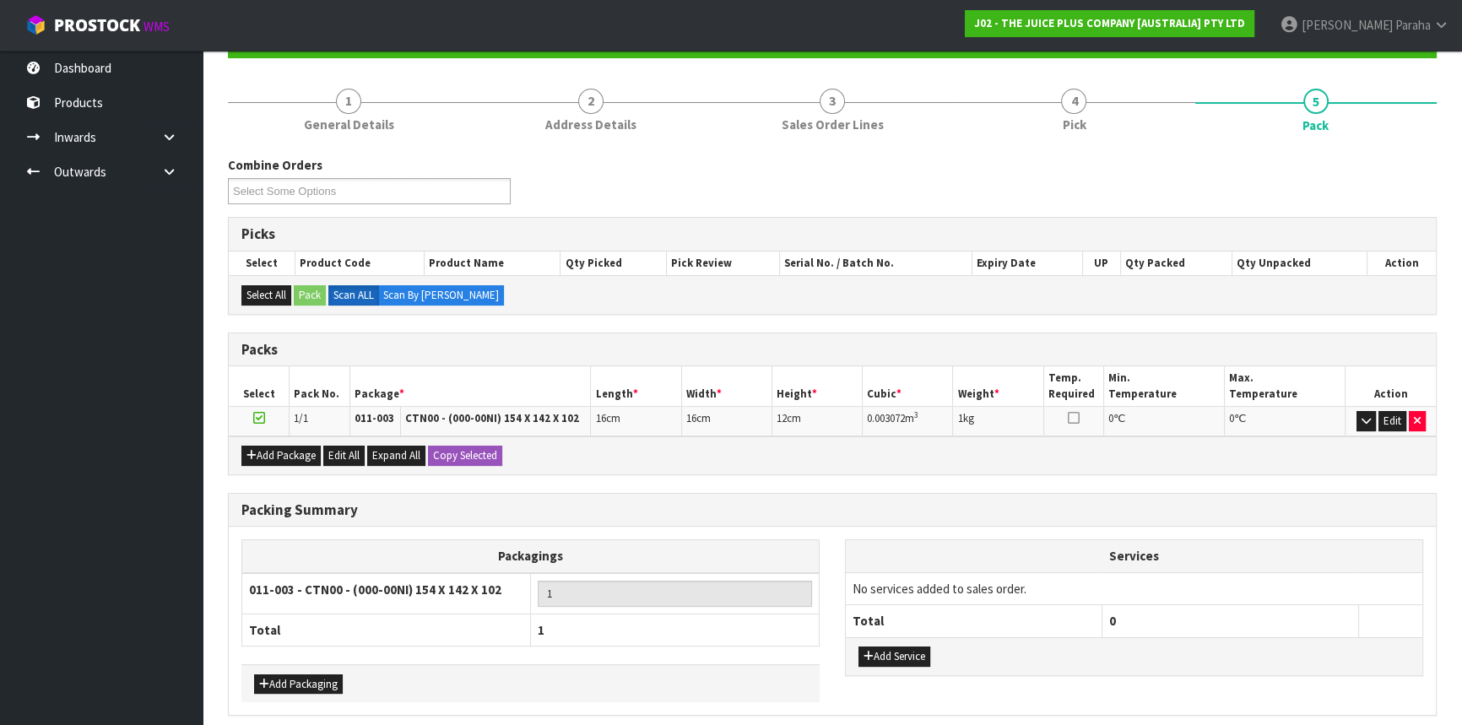
scroll to position [230, 0]
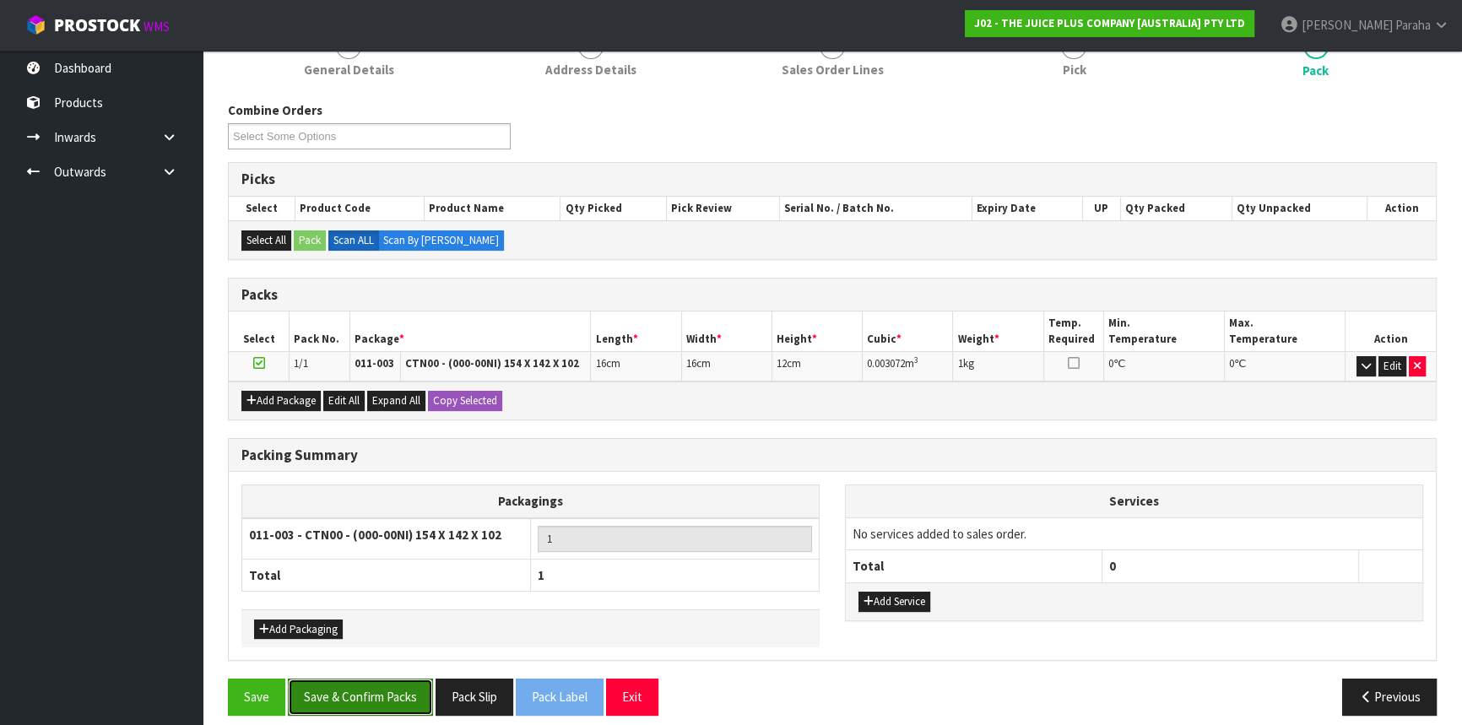
click at [351, 692] on button "Save & Confirm Packs" at bounding box center [360, 697] width 145 height 36
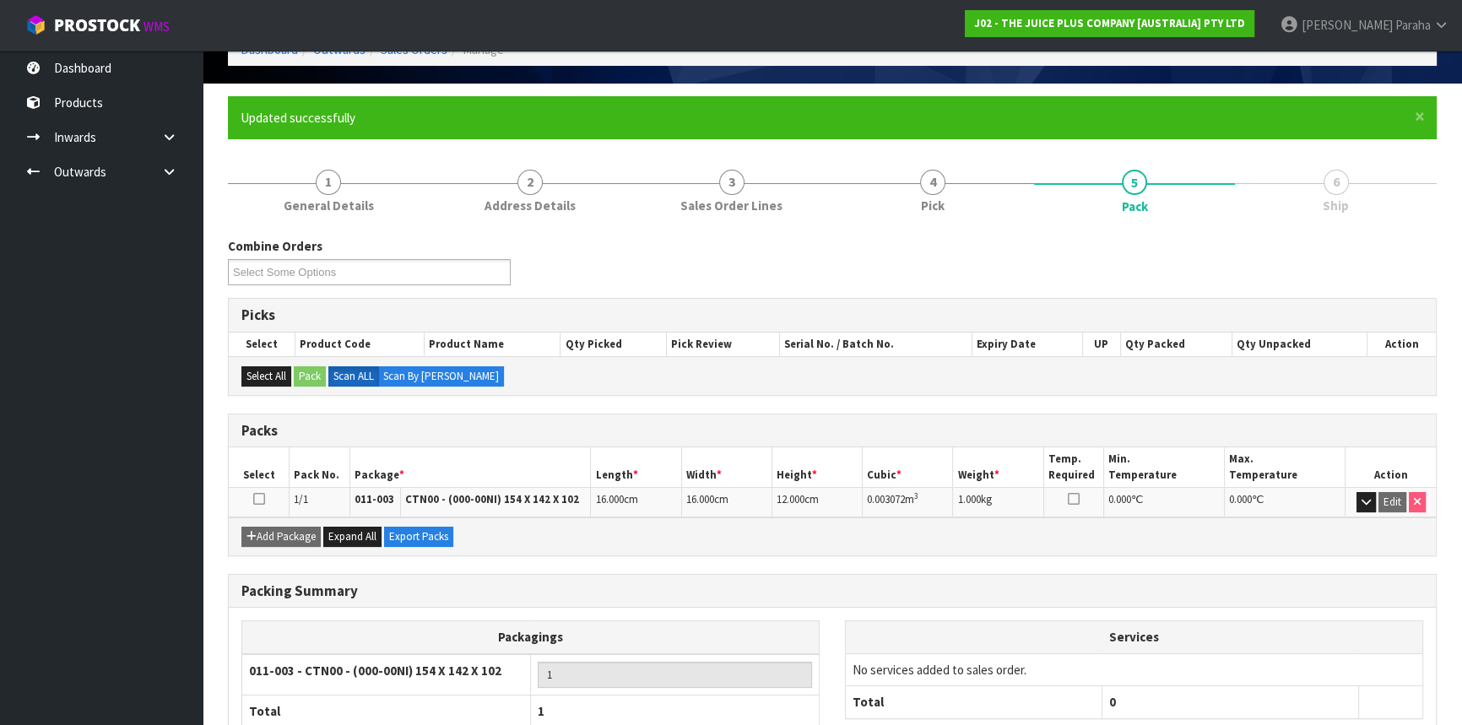
scroll to position [203, 0]
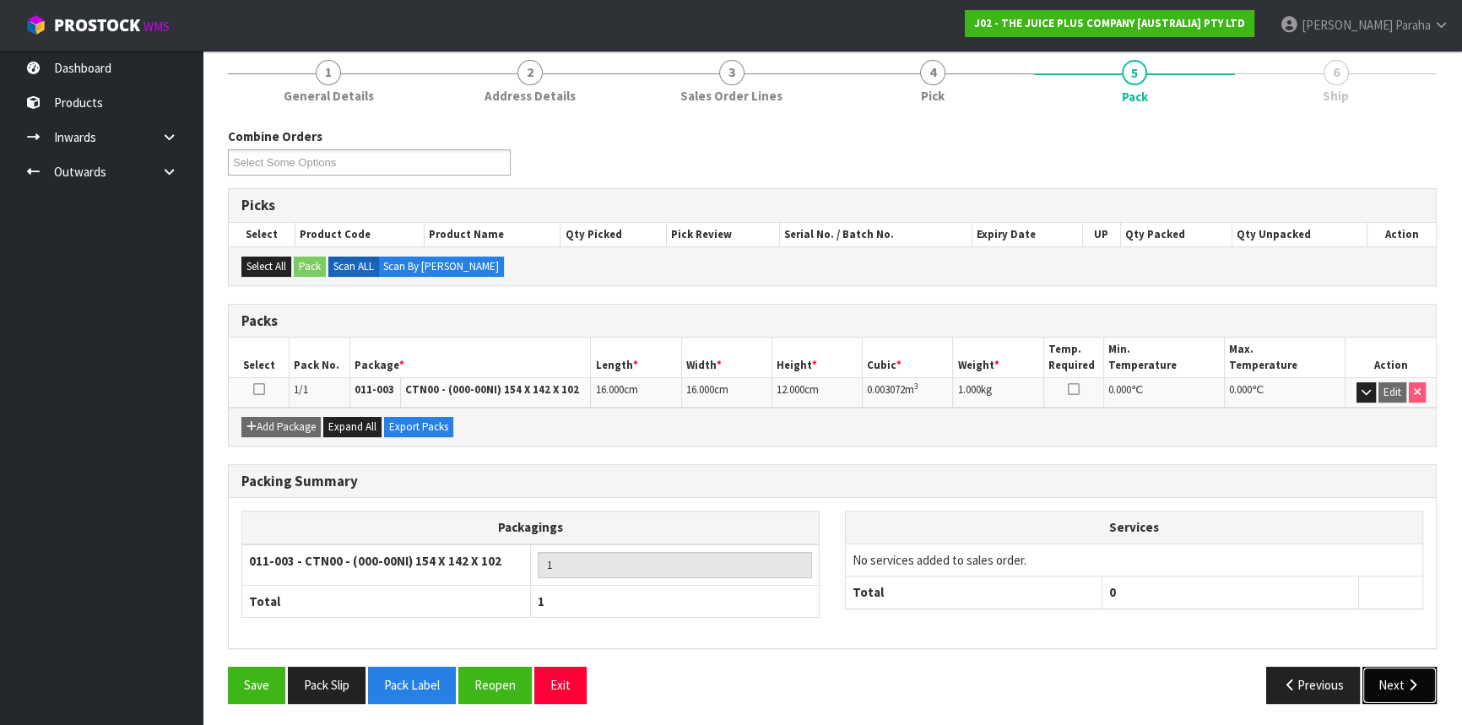
click at [1398, 689] on button "Next" at bounding box center [1399, 685] width 74 height 36
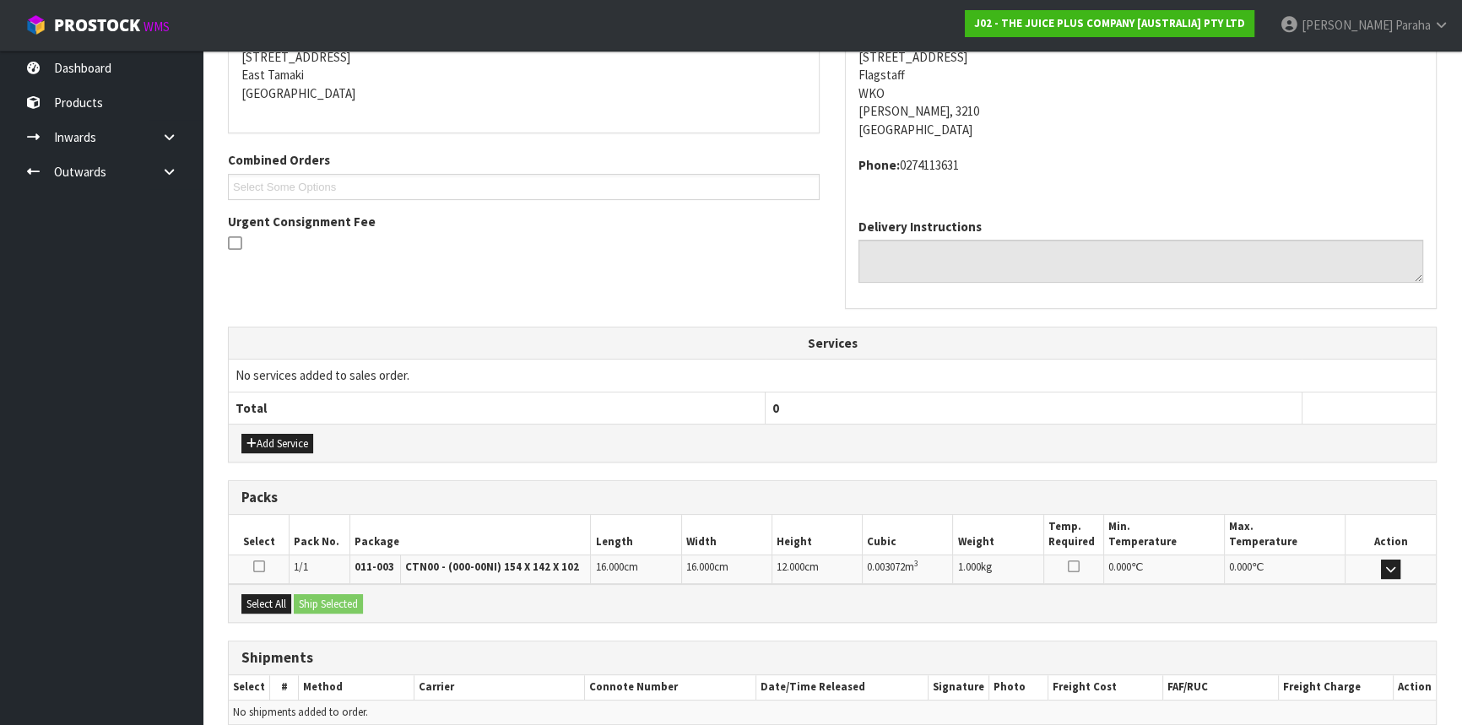
scroll to position [424, 0]
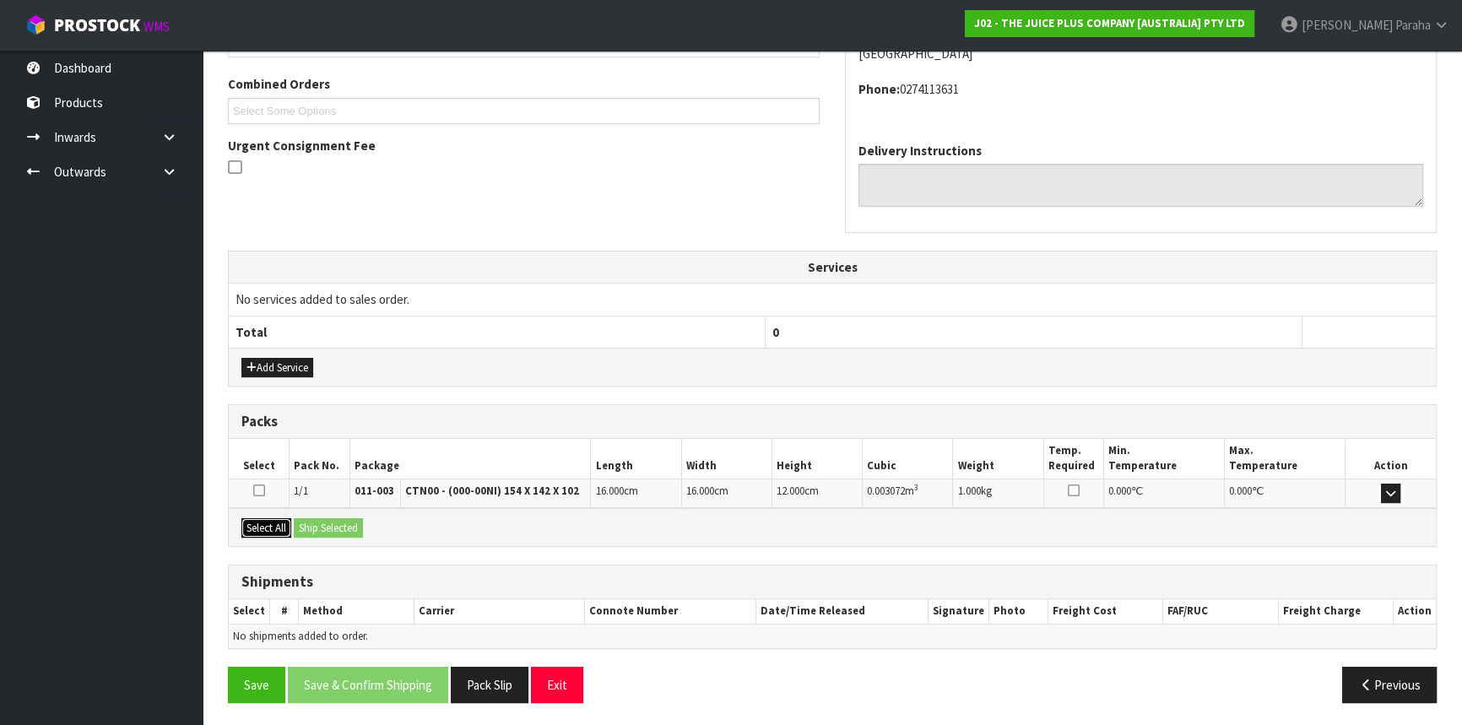
click at [273, 526] on button "Select All" at bounding box center [266, 528] width 50 height 20
click at [307, 521] on button "Ship Selected" at bounding box center [328, 528] width 69 height 20
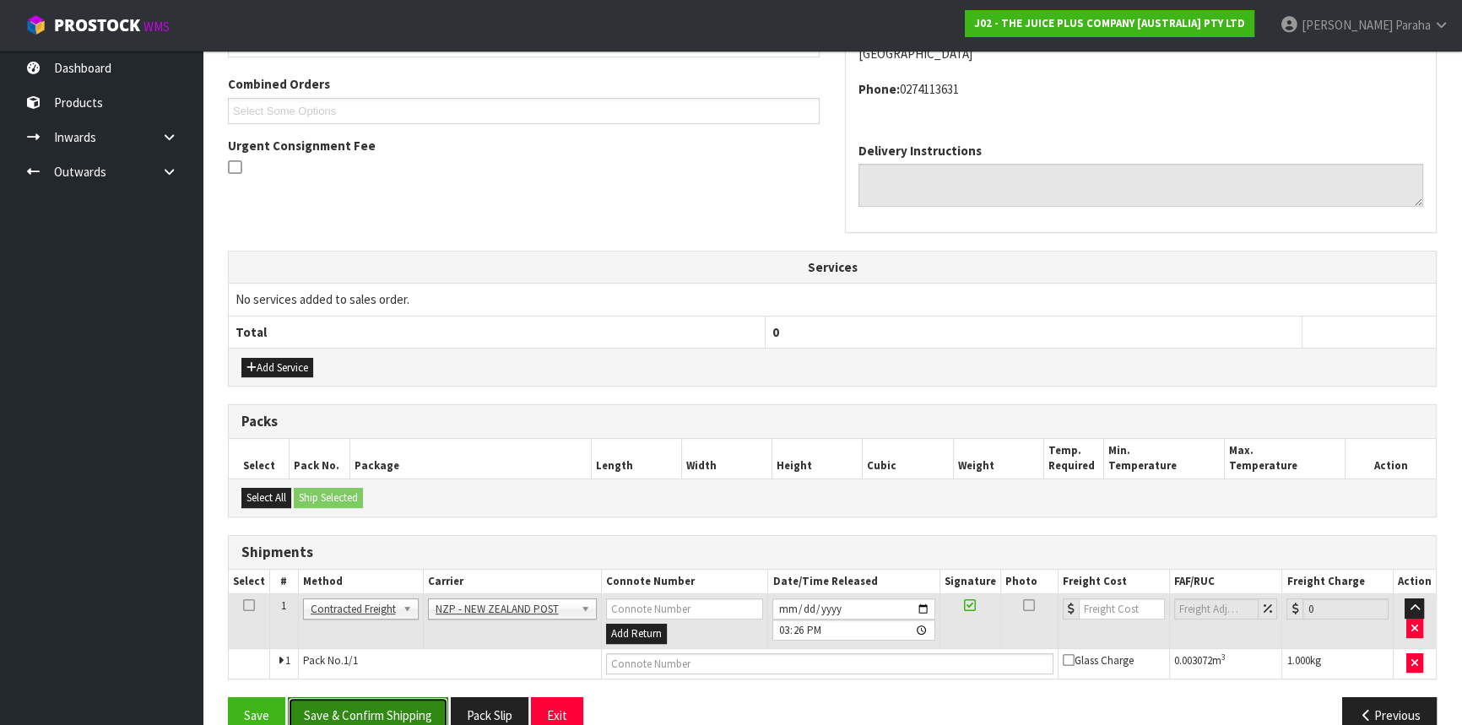
click at [367, 700] on button "Save & Confirm Shipping" at bounding box center [368, 715] width 160 height 36
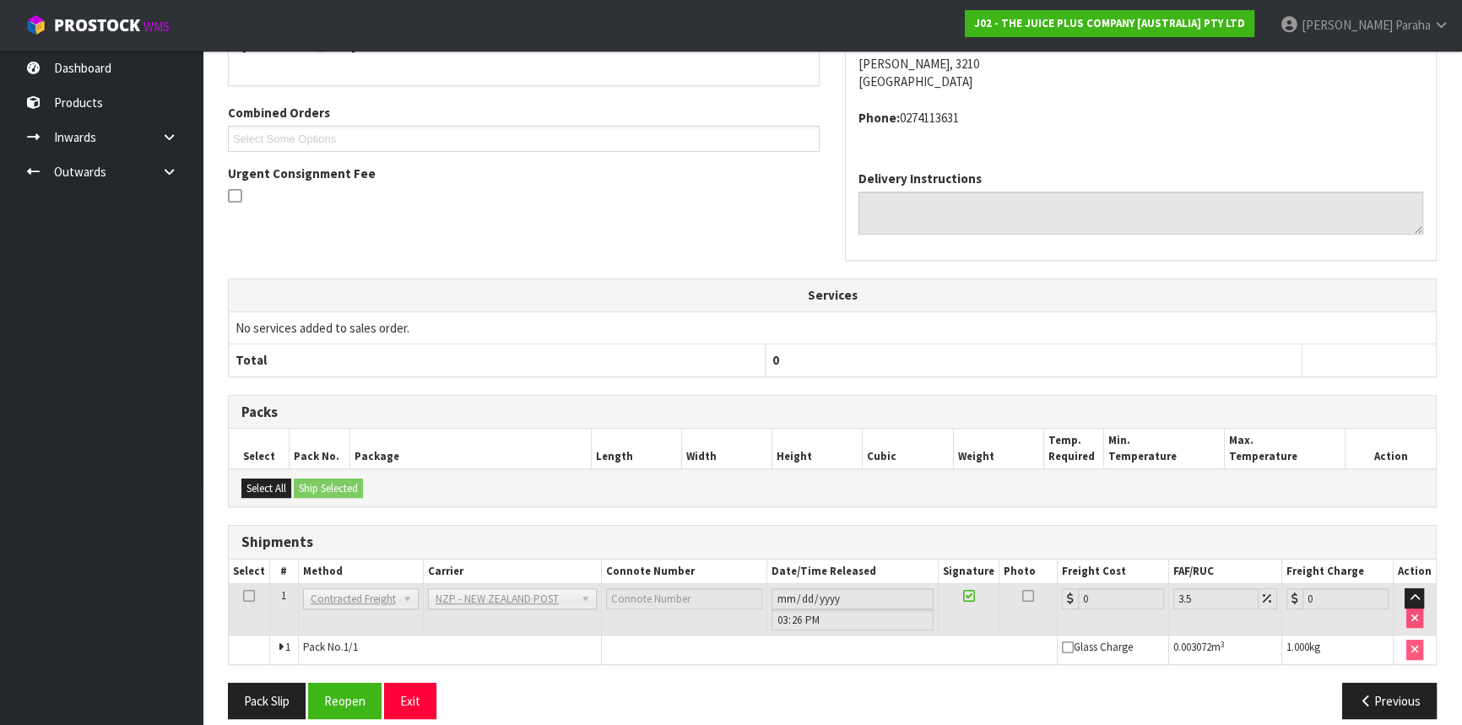
scroll to position [430, 0]
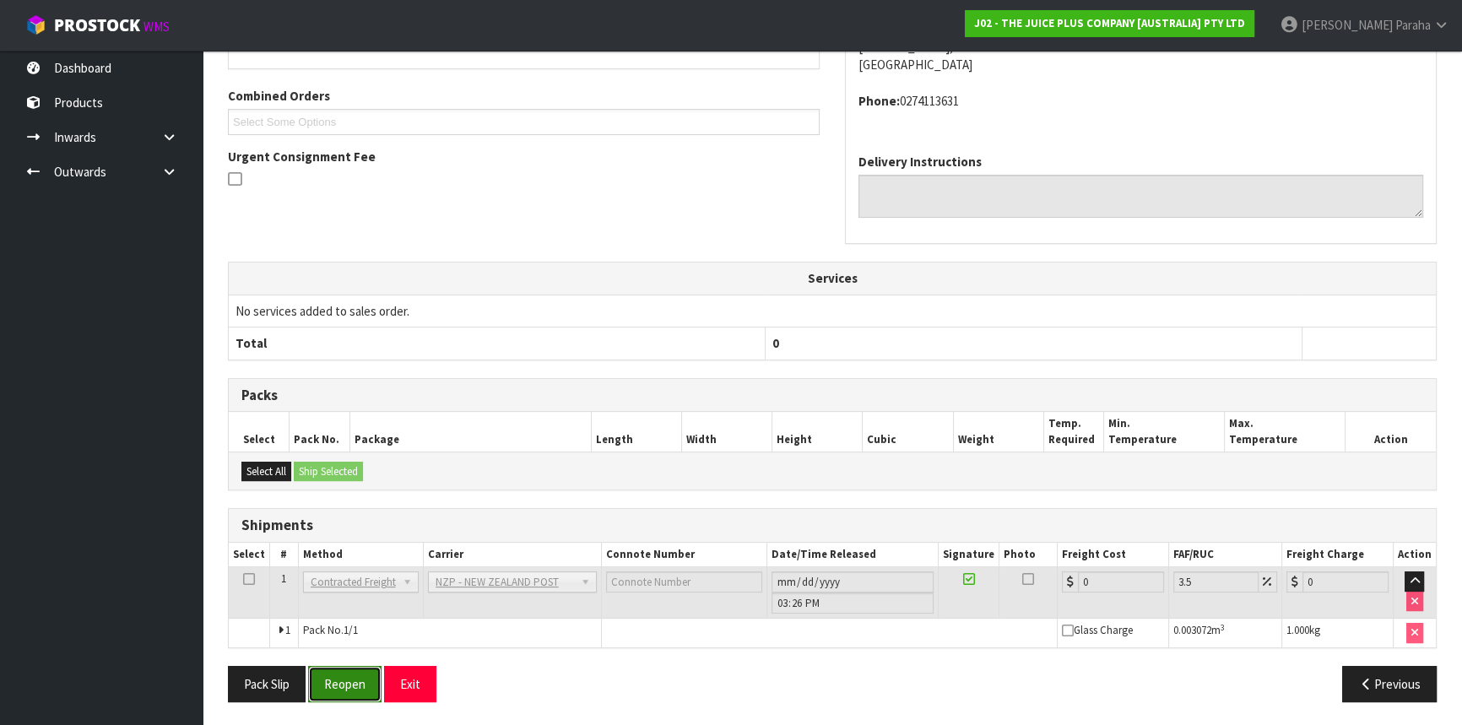
click at [358, 691] on button "Reopen" at bounding box center [344, 684] width 73 height 36
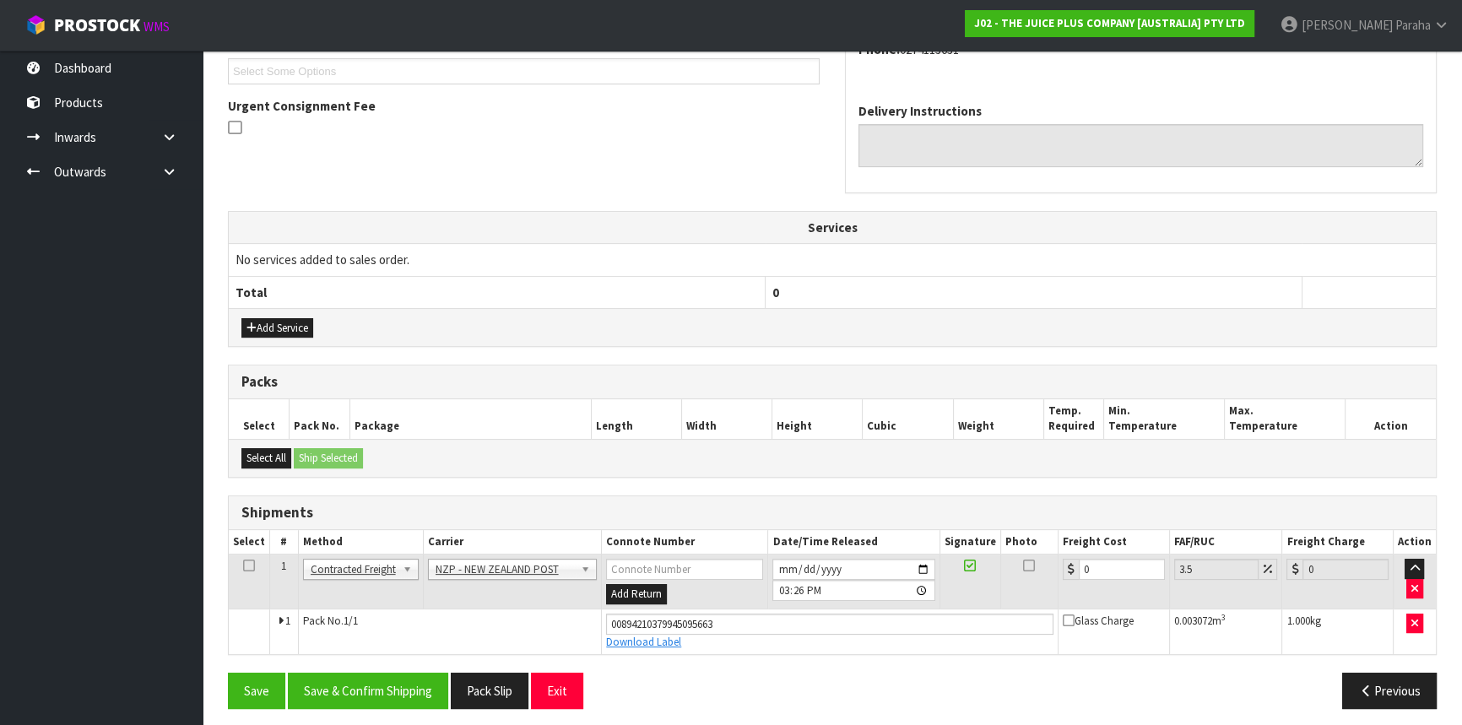
scroll to position [469, 0]
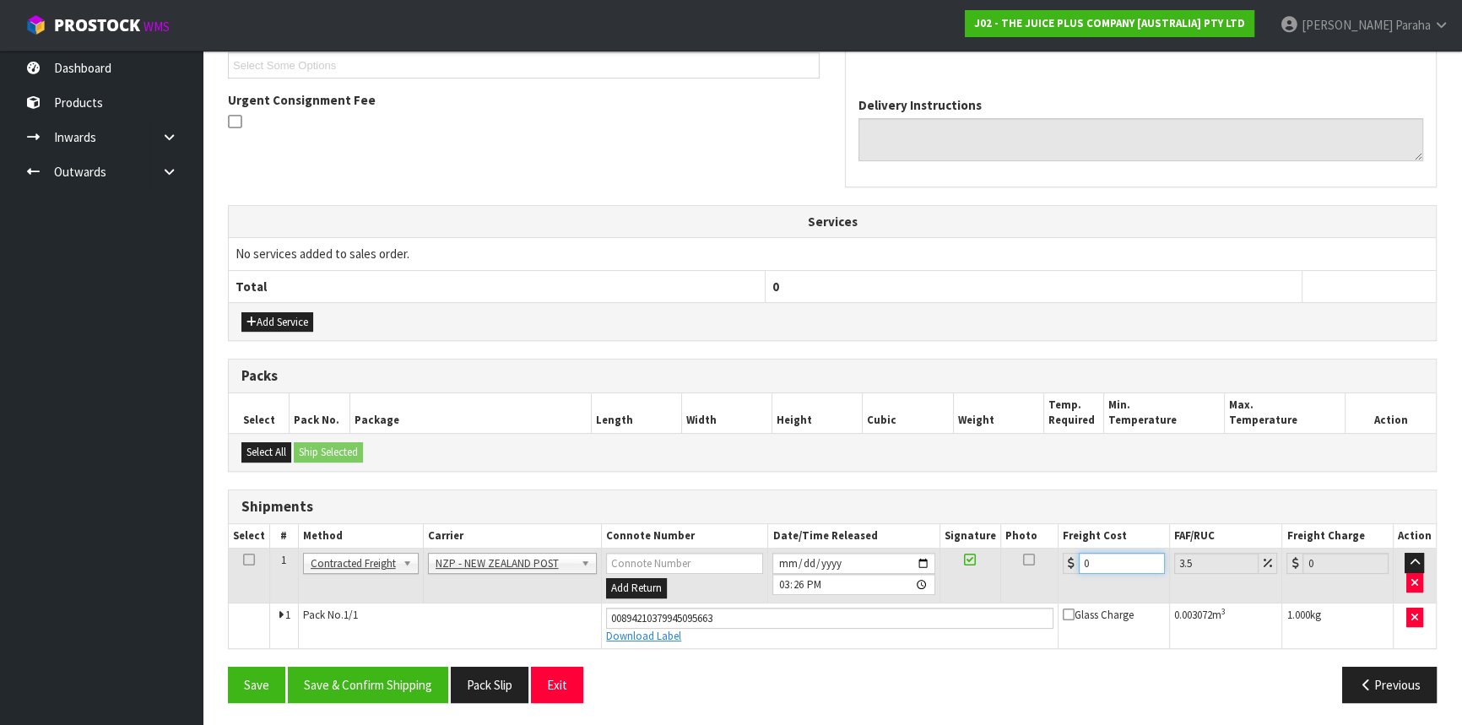
click at [1094, 559] on input "0" at bounding box center [1122, 563] width 86 height 21
click at [333, 674] on button "Save & Confirm Shipping" at bounding box center [368, 685] width 160 height 36
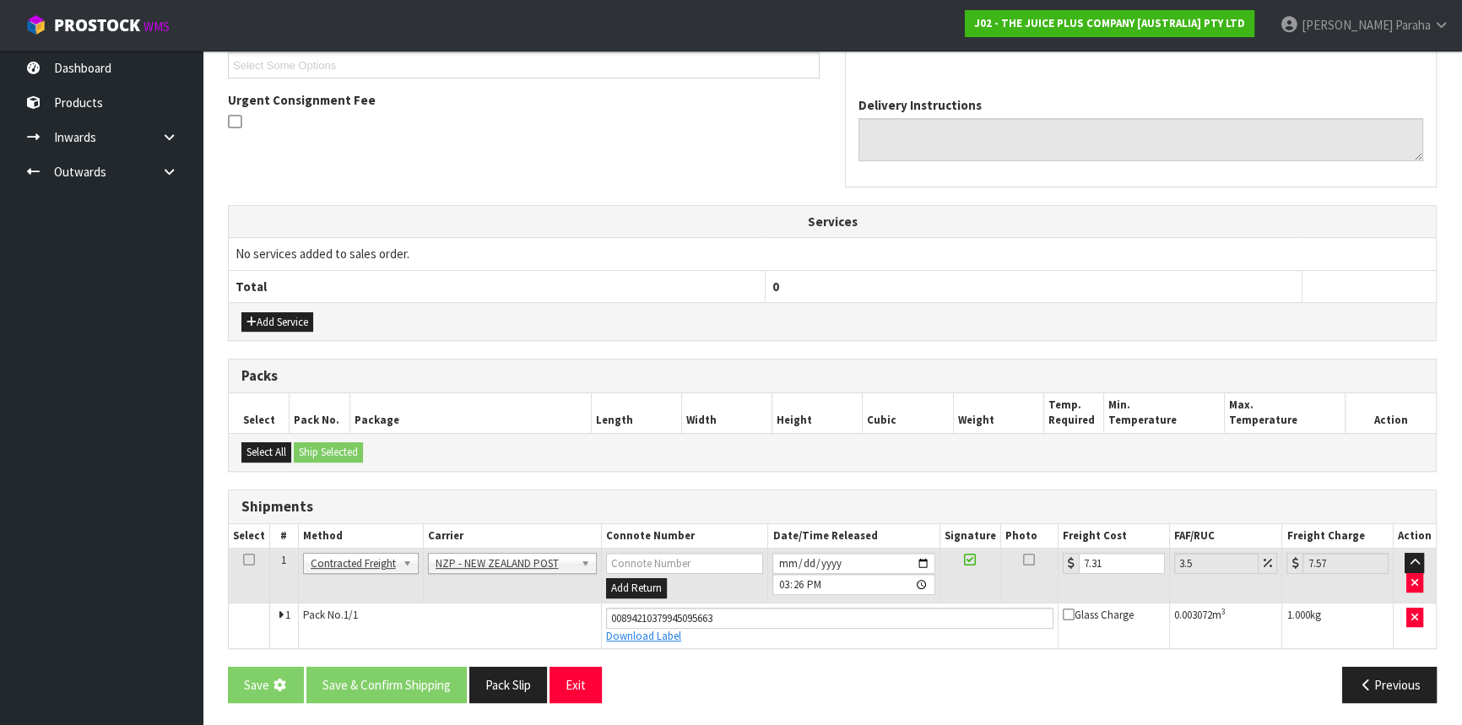
scroll to position [0, 0]
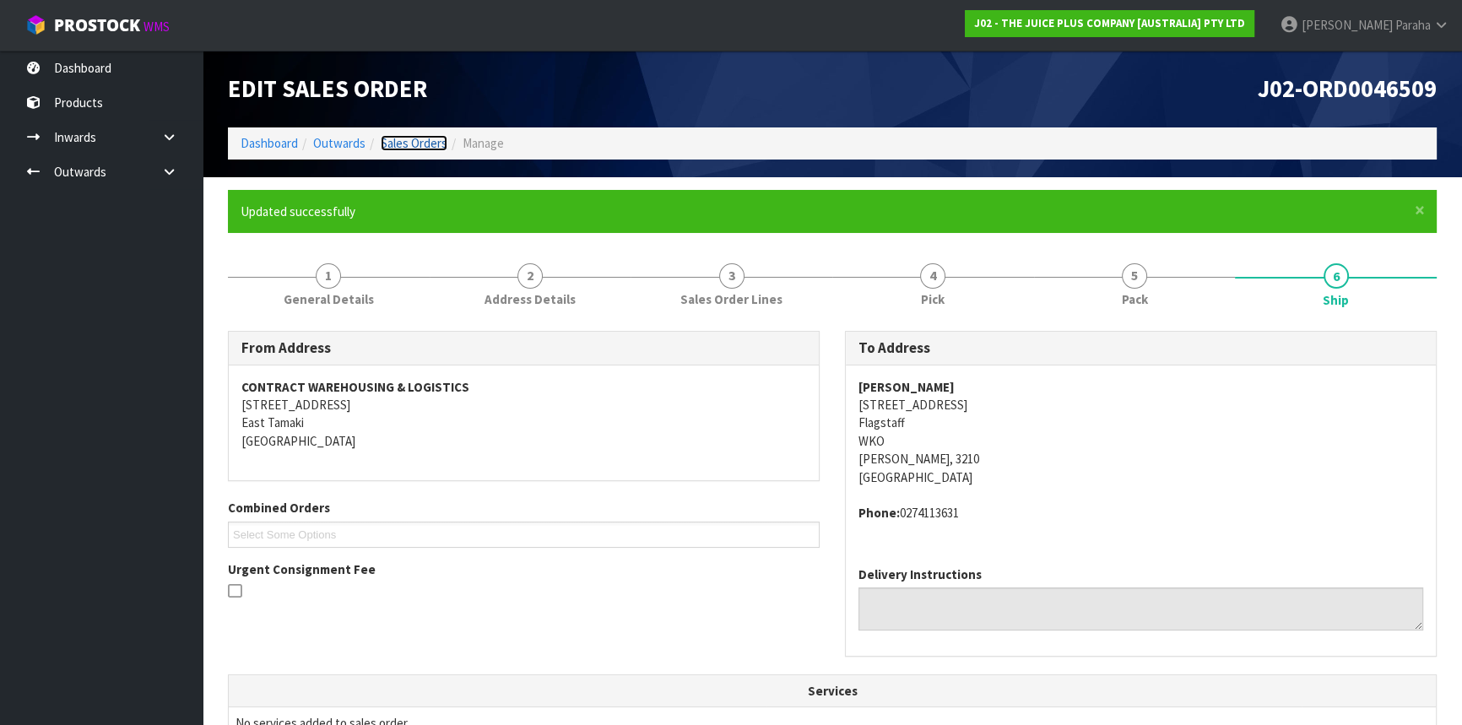
click at [415, 145] on link "Sales Orders" at bounding box center [414, 143] width 67 height 16
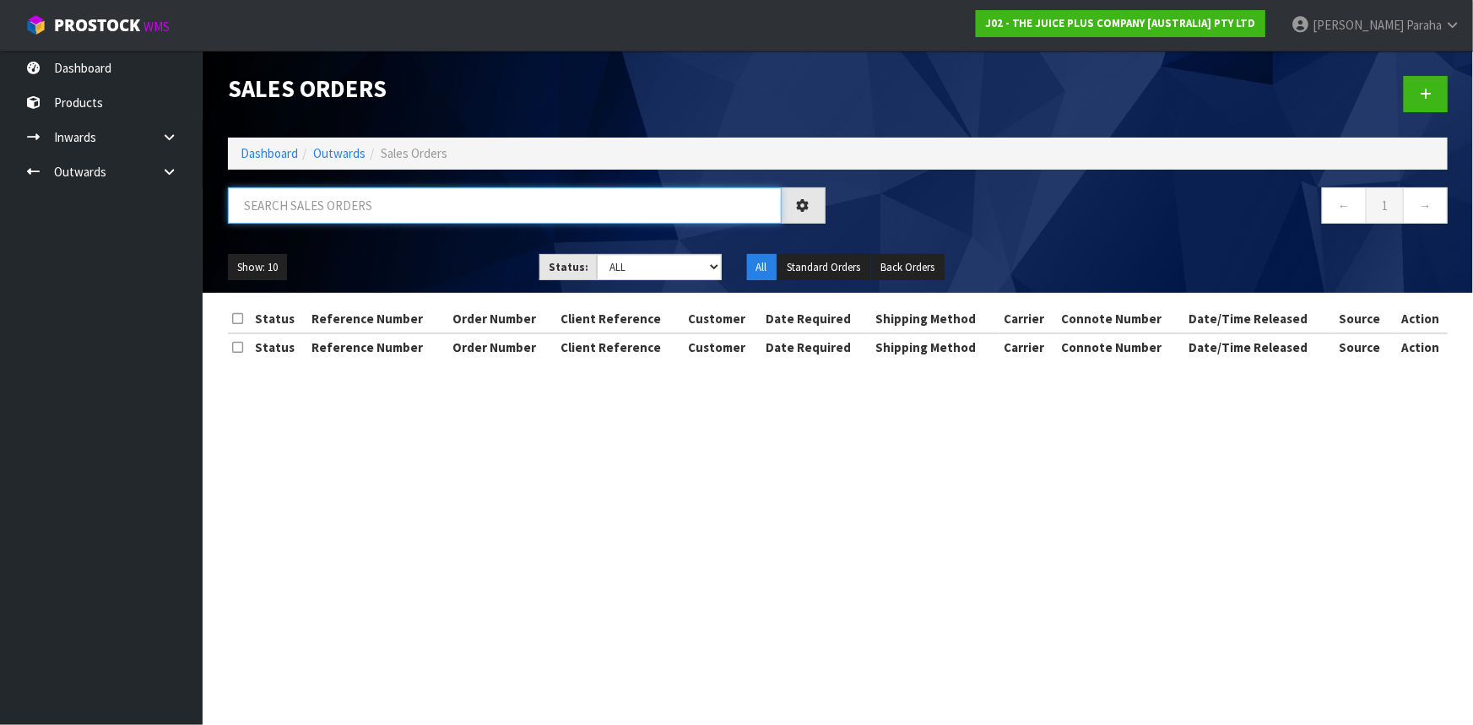
click at [362, 202] on input "text" at bounding box center [505, 205] width 554 height 36
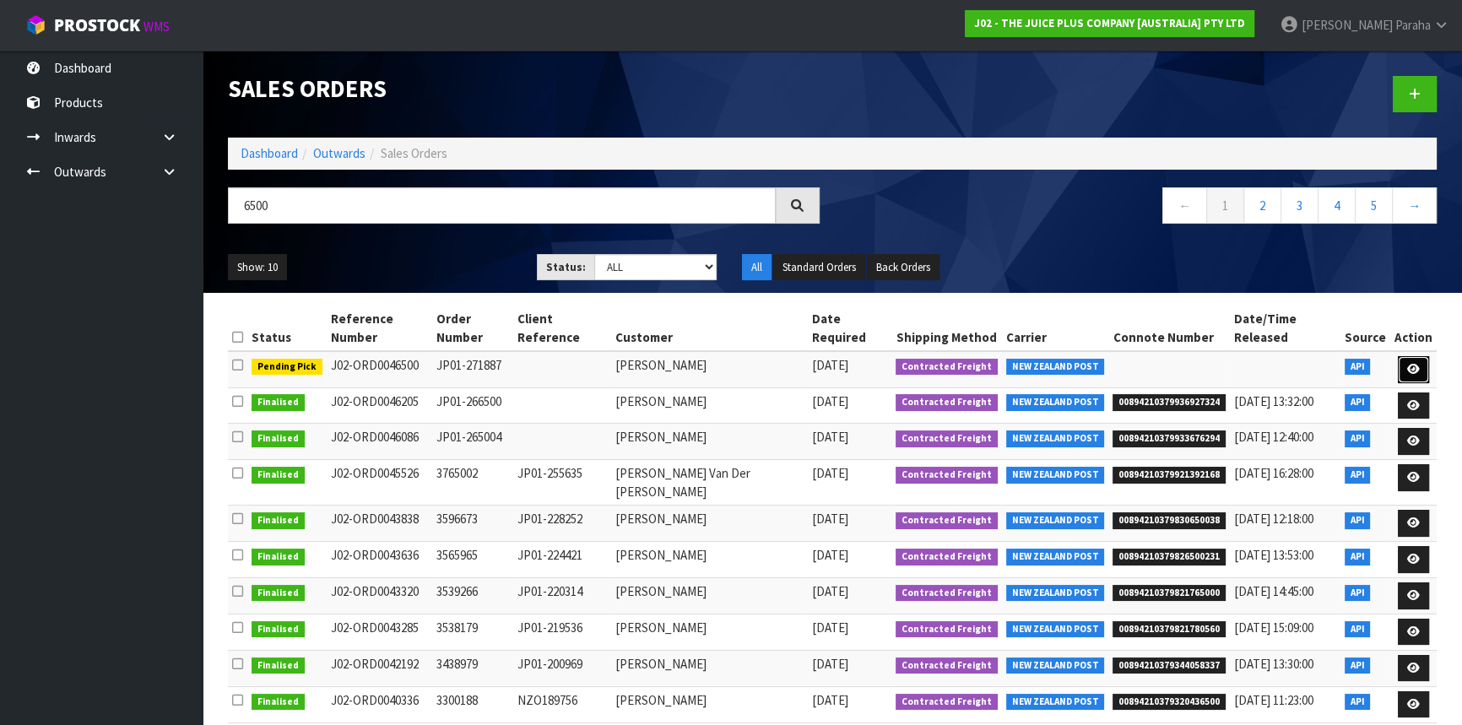
click at [1418, 356] on link at bounding box center [1413, 369] width 31 height 27
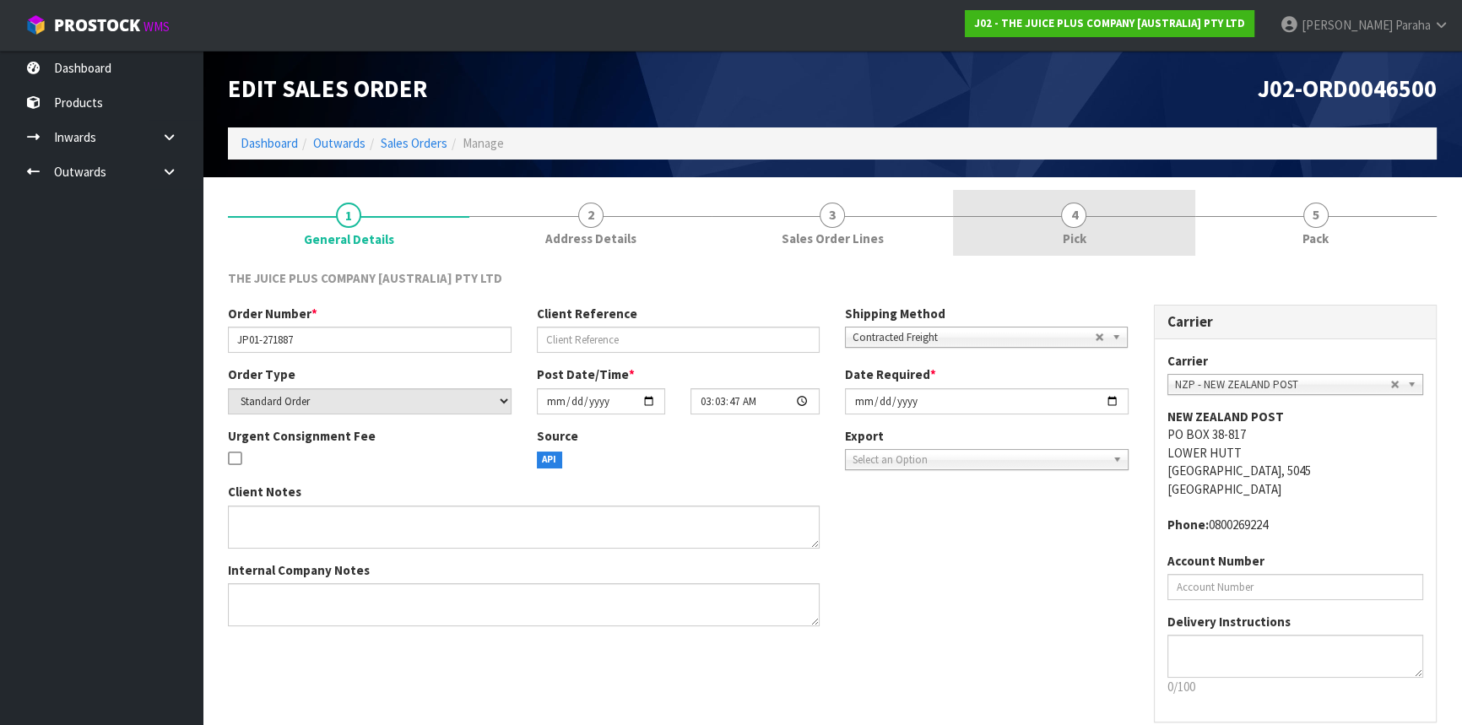
click at [1087, 214] on link "4 Pick" at bounding box center [1073, 223] width 241 height 67
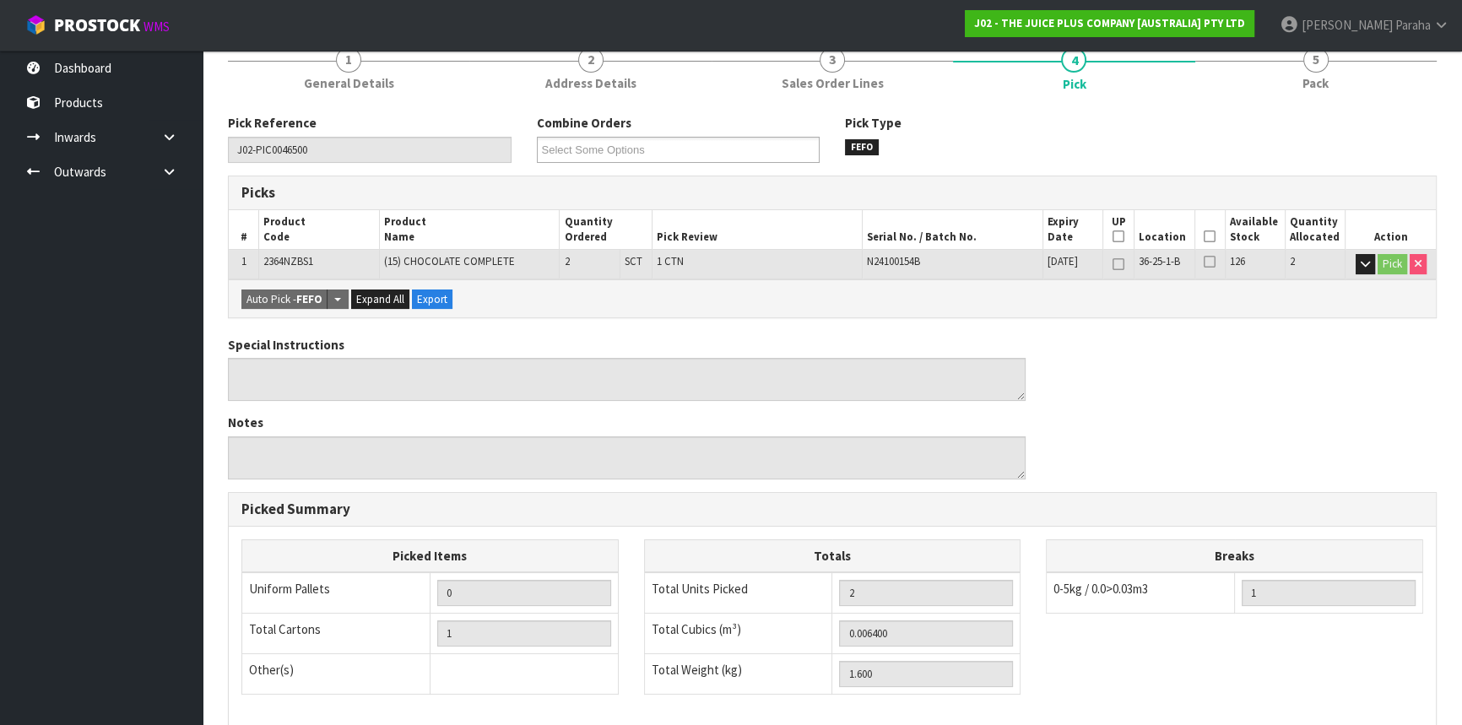
scroll to position [154, 0]
click at [1214, 237] on icon at bounding box center [1209, 237] width 12 height 1
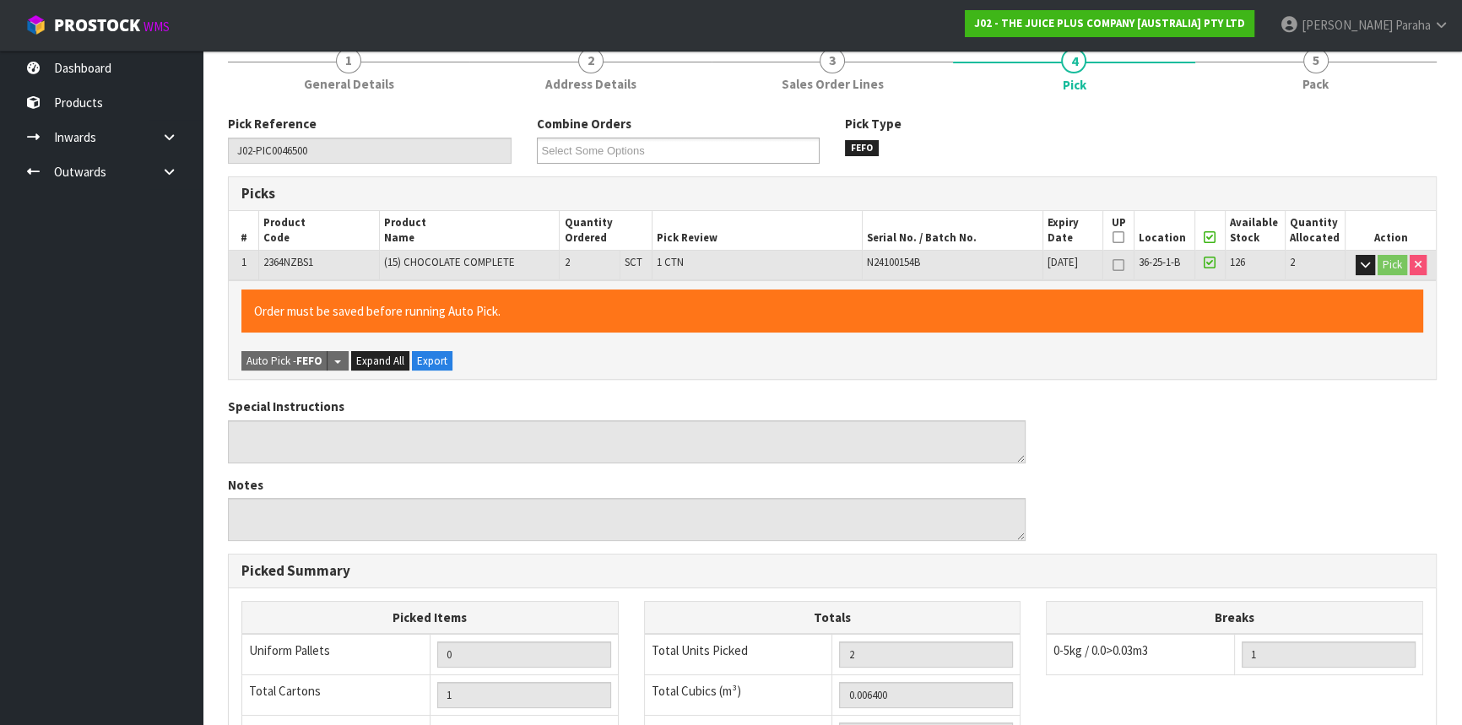
scroll to position [446, 0]
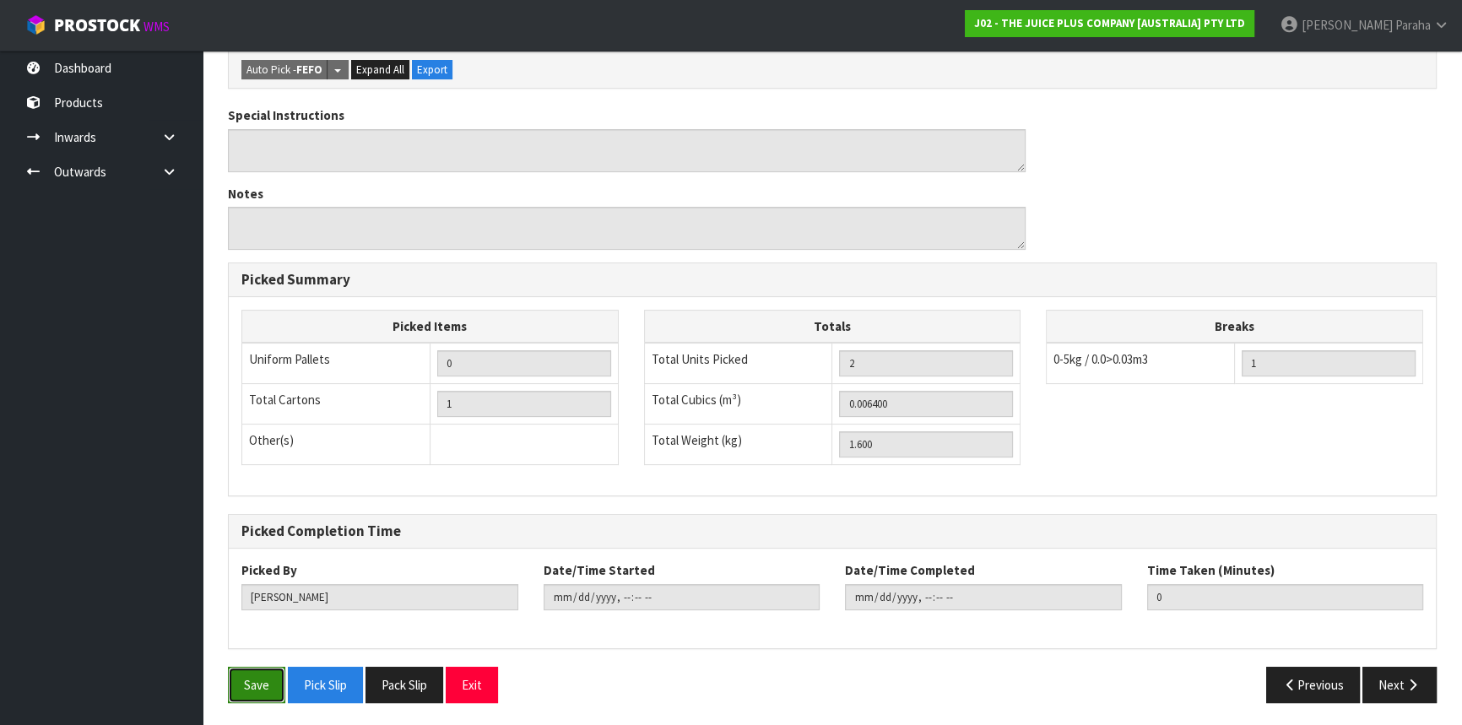
click at [267, 683] on button "Save" at bounding box center [256, 685] width 57 height 36
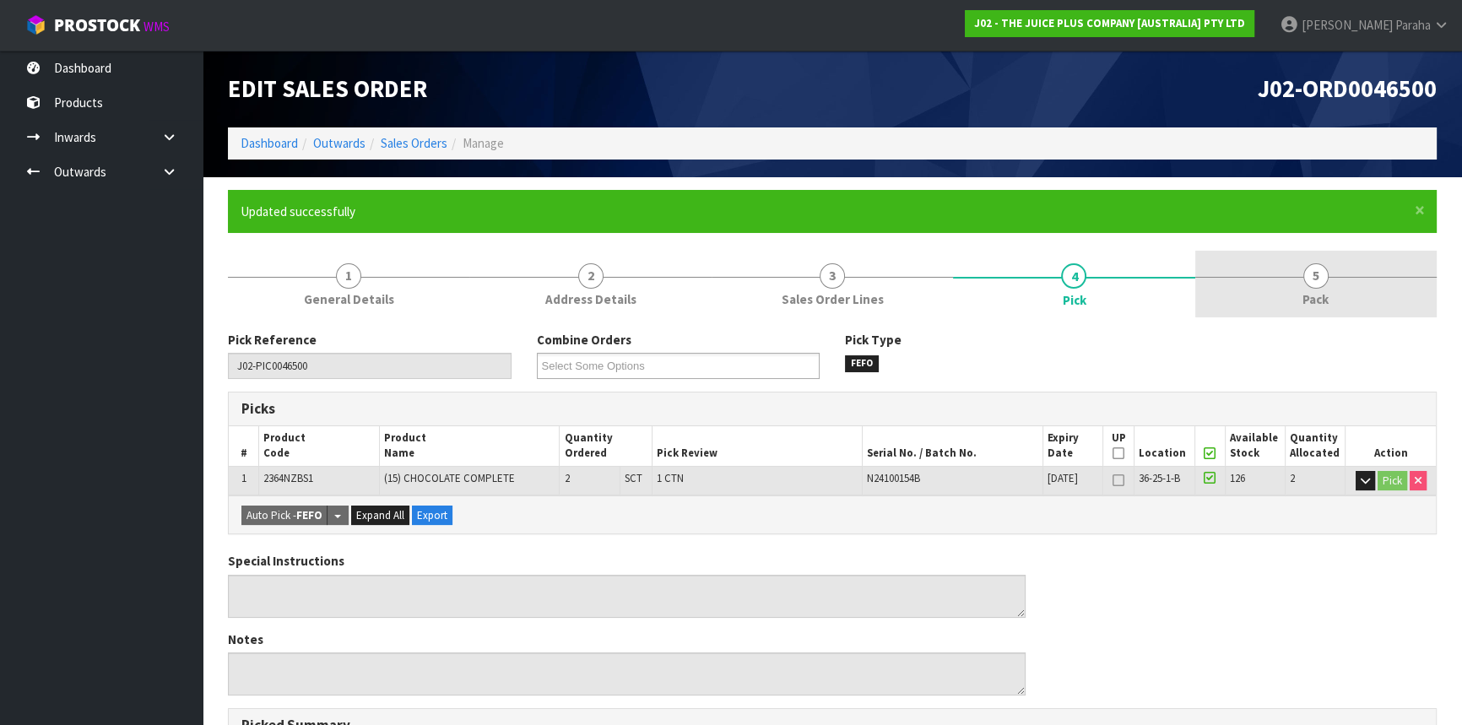
click at [1326, 281] on span "5" at bounding box center [1315, 275] width 25 height 25
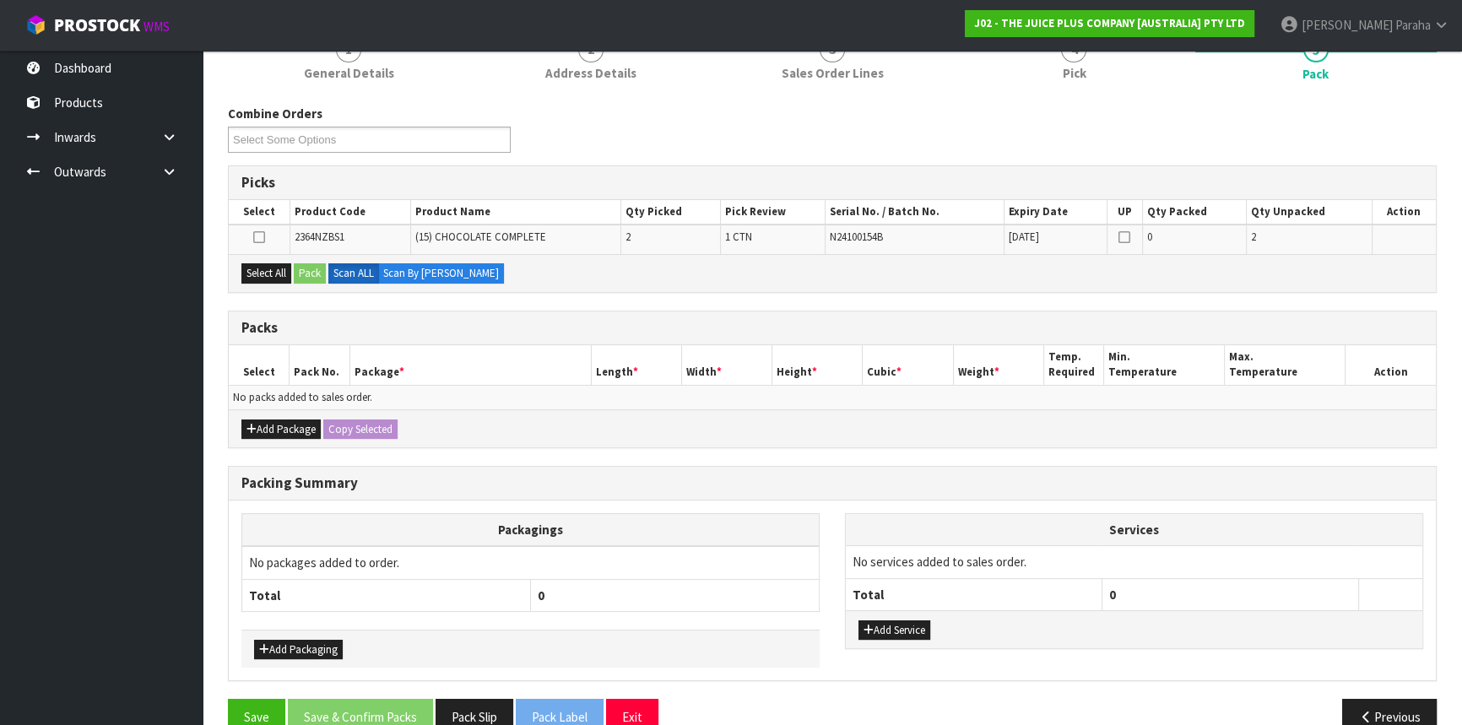
scroll to position [230, 0]
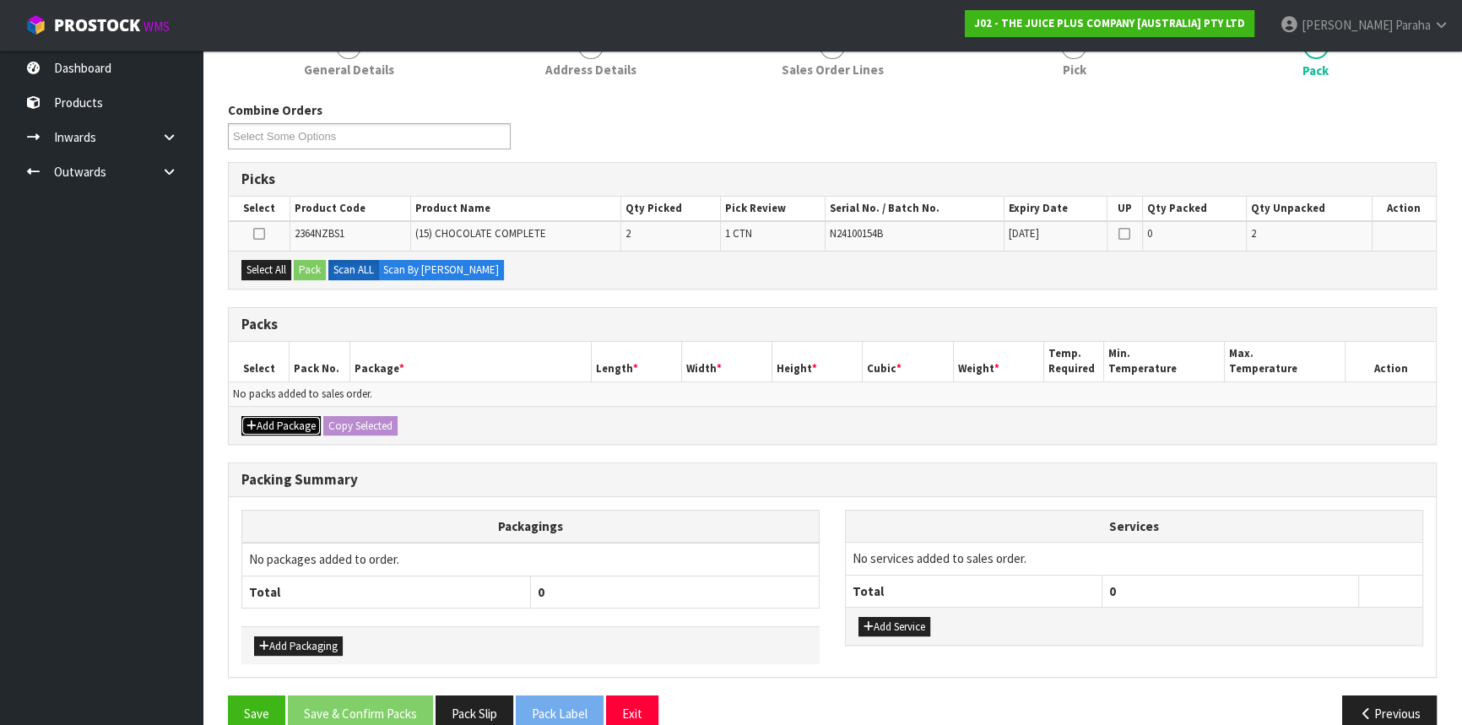
click at [262, 421] on button "Add Package" at bounding box center [280, 426] width 79 height 20
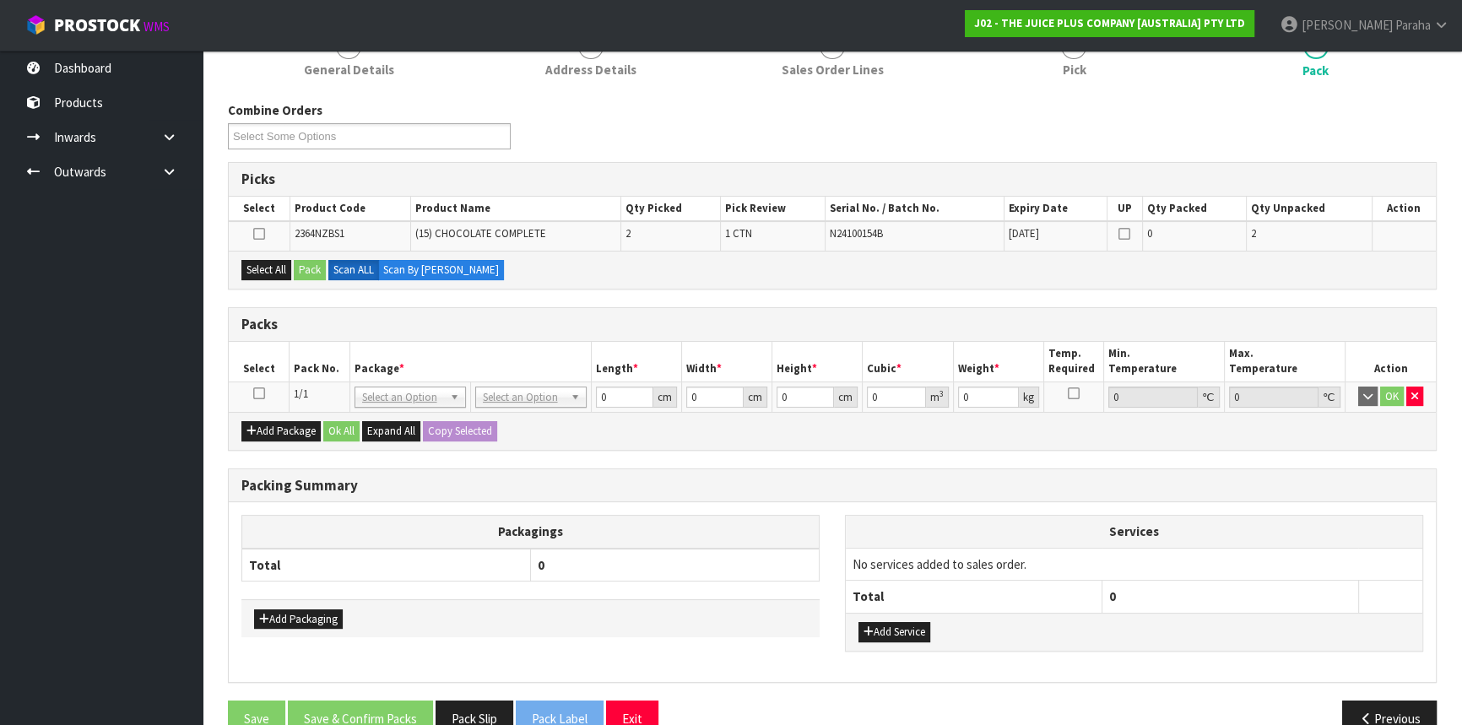
click at [260, 393] on icon at bounding box center [259, 393] width 12 height 1
drag, startPoint x: 247, startPoint y: 263, endPoint x: 264, endPoint y: 257, distance: 17.9
click at [251, 263] on button "Select All" at bounding box center [266, 270] width 50 height 20
click at [306, 262] on button "Pack" at bounding box center [310, 270] width 32 height 20
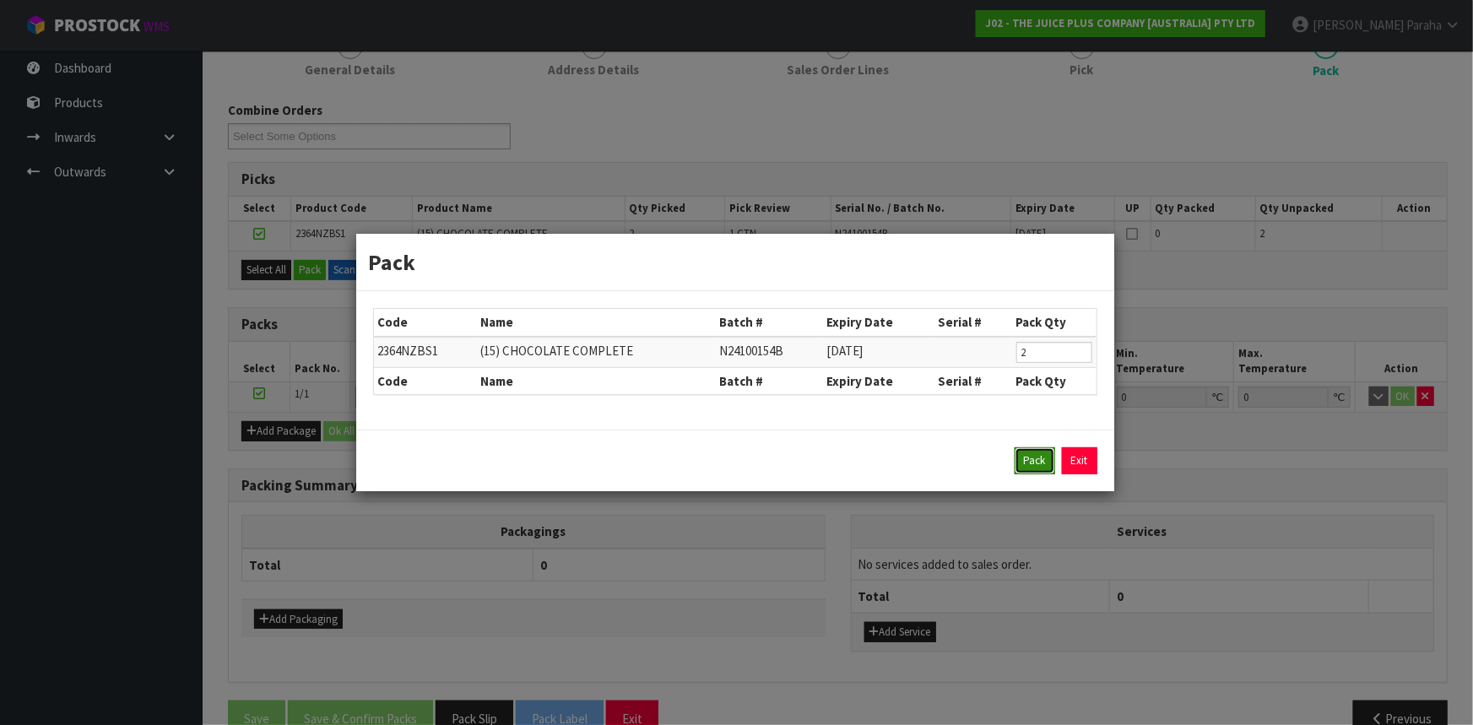
click at [1031, 453] on button "Pack" at bounding box center [1034, 460] width 41 height 27
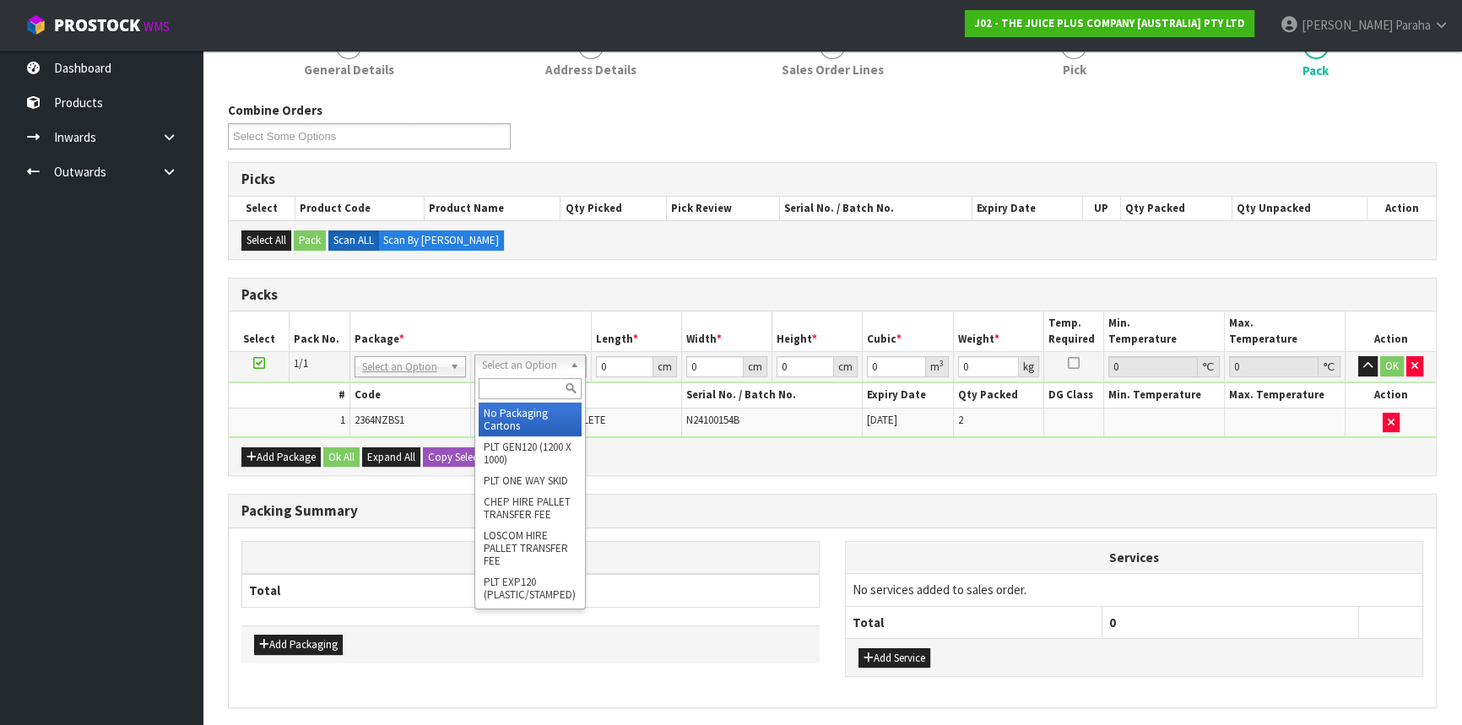
click at [541, 379] on input "text" at bounding box center [529, 388] width 103 height 21
click at [520, 388] on input "text" at bounding box center [534, 388] width 103 height 21
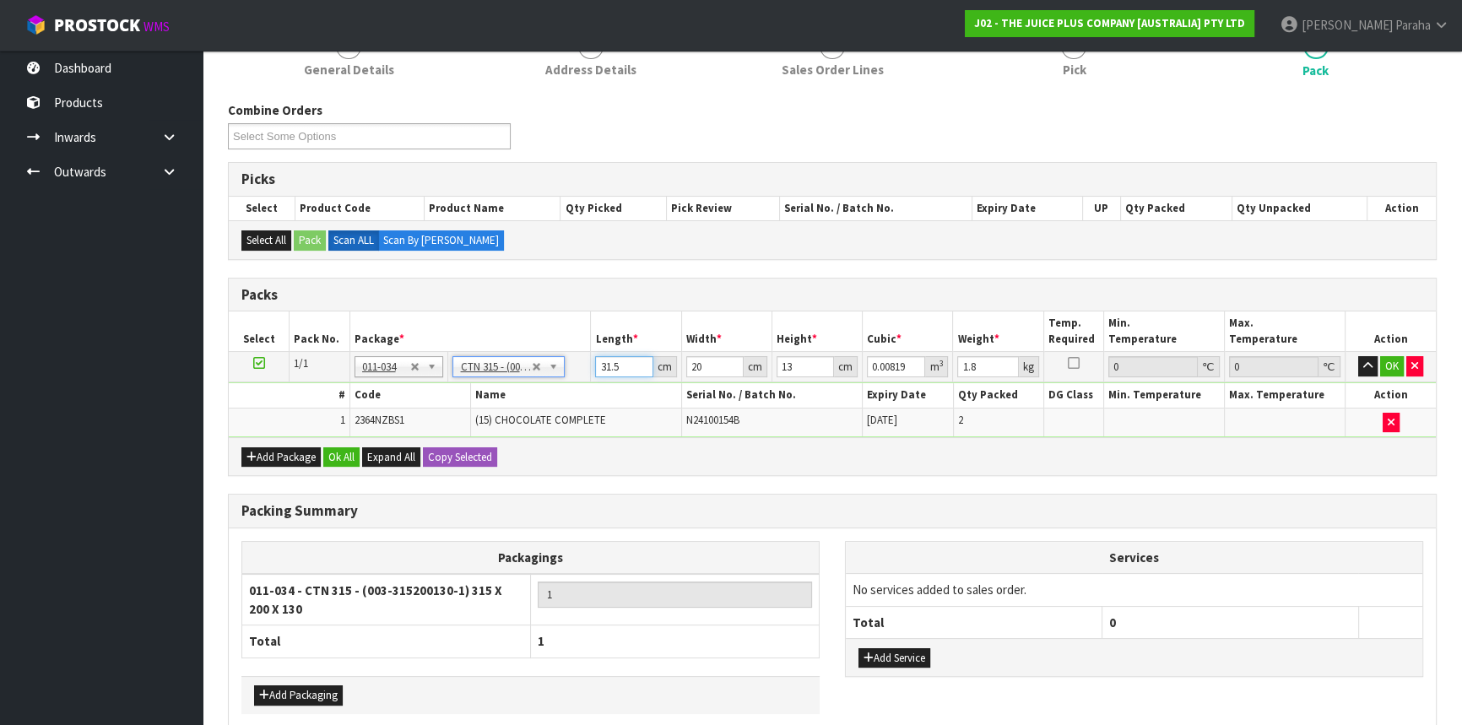
drag, startPoint x: 608, startPoint y: 362, endPoint x: 572, endPoint y: 356, distance: 35.9
click at [572, 357] on tr "1/1 NONE 007-001 007-002 007-004 007-009 007-013 007-014 007-015 007-017 007-01…" at bounding box center [832, 367] width 1207 height 30
click at [1358, 356] on button "button" at bounding box center [1367, 366] width 19 height 20
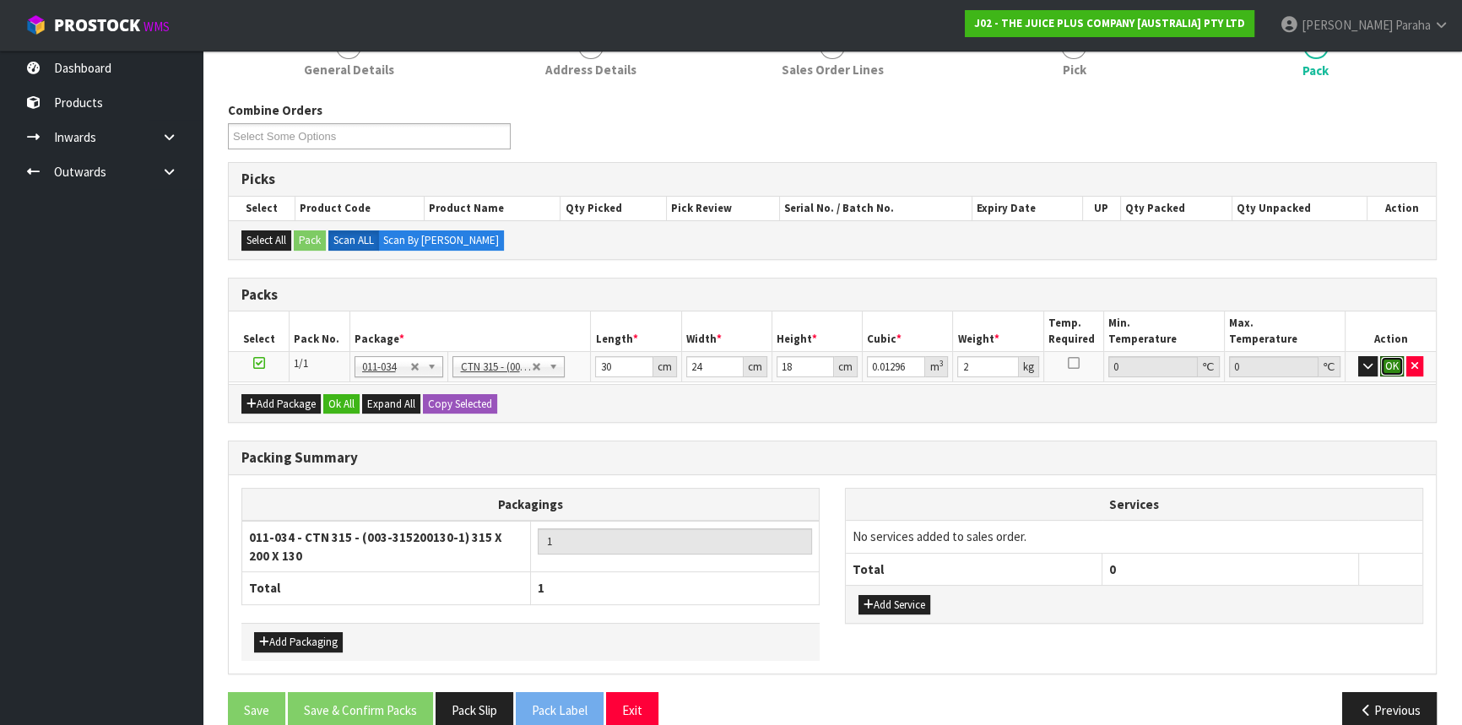
click button "OK" at bounding box center [1392, 366] width 24 height 20
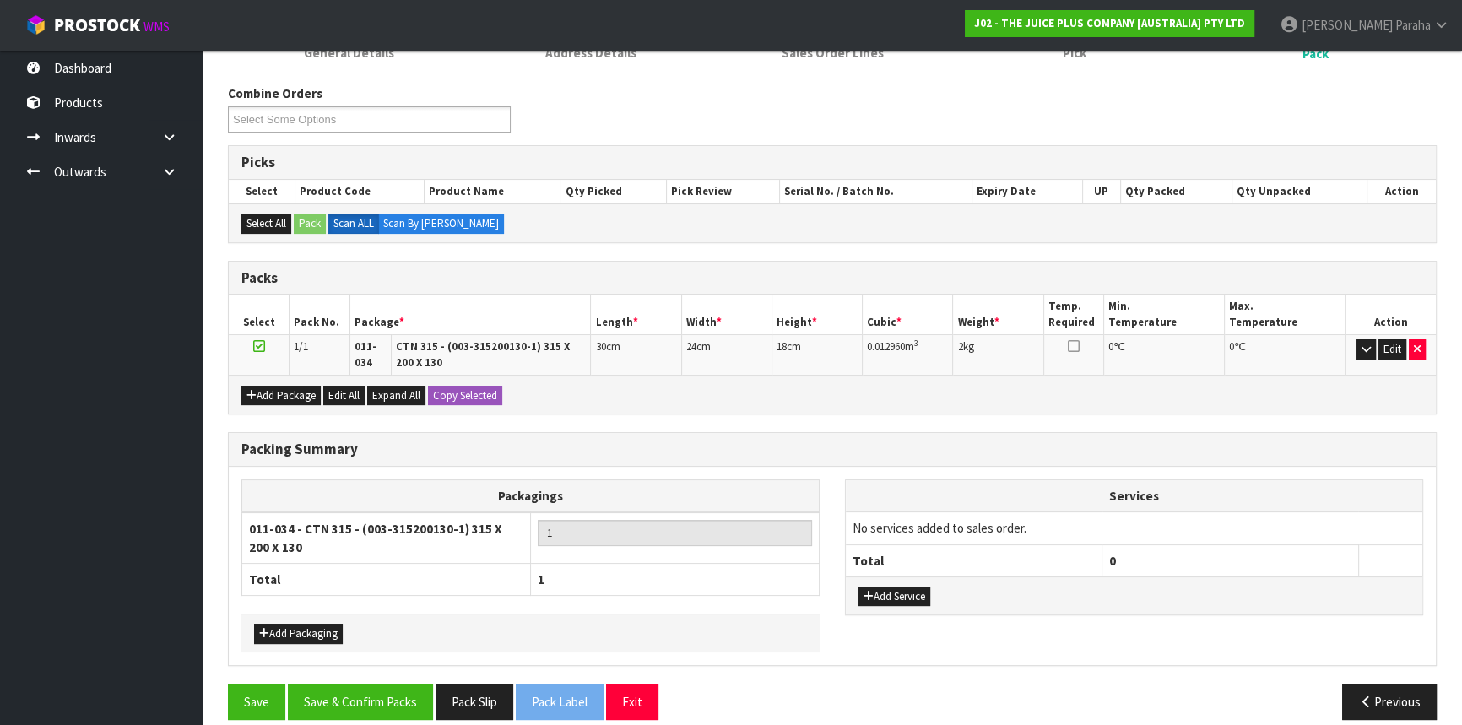
scroll to position [262, 0]
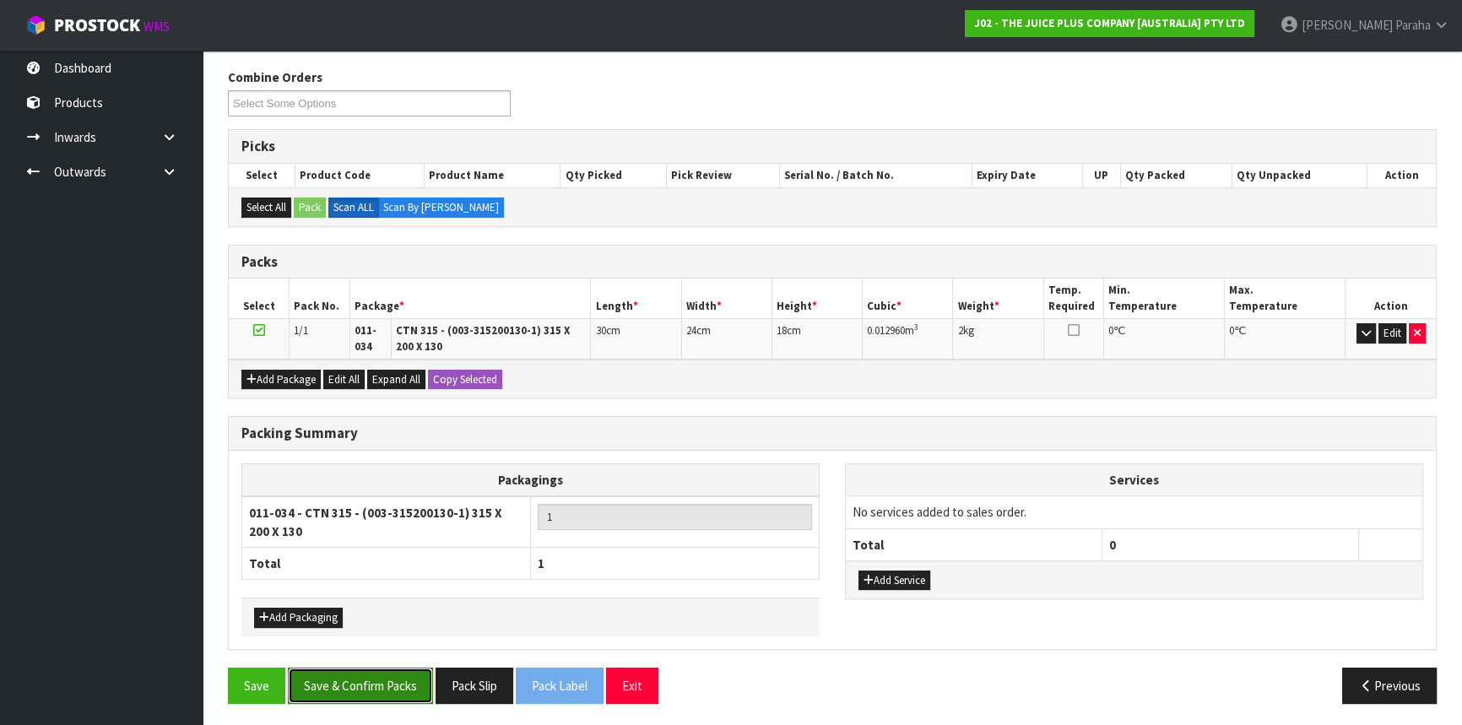
click at [360, 670] on button "Save & Confirm Packs" at bounding box center [360, 686] width 145 height 36
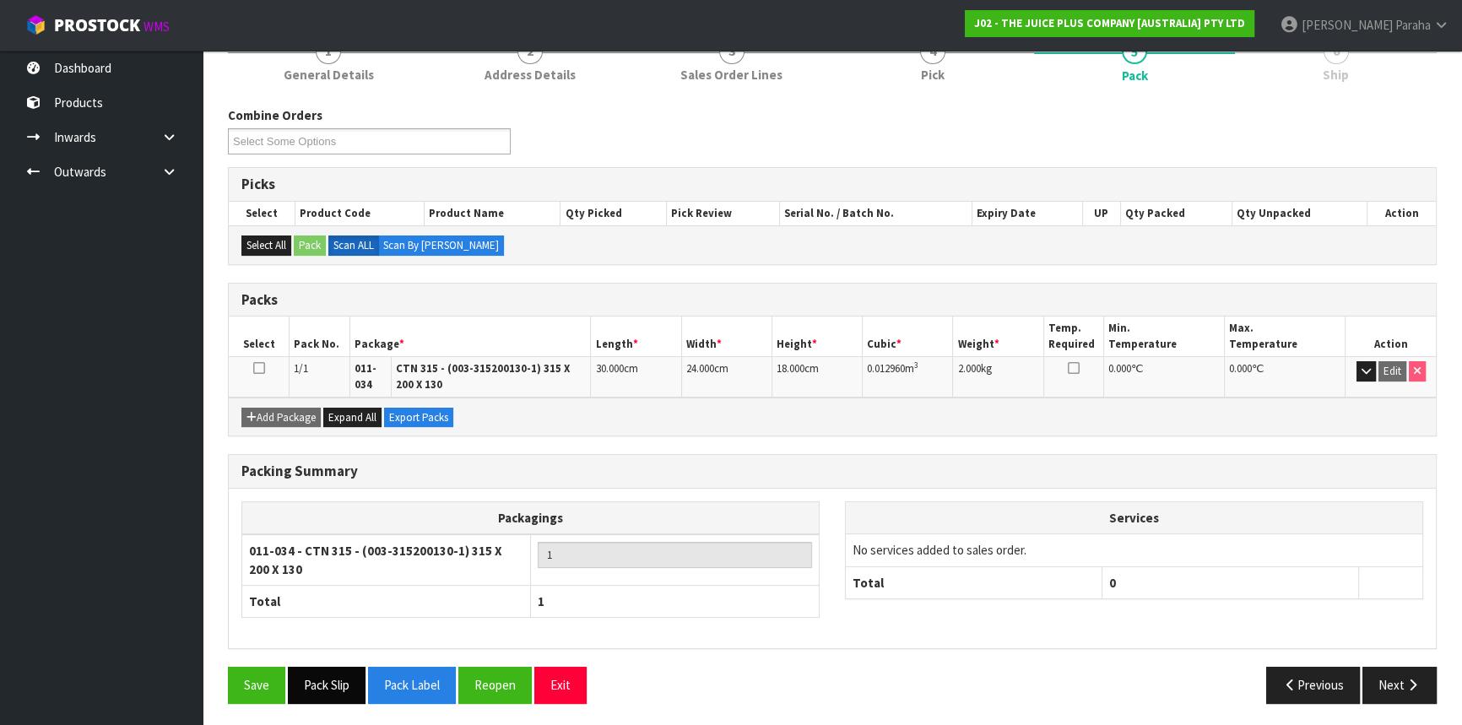
scroll to position [225, 0]
click at [1388, 691] on button "Next" at bounding box center [1399, 684] width 74 height 36
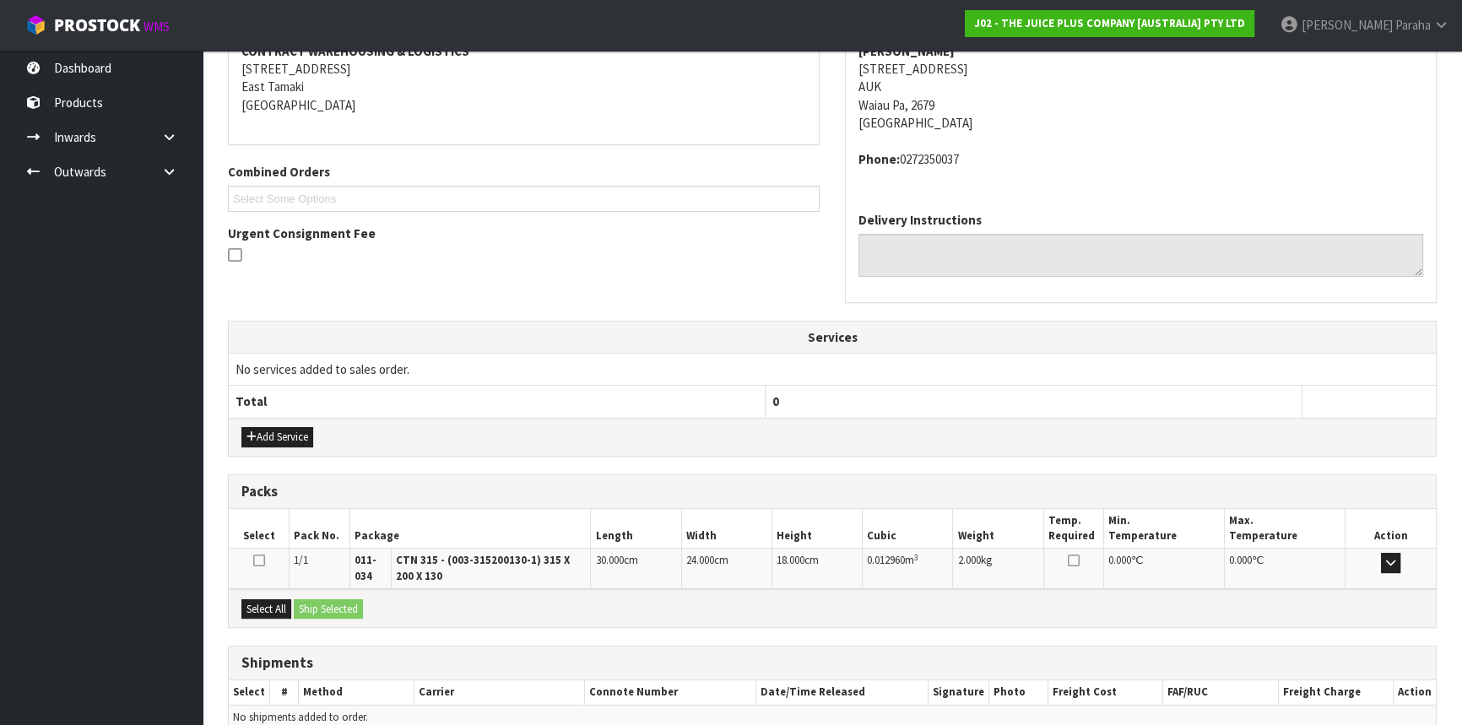
scroll to position [417, 0]
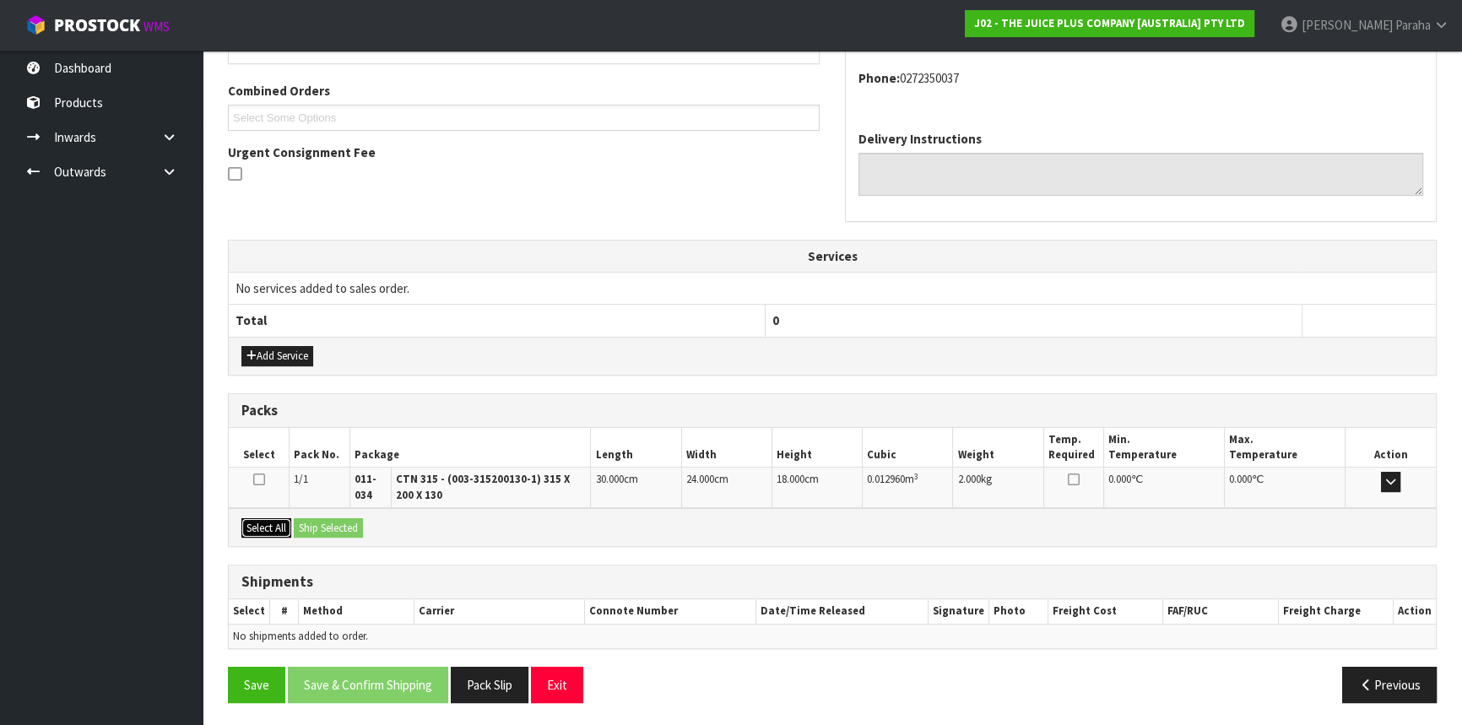
click at [256, 523] on button "Select All" at bounding box center [266, 528] width 50 height 20
click at [309, 527] on button "Ship Selected" at bounding box center [328, 528] width 69 height 20
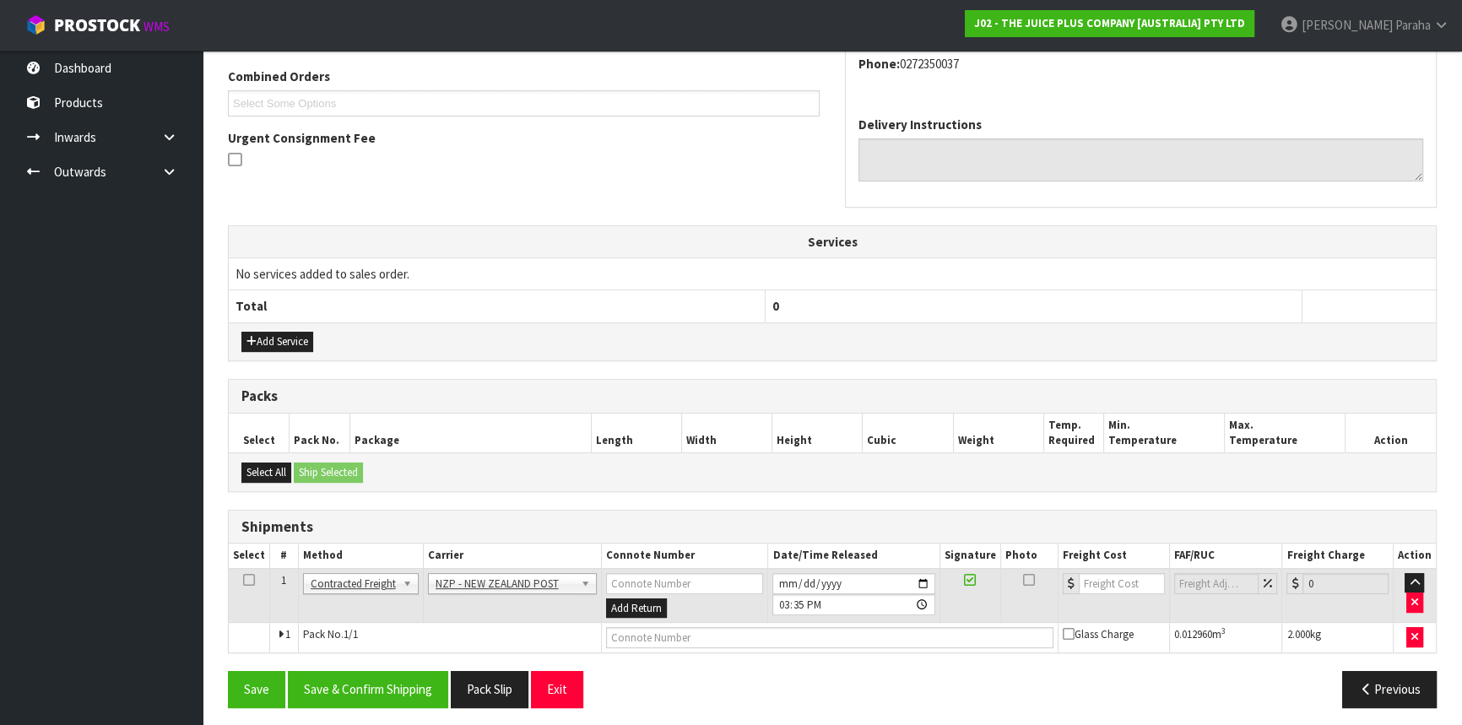
scroll to position [435, 0]
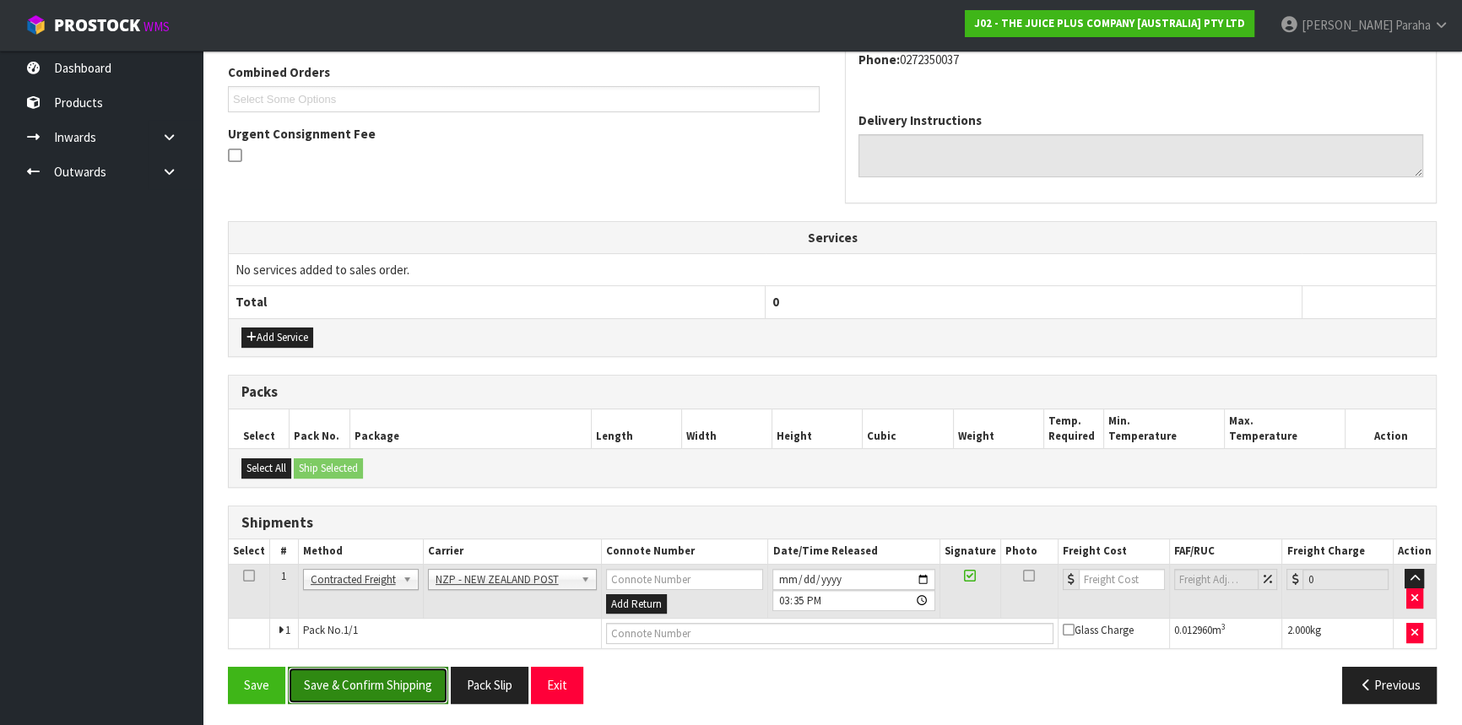
click at [350, 674] on button "Save & Confirm Shipping" at bounding box center [368, 685] width 160 height 36
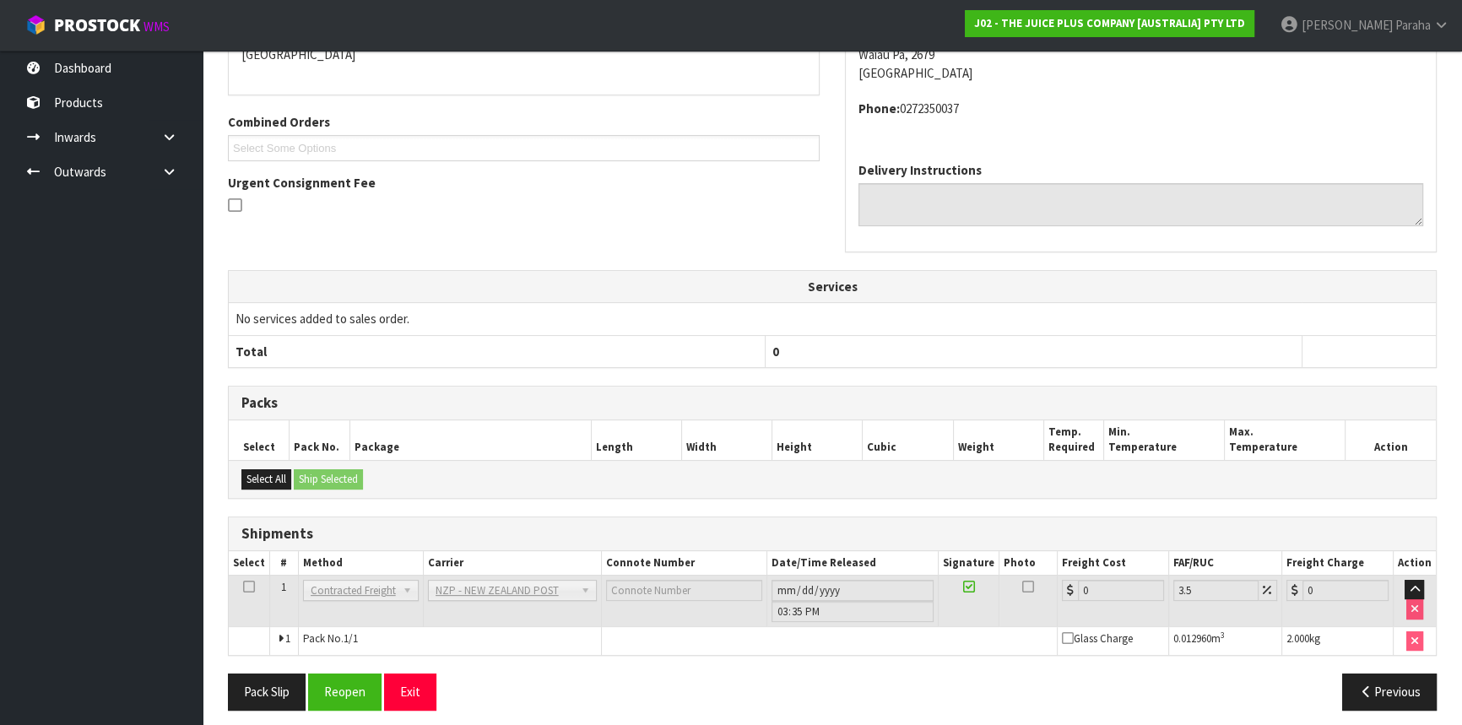
scroll to position [413, 0]
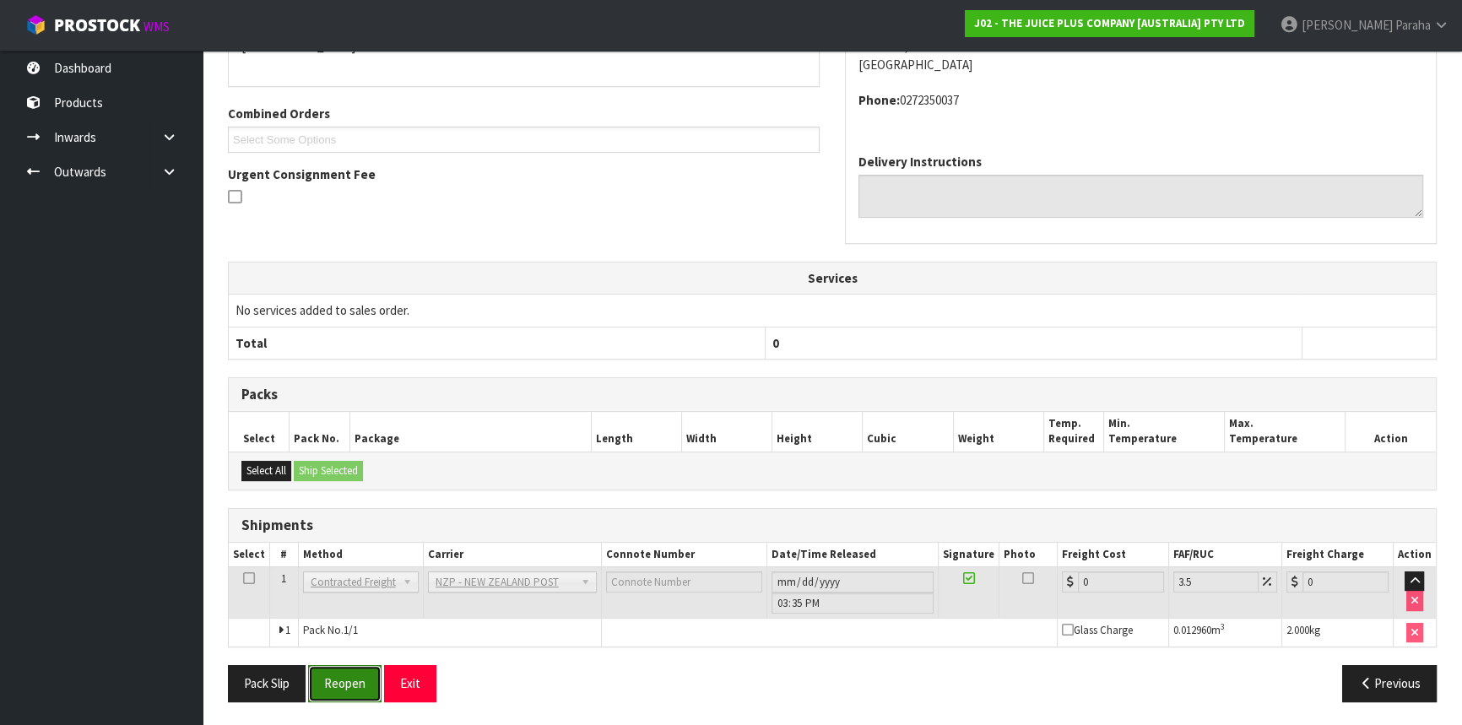
click at [342, 671] on button "Reopen" at bounding box center [344, 683] width 73 height 36
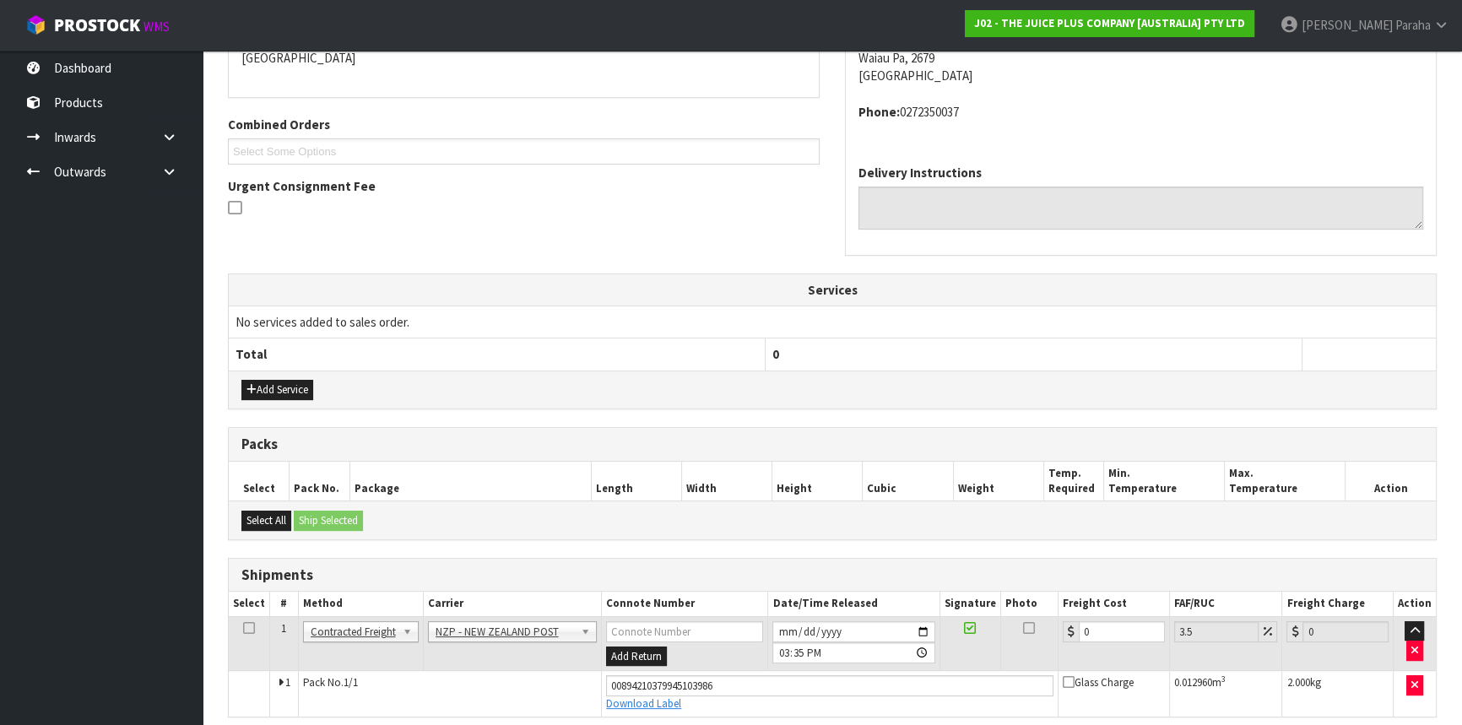
scroll to position [451, 0]
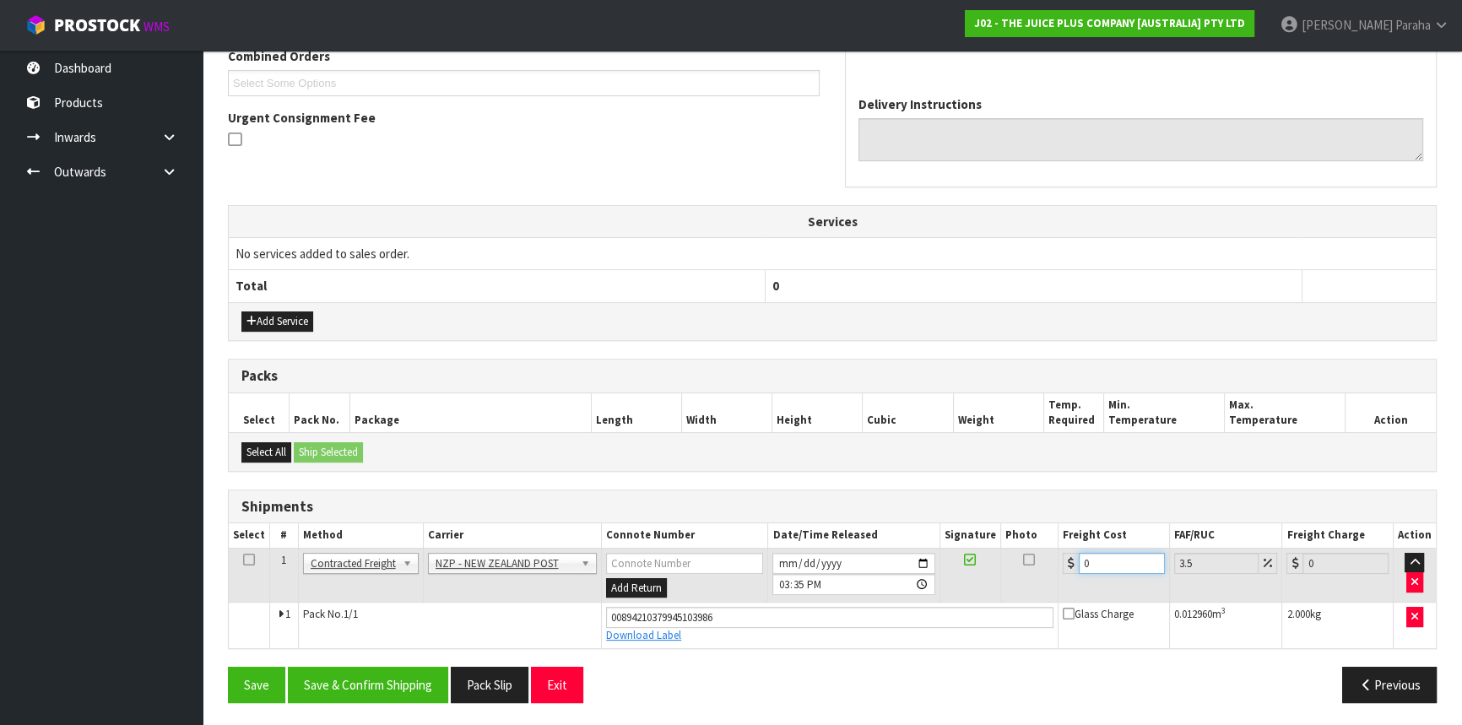
click at [1102, 562] on input "0" at bounding box center [1122, 563] width 86 height 21
click at [421, 684] on button "Save & Confirm Shipping" at bounding box center [368, 685] width 160 height 36
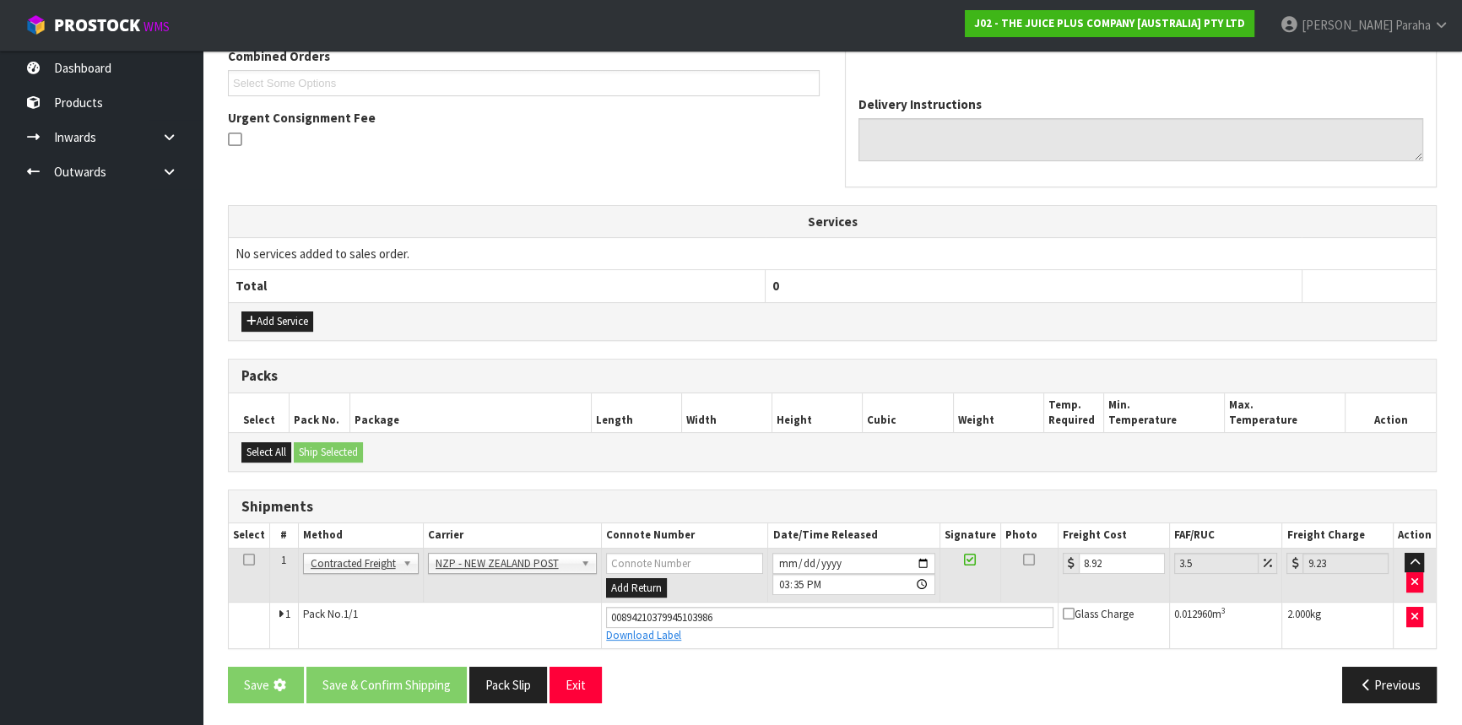
scroll to position [0, 0]
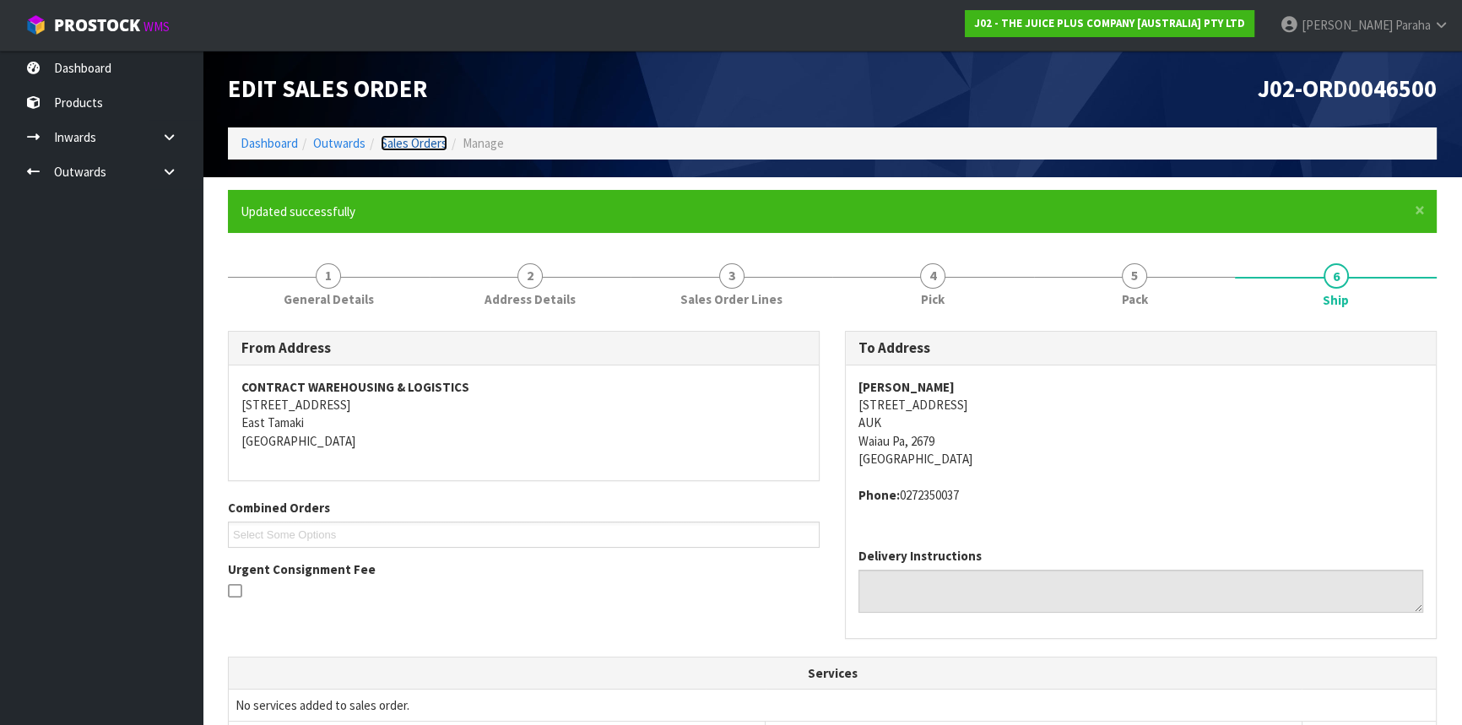
click at [426, 135] on link "Sales Orders" at bounding box center [414, 143] width 67 height 16
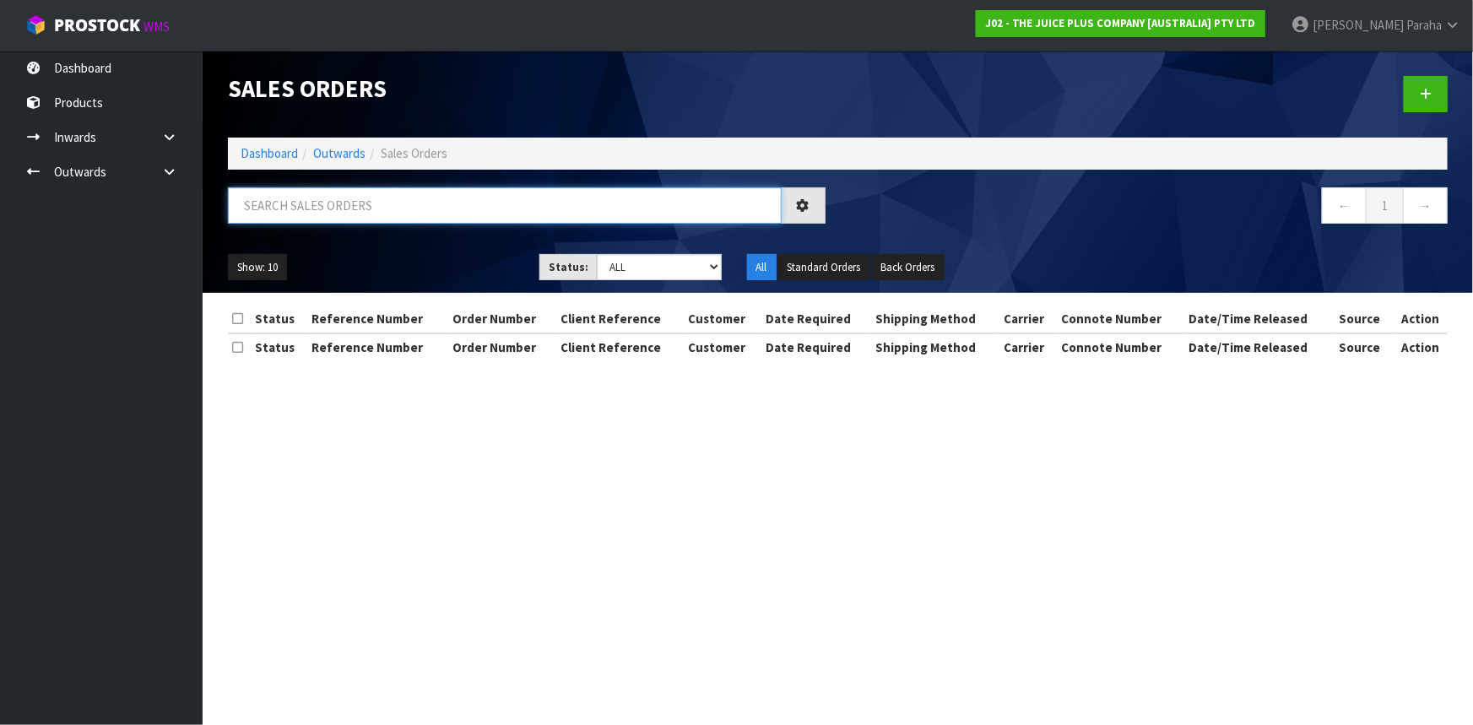
click at [396, 200] on input "text" at bounding box center [505, 205] width 554 height 36
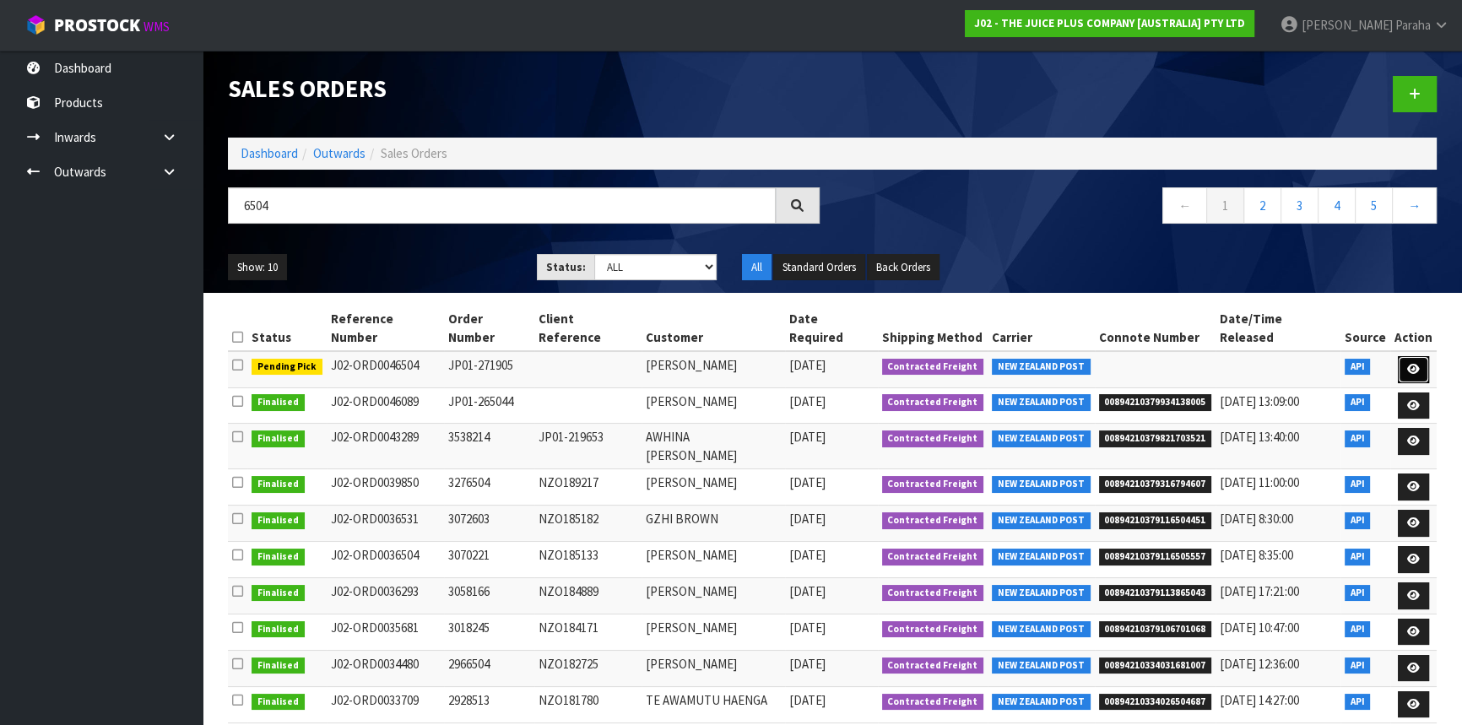
click at [1422, 356] on link at bounding box center [1413, 369] width 31 height 27
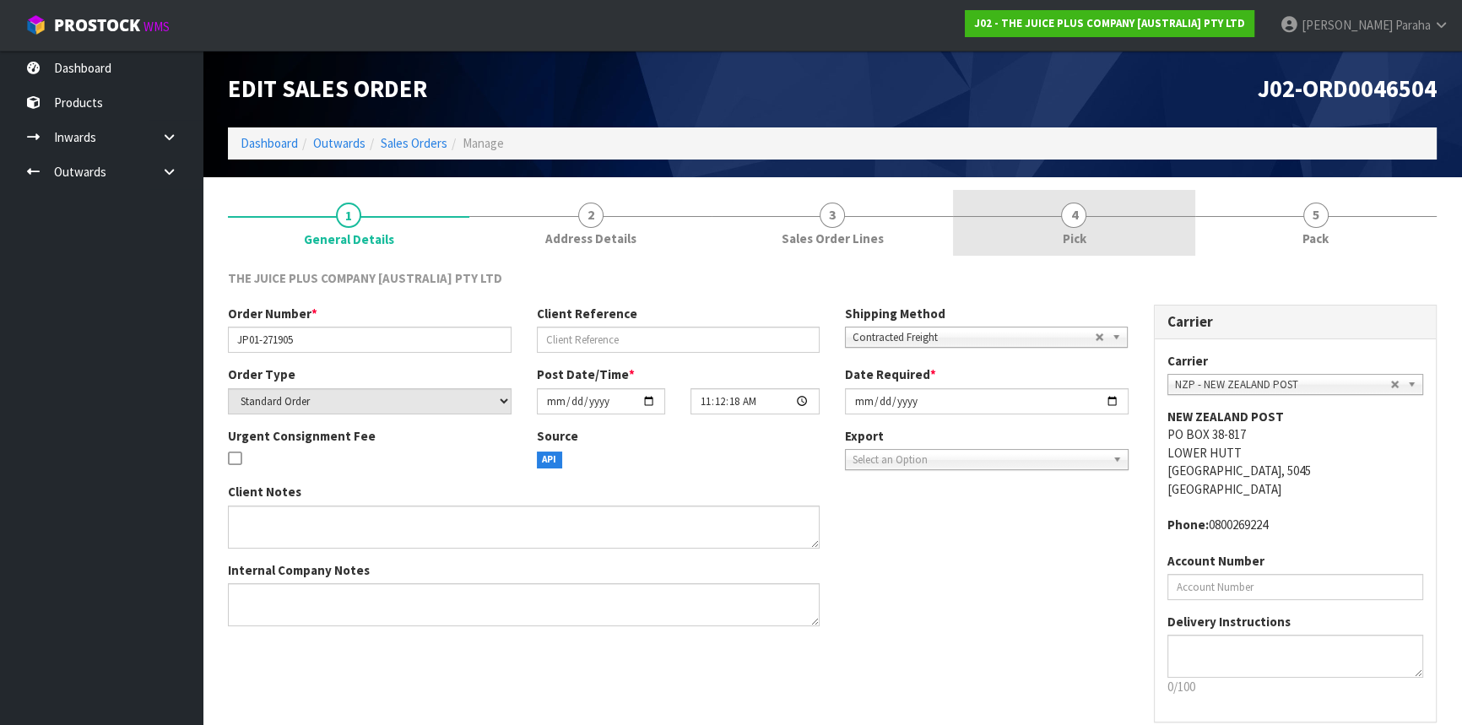
click at [1073, 211] on span "4" at bounding box center [1073, 215] width 25 height 25
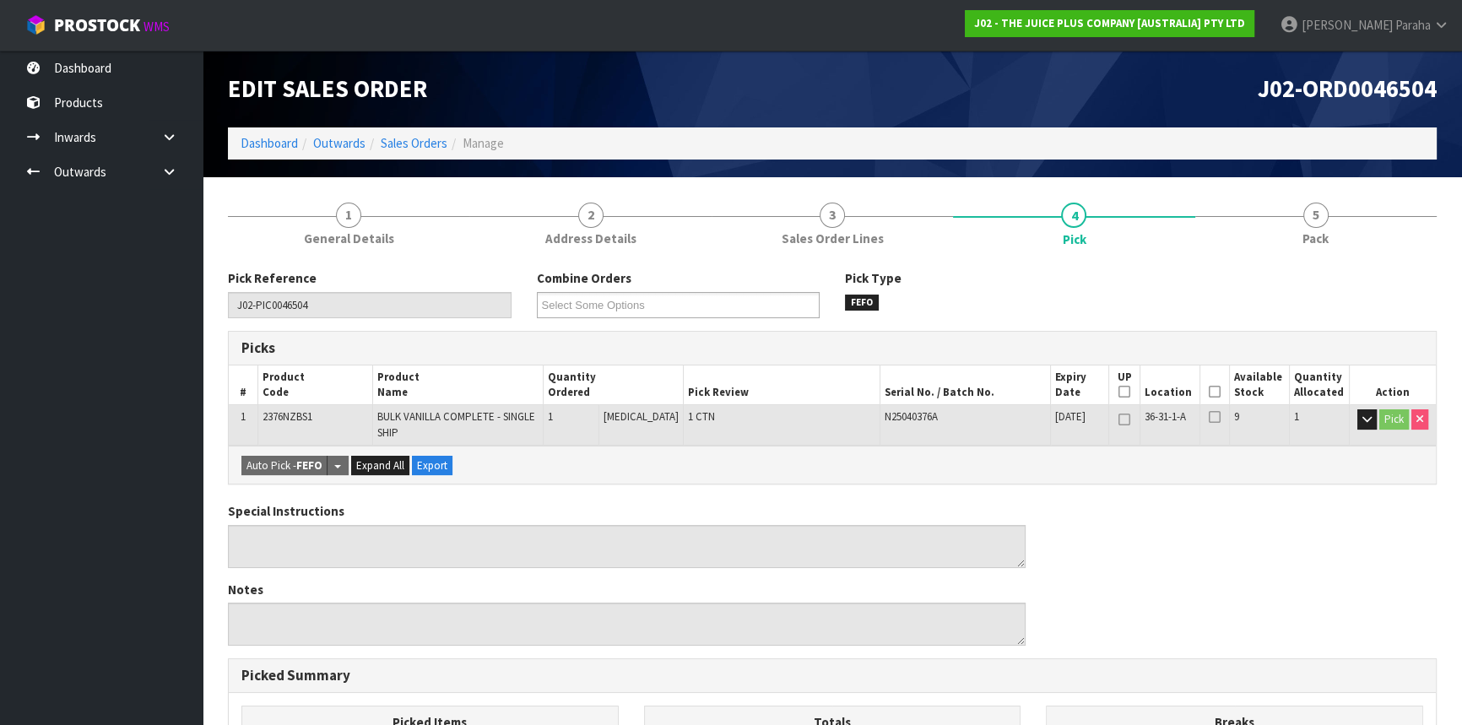
click at [1208, 392] on icon at bounding box center [1214, 392] width 12 height 1
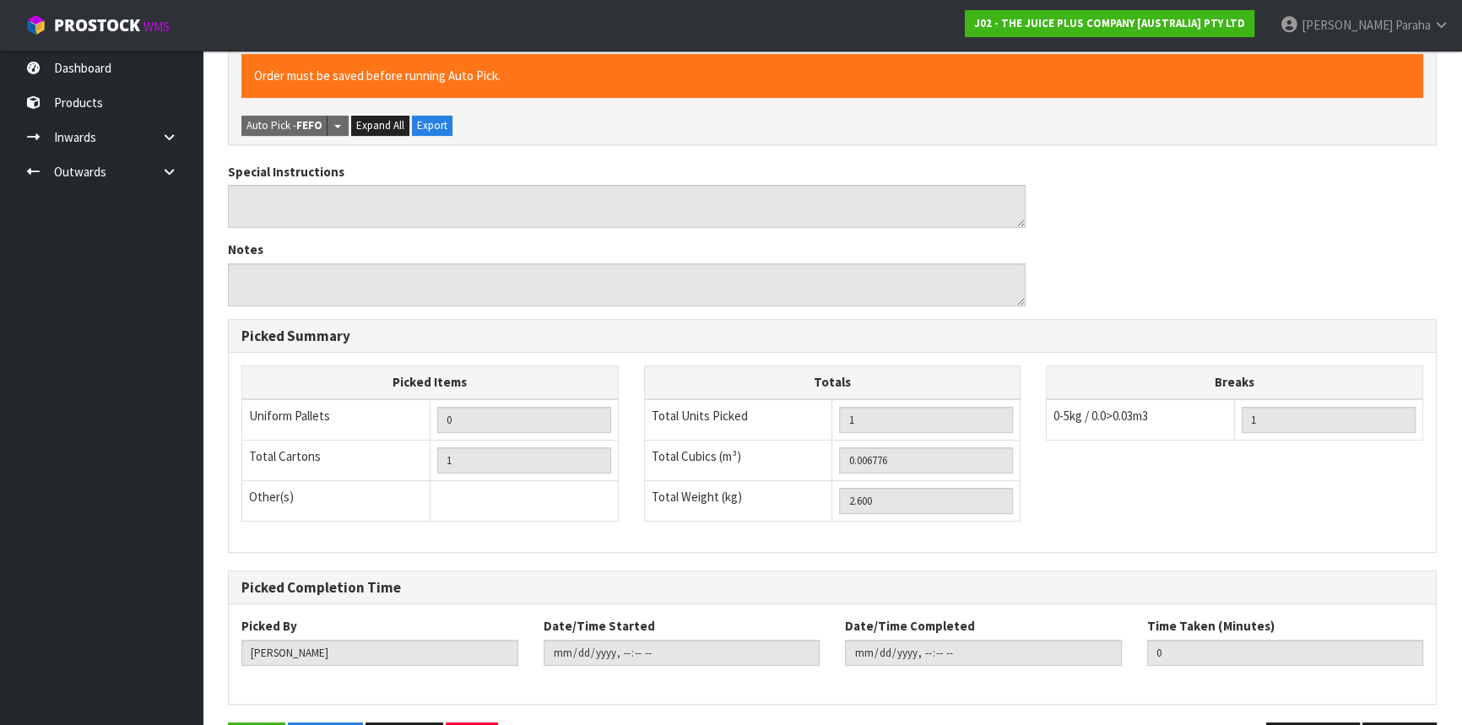
scroll to position [457, 0]
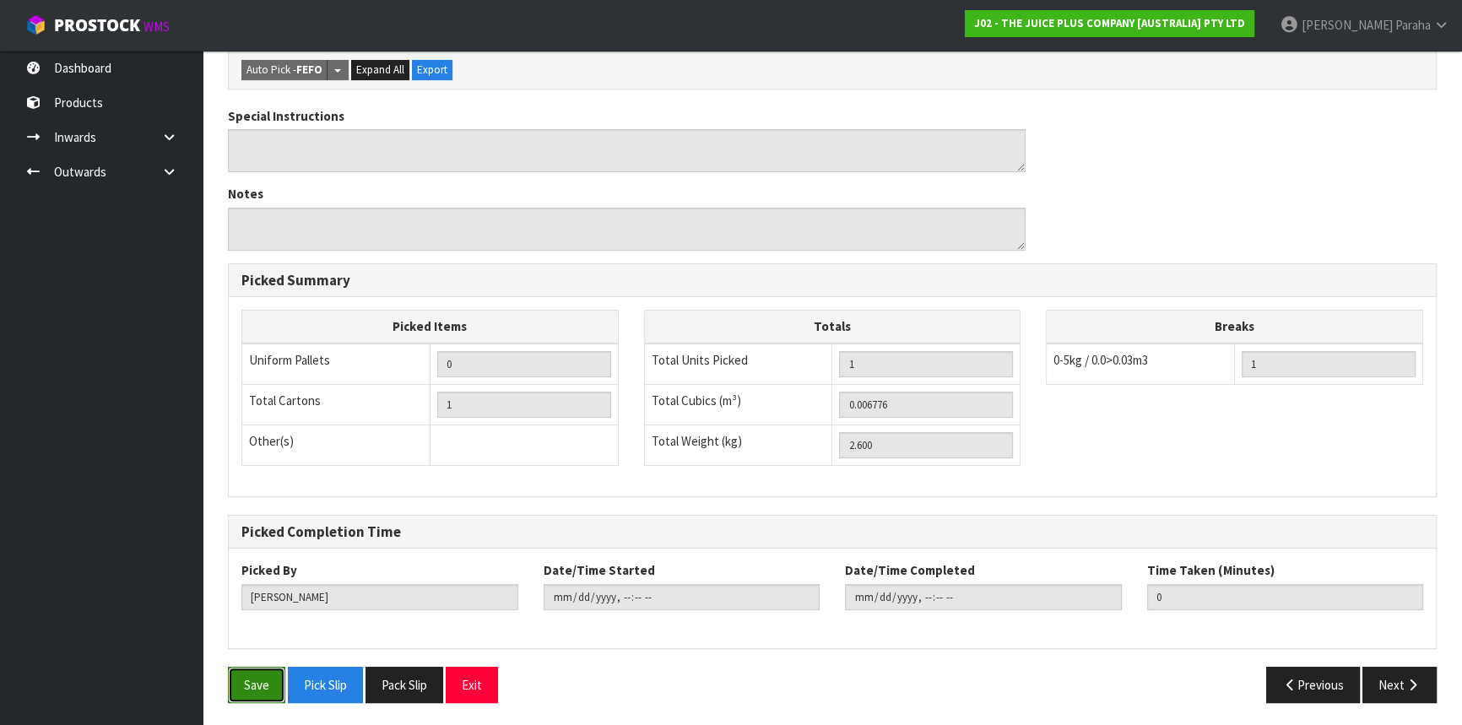
click at [253, 677] on button "Save" at bounding box center [256, 685] width 57 height 36
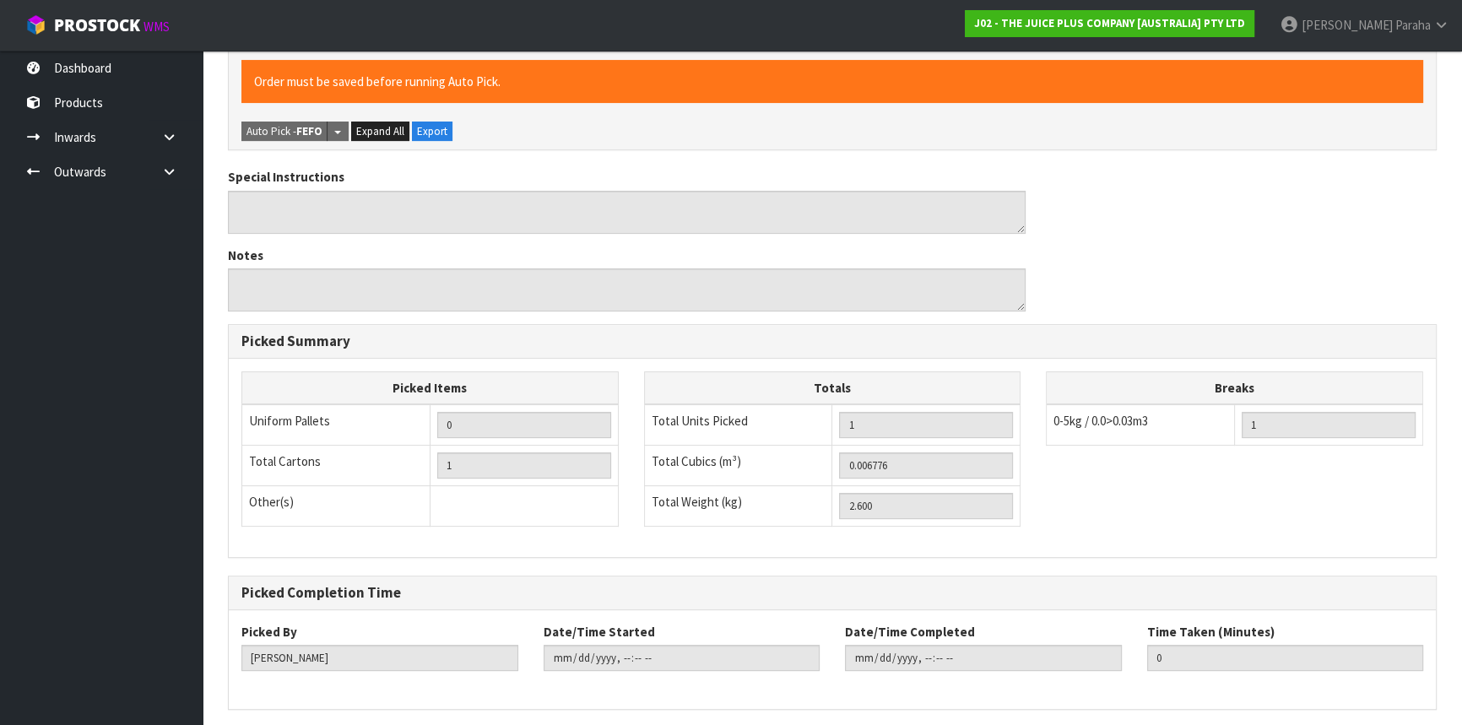
scroll to position [0, 0]
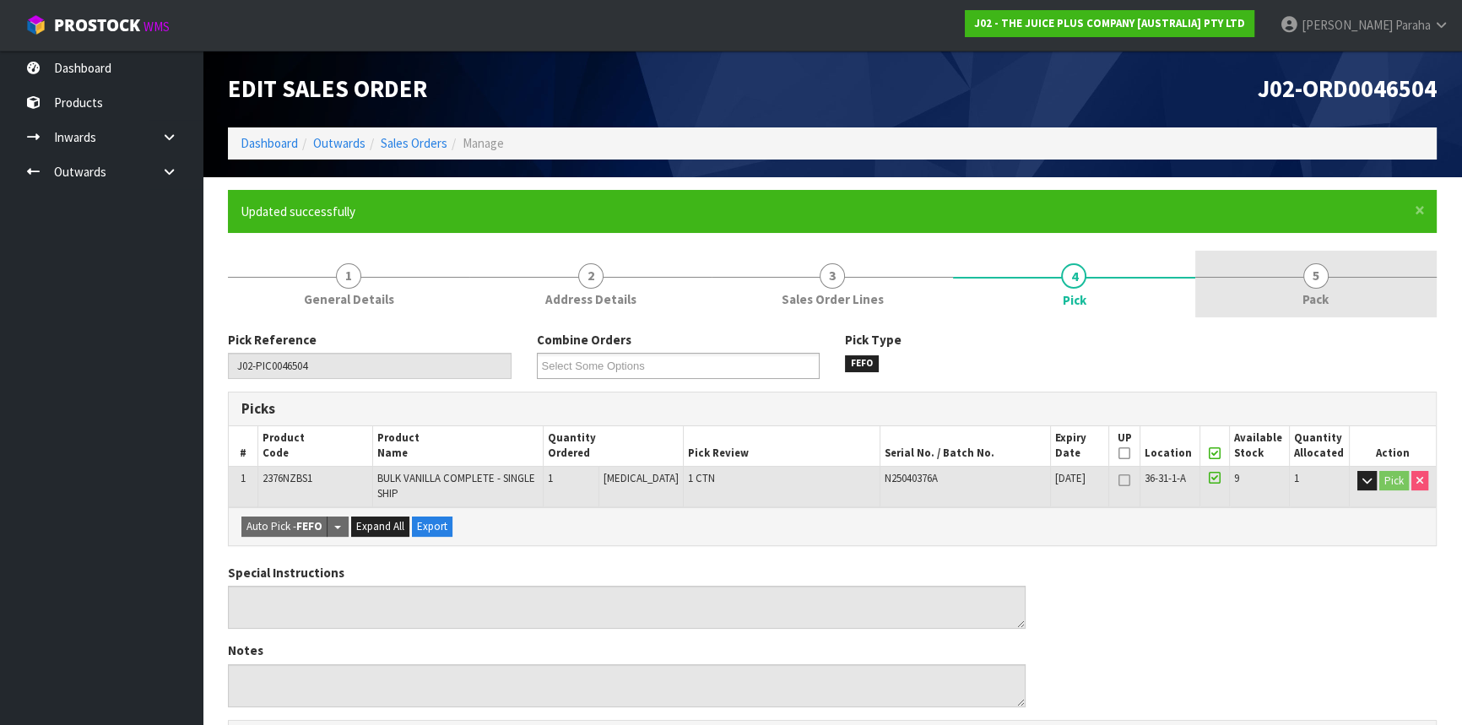
click at [1325, 277] on span "5" at bounding box center [1315, 275] width 25 height 25
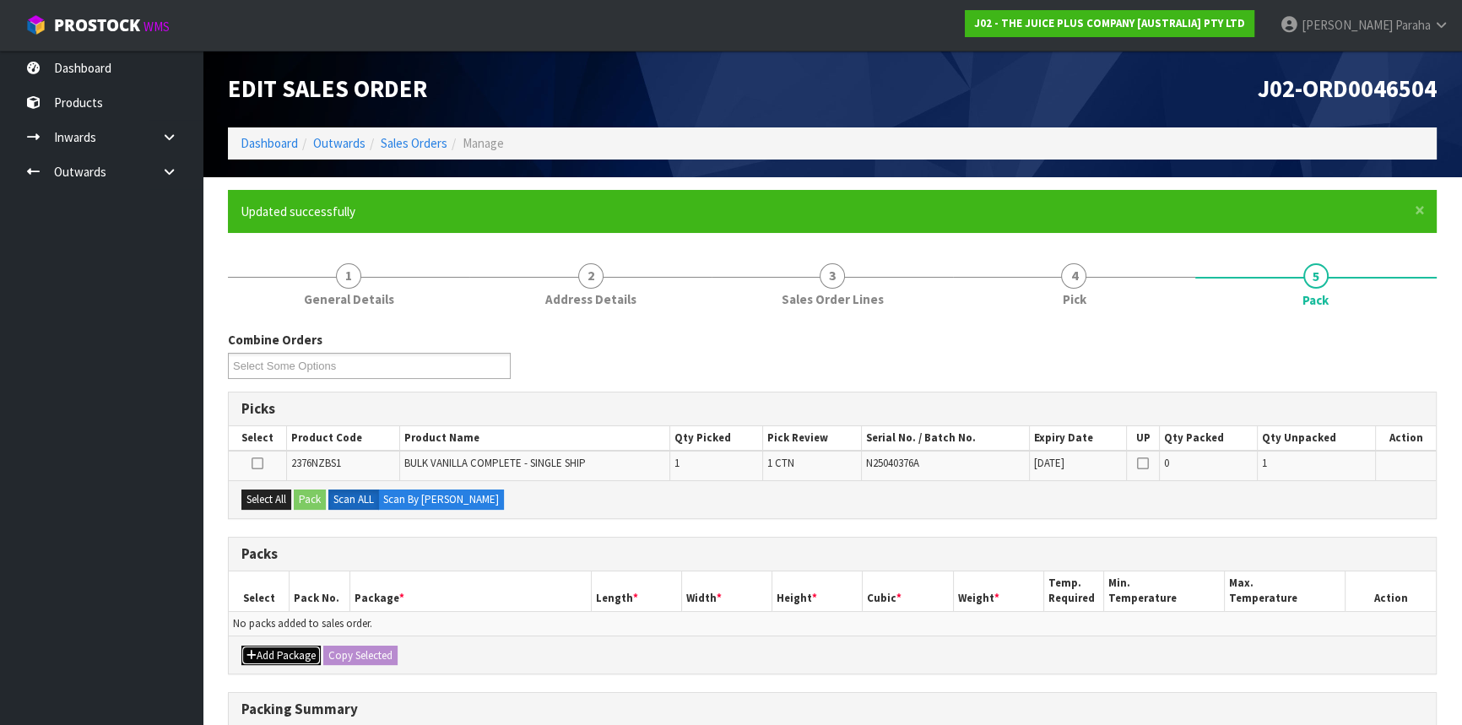
click at [269, 655] on button "Add Package" at bounding box center [280, 656] width 79 height 20
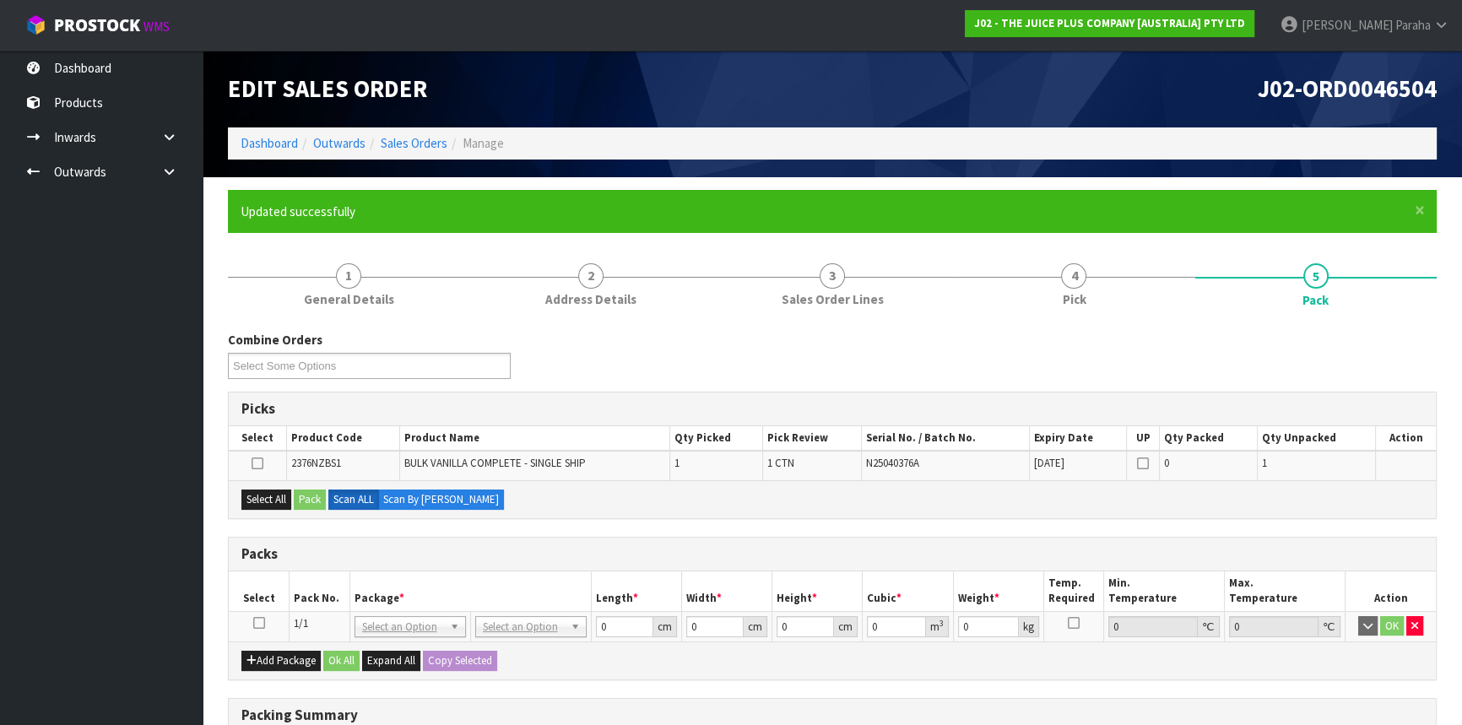
click at [256, 624] on icon at bounding box center [259, 623] width 12 height 1
click at [253, 493] on button "Select All" at bounding box center [266, 499] width 50 height 20
click at [317, 500] on button "Pack" at bounding box center [310, 499] width 32 height 20
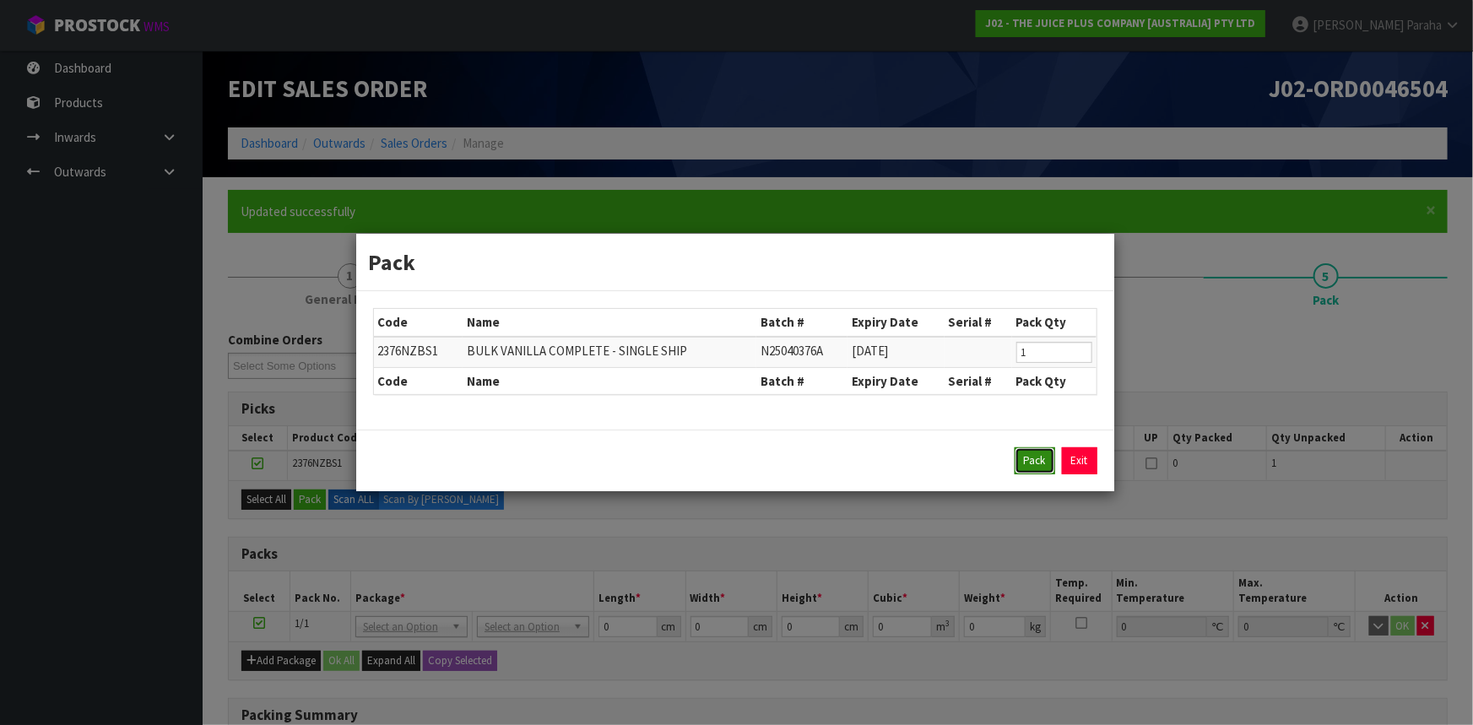
click at [1037, 466] on button "Pack" at bounding box center [1034, 460] width 41 height 27
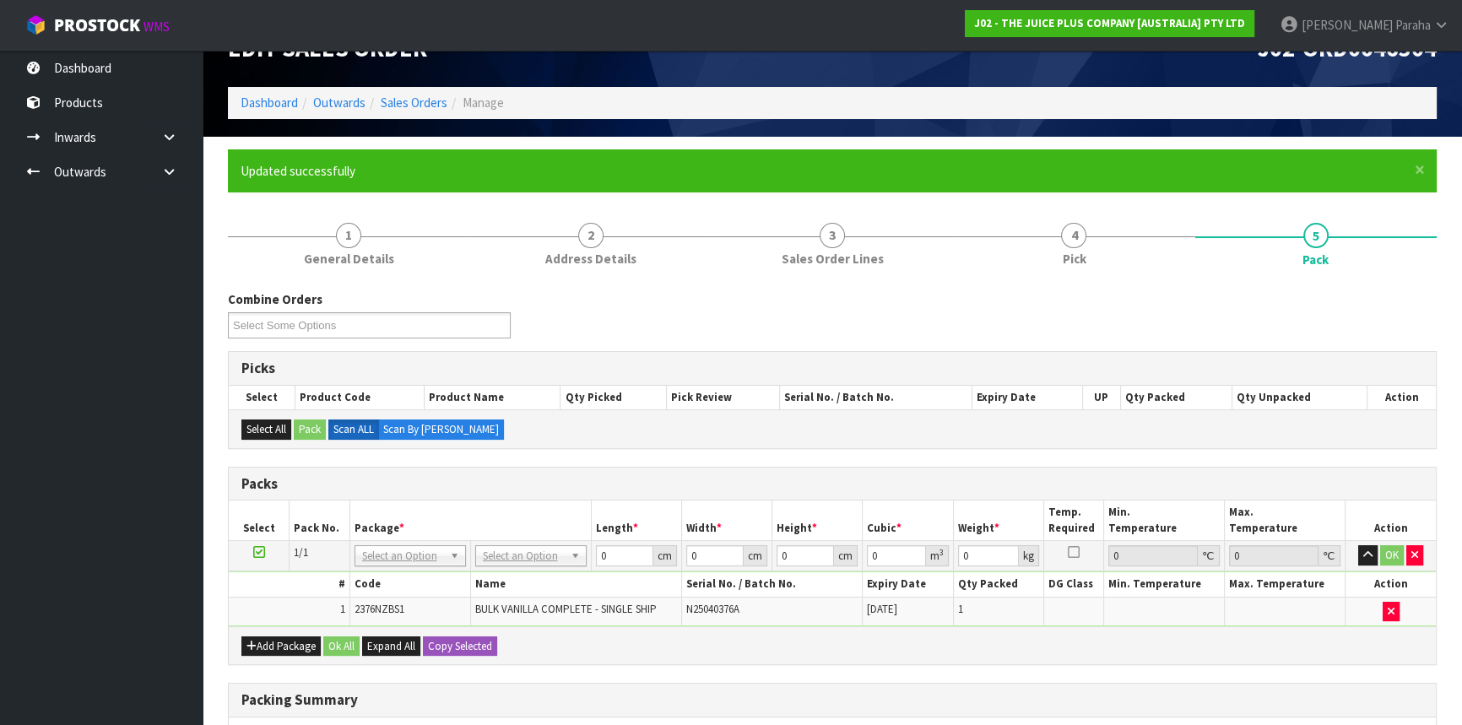
scroll to position [76, 0]
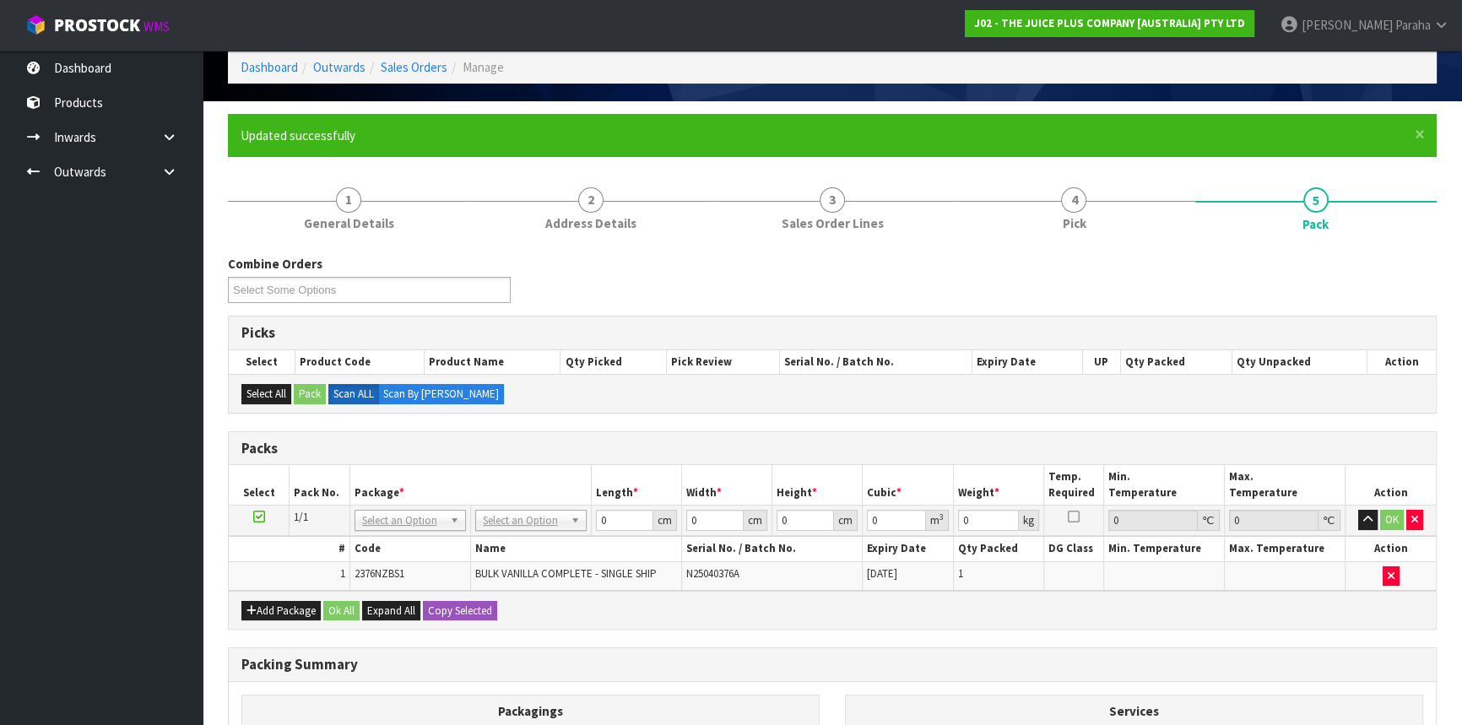
click at [500, 525] on td "No Packaging Cartons PLT GEN120 (1200 X 1000) PLT ONE WAY SKID CHEP HIRE PALLET…" at bounding box center [530, 521] width 121 height 30
click at [499, 538] on input "text" at bounding box center [529, 542] width 103 height 21
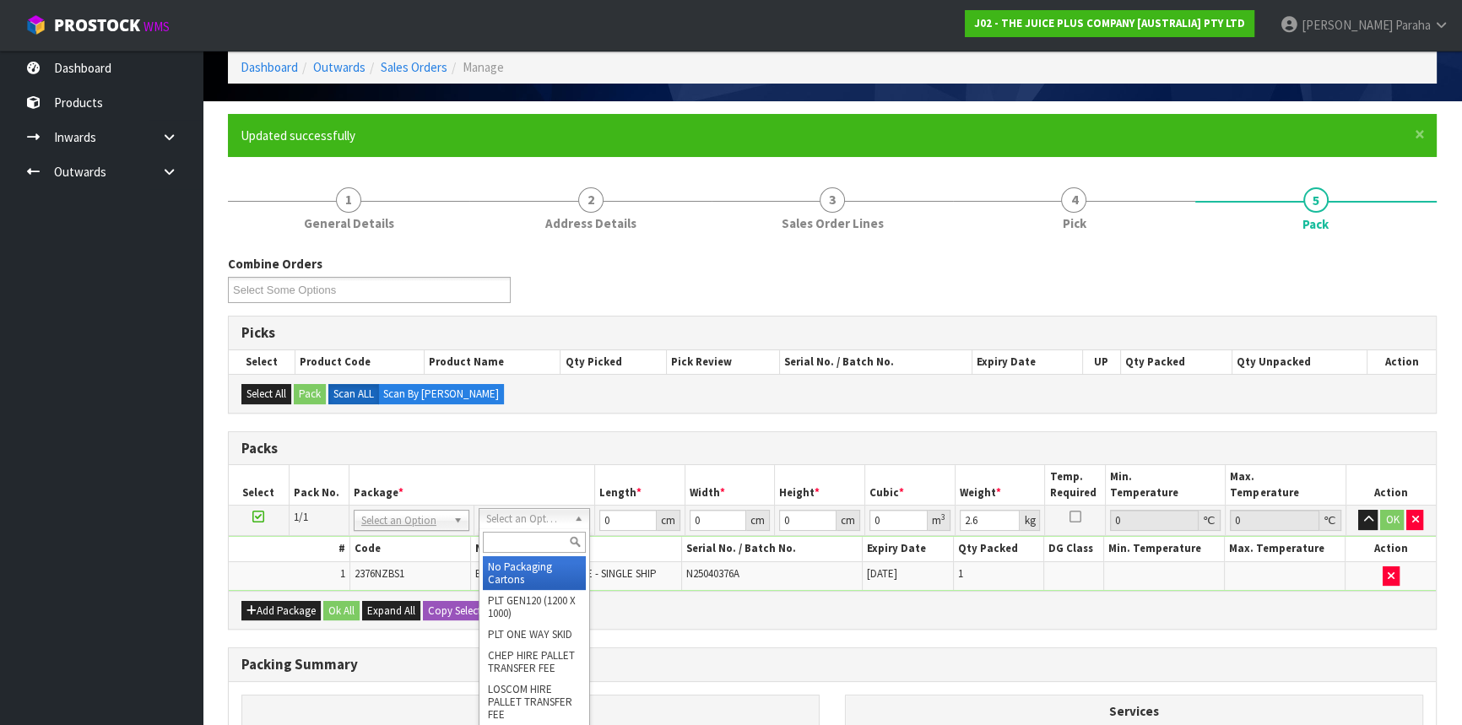
click at [516, 541] on input "text" at bounding box center [534, 542] width 103 height 21
click at [522, 536] on input "text" at bounding box center [534, 542] width 103 height 21
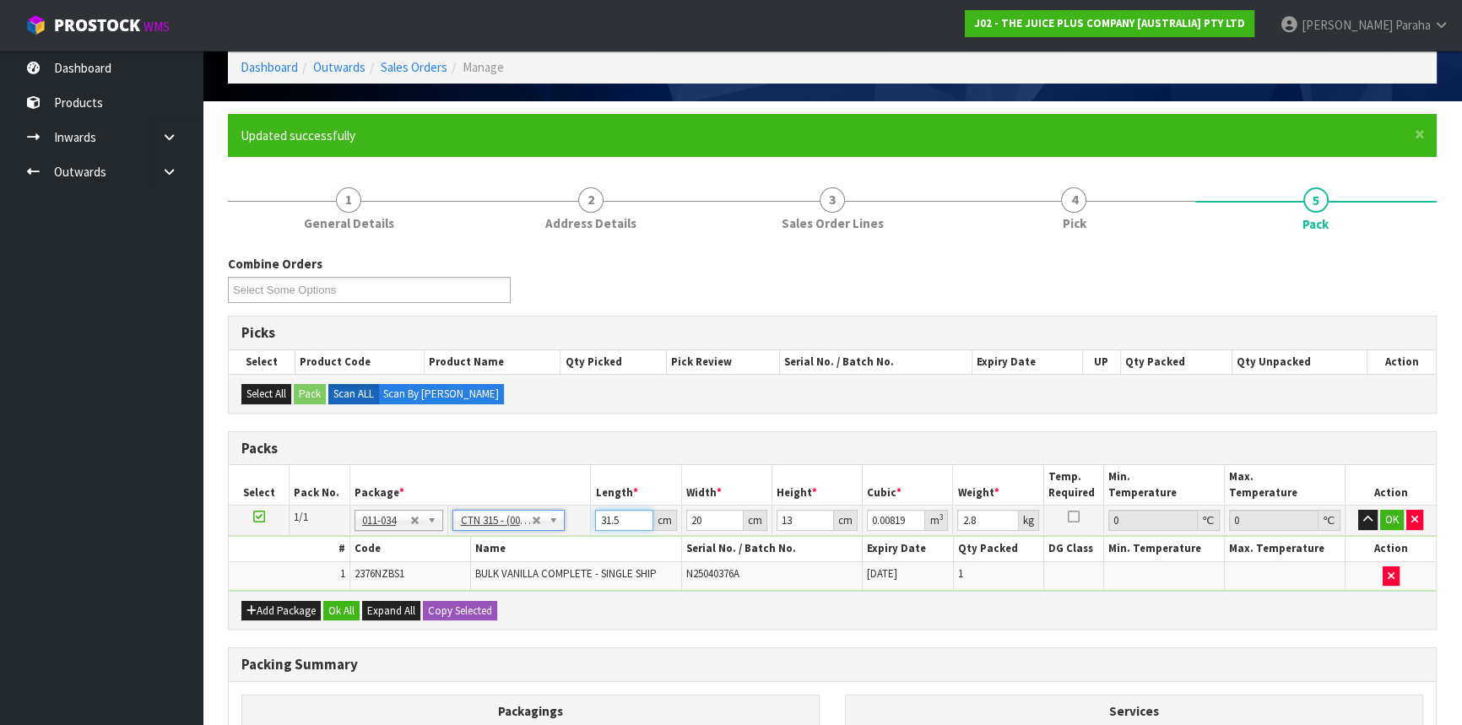
drag, startPoint x: 628, startPoint y: 516, endPoint x: 599, endPoint y: 514, distance: 28.7
click at [599, 514] on input "31.5" at bounding box center [623, 520] width 57 height 21
click at [1358, 510] on button "button" at bounding box center [1367, 520] width 19 height 20
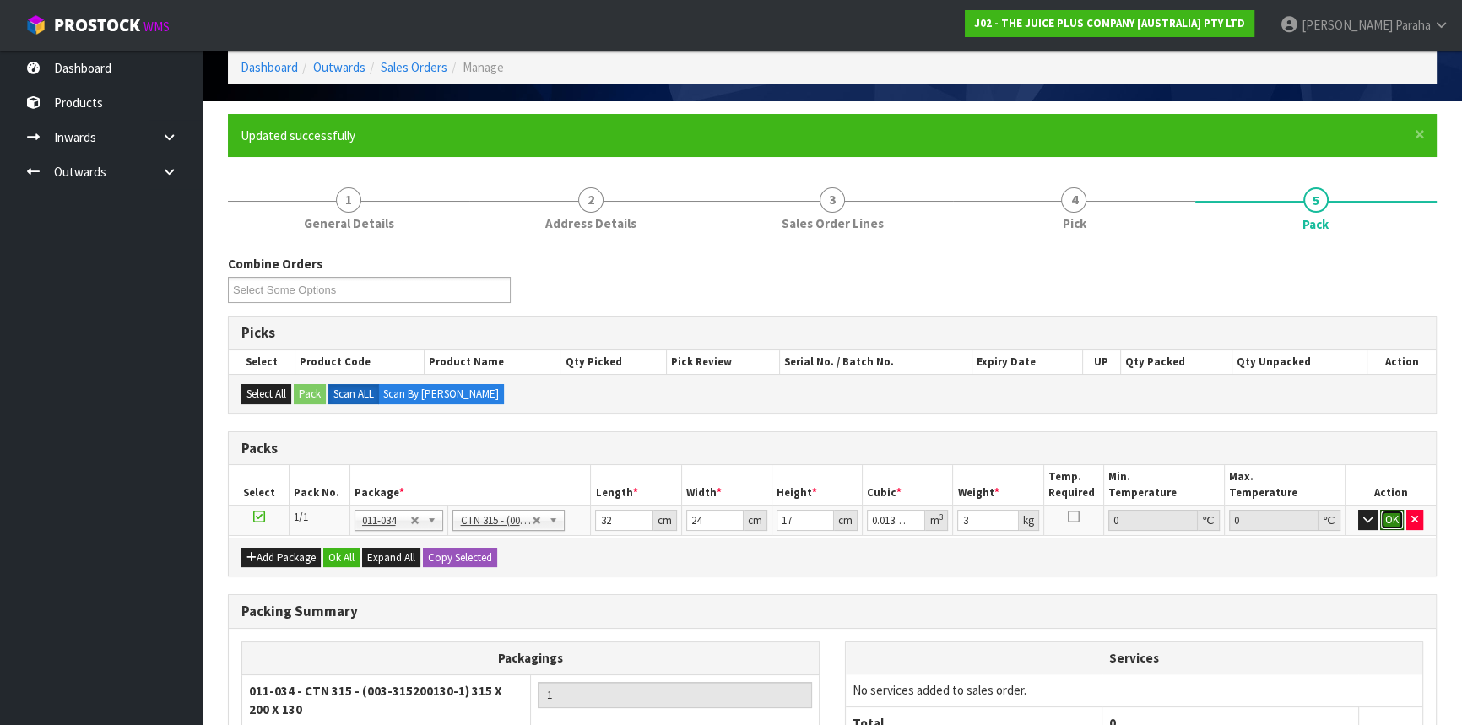
click button "OK" at bounding box center [1392, 520] width 24 height 20
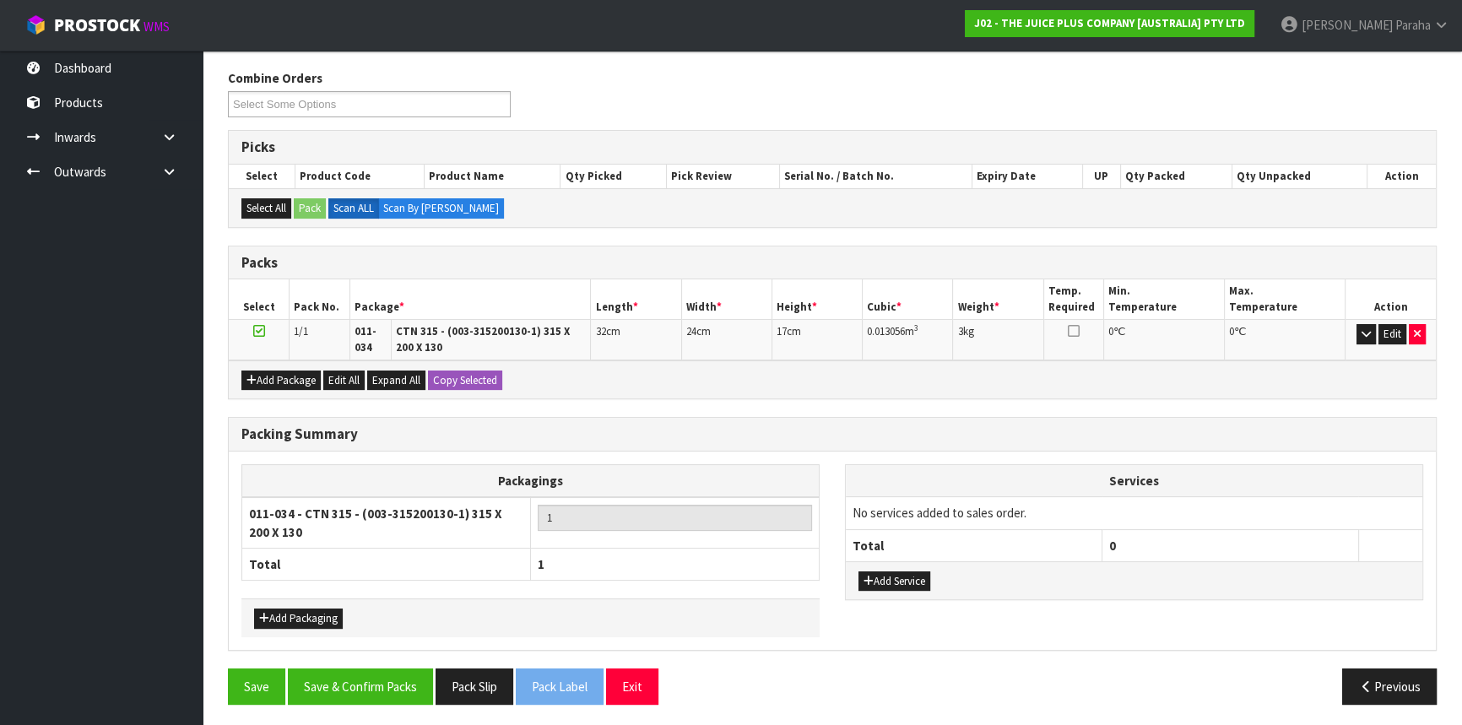
scroll to position [262, 0]
click at [380, 688] on button "Save & Confirm Packs" at bounding box center [360, 686] width 145 height 36
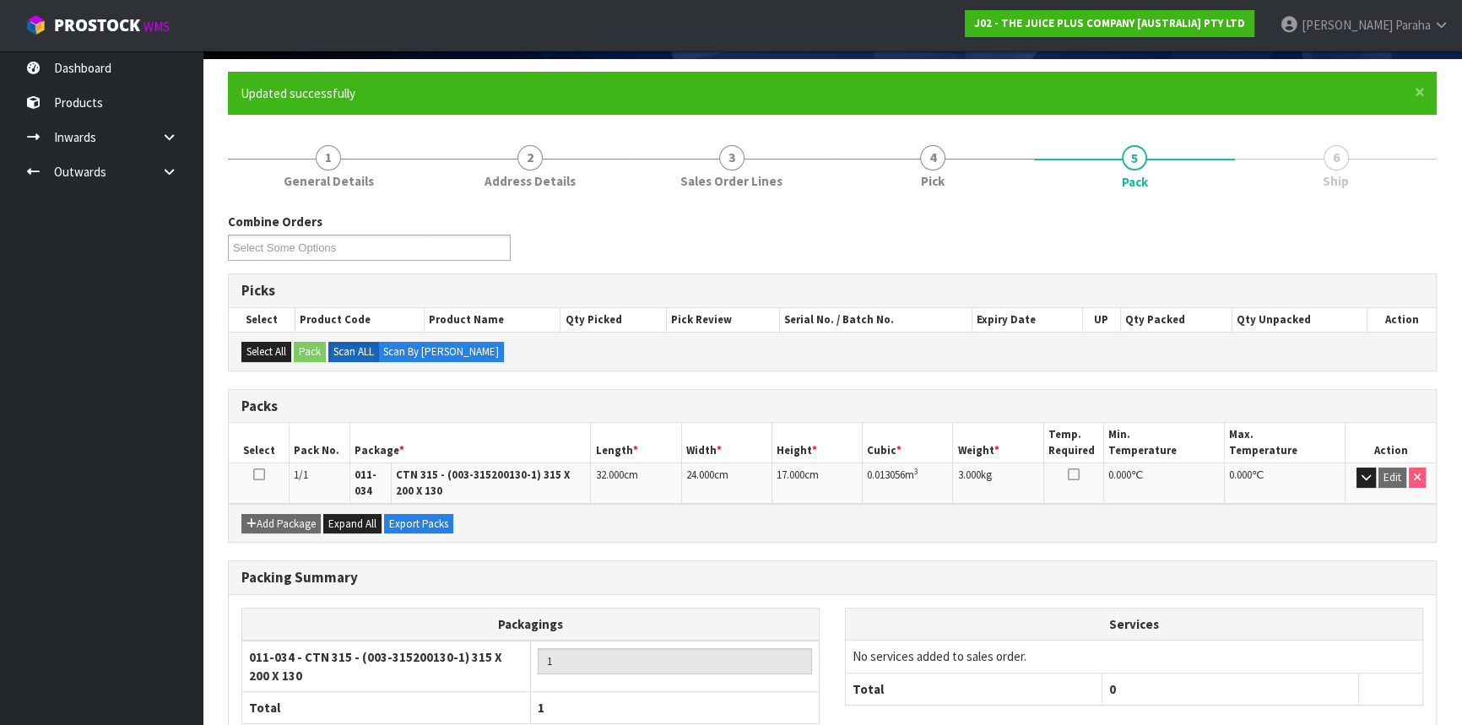
scroll to position [225, 0]
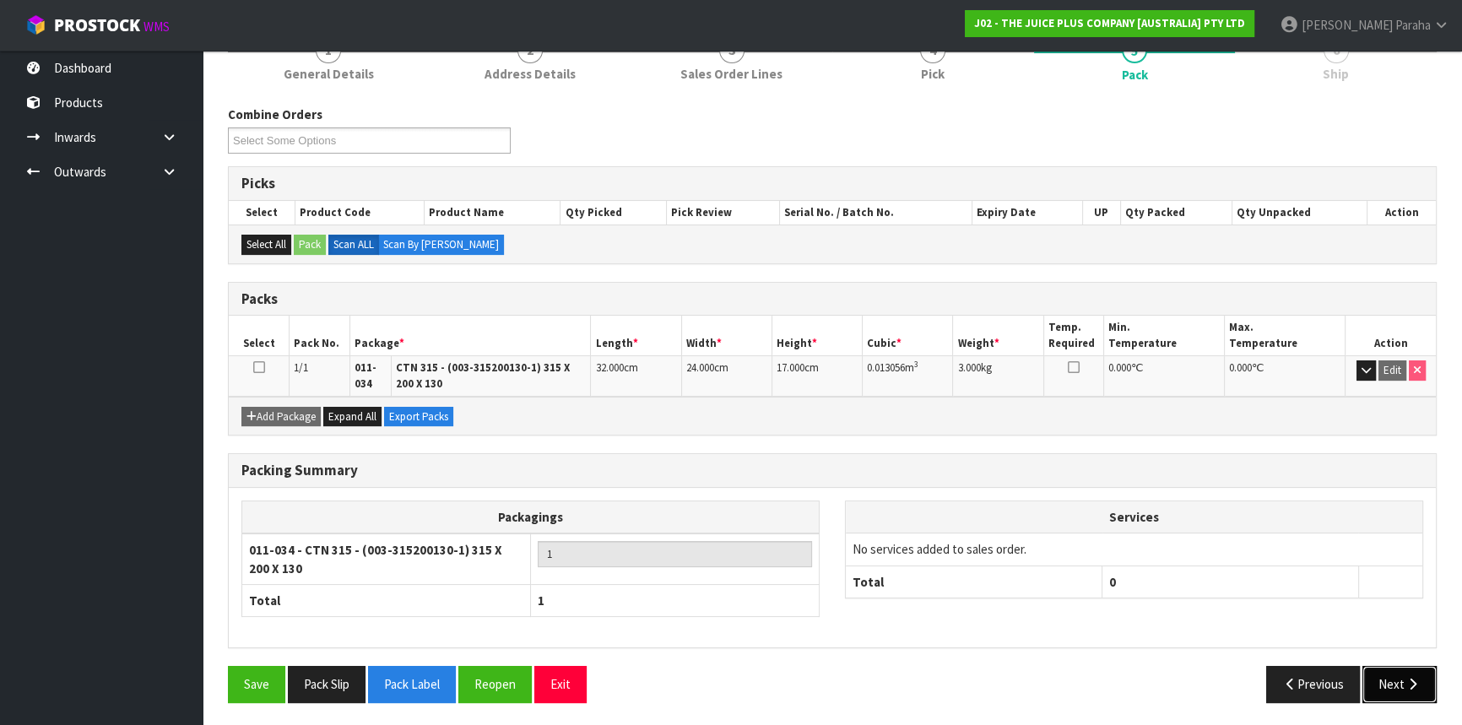
click at [1397, 682] on button "Next" at bounding box center [1399, 684] width 74 height 36
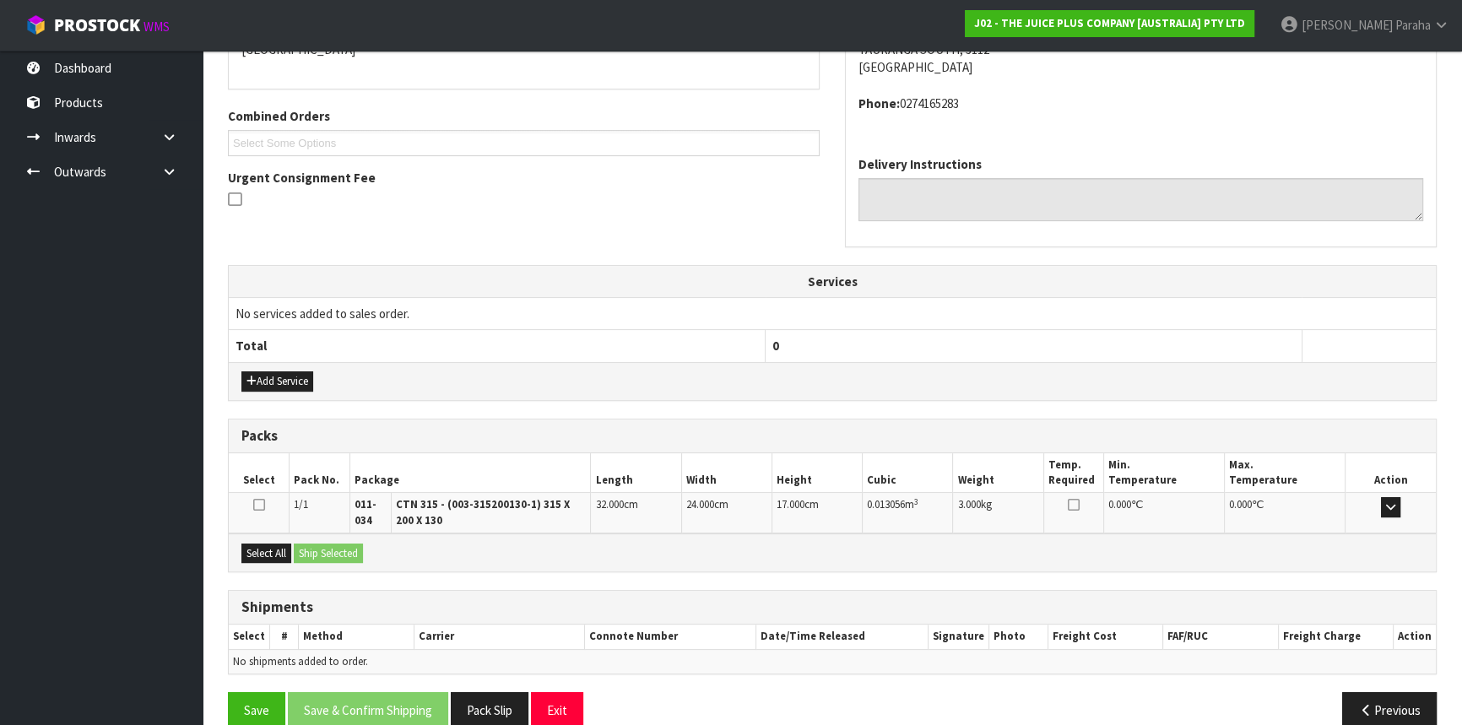
scroll to position [417, 0]
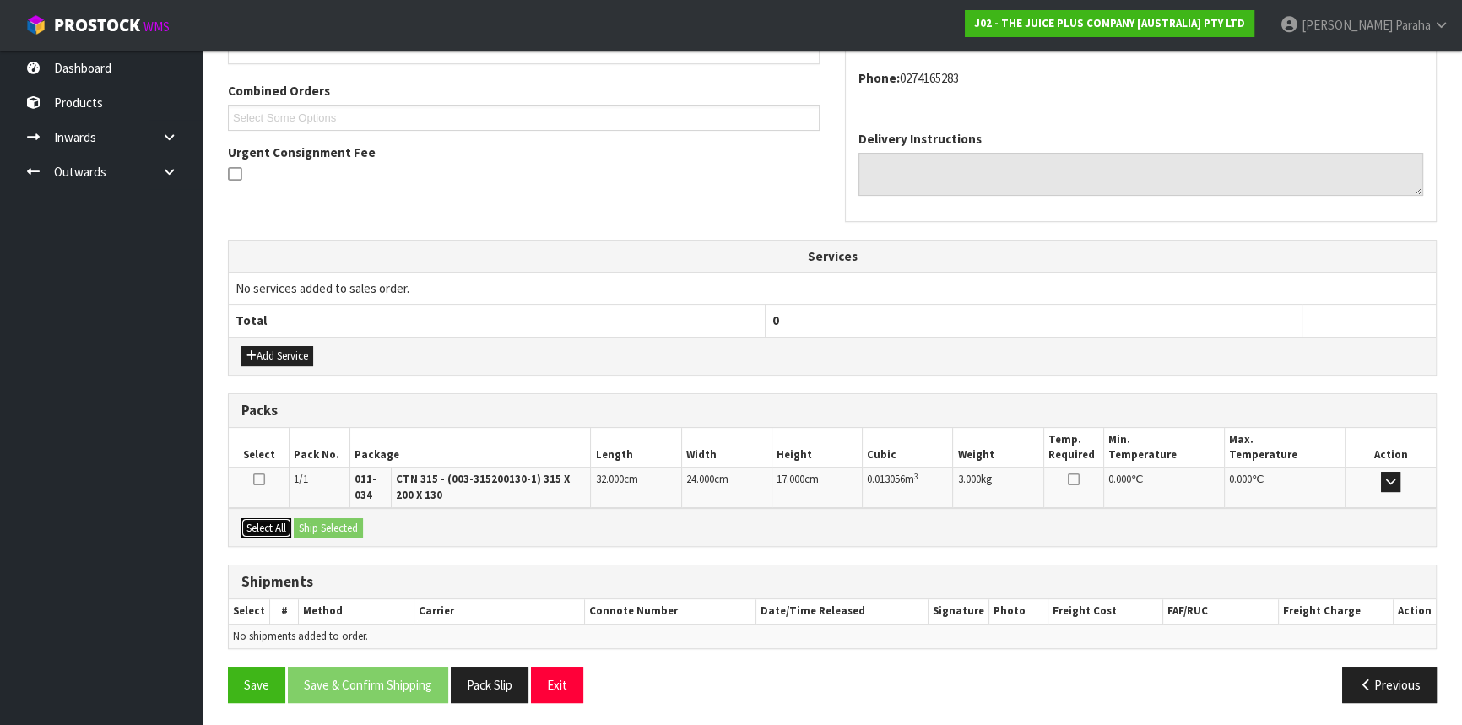
drag, startPoint x: 265, startPoint y: 527, endPoint x: 304, endPoint y: 523, distance: 39.0
click at [265, 527] on button "Select All" at bounding box center [266, 528] width 50 height 20
click at [342, 523] on button "Ship Selected" at bounding box center [328, 528] width 69 height 20
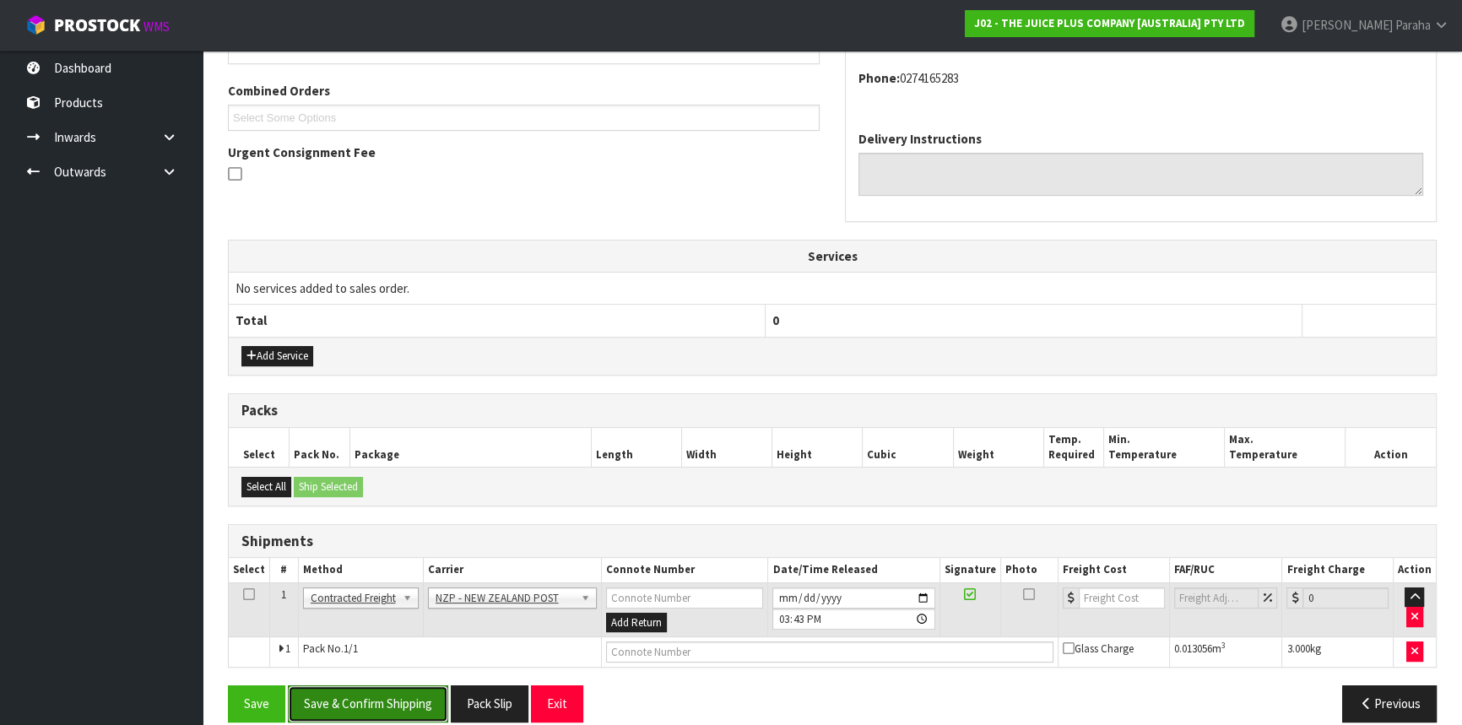
click at [417, 700] on button "Save & Confirm Shipping" at bounding box center [368, 703] width 160 height 36
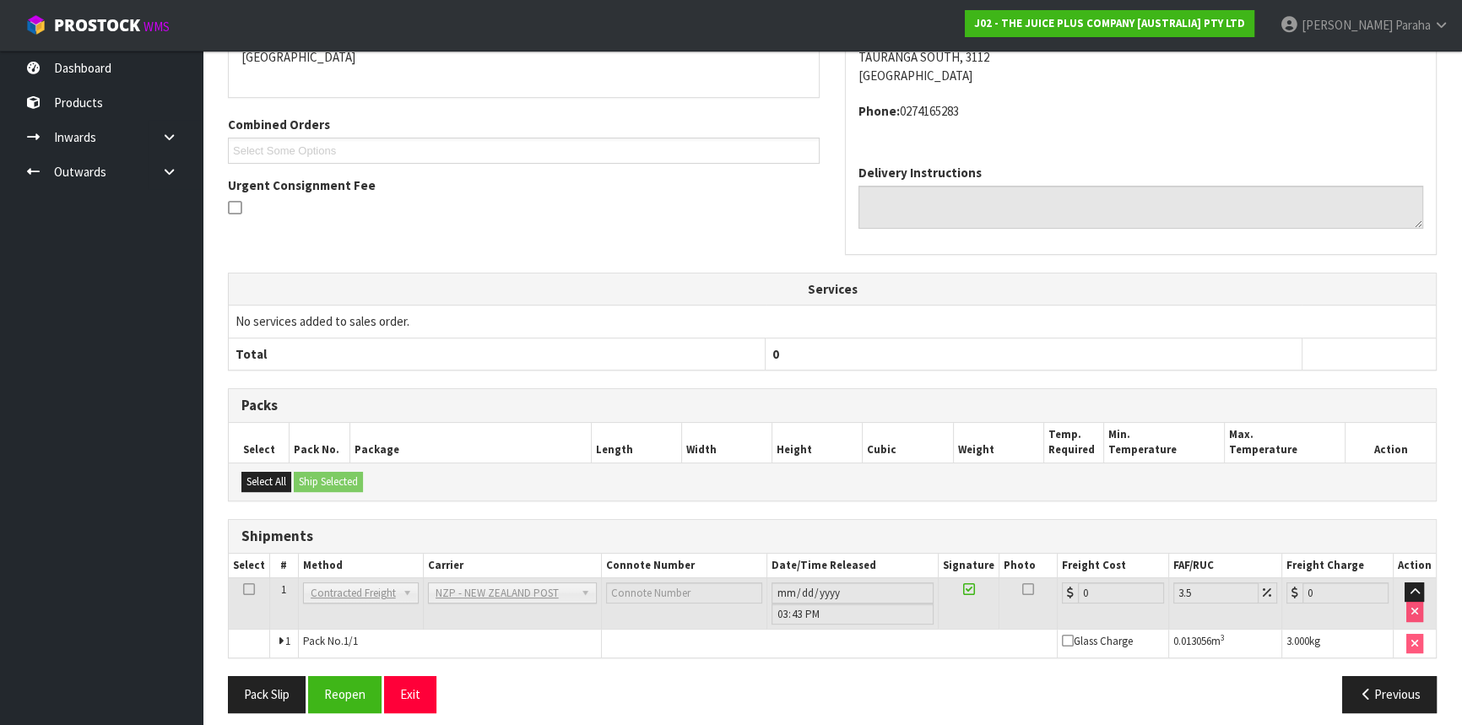
scroll to position [413, 0]
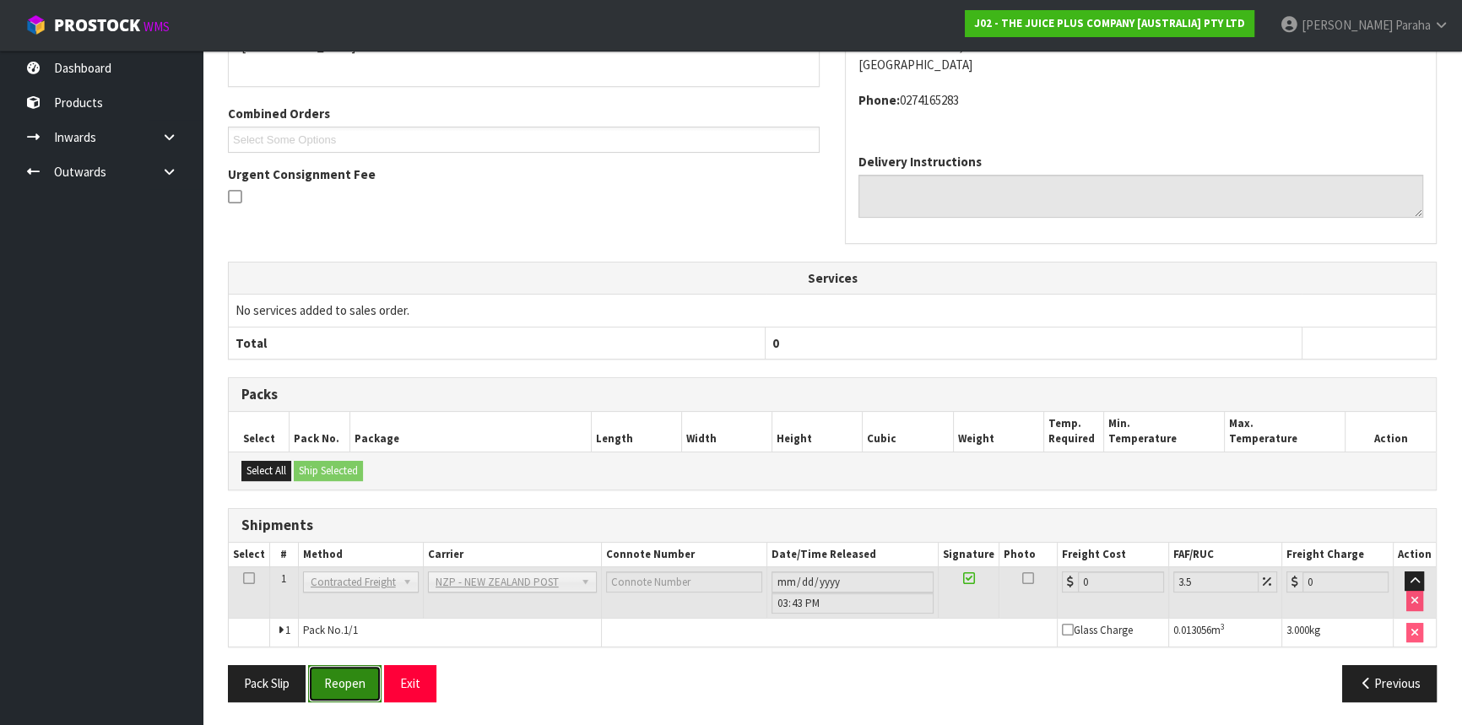
click at [336, 677] on button "Reopen" at bounding box center [344, 683] width 73 height 36
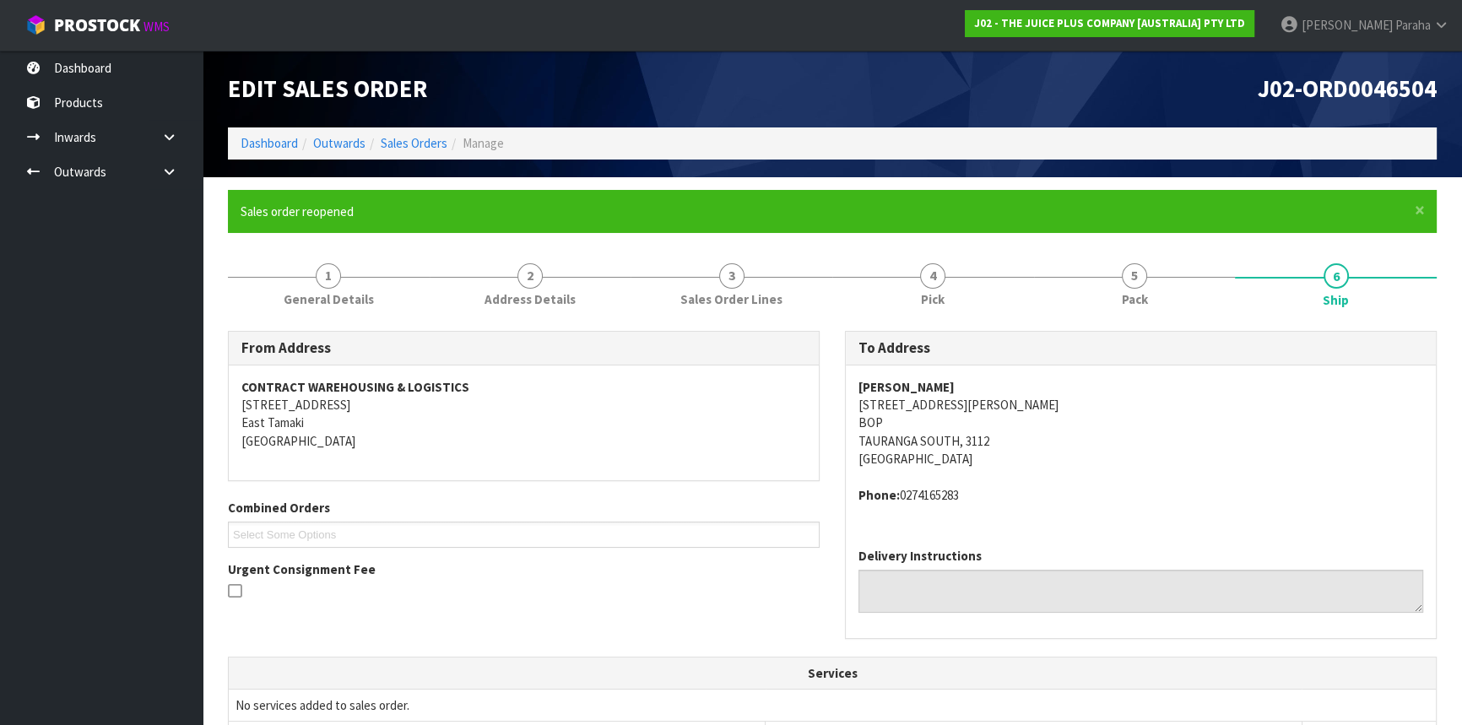
scroll to position [451, 0]
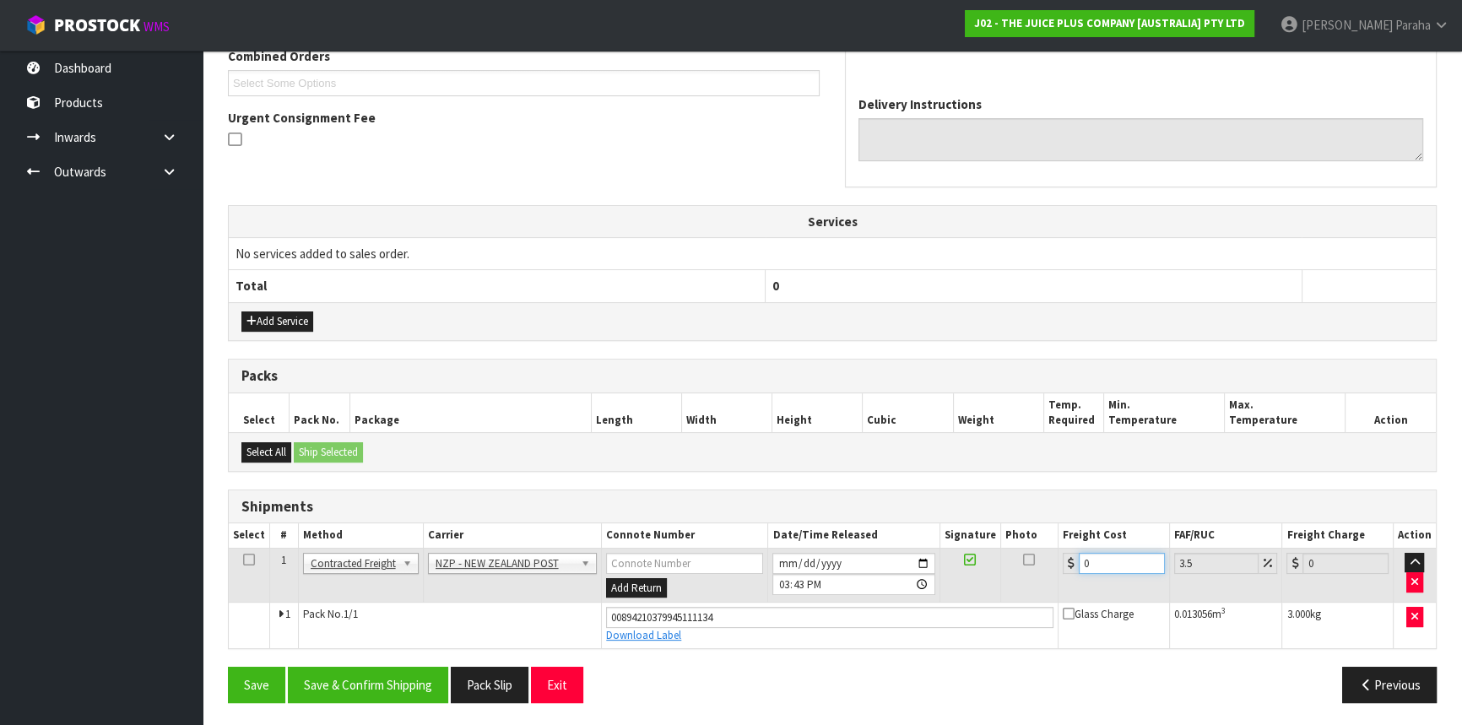
click at [1096, 562] on input "0" at bounding box center [1122, 563] width 86 height 21
click at [419, 668] on button "Save & Confirm Shipping" at bounding box center [368, 685] width 160 height 36
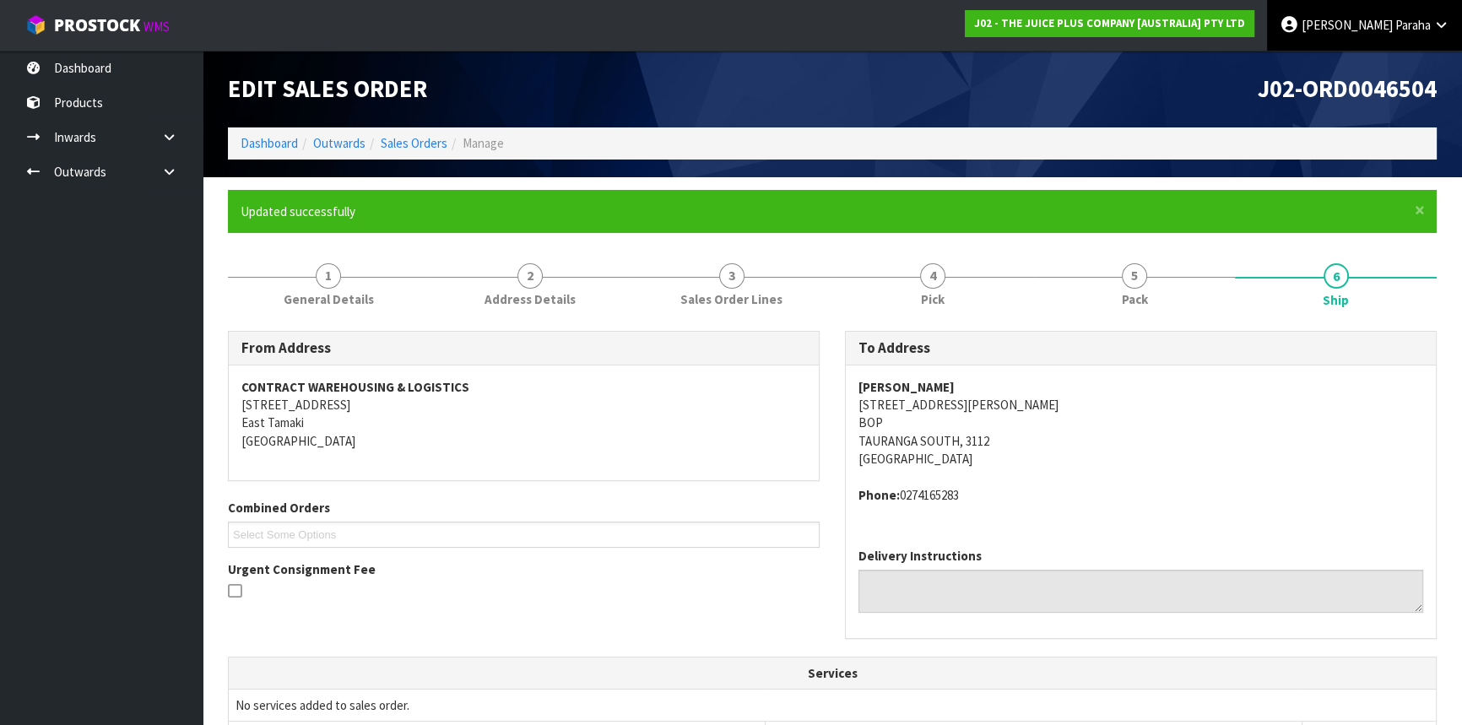
click at [1369, 22] on span "[PERSON_NAME]" at bounding box center [1346, 25] width 91 height 16
click at [1355, 65] on link "Logout" at bounding box center [1393, 67] width 133 height 23
